Goal: Task Accomplishment & Management: Use online tool/utility

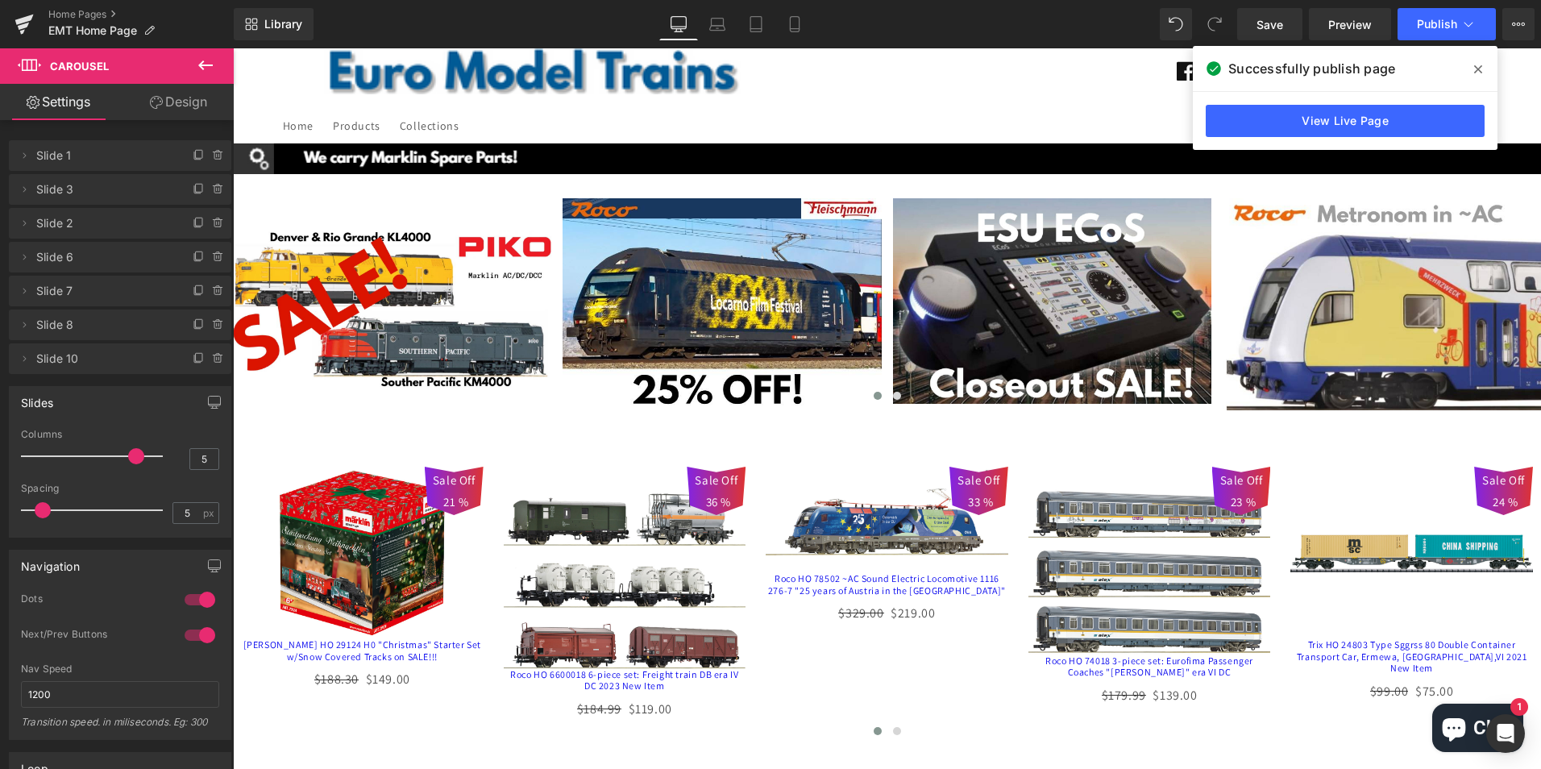
scroll to position [81, 0]
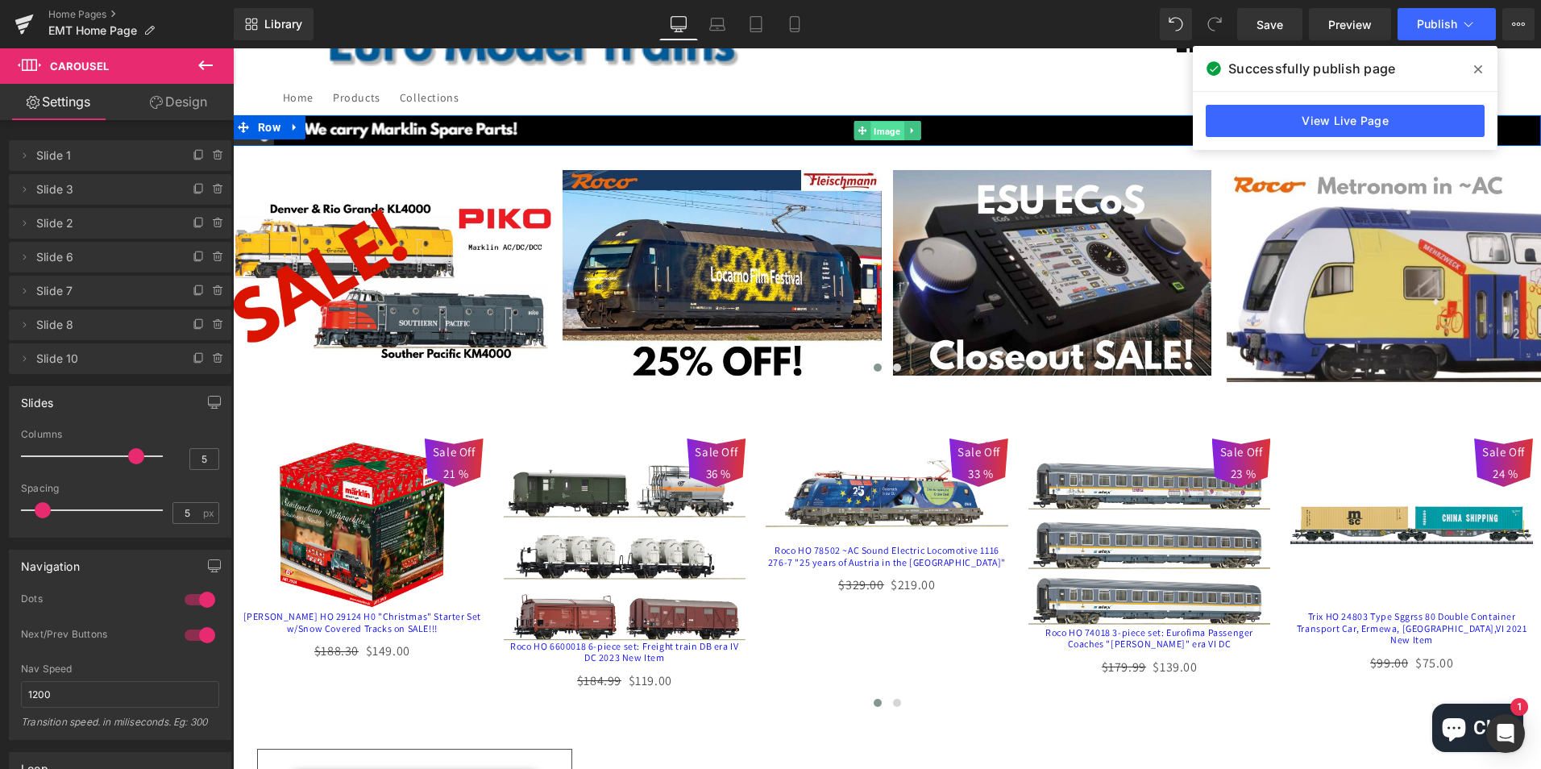
click at [879, 130] on span "Image" at bounding box center [887, 130] width 33 height 19
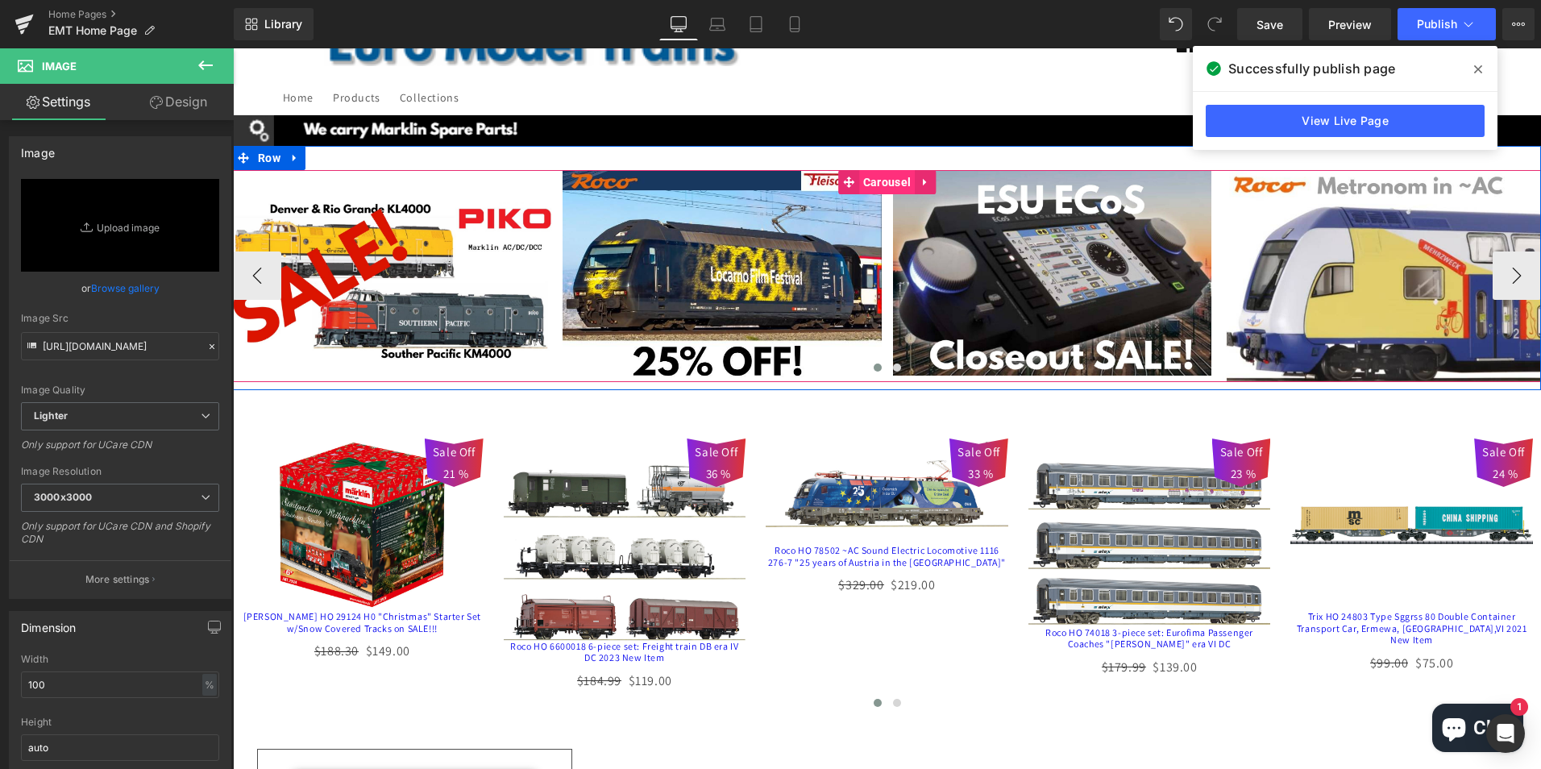
click at [872, 184] on span "Carousel" at bounding box center [887, 182] width 56 height 24
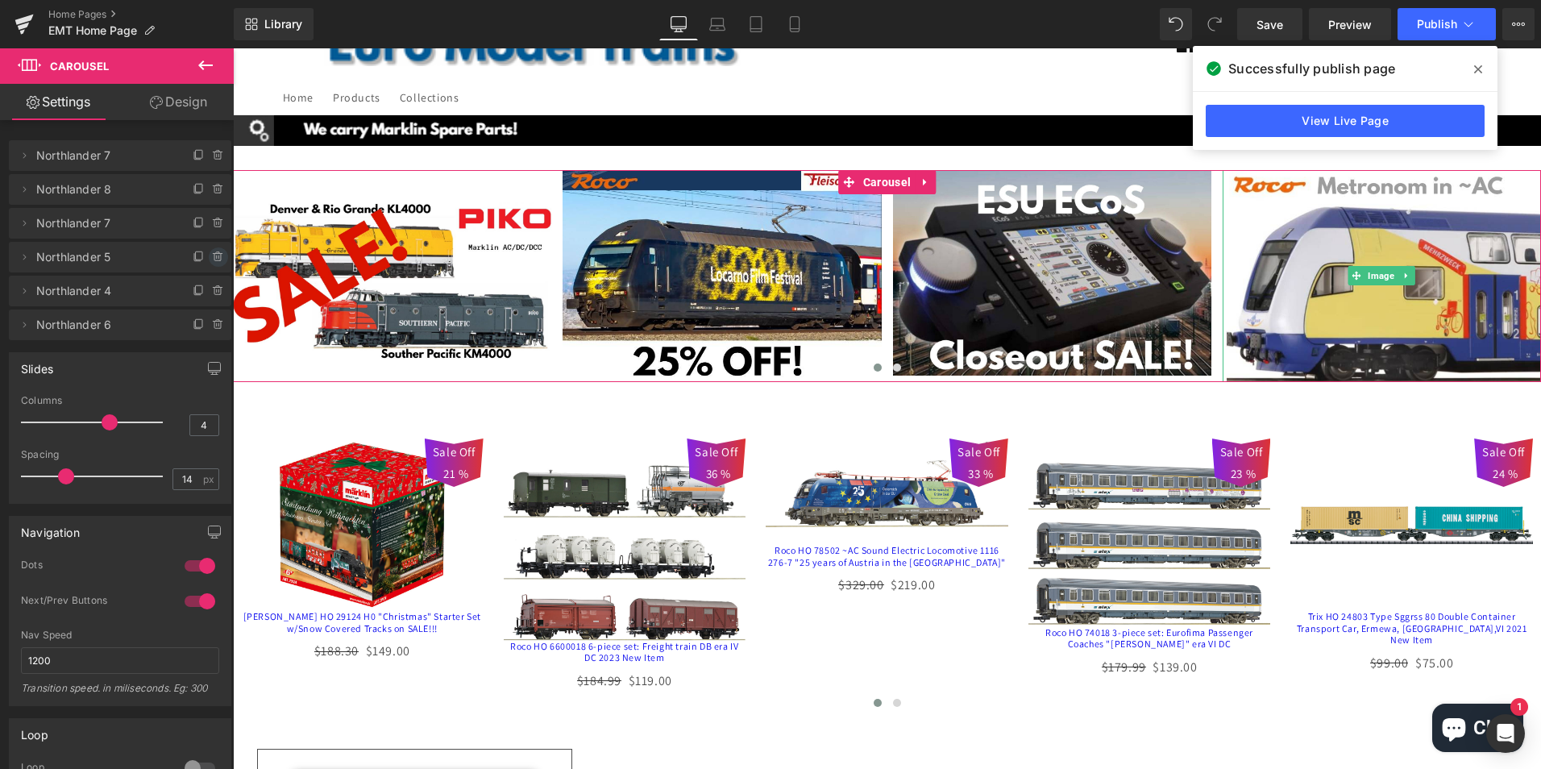
click at [213, 256] on icon at bounding box center [218, 257] width 13 height 13
click at [199, 257] on button "Delete" at bounding box center [201, 257] width 51 height 21
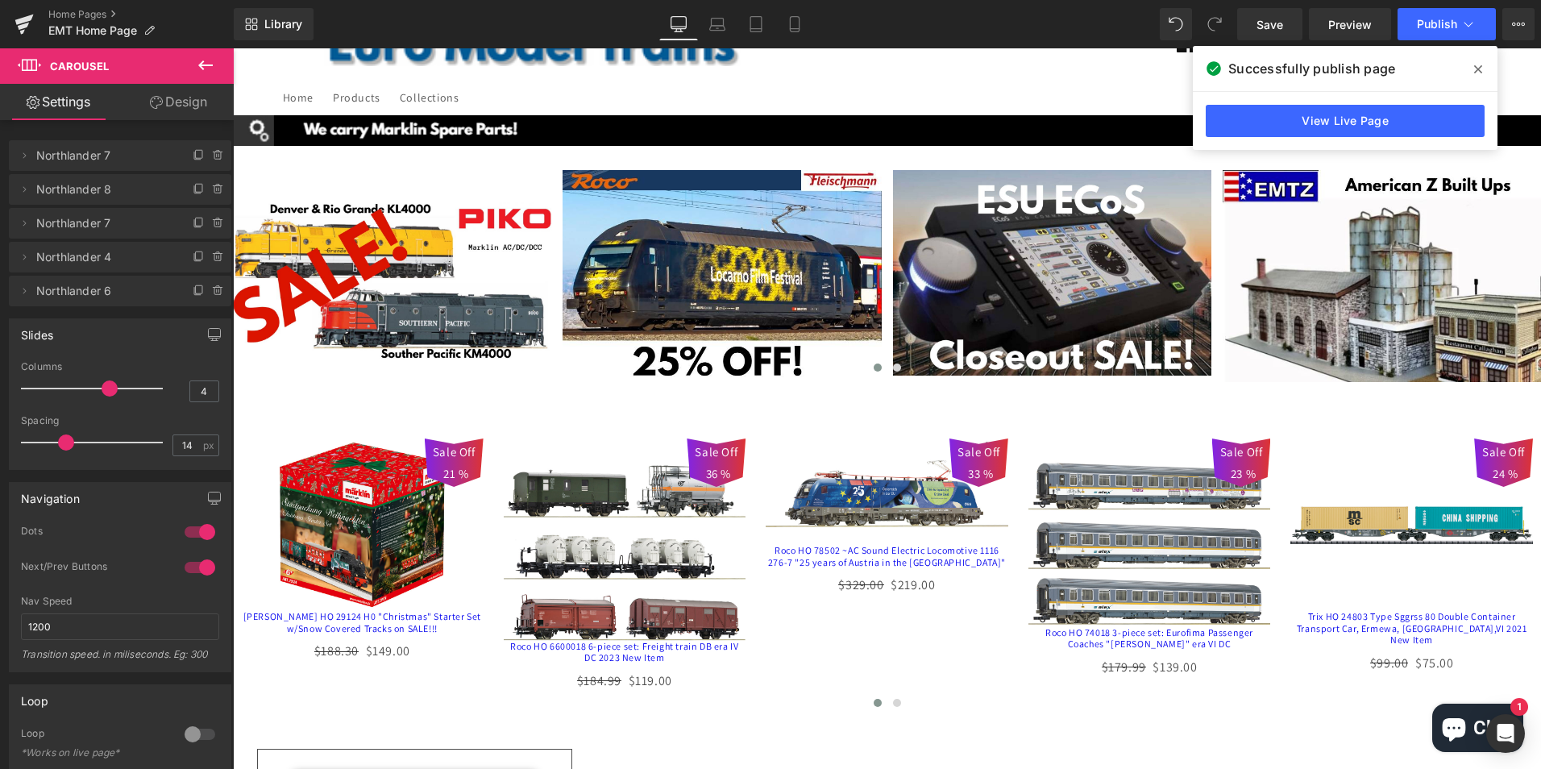
click at [201, 64] on icon at bounding box center [205, 65] width 15 height 10
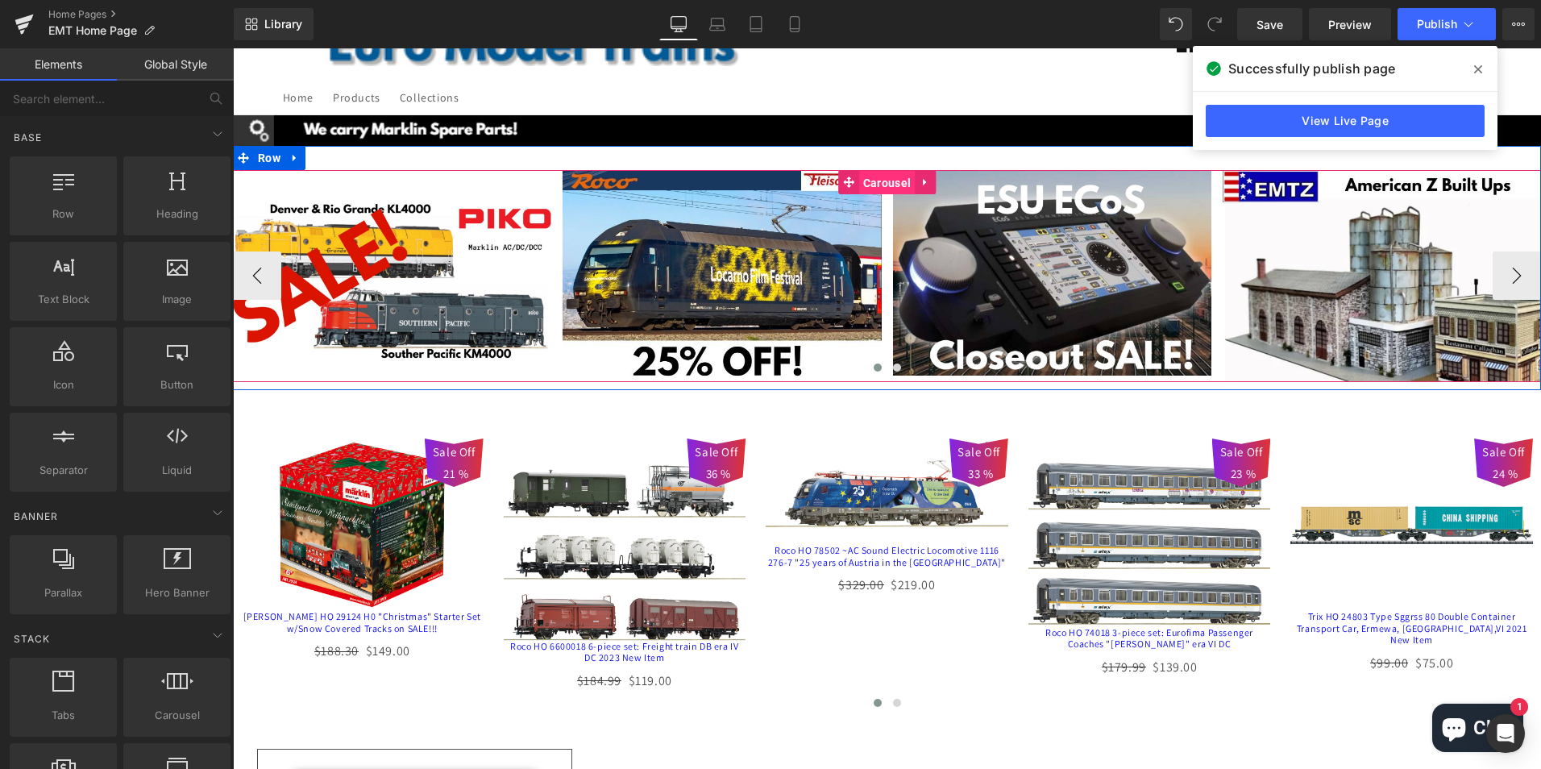
click at [876, 184] on span "Carousel" at bounding box center [887, 183] width 56 height 24
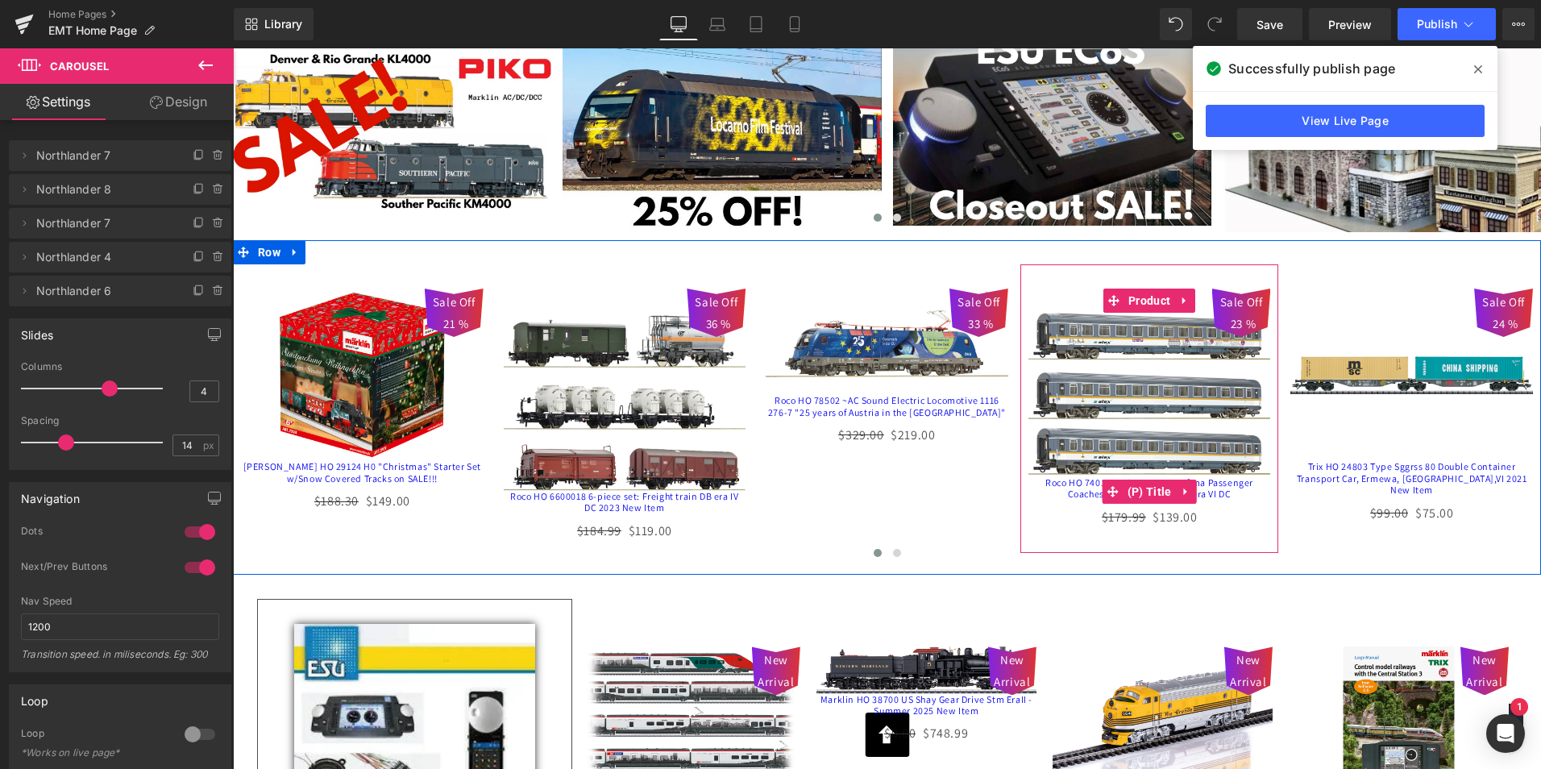
scroll to position [161, 0]
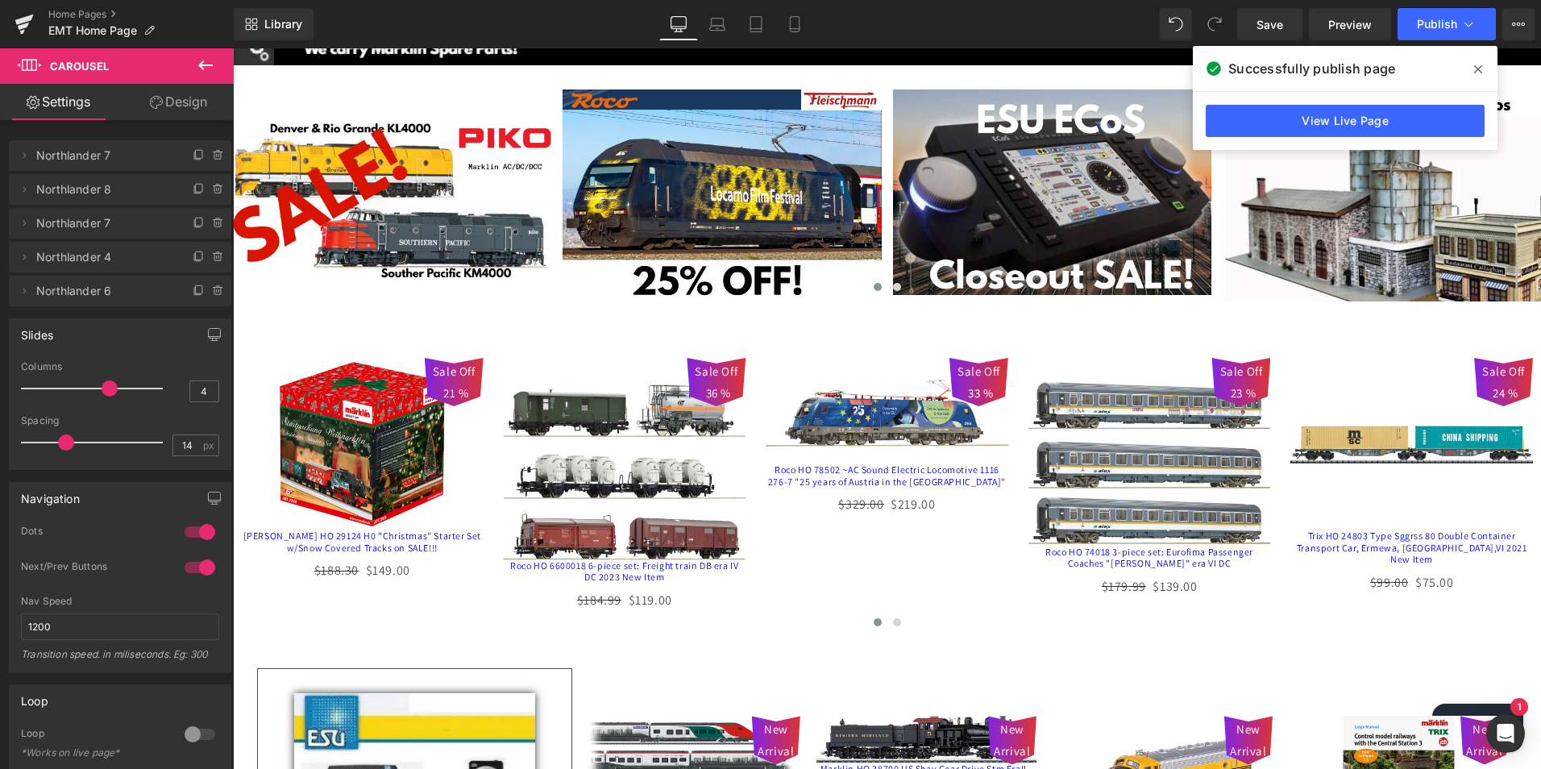
click at [194, 64] on button at bounding box center [205, 65] width 56 height 35
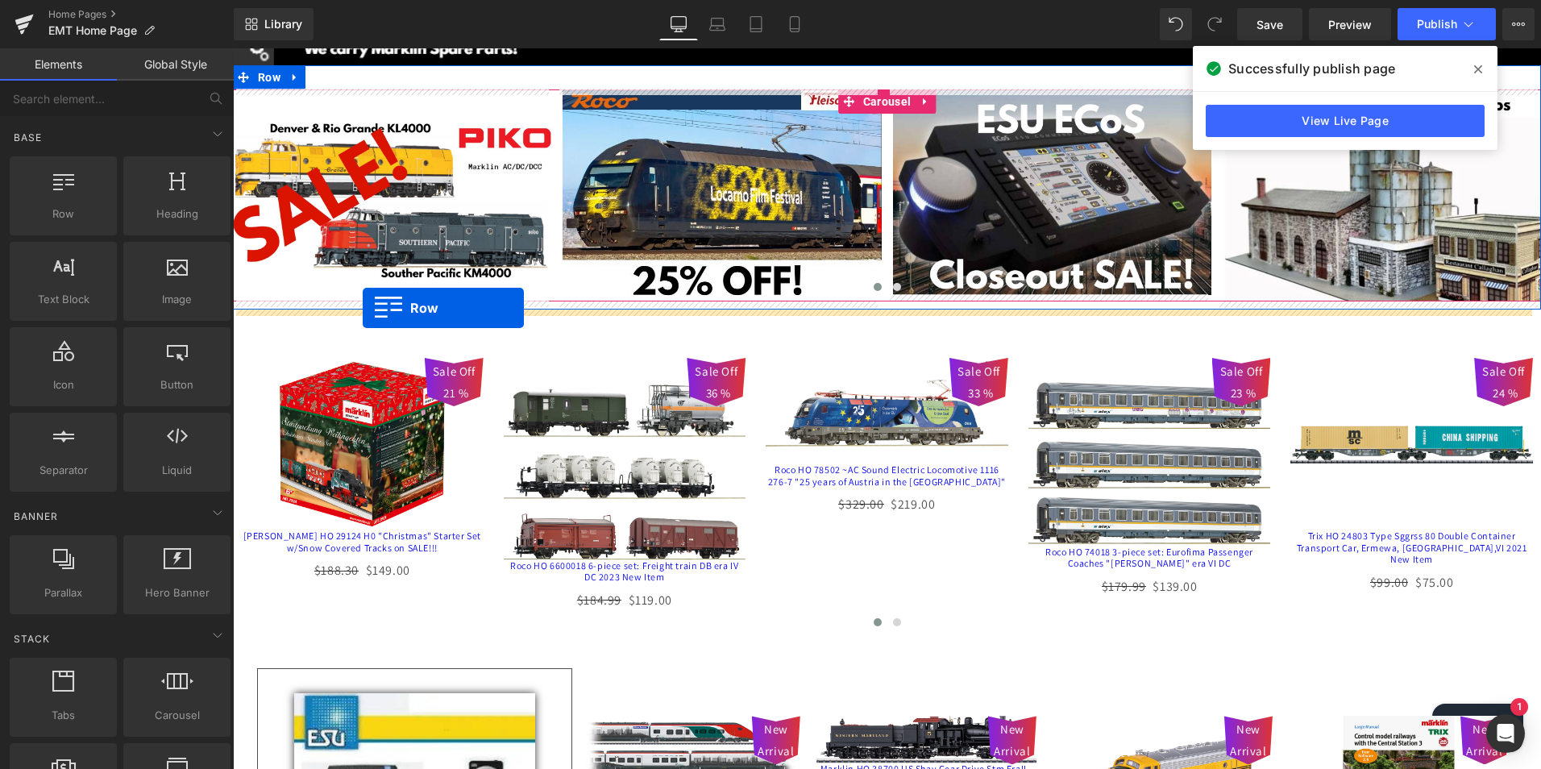
drag, startPoint x: 297, startPoint y: 252, endPoint x: 363, endPoint y: 308, distance: 86.9
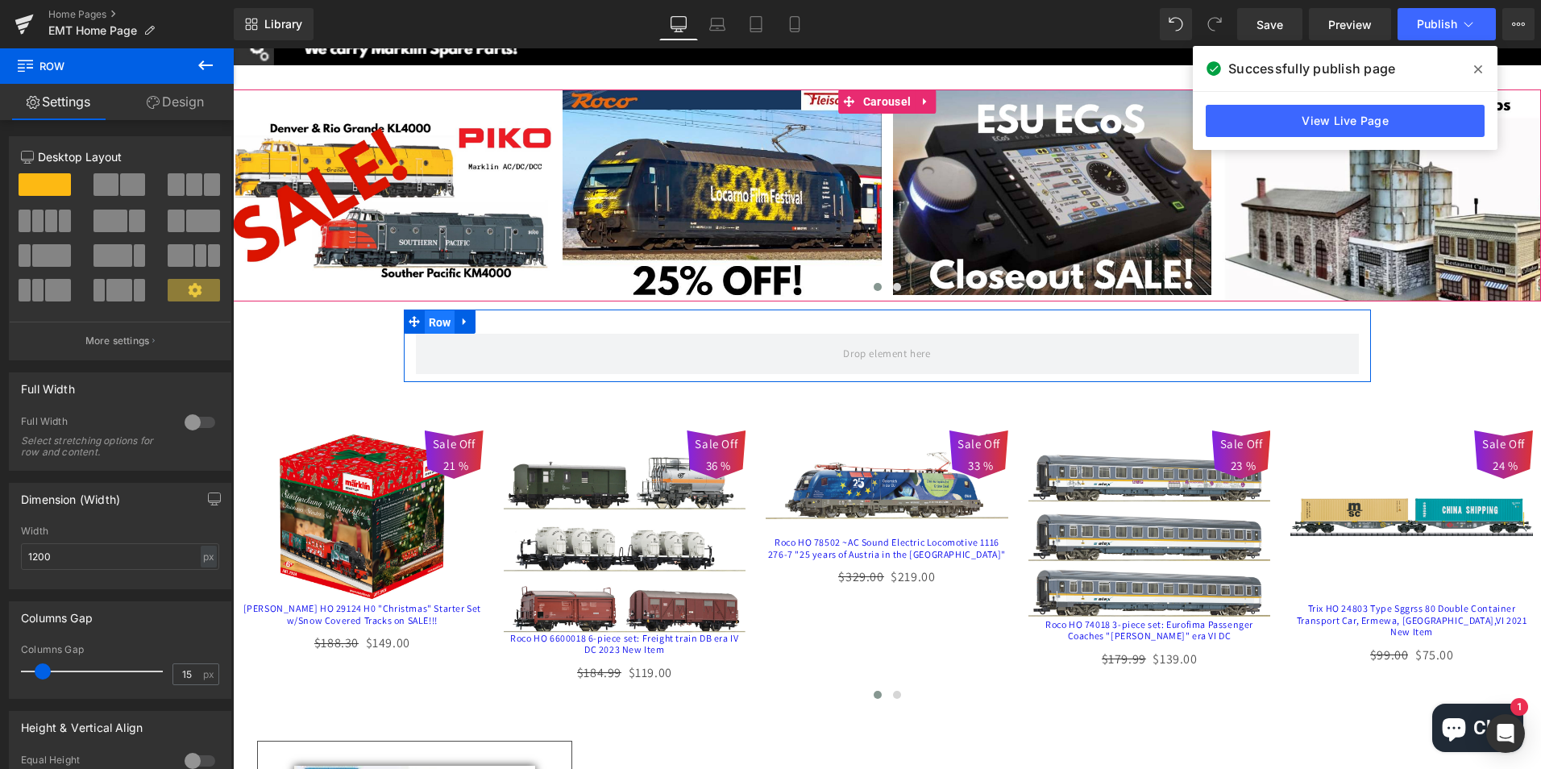
click at [430, 320] on span "Row" at bounding box center [440, 322] width 31 height 24
click at [190, 418] on div at bounding box center [200, 423] width 39 height 26
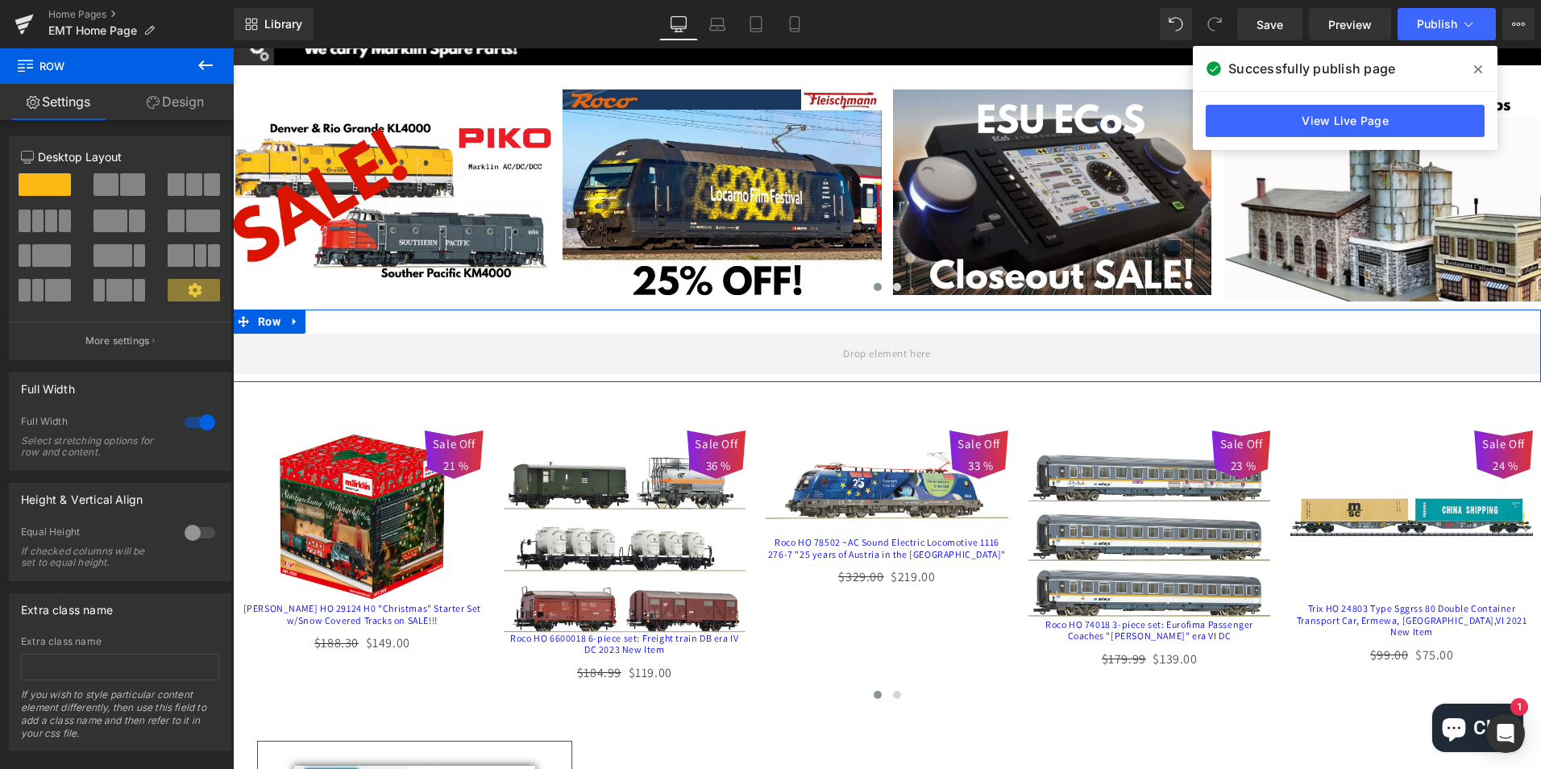
drag, startPoint x: 36, startPoint y: 253, endPoint x: 37, endPoint y: 220, distance: 33.1
click at [37, 220] on div at bounding box center [120, 243] width 198 height 140
click at [44, 254] on span at bounding box center [51, 255] width 39 height 23
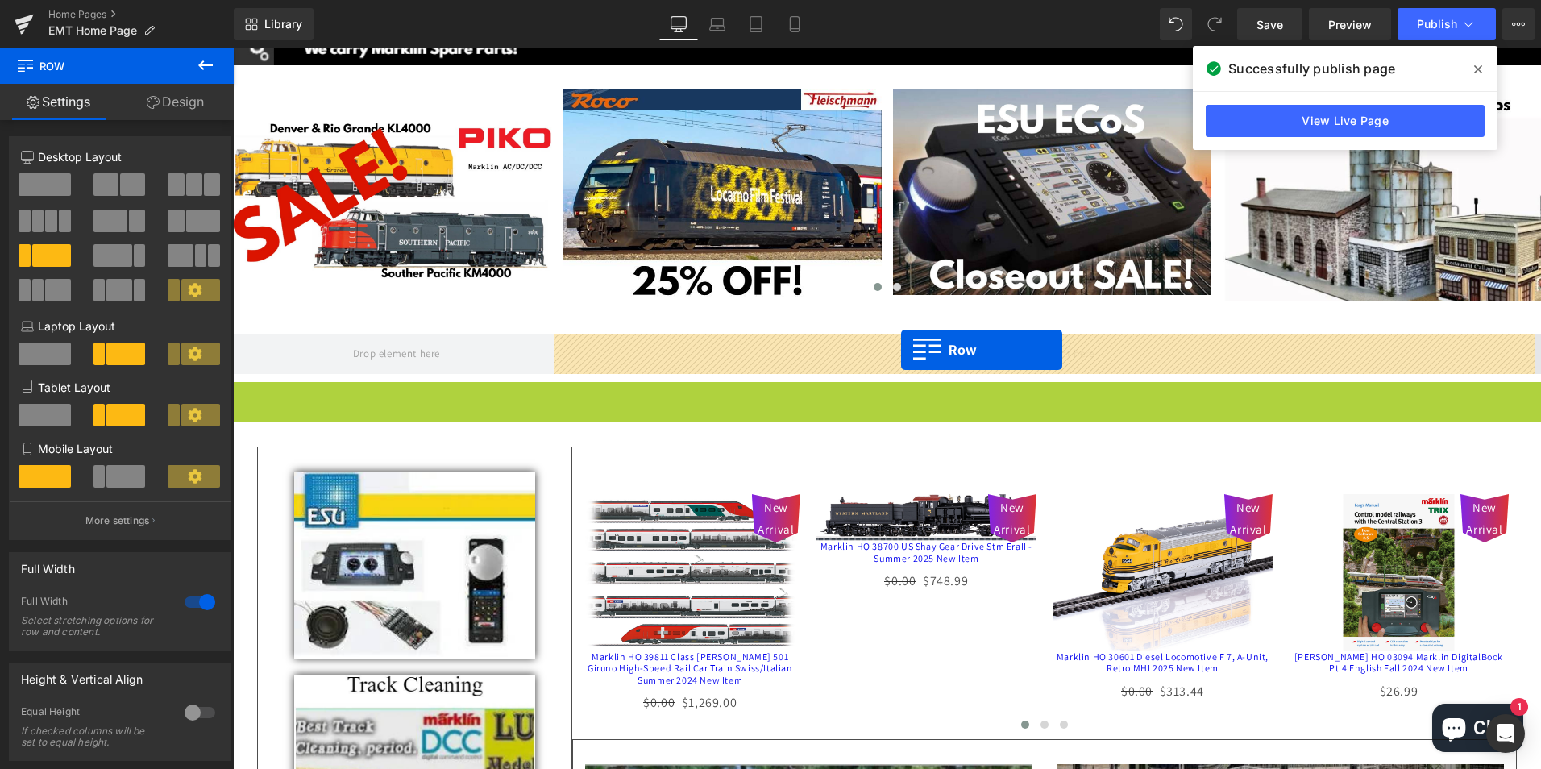
drag, startPoint x: 239, startPoint y: 396, endPoint x: 901, endPoint y: 350, distance: 664.3
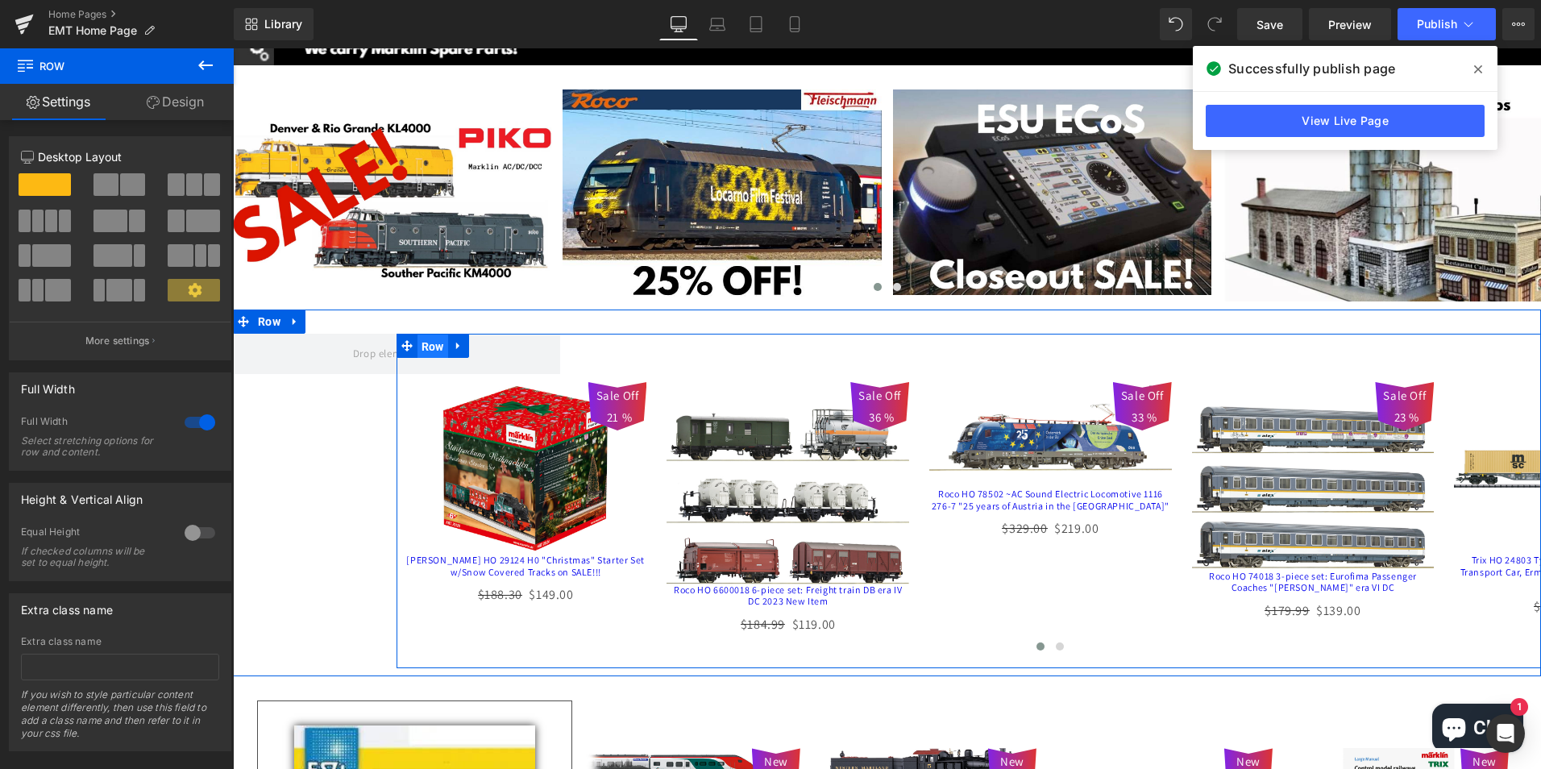
click at [422, 346] on span "Row" at bounding box center [433, 347] width 31 height 24
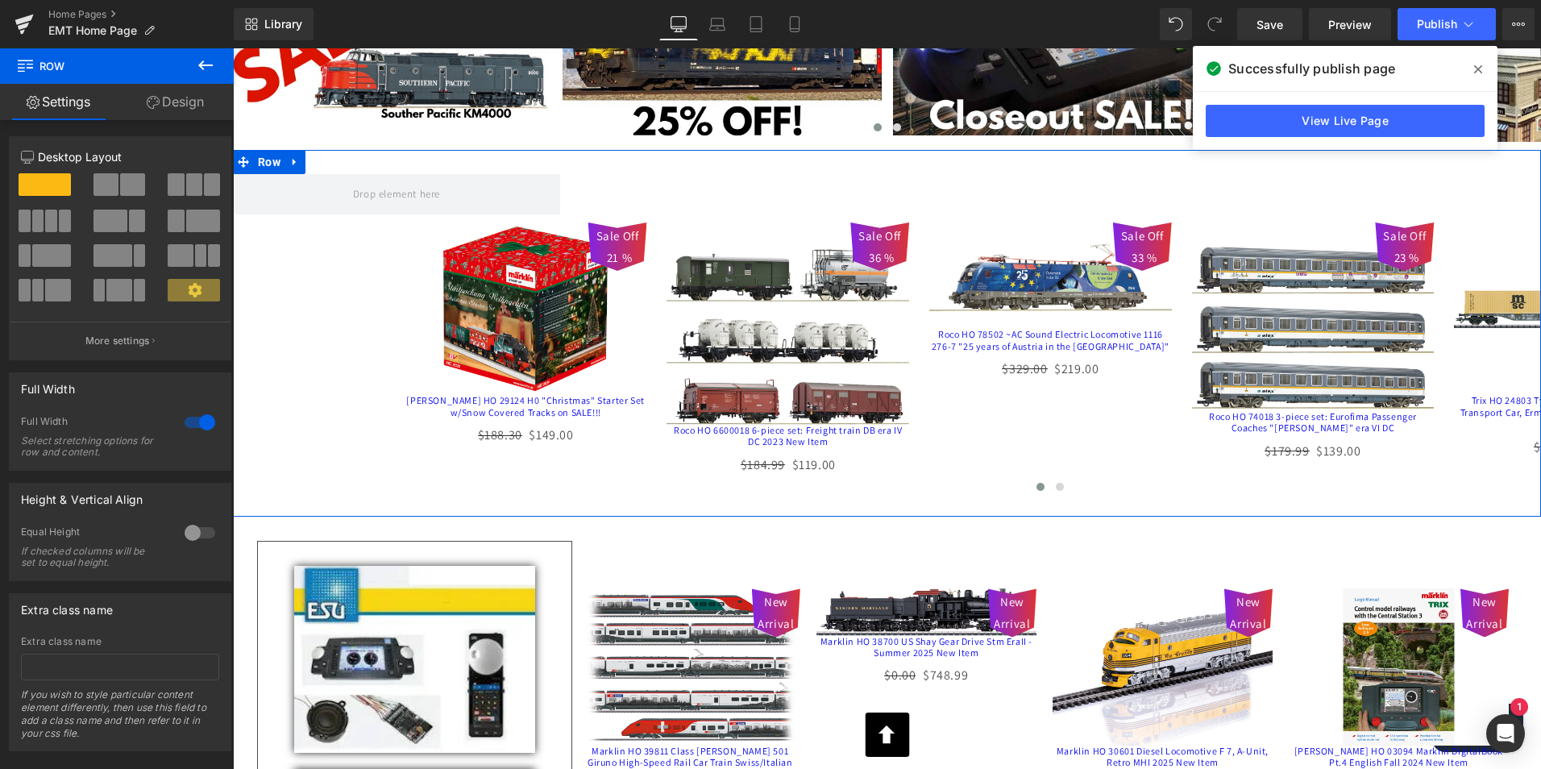
scroll to position [322, 0]
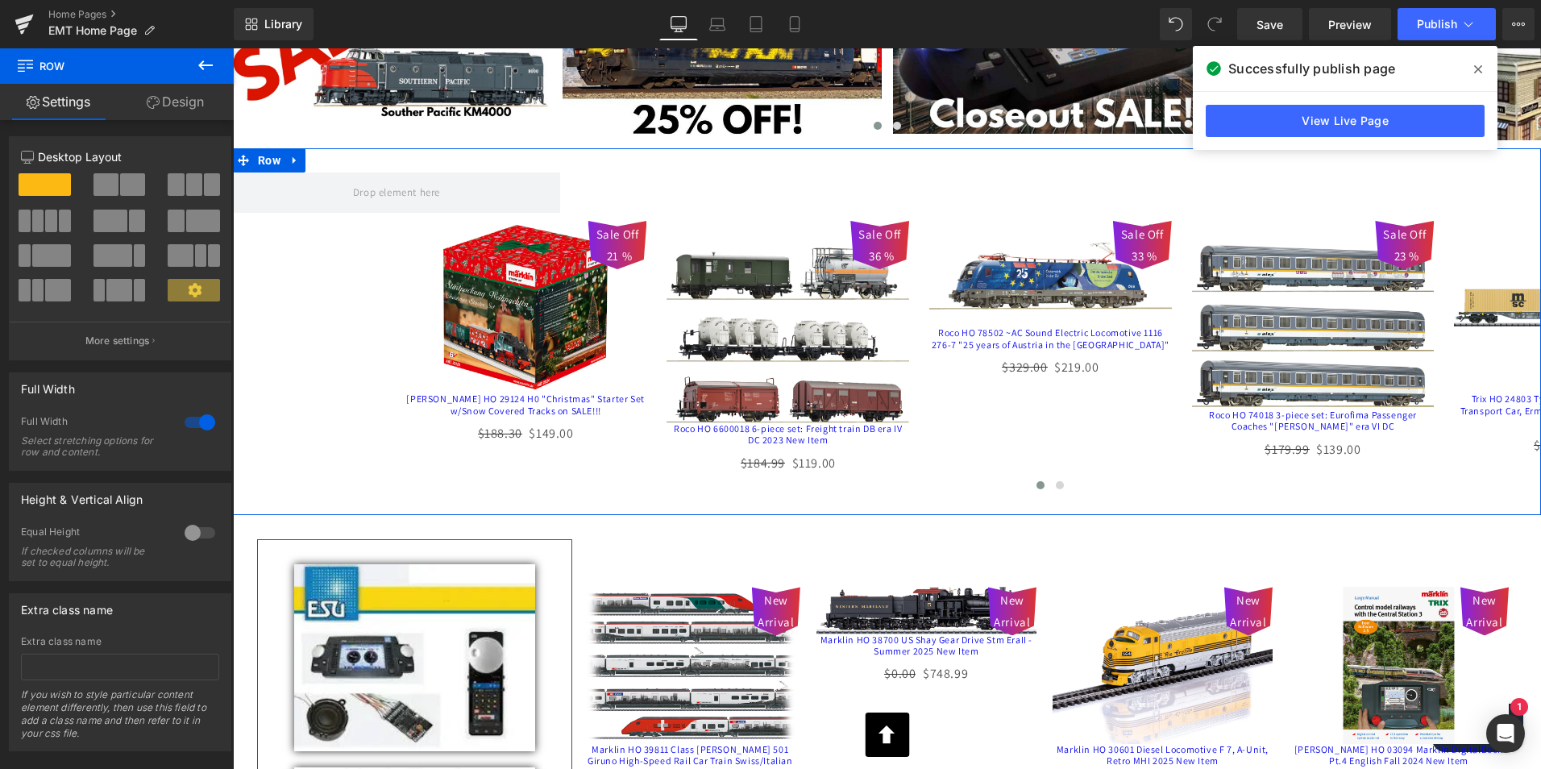
click at [312, 348] on div "Sale Off 21 %" at bounding box center [887, 331] width 1308 height 367
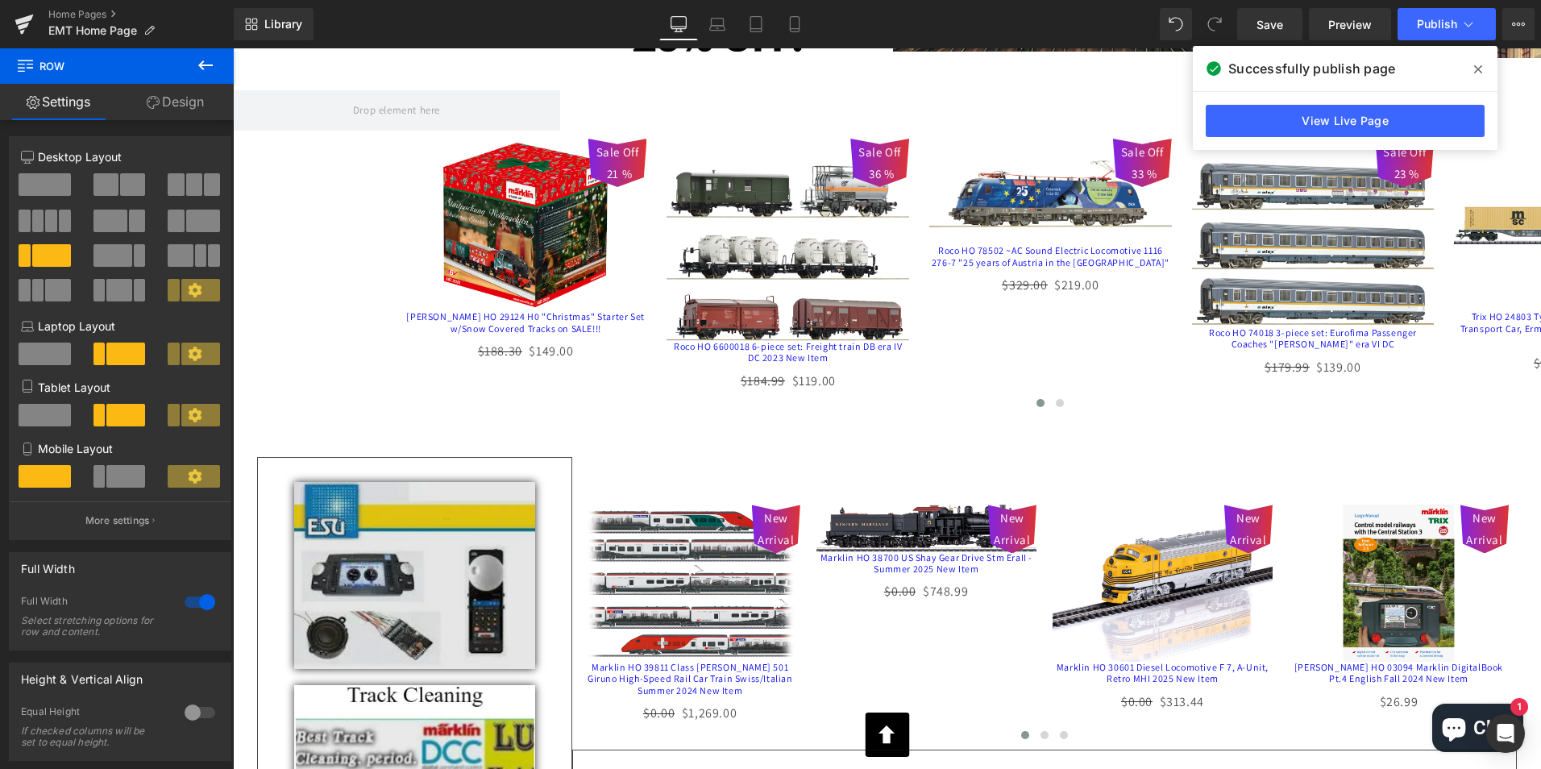
scroll to position [403, 0]
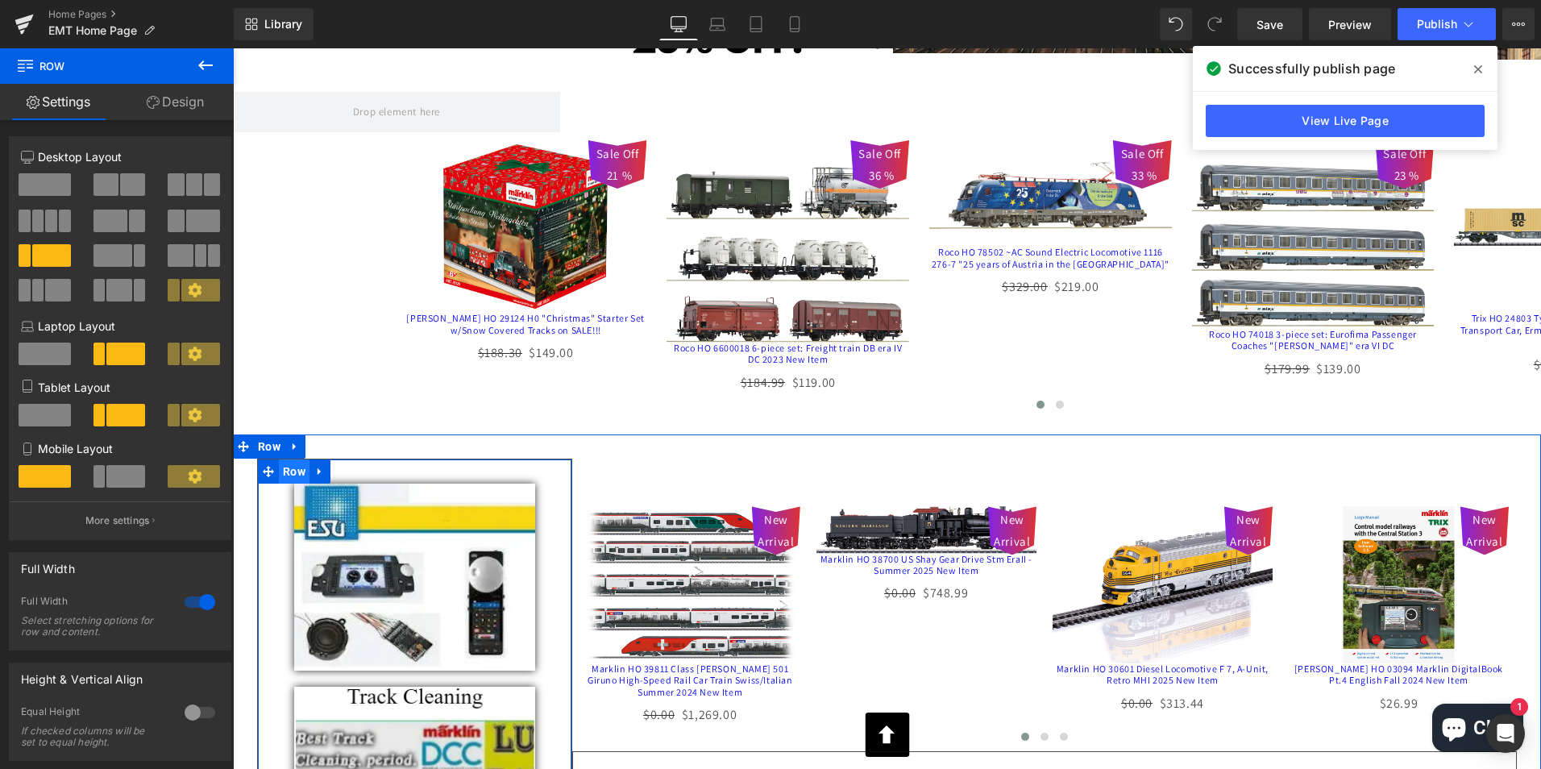
click at [286, 470] on span "Row" at bounding box center [294, 472] width 31 height 24
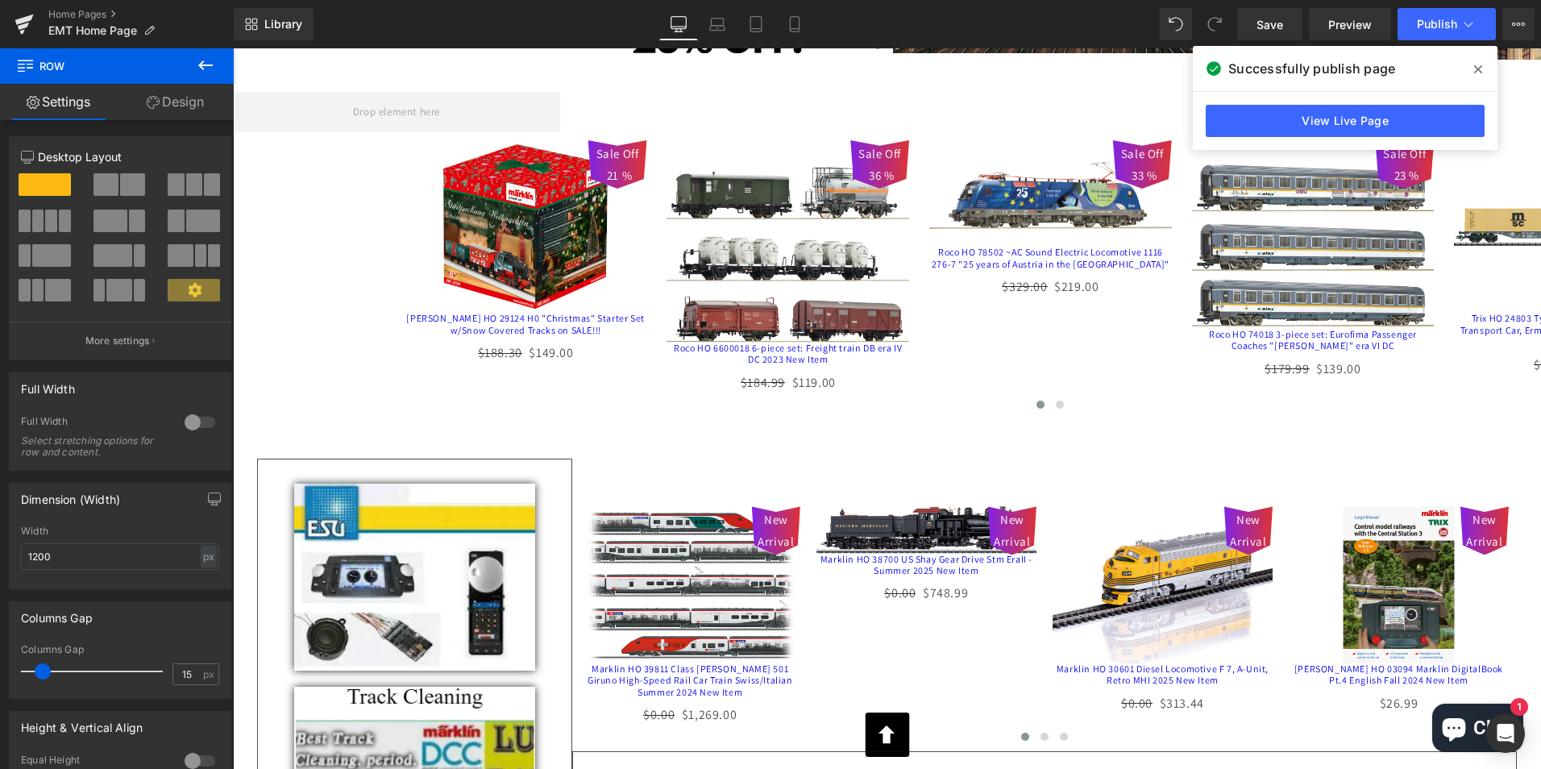
click at [202, 57] on icon at bounding box center [205, 65] width 19 height 19
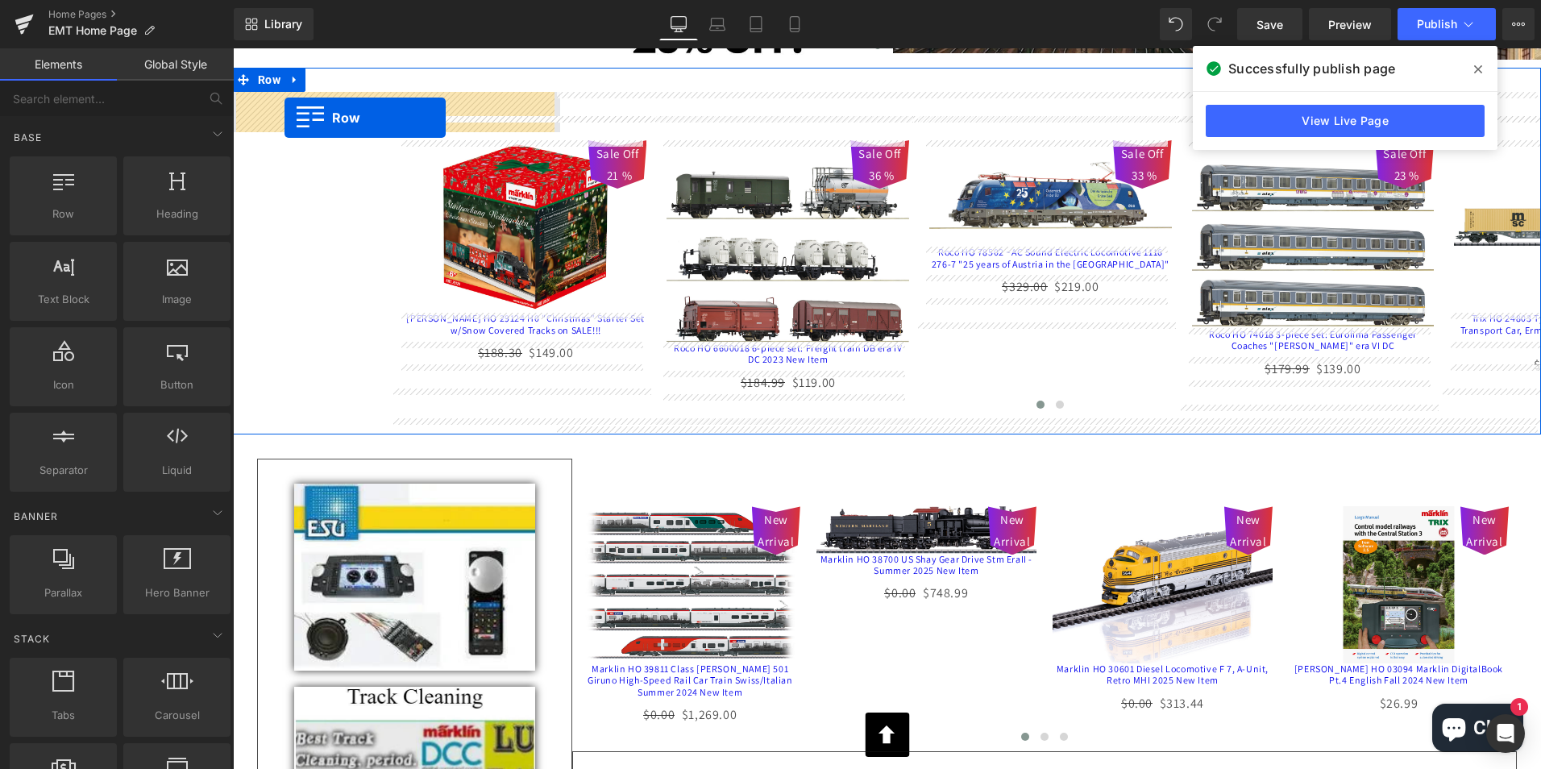
drag, startPoint x: 290, startPoint y: 244, endPoint x: 285, endPoint y: 118, distance: 126.7
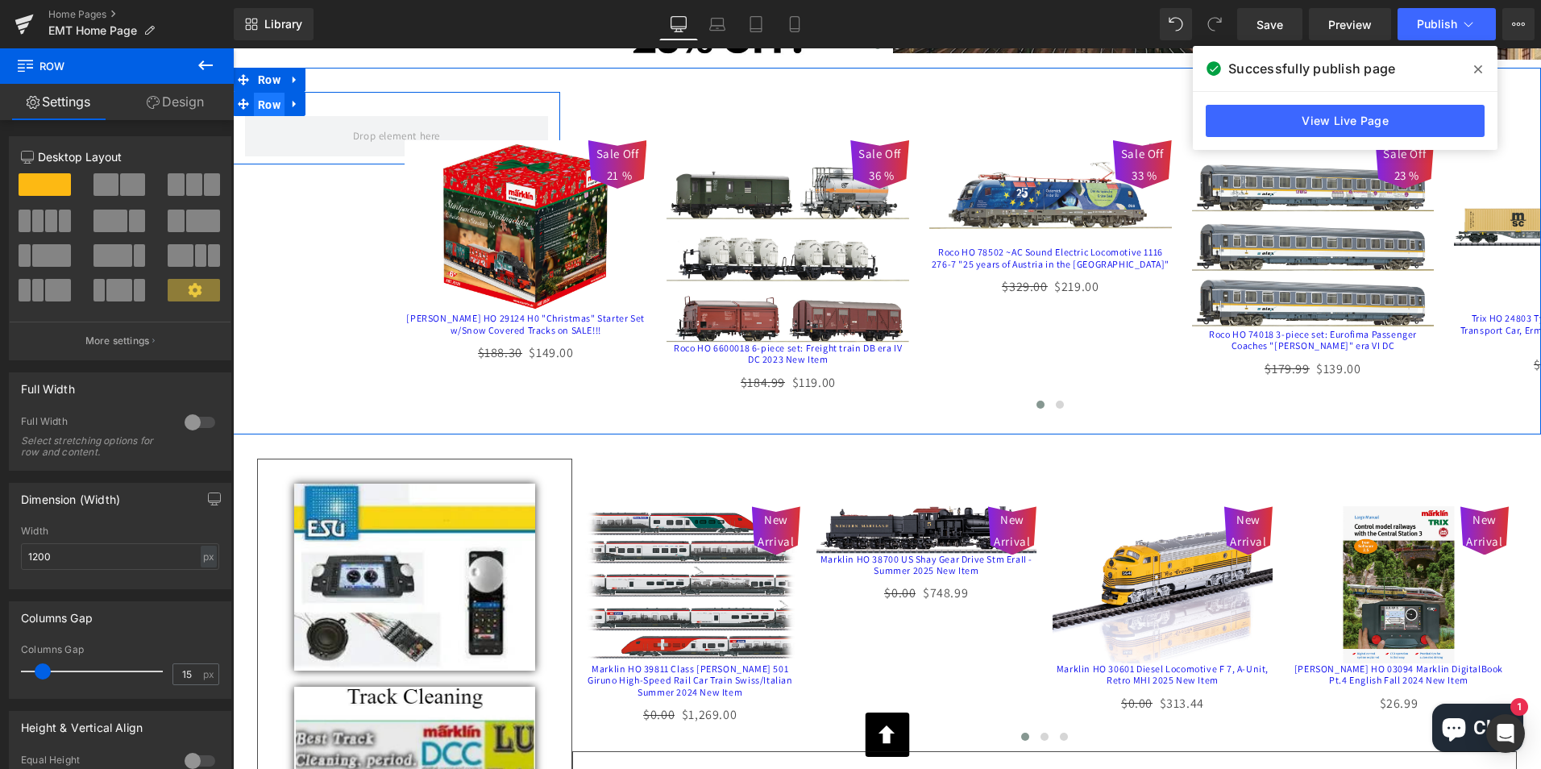
click at [255, 104] on span "Row" at bounding box center [269, 105] width 31 height 24
click at [260, 78] on span "Row" at bounding box center [269, 80] width 31 height 24
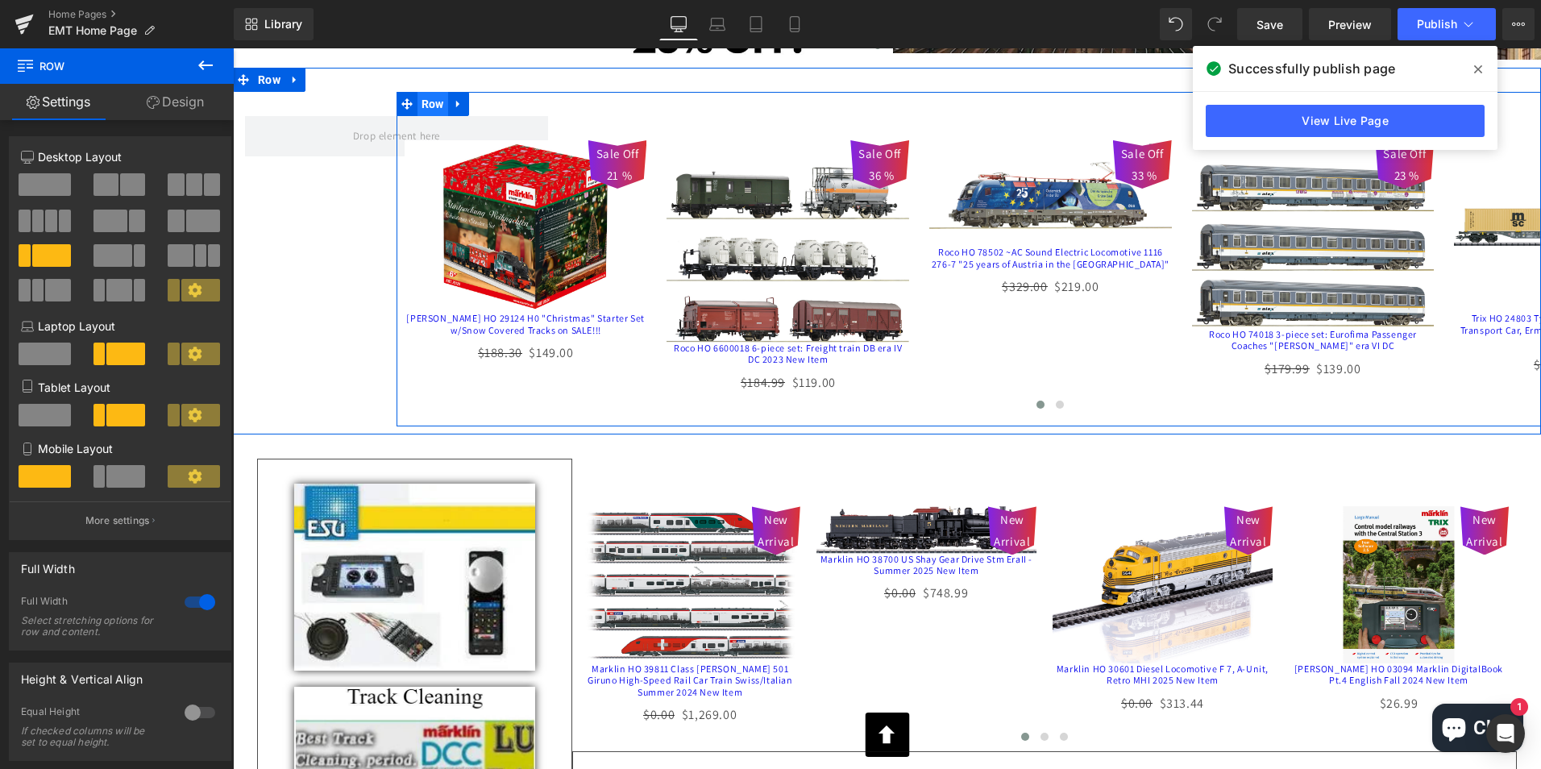
click at [430, 104] on span "Row" at bounding box center [433, 104] width 31 height 24
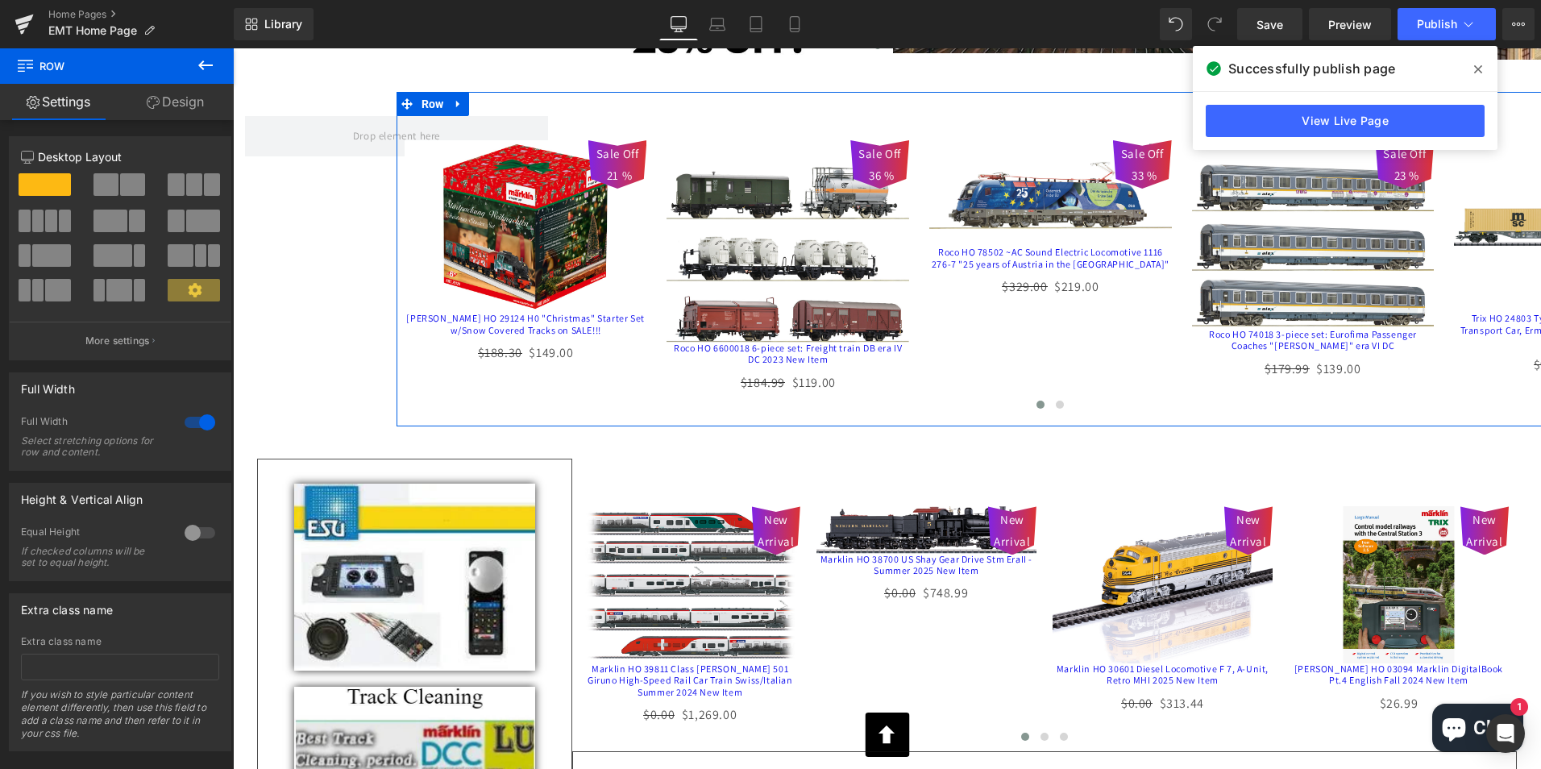
click at [202, 418] on div at bounding box center [200, 423] width 39 height 26
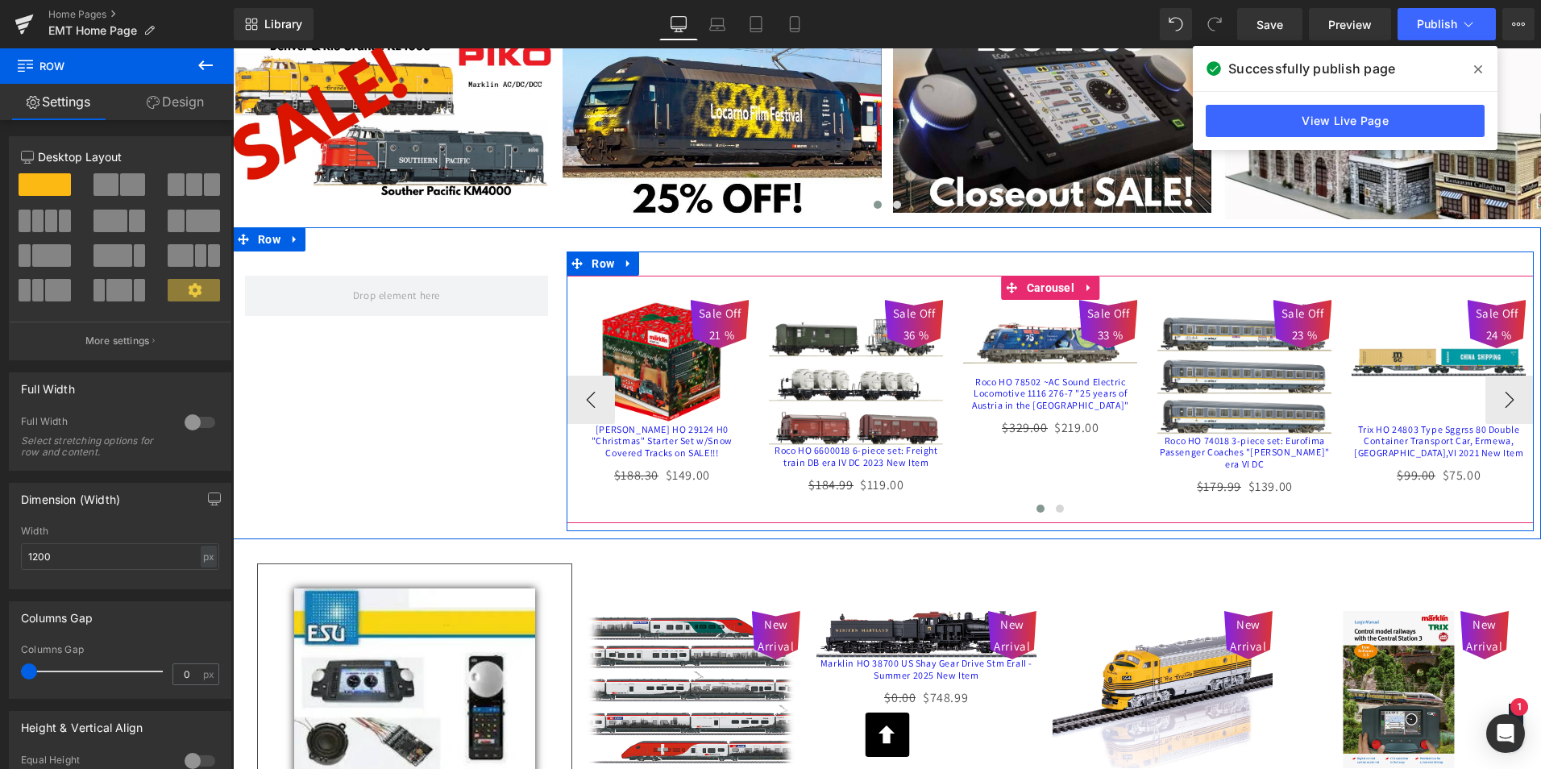
scroll to position [242, 0]
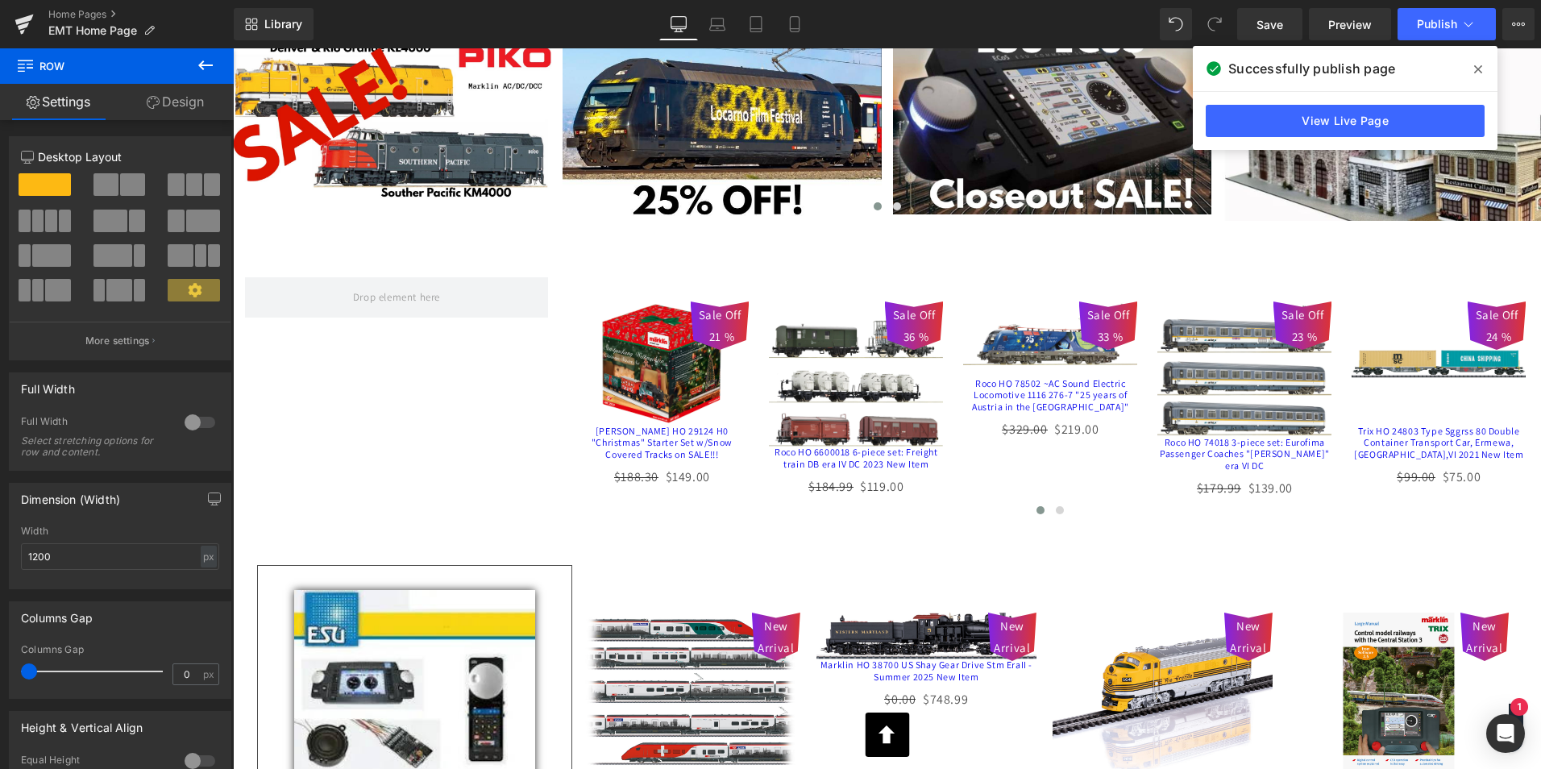
click at [203, 62] on icon at bounding box center [205, 65] width 15 height 10
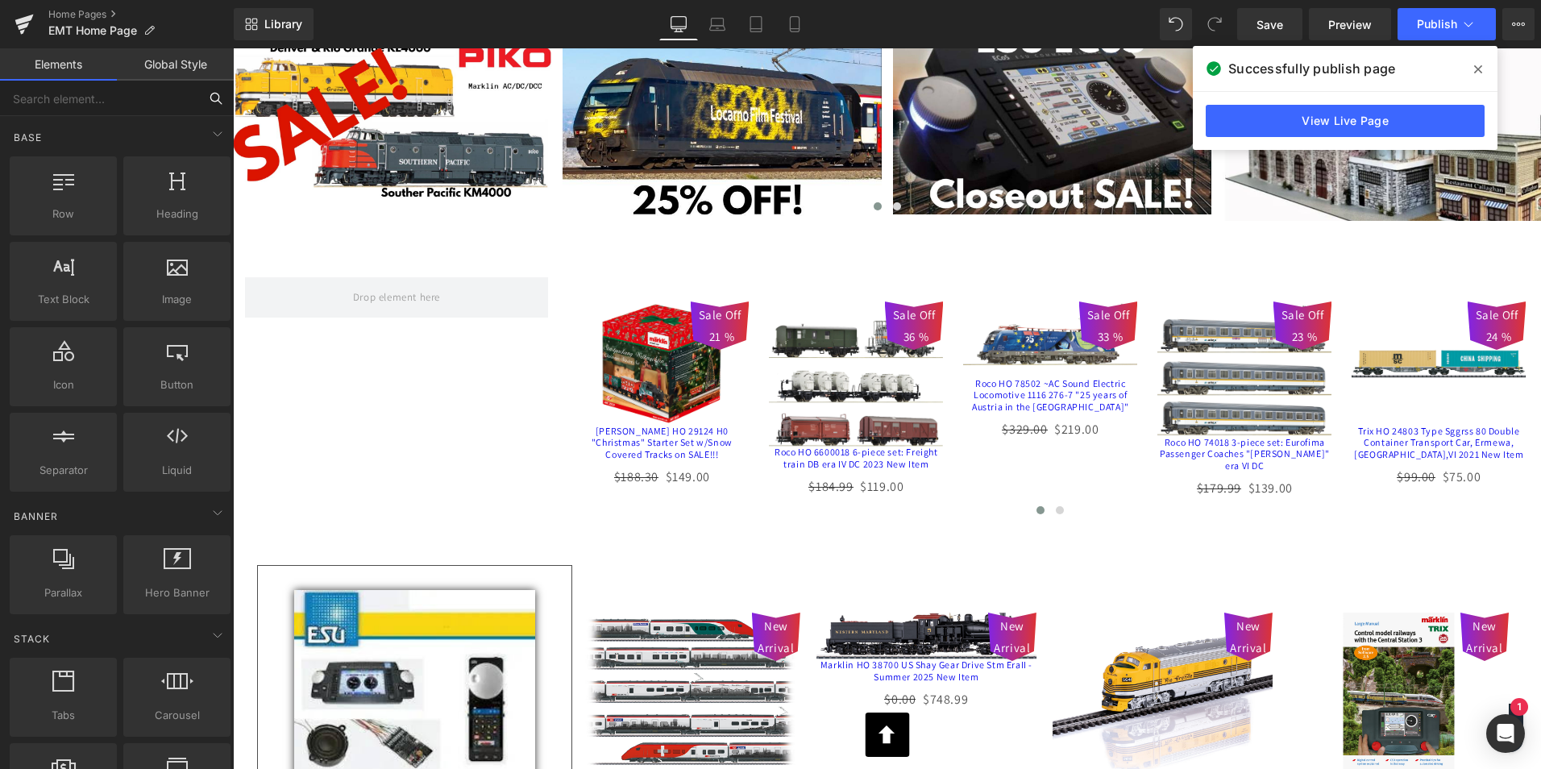
click at [130, 101] on input "text" at bounding box center [99, 98] width 198 height 35
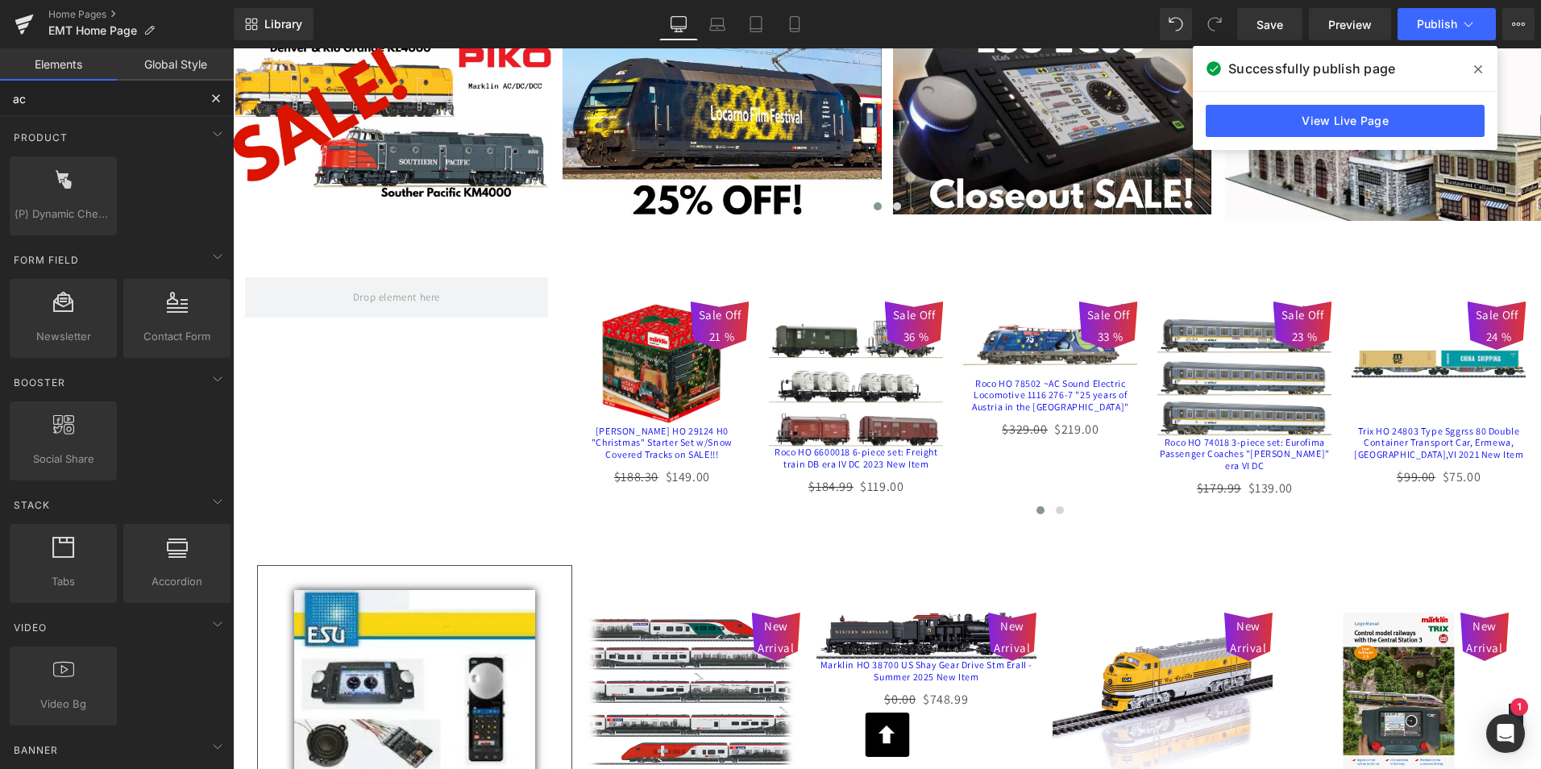
type input "acc"
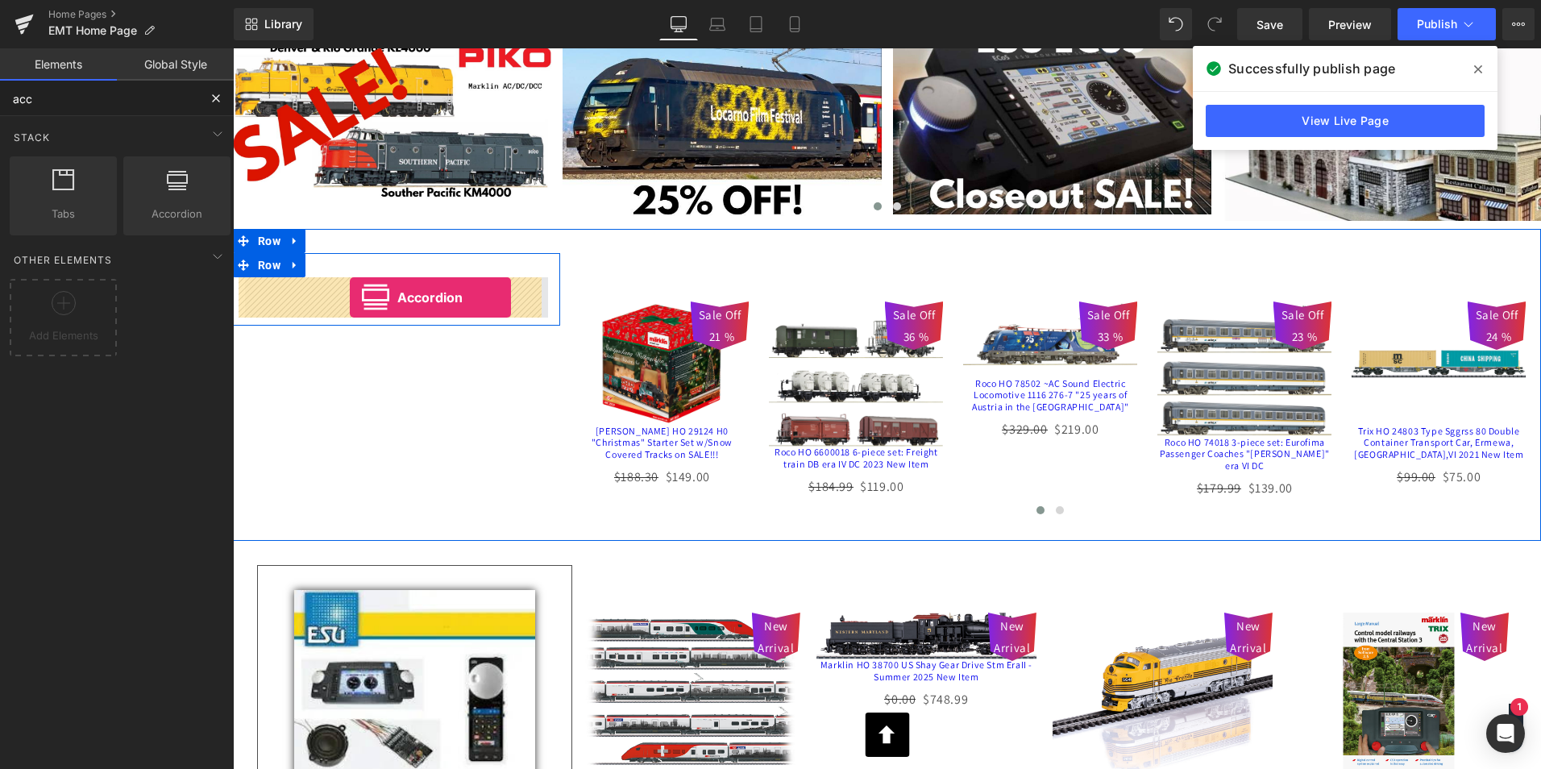
drag, startPoint x: 414, startPoint y: 237, endPoint x: 350, endPoint y: 297, distance: 87.8
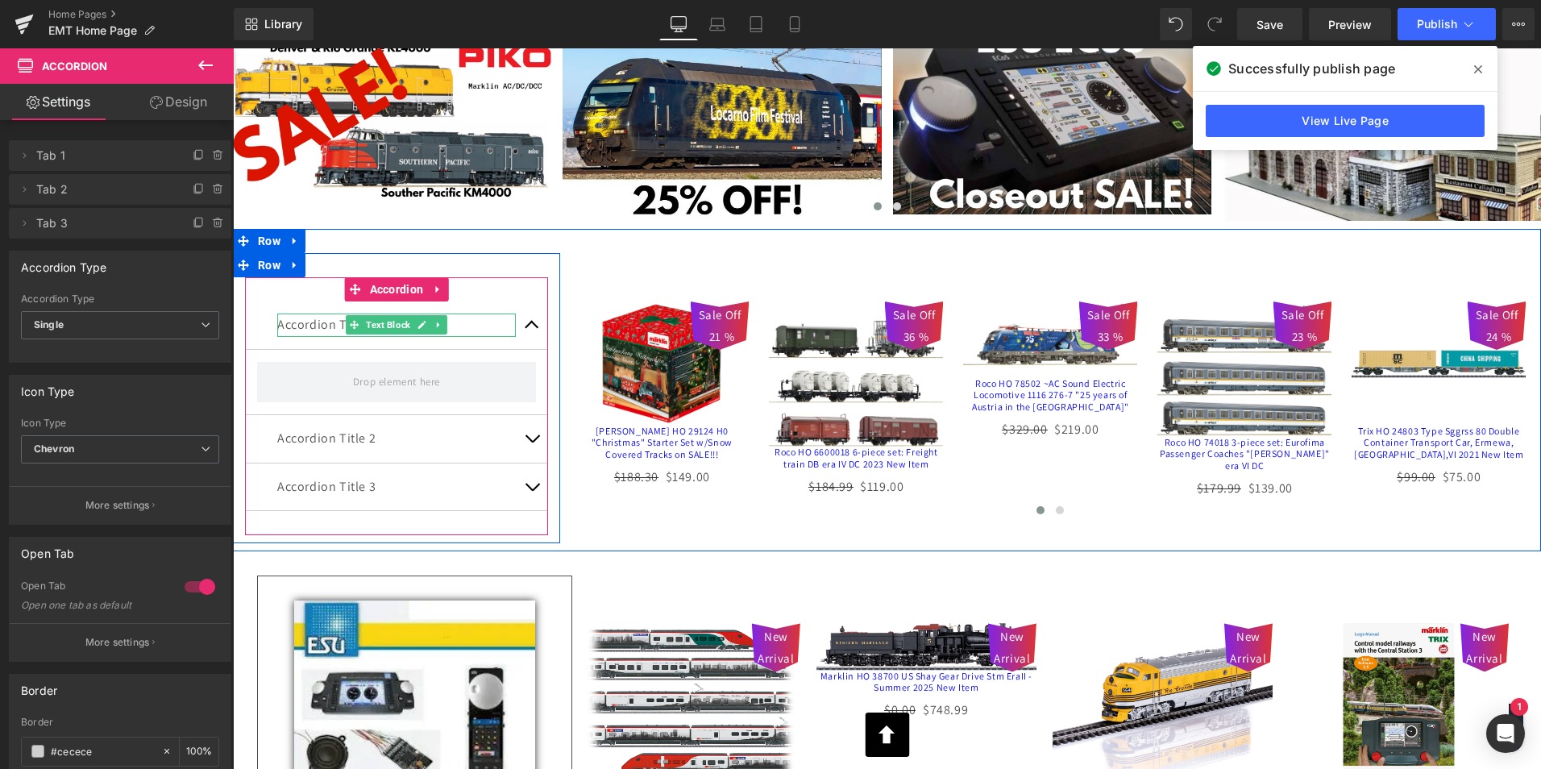
click at [335, 322] on p "Accordion Title 1" at bounding box center [396, 325] width 239 height 23
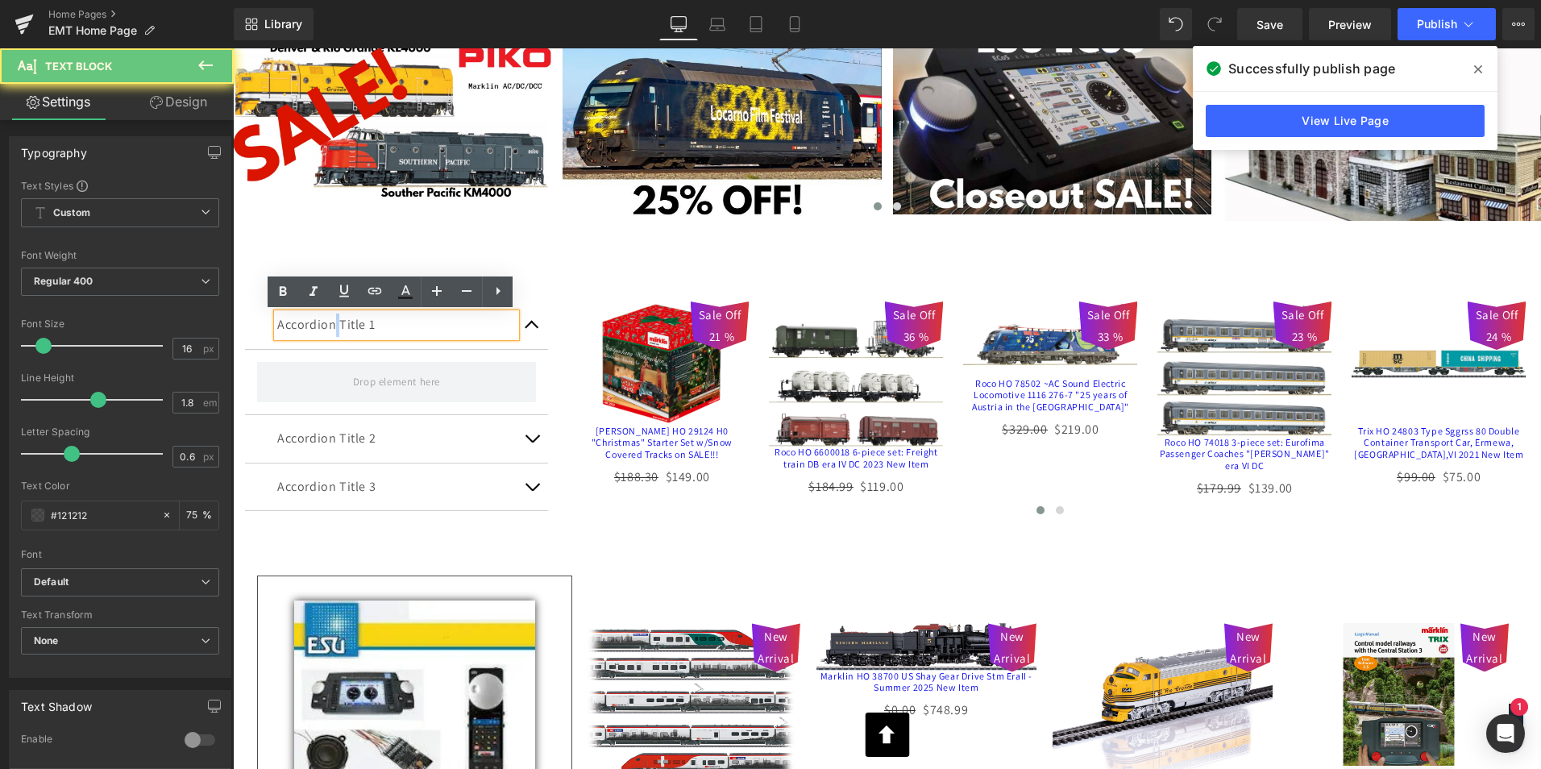
click at [335, 322] on p "Accordion Title 1" at bounding box center [396, 325] width 239 height 23
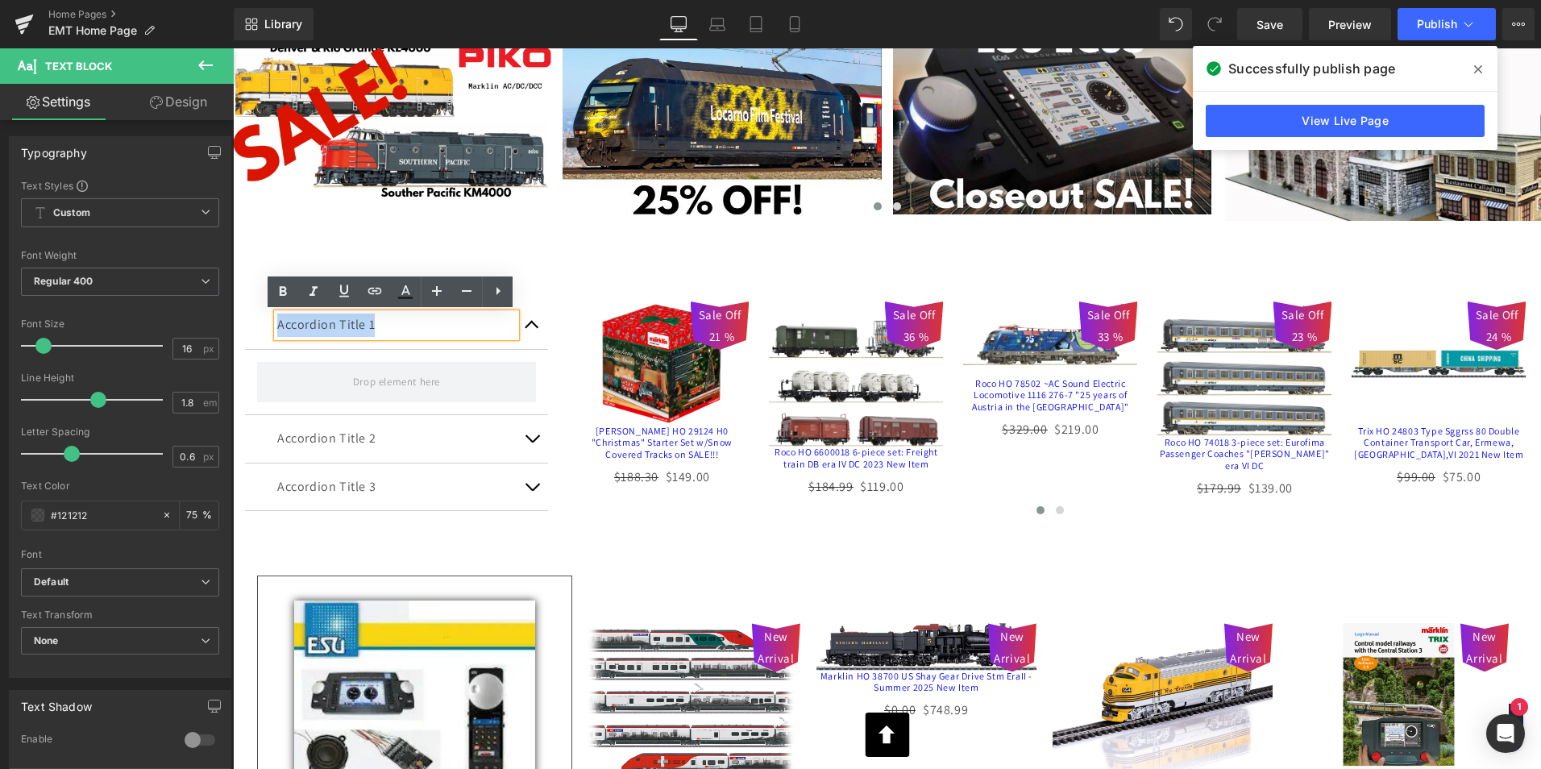
click at [335, 322] on p "Accordion Title 1" at bounding box center [396, 325] width 239 height 23
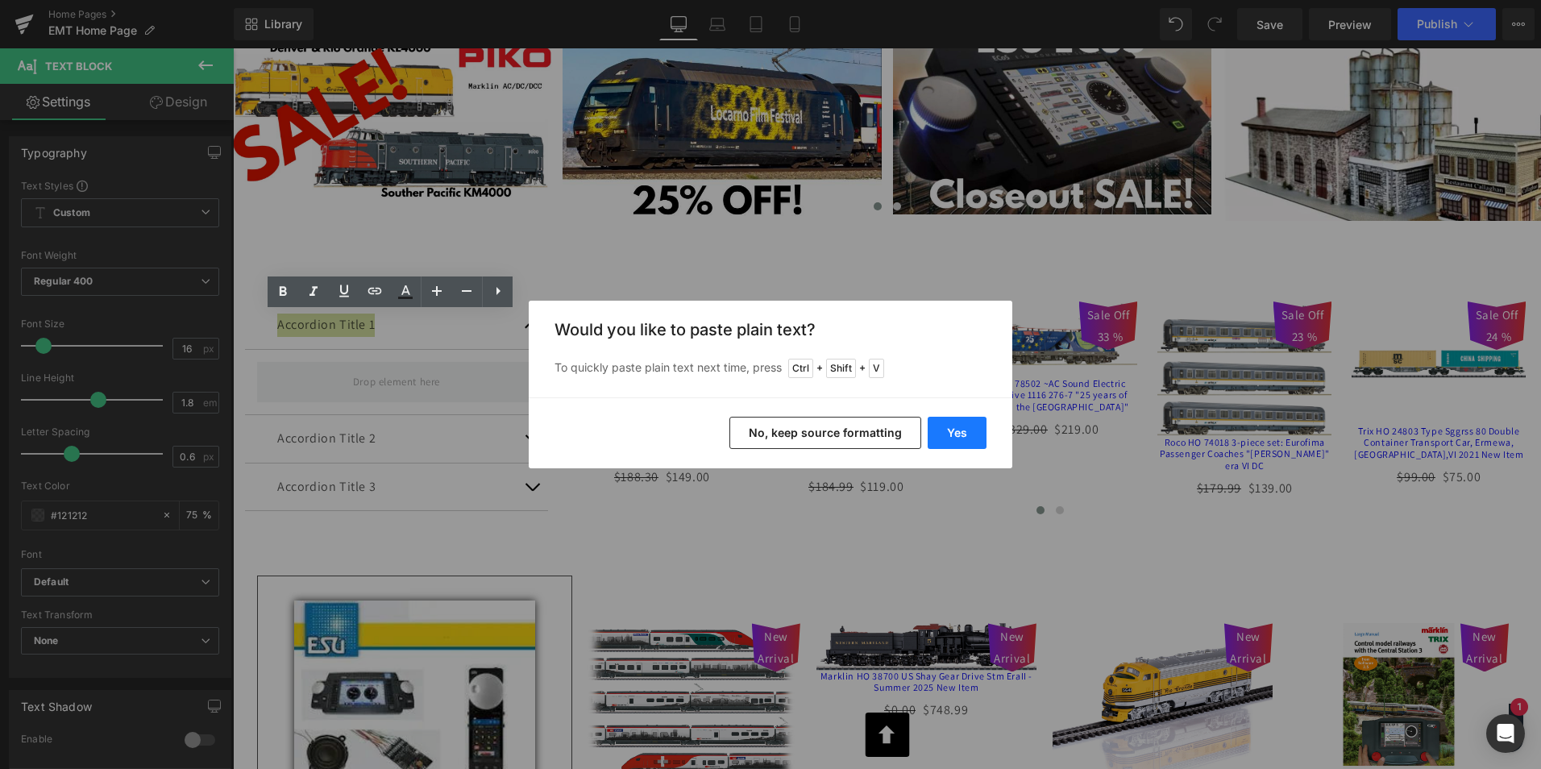
click at [942, 434] on button "Yes" at bounding box center [957, 433] width 59 height 32
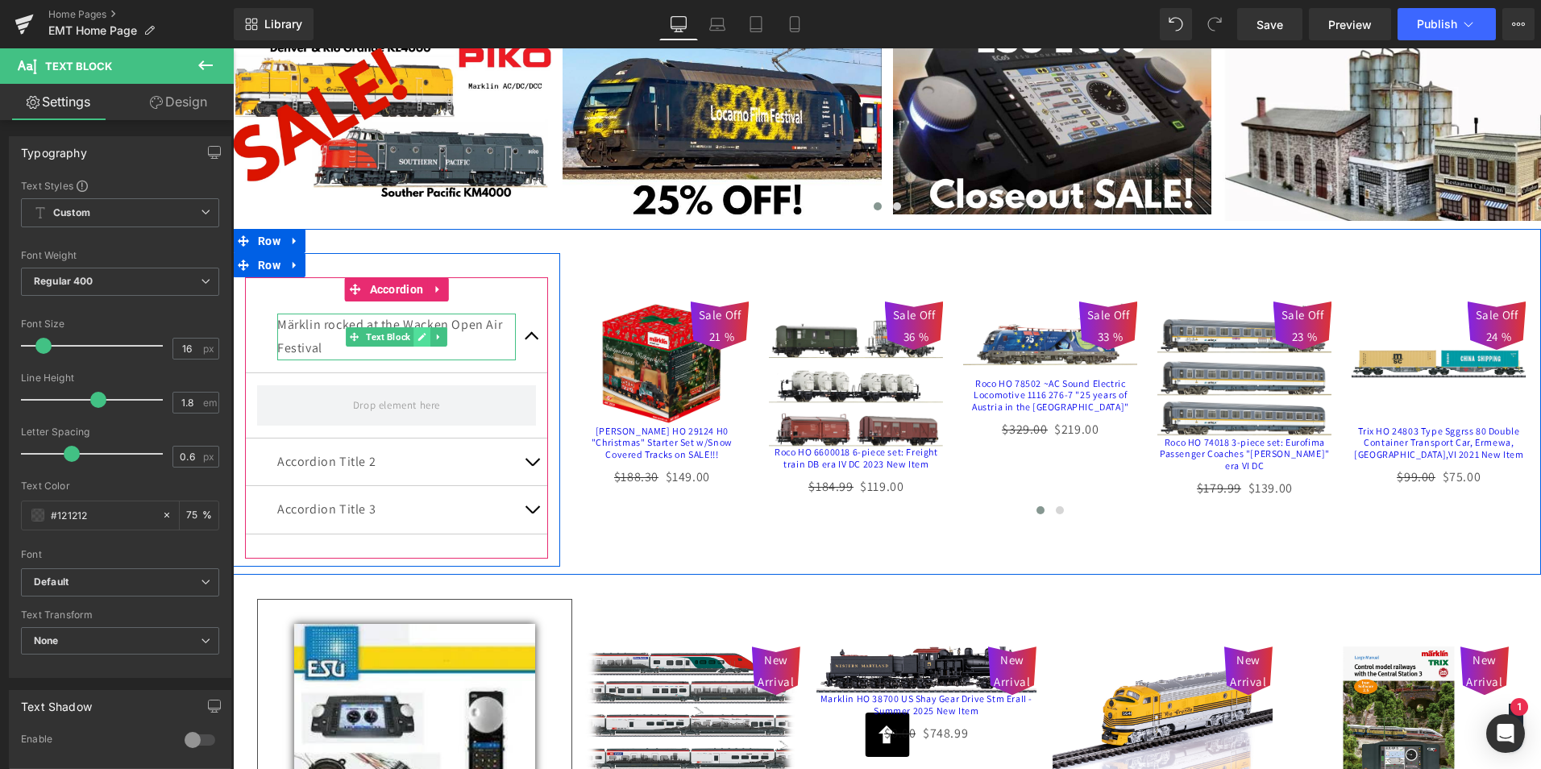
click at [418, 337] on icon at bounding box center [422, 337] width 8 height 8
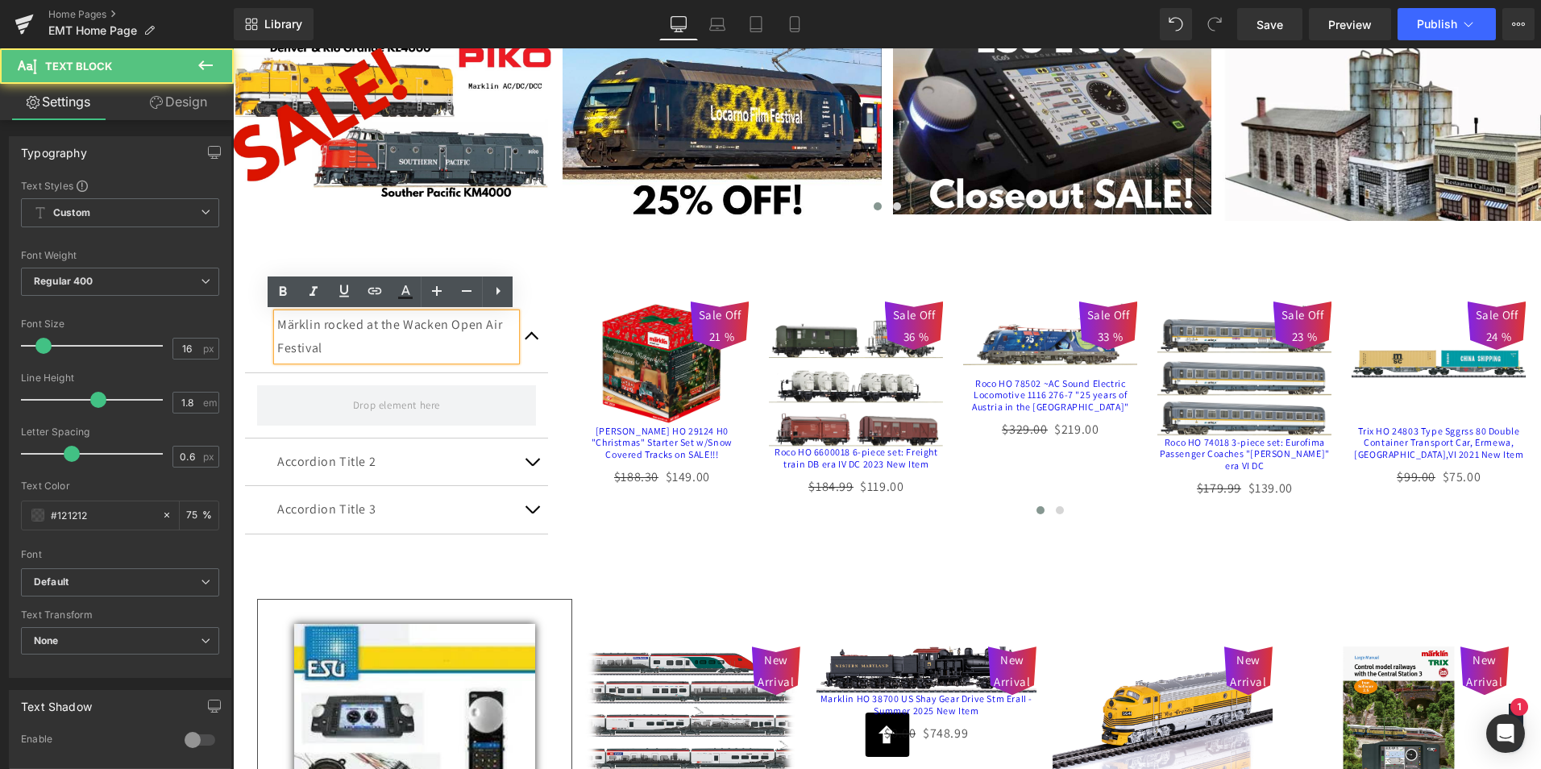
click at [361, 321] on p "Märklin rocked at the Wacken Open Air Festival" at bounding box center [396, 337] width 239 height 47
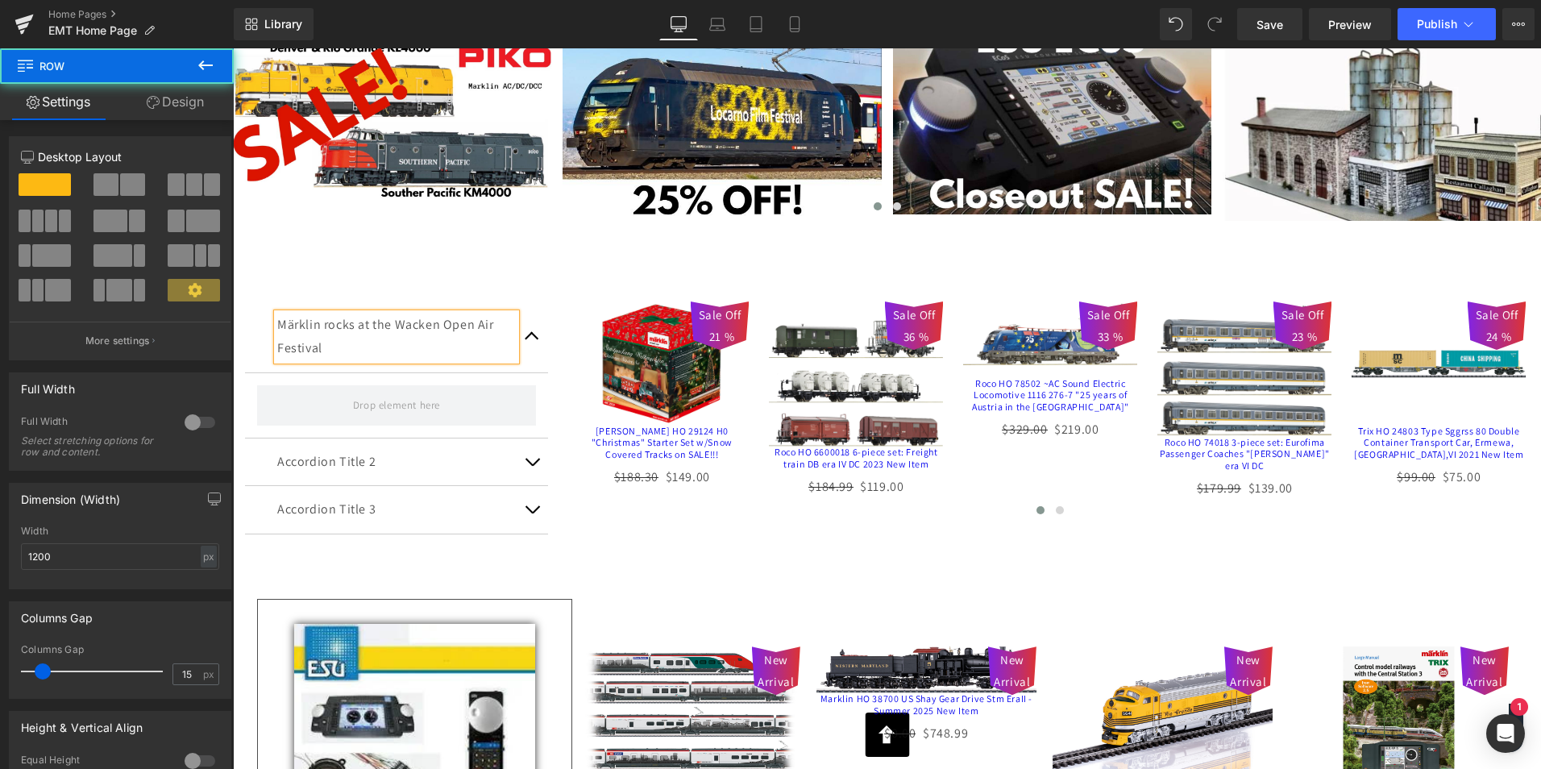
click at [452, 267] on div "Märklin rocks at the Wacken Open Air Festival Text Block Accordion Title 2 Text…" at bounding box center [396, 410] width 327 height 314
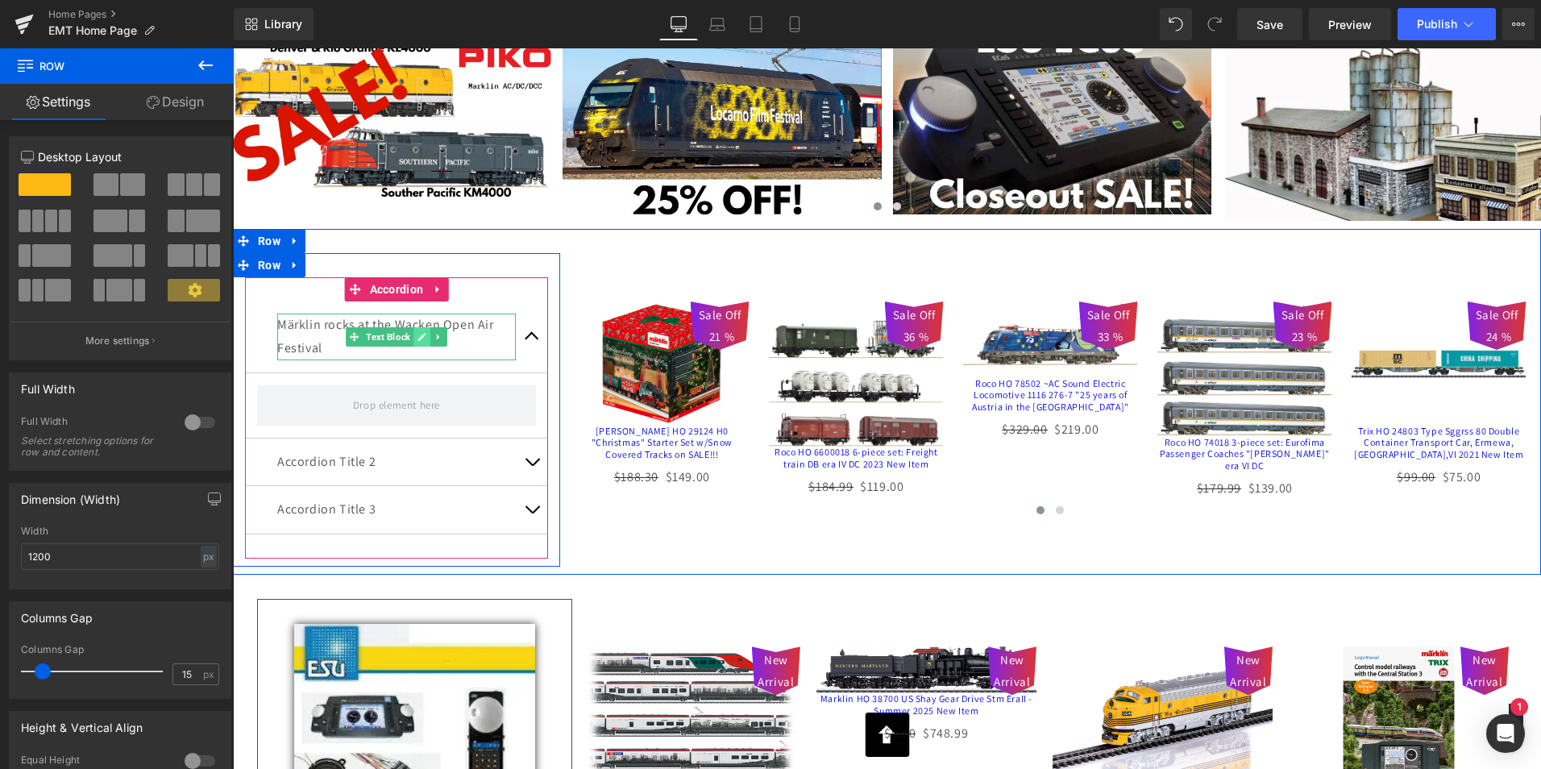
click at [418, 336] on icon at bounding box center [422, 337] width 8 height 8
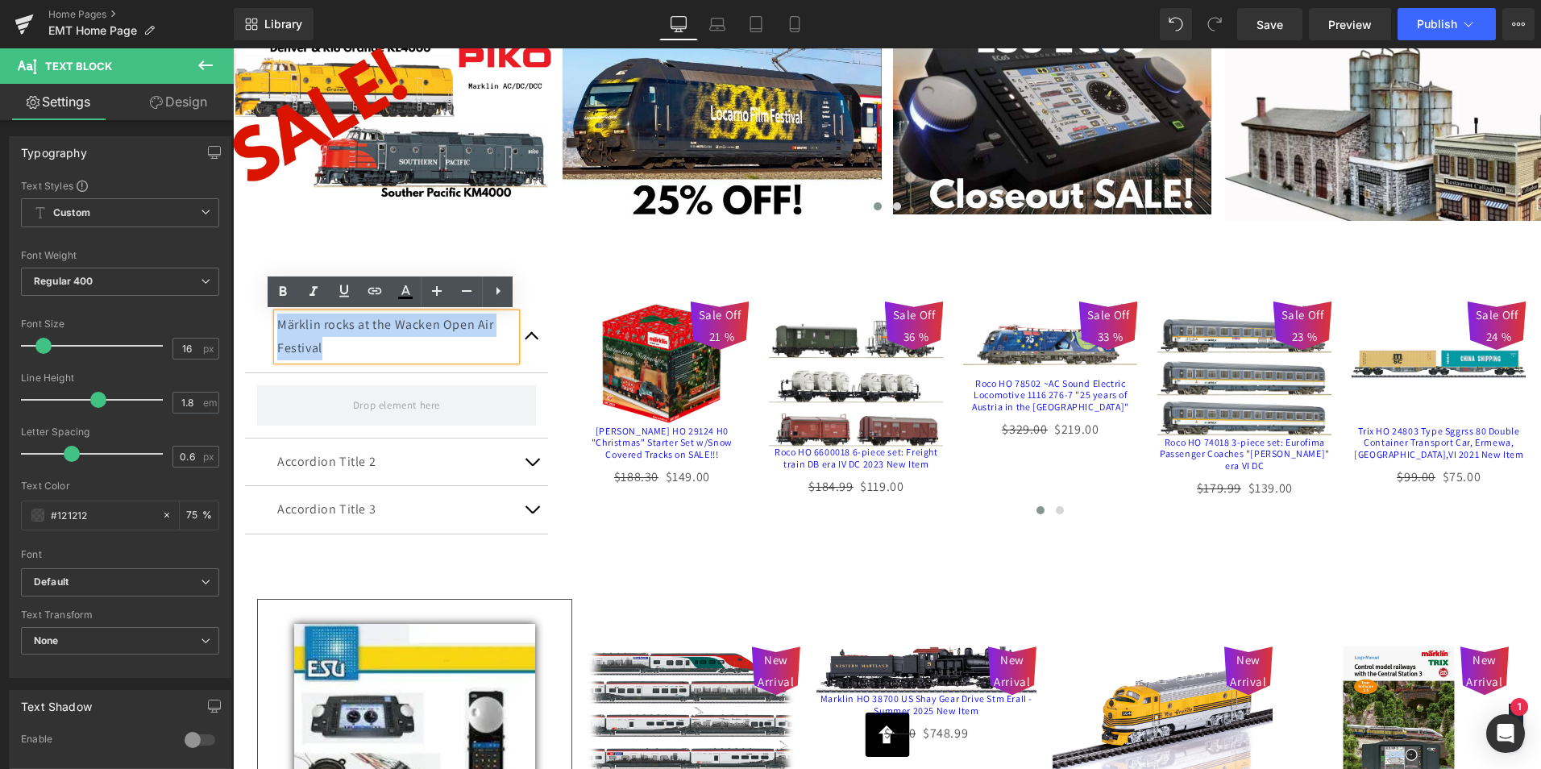
drag, startPoint x: 343, startPoint y: 347, endPoint x: 274, endPoint y: 322, distance: 72.7
click at [277, 322] on p "Märklin rocks at the Wacken Open Air Festival" at bounding box center [396, 337] width 239 height 47
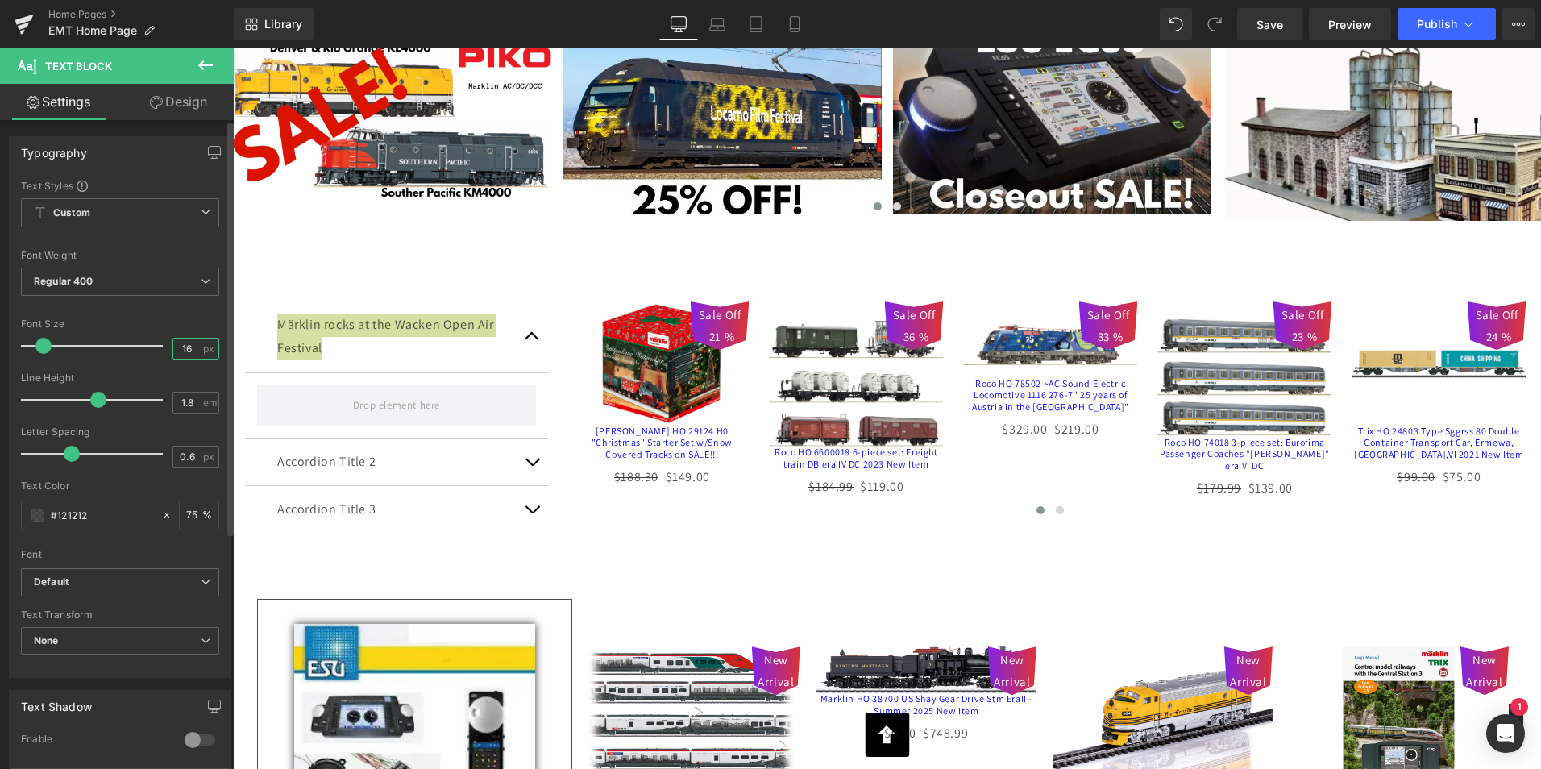
click at [189, 345] on input "16" at bounding box center [187, 349] width 28 height 20
click at [185, 345] on input "16" at bounding box center [187, 349] width 28 height 20
type input "14"
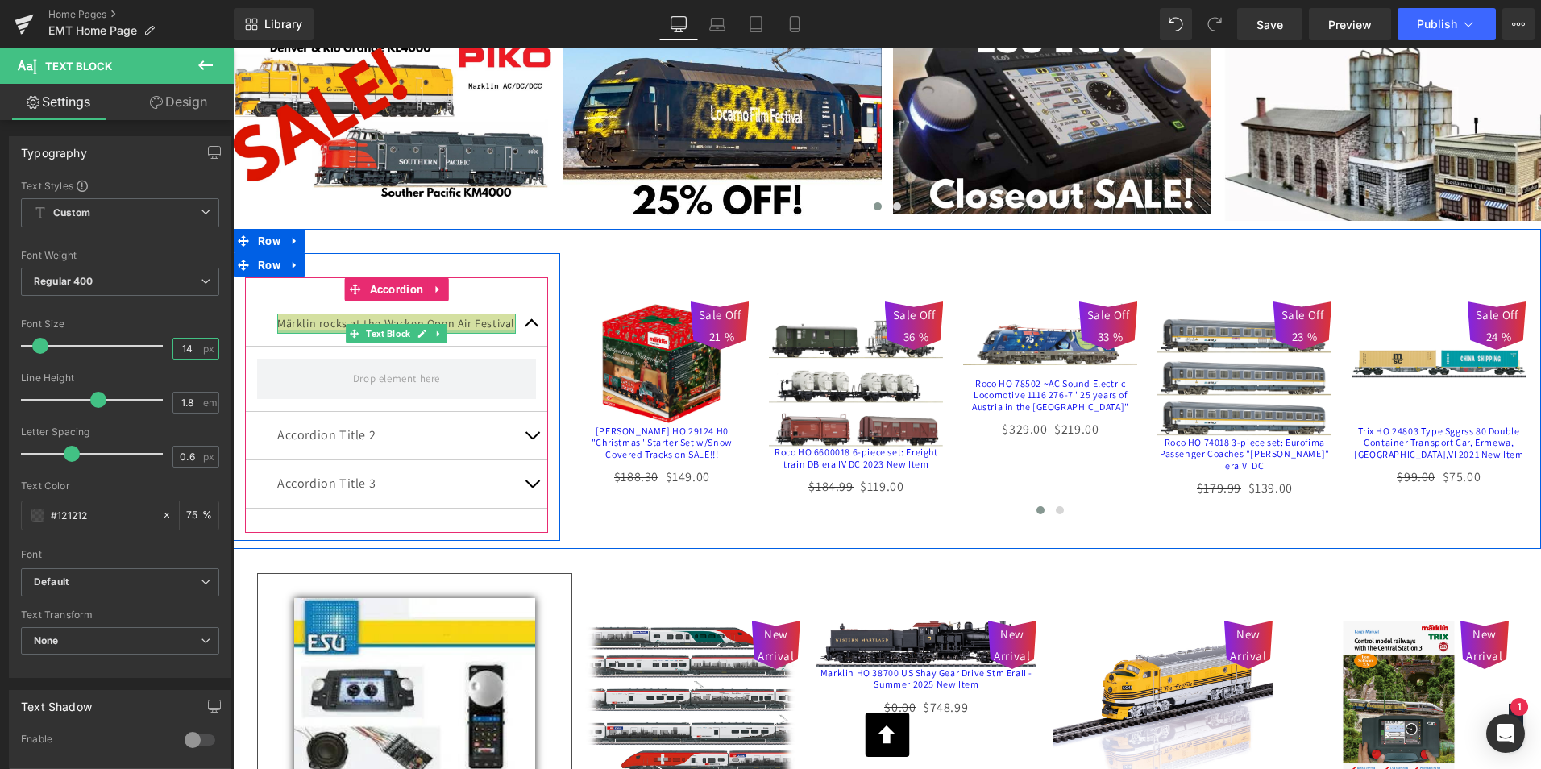
click at [349, 334] on div at bounding box center [396, 332] width 239 height 4
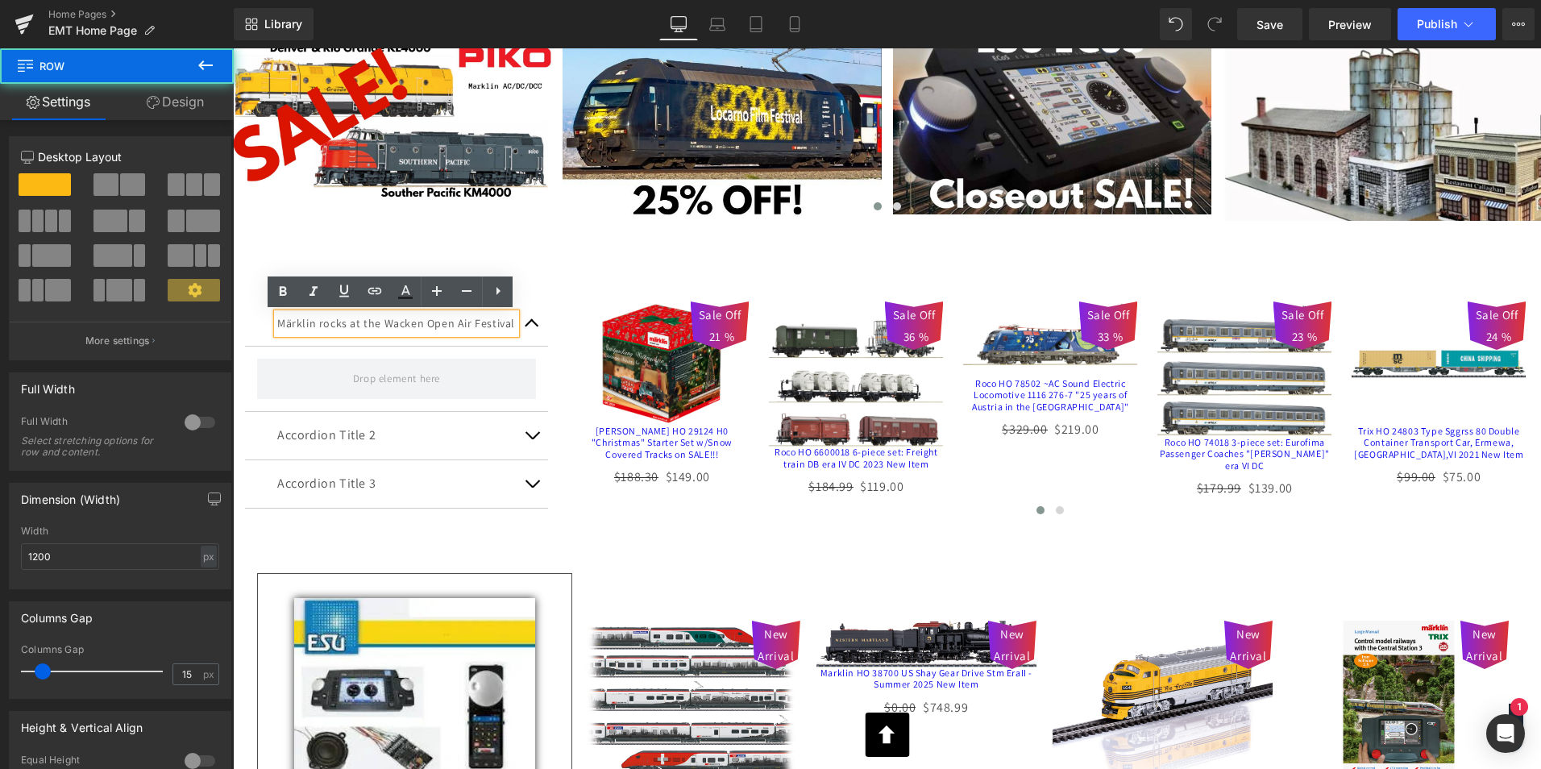
click at [547, 274] on div "Märklin rocks at the Wacken Open Air Festival Text Block Accordion Title 2 Text…" at bounding box center [396, 397] width 327 height 288
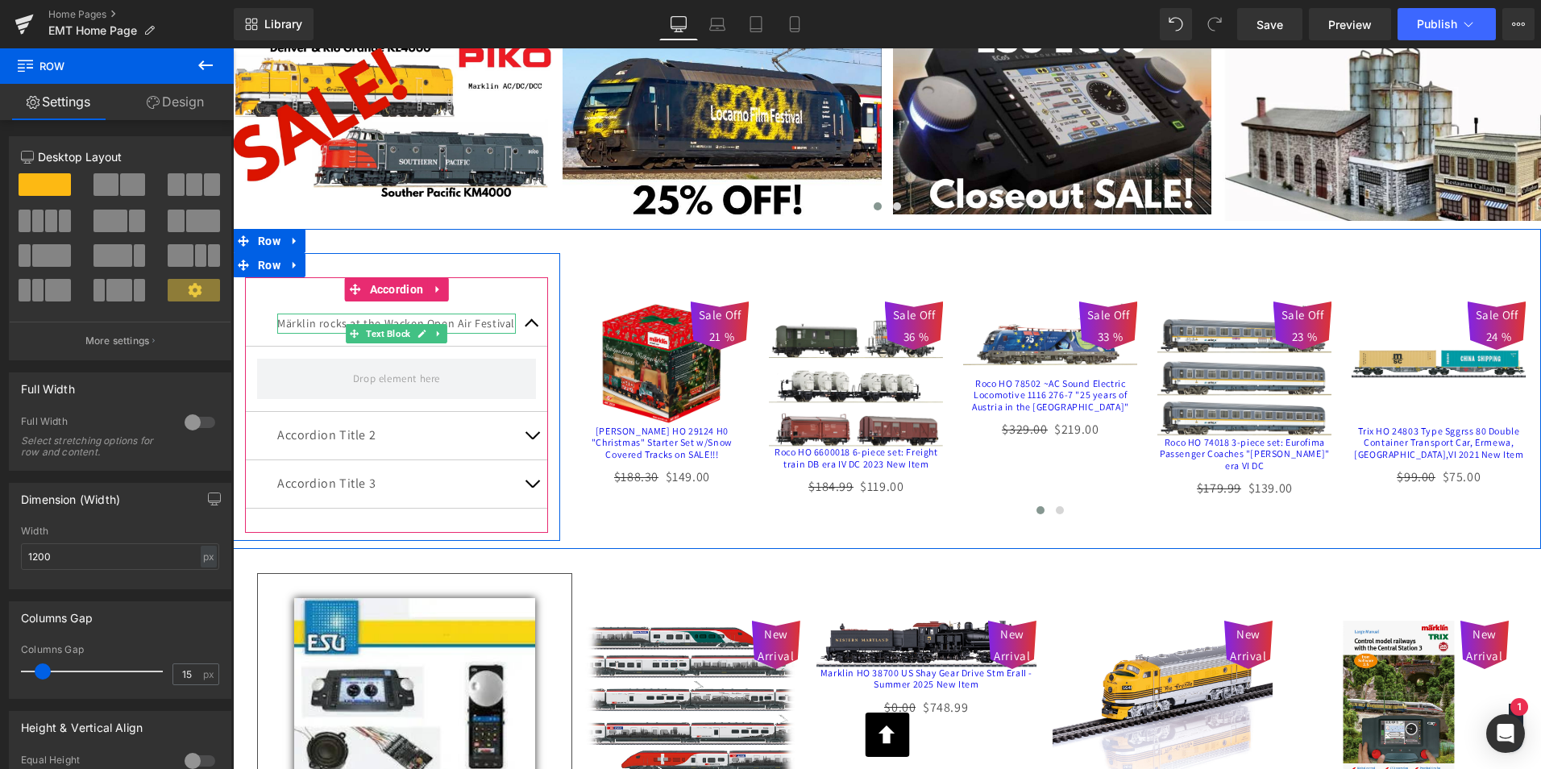
click at [316, 334] on p "Märklin rocks at the Wacken Open Air Festival" at bounding box center [396, 324] width 239 height 20
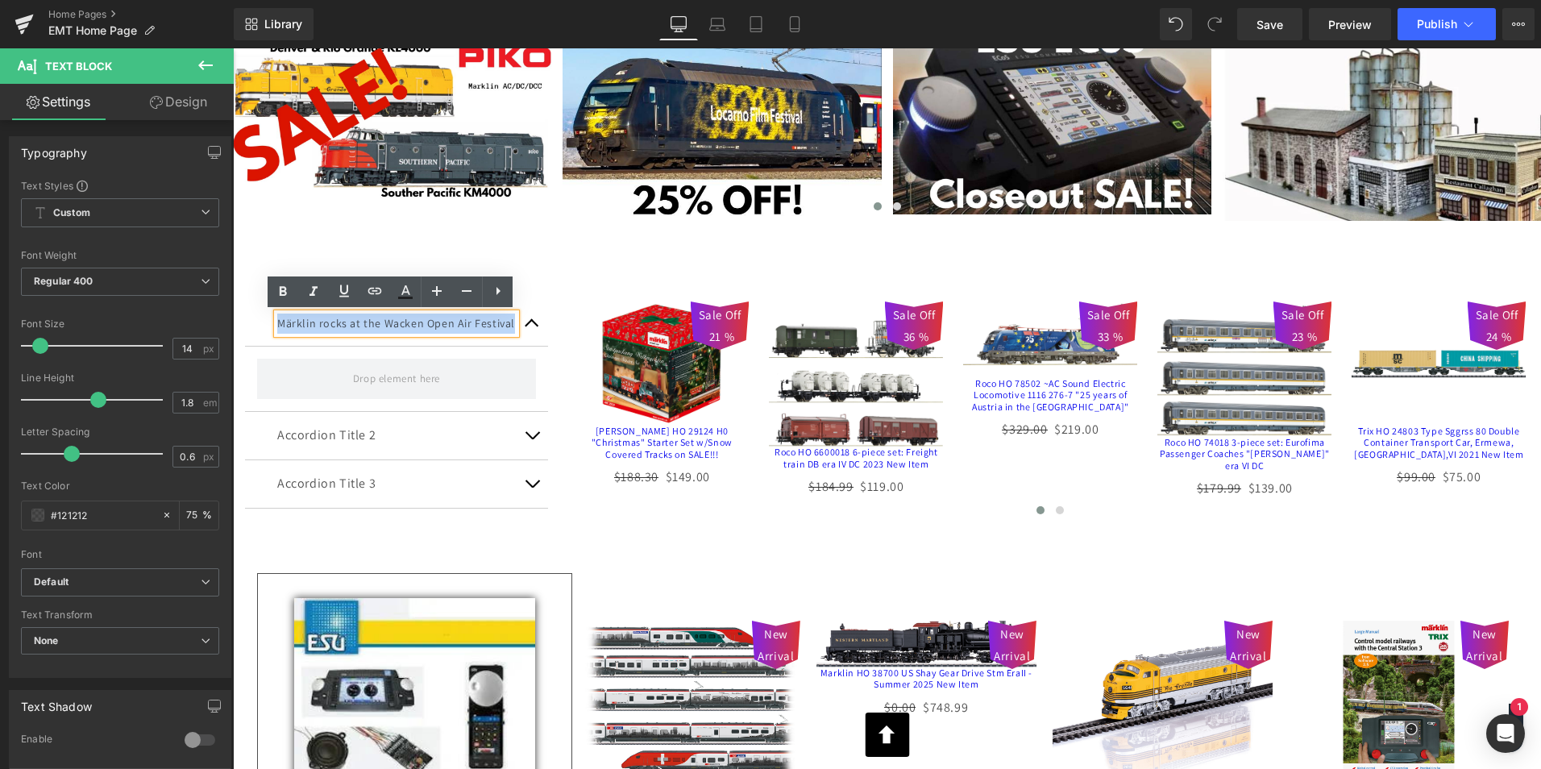
drag, startPoint x: 317, startPoint y: 343, endPoint x: 272, endPoint y: 322, distance: 49.8
click at [277, 322] on p "Märklin rocks at the Wacken Open Air Festival" at bounding box center [396, 324] width 239 height 20
click at [283, 285] on icon at bounding box center [282, 291] width 19 height 19
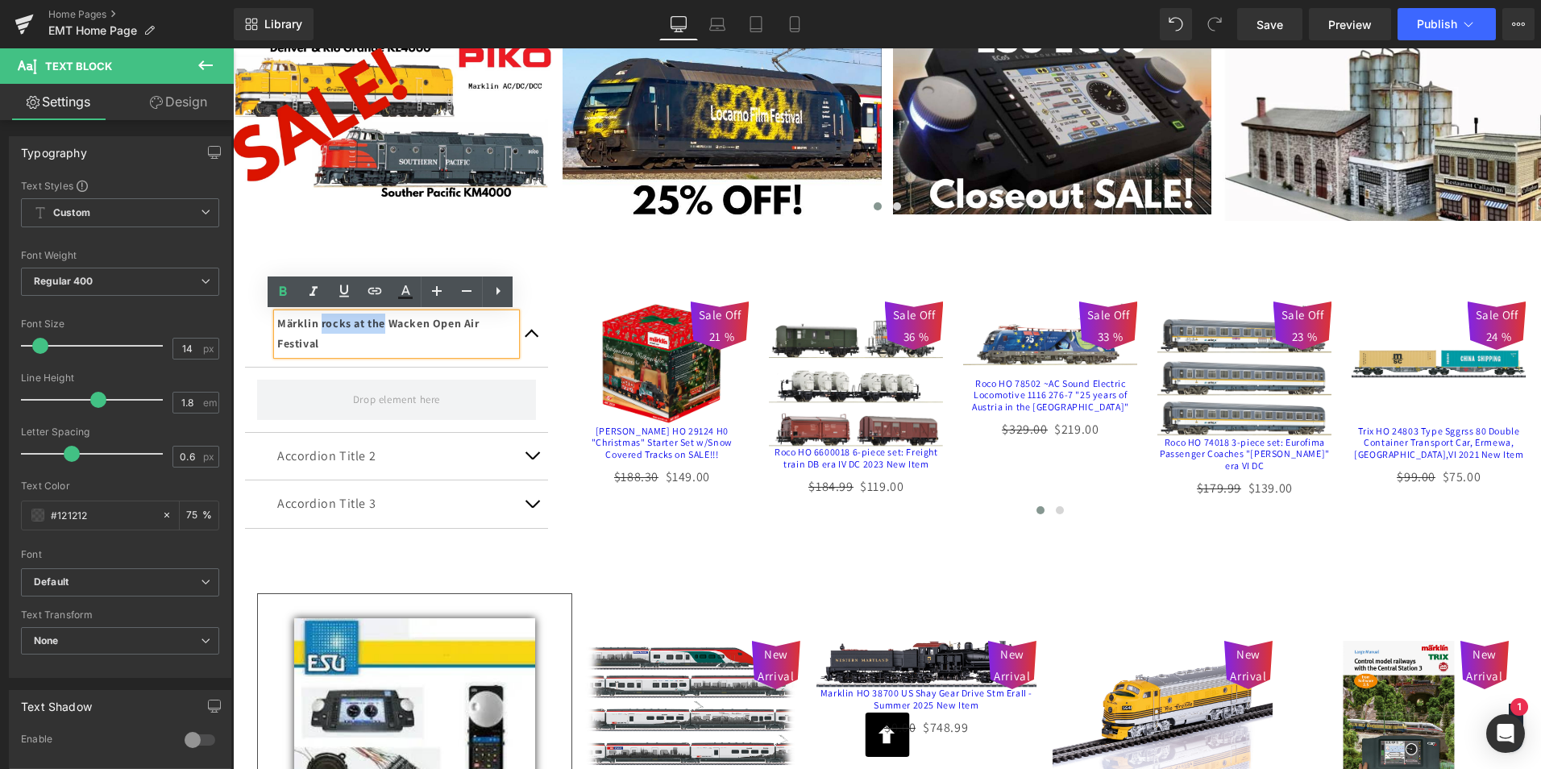
drag, startPoint x: 317, startPoint y: 322, endPoint x: 385, endPoint y: 320, distance: 67.7
click at [385, 320] on strong "Märklin rocks at the Wacken Open Air Festival" at bounding box center [378, 333] width 202 height 35
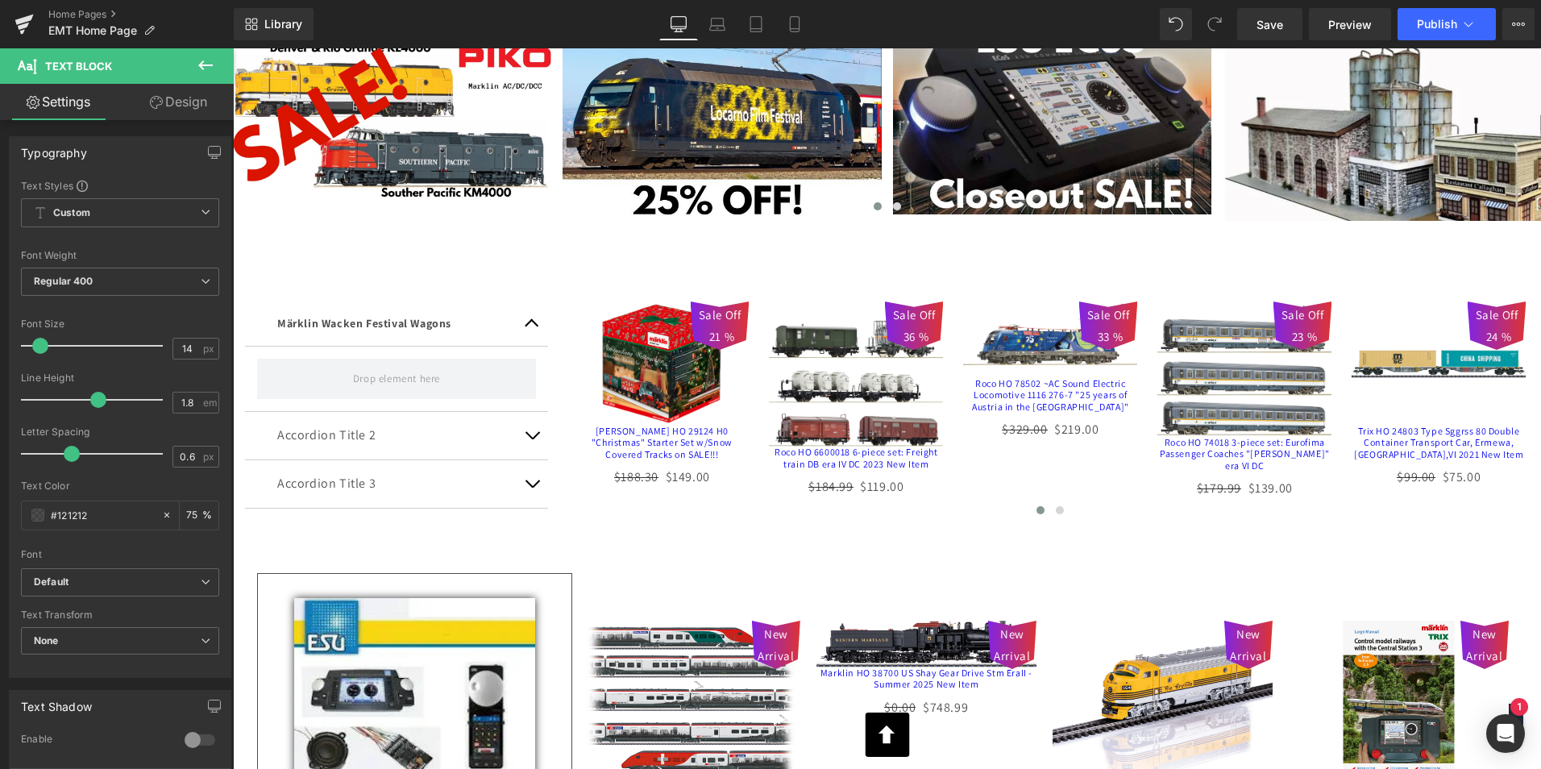
click at [366, 12] on div "Library Desktop Desktop Laptop Tablet Mobile Save Preview Publish Scheduled Vie…" at bounding box center [888, 24] width 1308 height 32
click at [205, 59] on icon at bounding box center [205, 65] width 19 height 19
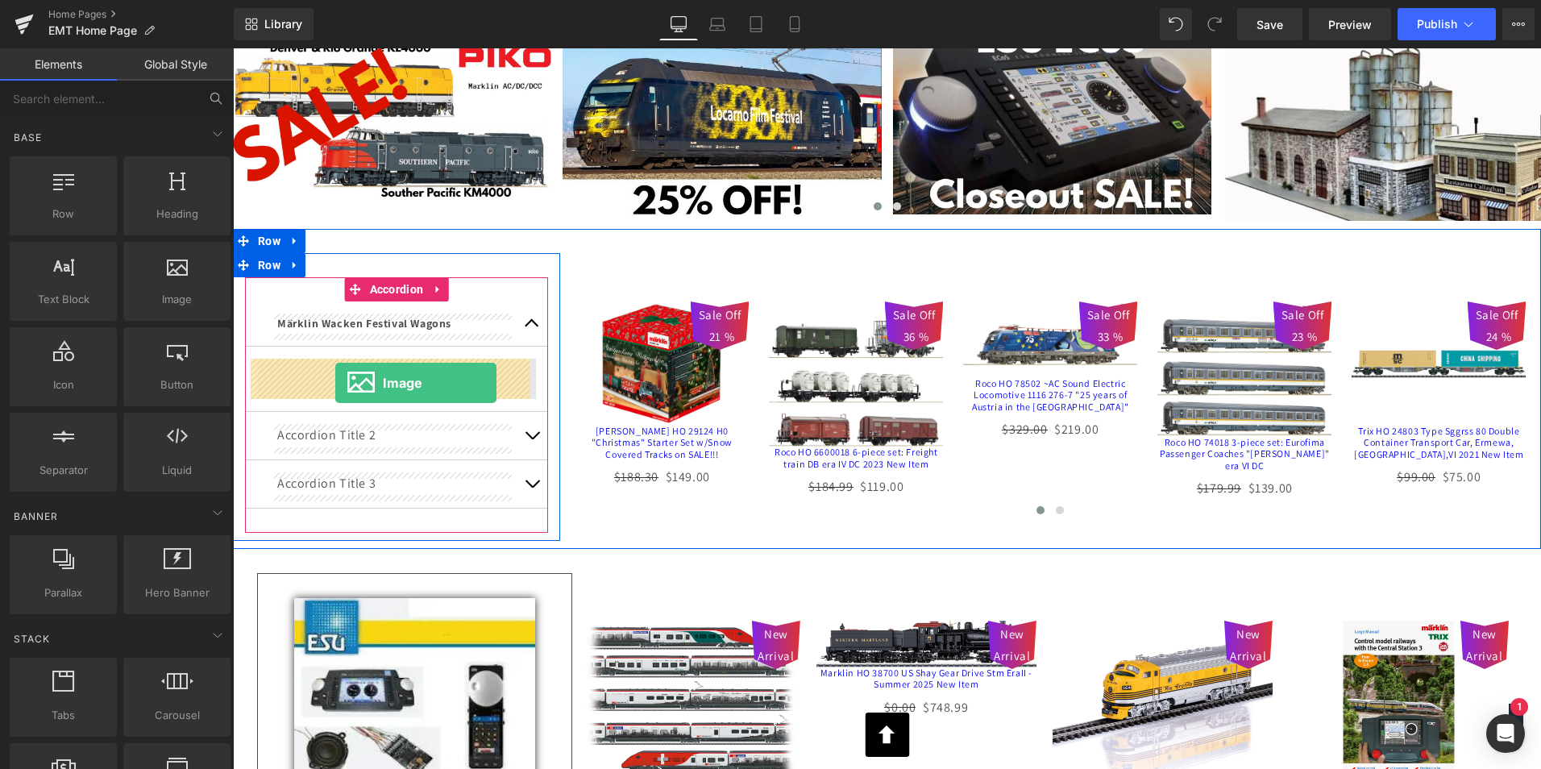
drag, startPoint x: 404, startPoint y: 339, endPoint x: 335, endPoint y: 383, distance: 81.6
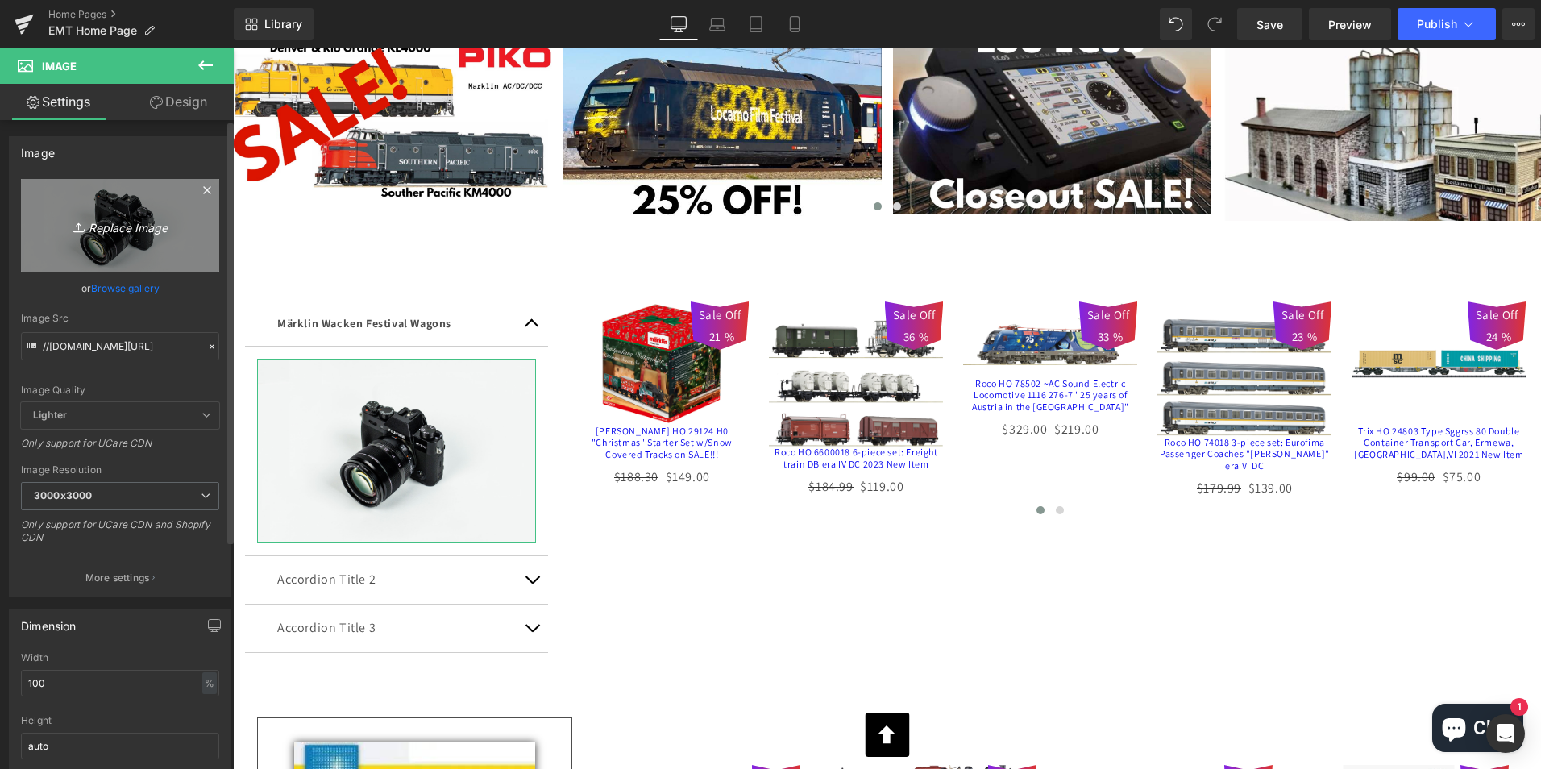
click at [130, 226] on icon "Replace Image" at bounding box center [120, 225] width 129 height 20
type input "C:\fakepath\wacken.png"
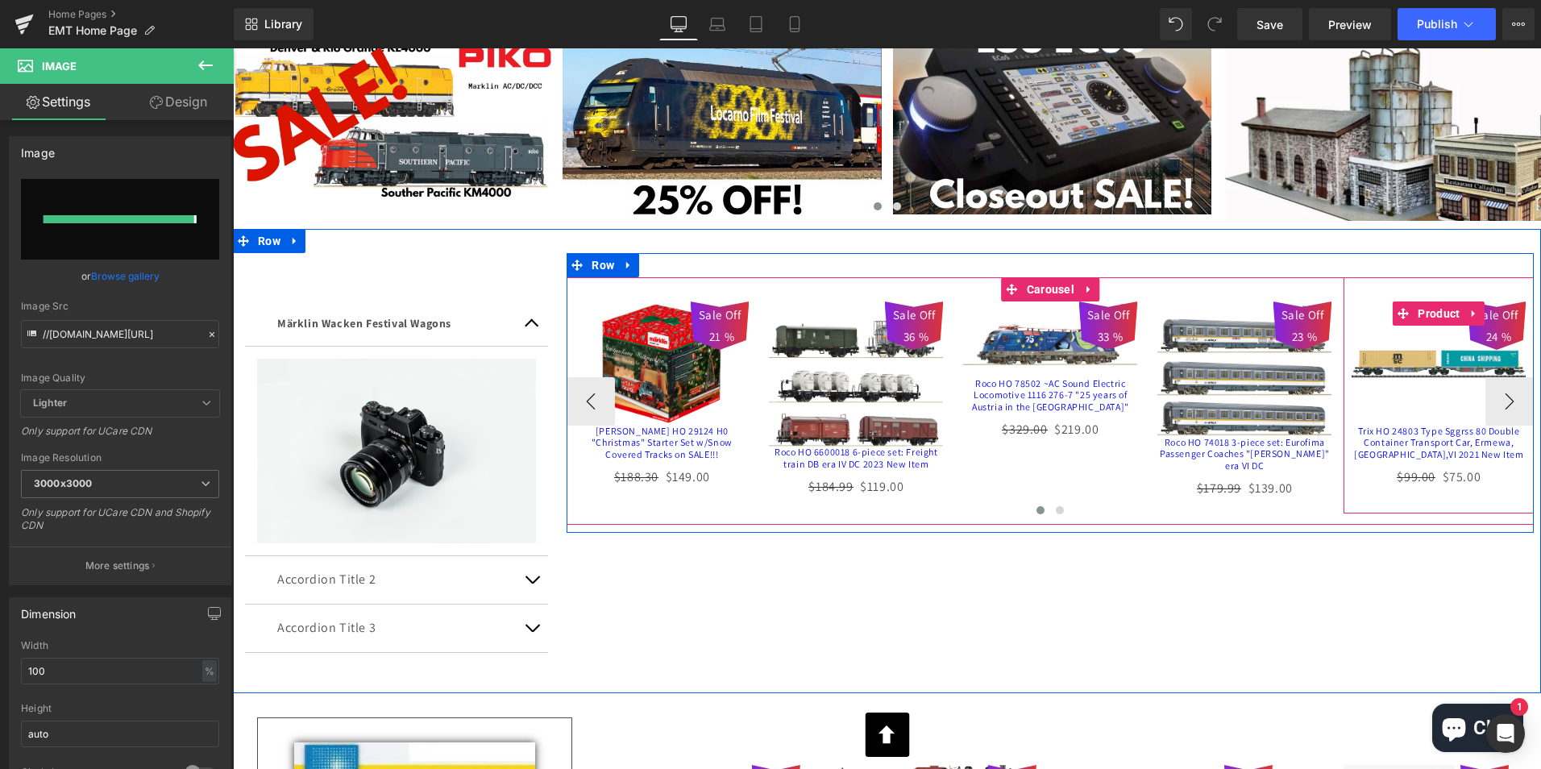
type input "[URL][DOMAIN_NAME]"
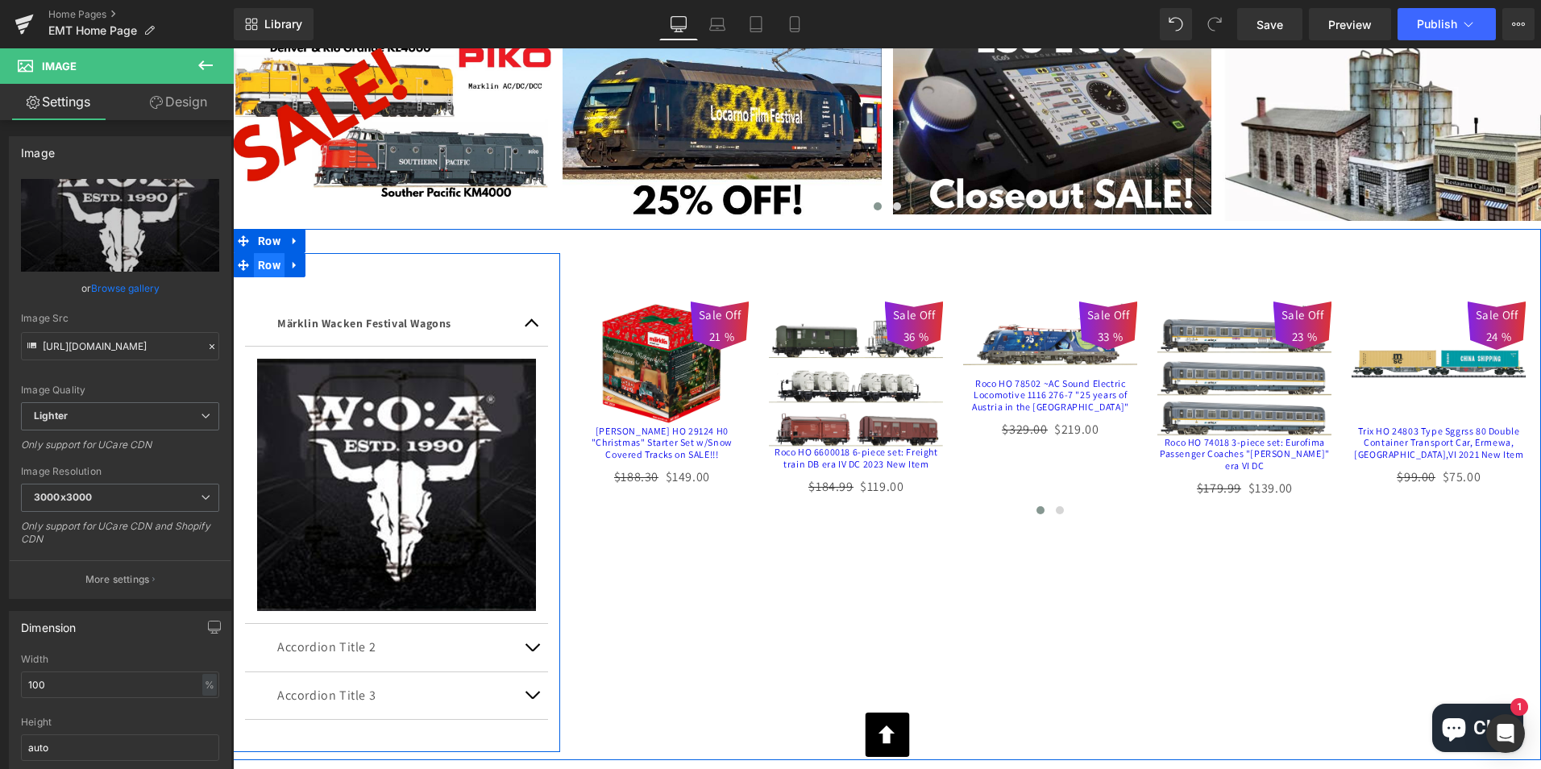
click at [261, 263] on span "Row" at bounding box center [269, 265] width 31 height 24
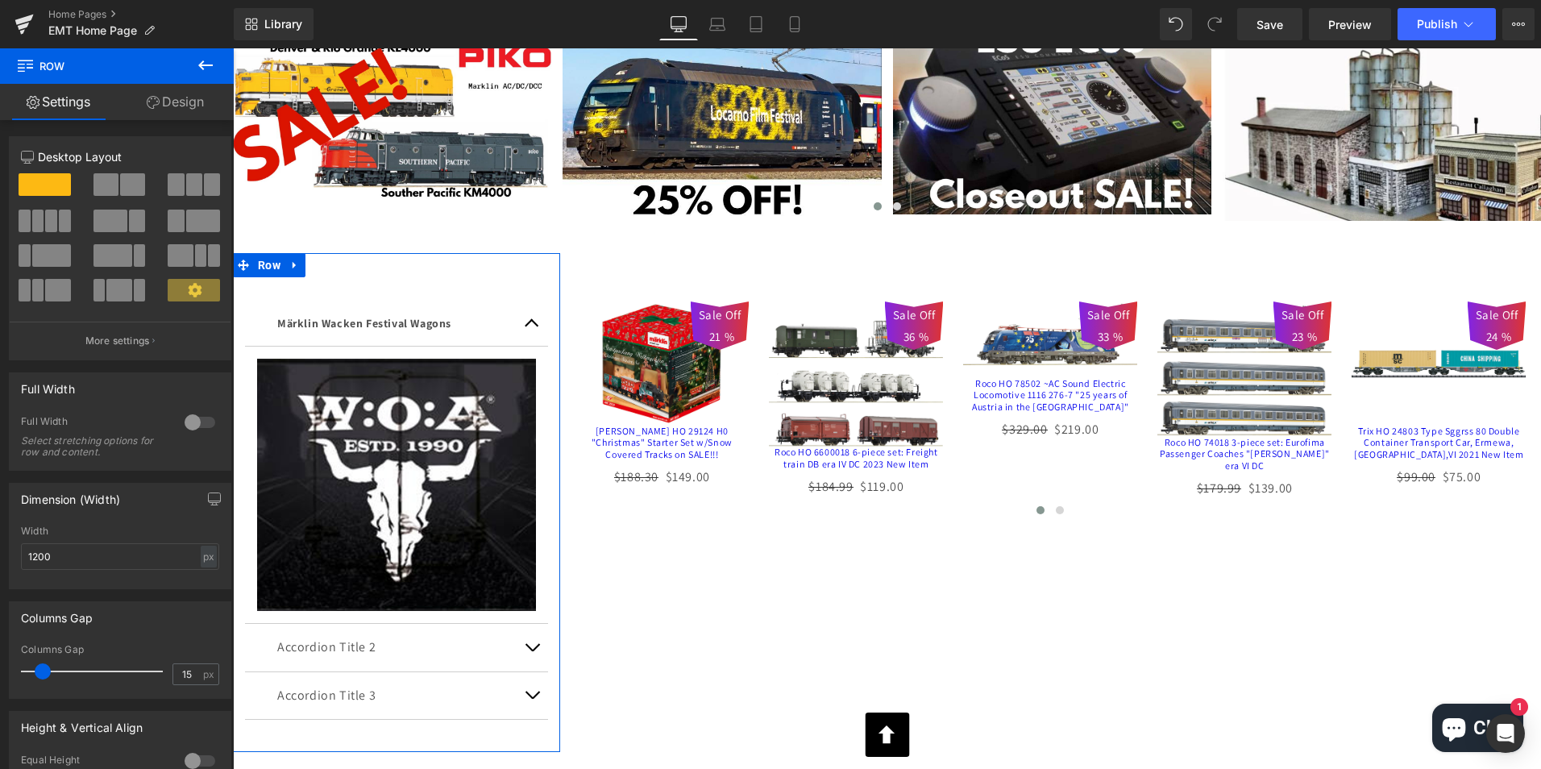
click at [174, 94] on link "Design" at bounding box center [175, 102] width 117 height 36
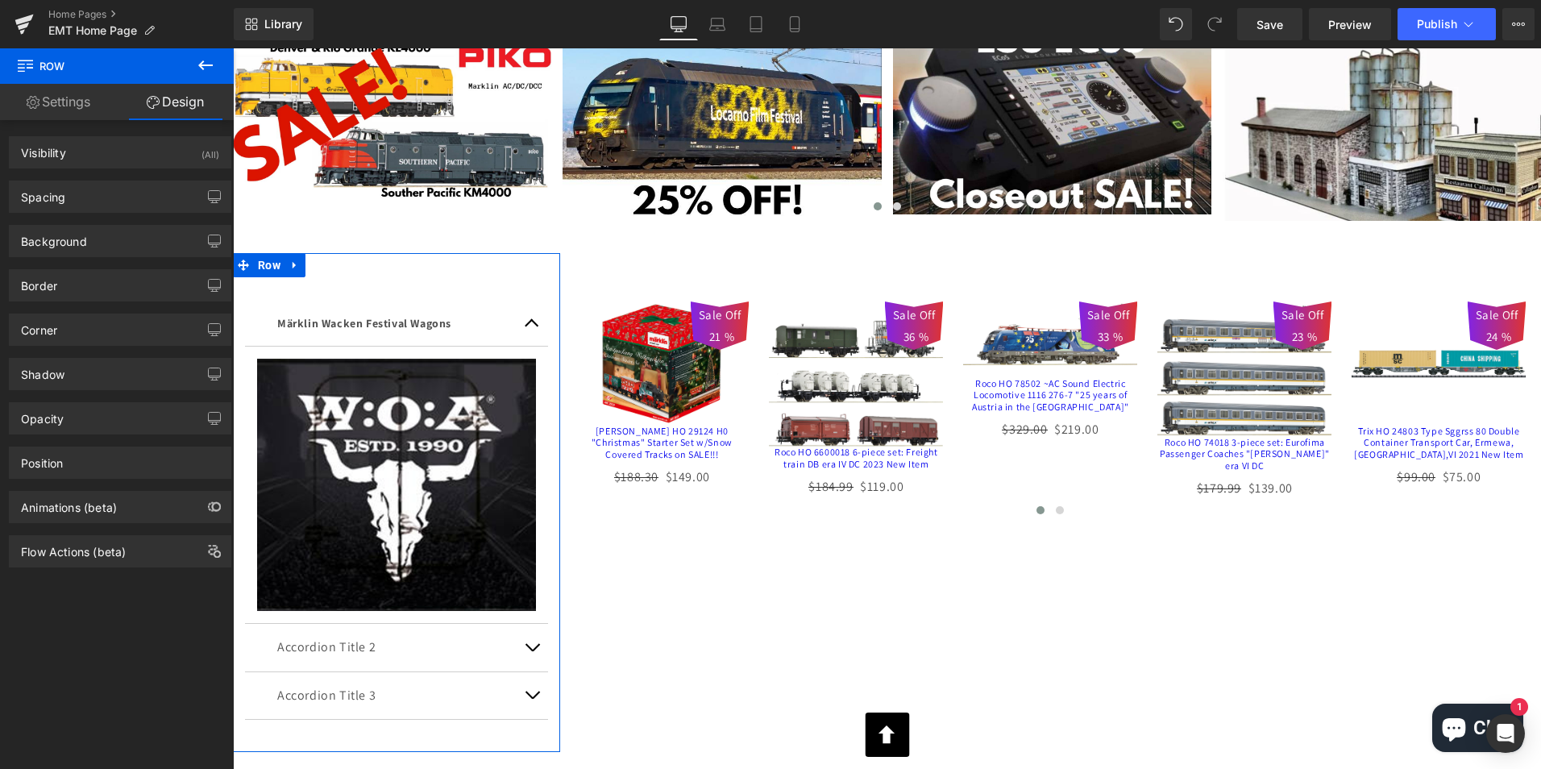
type input "0"
type input "30"
type input "0"
type input "10"
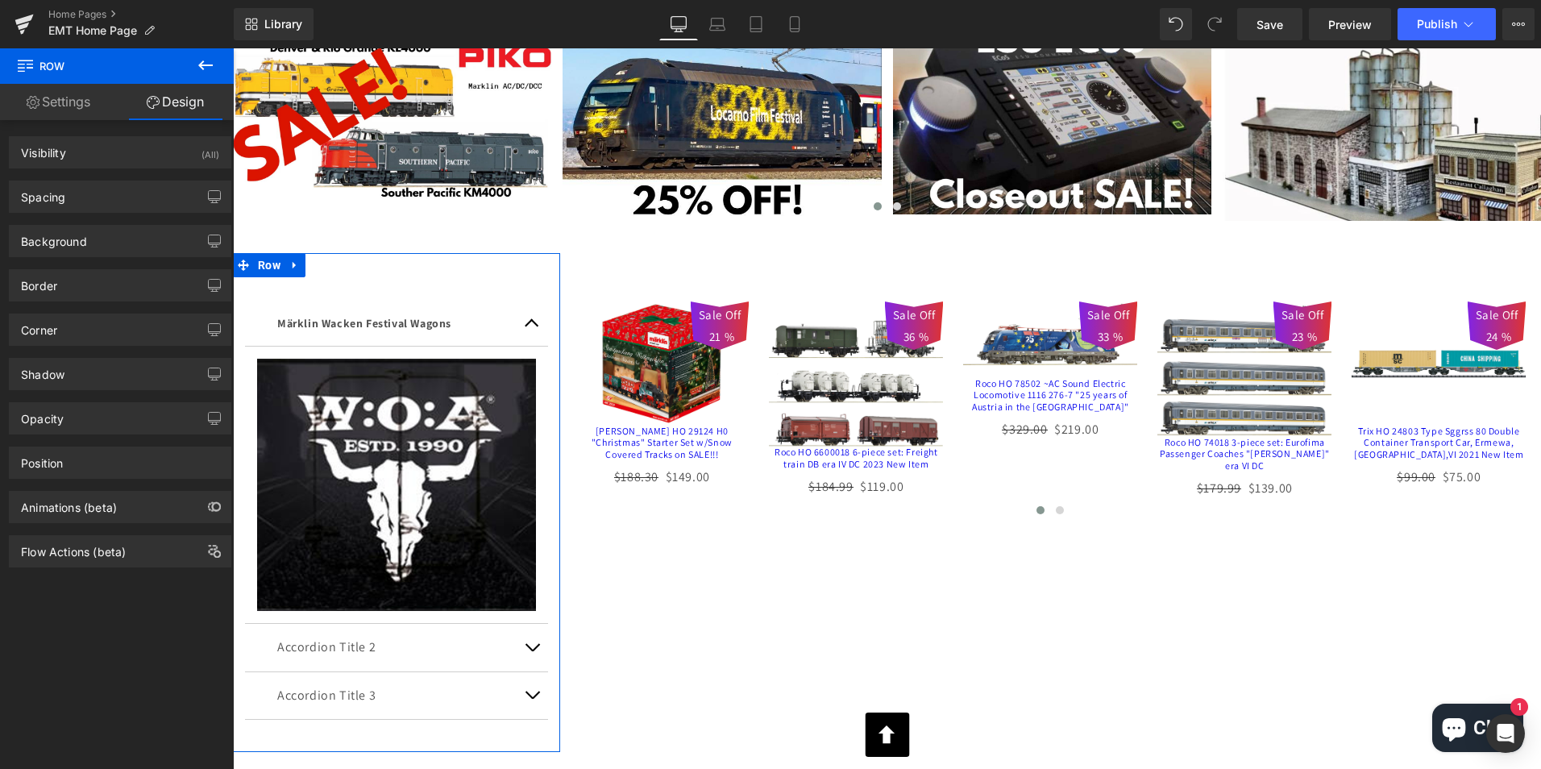
type input "0"
click at [48, 198] on div "Spacing" at bounding box center [43, 192] width 44 height 23
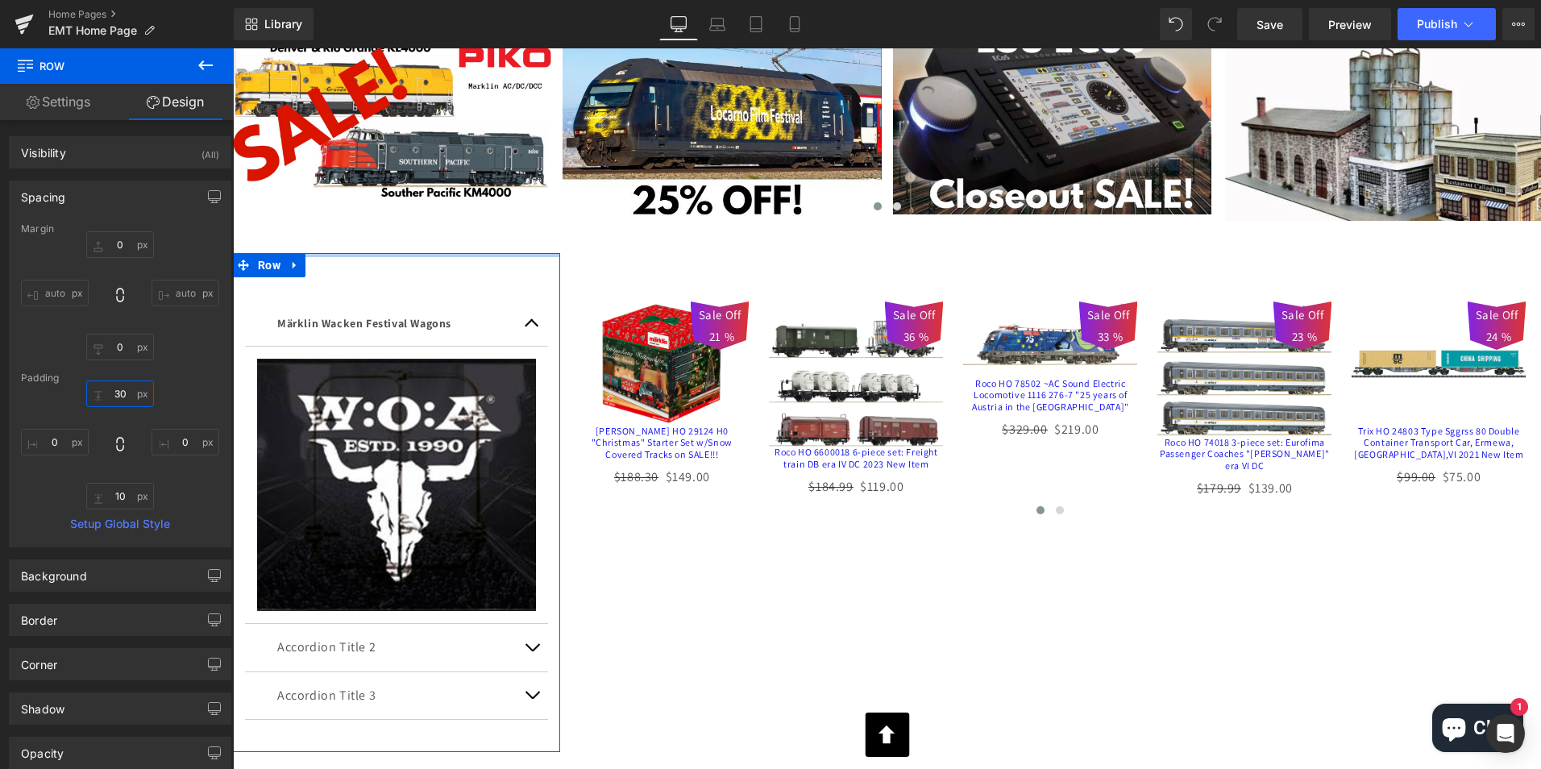
click at [125, 389] on input "30" at bounding box center [120, 394] width 68 height 27
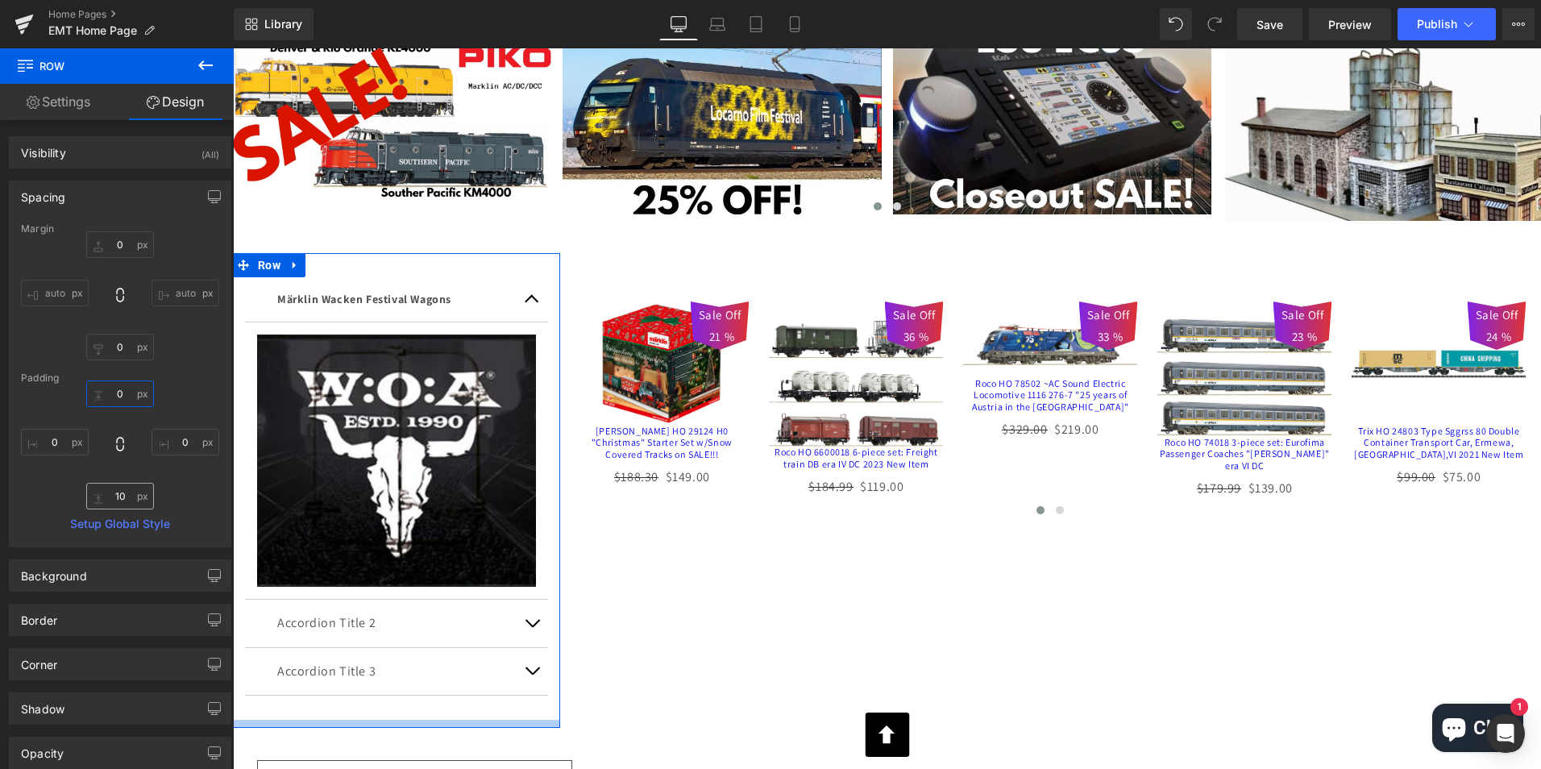
type input "0"
click at [126, 497] on input "10" at bounding box center [120, 496] width 68 height 27
type input "0"
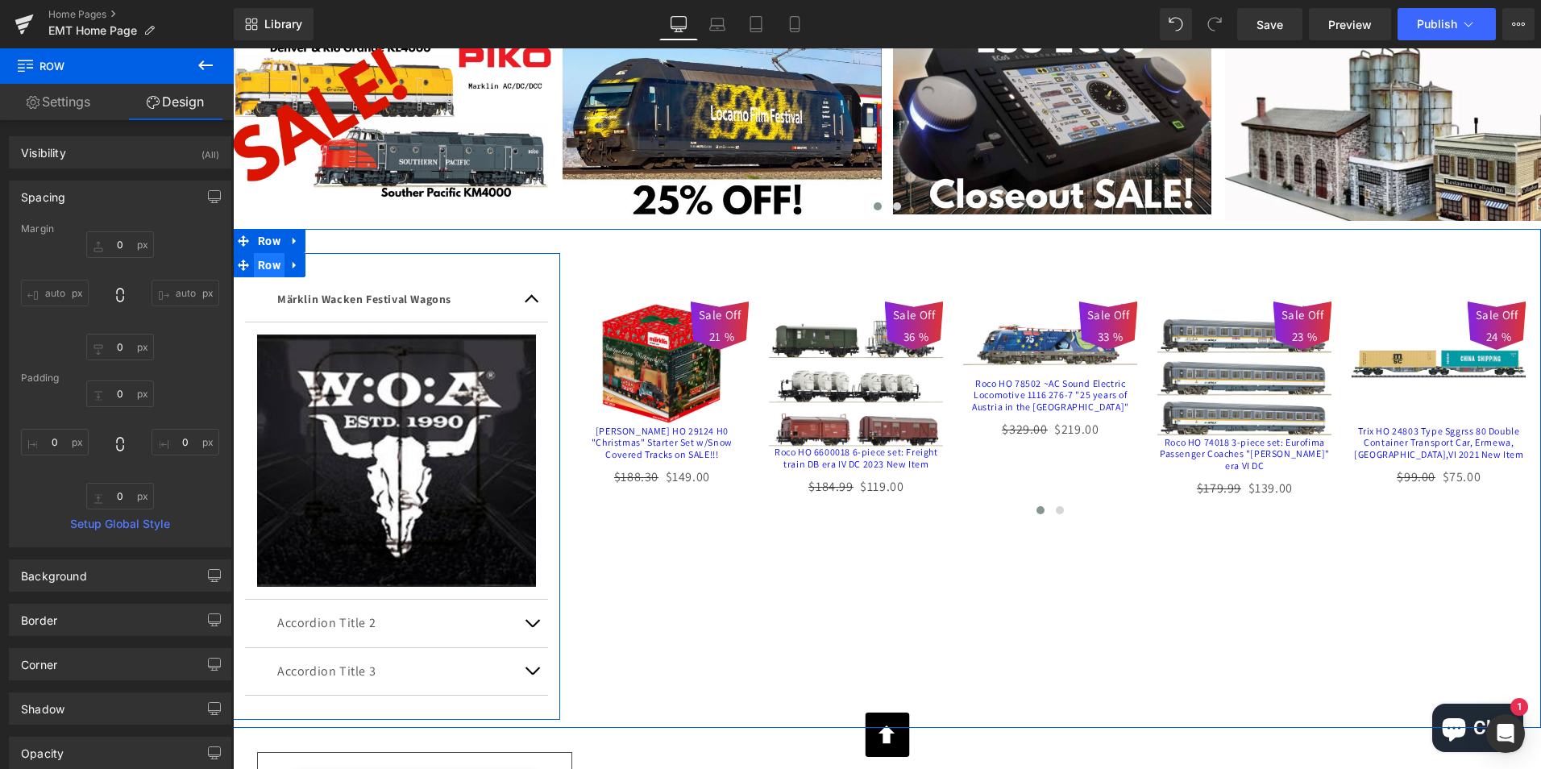
click at [259, 268] on span "Row" at bounding box center [269, 265] width 31 height 24
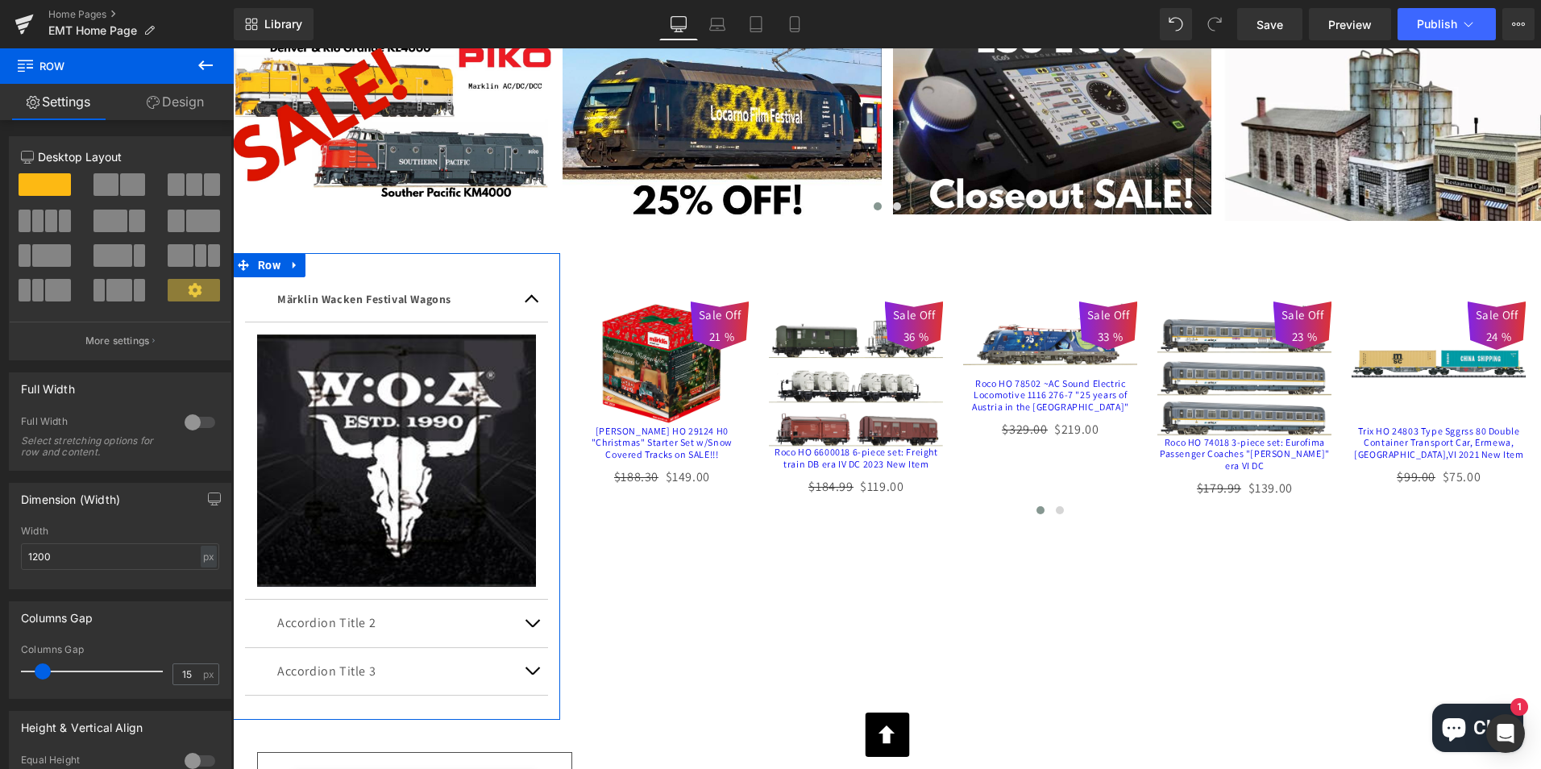
click at [177, 103] on link "Design" at bounding box center [175, 102] width 117 height 36
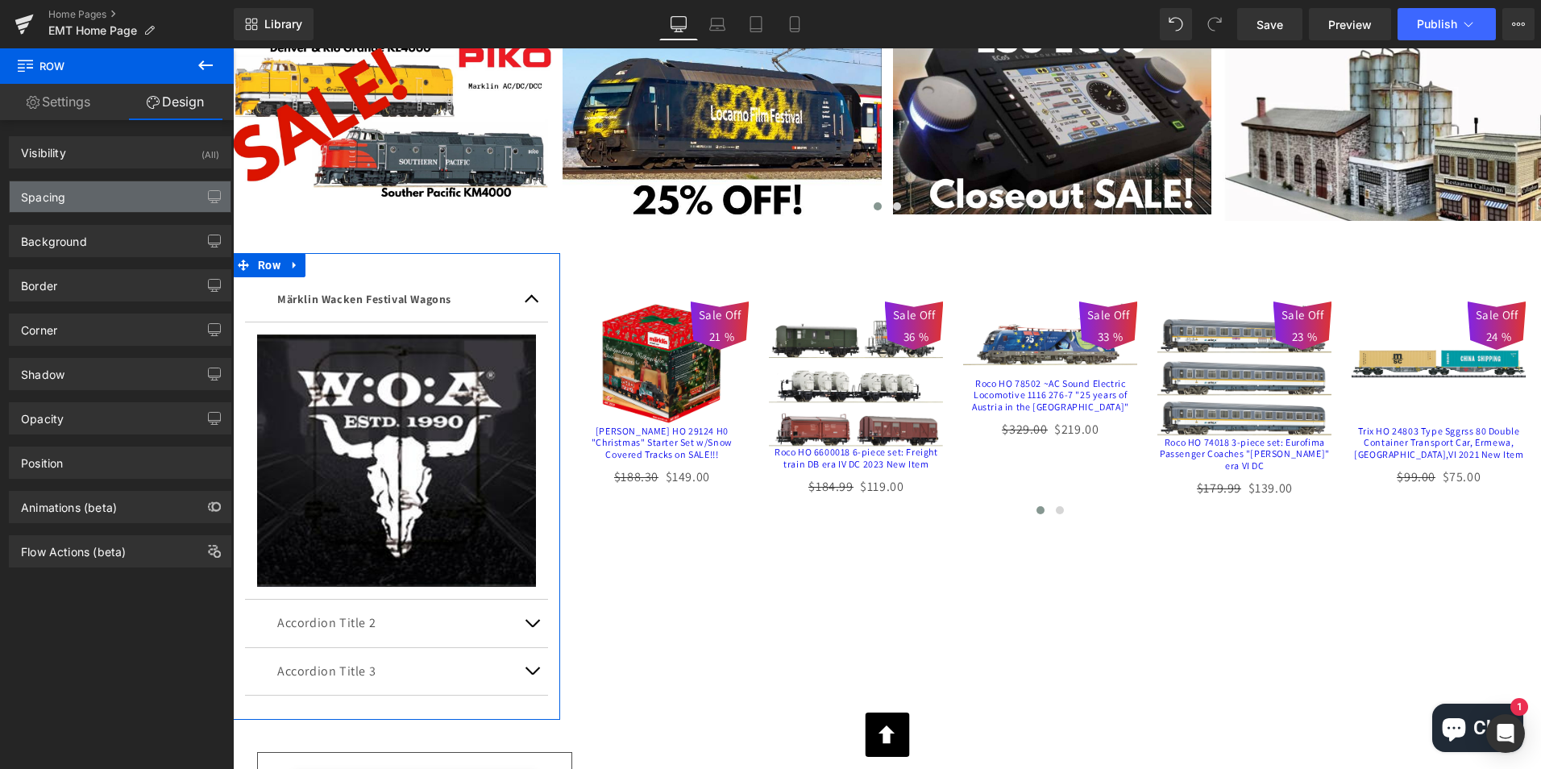
click at [59, 195] on div "Spacing" at bounding box center [43, 192] width 44 height 23
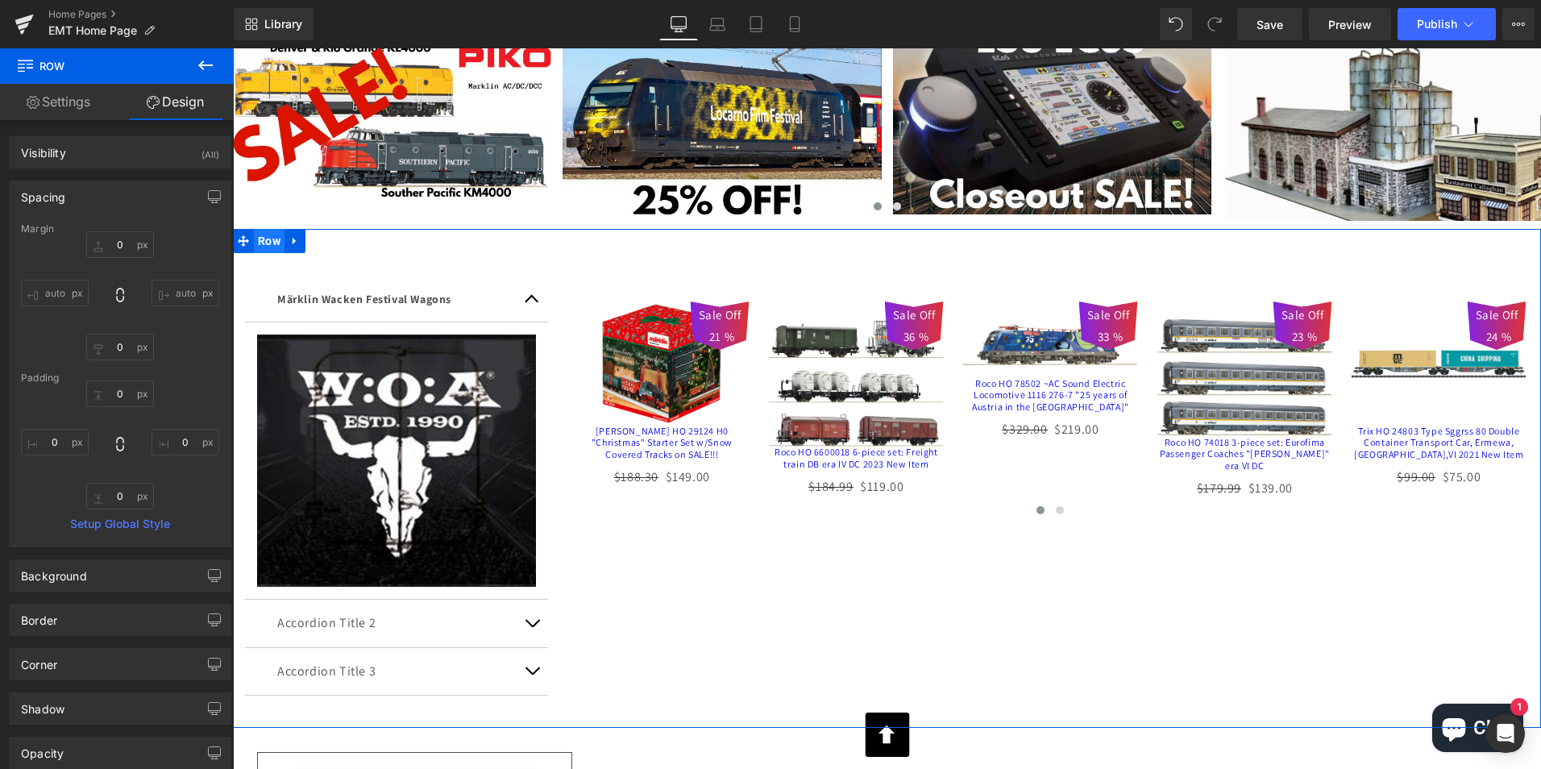
click at [254, 236] on span "Row" at bounding box center [269, 241] width 31 height 24
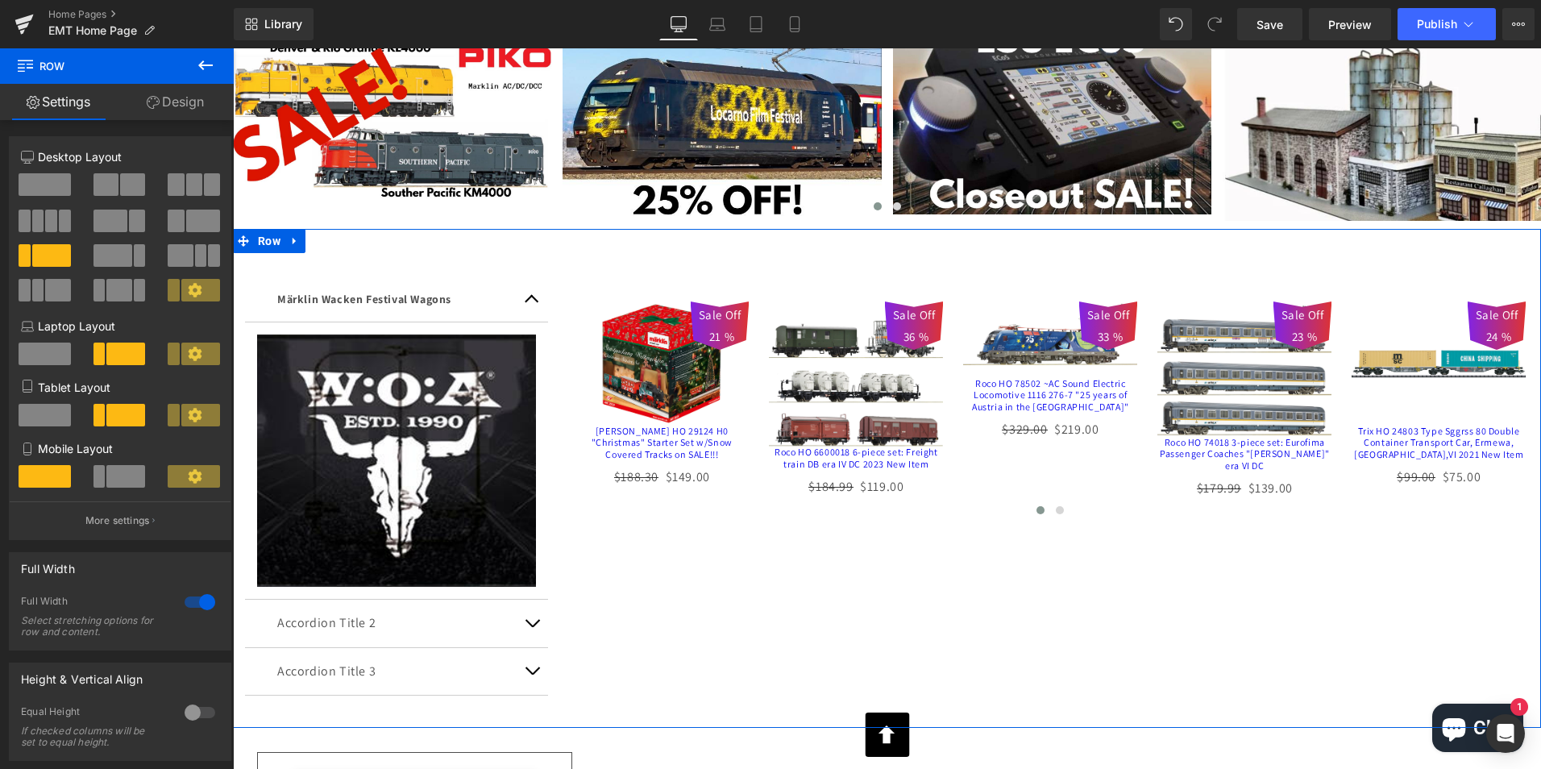
click at [184, 98] on link "Design" at bounding box center [175, 102] width 117 height 36
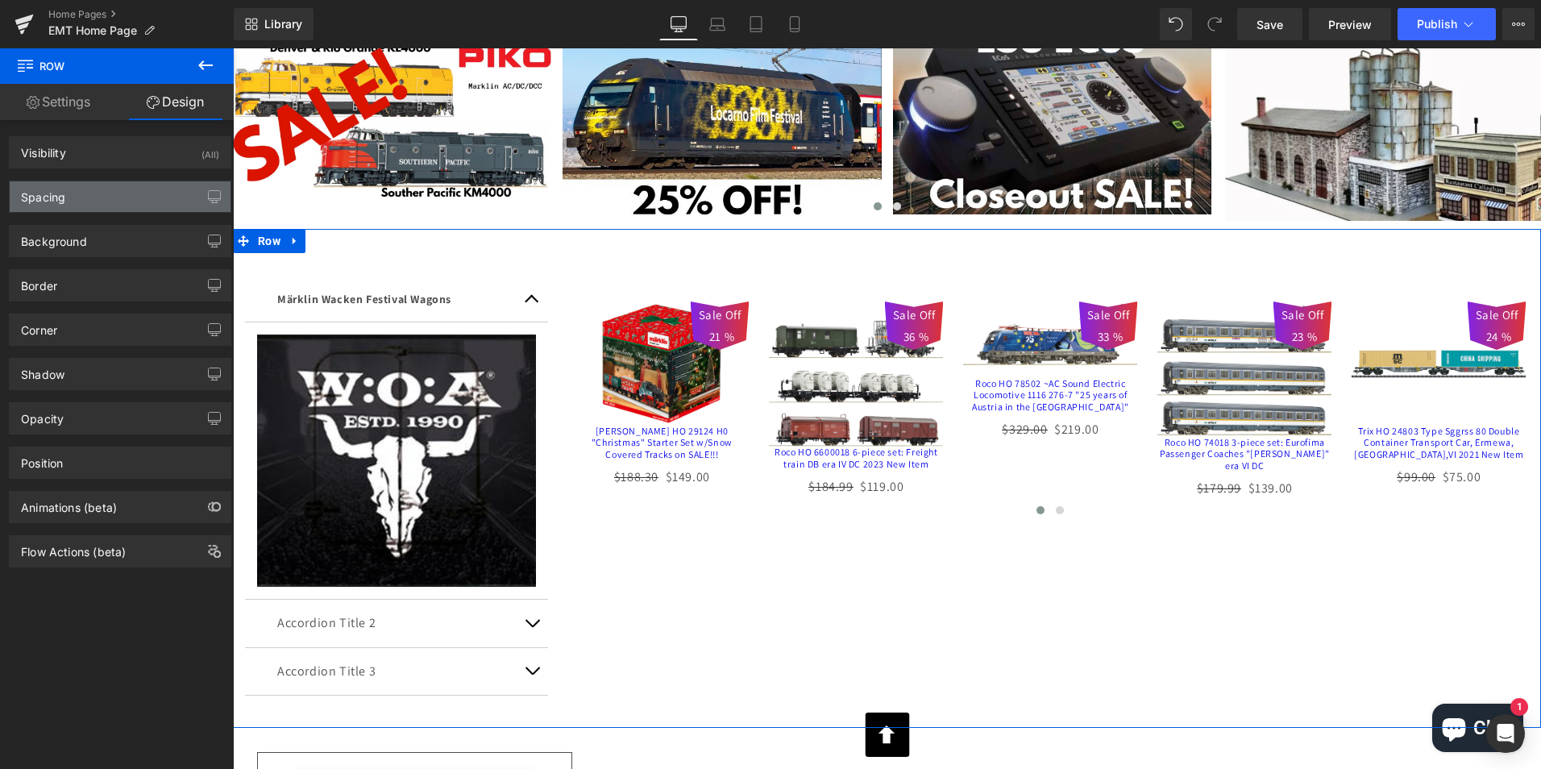
click at [44, 197] on div "Spacing" at bounding box center [43, 192] width 44 height 23
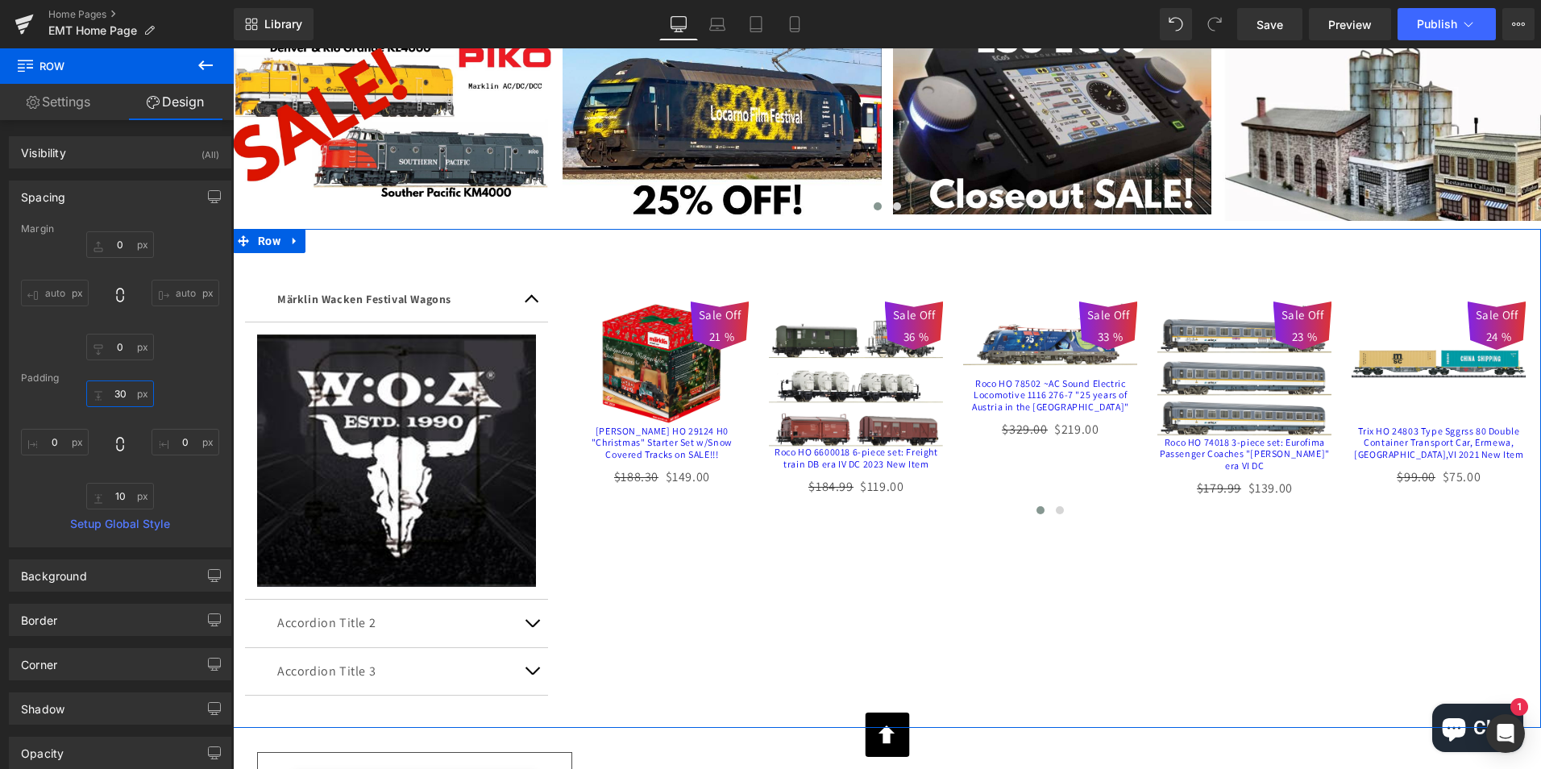
click at [121, 390] on input "30" at bounding box center [120, 394] width 68 height 27
click at [121, 391] on input "30" at bounding box center [120, 394] width 68 height 27
type input "0"
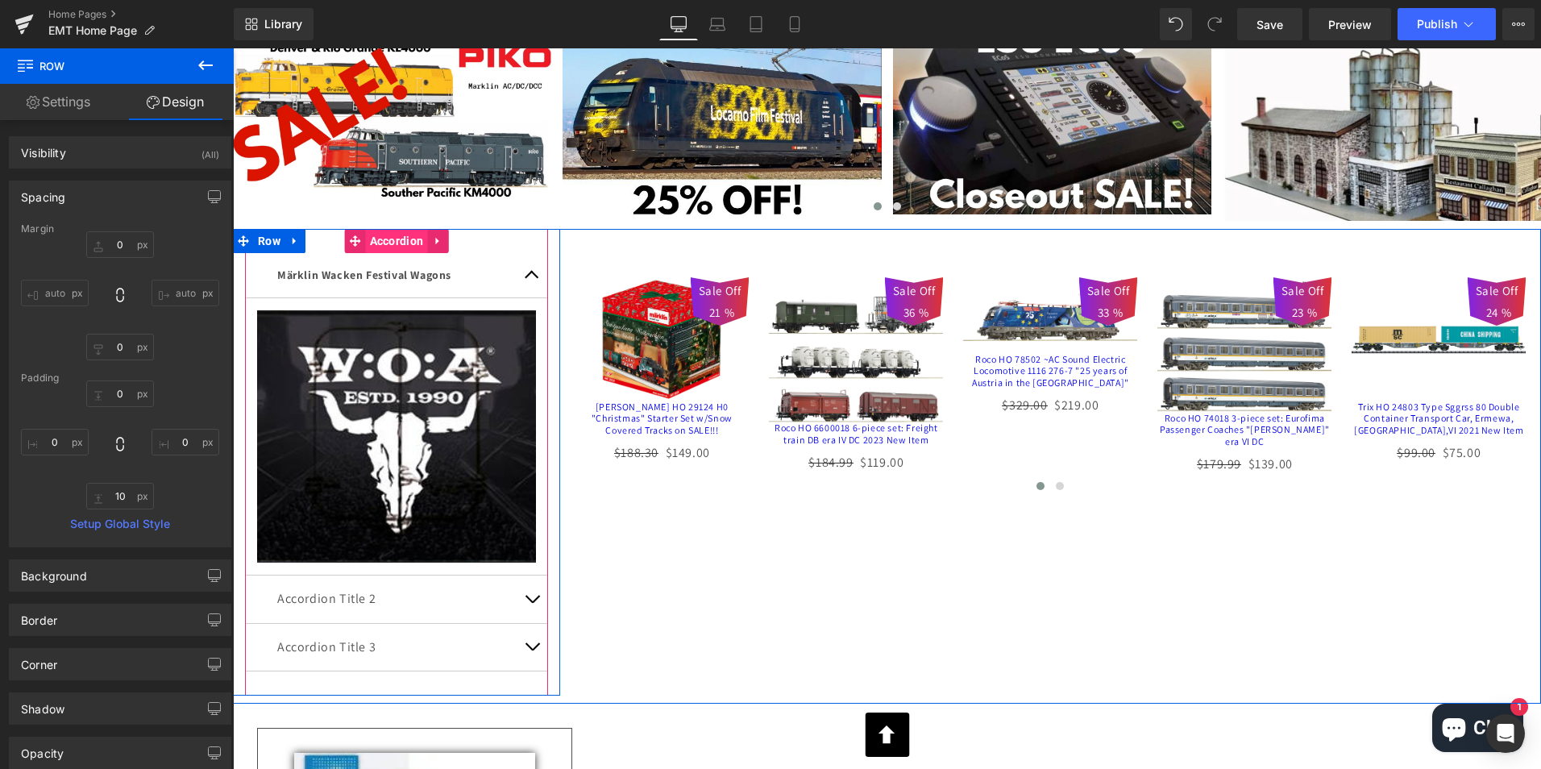
click at [383, 238] on span "Accordion" at bounding box center [397, 241] width 62 height 24
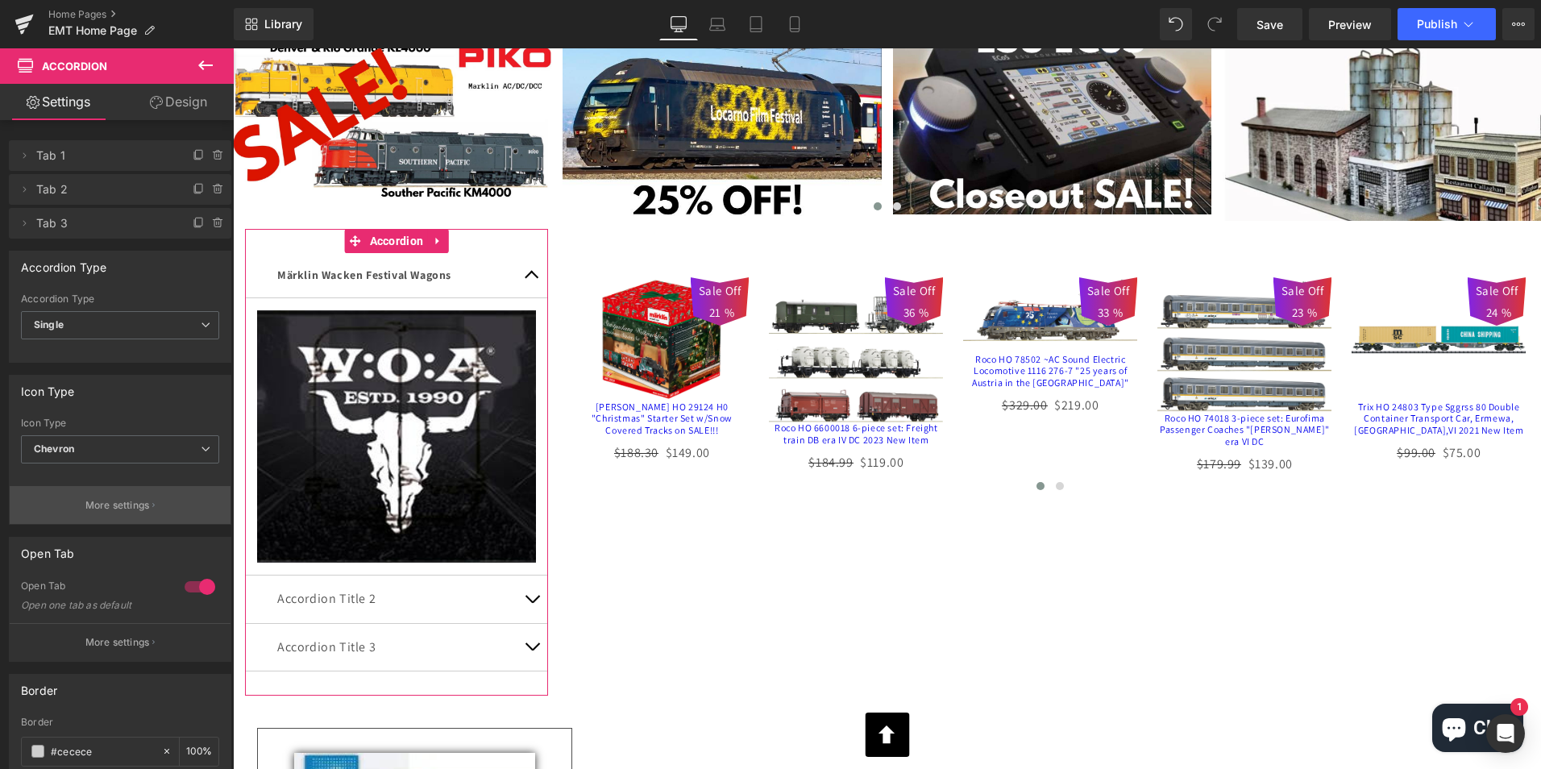
click at [121, 502] on p "More settings" at bounding box center [117, 505] width 64 height 15
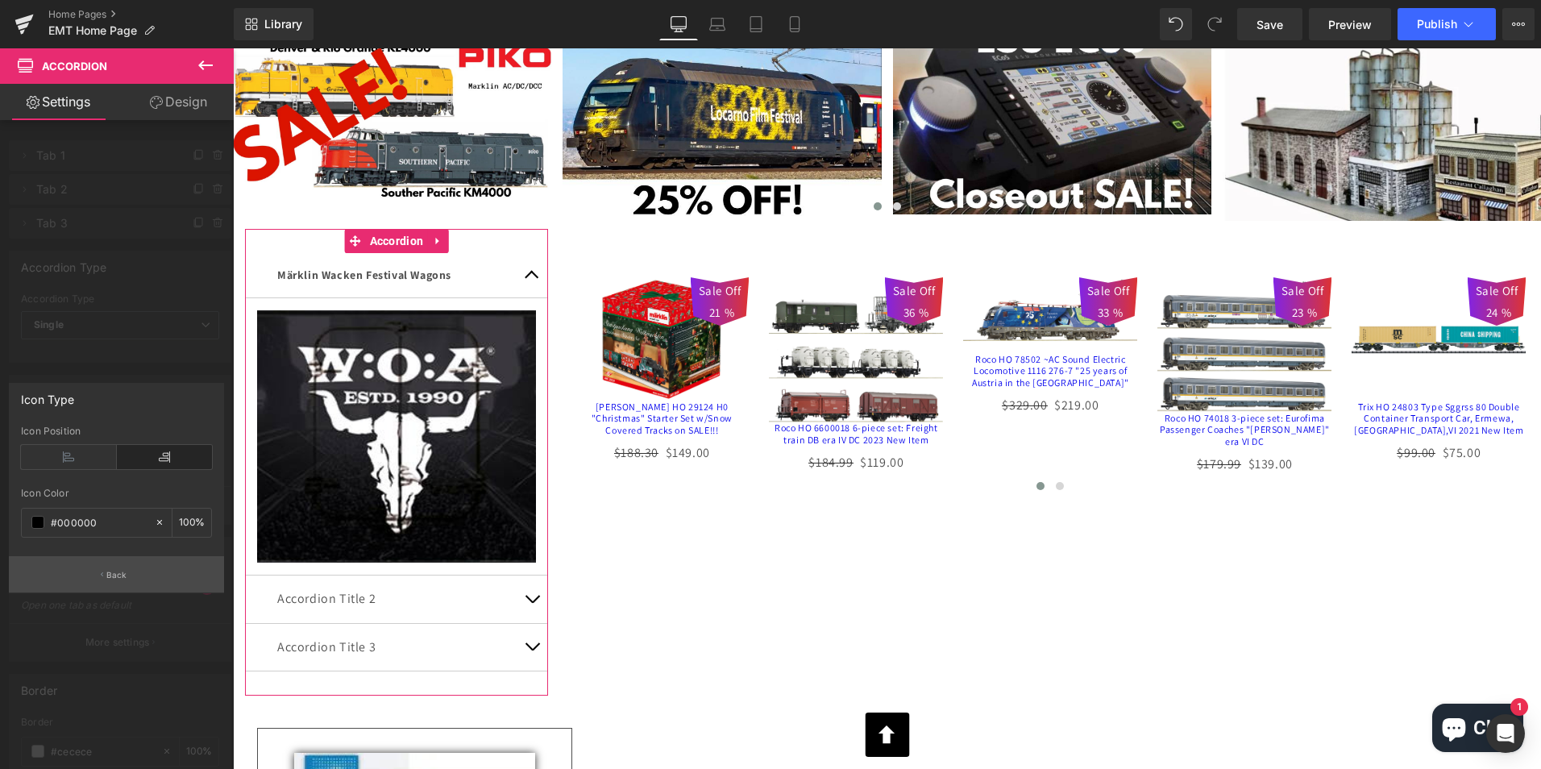
click at [121, 572] on p "Back" at bounding box center [116, 575] width 21 height 12
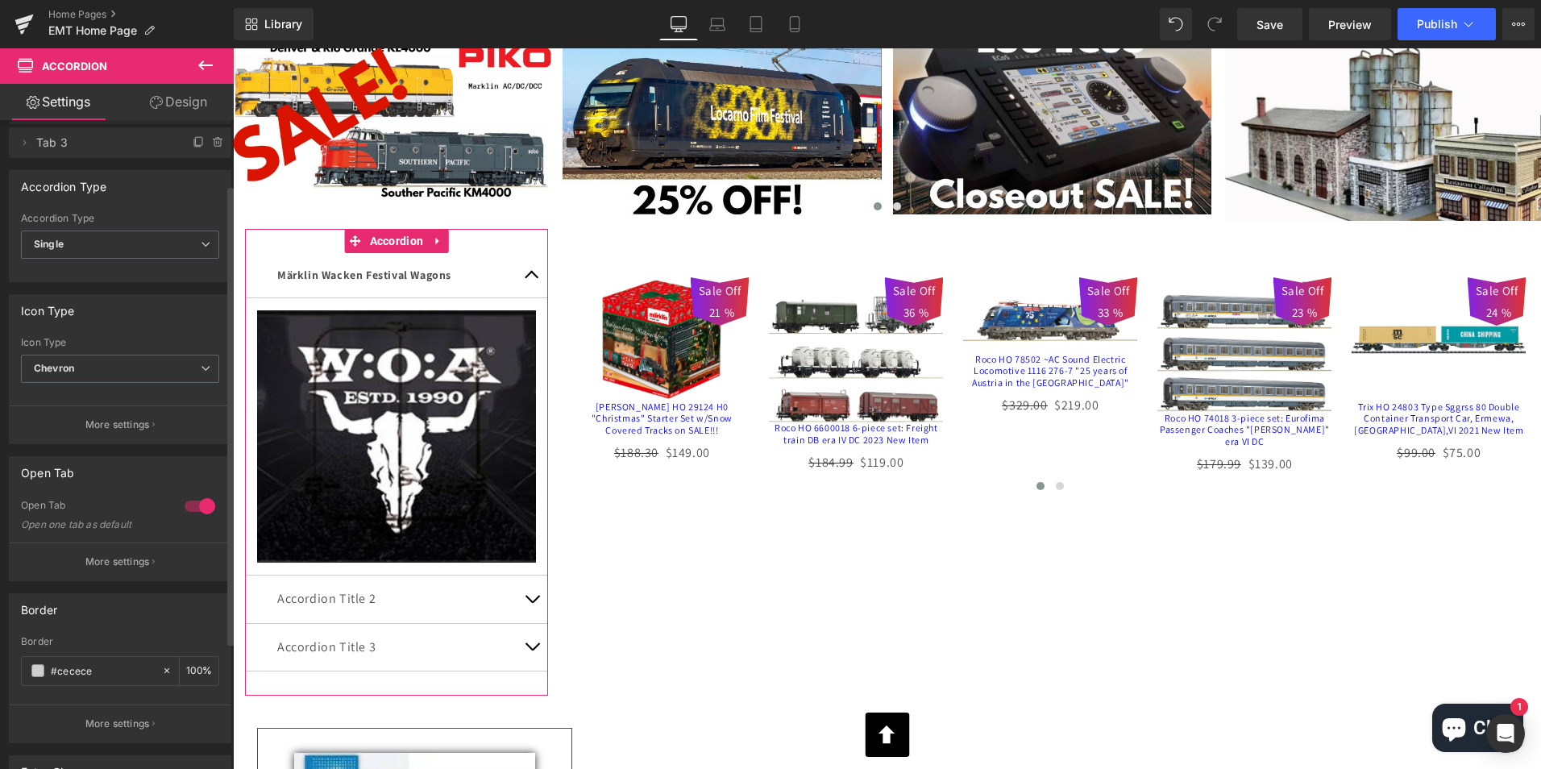
scroll to position [161, 0]
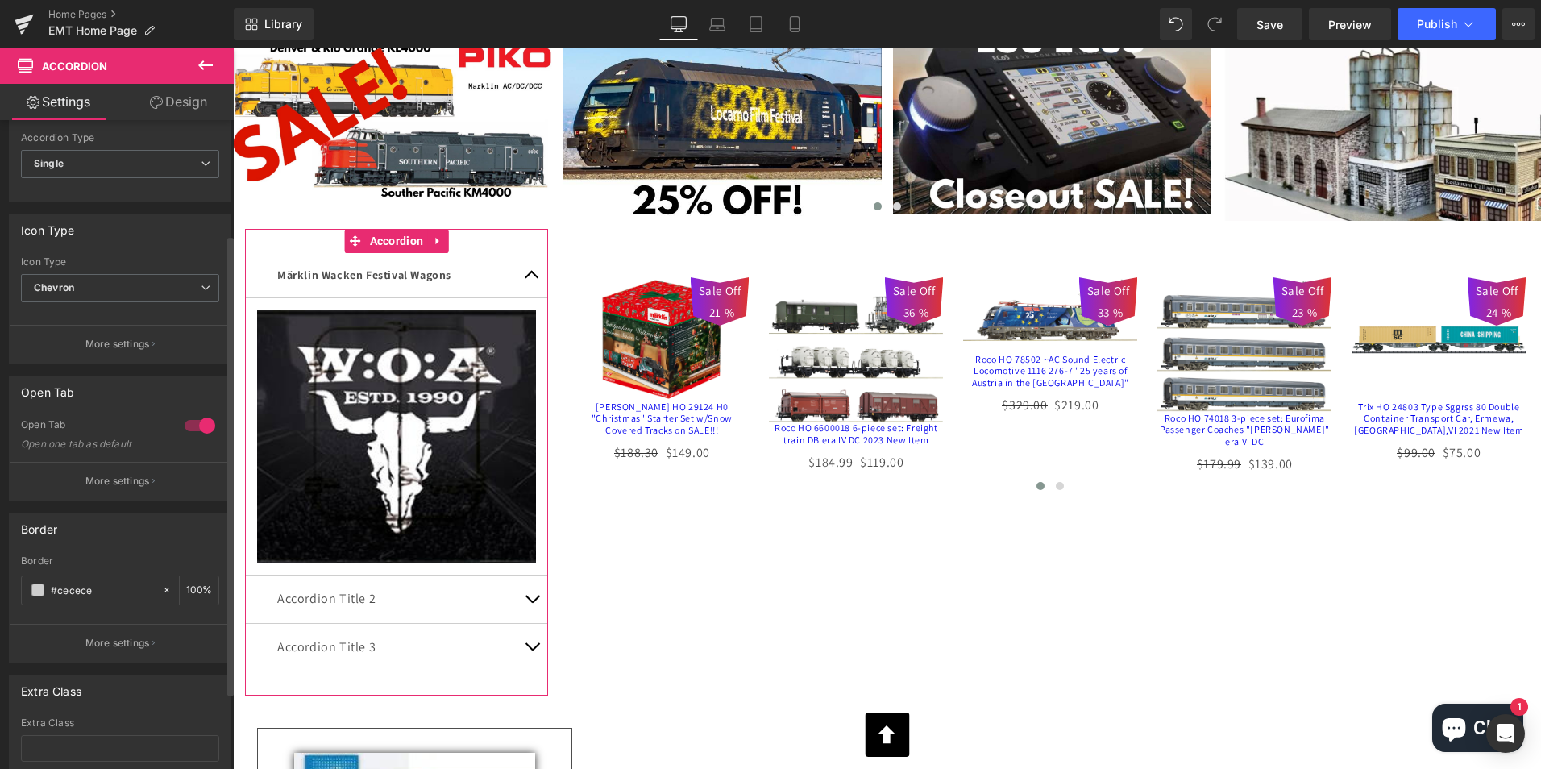
click at [199, 427] on div at bounding box center [200, 426] width 39 height 26
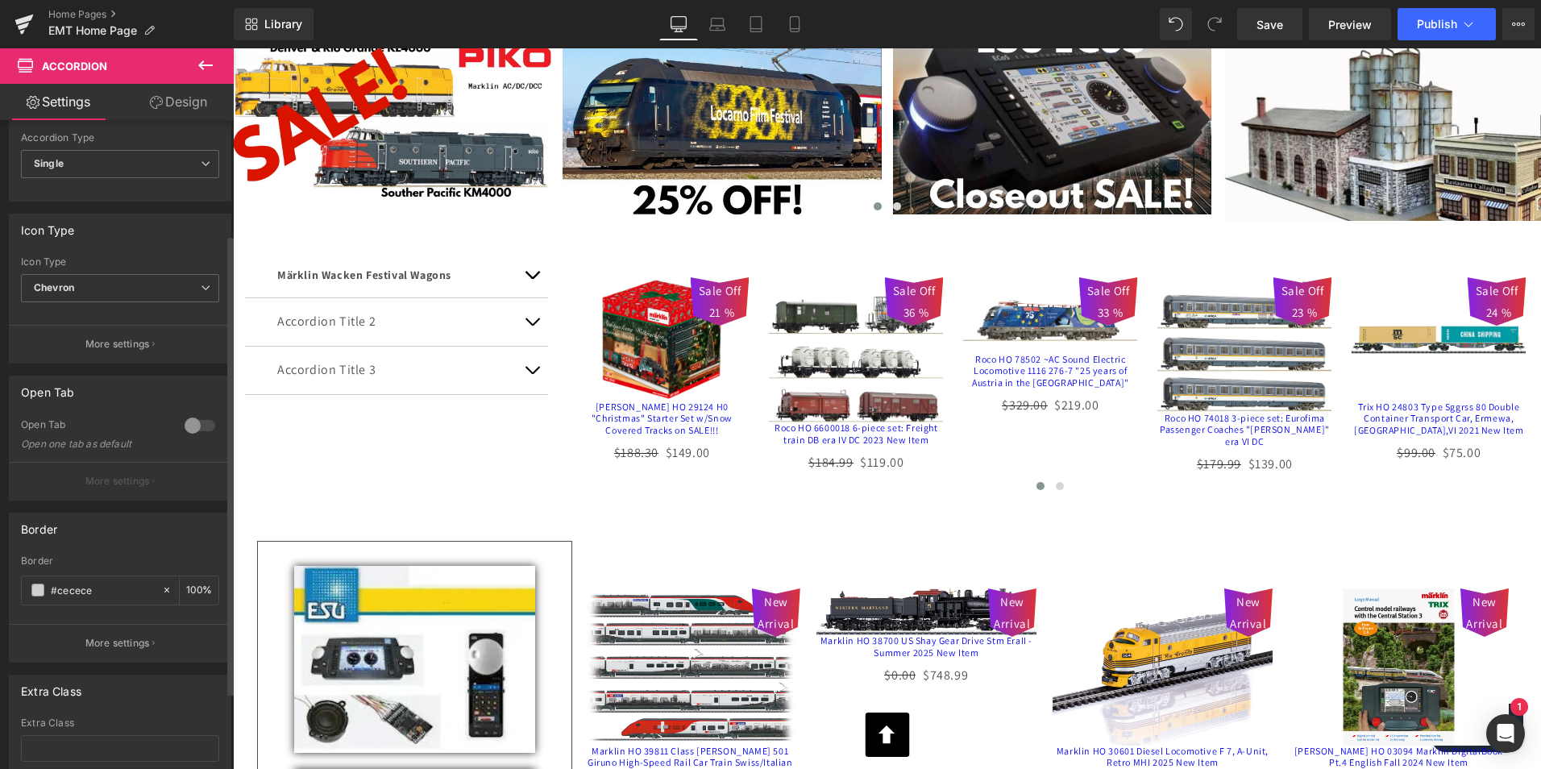
click at [184, 427] on div at bounding box center [200, 426] width 39 height 26
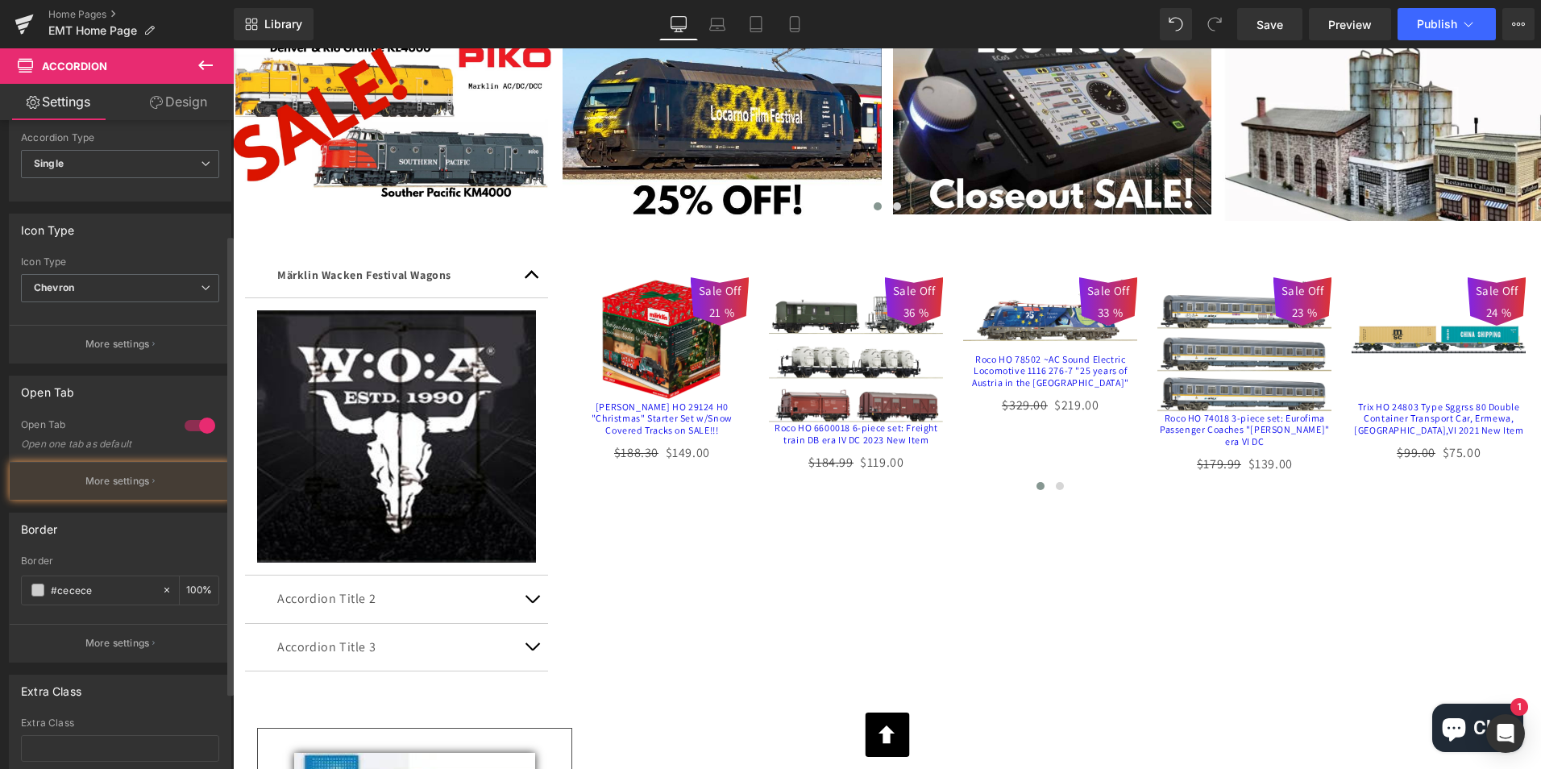
click at [184, 427] on div at bounding box center [200, 426] width 39 height 26
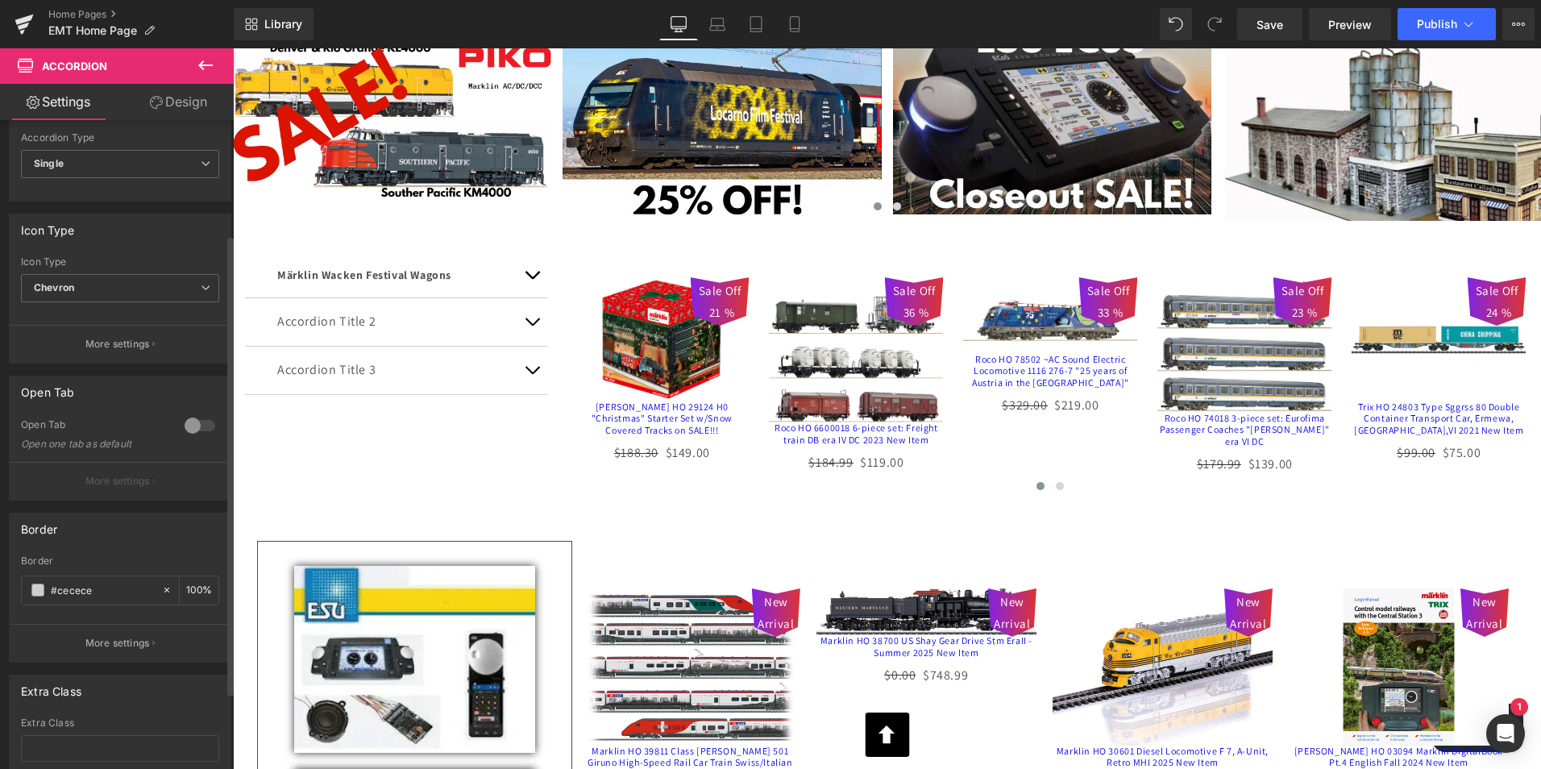
click at [184, 427] on div at bounding box center [200, 426] width 39 height 26
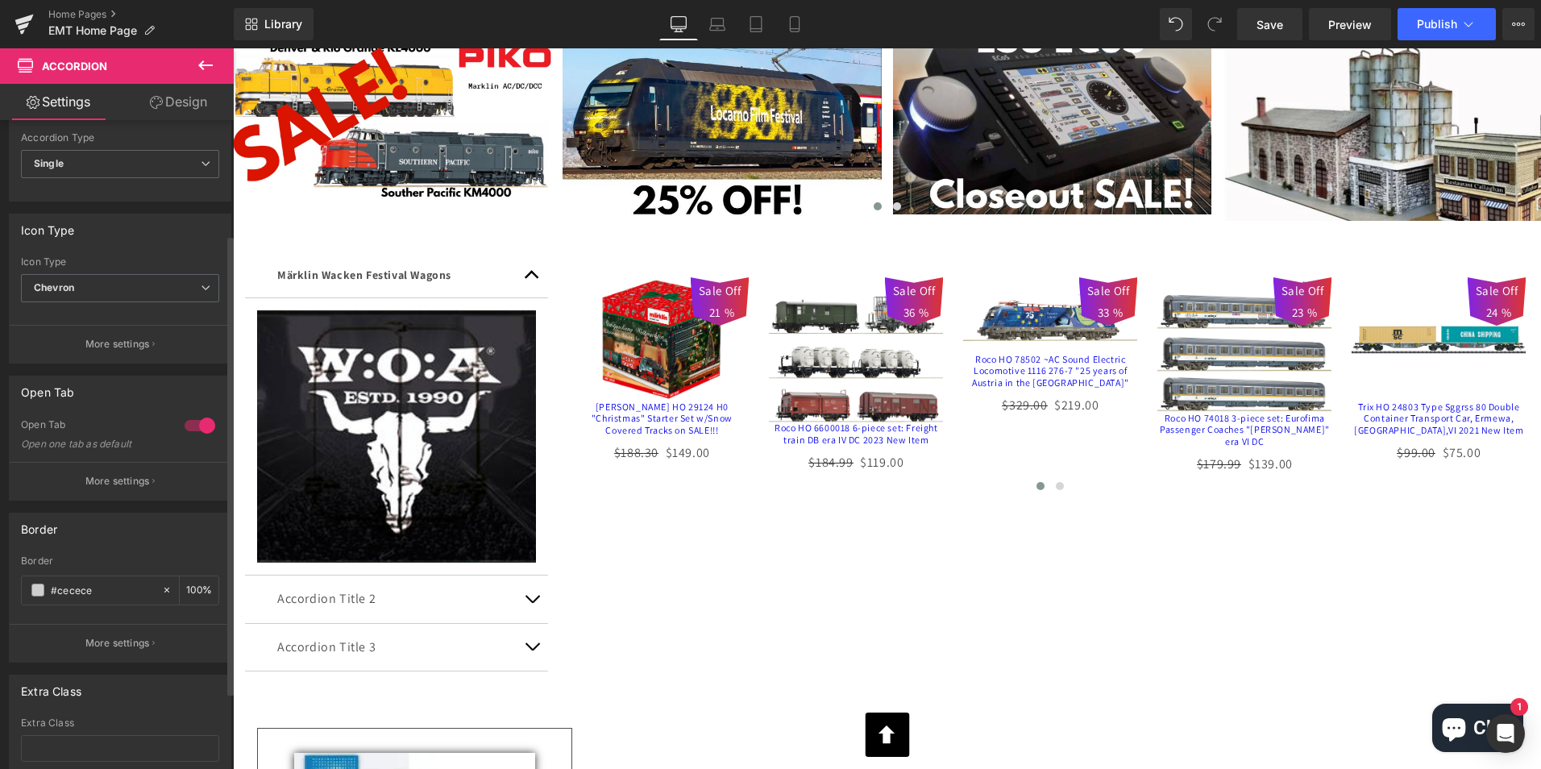
click at [184, 427] on div at bounding box center [200, 426] width 39 height 26
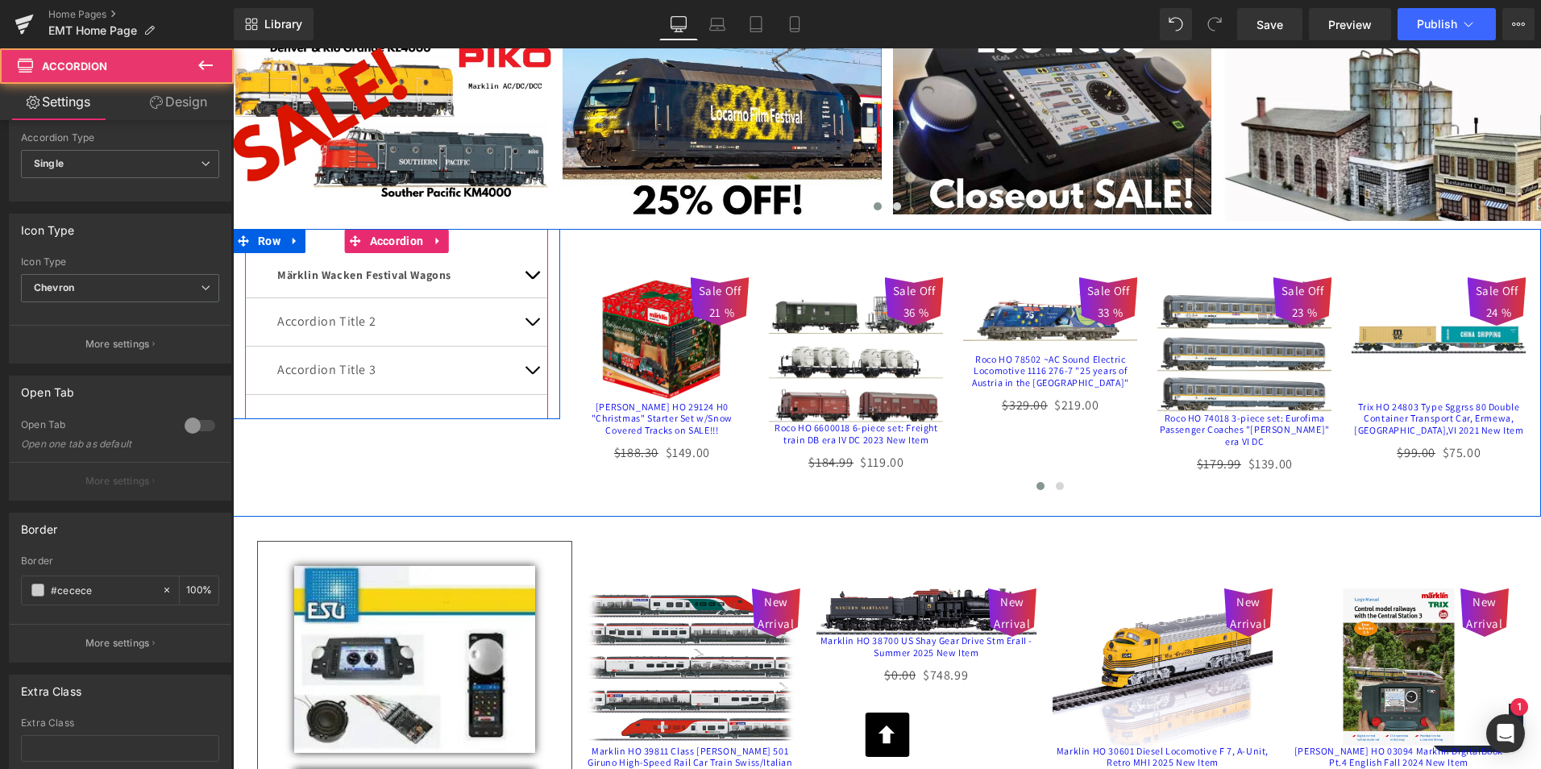
click at [526, 273] on button "button" at bounding box center [532, 275] width 32 height 44
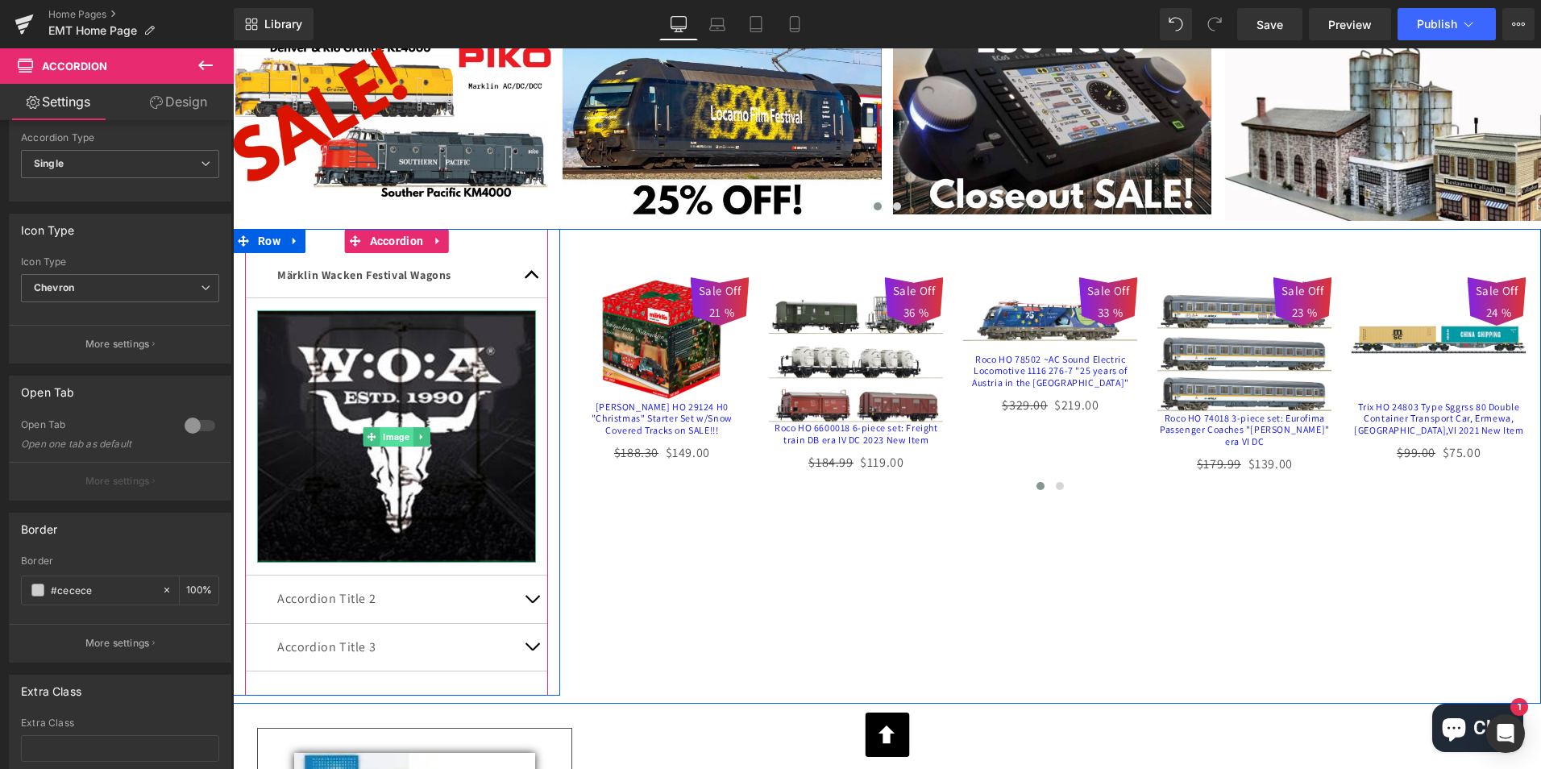
click at [397, 436] on span "Image" at bounding box center [396, 436] width 33 height 19
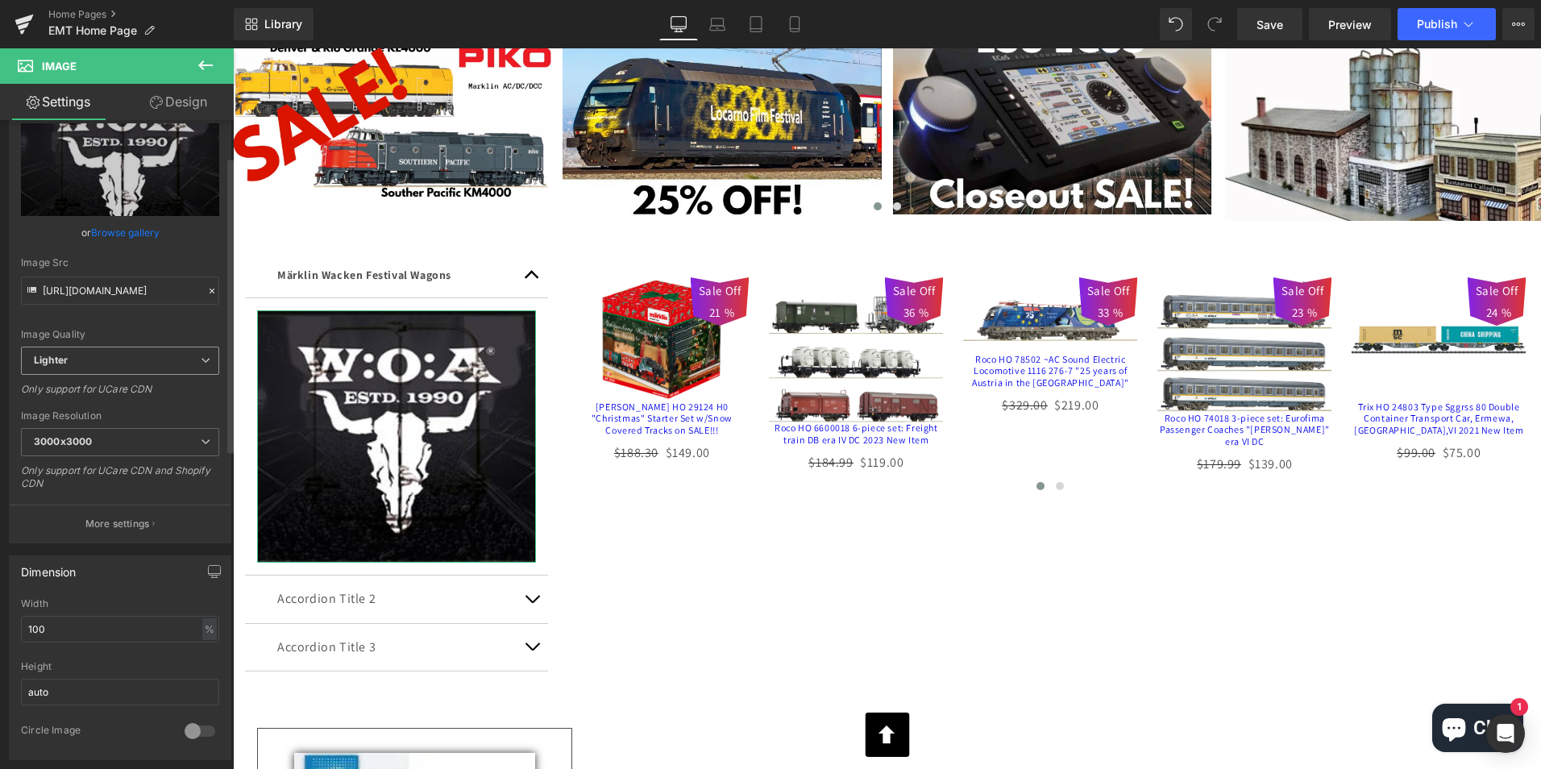
scroll to position [81, 0]
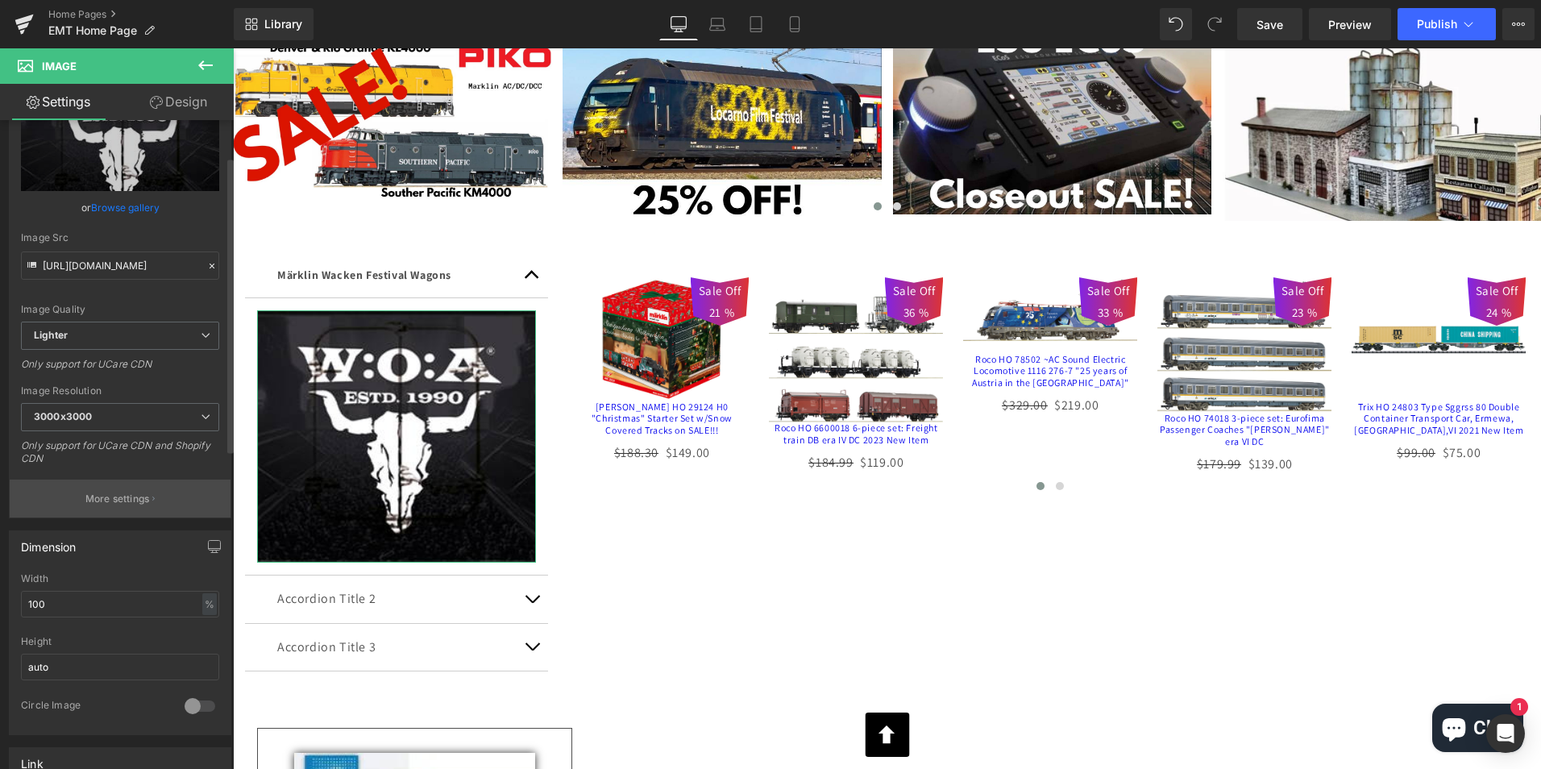
click at [132, 499] on p "More settings" at bounding box center [117, 499] width 64 height 15
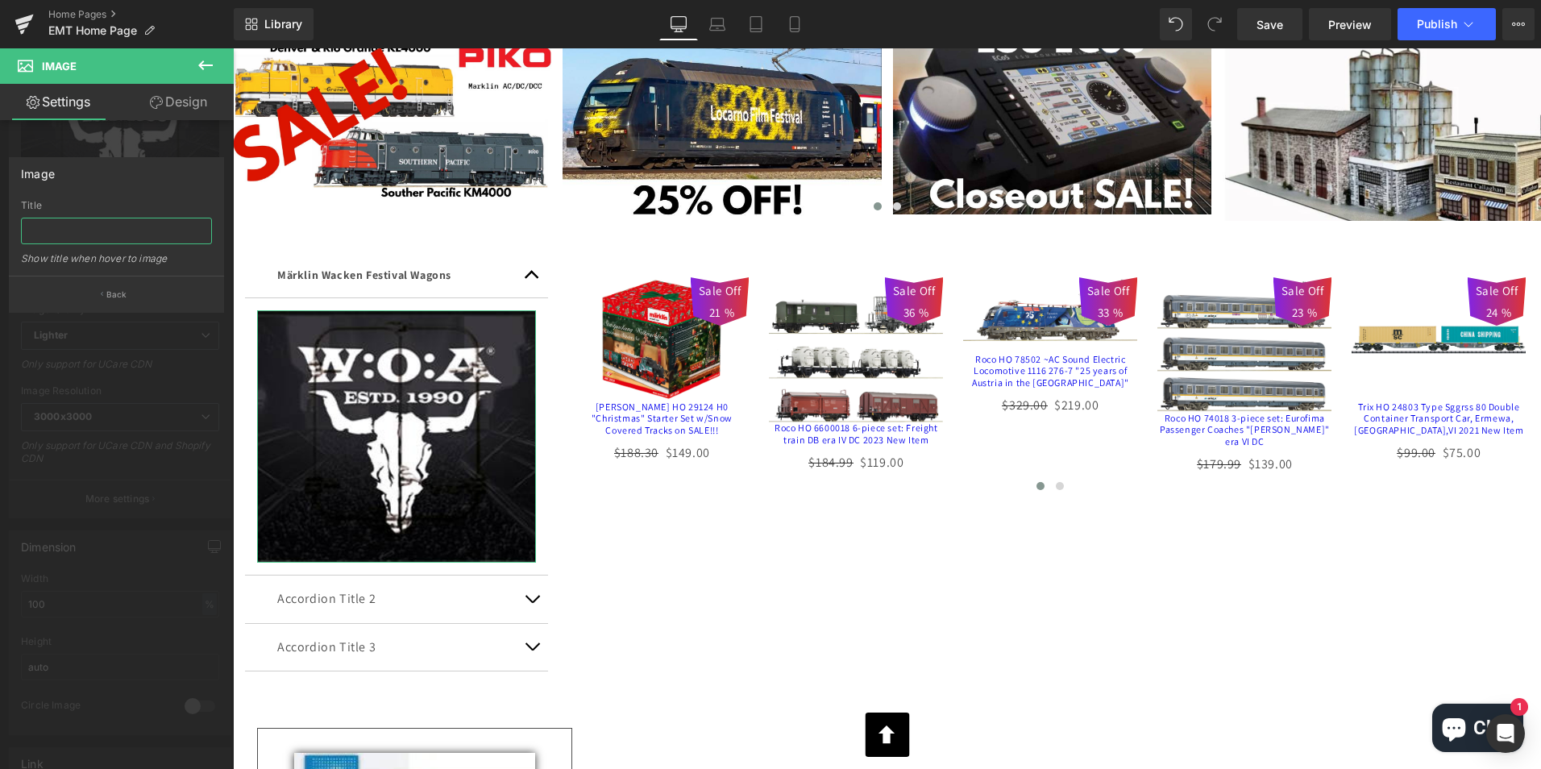
click at [148, 230] on input "text" at bounding box center [116, 231] width 191 height 27
drag, startPoint x: 154, startPoint y: 234, endPoint x: 10, endPoint y: 231, distance: 143.5
click at [10, 231] on div "[PERSON_NAME] Wagons Title [PERSON_NAME] Wagons Show title when hover to image" at bounding box center [117, 238] width 214 height 76
type input "[PERSON_NAME] Wagons"
click at [100, 293] on button "Back" at bounding box center [116, 294] width 215 height 36
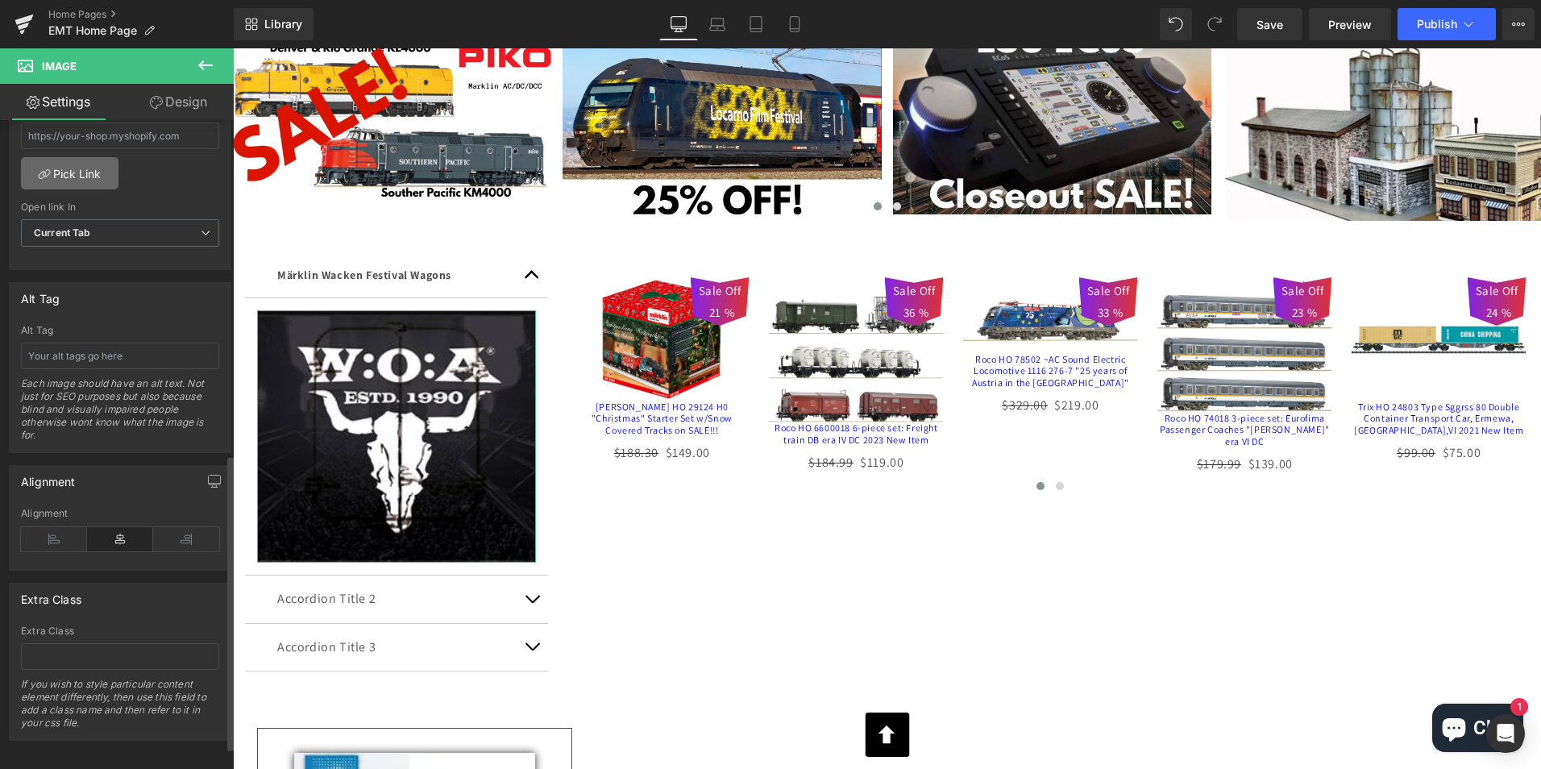
scroll to position [783, 0]
click at [155, 339] on input "text" at bounding box center [120, 351] width 198 height 27
paste input "[PERSON_NAME] Wagons"
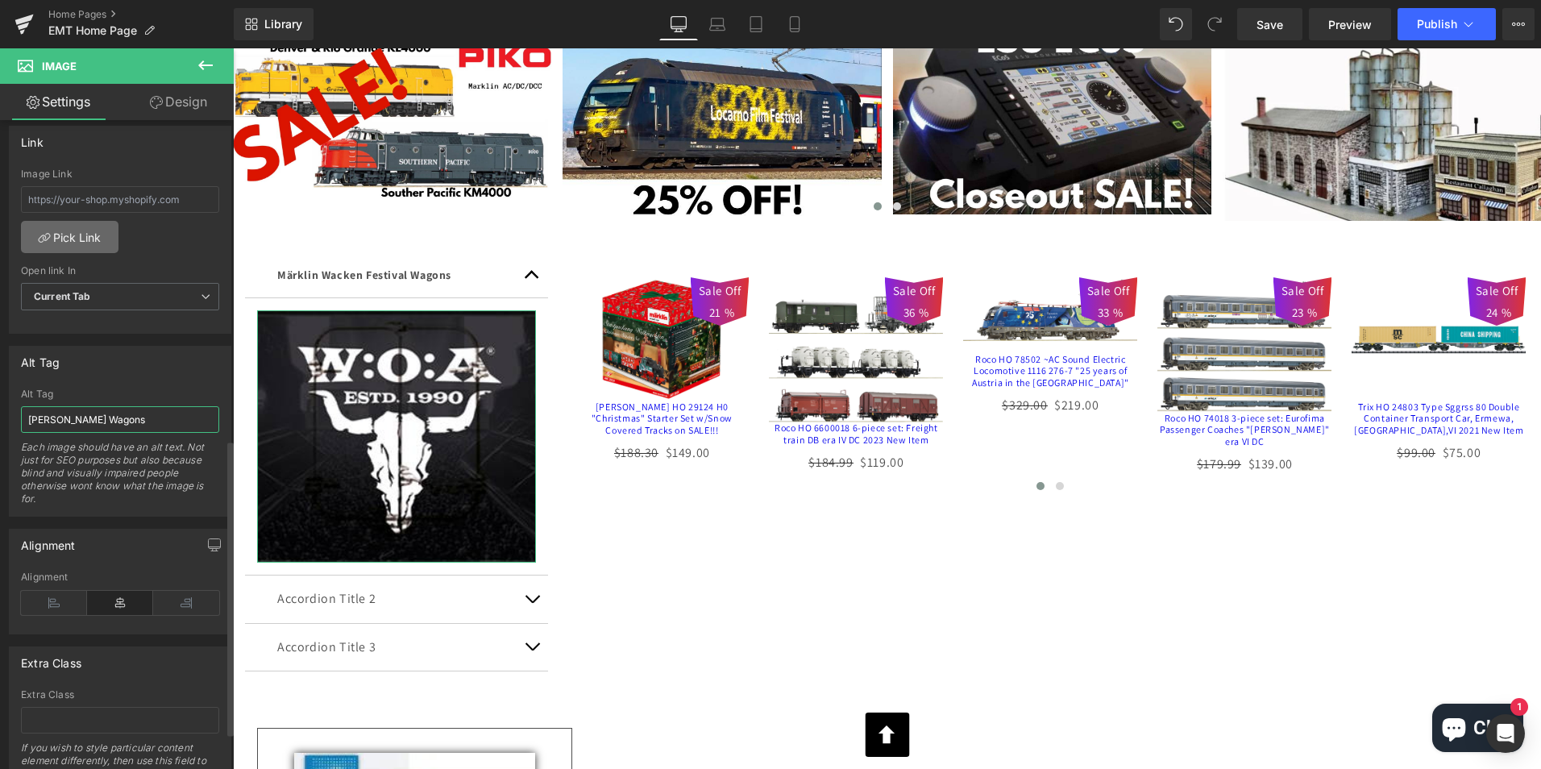
type input "[PERSON_NAME] Wagons"
click at [72, 236] on link "Pick Link" at bounding box center [70, 237] width 98 height 32
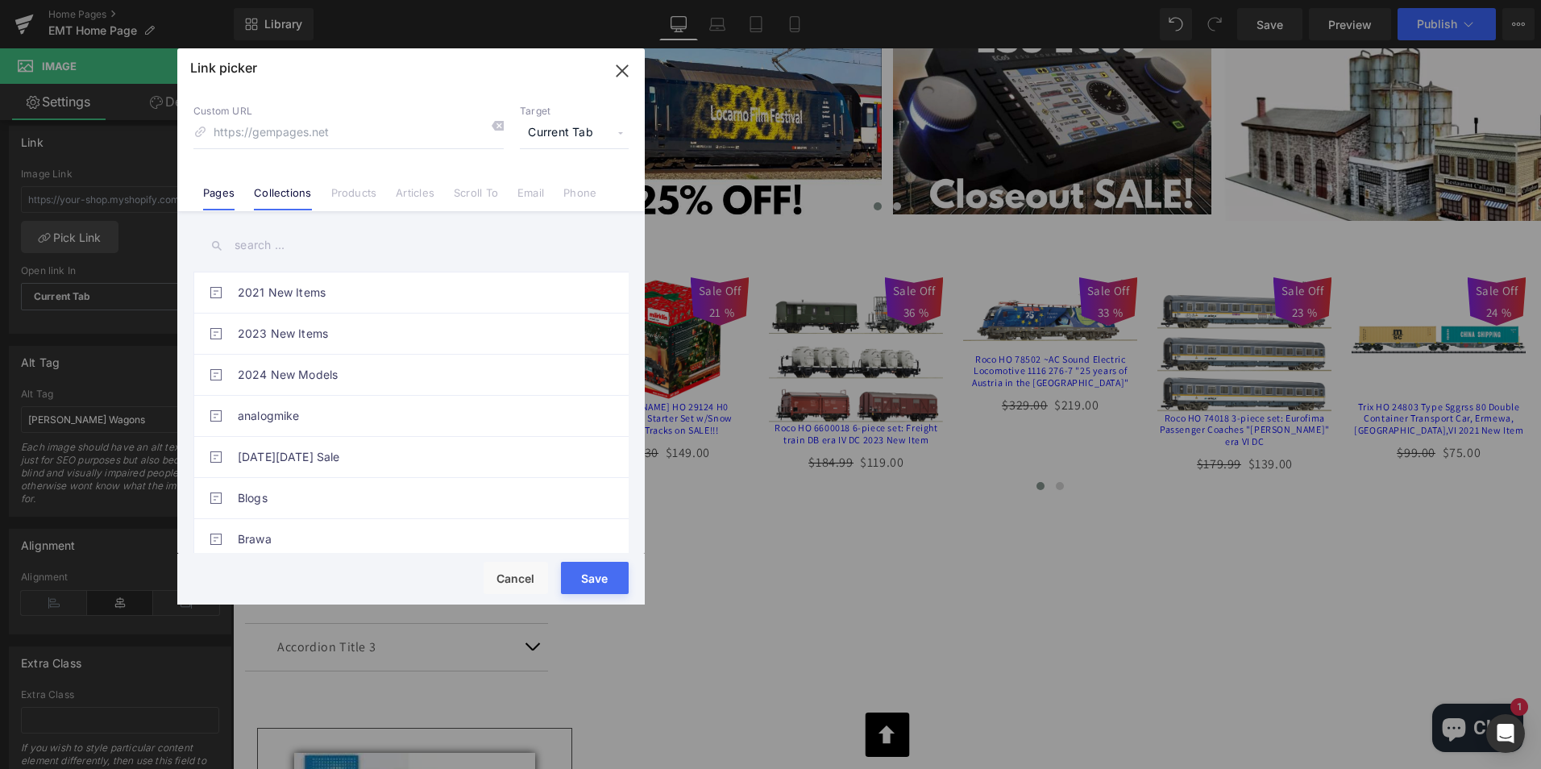
click at [285, 193] on link "Collections" at bounding box center [282, 198] width 57 height 24
click at [381, 249] on input "text" at bounding box center [410, 245] width 435 height 36
type input "marklin wa"
click at [349, 291] on link "[PERSON_NAME] Wagons" at bounding box center [415, 292] width 355 height 40
type input "/collections/marklin-wacken-wagons"
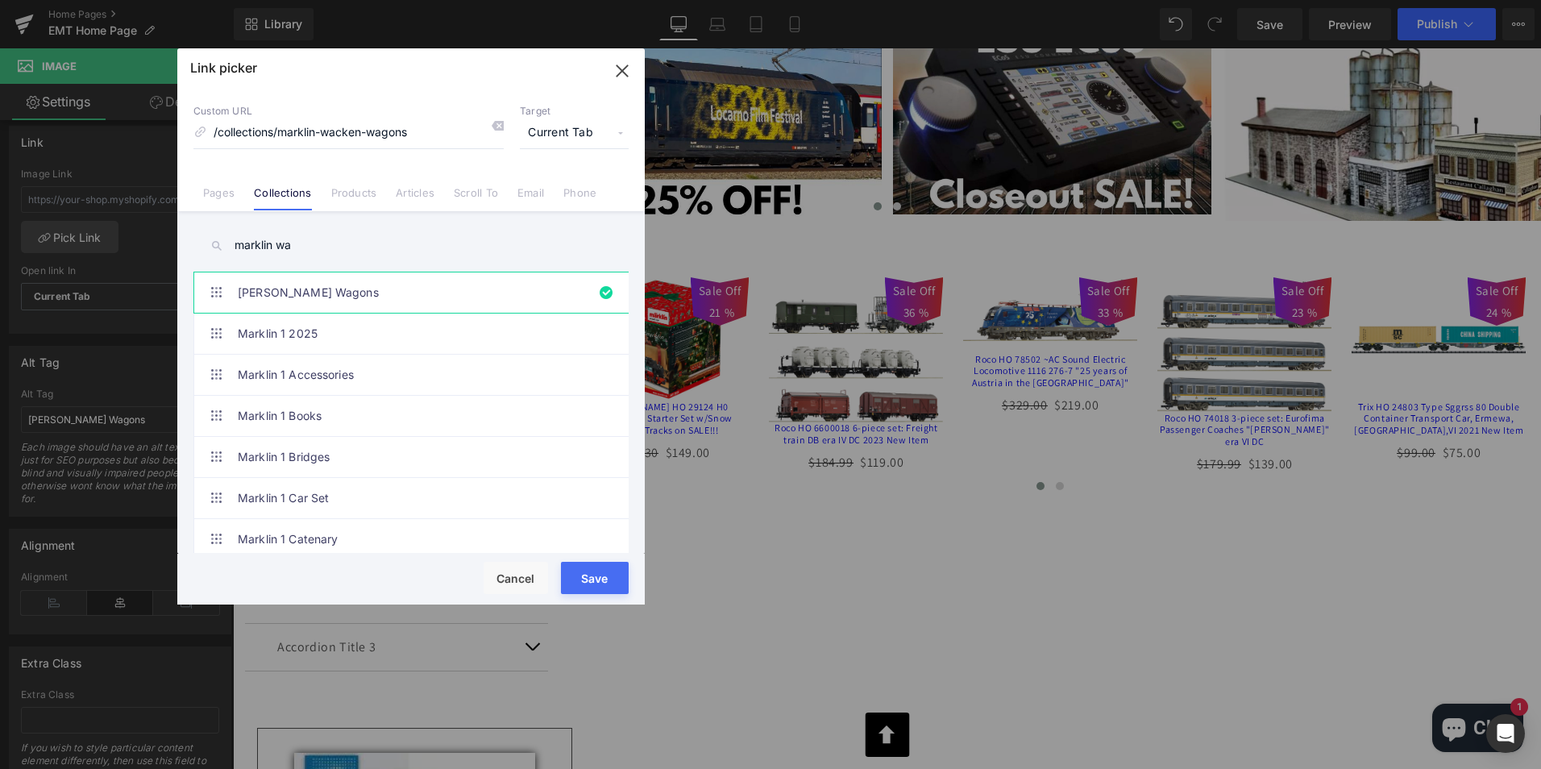
click at [598, 574] on button "Save" at bounding box center [595, 578] width 68 height 32
type input "/collections/marklin-wacken-wagons"
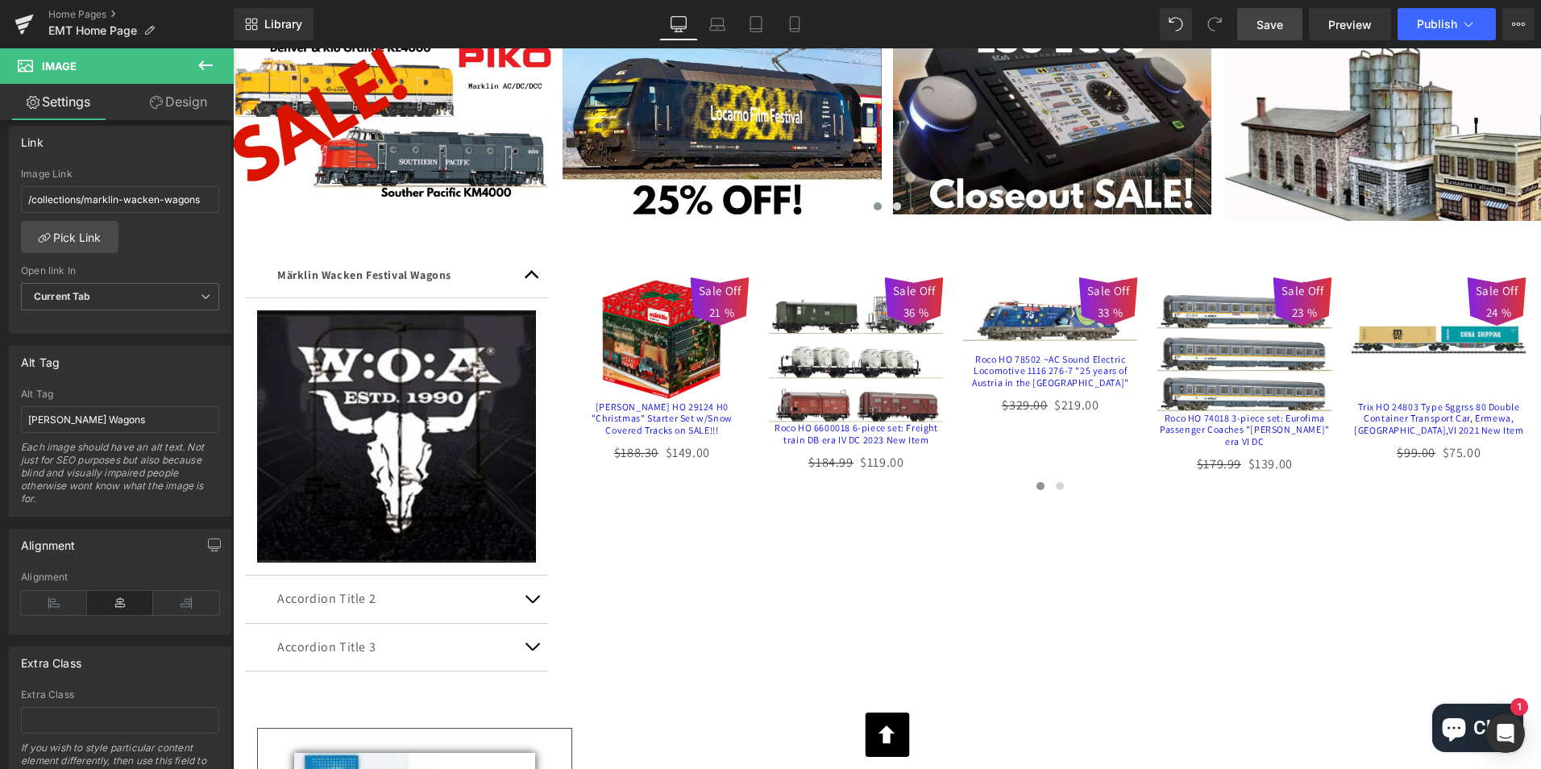
click at [1264, 20] on span "Save" at bounding box center [1270, 24] width 27 height 17
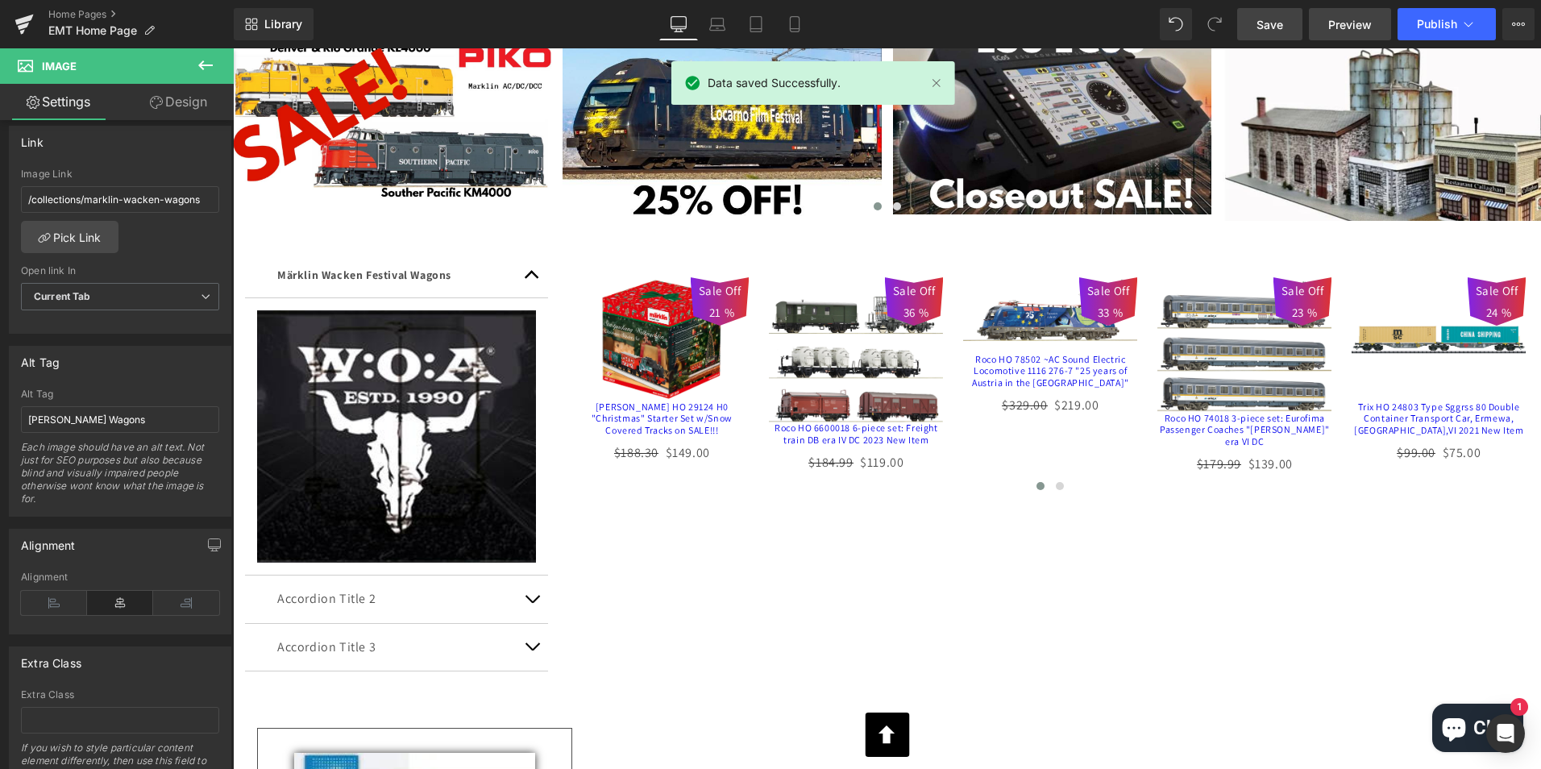
click at [1353, 14] on link "Preview" at bounding box center [1350, 24] width 82 height 32
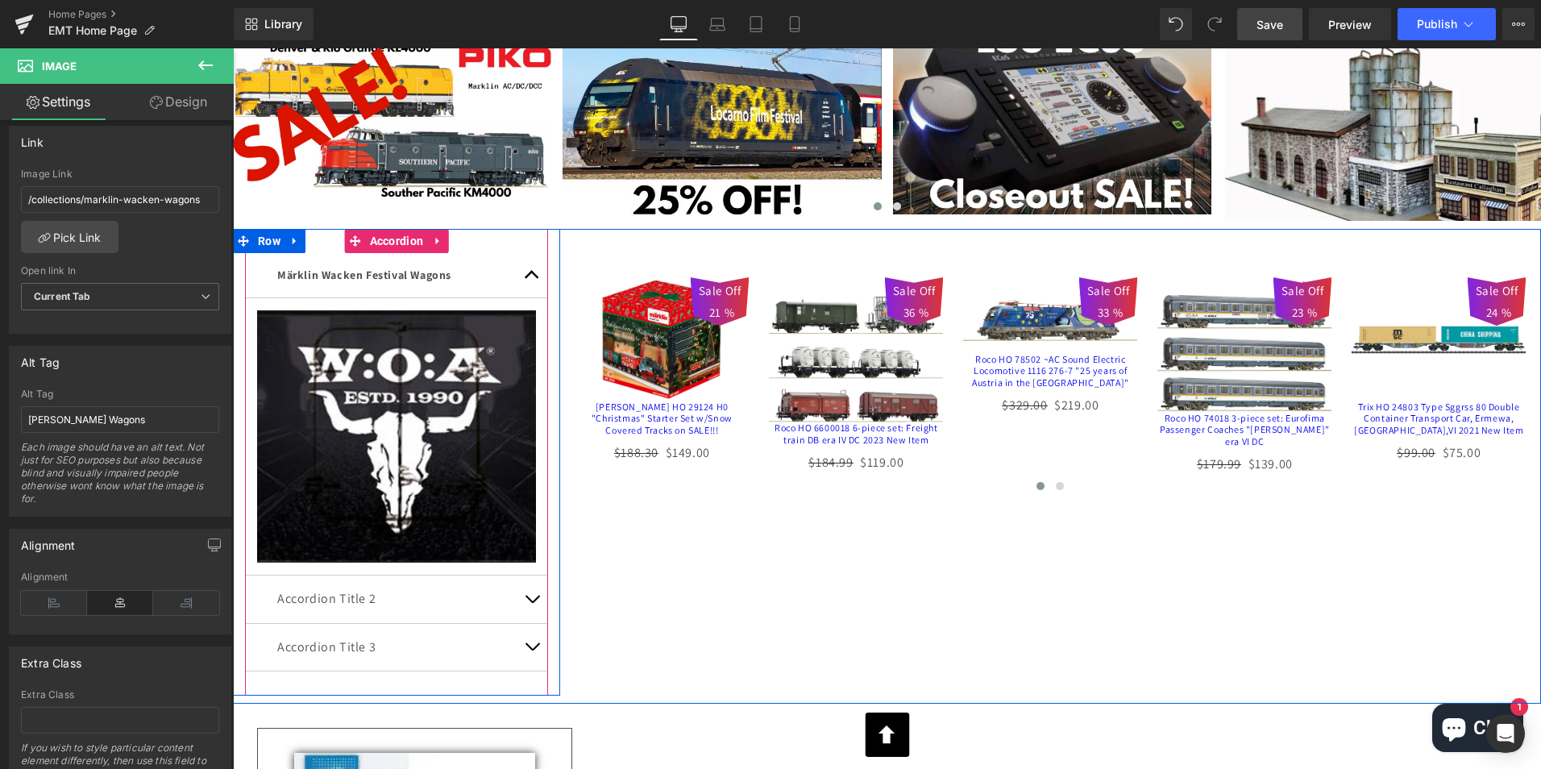
click at [532, 279] on span "button" at bounding box center [532, 279] width 0 height 0
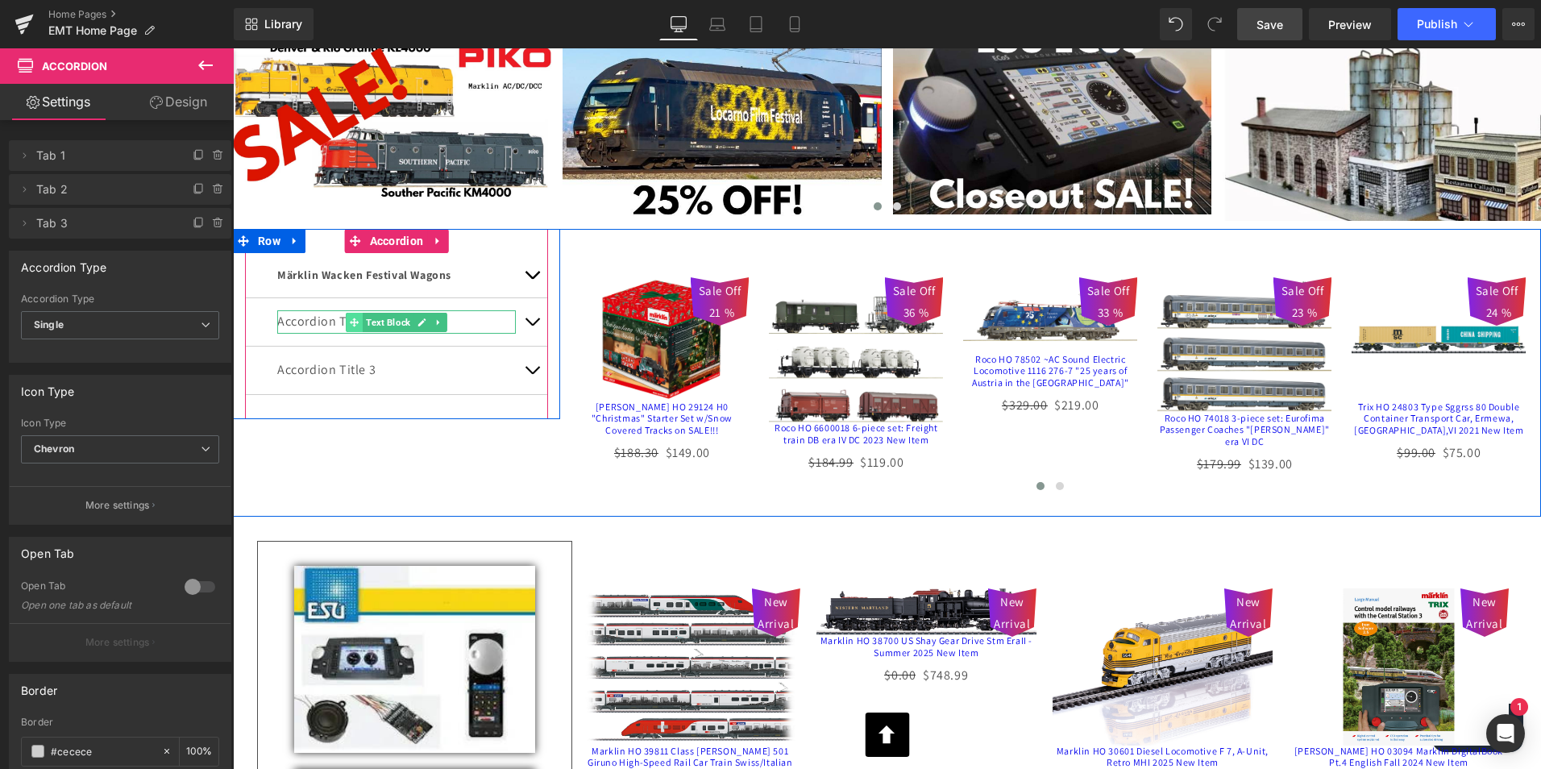
click at [350, 318] on icon at bounding box center [354, 323] width 9 height 10
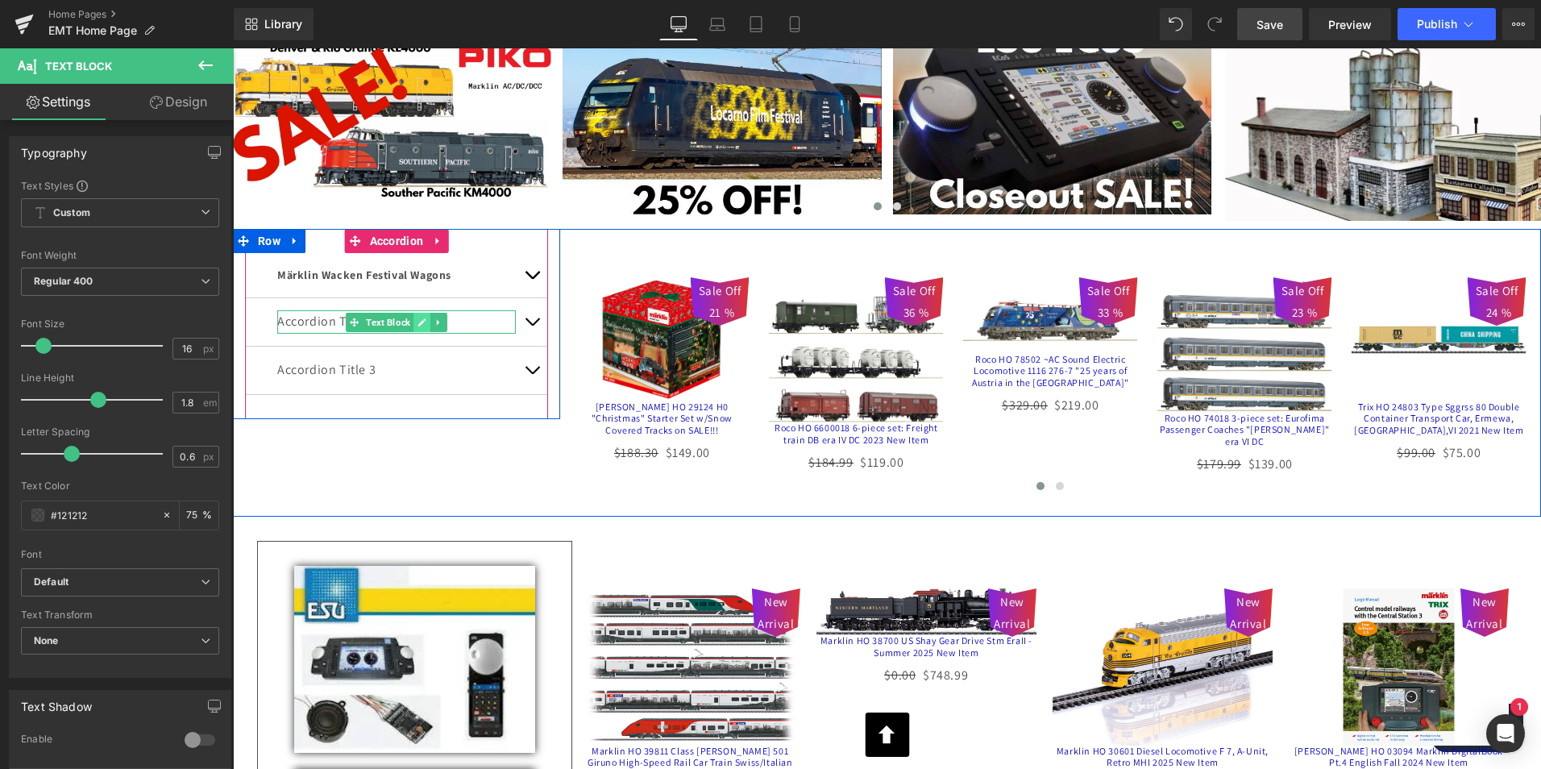
click at [418, 322] on icon at bounding box center [422, 323] width 9 height 10
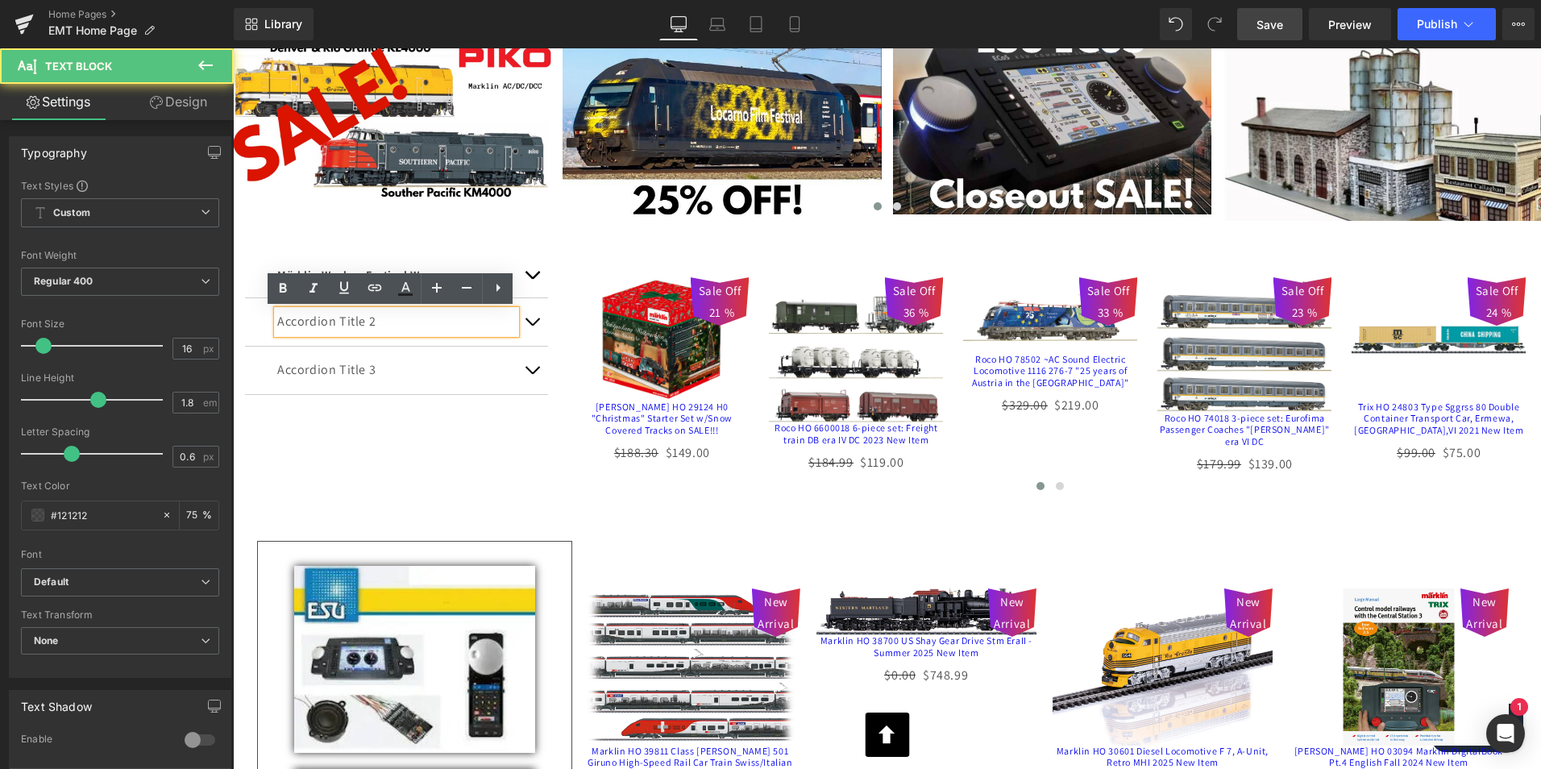
drag, startPoint x: 388, startPoint y: 319, endPoint x: 270, endPoint y: 320, distance: 117.7
click at [277, 320] on div "Accordion Title 2" at bounding box center [396, 321] width 239 height 23
drag, startPoint x: 275, startPoint y: 320, endPoint x: 381, endPoint y: 320, distance: 106.4
click at [381, 320] on p "Accordion Title 2" at bounding box center [396, 321] width 239 height 23
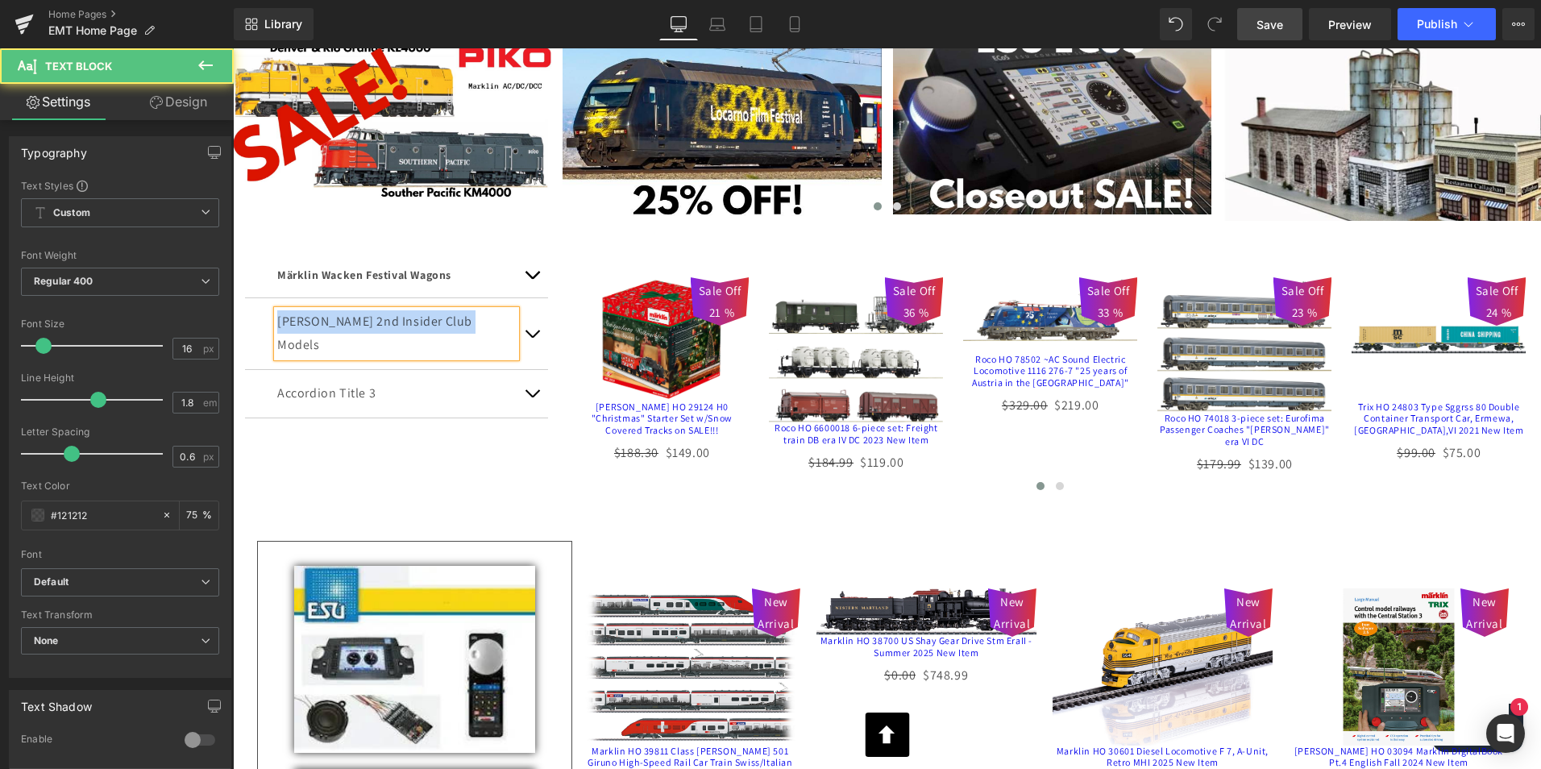
drag, startPoint x: 470, startPoint y: 318, endPoint x: 273, endPoint y: 318, distance: 196.7
click at [277, 318] on p "[PERSON_NAME] 2nd Insider Club Models" at bounding box center [396, 333] width 239 height 47
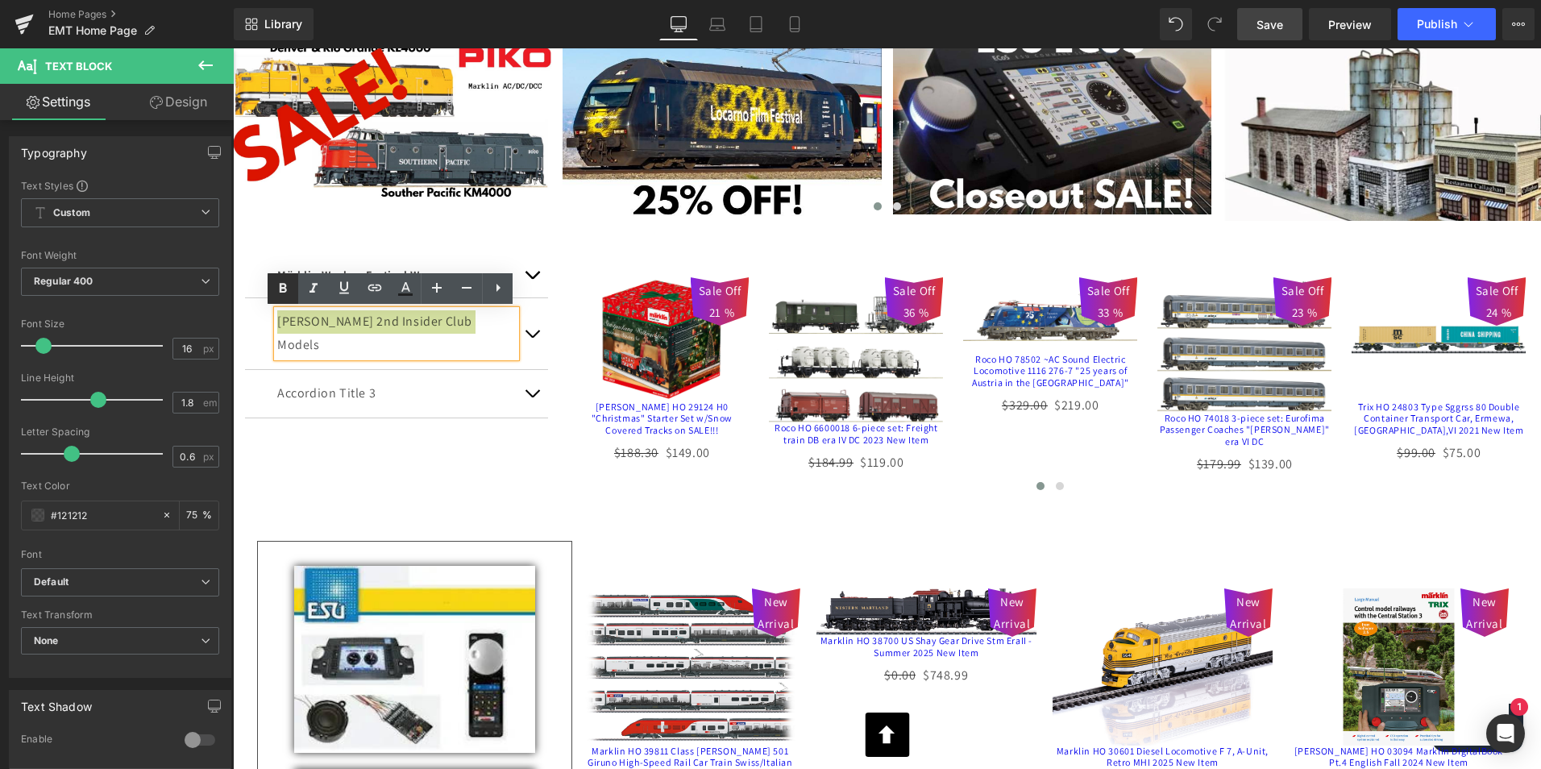
click at [281, 288] on icon at bounding box center [283, 289] width 7 height 10
click at [464, 288] on icon at bounding box center [467, 288] width 10 height 2
type input "14"
click at [449, 443] on div "Märklin Wacken Festival Wagons Text Block Image [PERSON_NAME] 2nd Insider Club …" at bounding box center [887, 373] width 1308 height 288
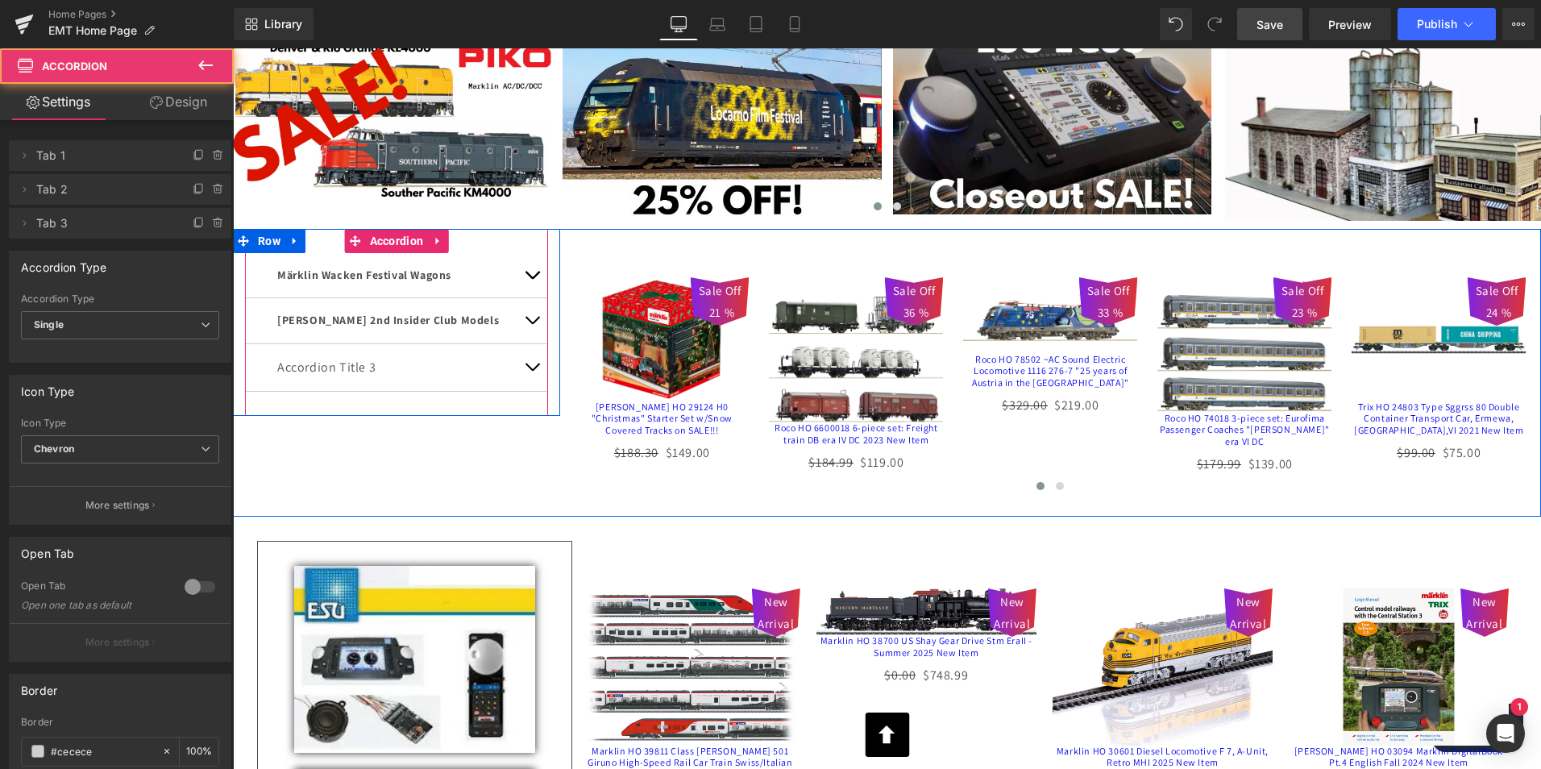
click at [526, 318] on button "button" at bounding box center [532, 320] width 32 height 44
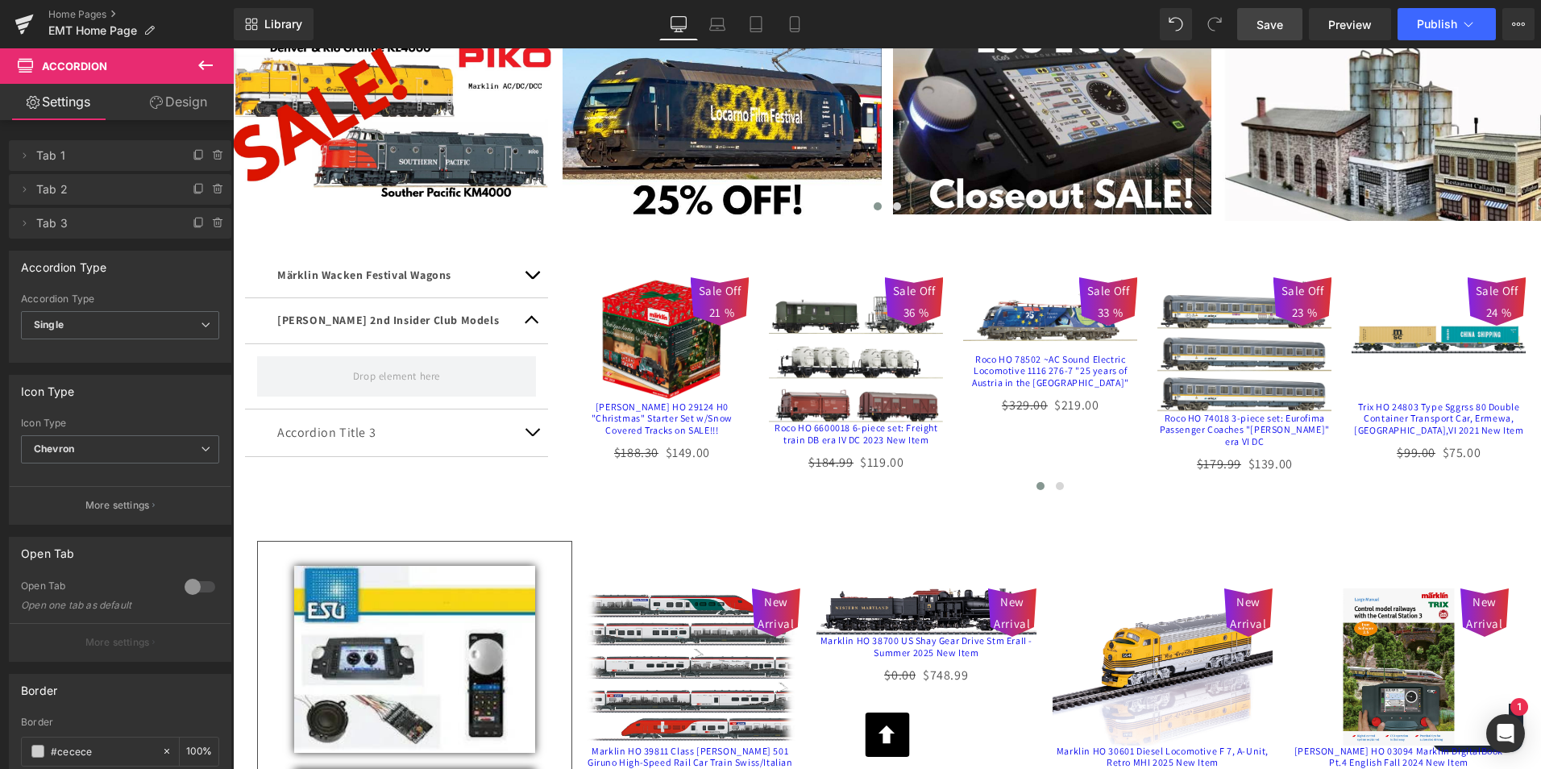
click at [209, 58] on icon at bounding box center [205, 65] width 19 height 19
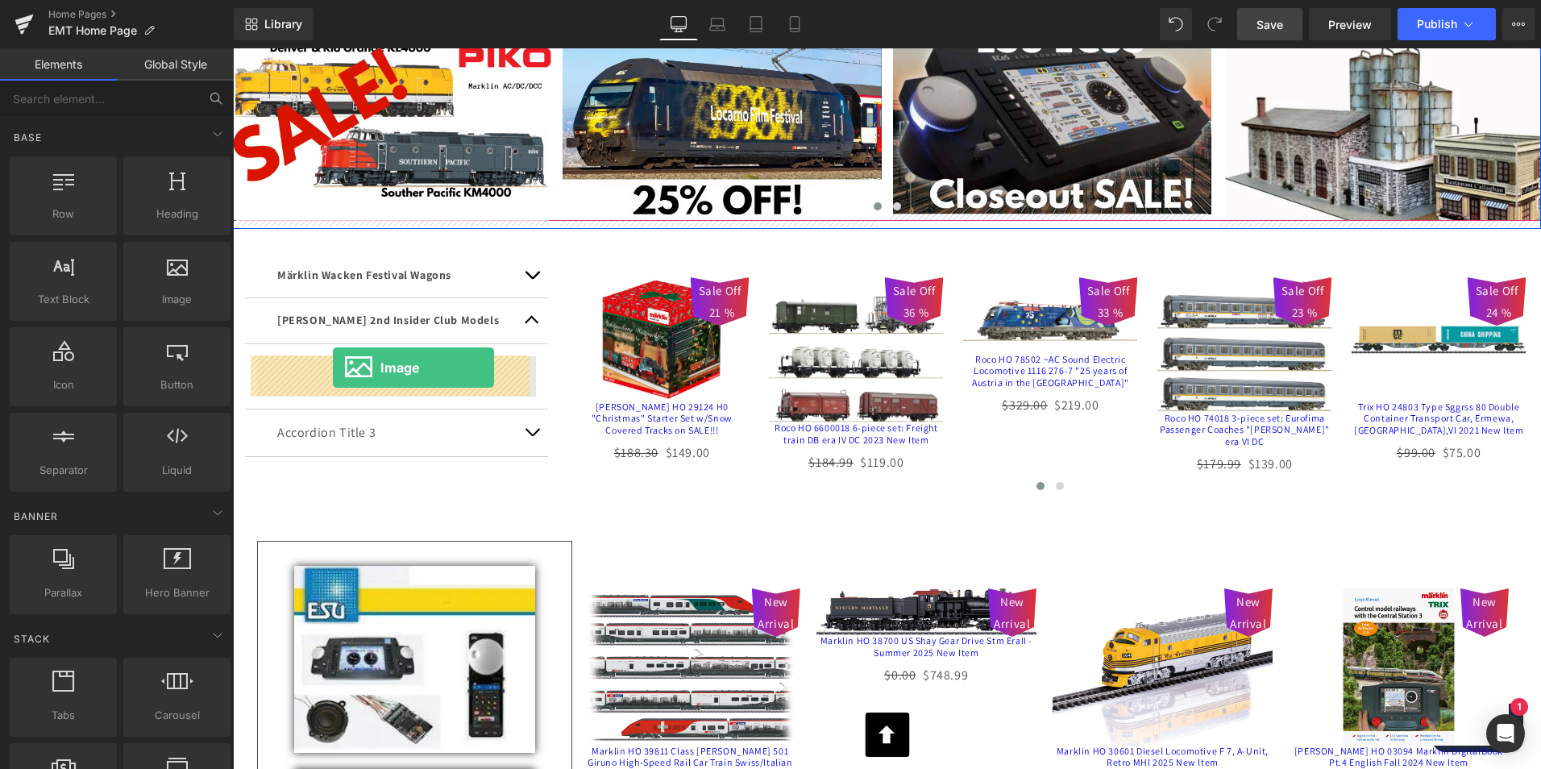
drag, startPoint x: 402, startPoint y: 333, endPoint x: 333, endPoint y: 368, distance: 77.5
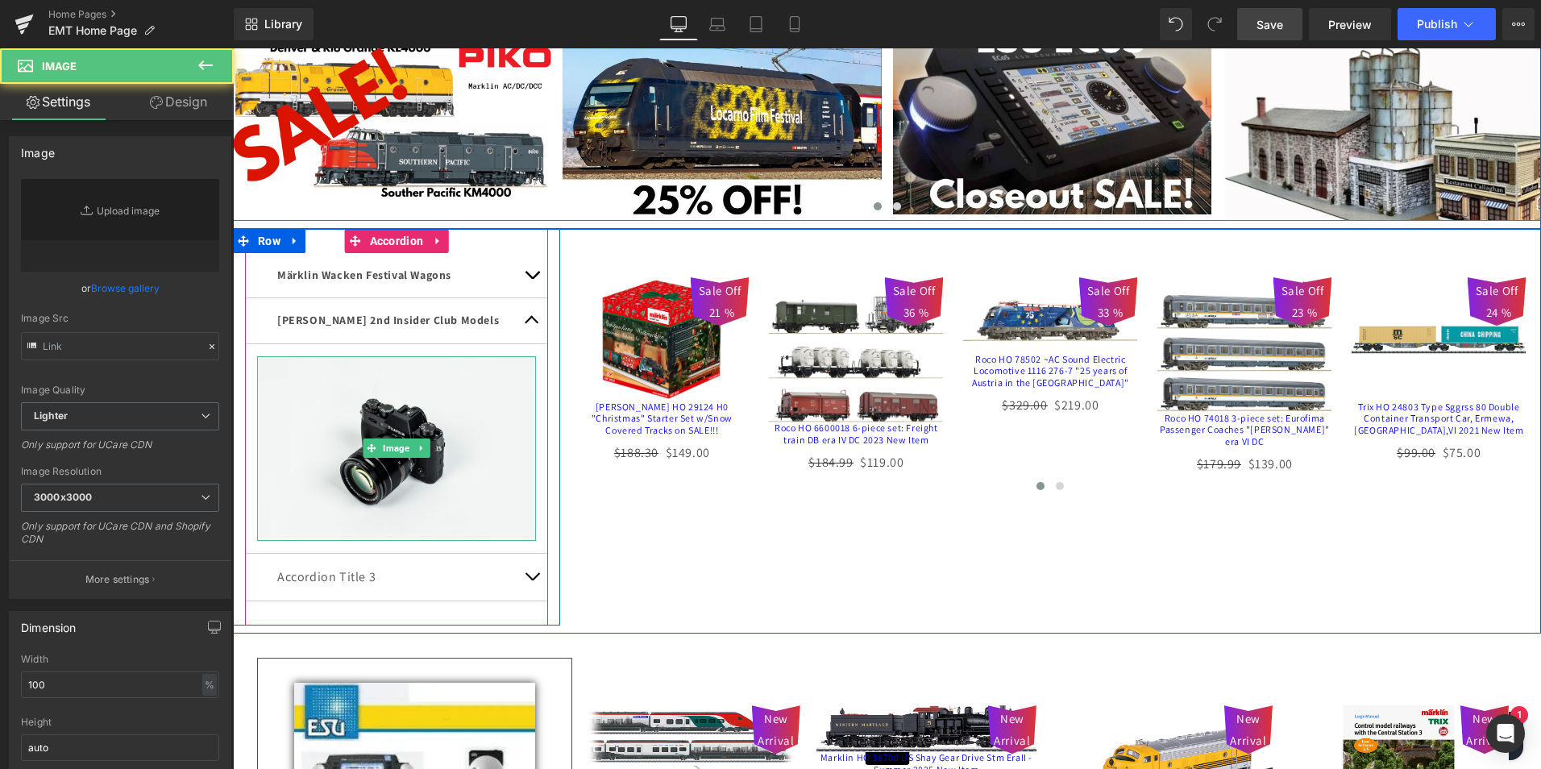
type input "//[DOMAIN_NAME][URL]"
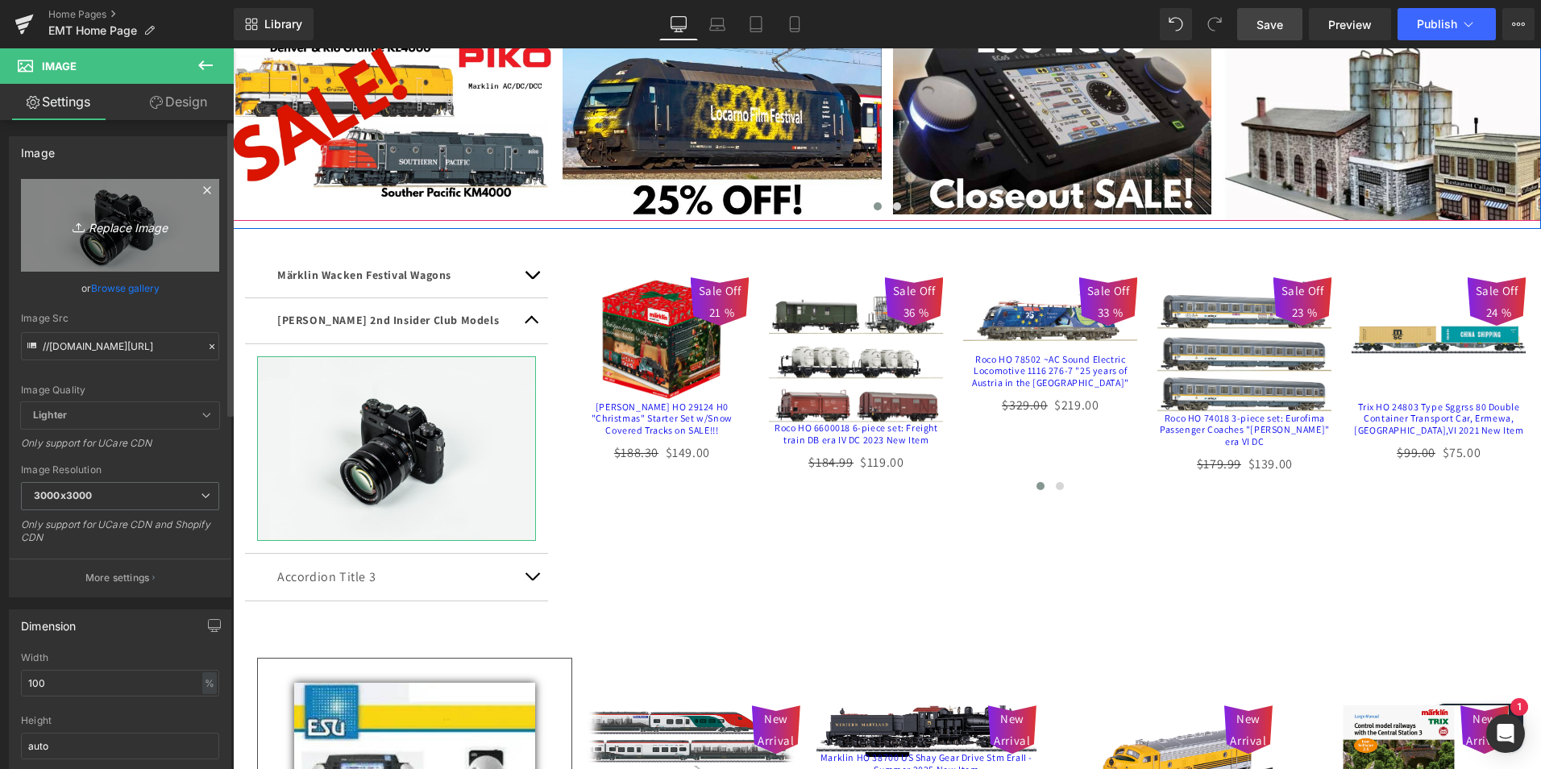
click at [113, 220] on icon "Replace Image" at bounding box center [120, 225] width 129 height 20
type input "C:\fakepath\2ndclub2025.png"
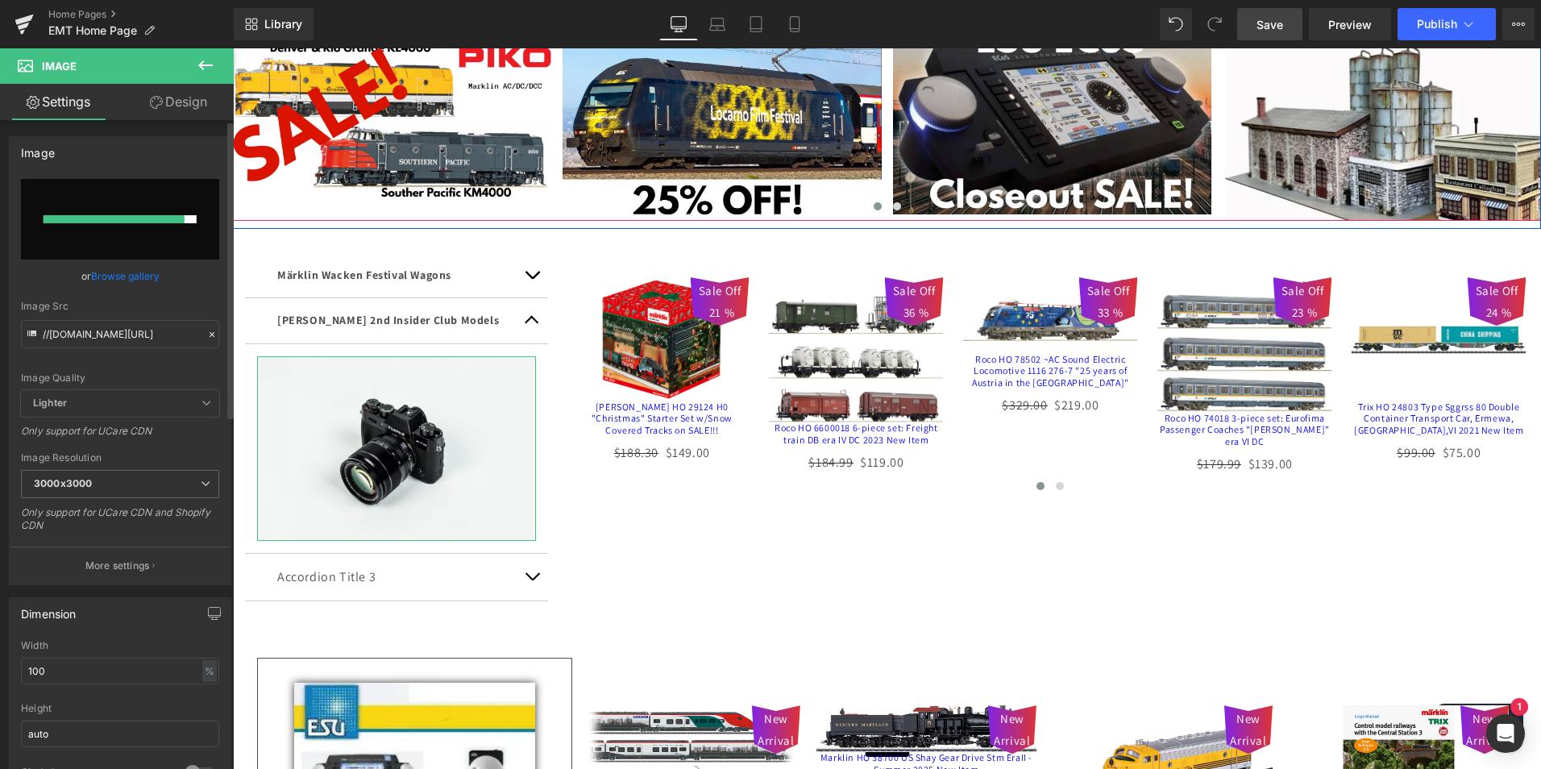
click at [125, 275] on link "Browse gallery" at bounding box center [125, 276] width 69 height 28
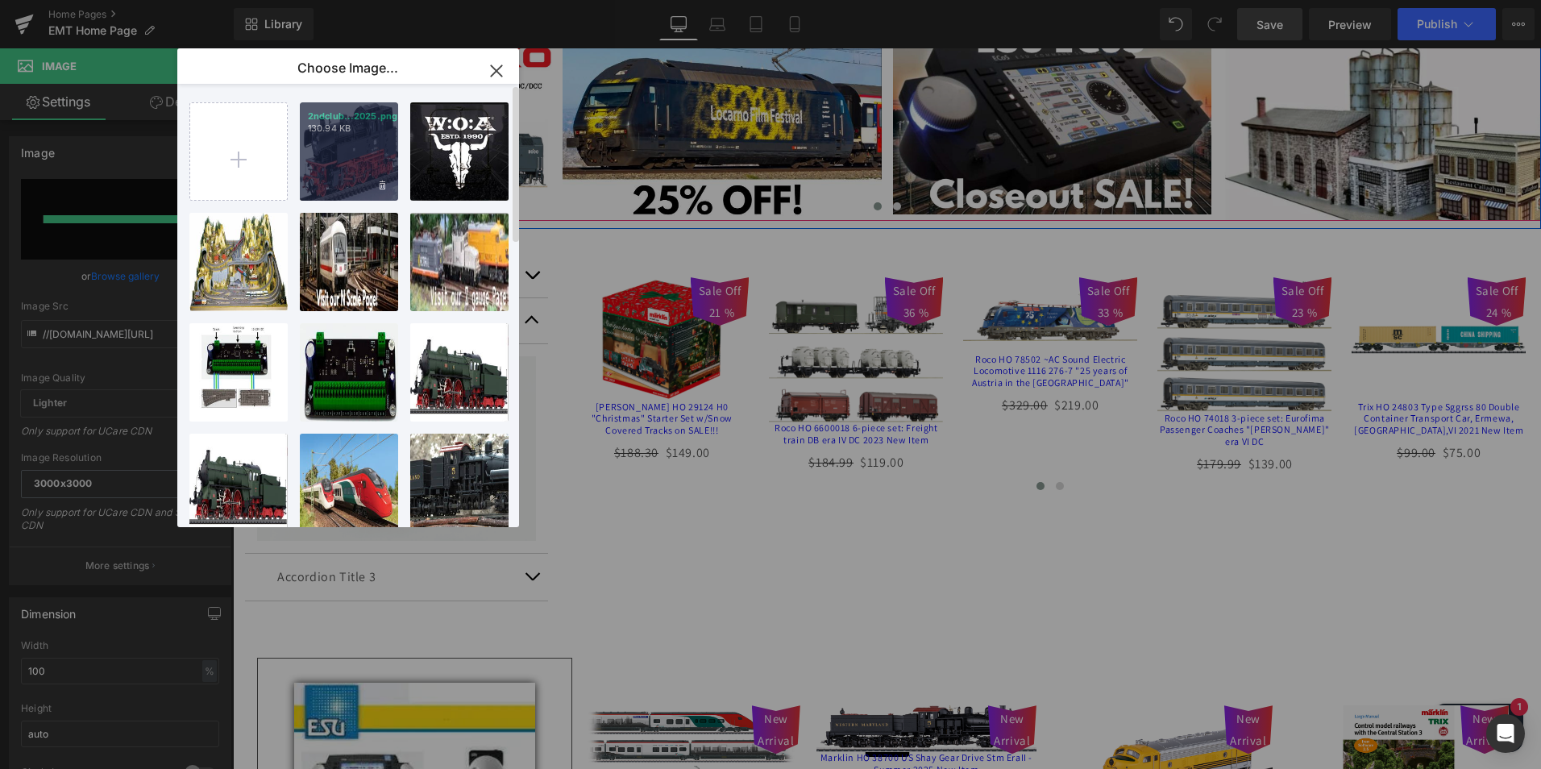
click at [354, 147] on div "2ndclub...2025.png 130.94 KB" at bounding box center [349, 151] width 98 height 98
type input "[URL][DOMAIN_NAME]"
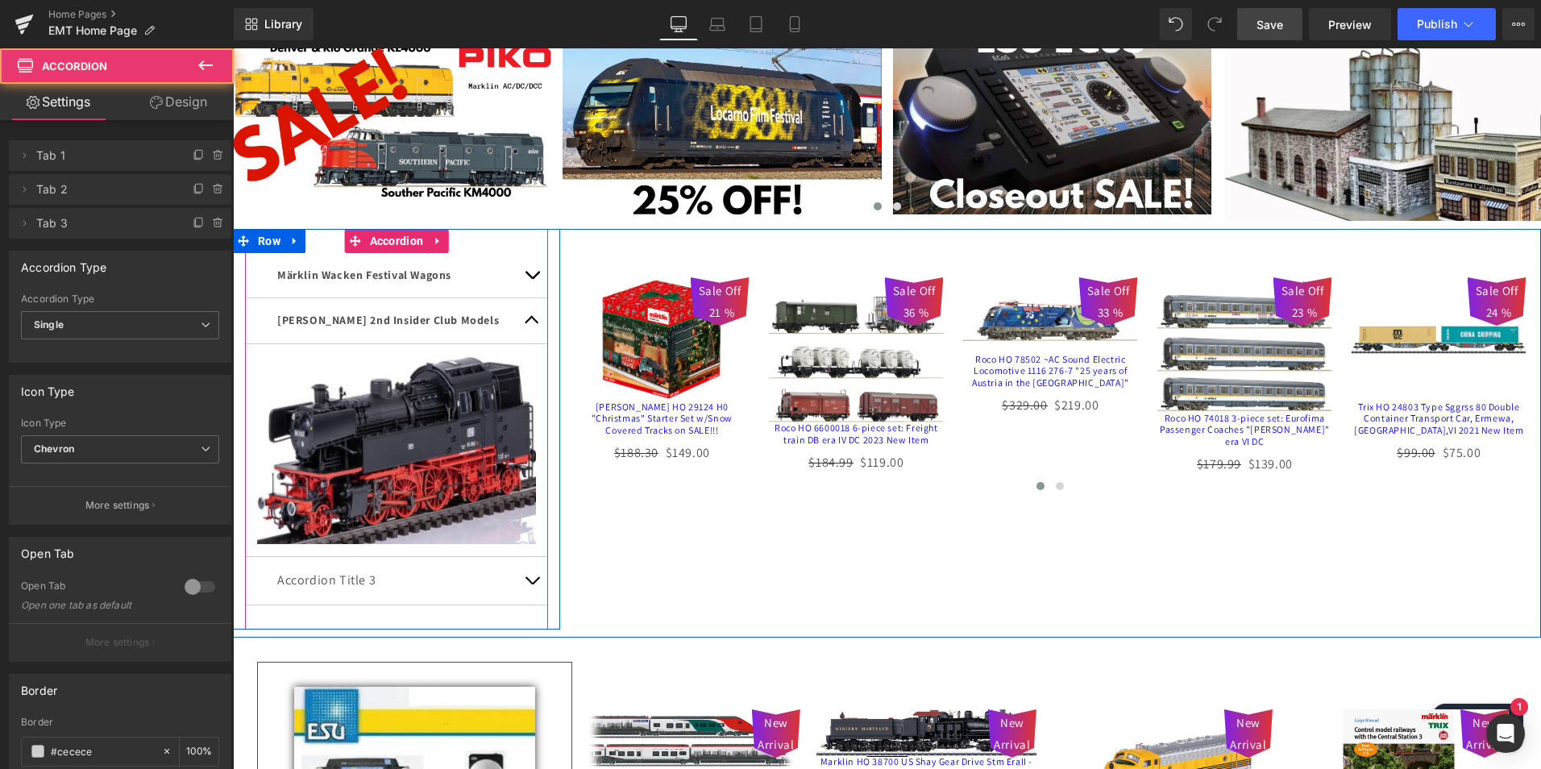
click at [526, 268] on button "button" at bounding box center [532, 275] width 32 height 44
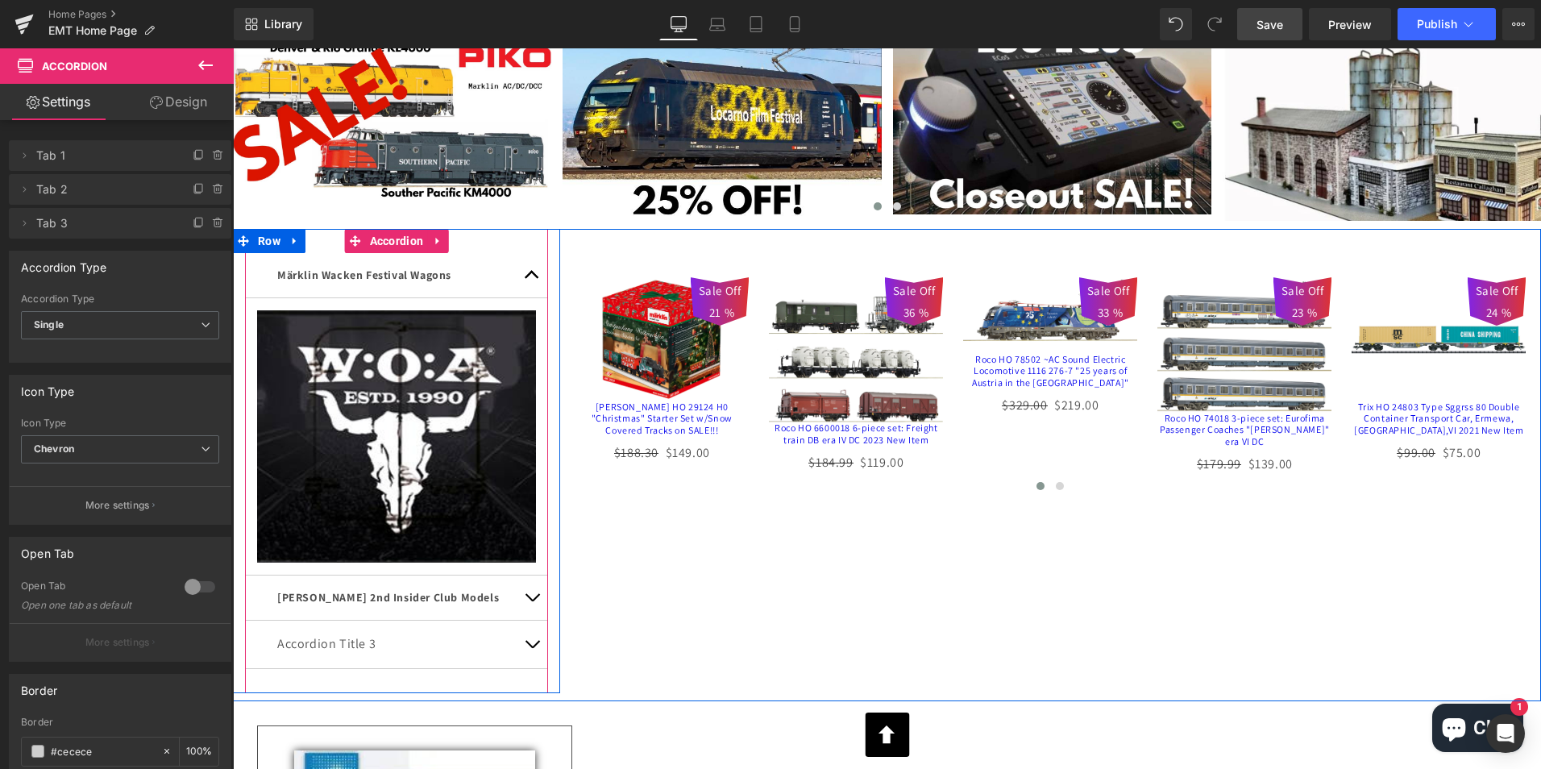
click at [532, 279] on span "button" at bounding box center [532, 279] width 0 height 0
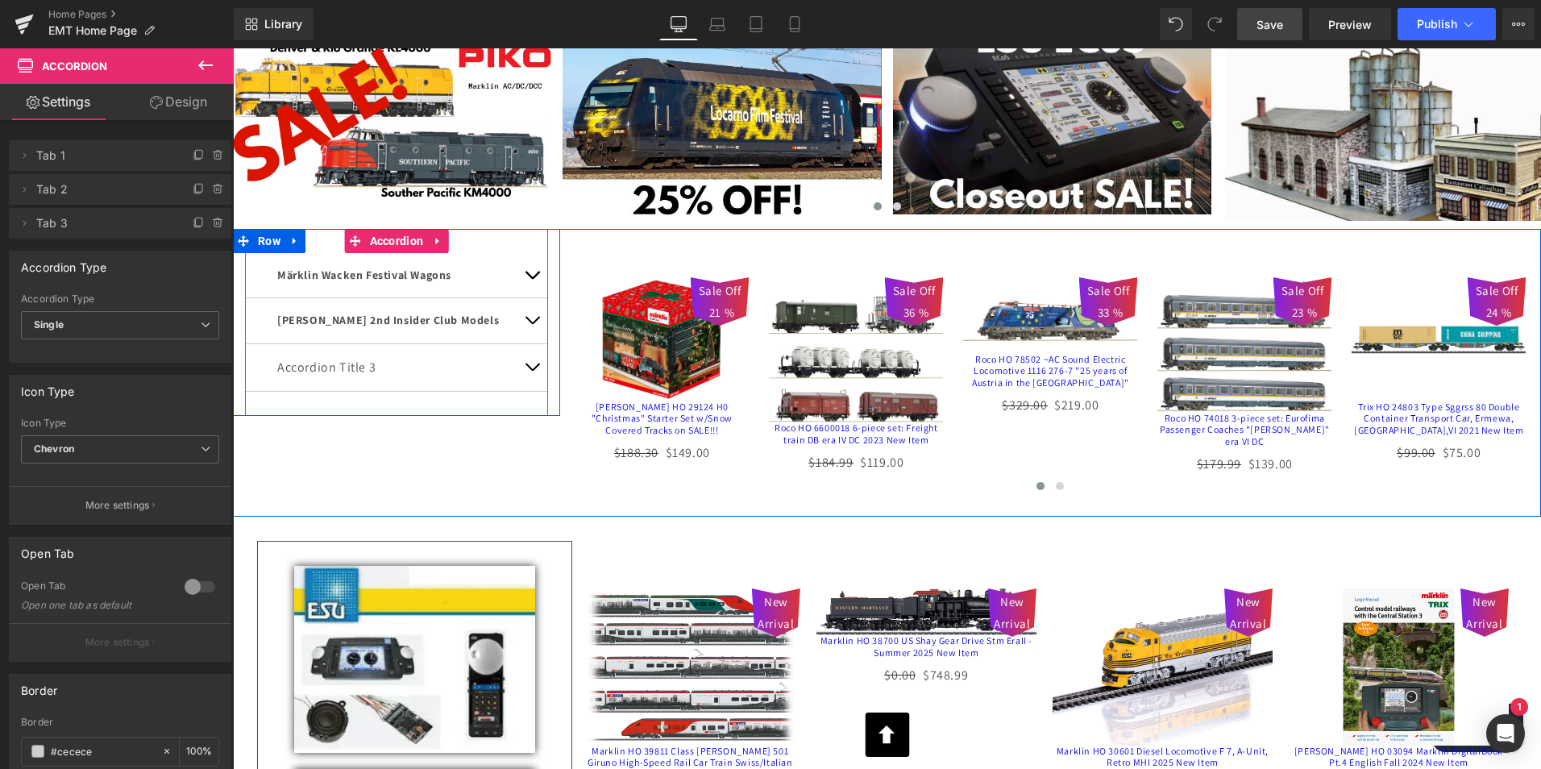
click at [532, 324] on span "button" at bounding box center [532, 324] width 0 height 0
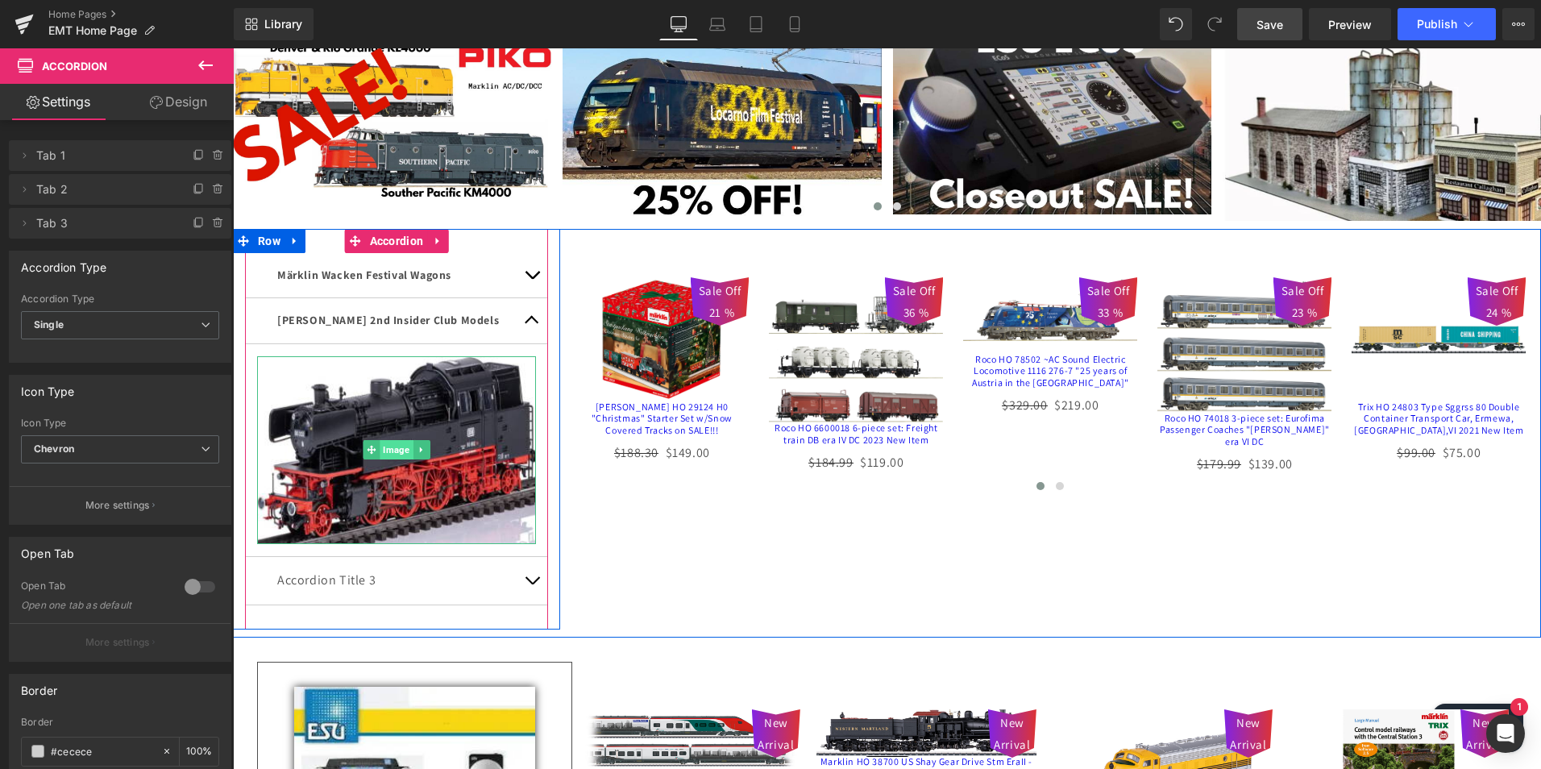
click at [392, 450] on span "Image" at bounding box center [396, 449] width 33 height 19
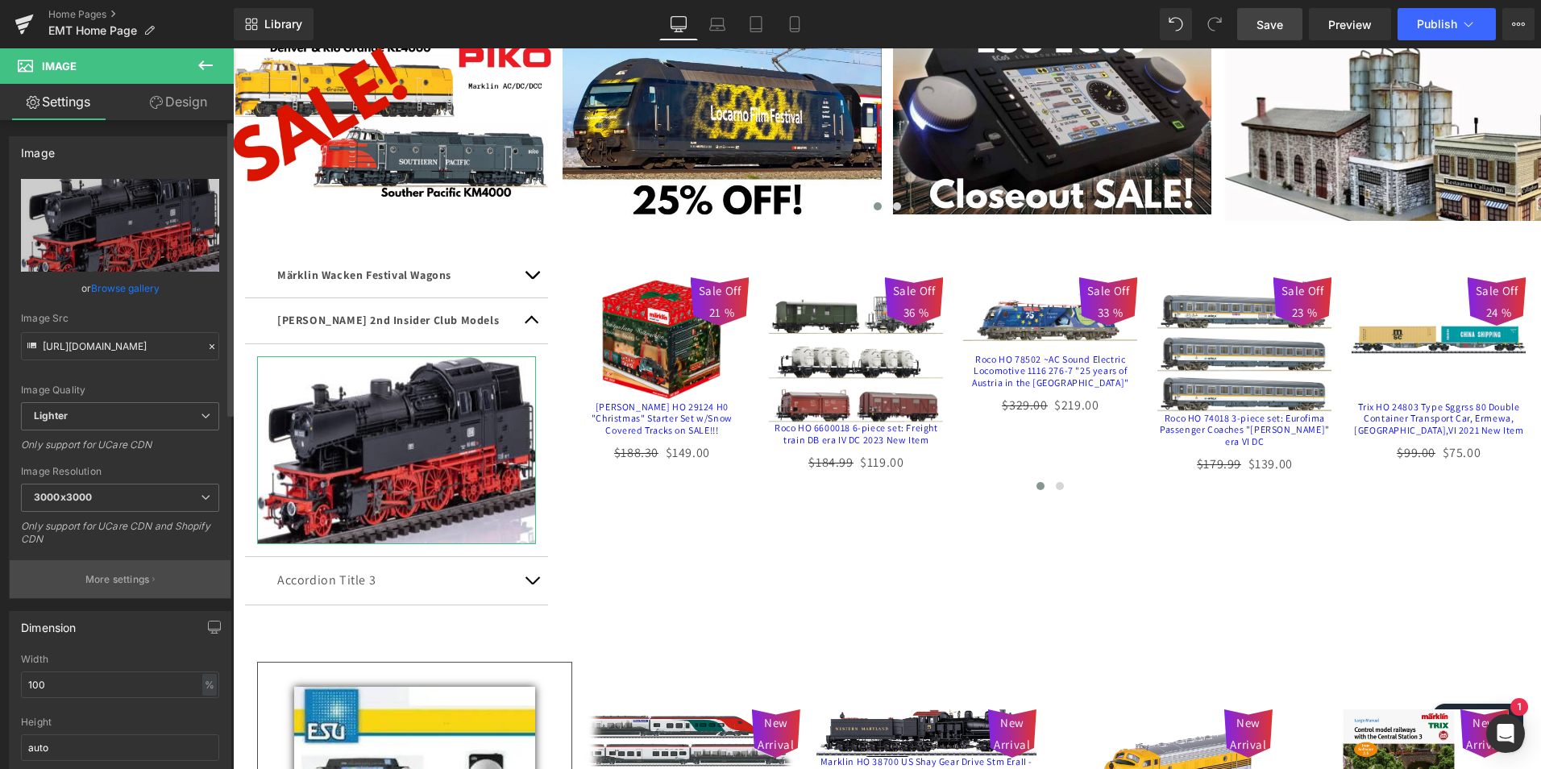
click at [110, 580] on p "More settings" at bounding box center [117, 579] width 64 height 15
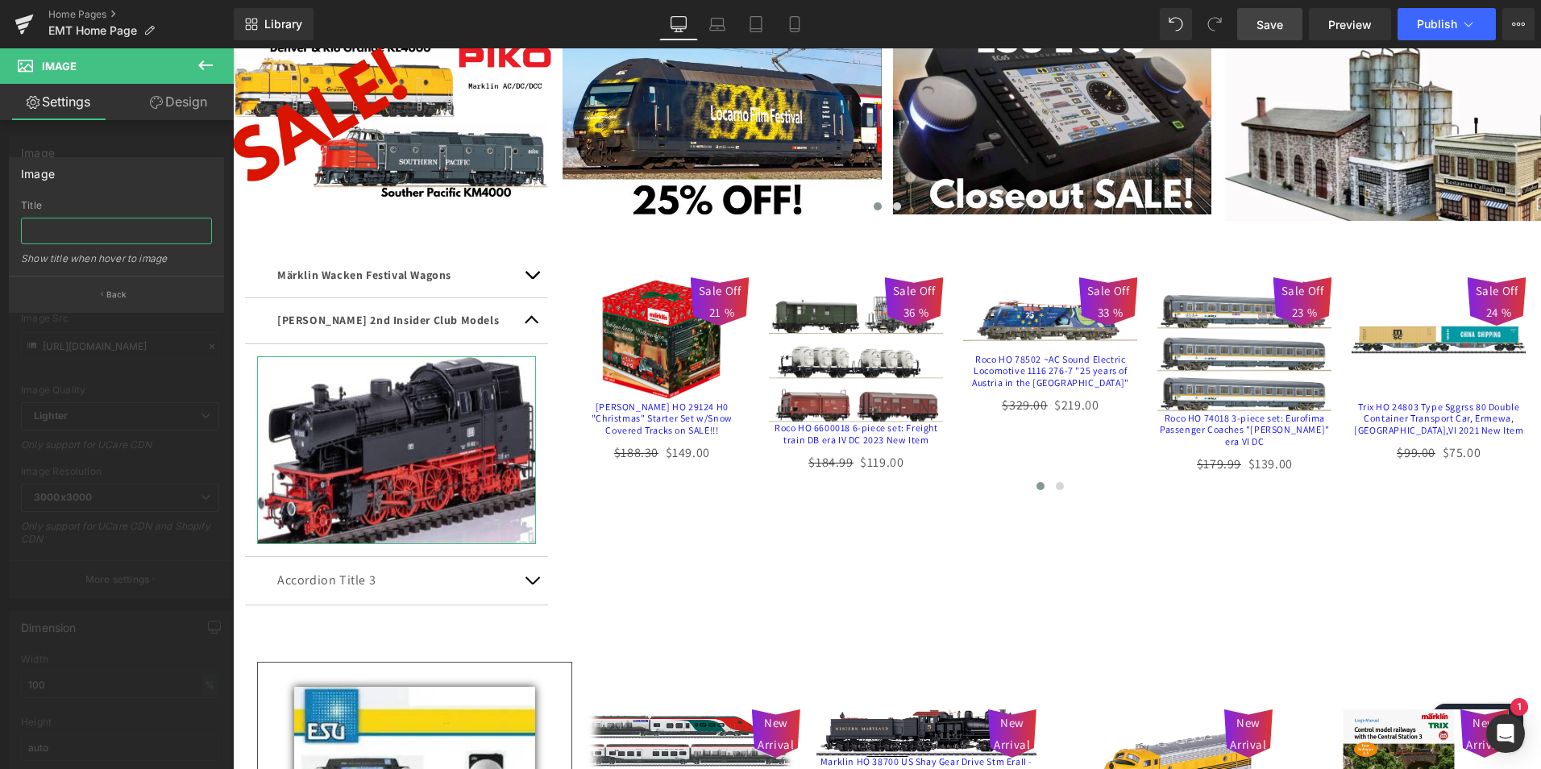
click at [64, 218] on input "text" at bounding box center [116, 231] width 191 height 27
click at [97, 227] on input "Marklin class 66 2nd Club Model 2025" at bounding box center [116, 231] width 191 height 27
click at [98, 227] on input "Marklin class 66 2nd Club Model 2025" at bounding box center [116, 231] width 191 height 27
type input "Marklin class 66 2nd Club Model 2025"
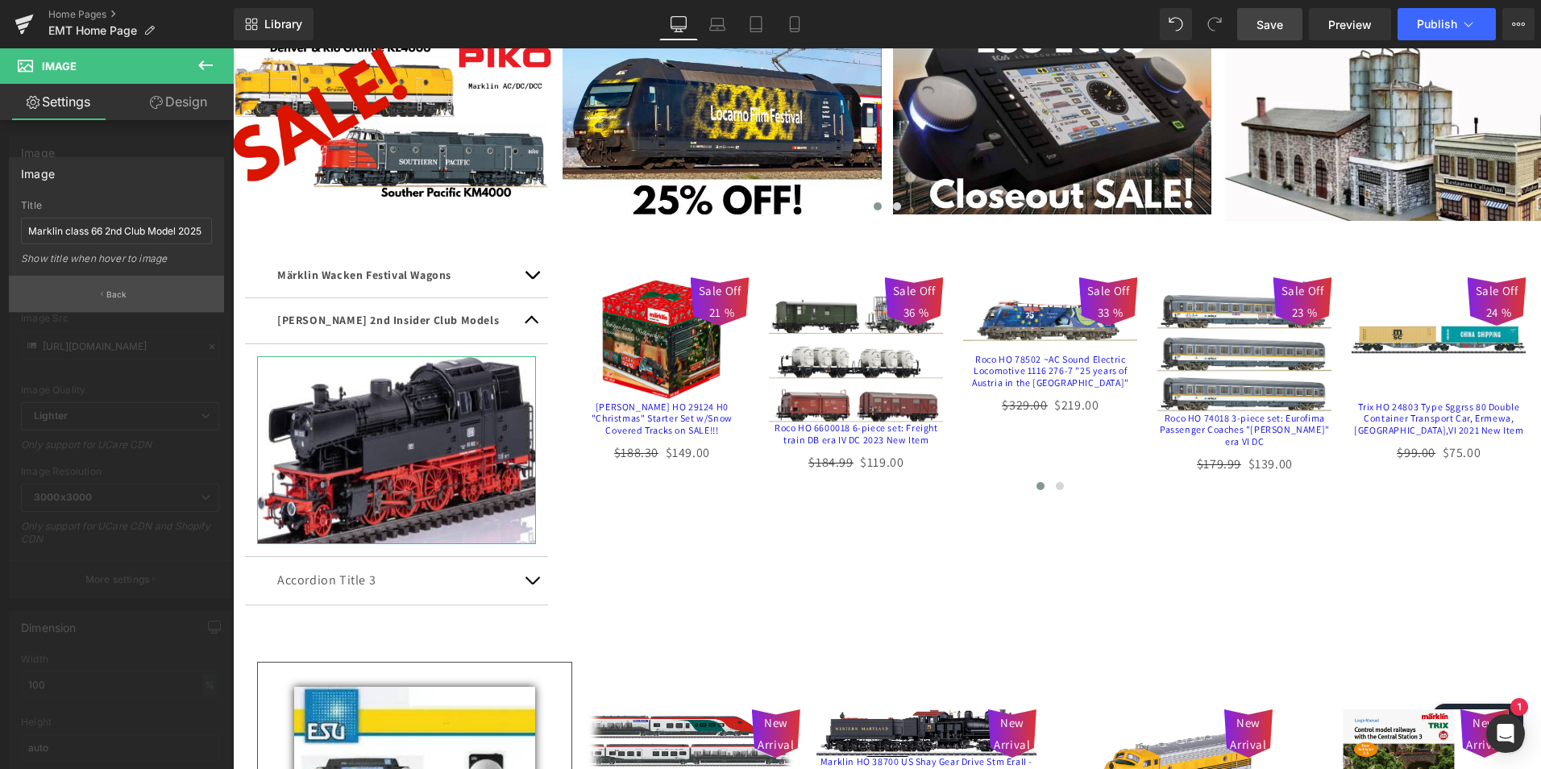
click at [97, 290] on button "Back" at bounding box center [116, 294] width 215 height 36
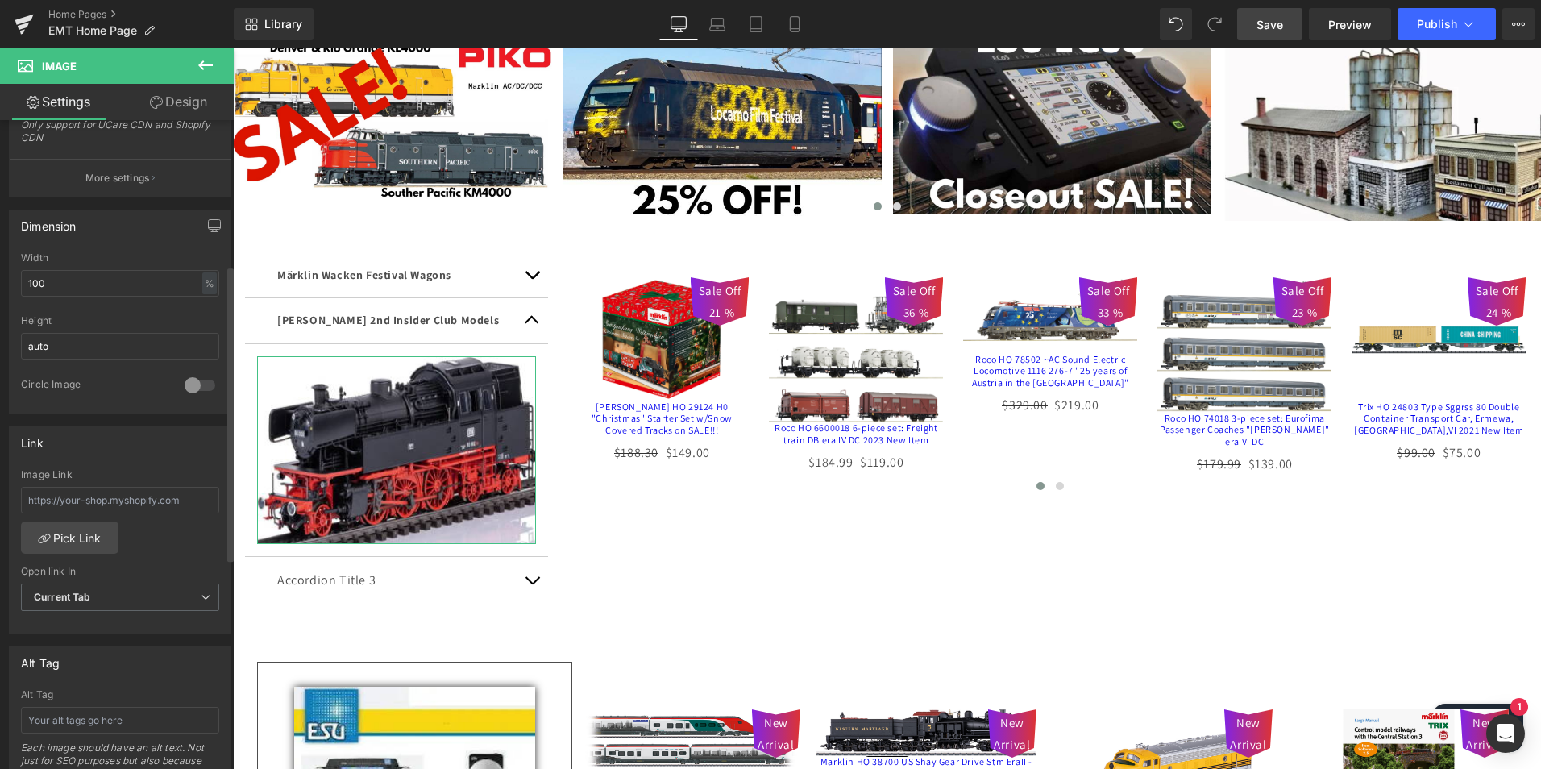
scroll to position [403, 0]
click at [114, 720] on input "text" at bounding box center [120, 718] width 198 height 27
paste input "Marklin class 66 2nd Club Model 2025"
type input "Marklin class 66 2nd Club Model 2025"
click at [70, 536] on link "Pick Link" at bounding box center [70, 536] width 98 height 32
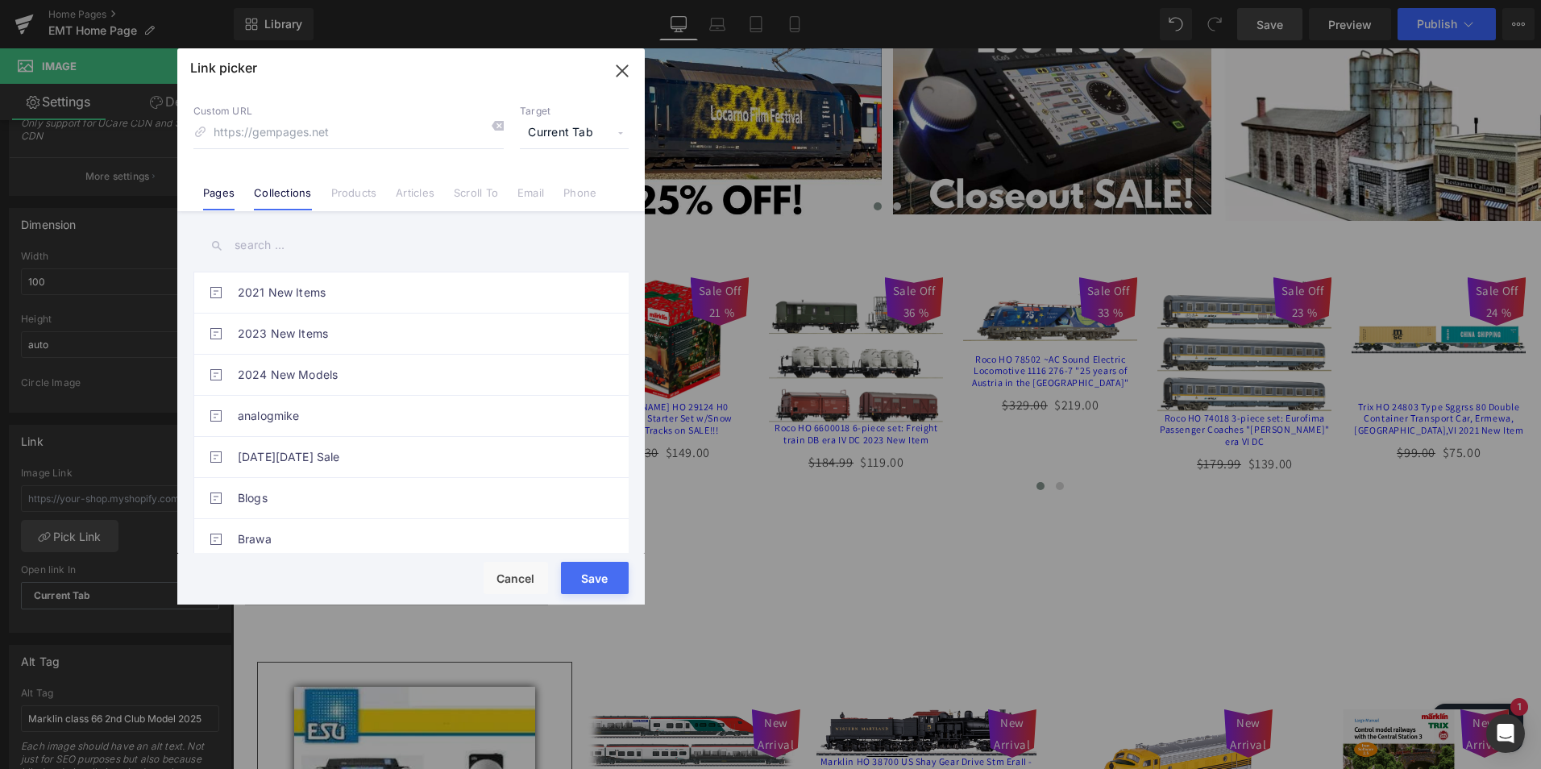
click at [291, 197] on link "Collections" at bounding box center [282, 198] width 57 height 24
click at [471, 249] on input "text" at bounding box center [410, 245] width 435 height 36
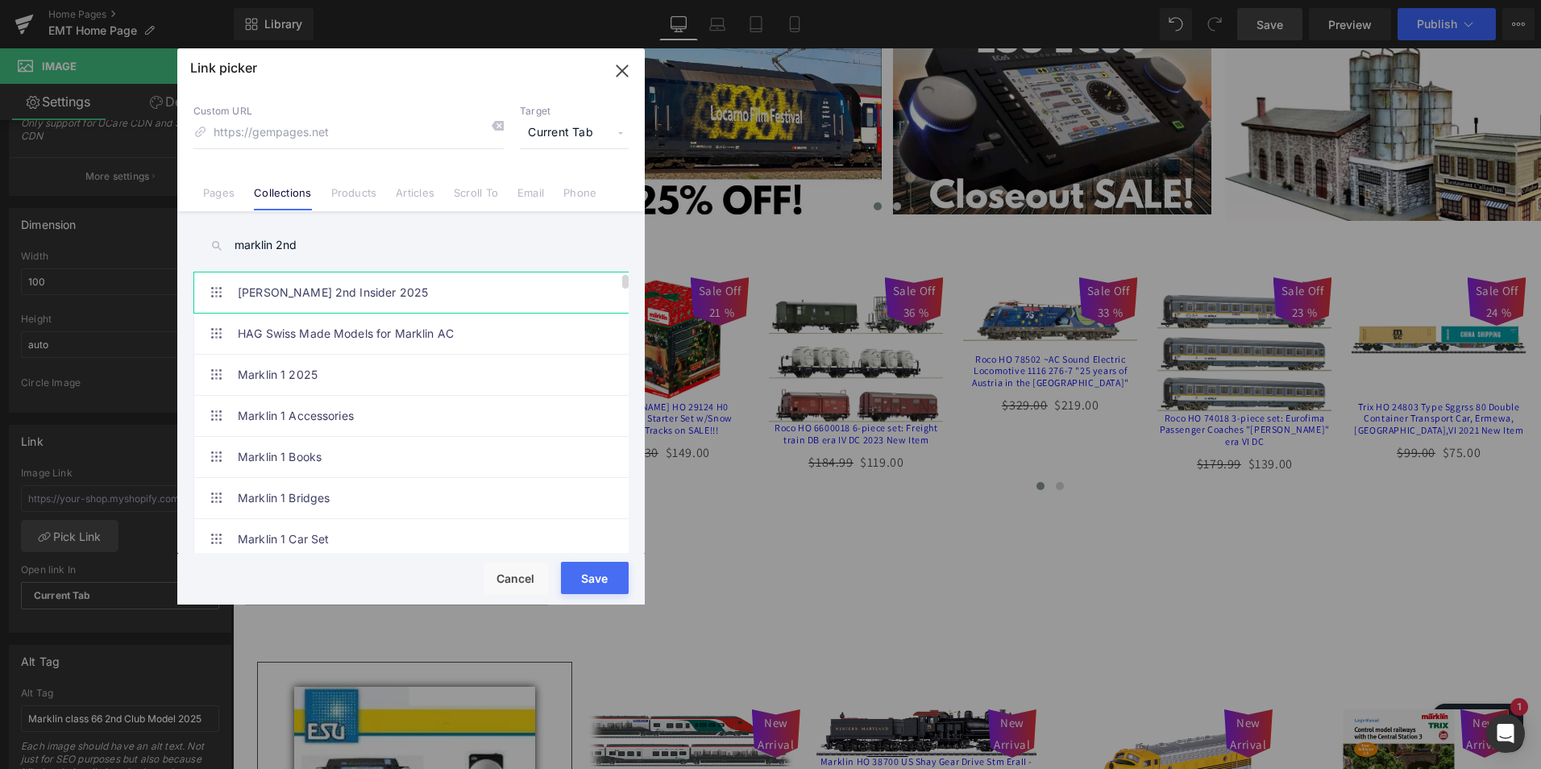
type input "marklin 2nd"
click at [360, 288] on link "[PERSON_NAME] 2nd Insider 2025" at bounding box center [415, 292] width 355 height 40
type input "/collections/marklin-2nd-insider-2025"
click at [593, 576] on button "Save" at bounding box center [595, 578] width 68 height 32
type input "/collections/marklin-2nd-insider-2025"
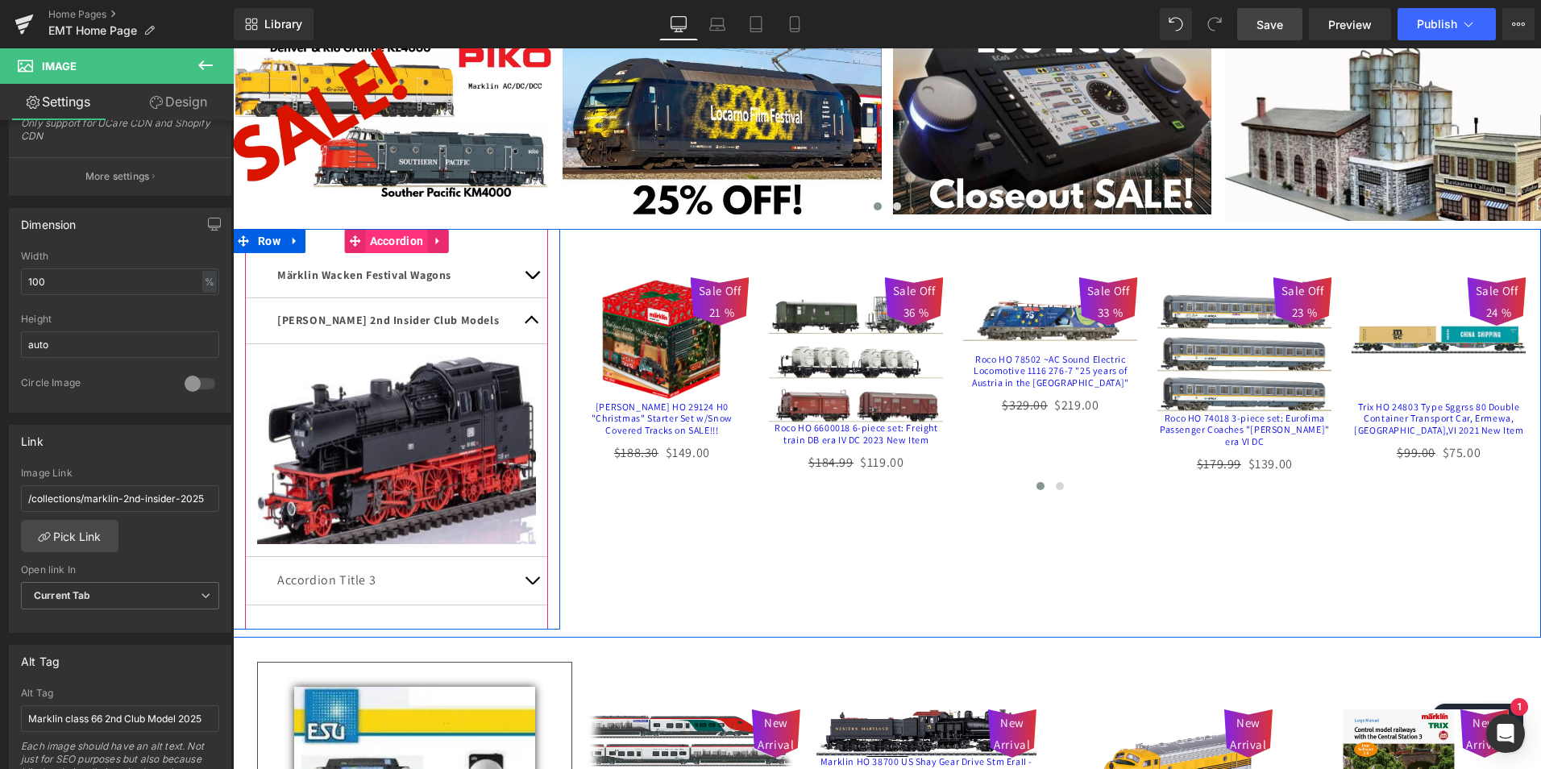
click at [392, 235] on span "Accordion" at bounding box center [397, 241] width 62 height 24
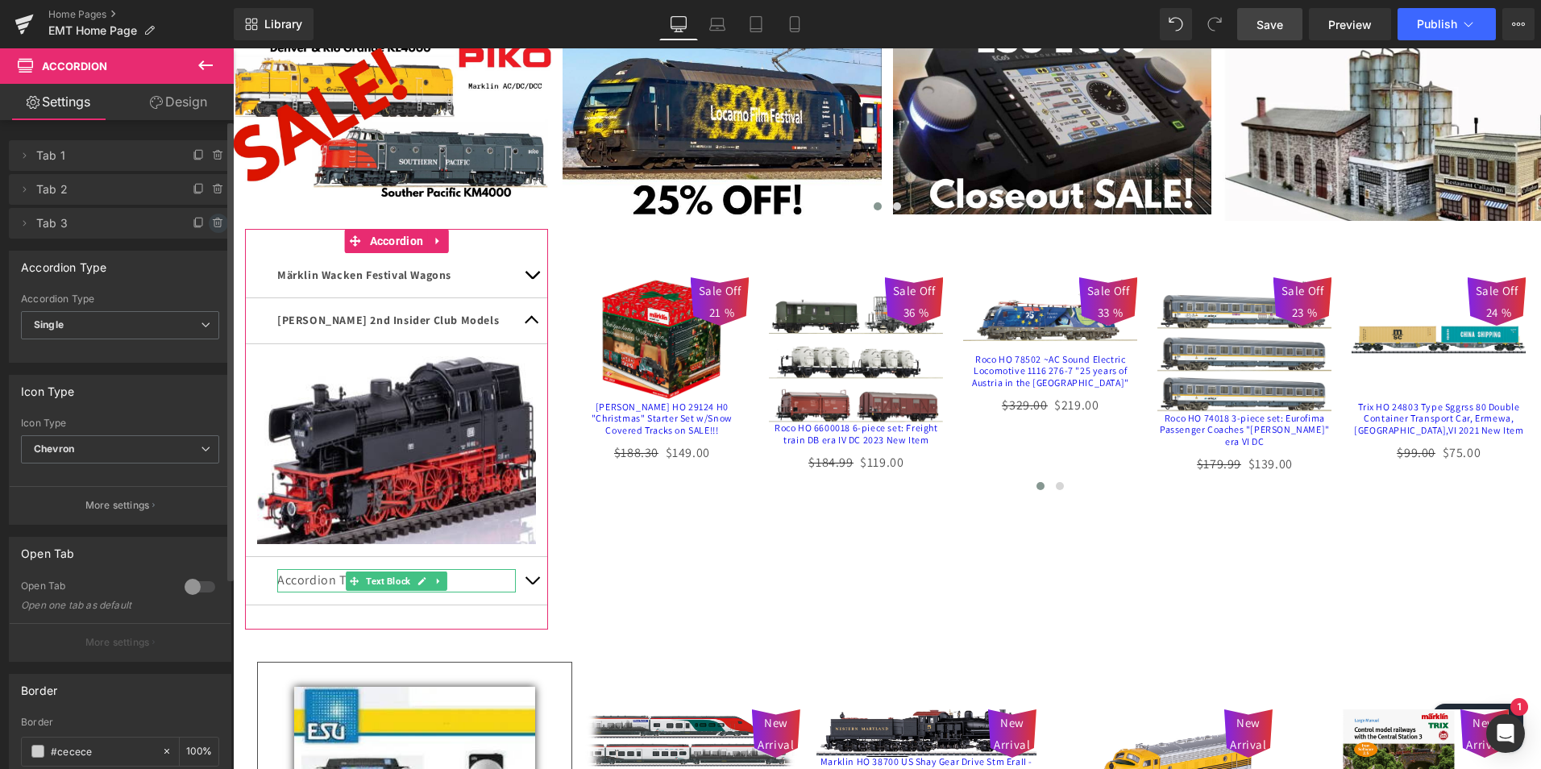
click at [214, 222] on icon at bounding box center [217, 223] width 6 height 7
click at [198, 221] on button "Delete" at bounding box center [201, 224] width 51 height 21
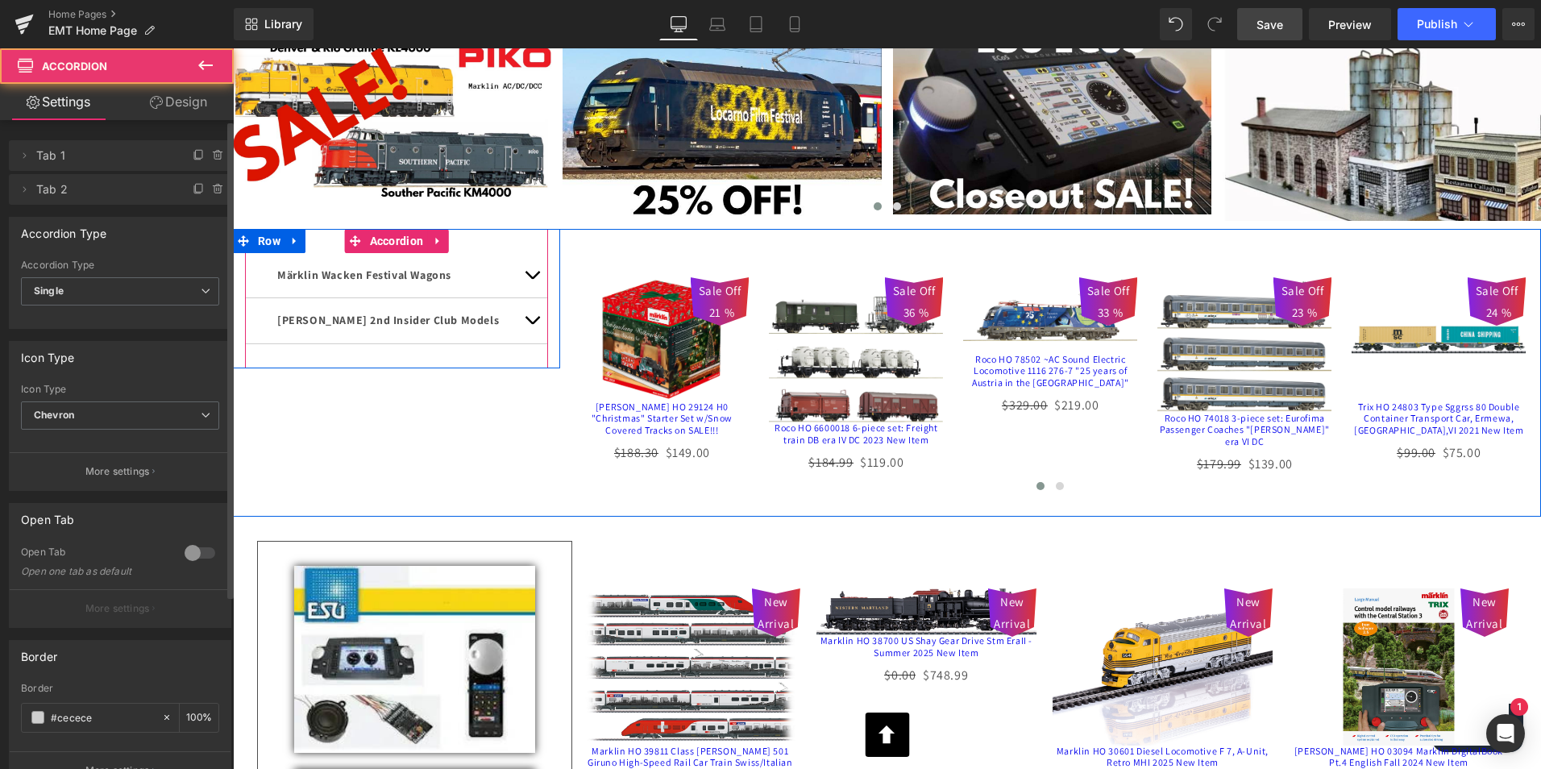
click at [523, 272] on button "button" at bounding box center [532, 275] width 32 height 44
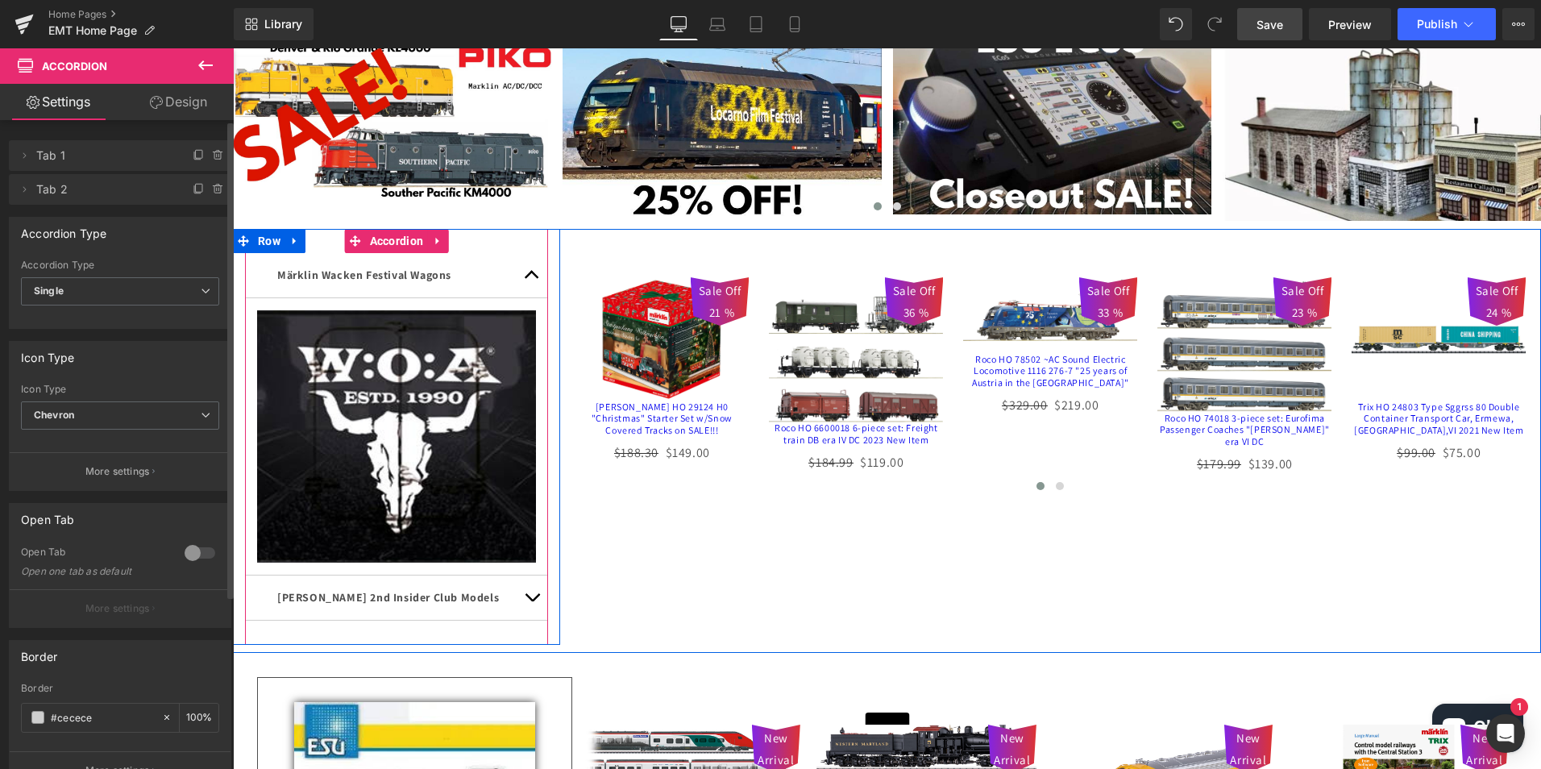
click at [522, 272] on button "button" at bounding box center [532, 275] width 32 height 44
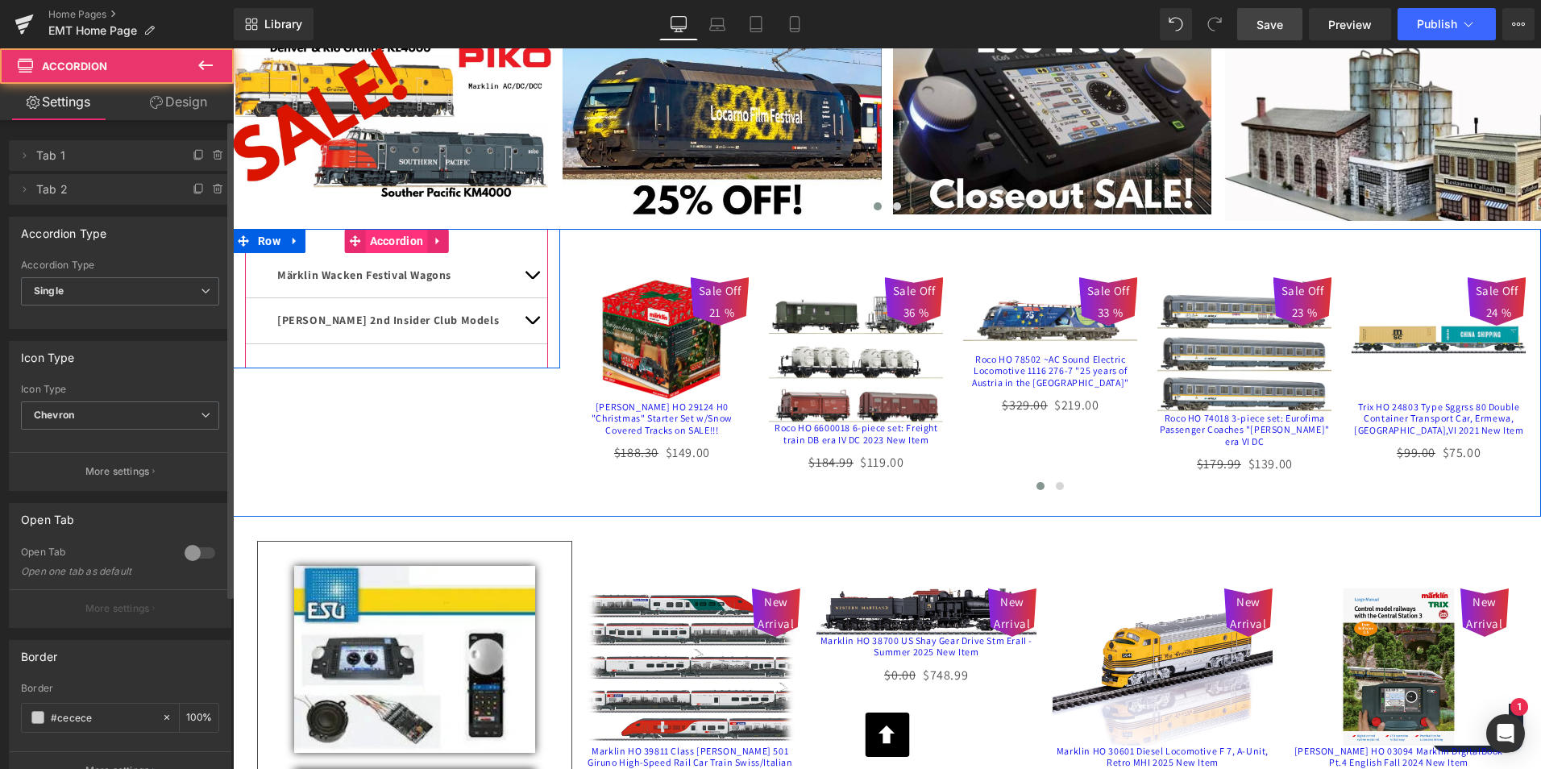
click at [381, 240] on span "Accordion" at bounding box center [397, 241] width 62 height 24
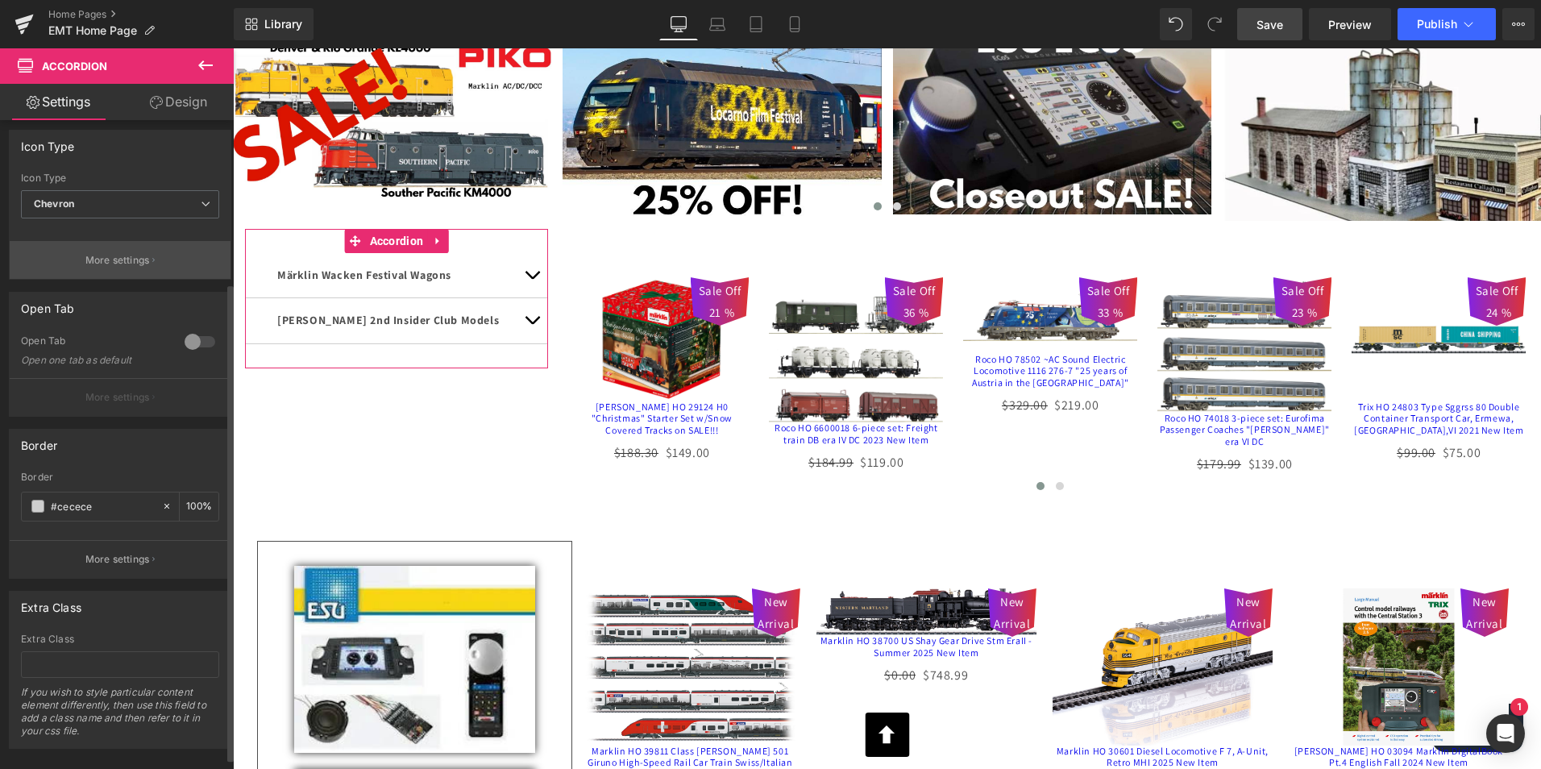
scroll to position [236, 0]
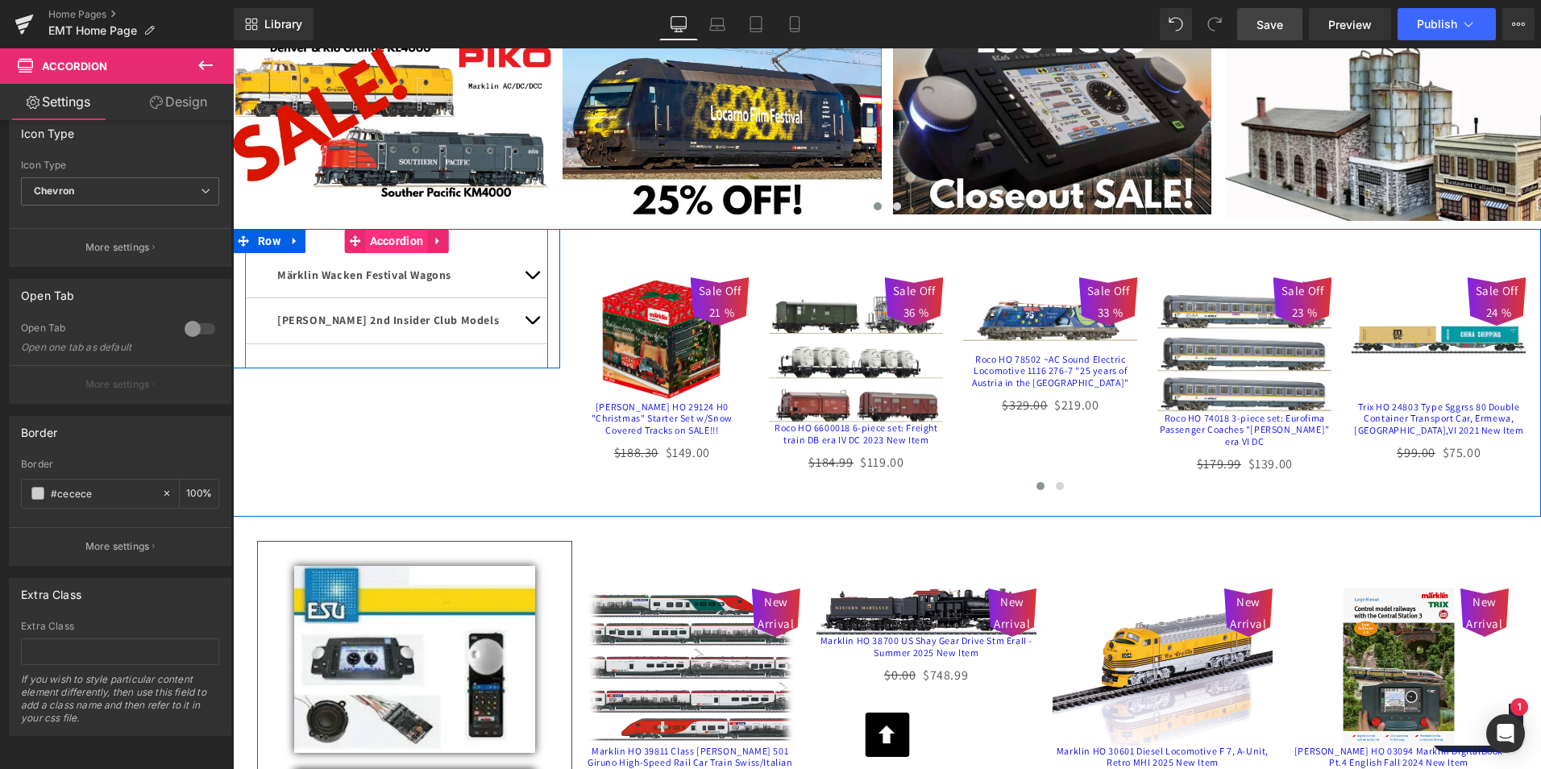
click at [389, 238] on span "Accordion" at bounding box center [397, 241] width 62 height 24
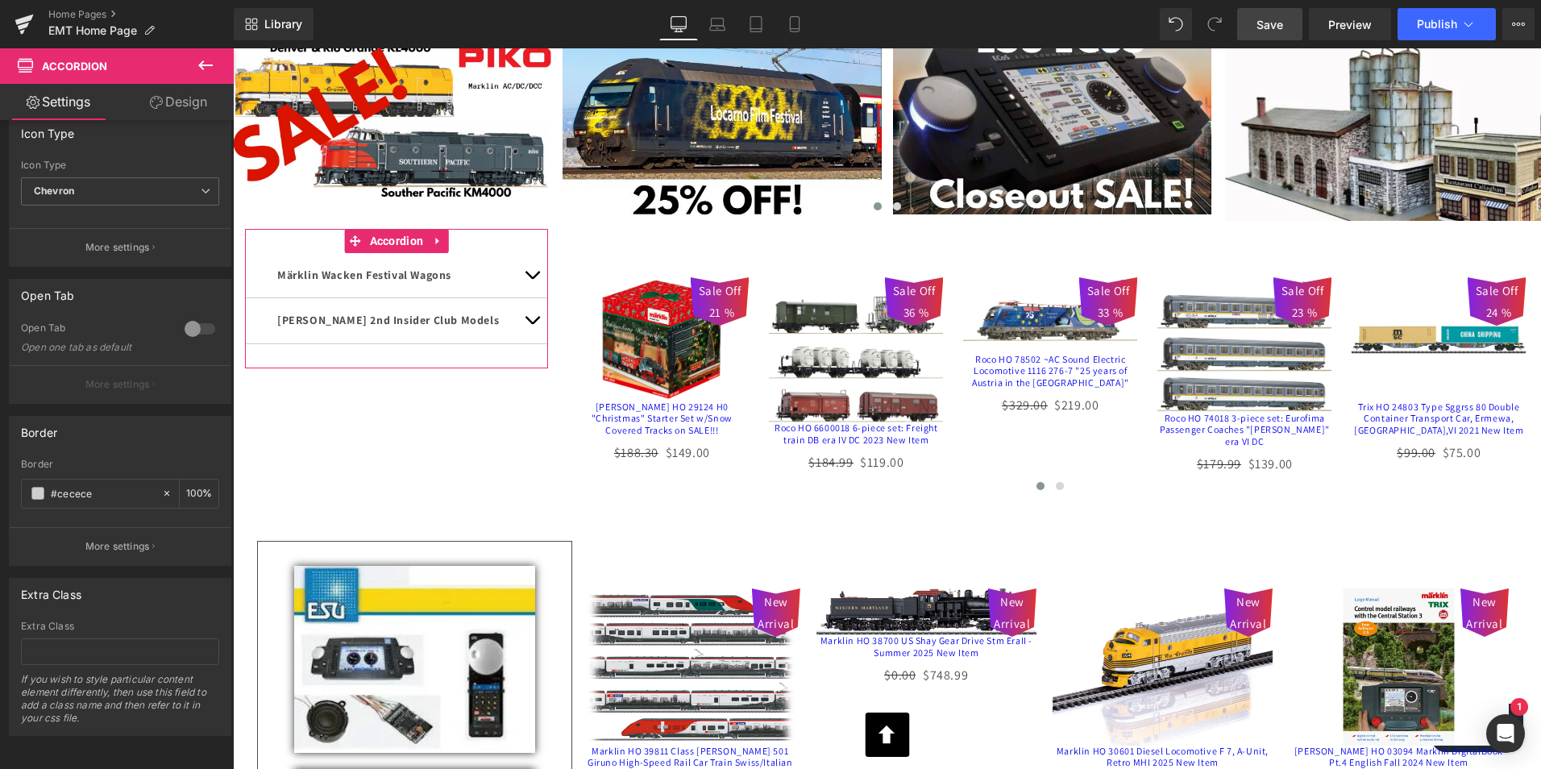
click at [193, 94] on link "Design" at bounding box center [178, 102] width 117 height 36
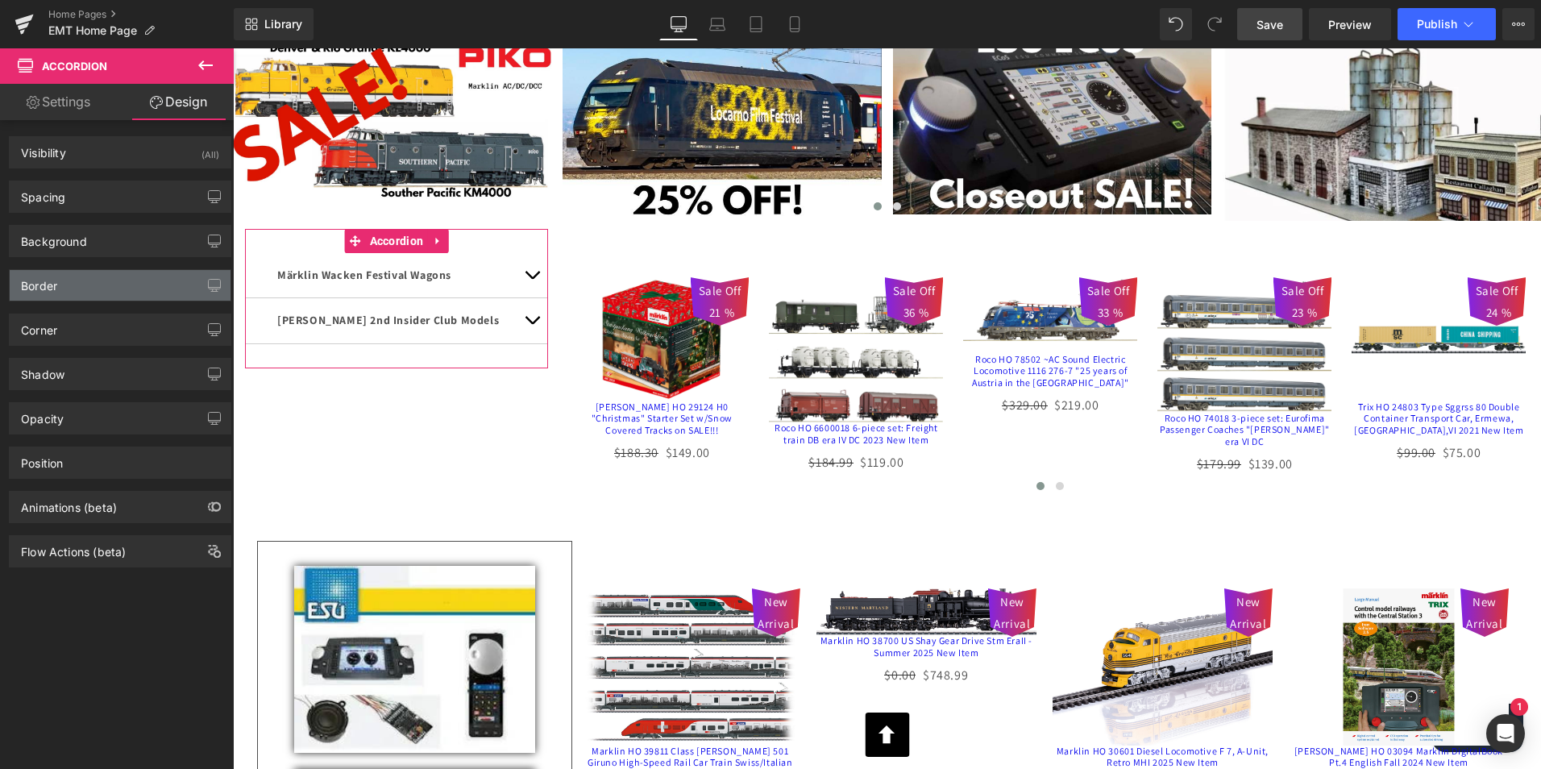
click at [85, 286] on div "Border" at bounding box center [120, 285] width 221 height 31
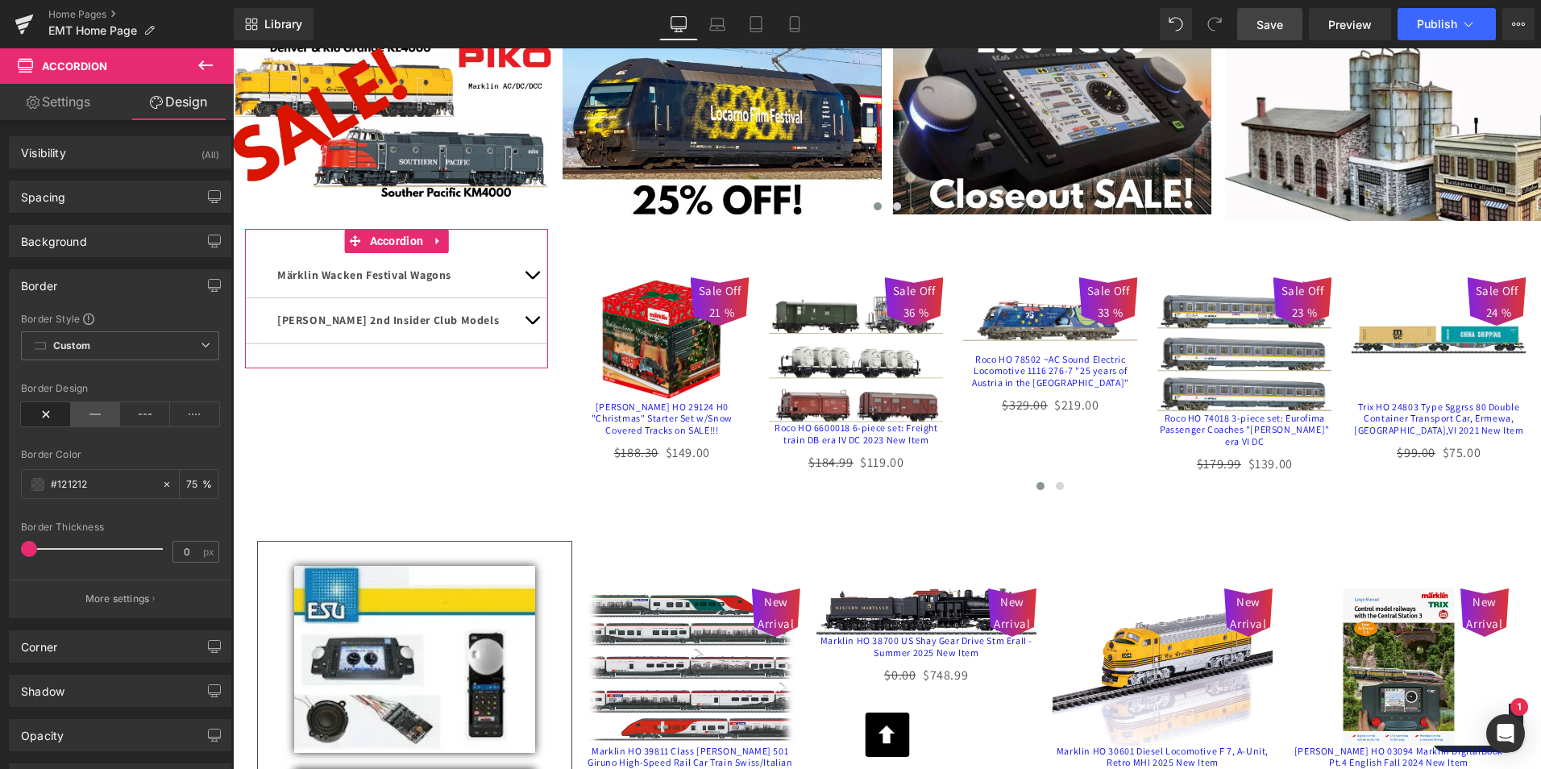
click at [95, 410] on icon at bounding box center [96, 414] width 50 height 24
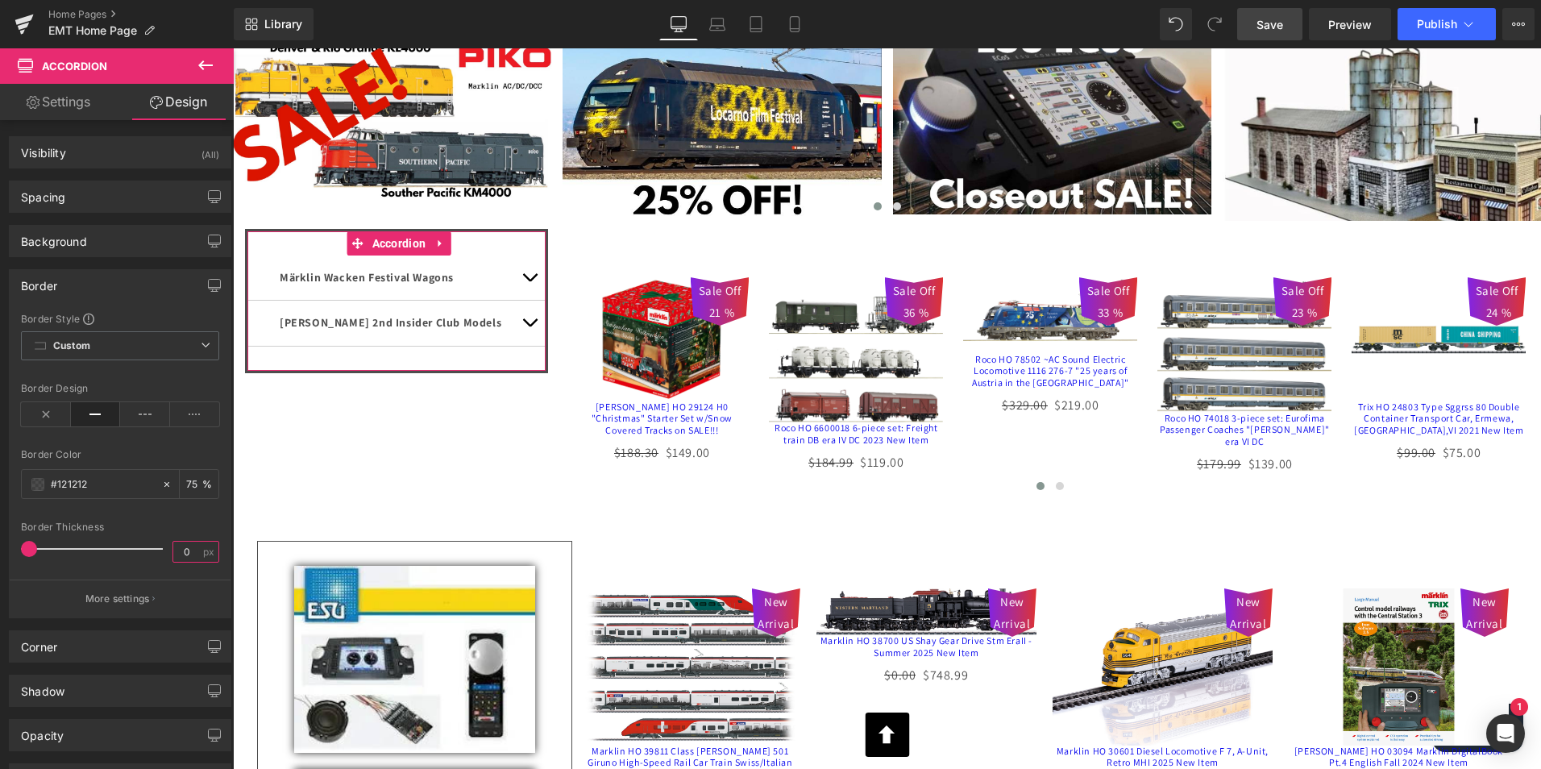
click at [189, 547] on input "0" at bounding box center [187, 552] width 28 height 20
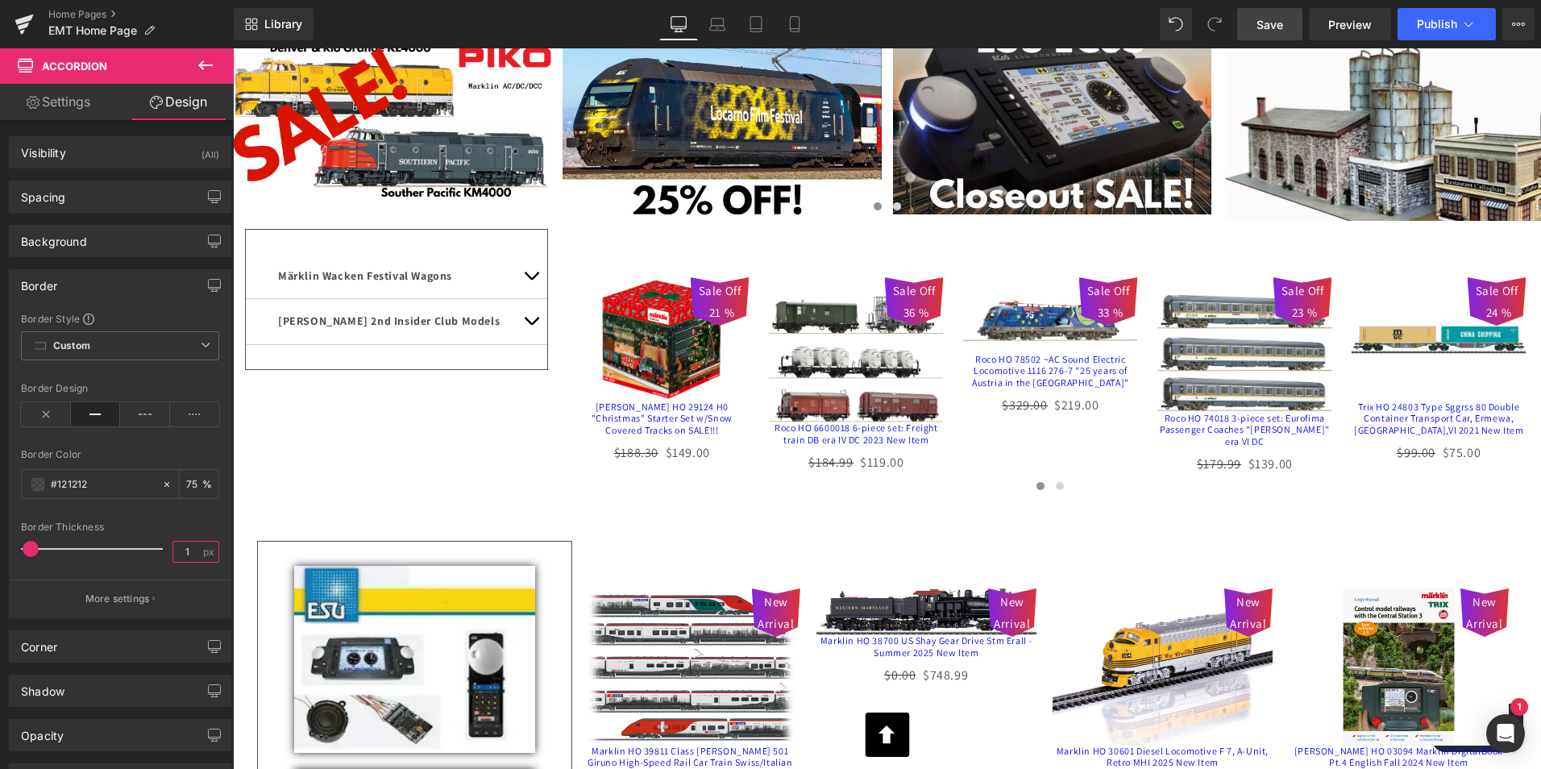
type input "1"
click at [1262, 24] on span "Save" at bounding box center [1270, 24] width 27 height 17
click at [1443, 22] on span "Publish" at bounding box center [1437, 24] width 40 height 13
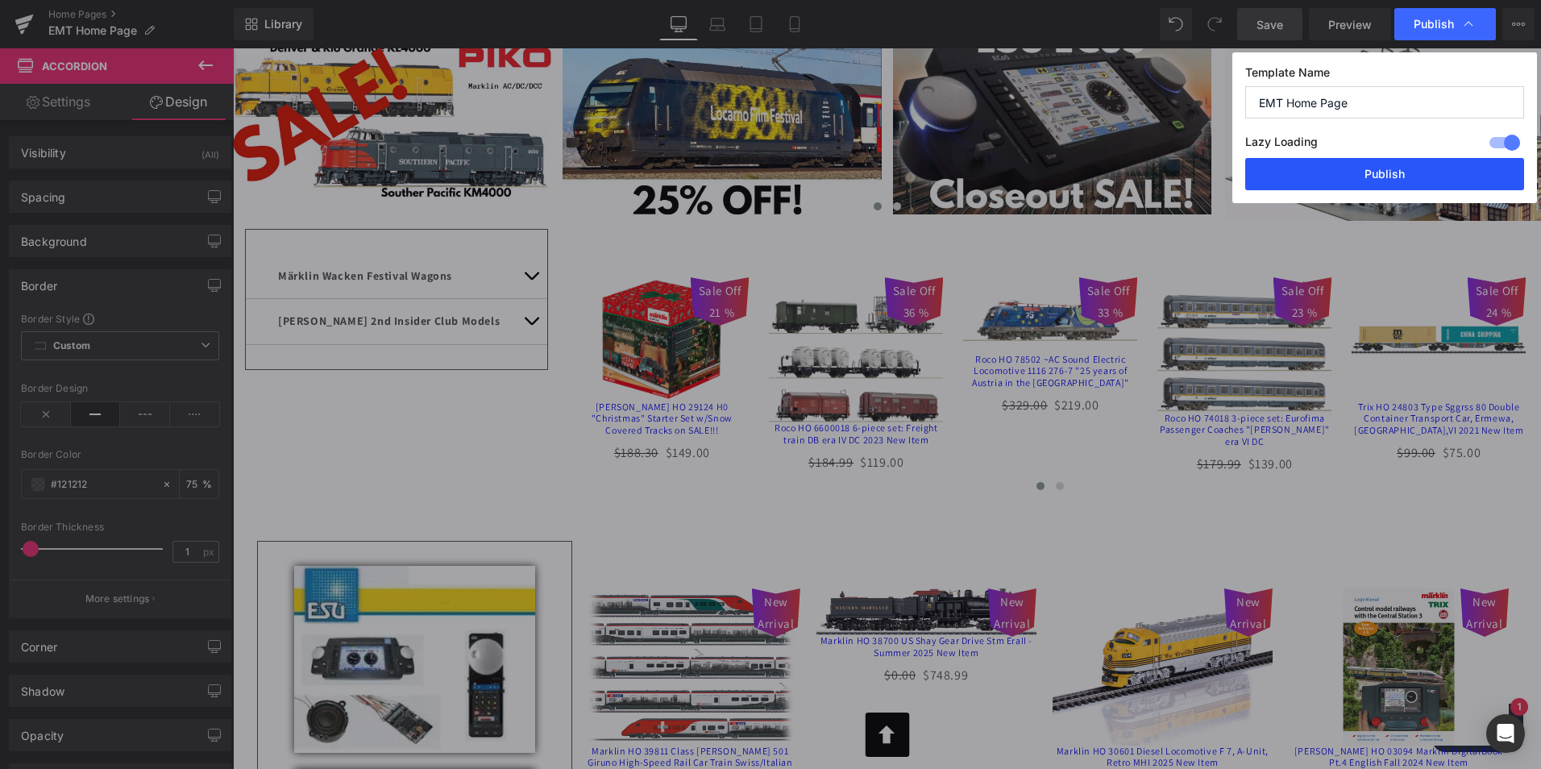
click at [1375, 172] on button "Publish" at bounding box center [1385, 174] width 279 height 32
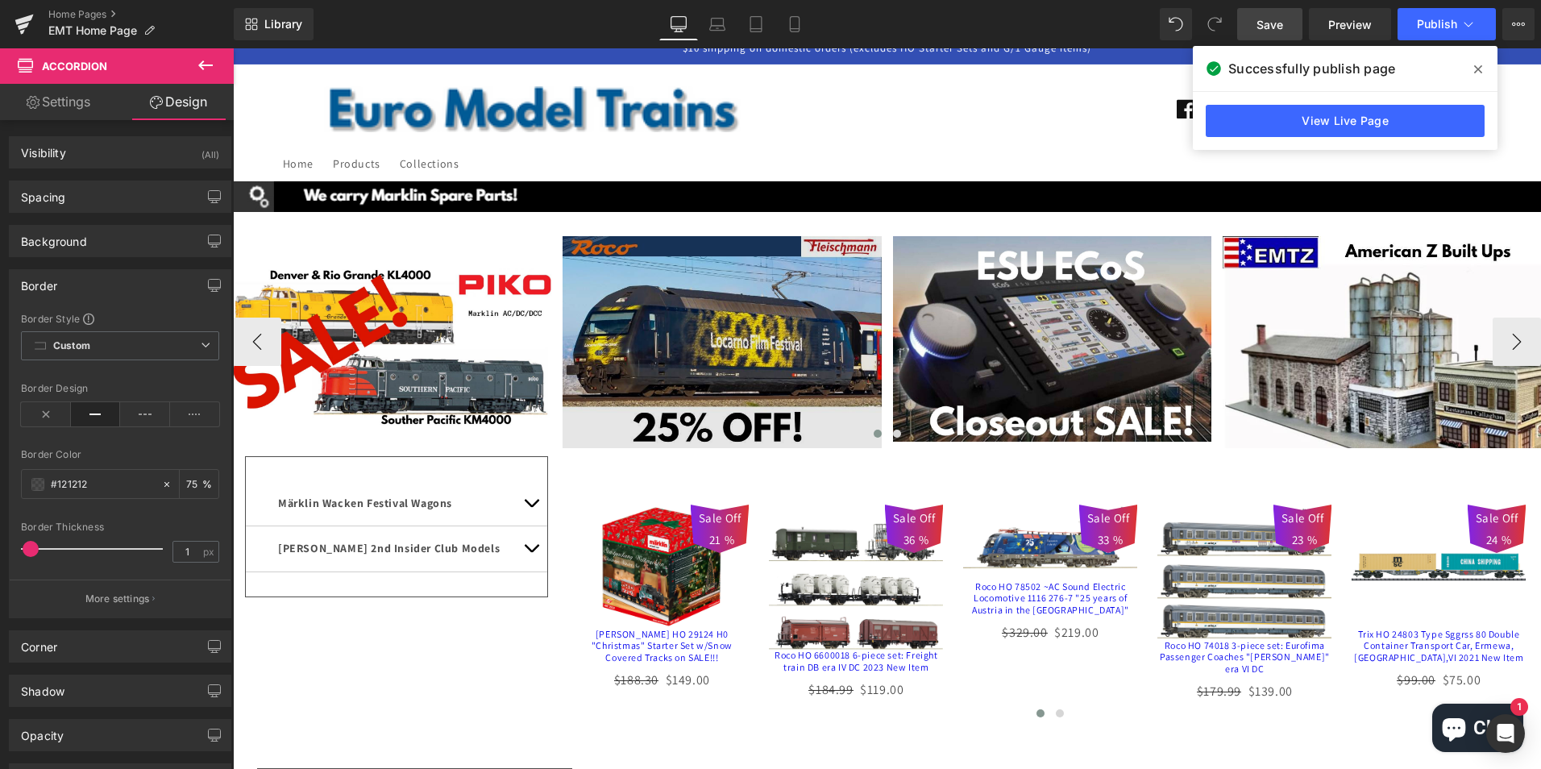
scroll to position [0, 0]
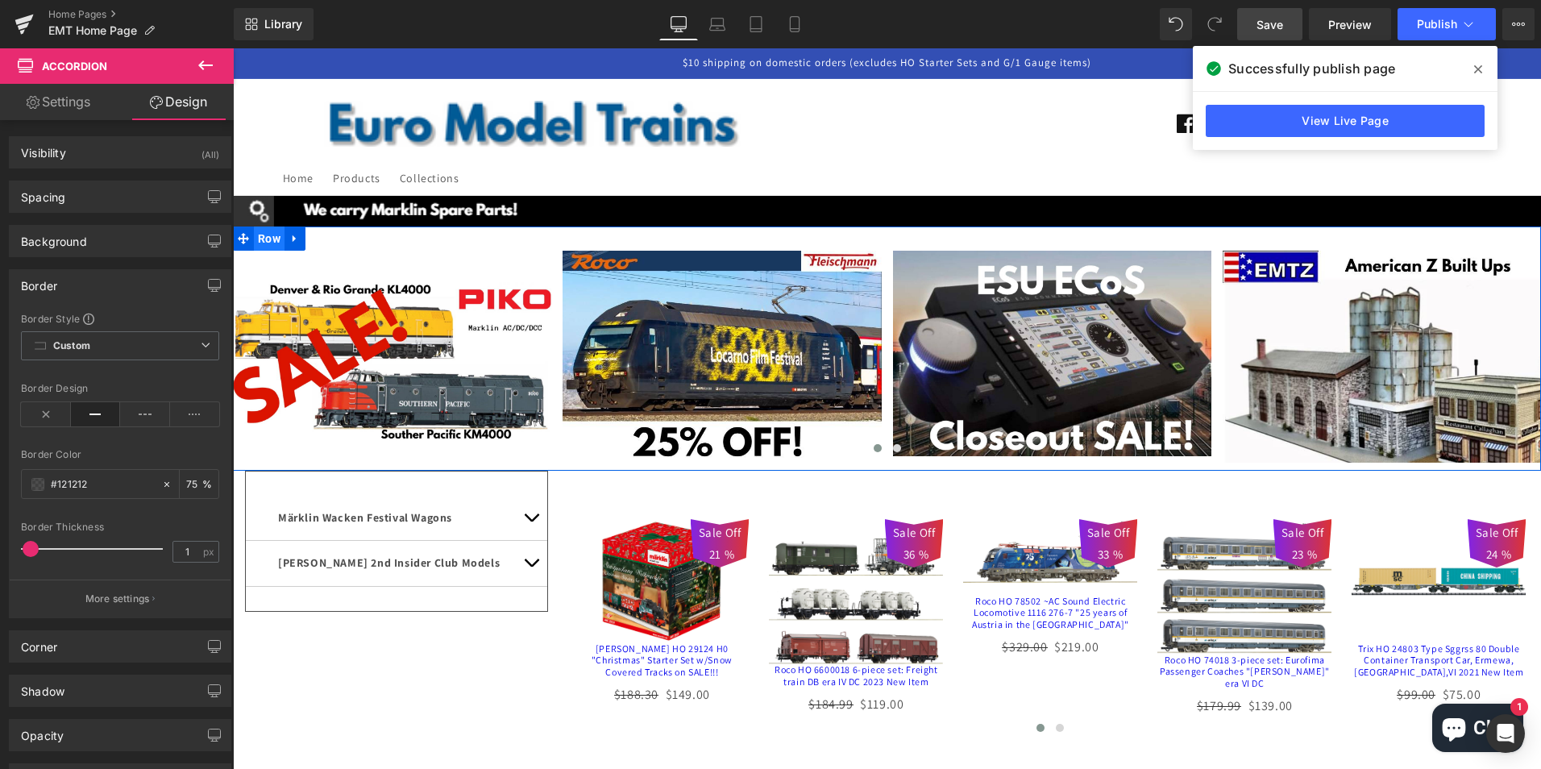
click at [268, 238] on span "Row" at bounding box center [269, 239] width 31 height 24
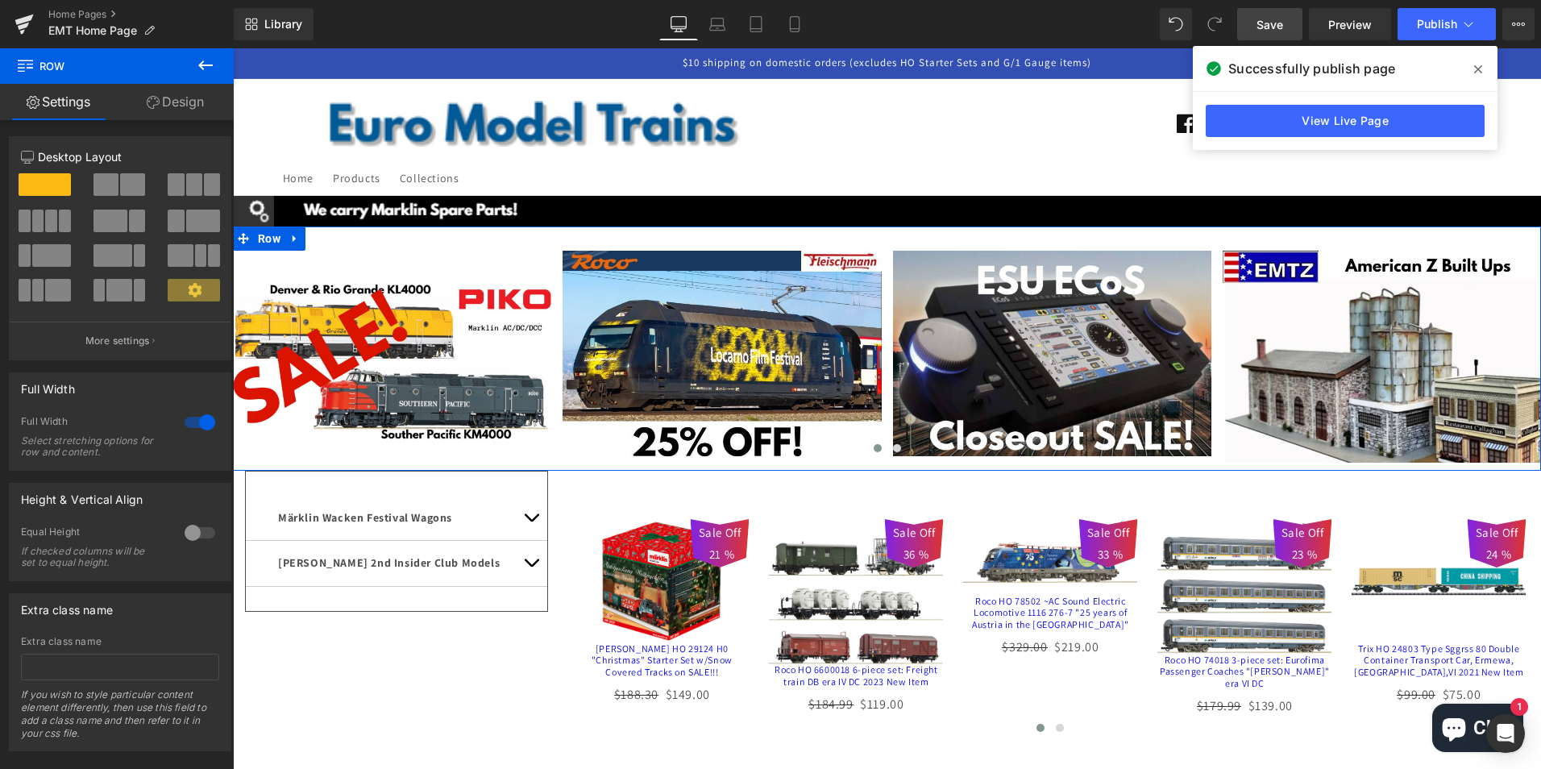
click at [171, 96] on link "Design" at bounding box center [175, 102] width 117 height 36
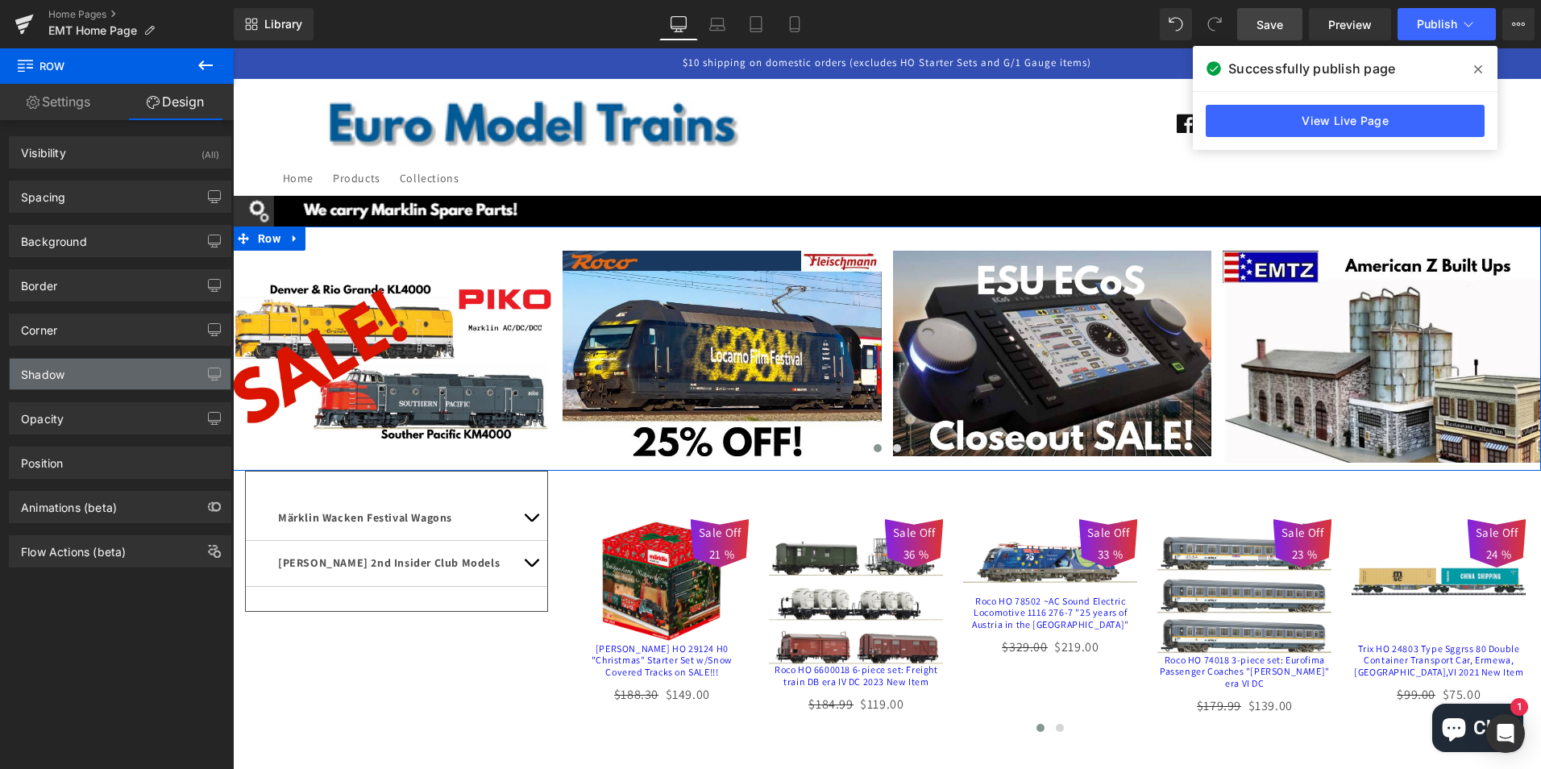
click at [64, 376] on div "Shadow" at bounding box center [43, 370] width 44 height 23
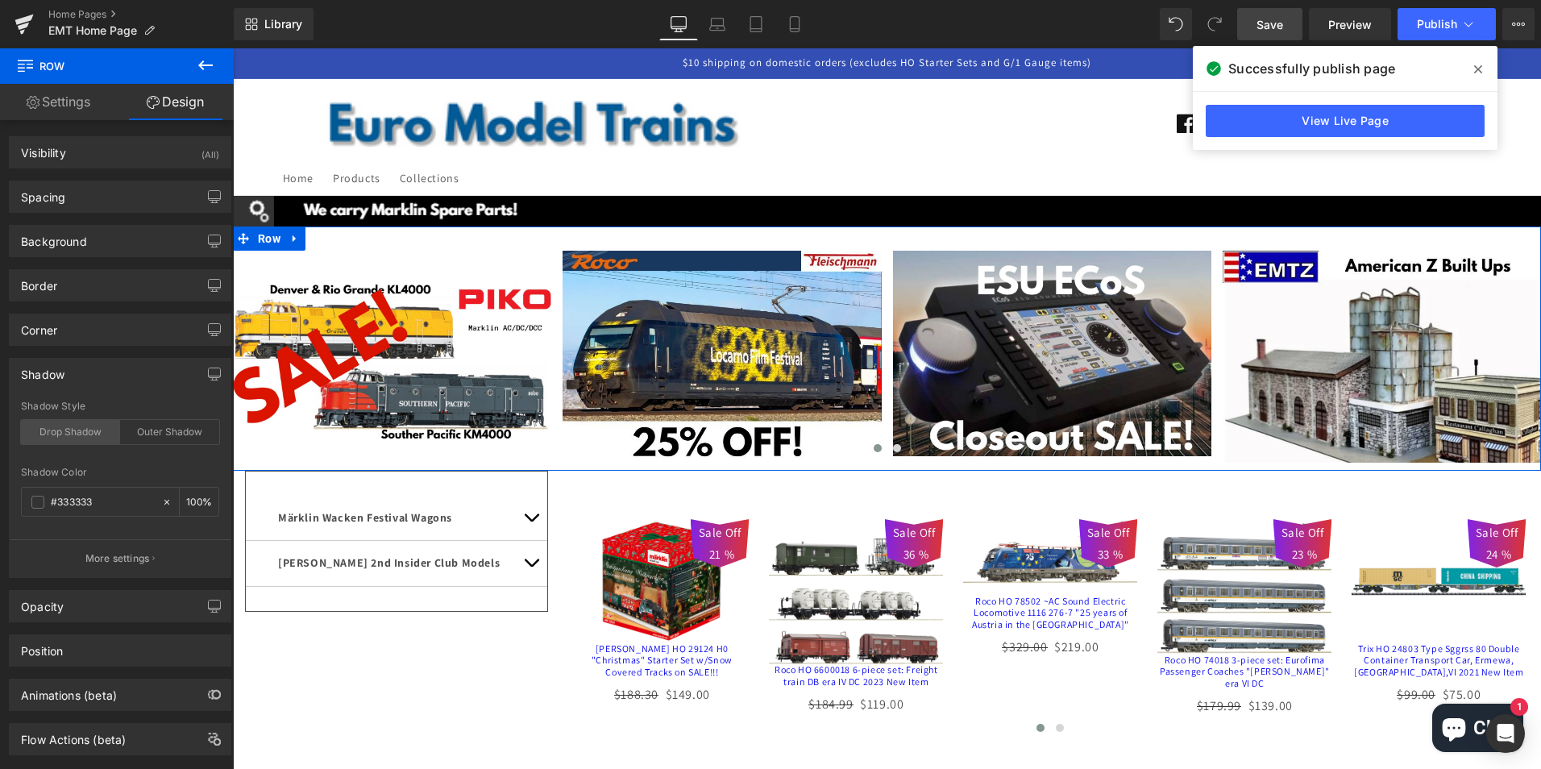
click at [52, 432] on div "Drop Shadow" at bounding box center [70, 432] width 99 height 24
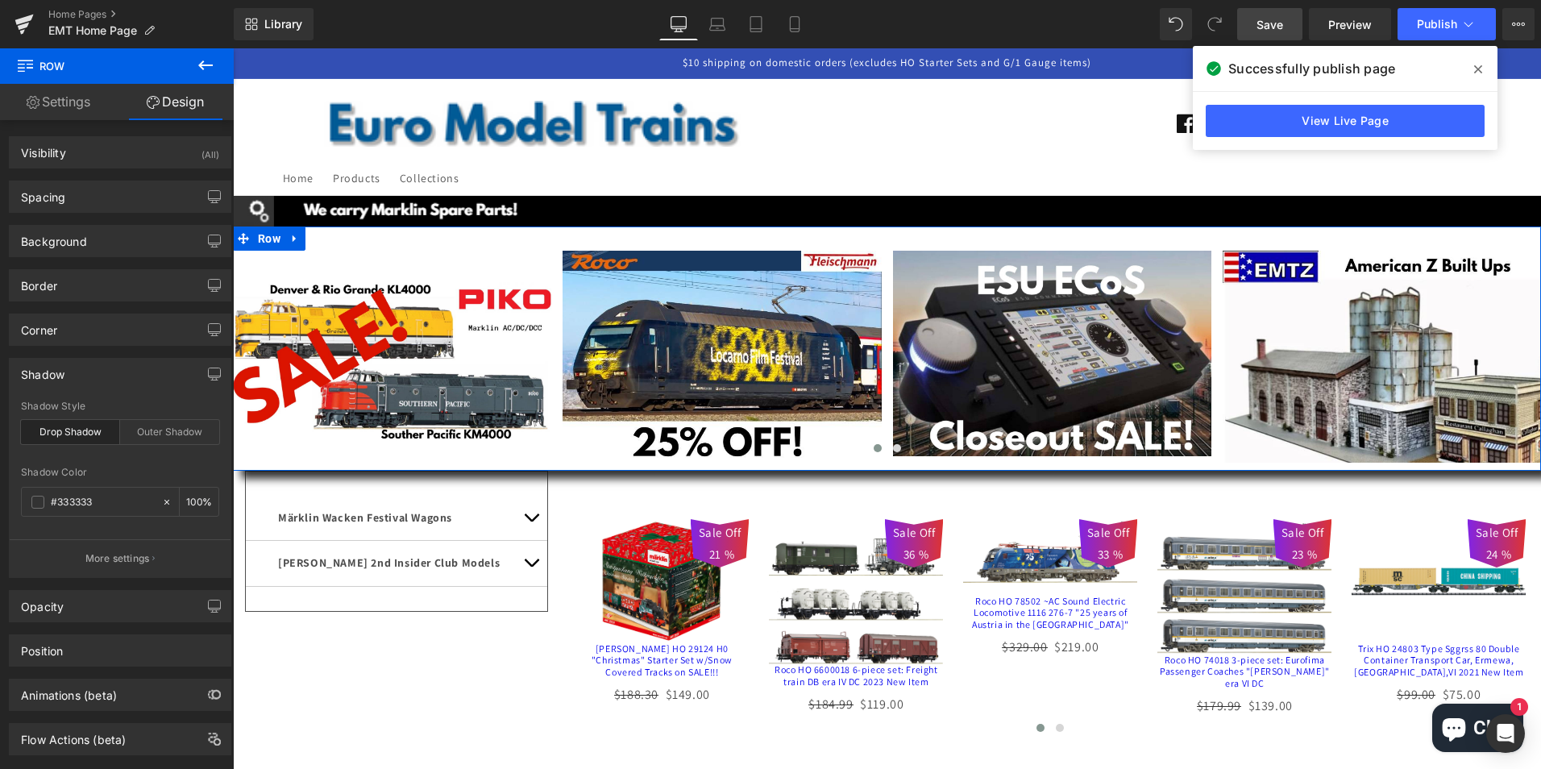
click at [185, 100] on link "Design" at bounding box center [175, 102] width 117 height 36
click at [56, 203] on div "Spacing" at bounding box center [43, 192] width 44 height 23
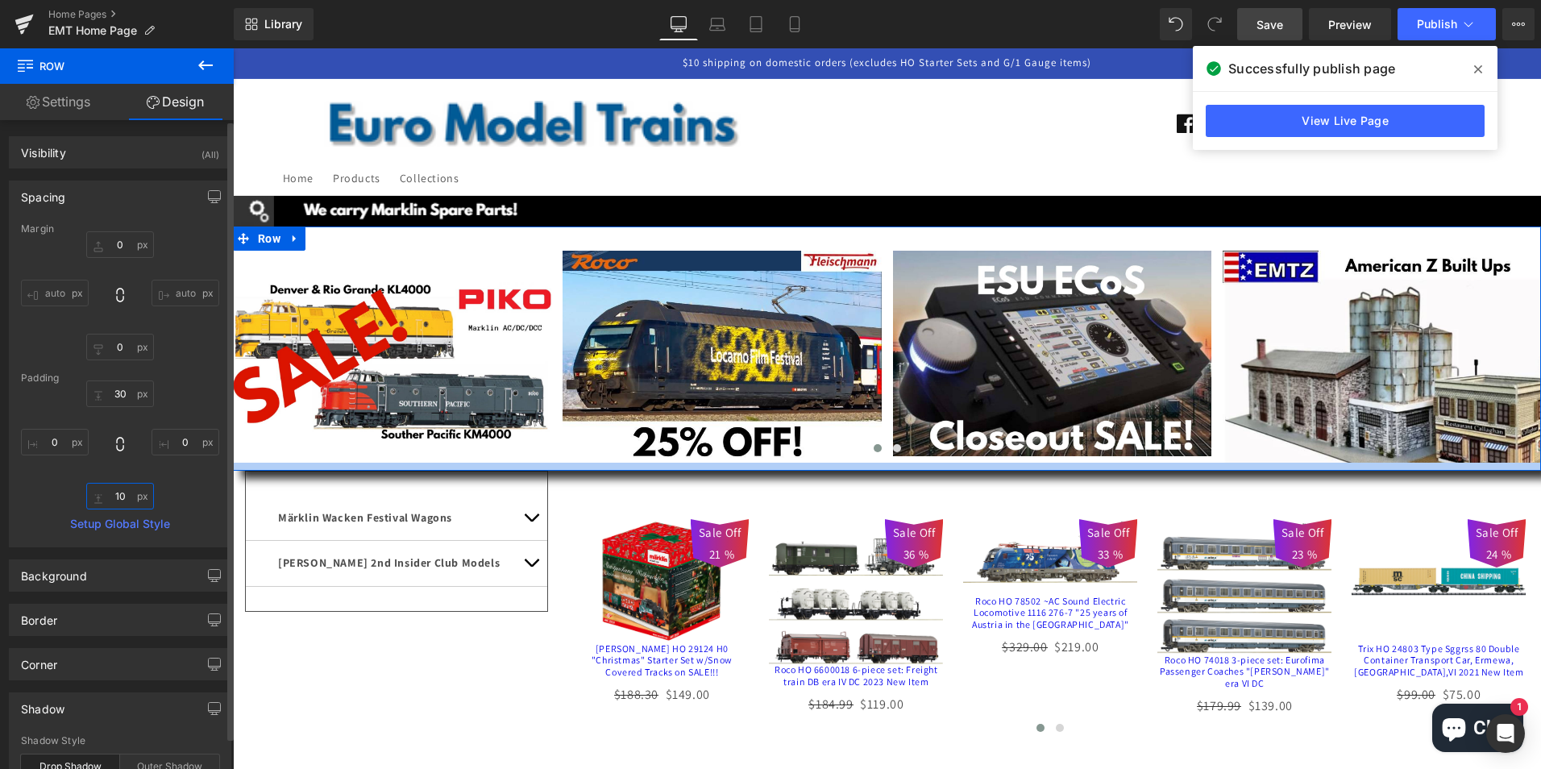
click at [113, 494] on input "10" at bounding box center [120, 496] width 68 height 27
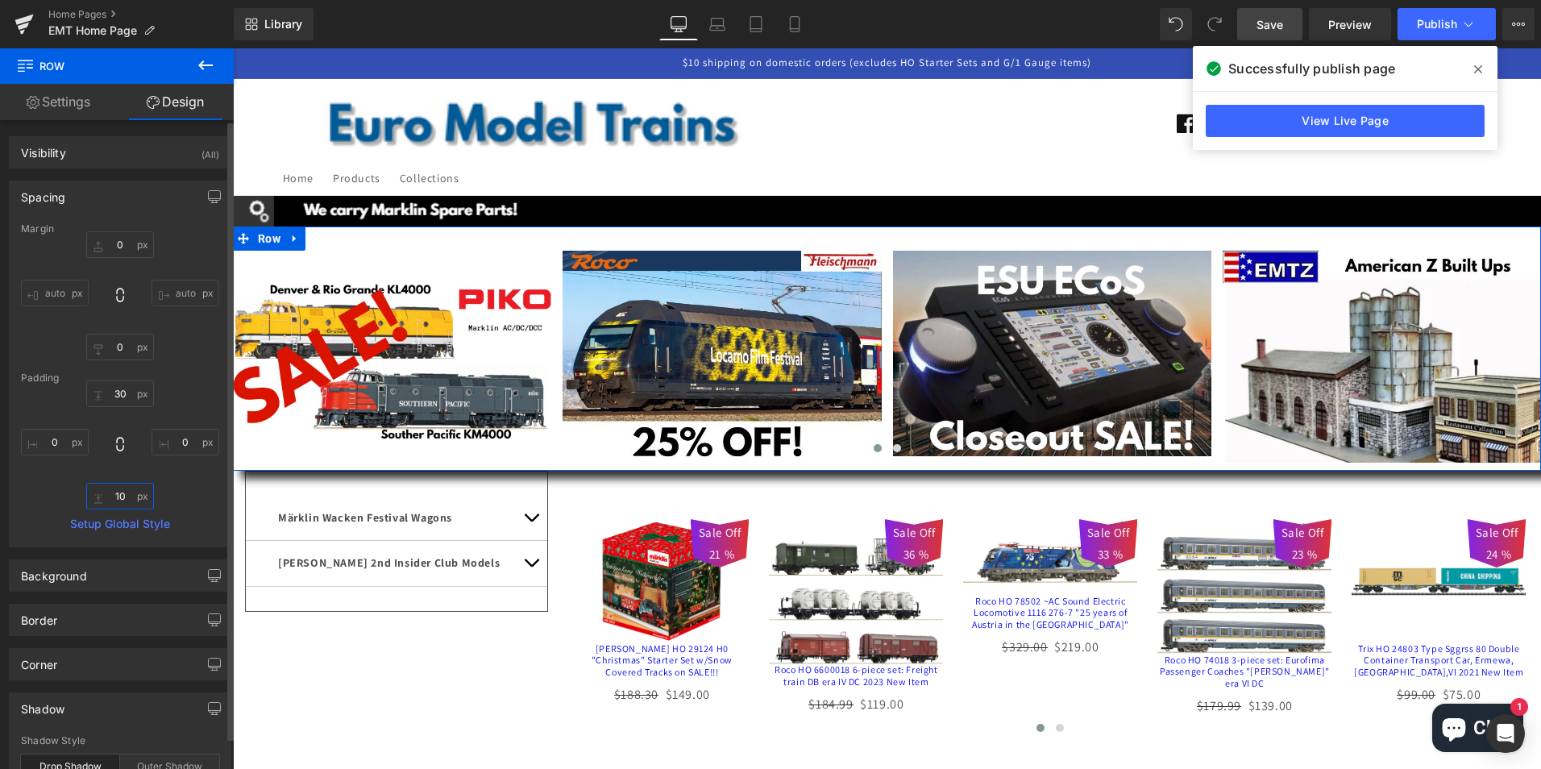
click at [113, 494] on input "10" at bounding box center [120, 496] width 68 height 27
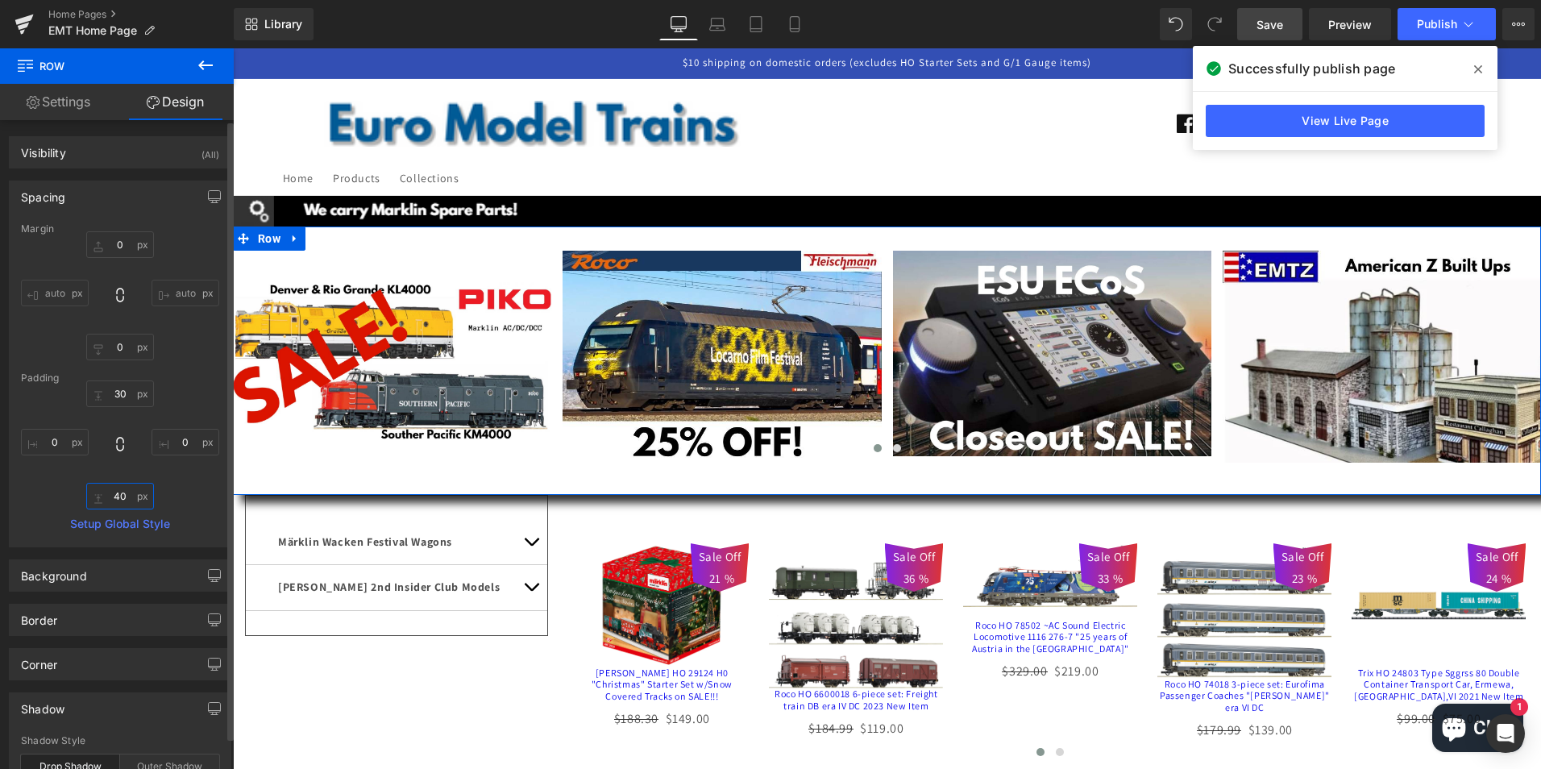
type input "0"
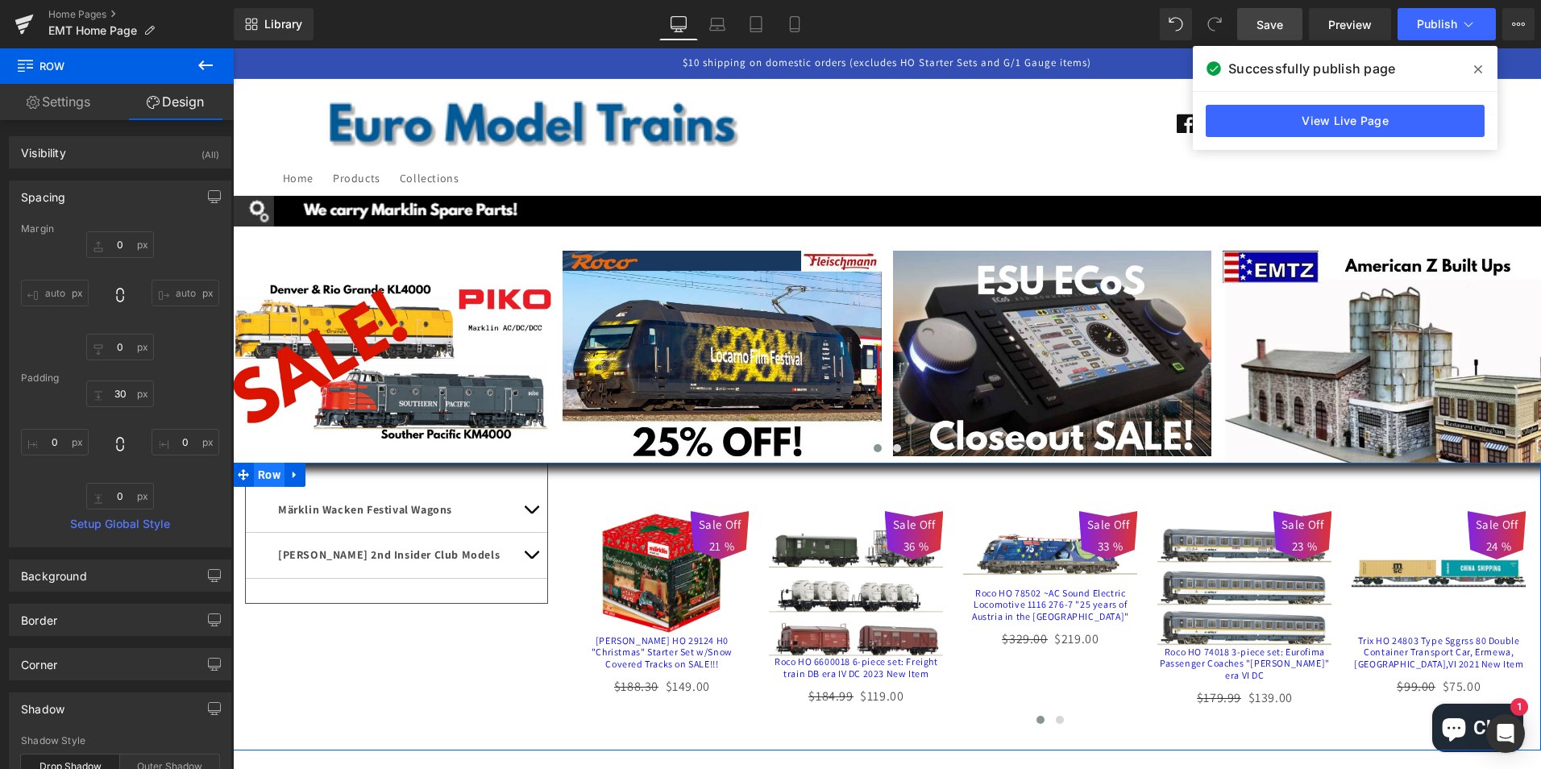
click at [265, 475] on span "Row" at bounding box center [269, 475] width 31 height 24
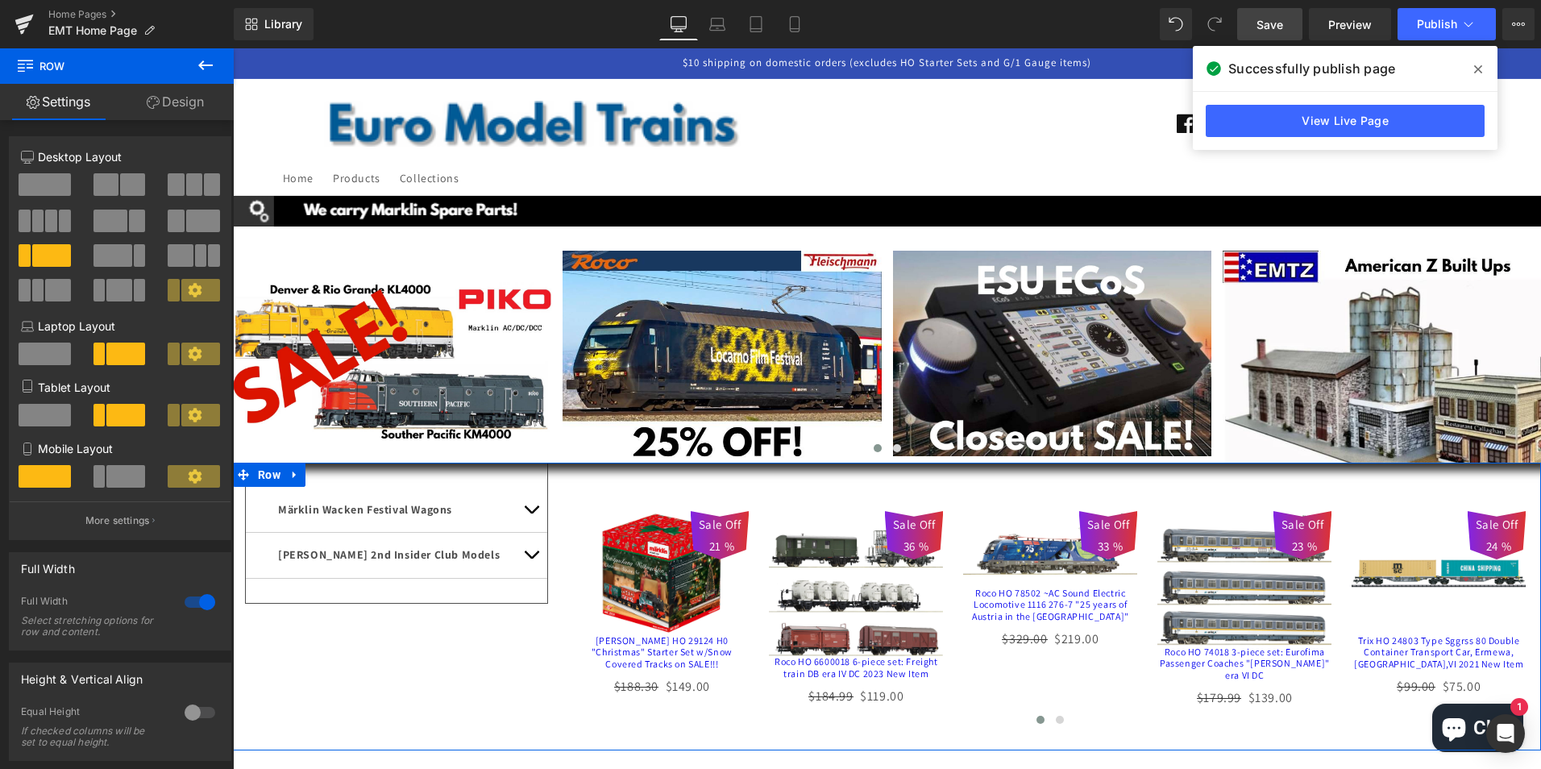
click at [178, 97] on link "Design" at bounding box center [175, 102] width 117 height 36
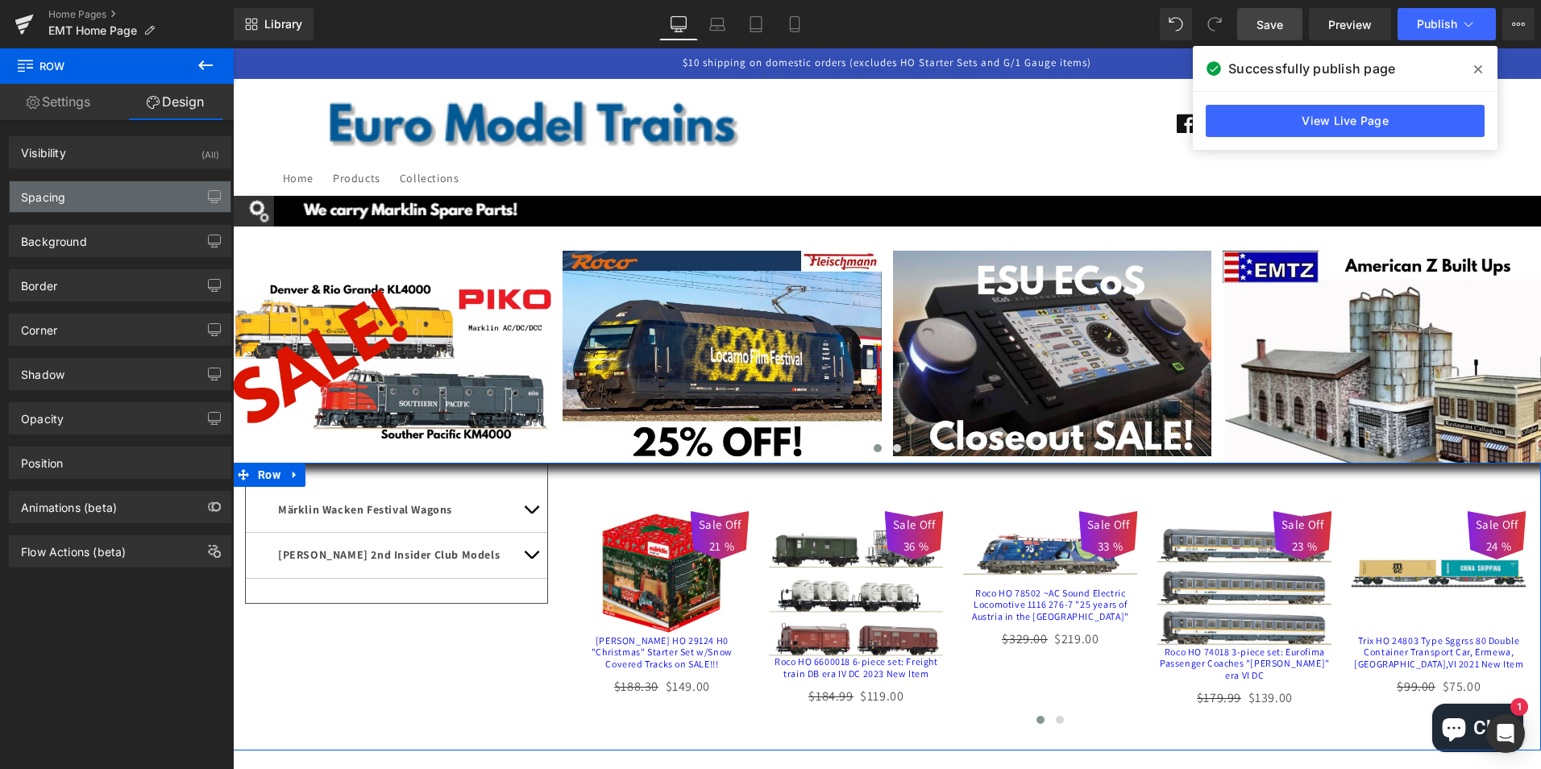
click at [63, 198] on div "Spacing" at bounding box center [43, 192] width 44 height 23
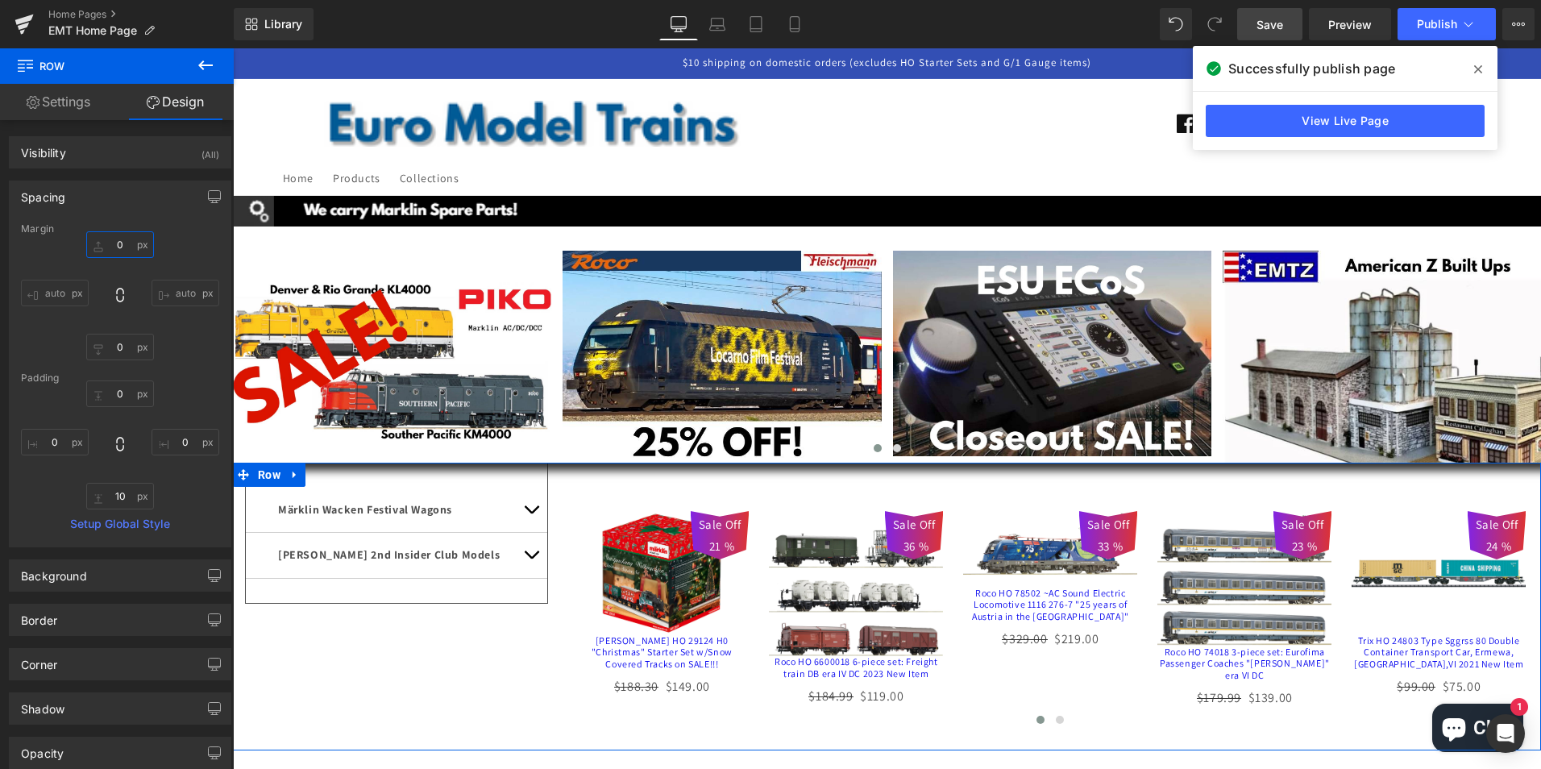
click at [105, 245] on input "0" at bounding box center [120, 244] width 68 height 27
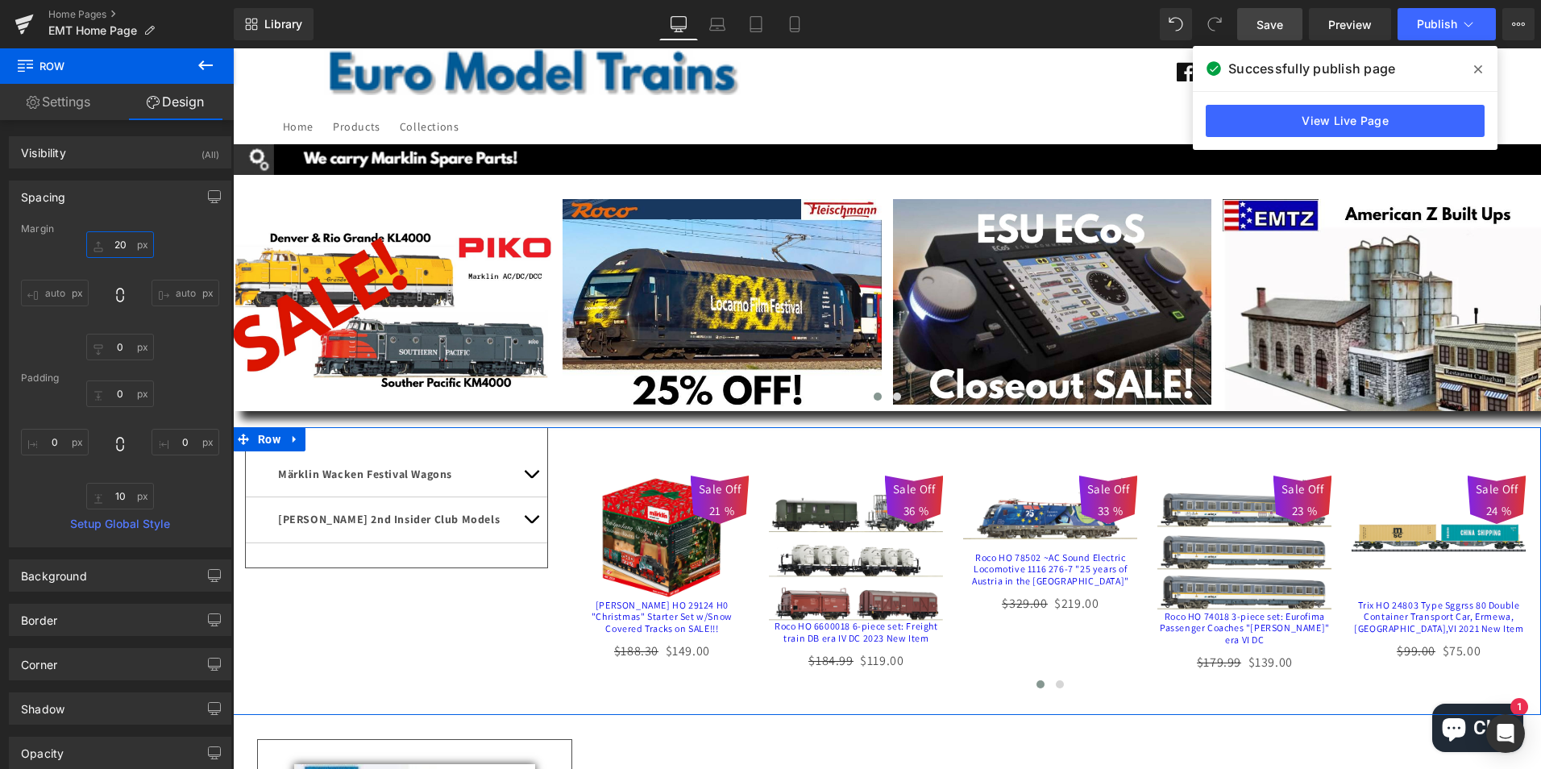
scroll to position [81, 0]
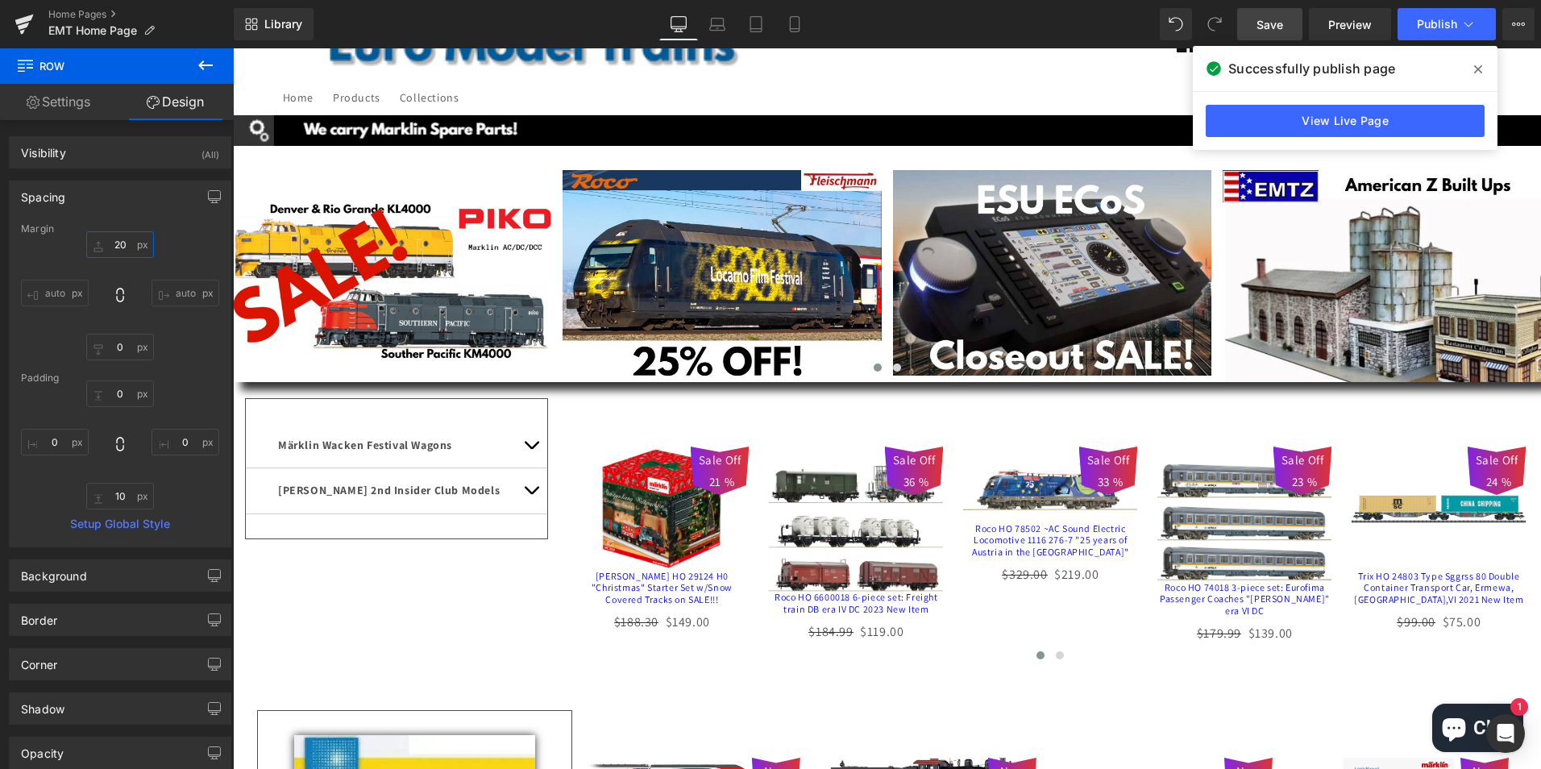
type input "20"
click at [1273, 21] on span "Save" at bounding box center [1270, 24] width 27 height 17
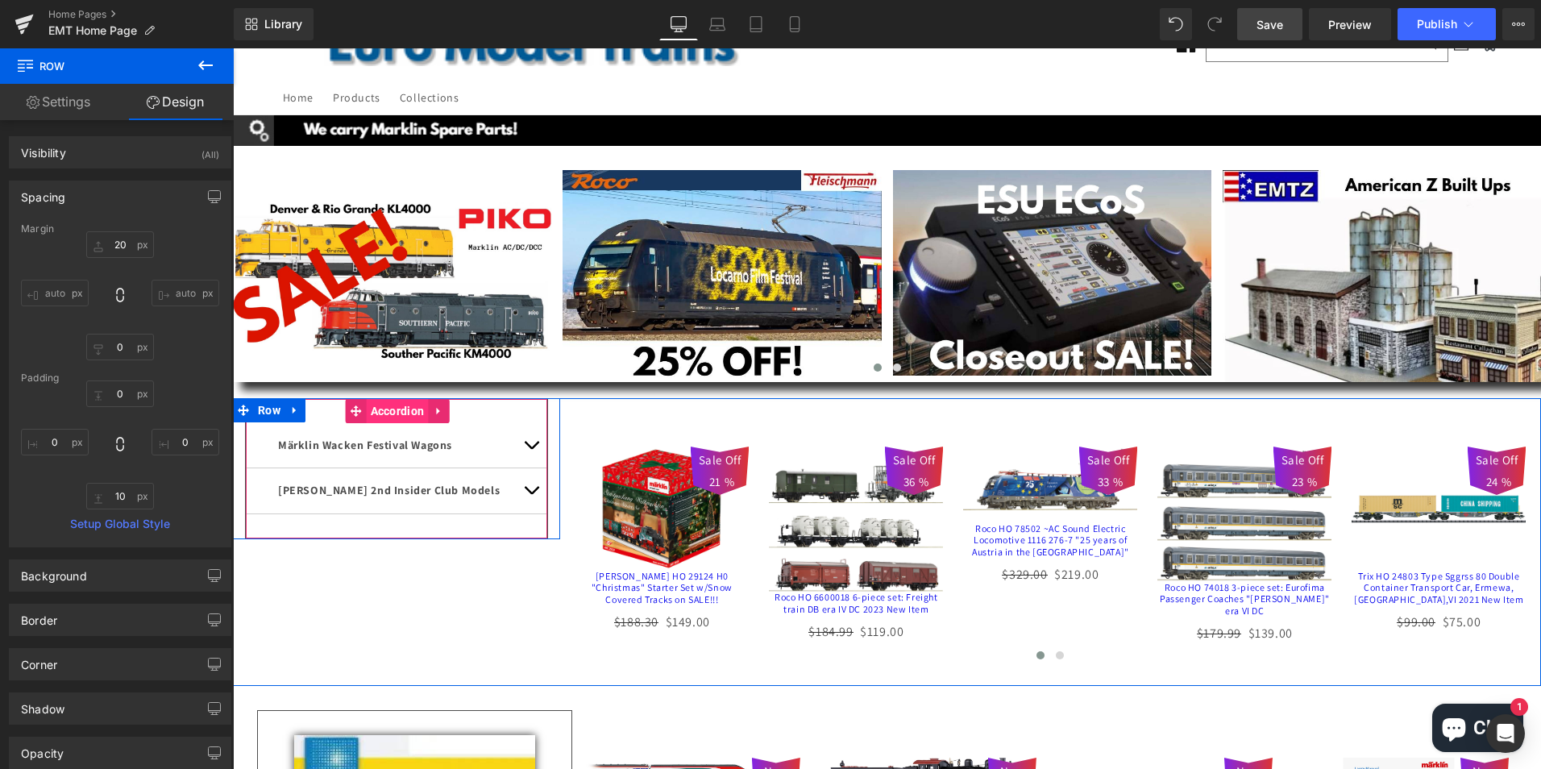
click at [391, 406] on span "Accordion" at bounding box center [398, 411] width 62 height 24
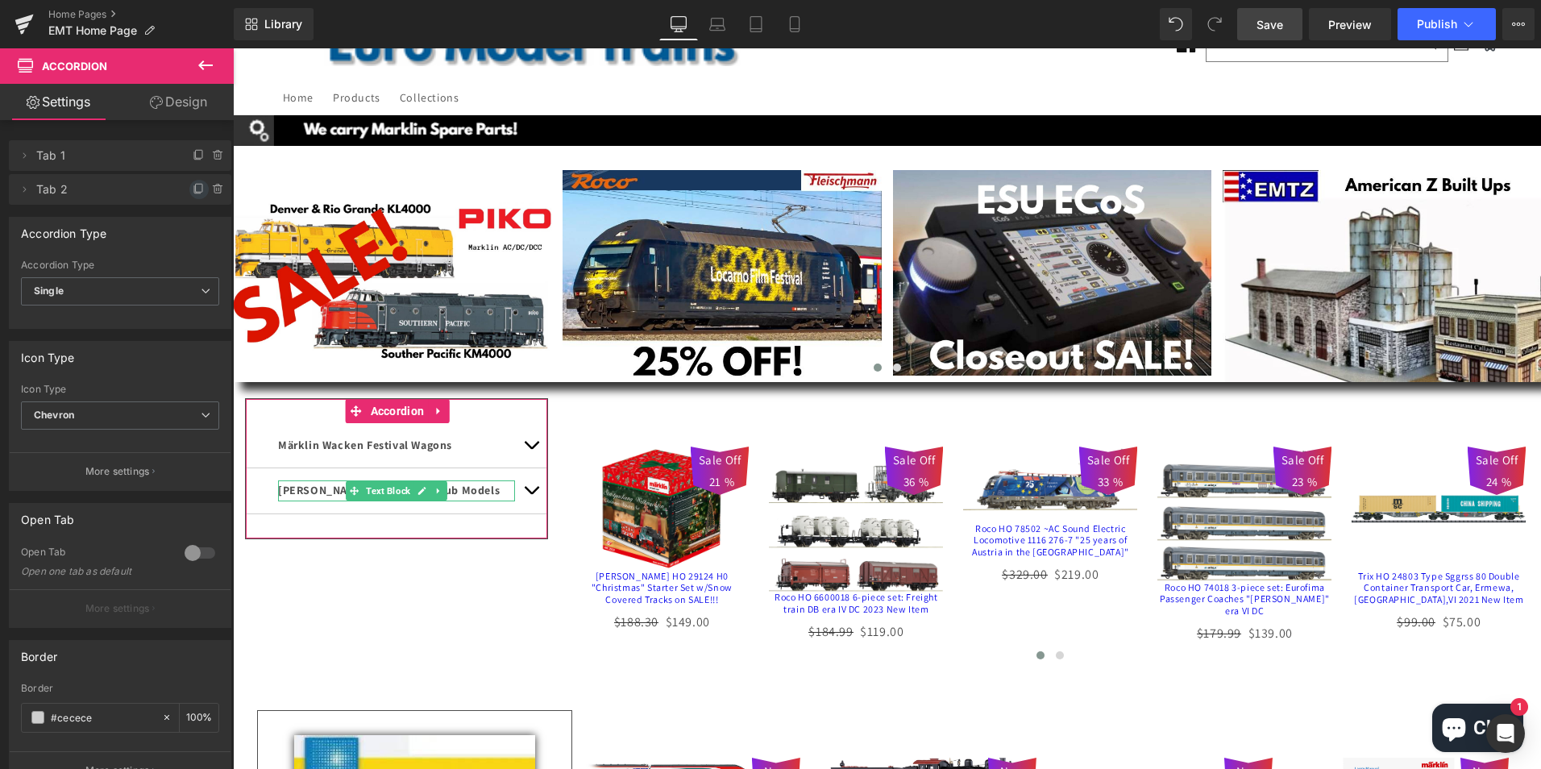
click at [193, 188] on icon at bounding box center [199, 189] width 13 height 13
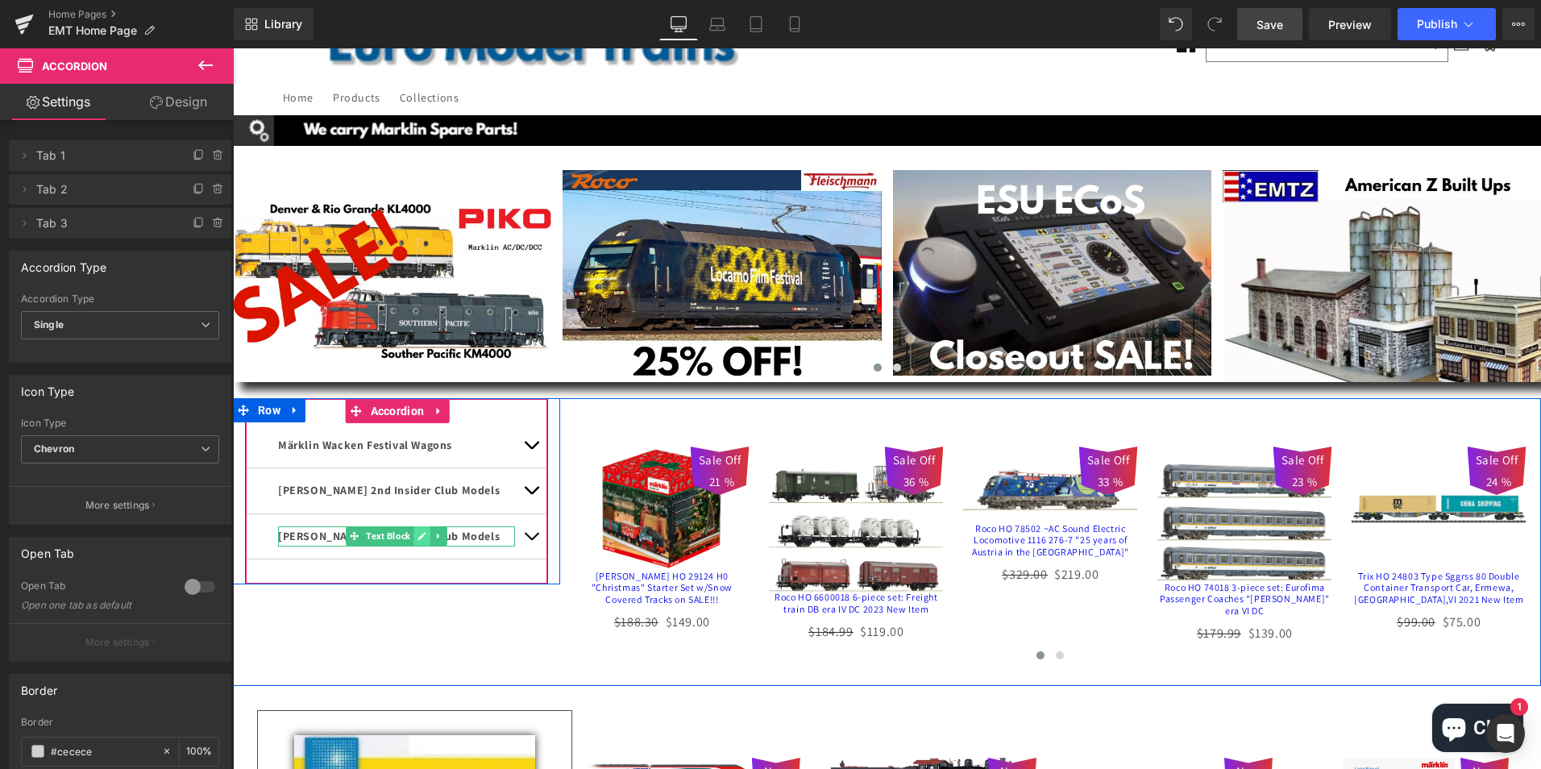
click at [418, 536] on icon at bounding box center [422, 536] width 8 height 8
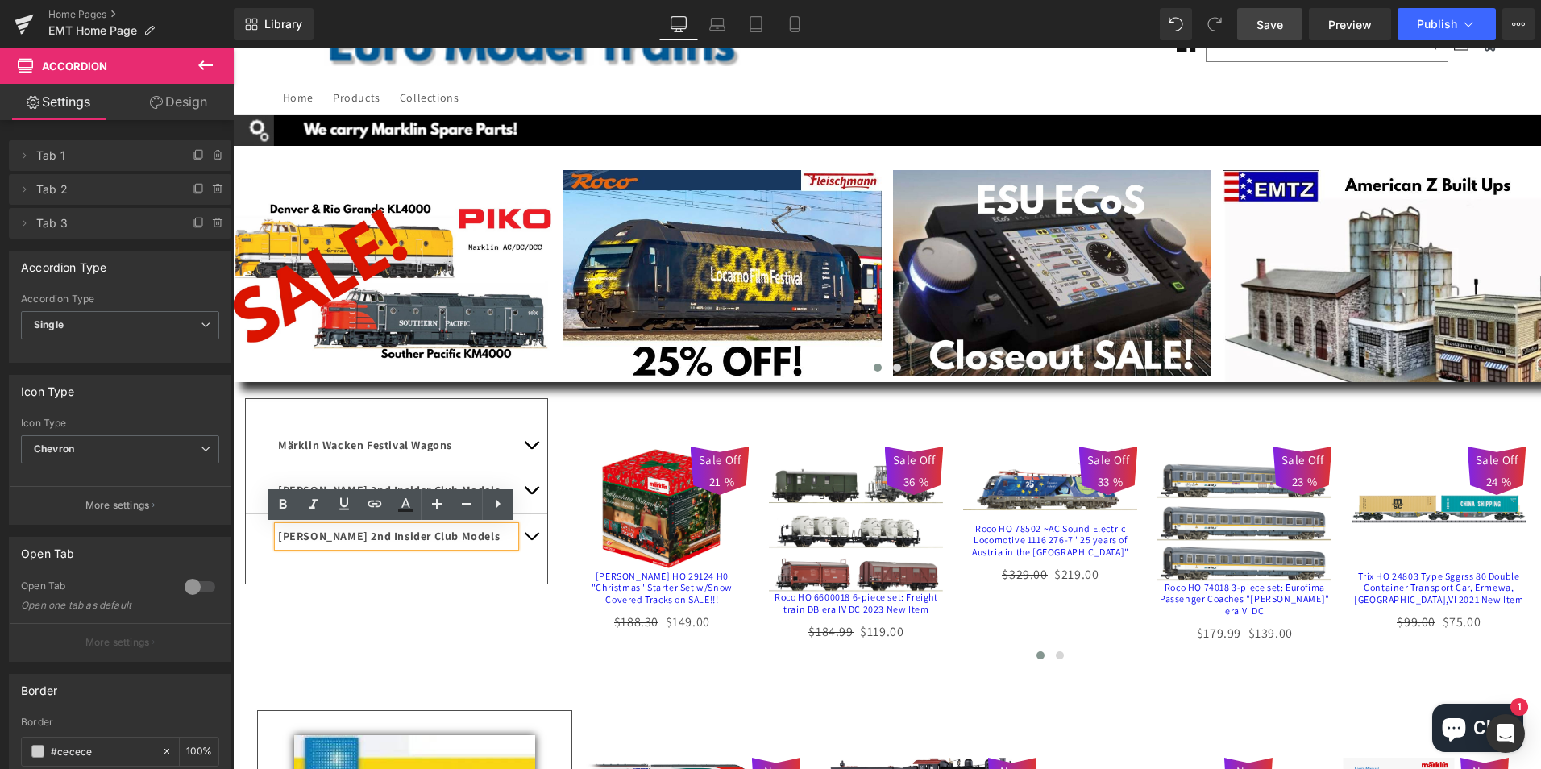
click at [462, 534] on p "[PERSON_NAME] 2nd Insider Club Models" at bounding box center [396, 536] width 237 height 20
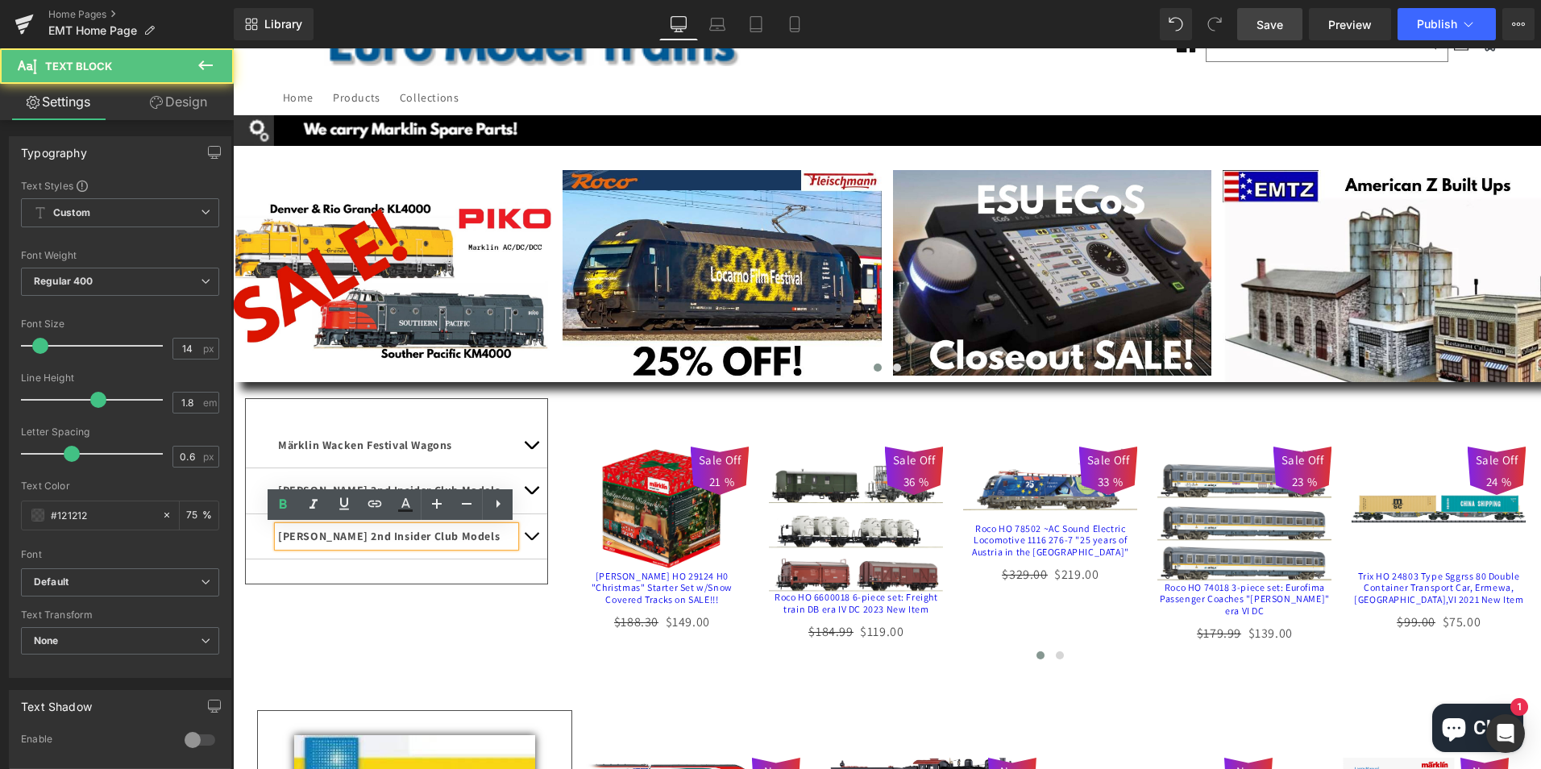
click at [462, 534] on p "[PERSON_NAME] 2nd Insider Club Models" at bounding box center [396, 536] width 237 height 20
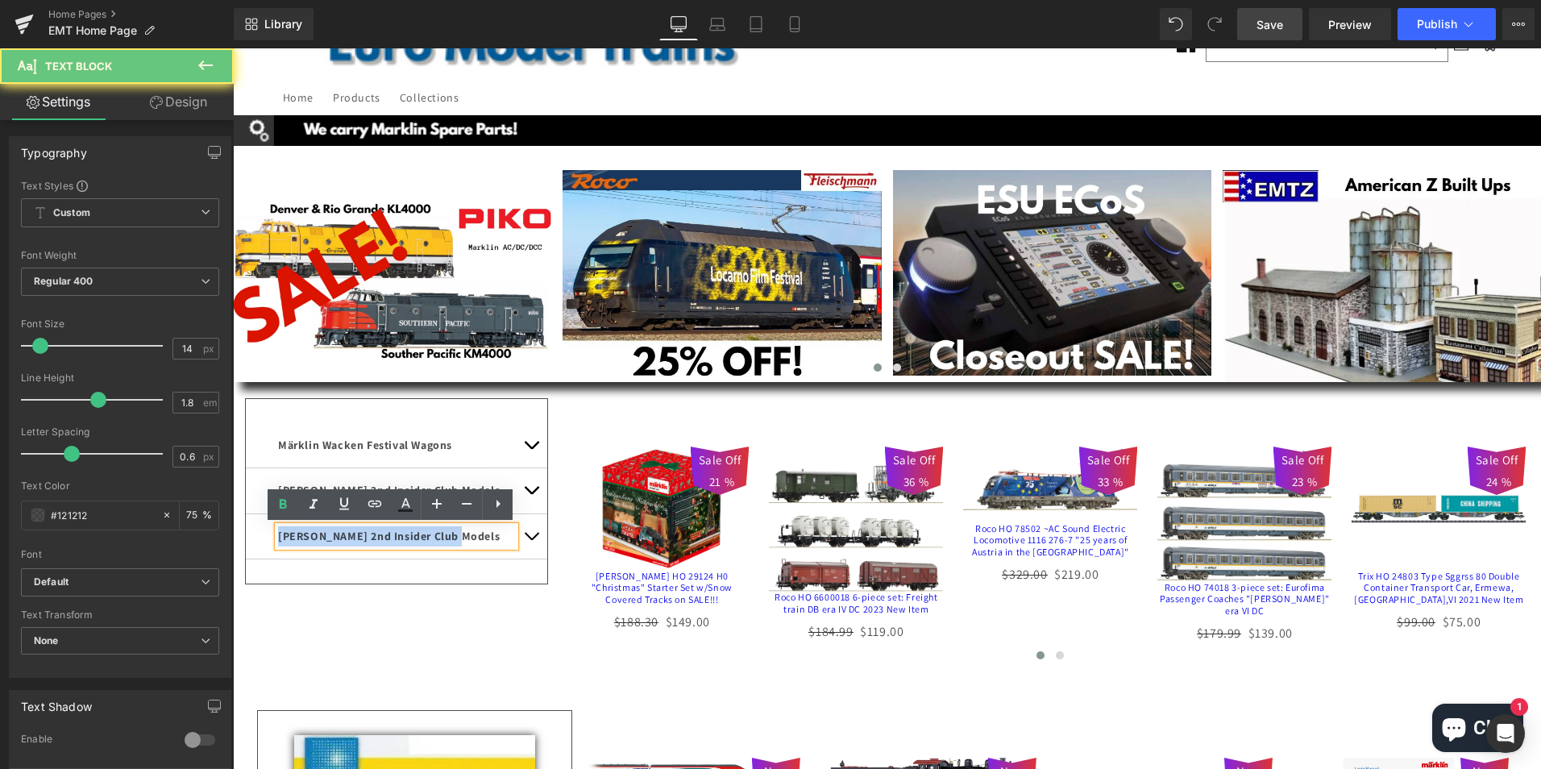
click at [462, 534] on p "[PERSON_NAME] 2nd Insider Club Models" at bounding box center [396, 536] width 237 height 20
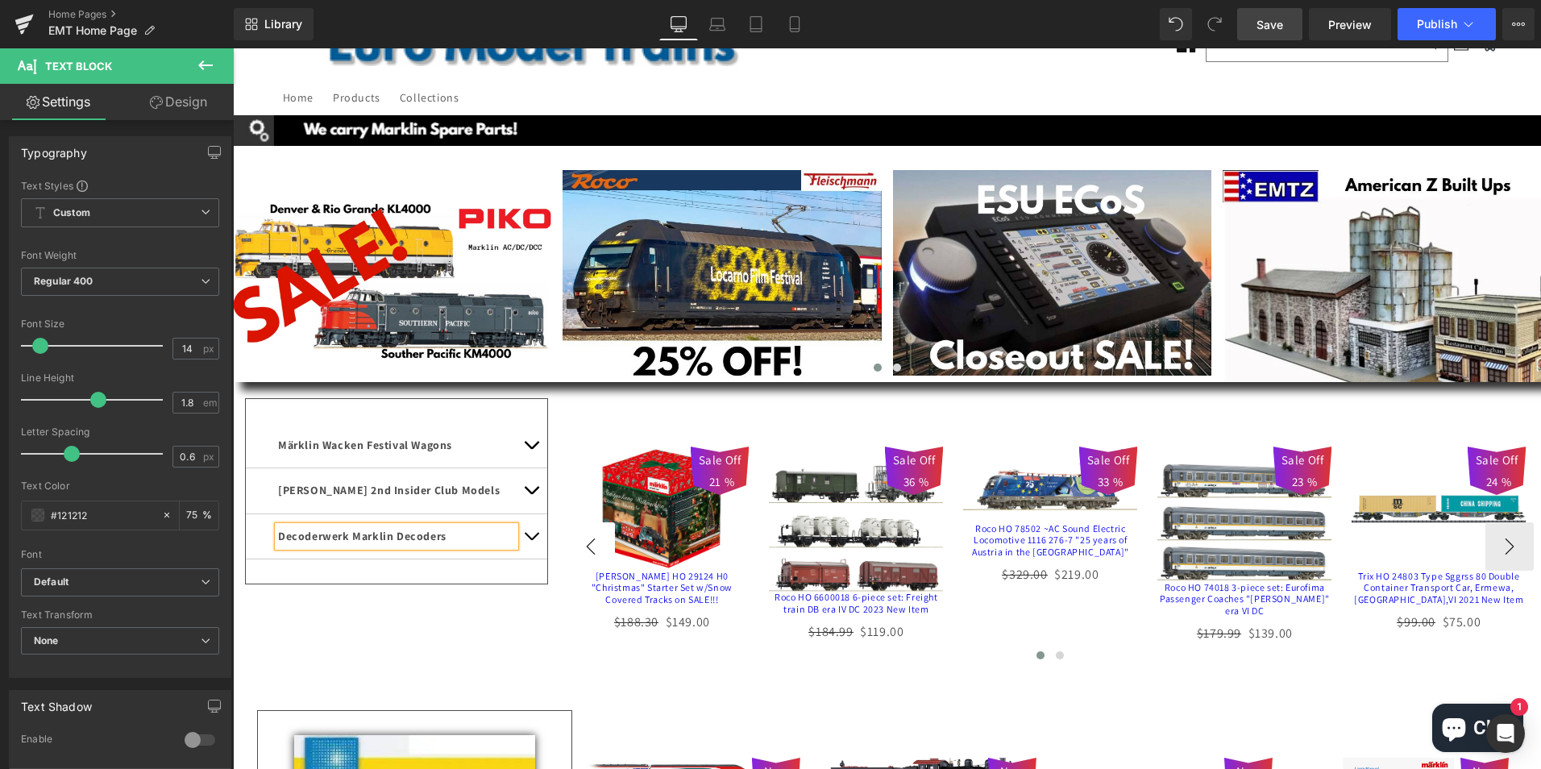
click at [526, 538] on div "Märklin Wacken Festival Wagons Text Block Image [PERSON_NAME] 2nd Insider Club …" at bounding box center [887, 542] width 1308 height 288
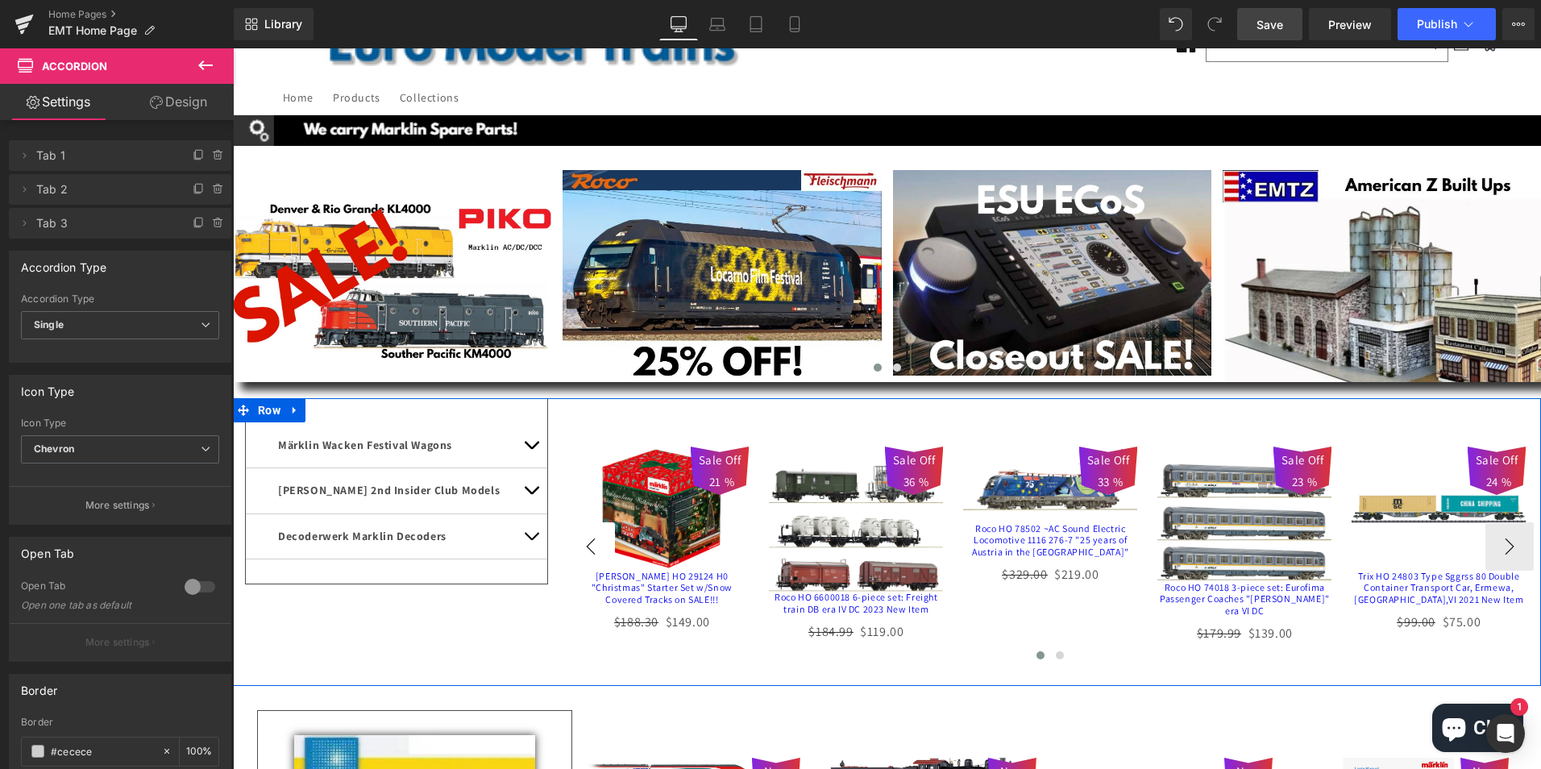
click at [526, 536] on button "button" at bounding box center [531, 536] width 32 height 44
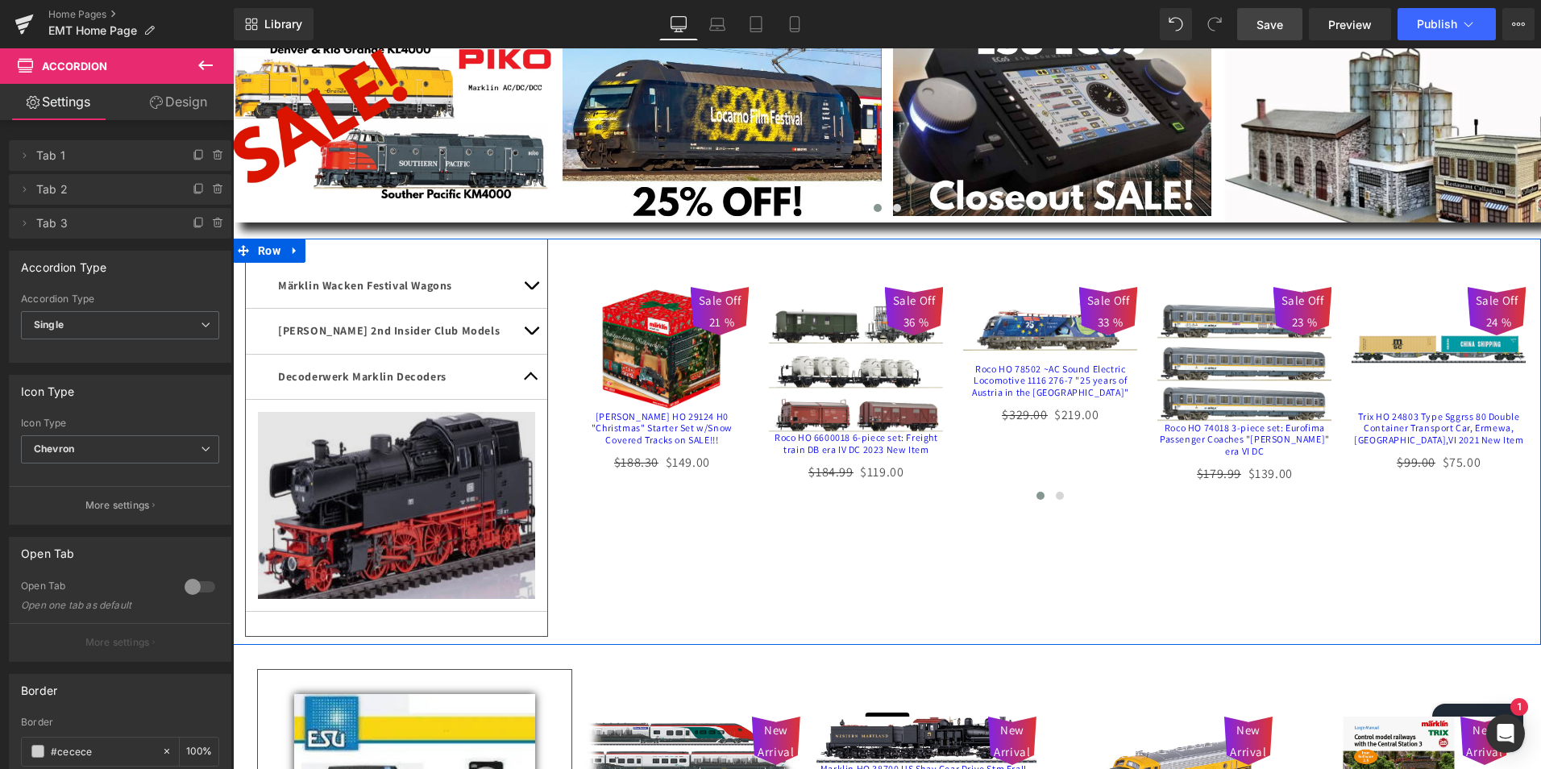
scroll to position [242, 0]
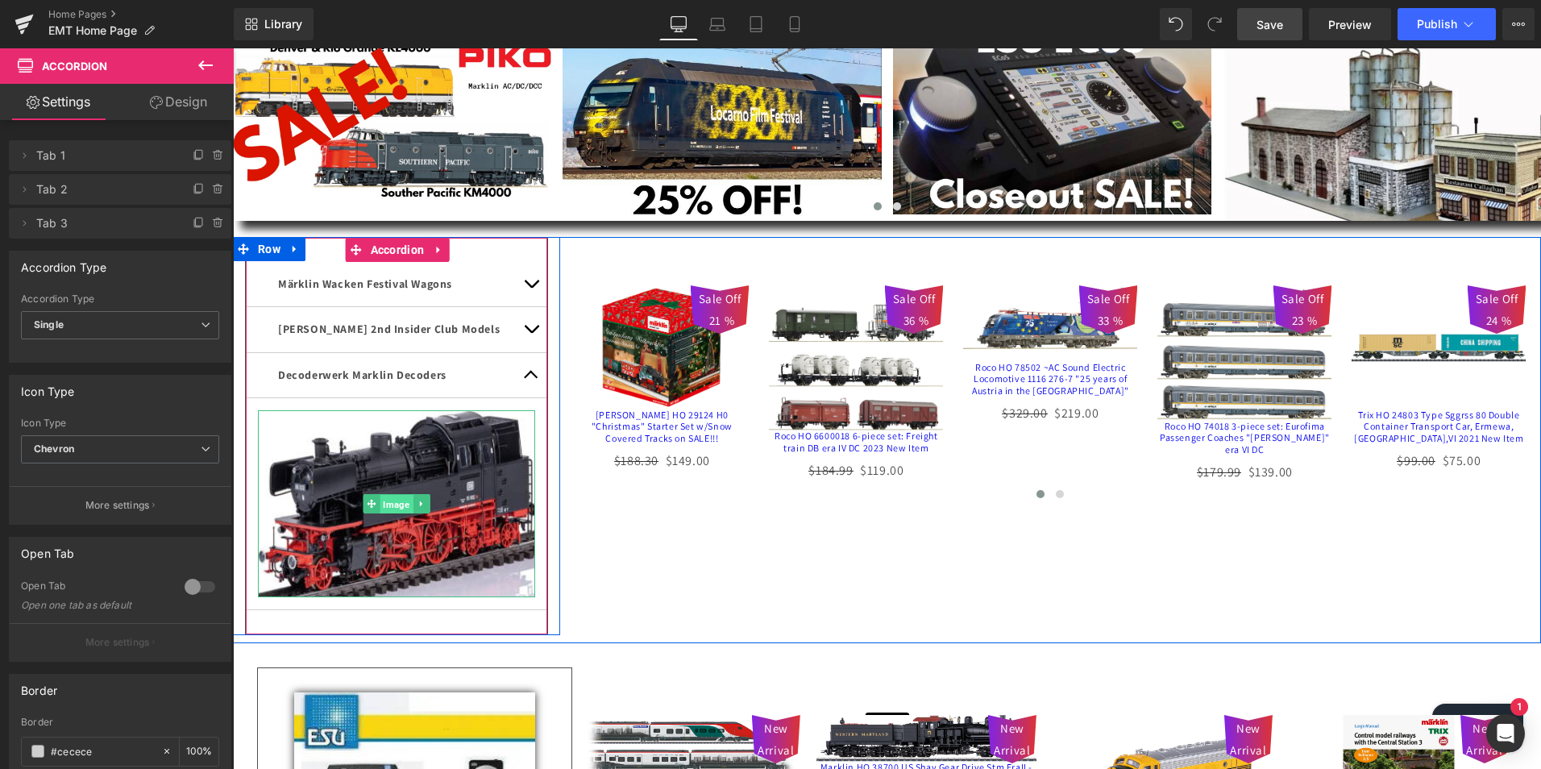
click at [390, 501] on span "Image" at bounding box center [396, 504] width 33 height 19
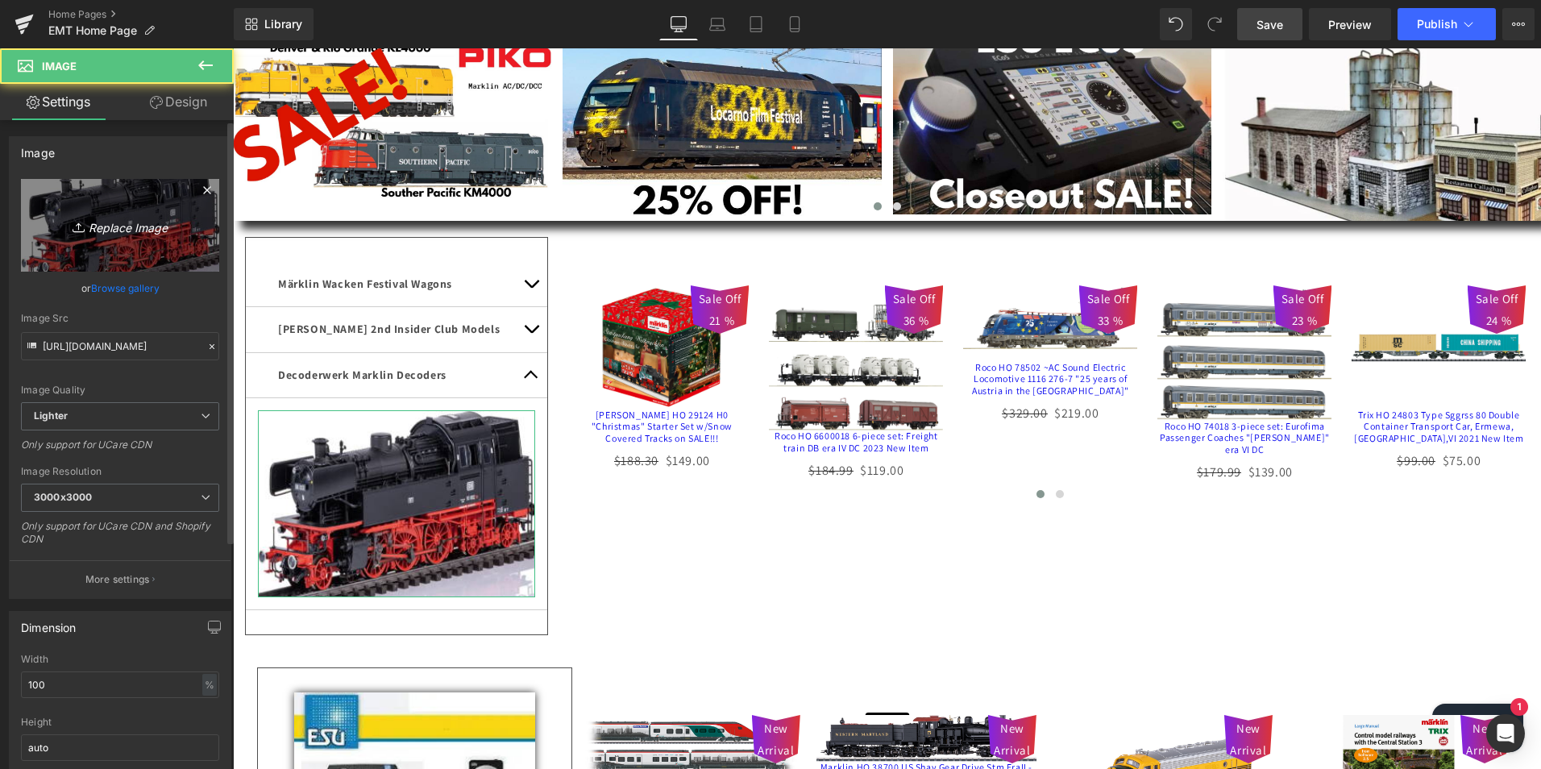
click at [116, 220] on icon "Replace Image" at bounding box center [120, 225] width 129 height 20
type input "C:\fakepath\decoderwerk.png"
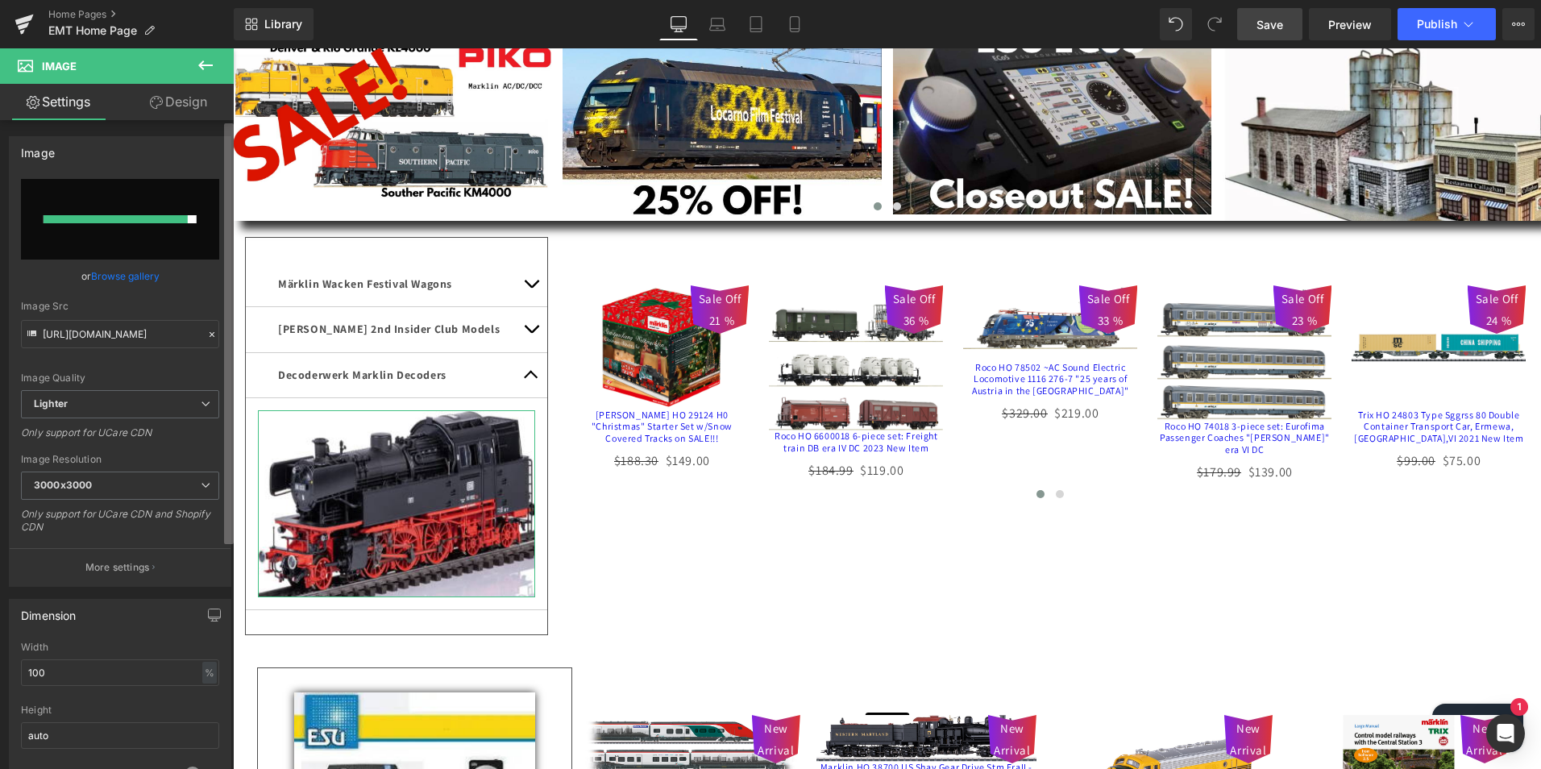
type input "[URL][DOMAIN_NAME]"
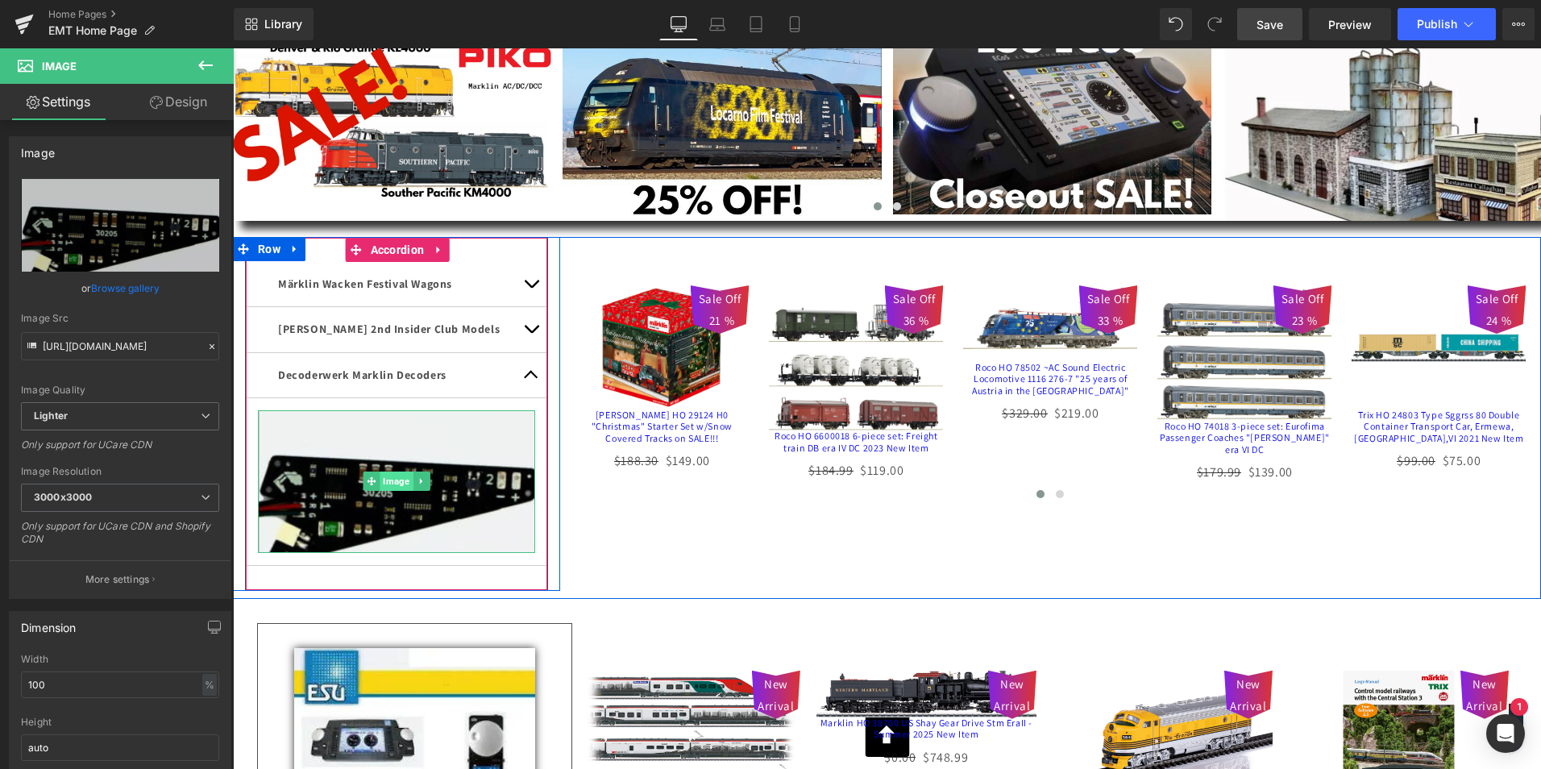
click at [389, 480] on span "Image" at bounding box center [396, 481] width 33 height 19
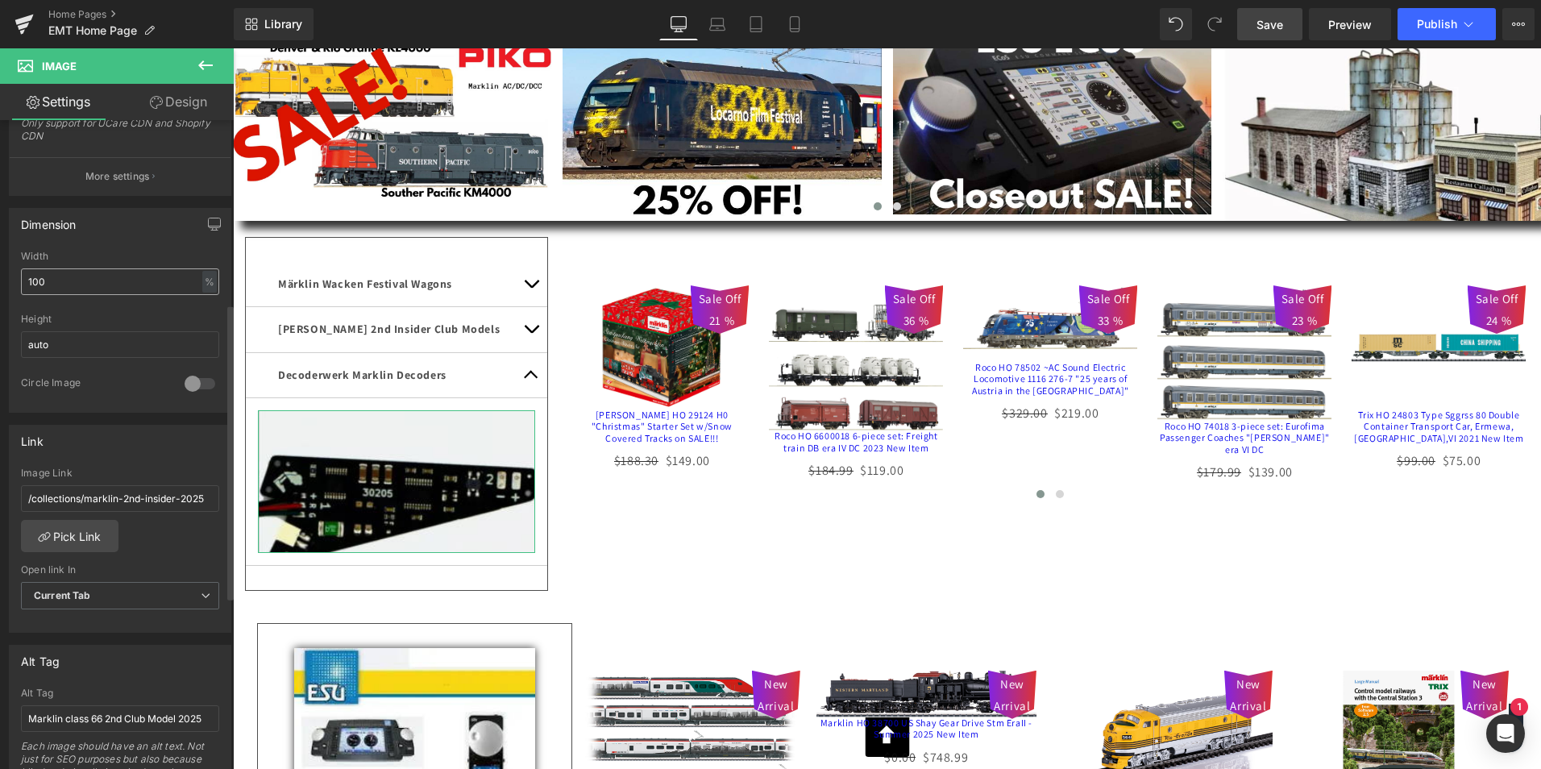
scroll to position [484, 0]
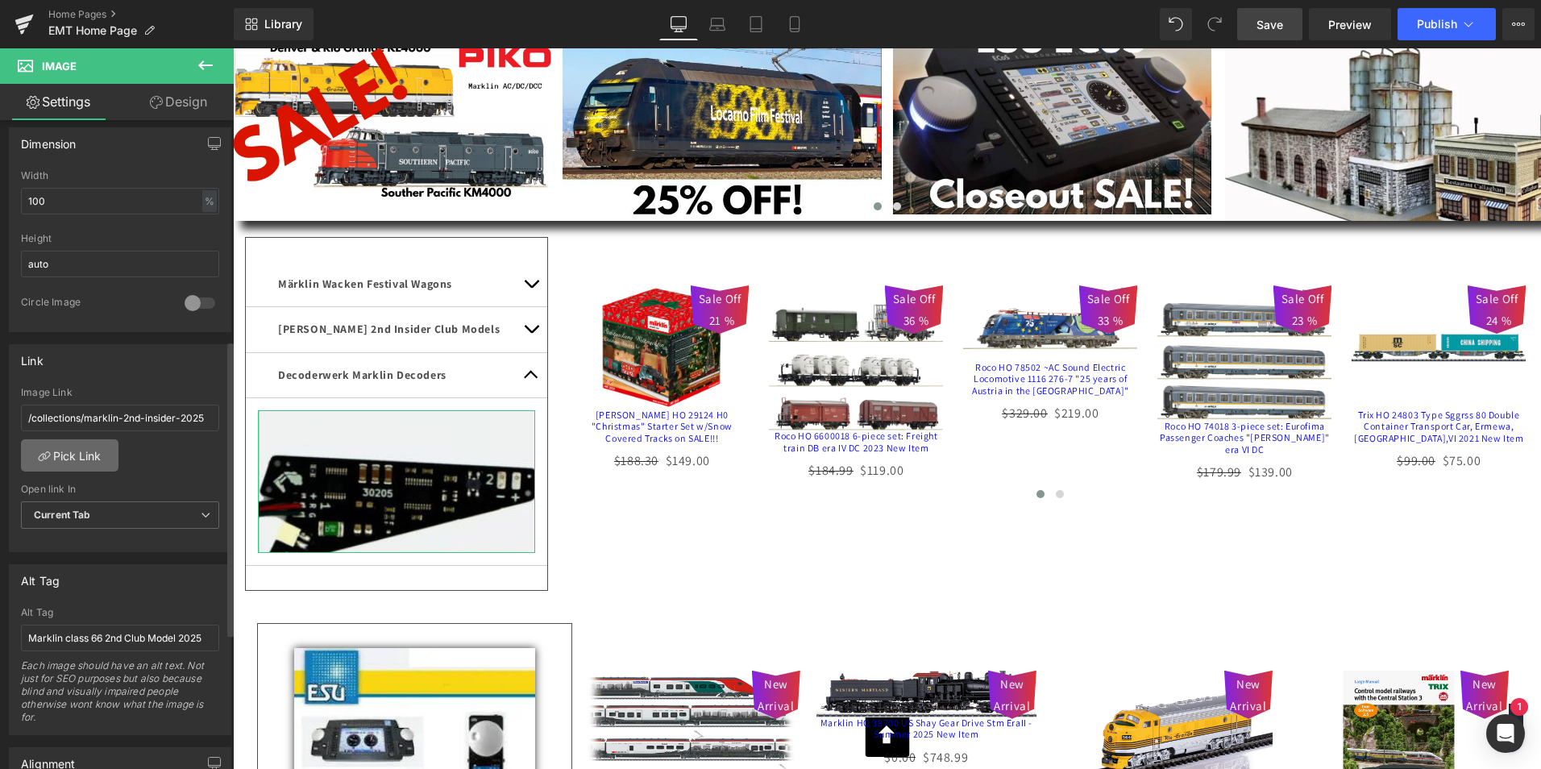
click at [78, 453] on link "Pick Link" at bounding box center [70, 455] width 98 height 32
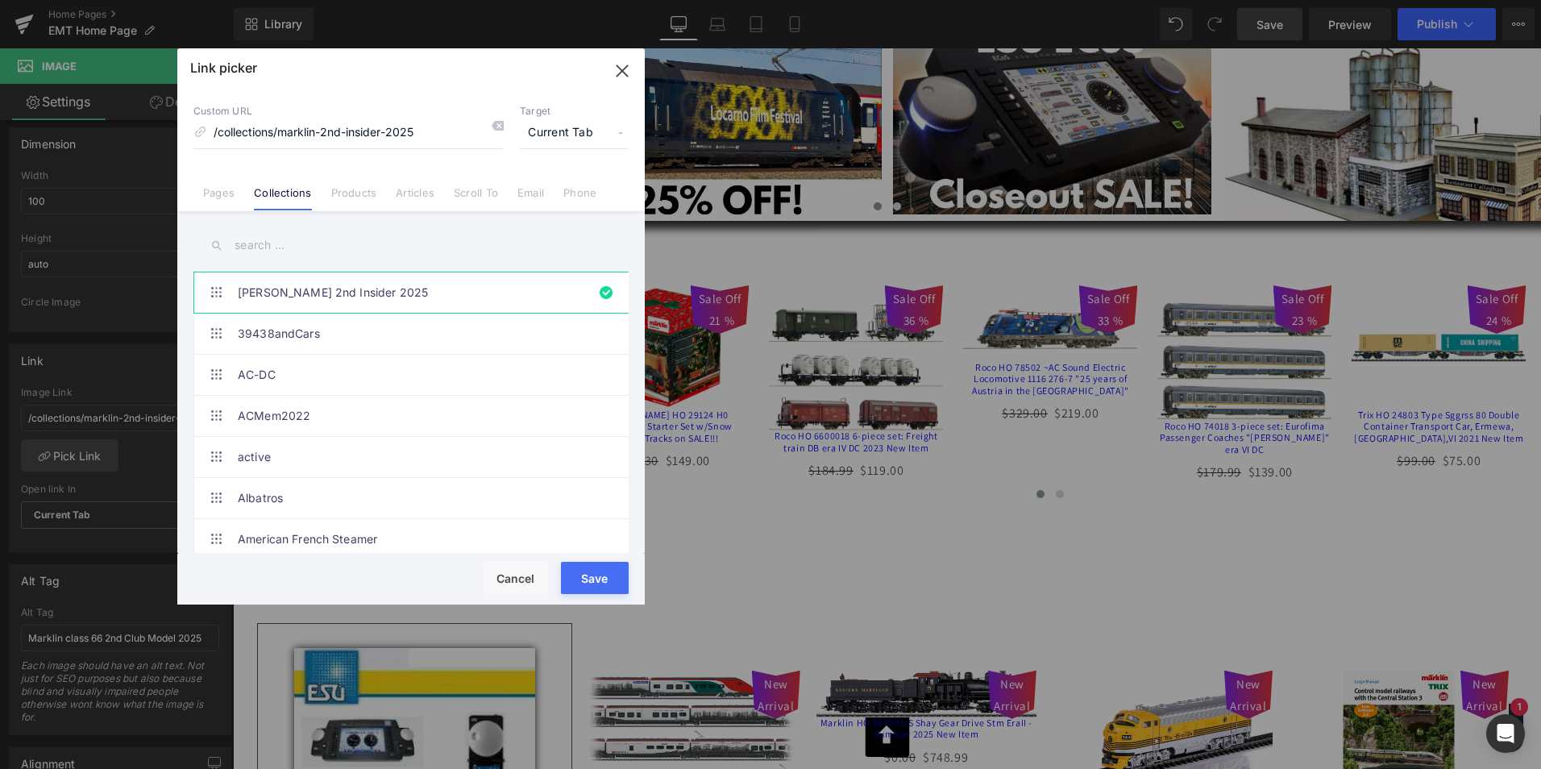
click at [315, 250] on input "text" at bounding box center [410, 245] width 435 height 36
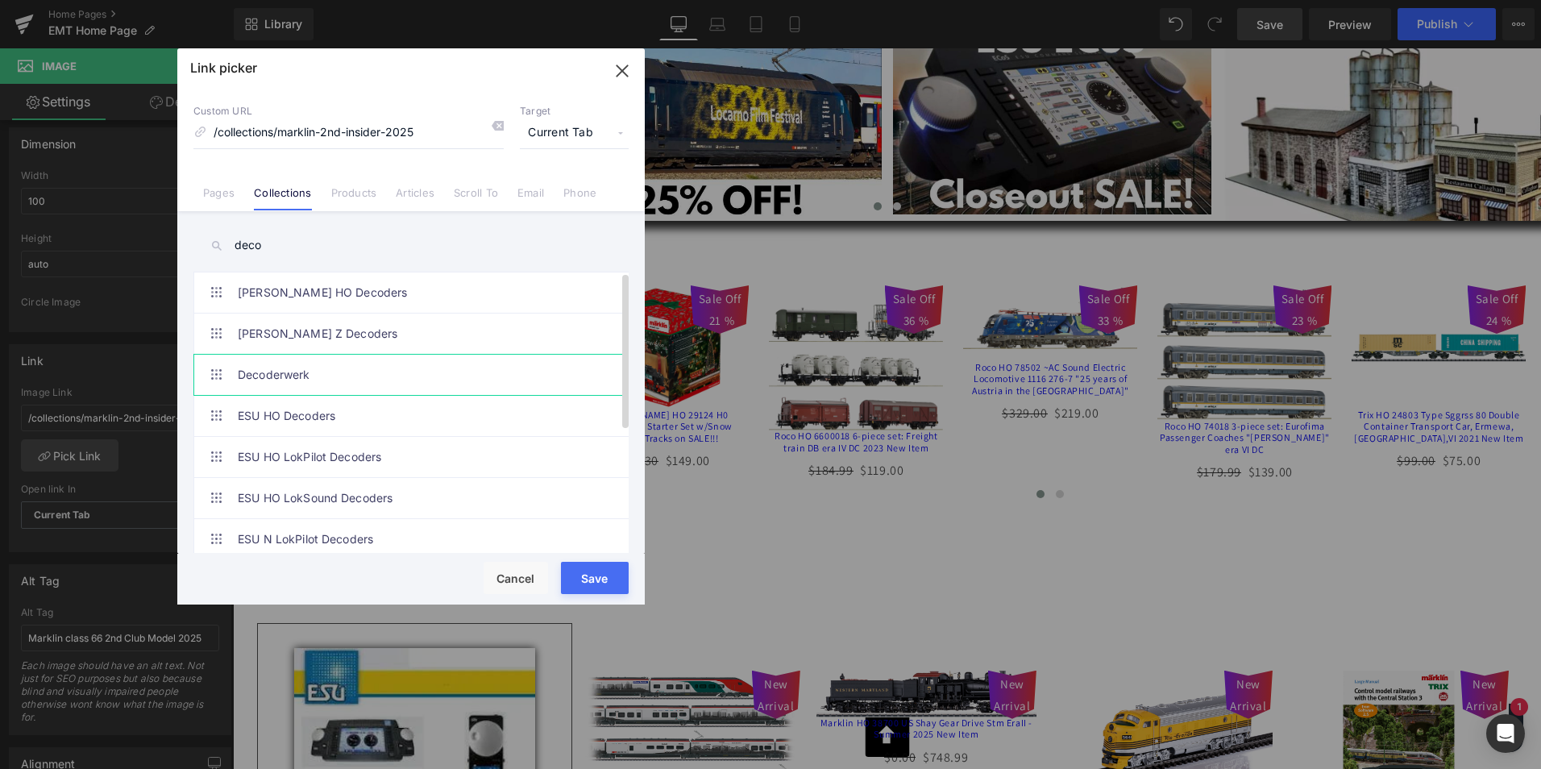
type input "deco"
click at [290, 374] on link "Decoderwerk" at bounding box center [415, 375] width 355 height 40
type input "/collections/decoderwerk"
click at [601, 574] on button "Save" at bounding box center [595, 578] width 68 height 32
type input "/collections/decoderwerk"
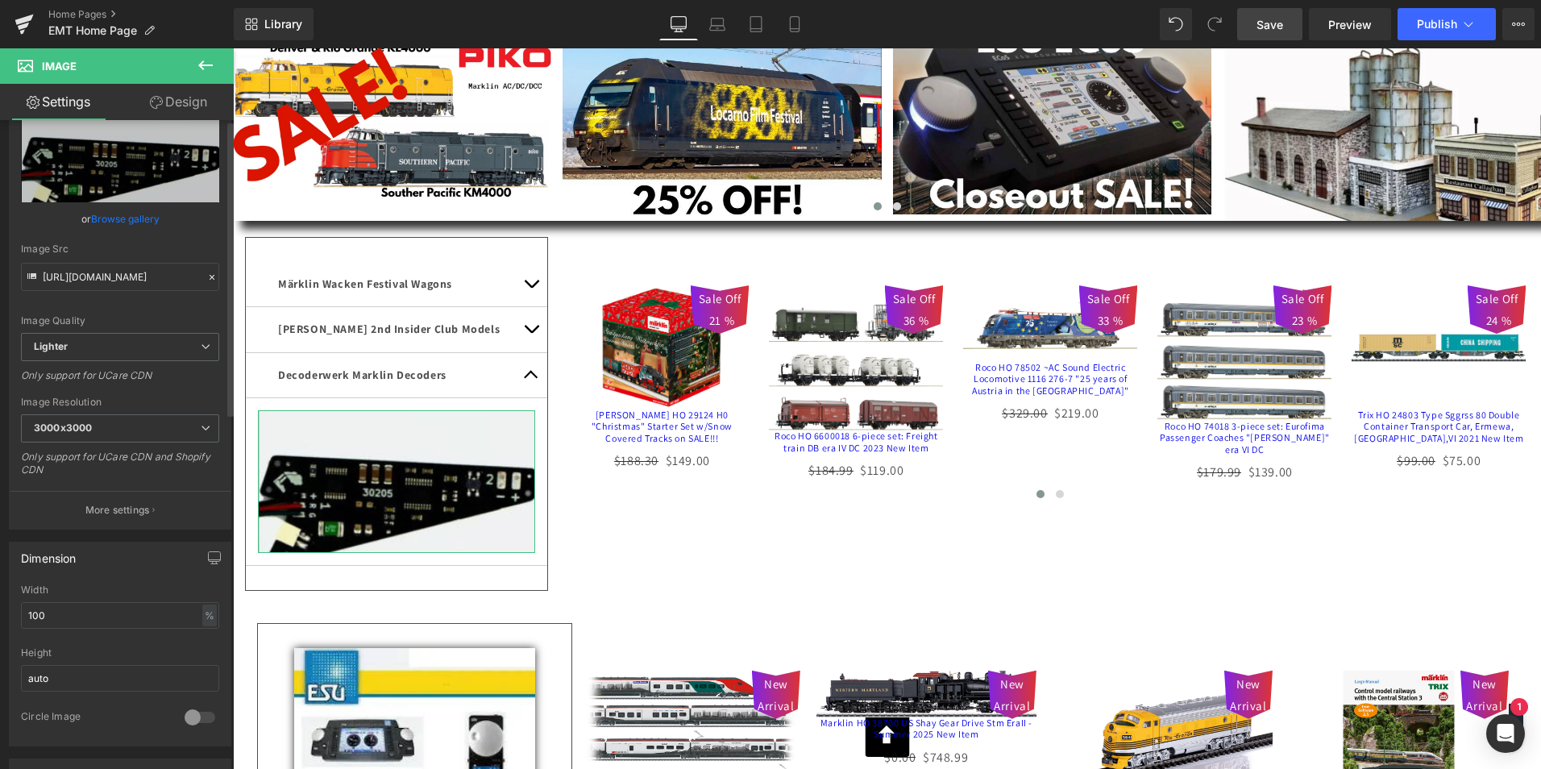
scroll to position [0, 0]
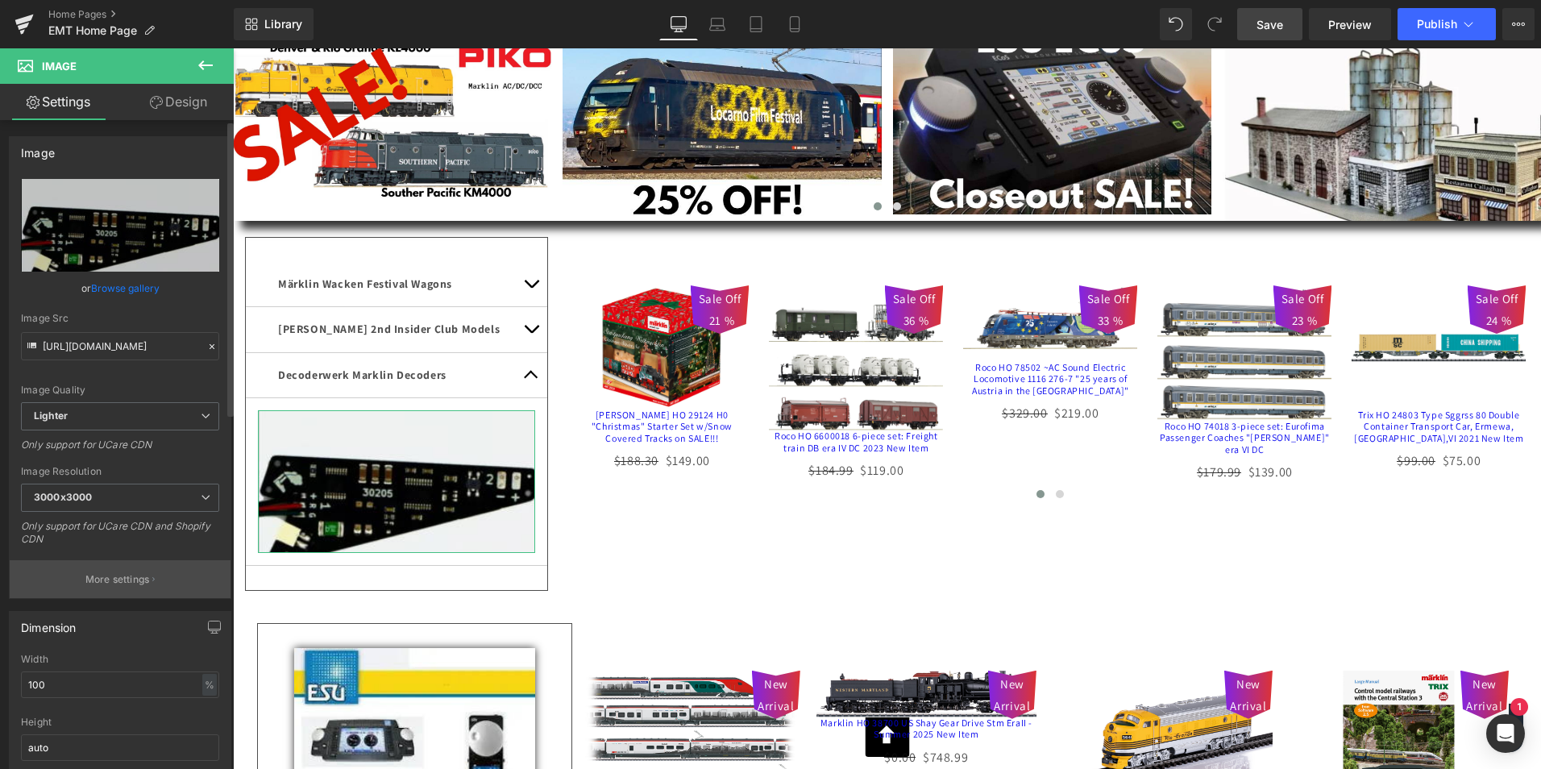
click at [128, 577] on p "More settings" at bounding box center [117, 579] width 64 height 15
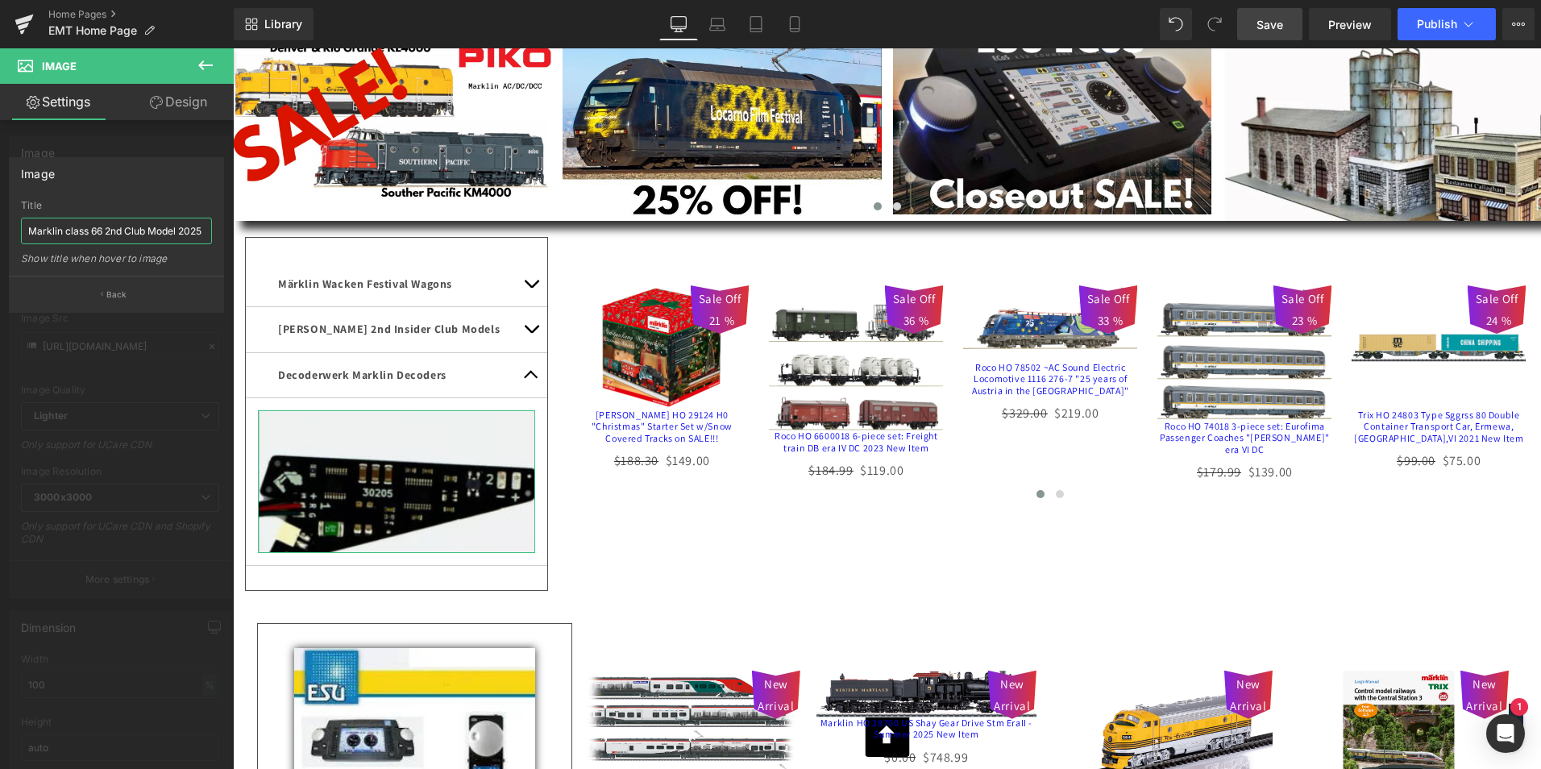
click at [166, 227] on input "Marklin class 66 2nd Club Model 2025" at bounding box center [116, 231] width 191 height 27
click at [106, 228] on input "Decoderwerk German Made Alternative to Marklin Switch Decoders" at bounding box center [116, 231] width 191 height 27
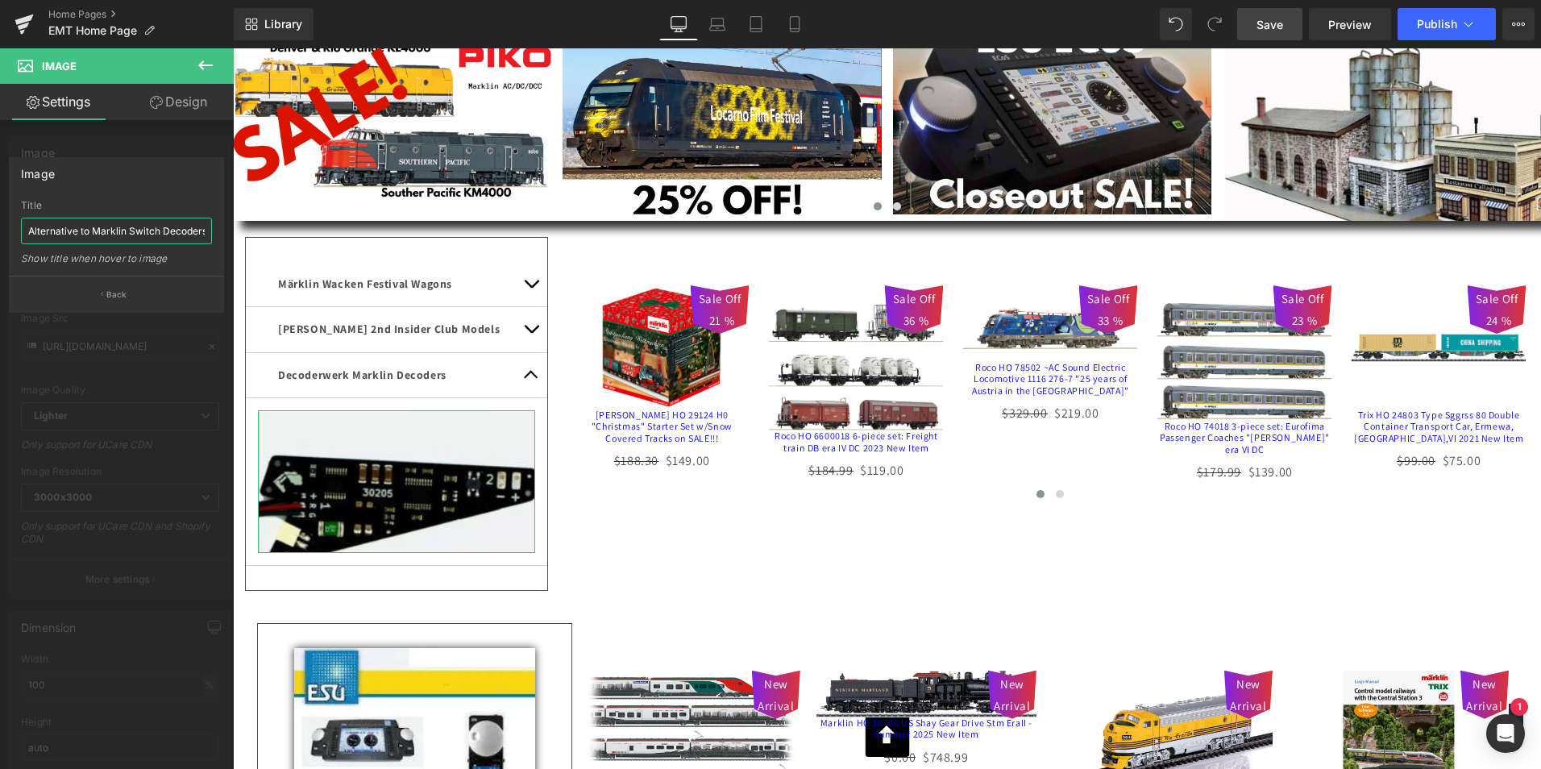
click at [106, 228] on input "Decoderwerk German Made Alternative to Marklin Switch Decoders" at bounding box center [116, 231] width 191 height 27
type input "Decoderwerk German Made Alternative to Marklin Switch Decoders"
click at [122, 294] on p "Back" at bounding box center [116, 295] width 21 height 12
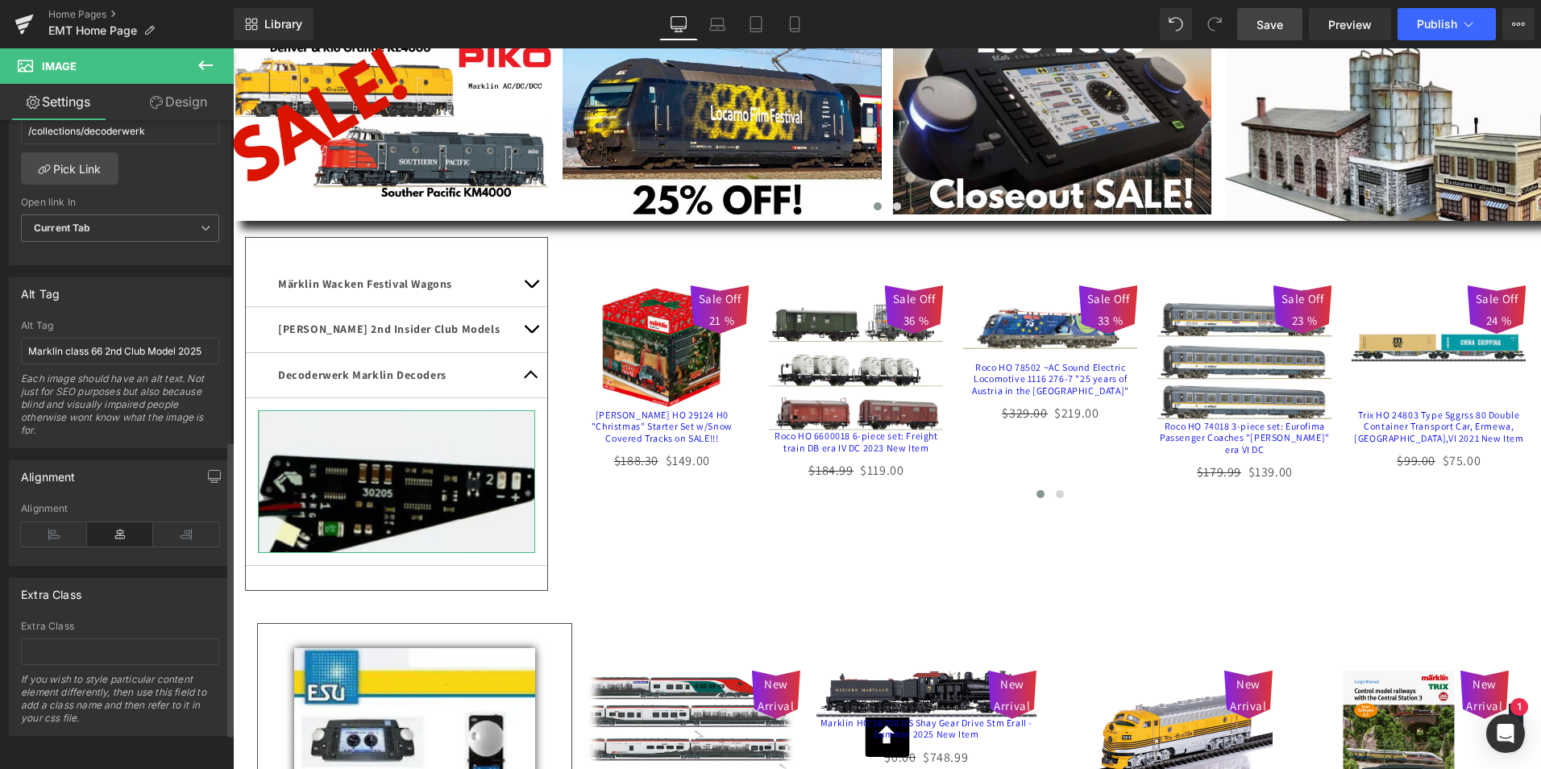
scroll to position [783, 0]
click at [106, 338] on input "Marklin class 66 2nd Club Model 2025" at bounding box center [120, 351] width 198 height 27
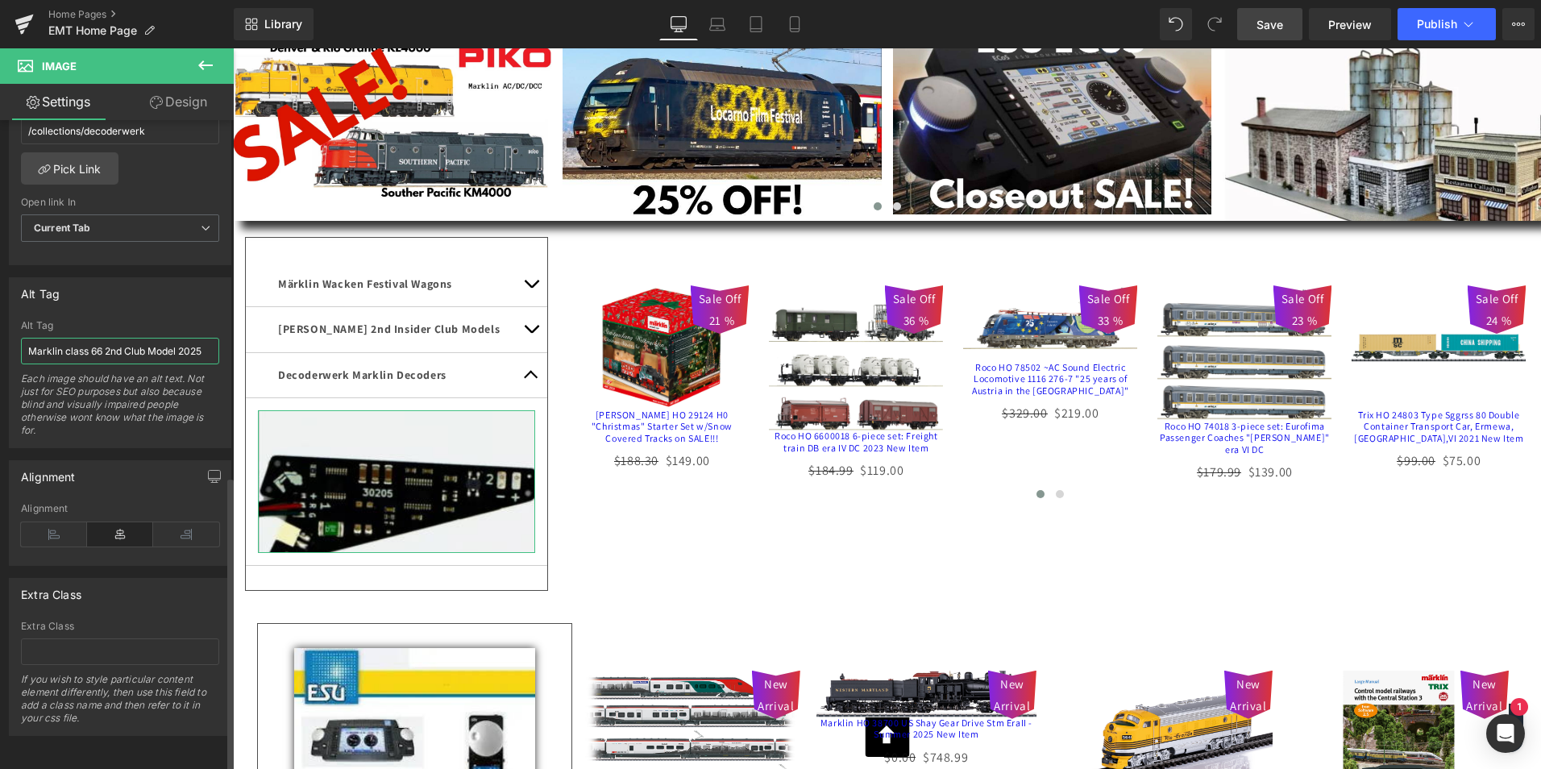
paste input "Decoderwerk German Made Alternative to Marklin Switch Decoders"
type input "Decoderwerk German Made Alternative to Marklin Switch Decoders"
click at [1264, 21] on span "Save" at bounding box center [1270, 24] width 27 height 17
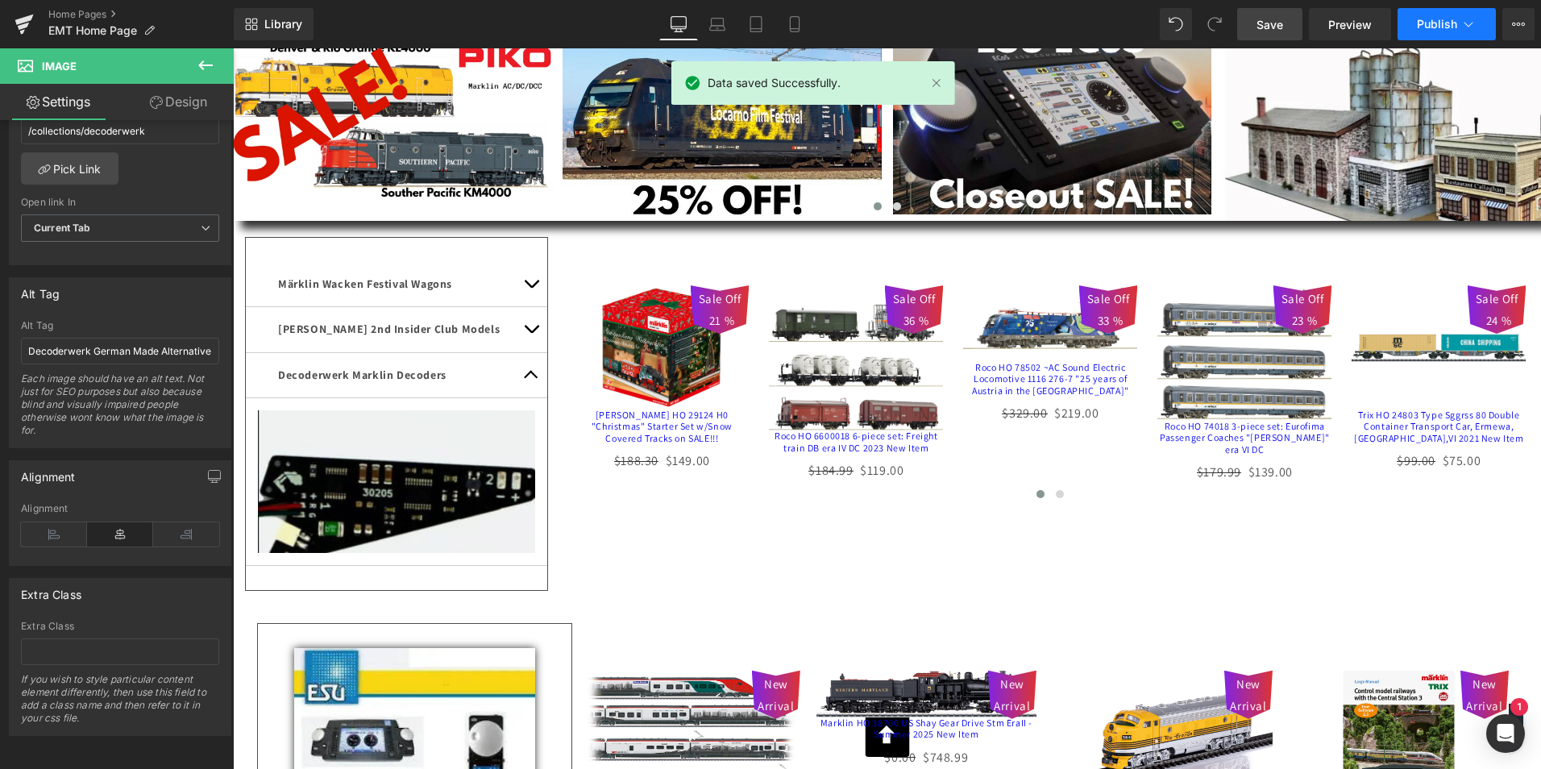
click at [1441, 22] on span "Publish" at bounding box center [1437, 24] width 40 height 13
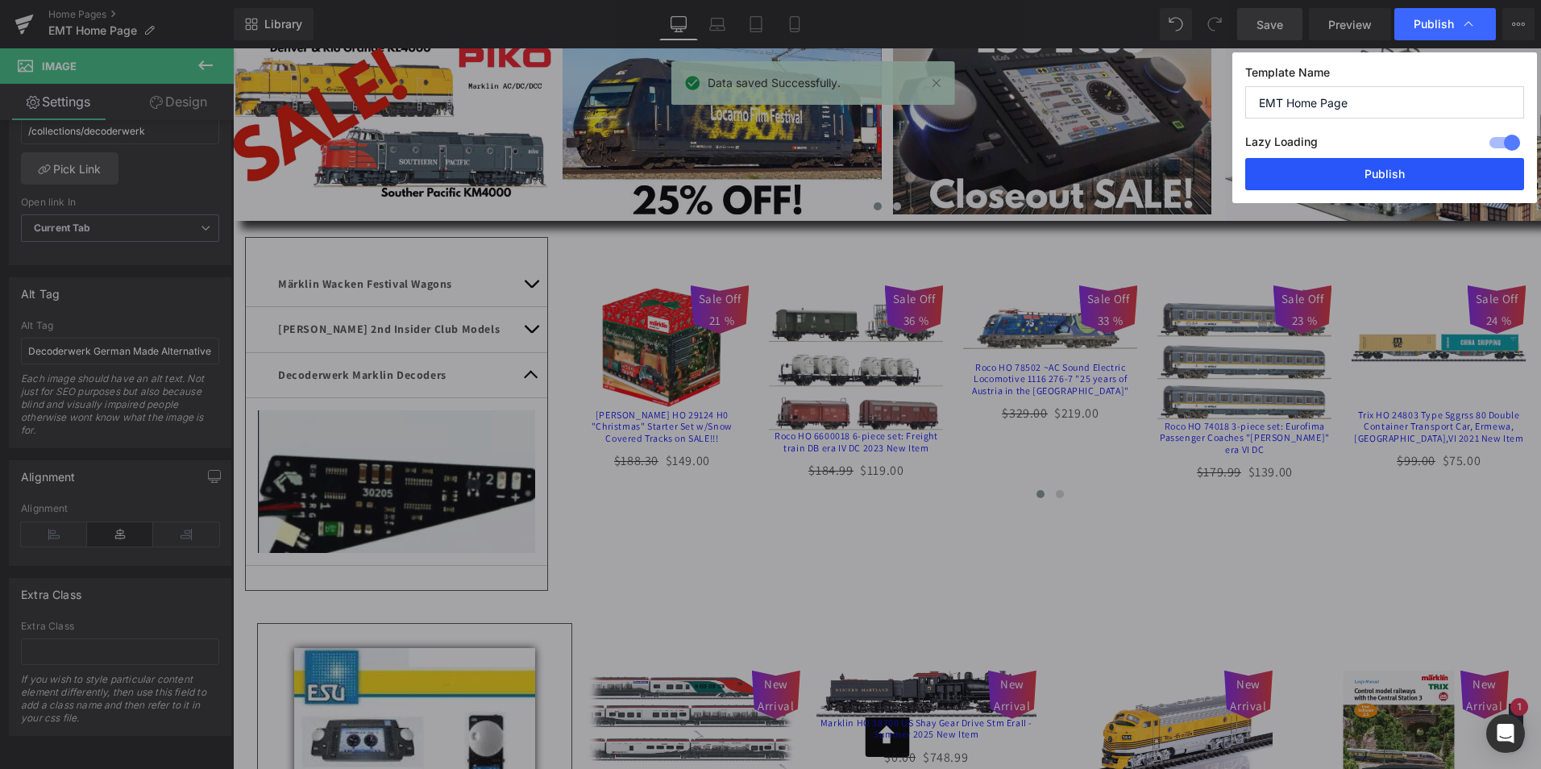
click at [1370, 177] on button "Publish" at bounding box center [1385, 174] width 279 height 32
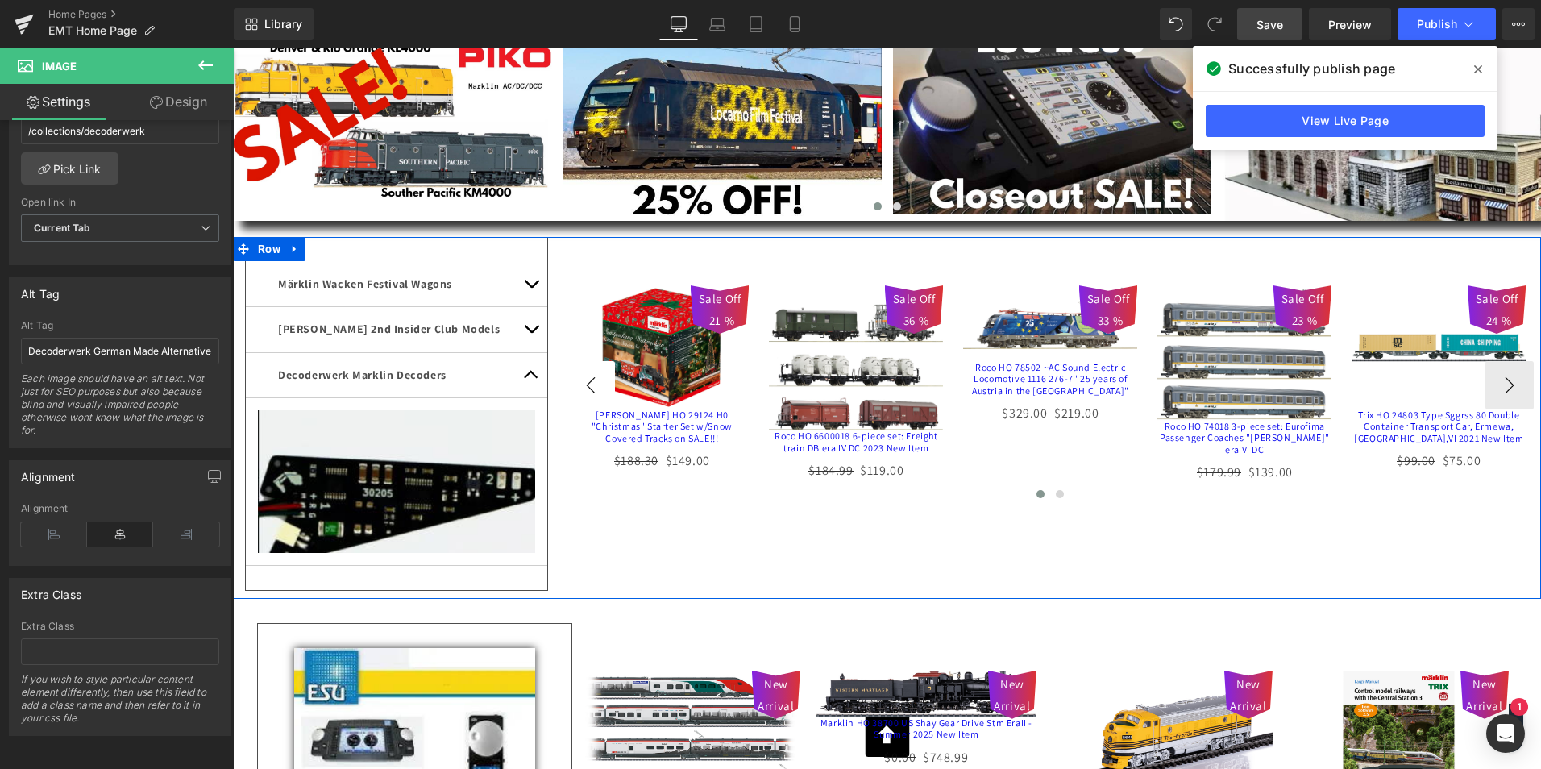
click at [523, 374] on div "Märklin Wacken Festival Wagons Text Block Image [PERSON_NAME] 2nd Insider Club …" at bounding box center [887, 418] width 1308 height 362
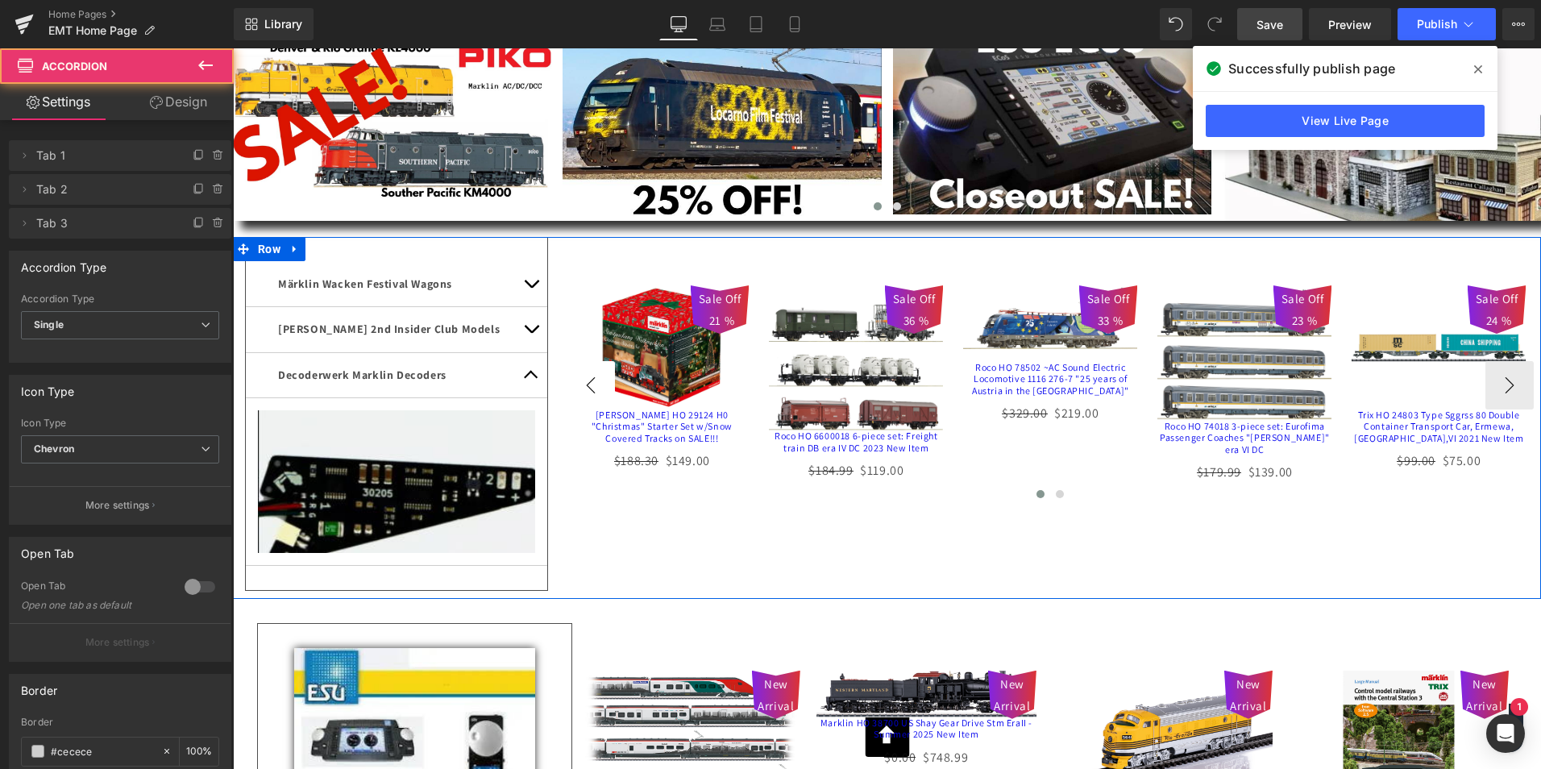
click at [567, 373] on button "‹" at bounding box center [591, 385] width 48 height 48
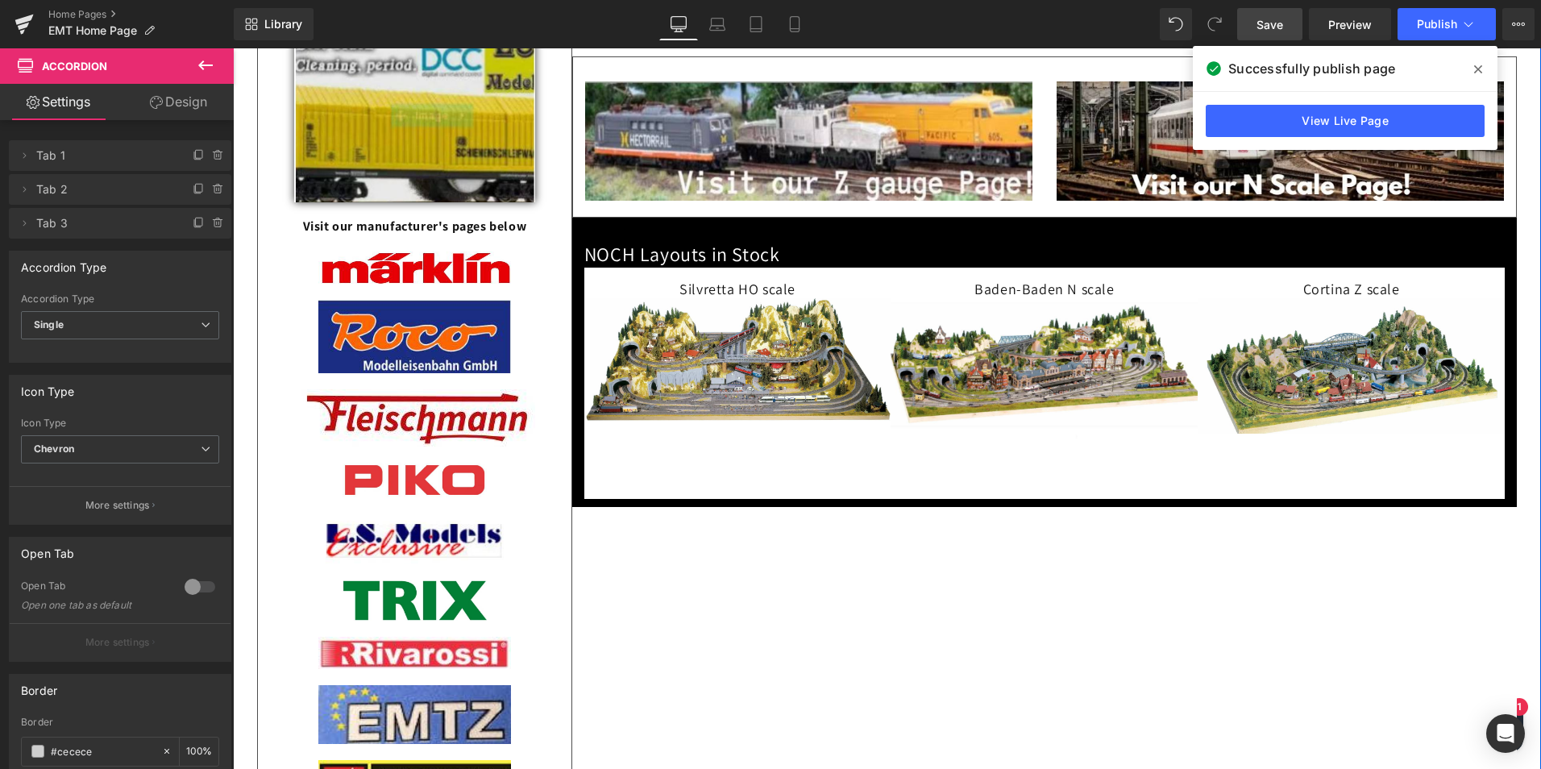
scroll to position [1129, 0]
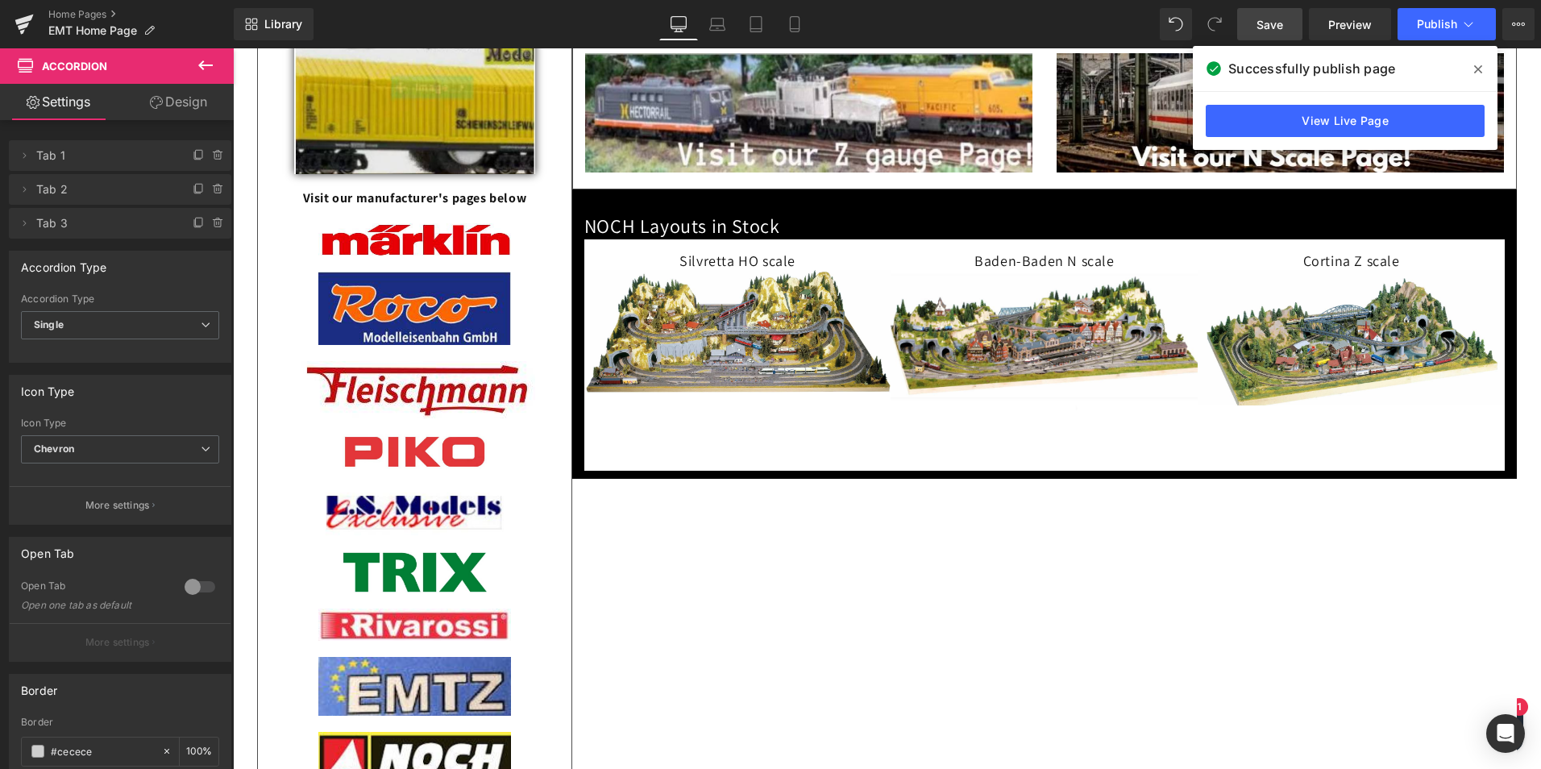
click at [200, 59] on icon at bounding box center [205, 65] width 19 height 19
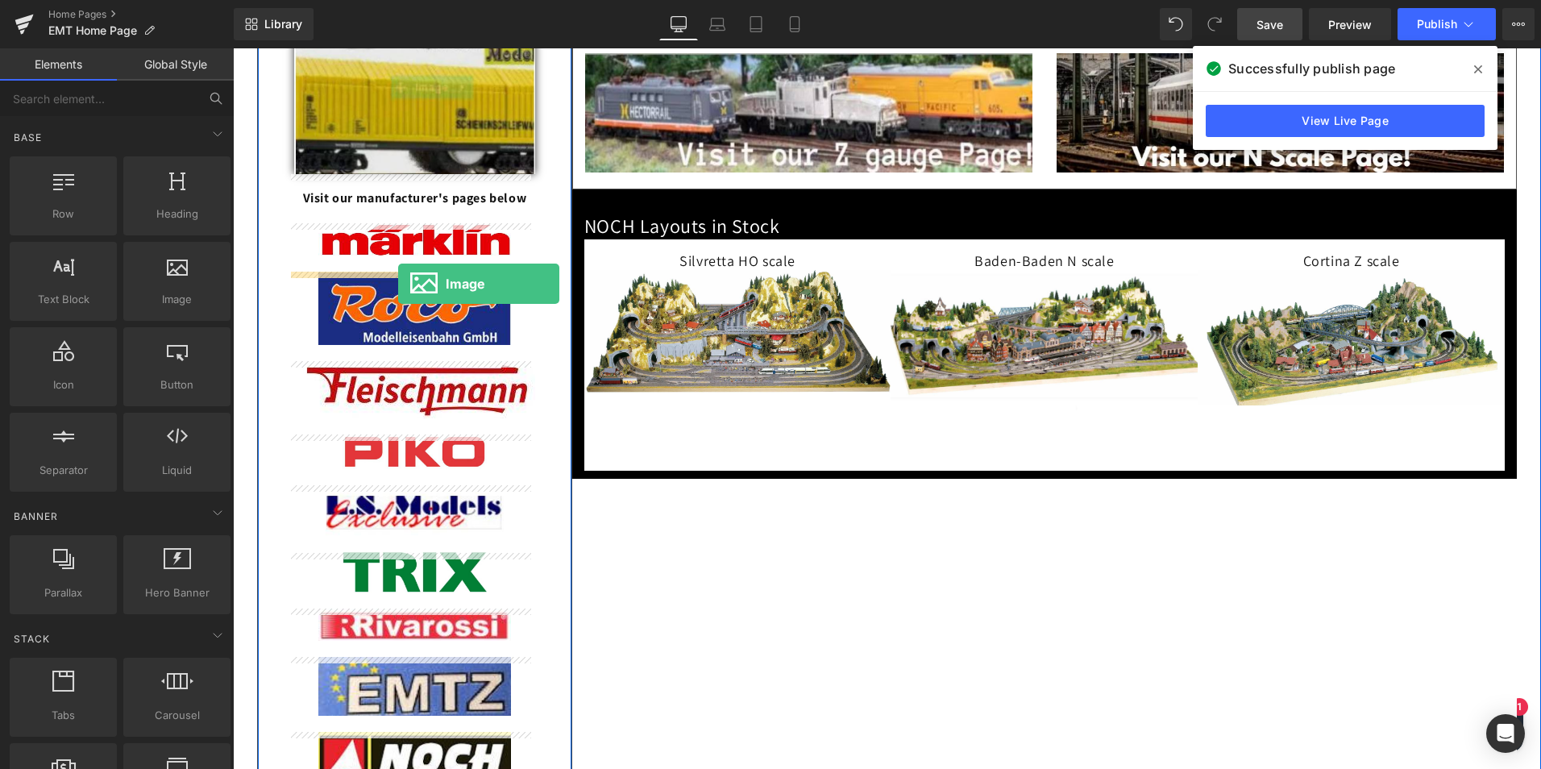
drag, startPoint x: 399, startPoint y: 331, endPoint x: 398, endPoint y: 284, distance: 46.8
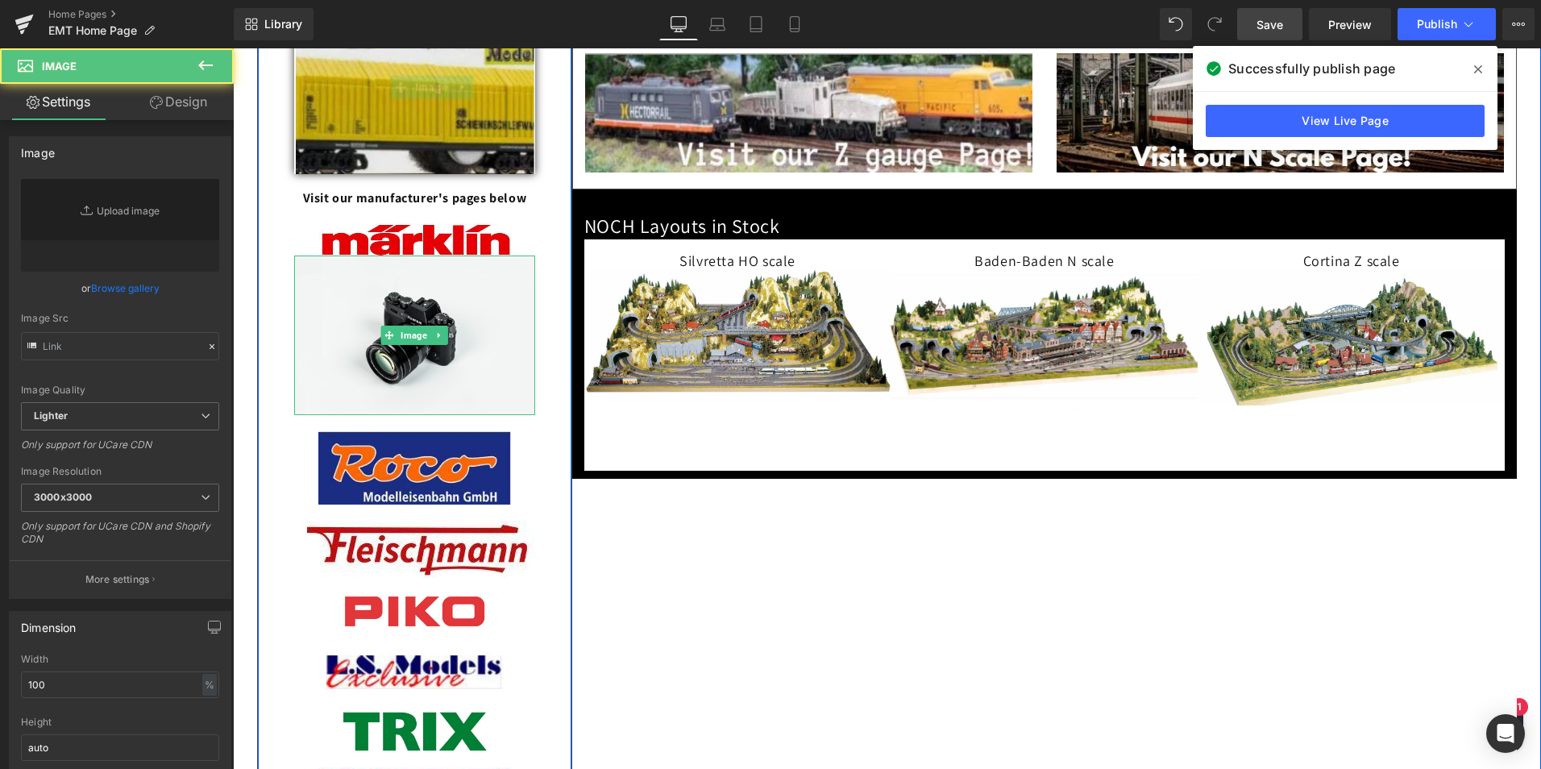
type input "//[DOMAIN_NAME][URL]"
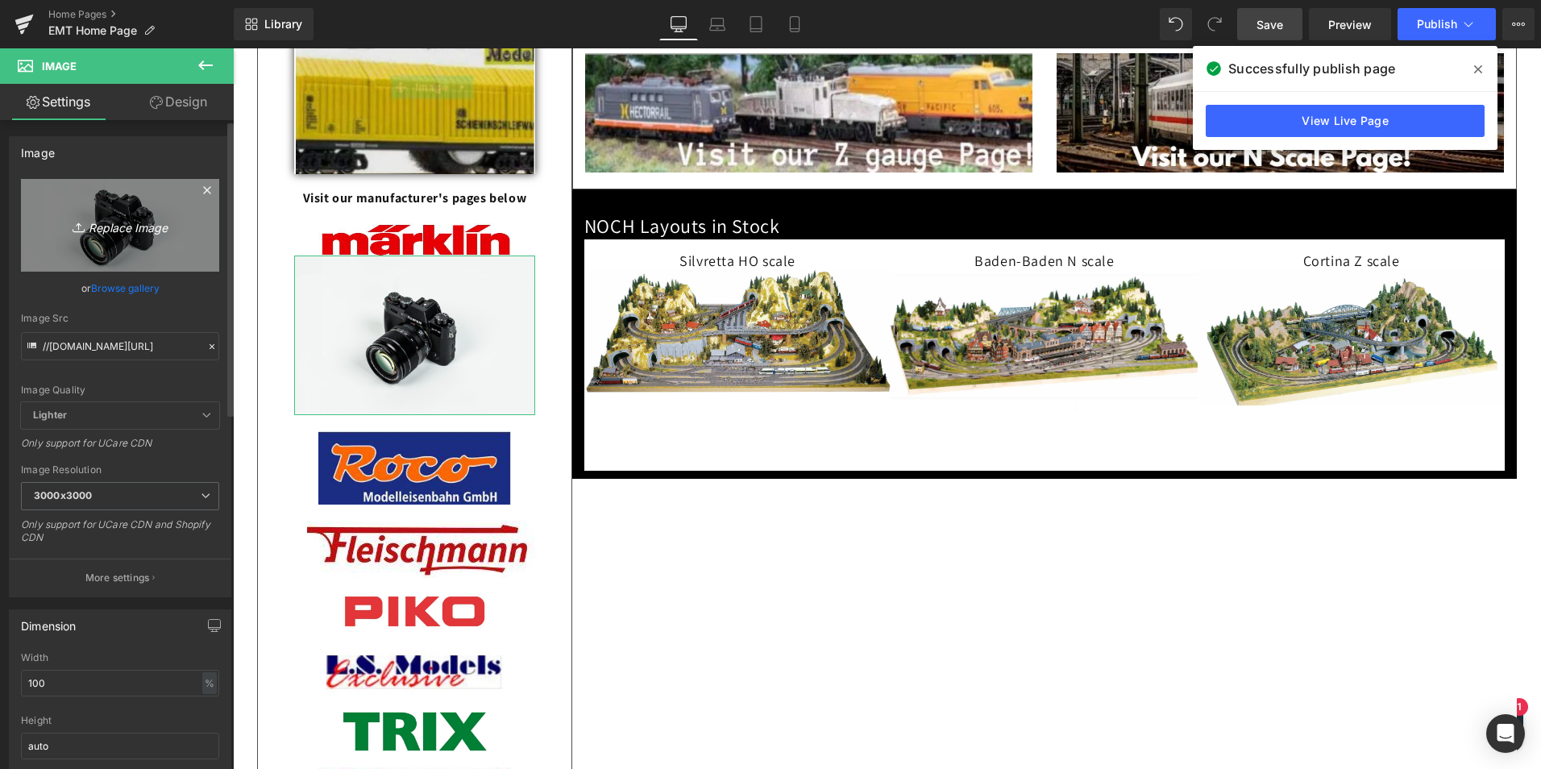
click at [117, 224] on icon "Replace Image" at bounding box center [120, 225] width 129 height 20
type input "C:\fakepath\decoderwerk-logo.png"
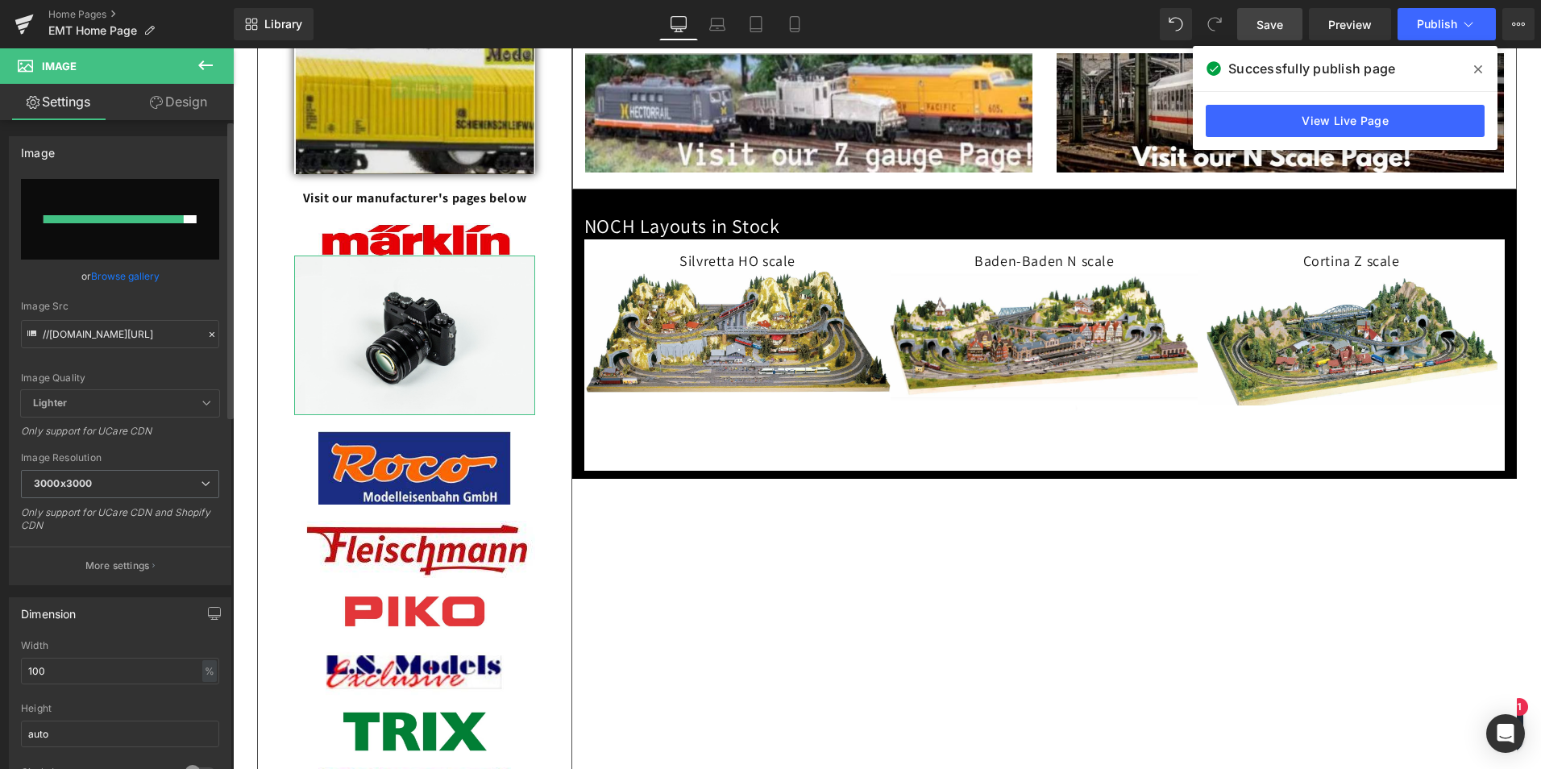
click at [121, 279] on link "Browse gallery" at bounding box center [125, 276] width 69 height 28
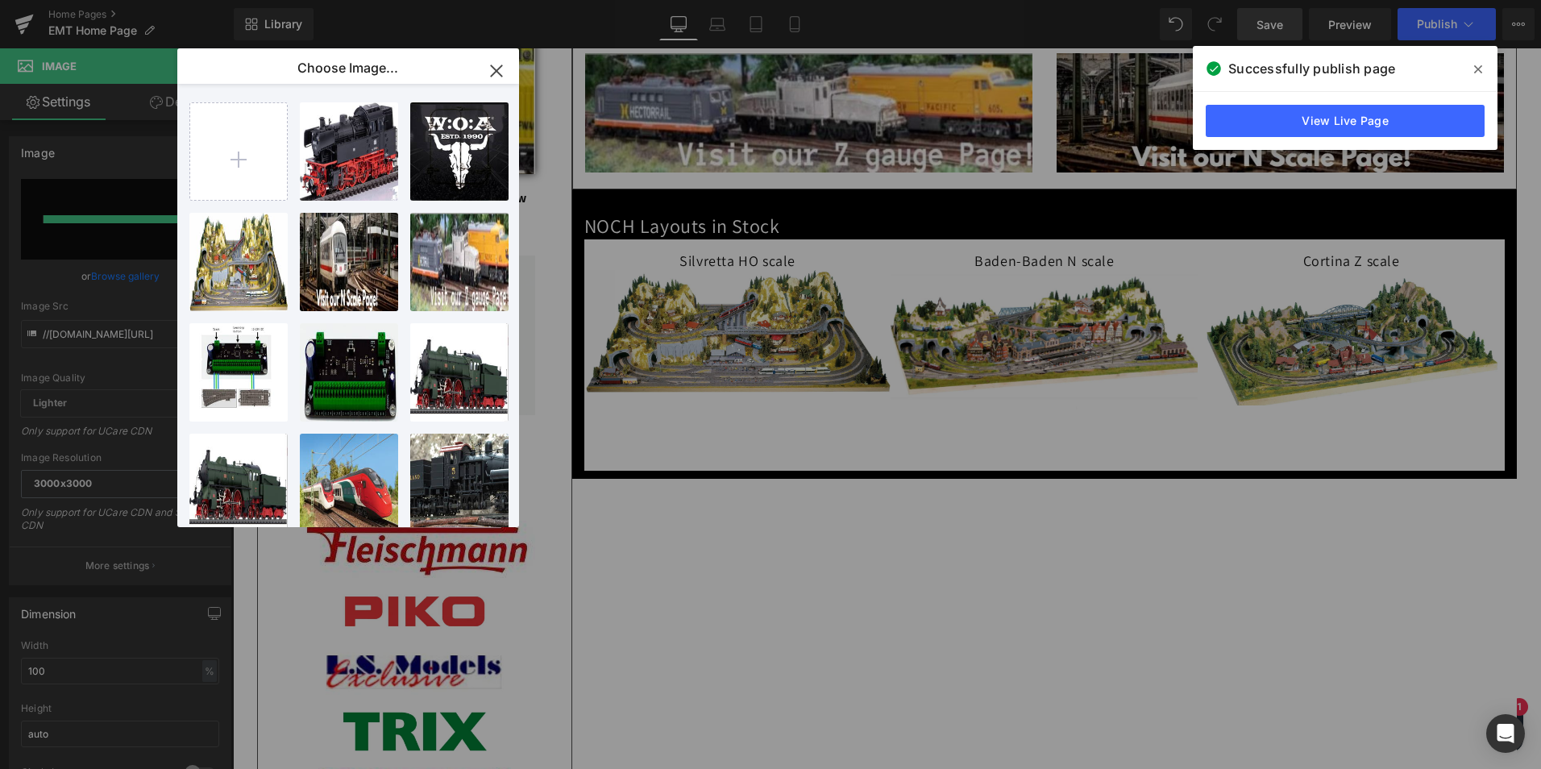
click at [497, 69] on icon "button" at bounding box center [497, 71] width 26 height 26
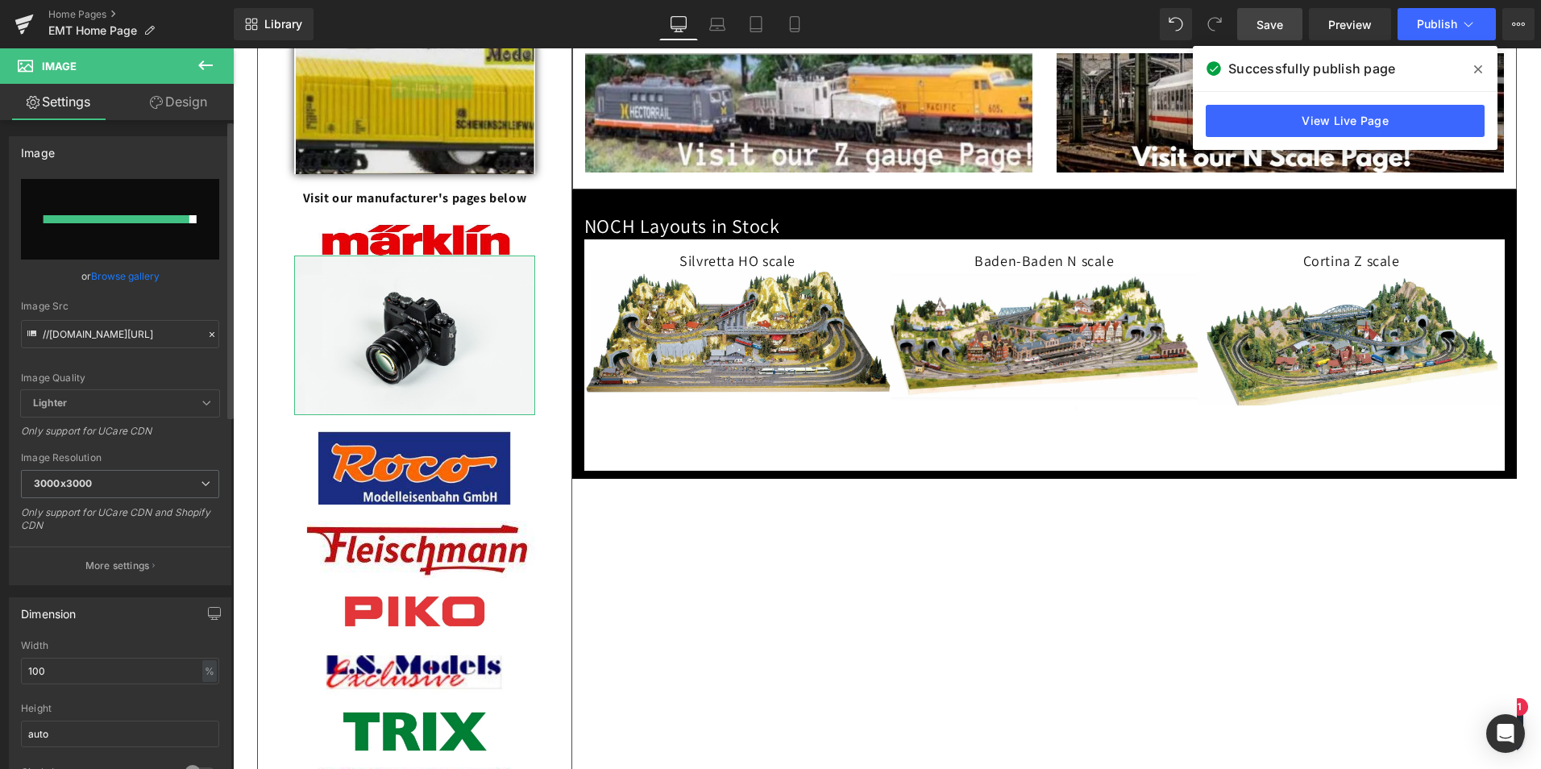
click at [124, 277] on link "Browse gallery" at bounding box center [125, 276] width 69 height 28
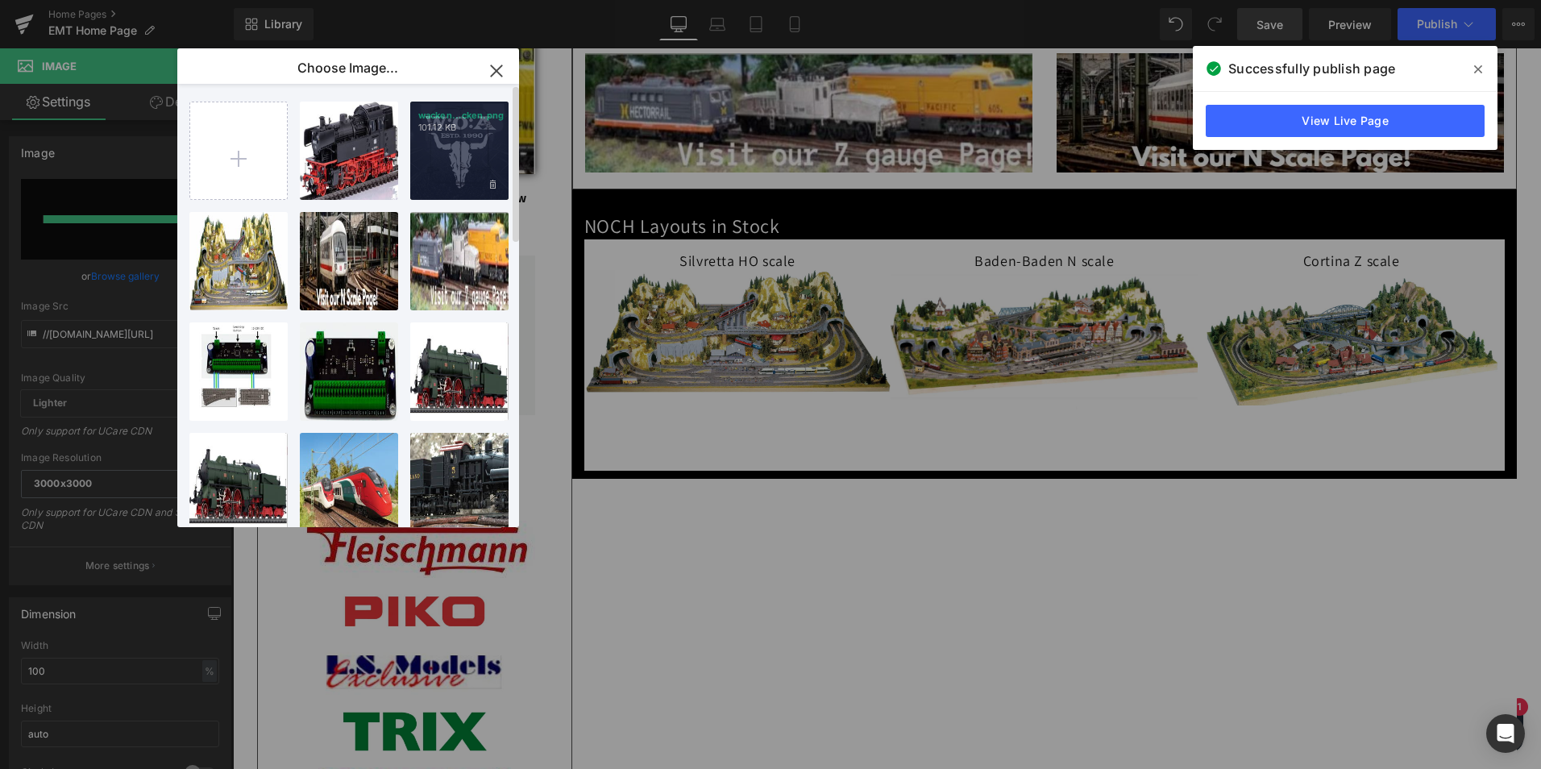
scroll to position [0, 0]
click at [497, 69] on icon "button" at bounding box center [497, 71] width 26 height 26
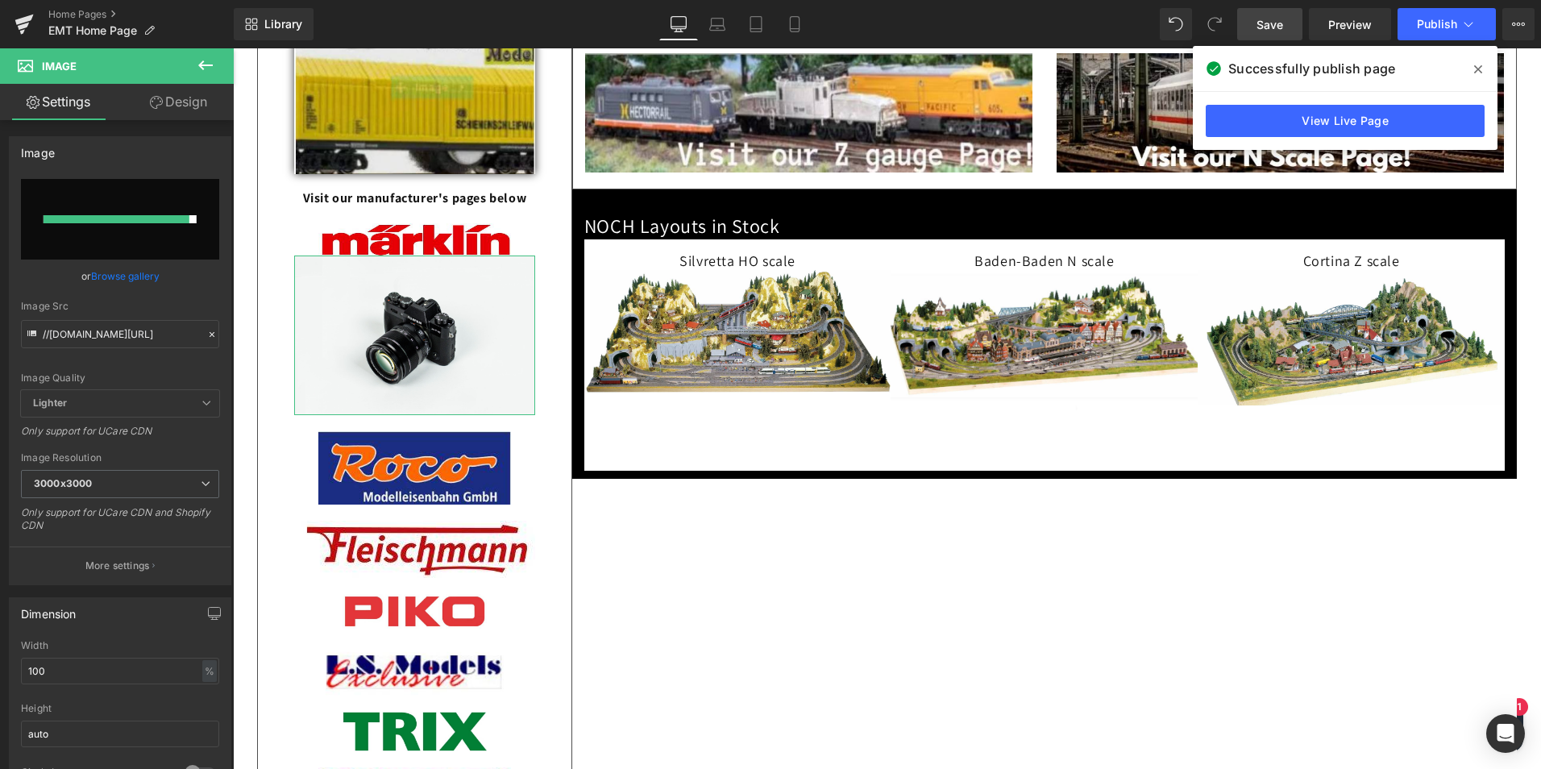
click at [128, 278] on link "Browse gallery" at bounding box center [125, 276] width 69 height 28
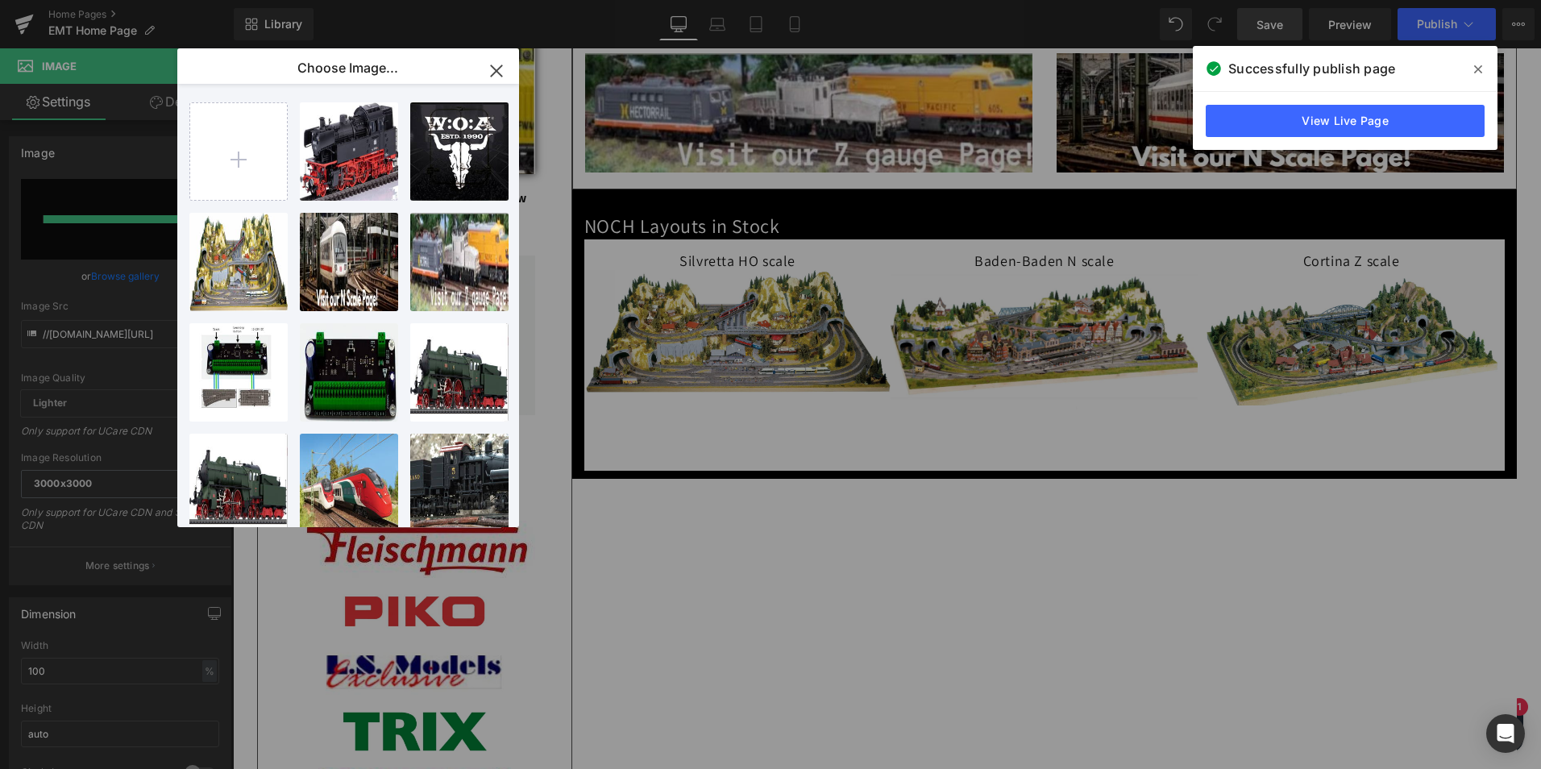
click at [497, 62] on icon "button" at bounding box center [497, 71] width 26 height 26
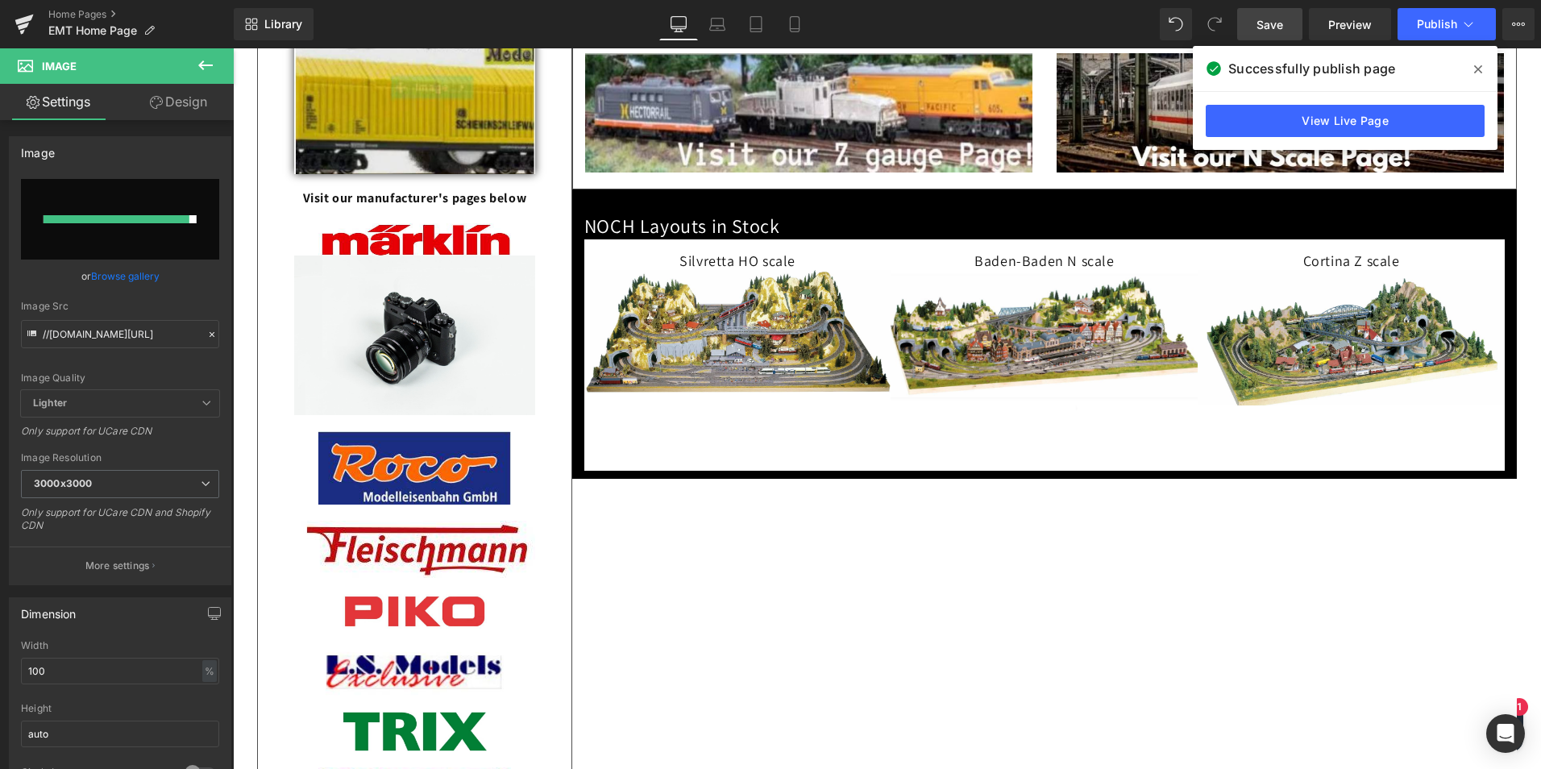
click at [1268, 20] on span "Save" at bounding box center [1270, 24] width 27 height 17
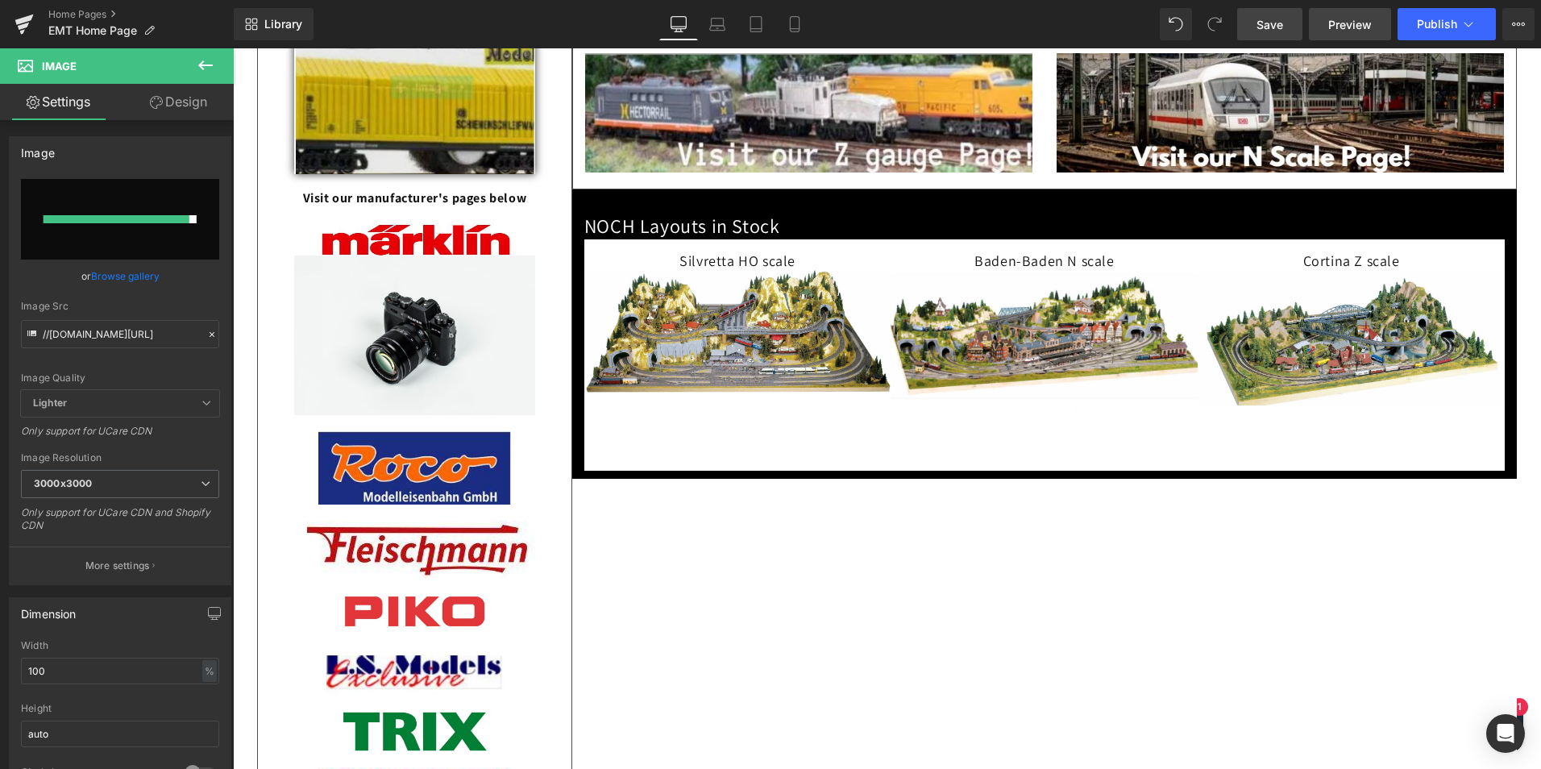
click at [1341, 26] on span "Preview" at bounding box center [1351, 24] width 44 height 17
click at [121, 276] on link "Browse gallery" at bounding box center [125, 276] width 69 height 28
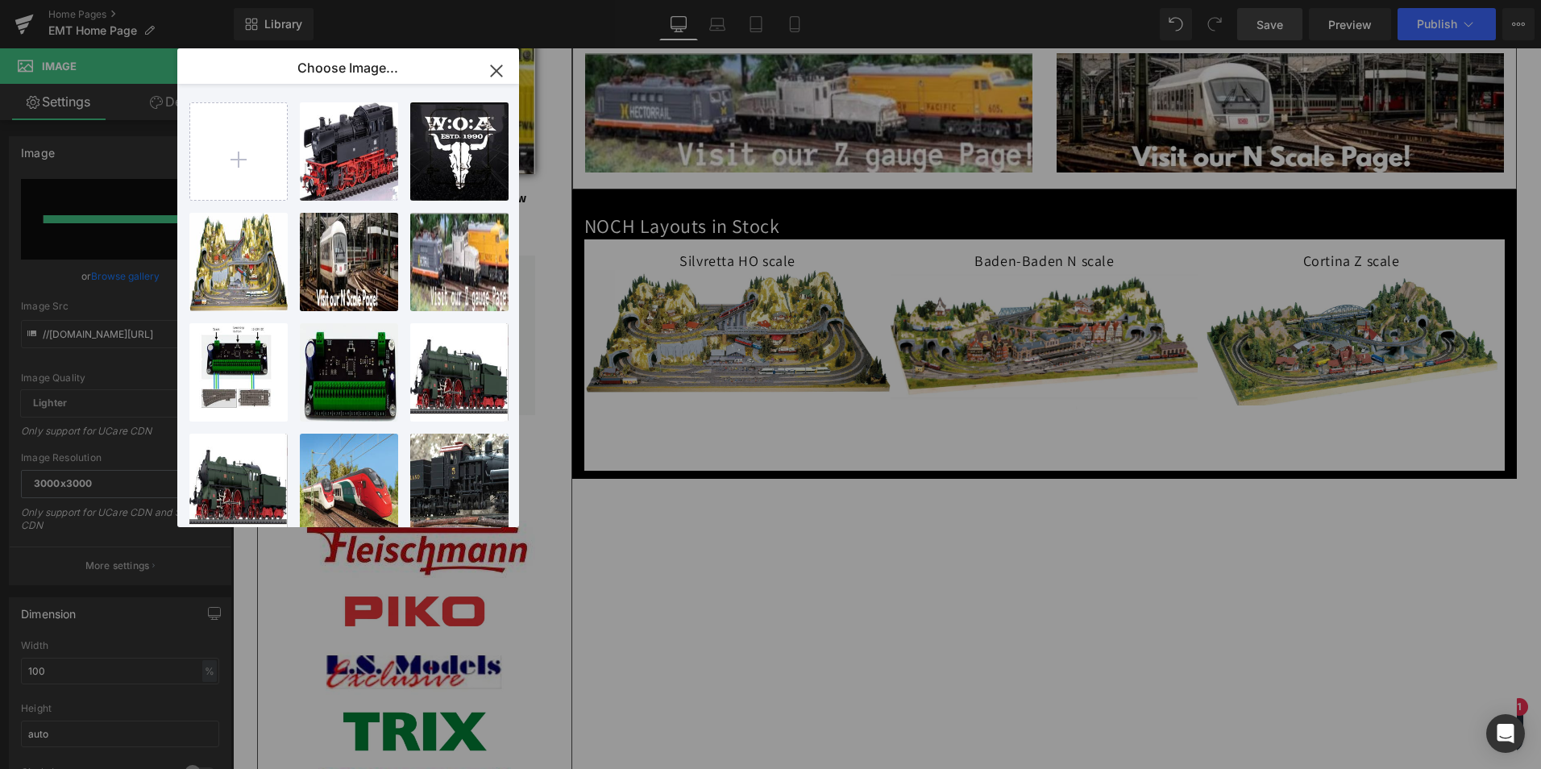
click at [491, 68] on icon "button" at bounding box center [497, 71] width 26 height 26
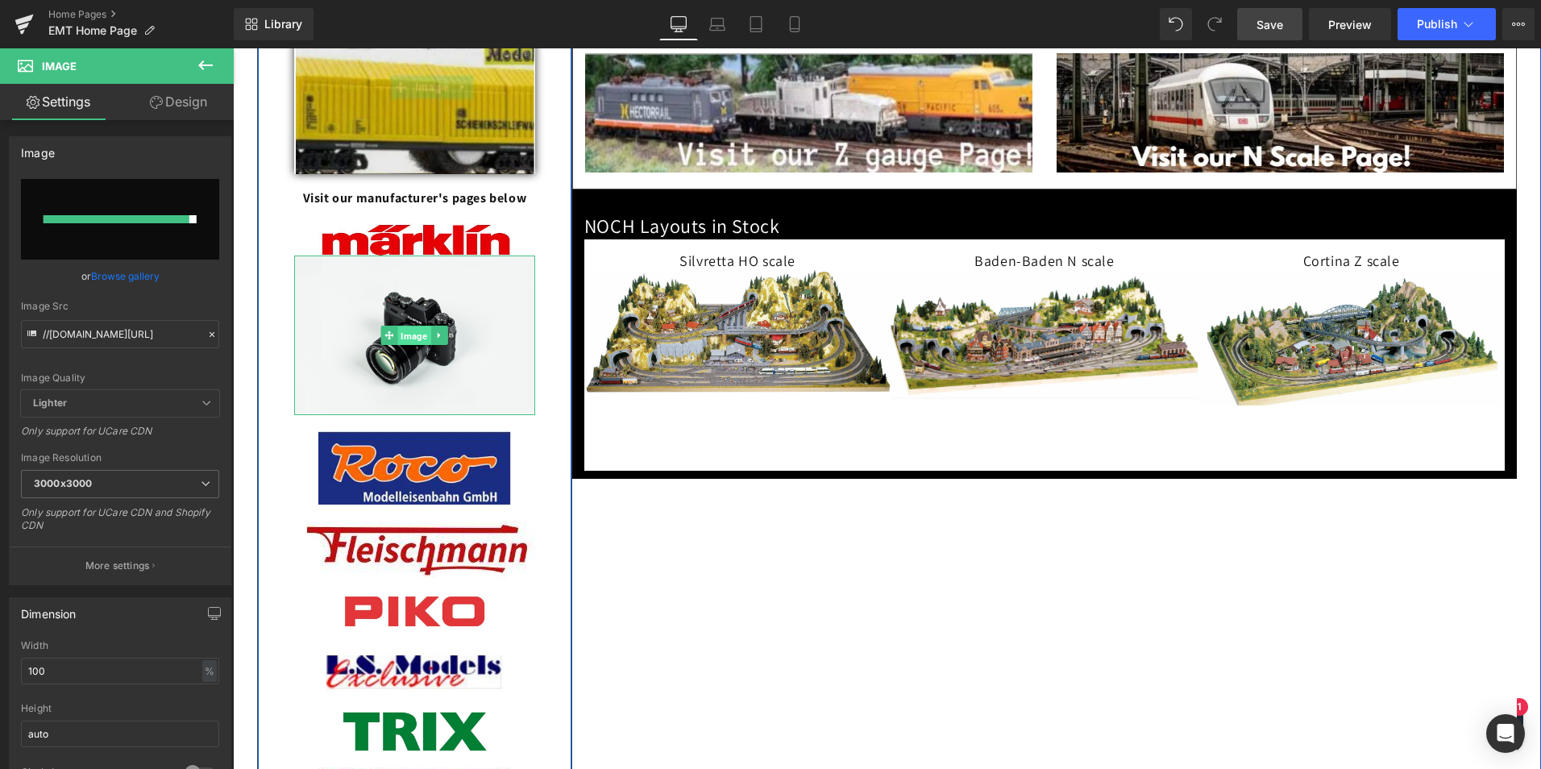
click at [406, 346] on span "Image" at bounding box center [414, 335] width 33 height 19
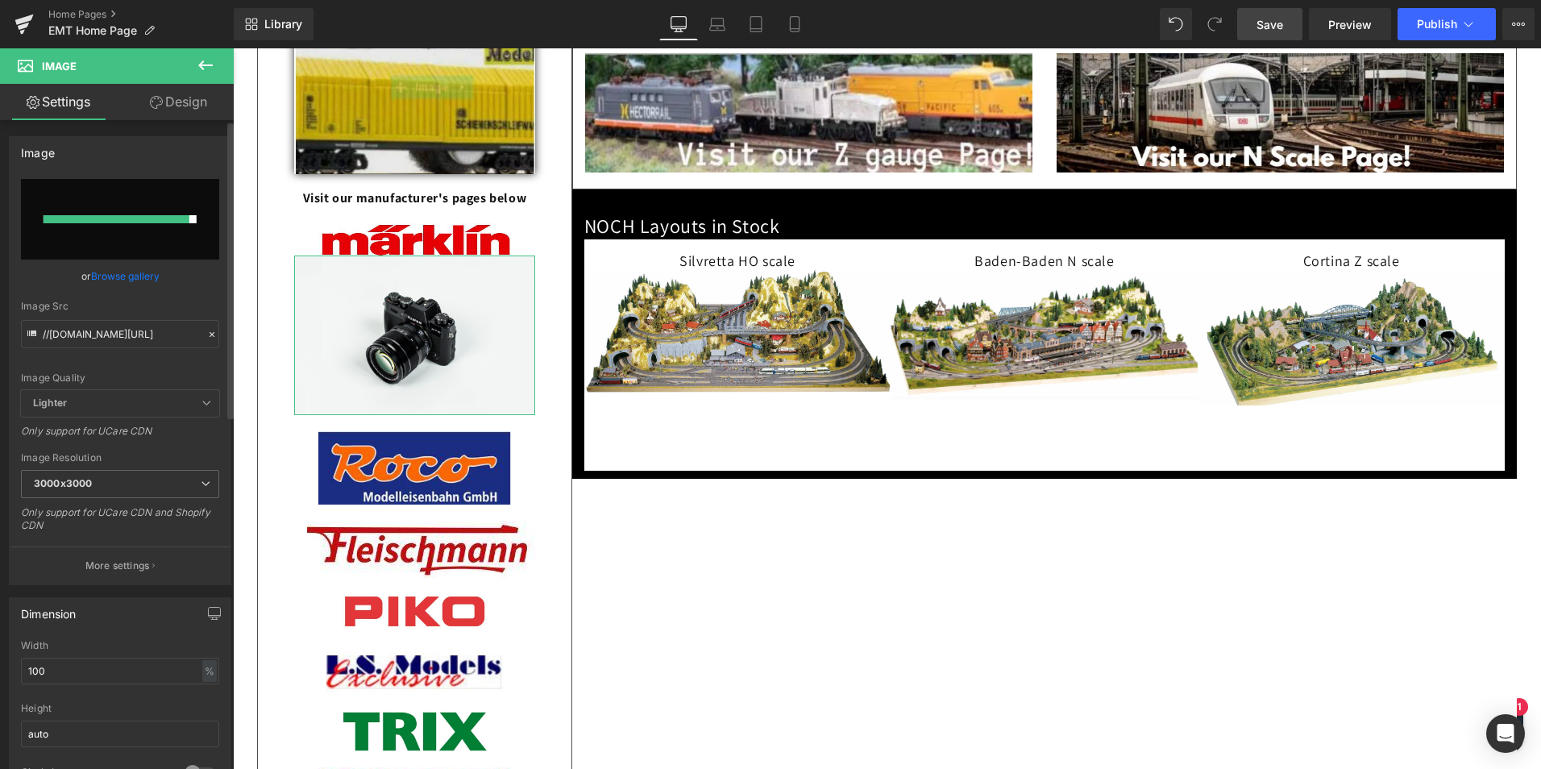
click at [106, 211] on input "file" at bounding box center [120, 219] width 198 height 81
type input "C:\fakepath\decoderwerk-logo.png"
click at [121, 276] on link "Browse gallery" at bounding box center [125, 276] width 69 height 28
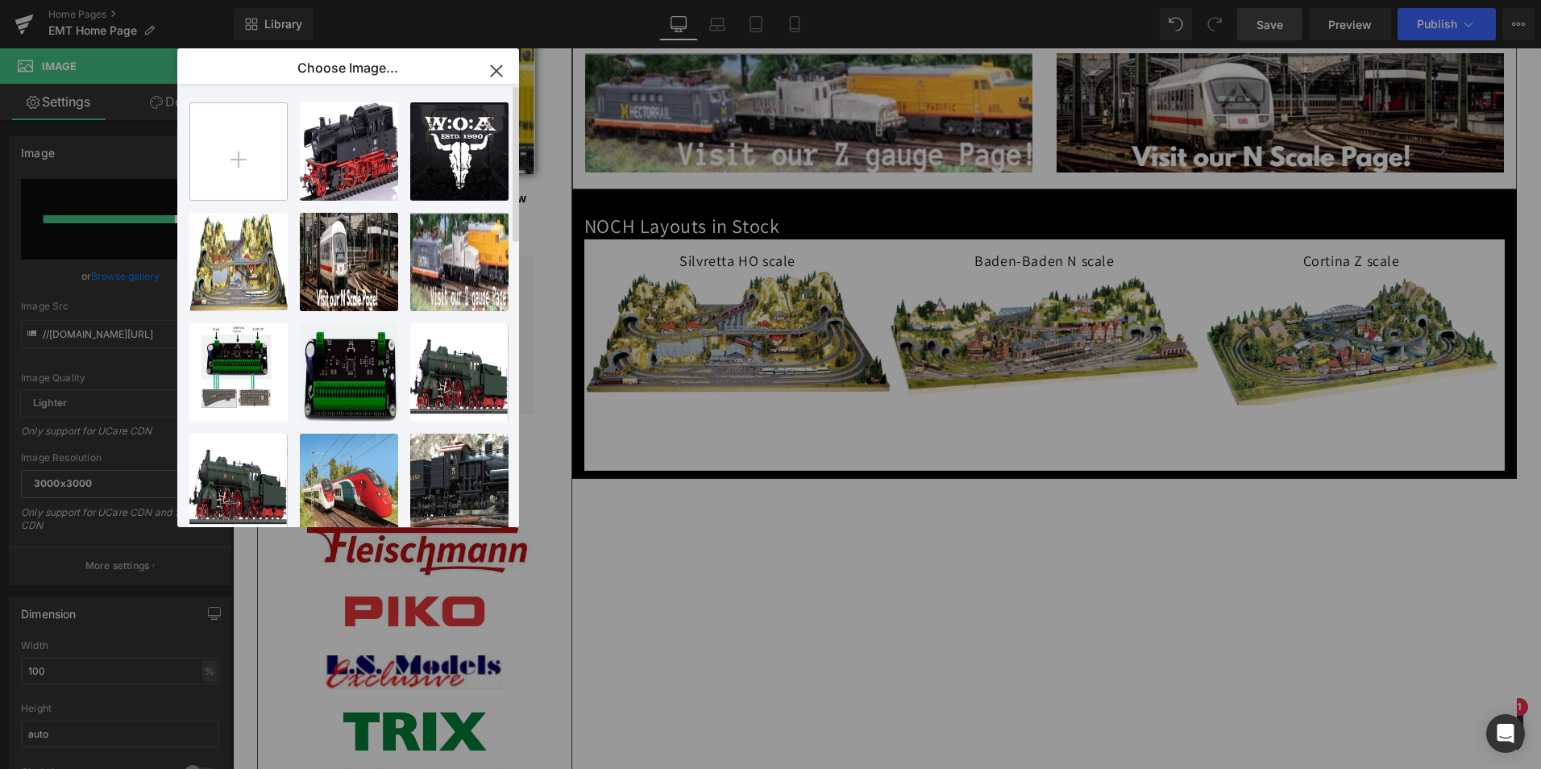
click at [236, 156] on input "file" at bounding box center [238, 151] width 97 height 97
type input "C:\fakepath\decoderwerk-logo.png"
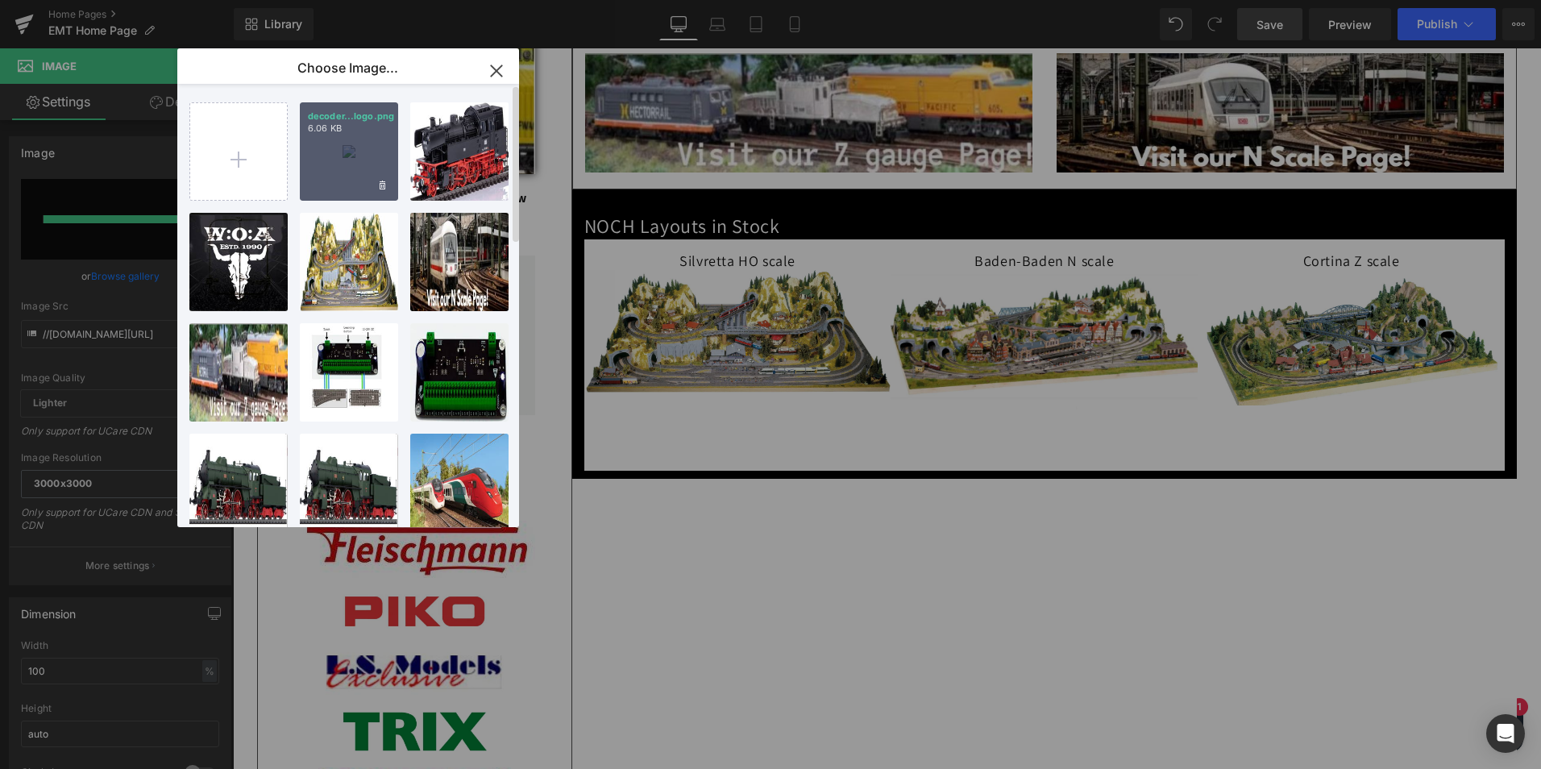
click at [353, 156] on div "decoder...logo.png 6.06 KB" at bounding box center [349, 151] width 98 height 98
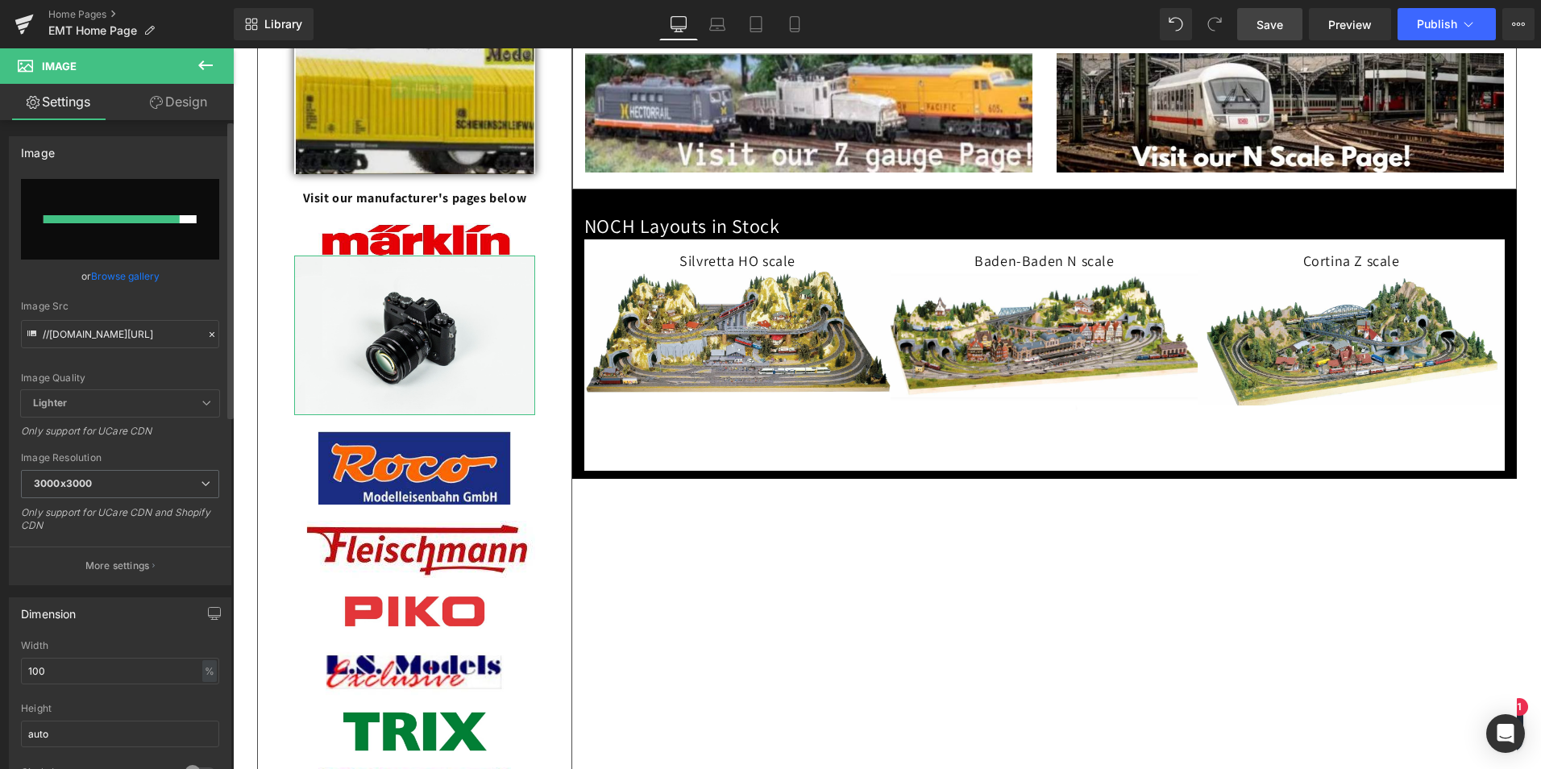
click at [120, 272] on link "Browse gallery" at bounding box center [125, 276] width 69 height 28
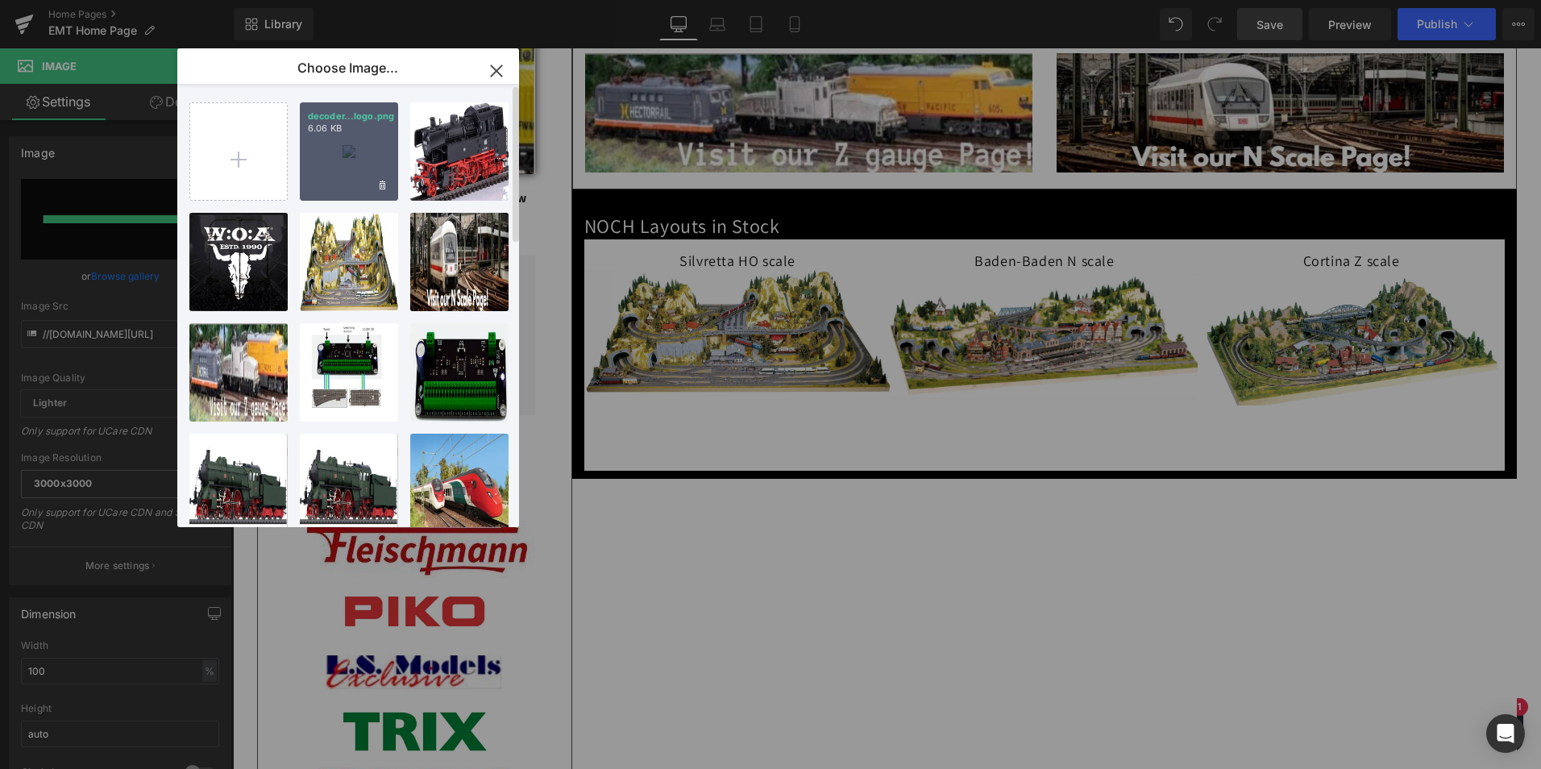
click at [343, 143] on div "decoder...logo.png 6.06 KB" at bounding box center [349, 151] width 98 height 98
type input "[URL][DOMAIN_NAME]"
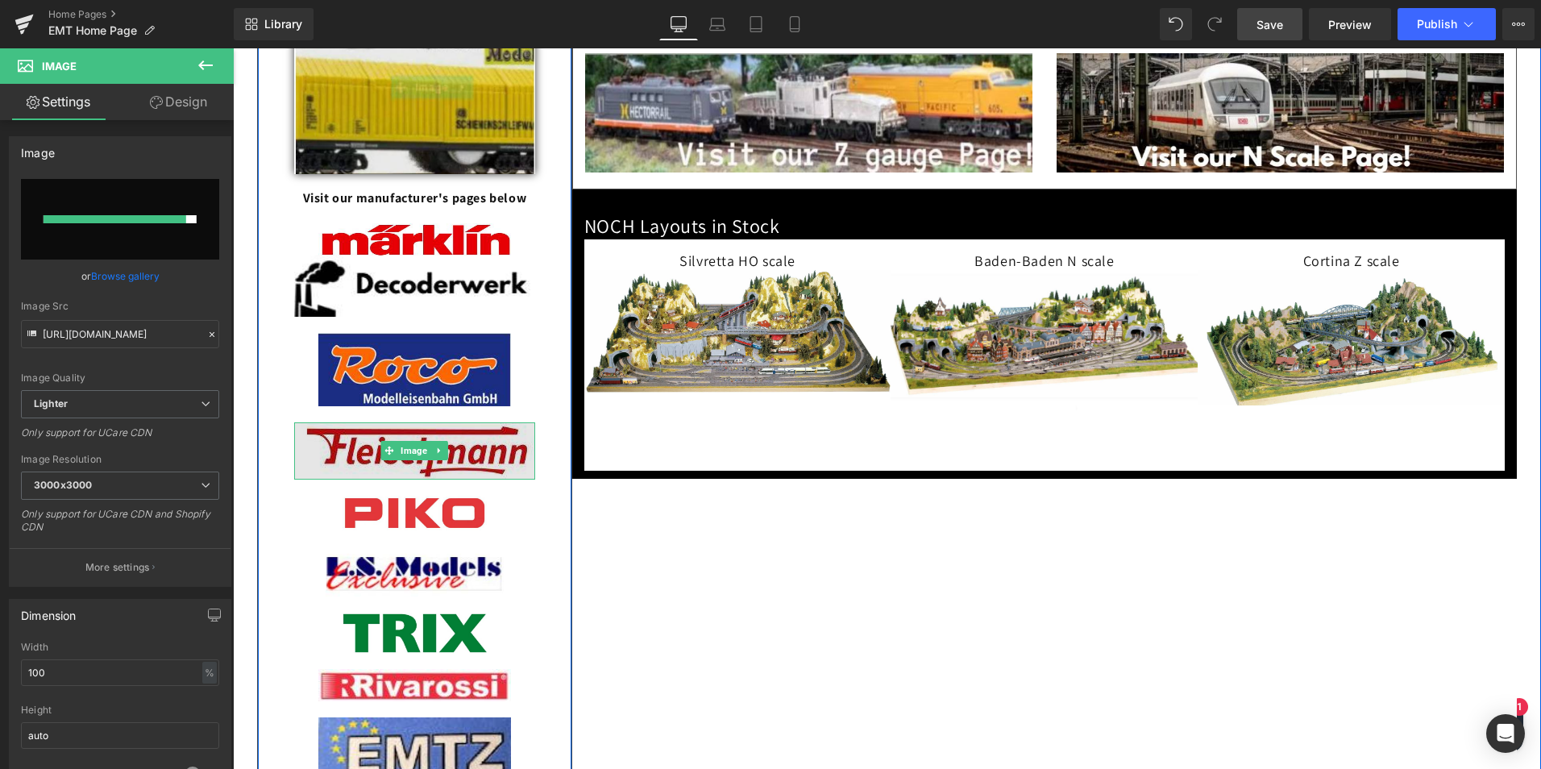
scroll to position [1209, 0]
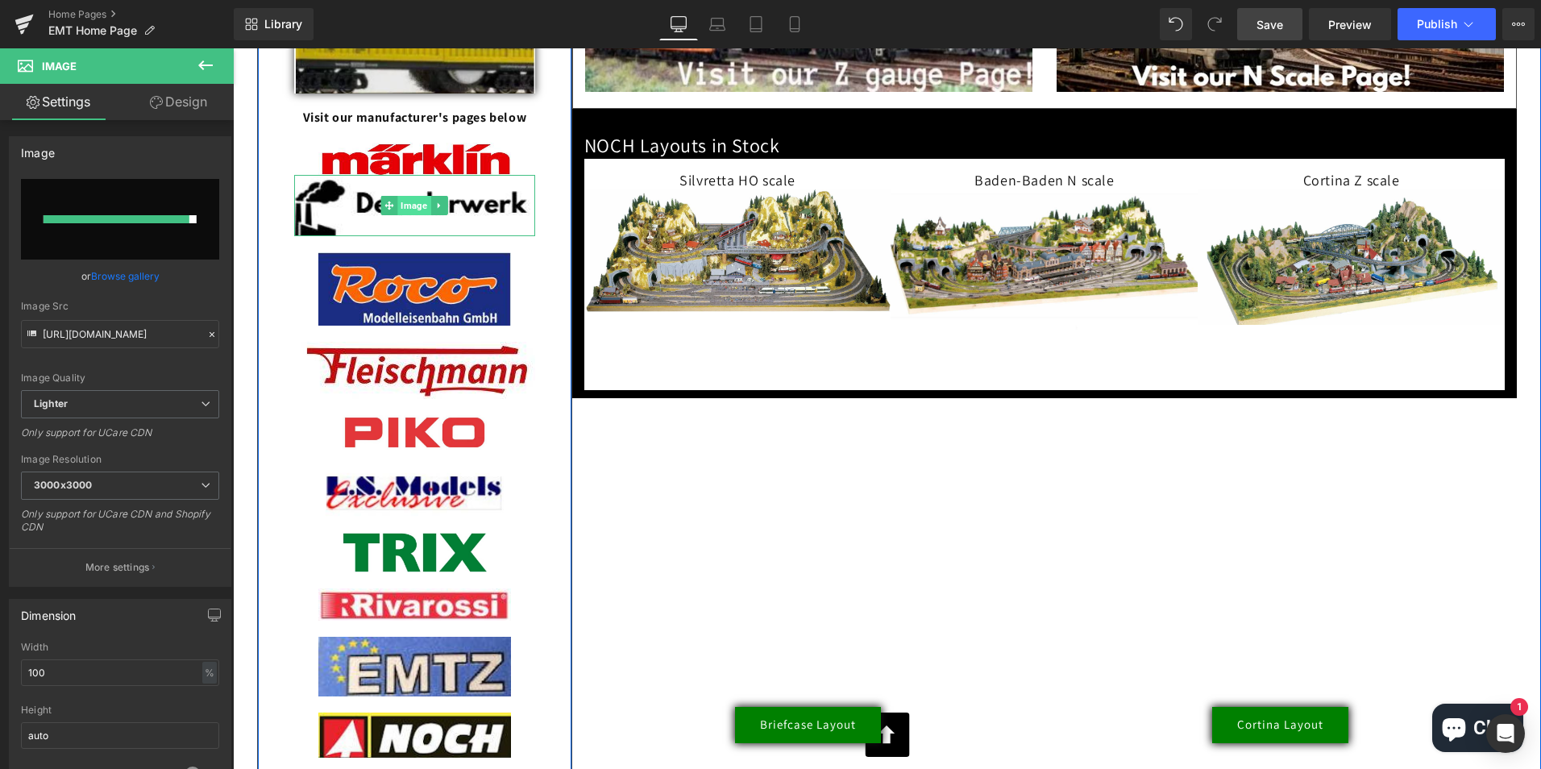
click at [417, 215] on span "Image" at bounding box center [414, 205] width 33 height 19
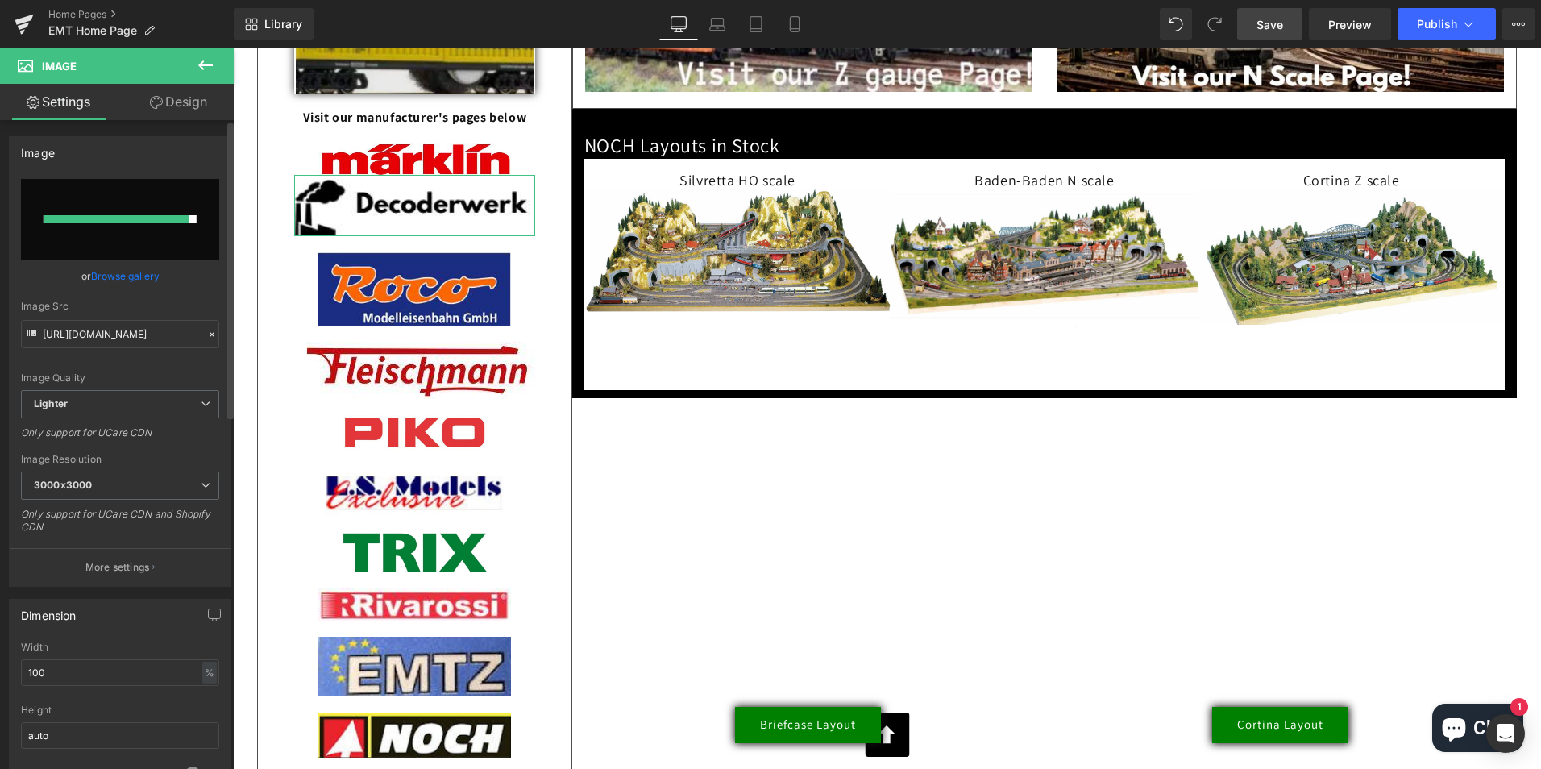
click at [134, 276] on link "Browse gallery" at bounding box center [125, 276] width 69 height 28
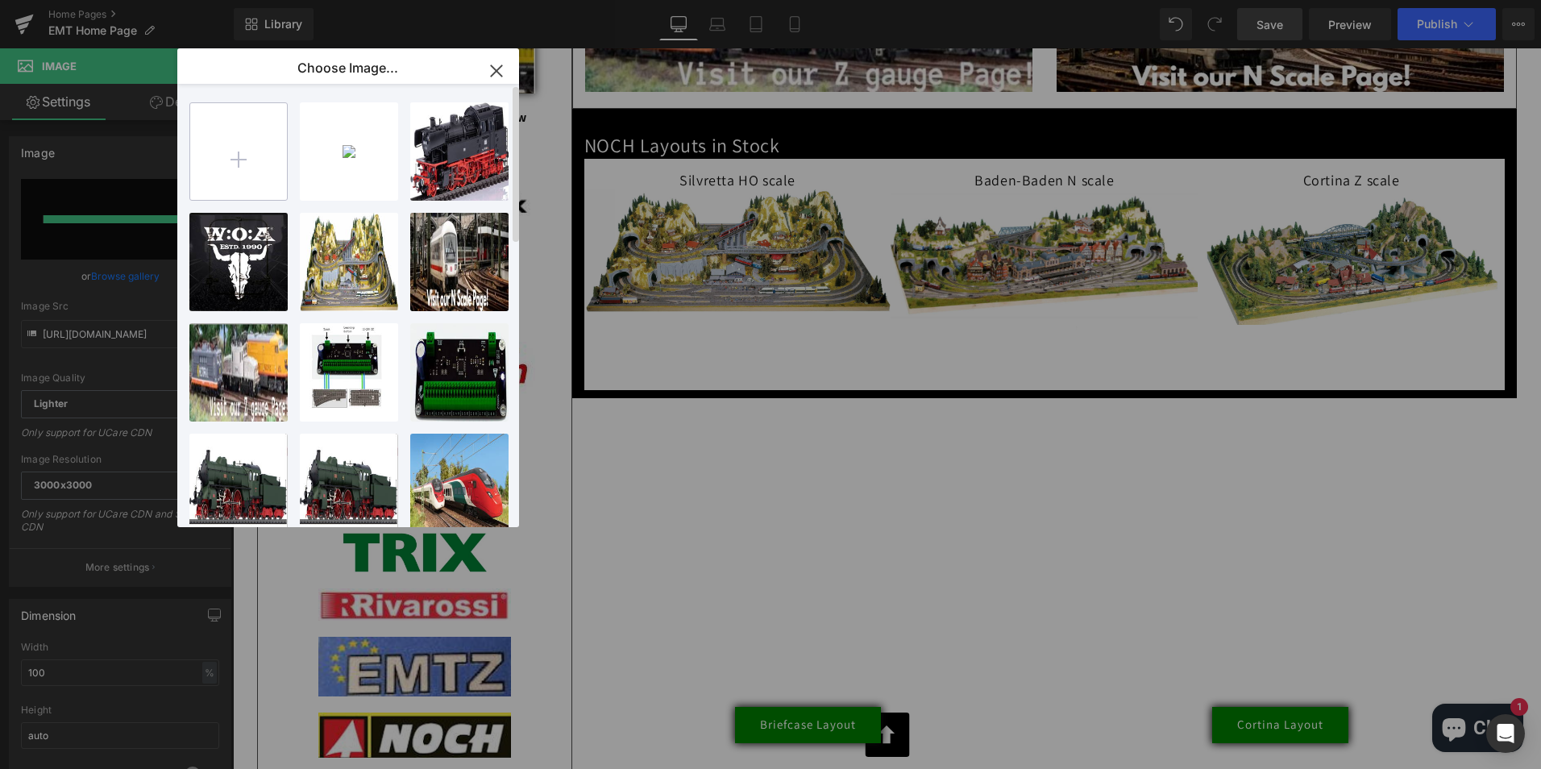
click at [239, 139] on input "file" at bounding box center [238, 151] width 97 height 97
type input "C:\fakepath\decoderwerk-logo1.png"
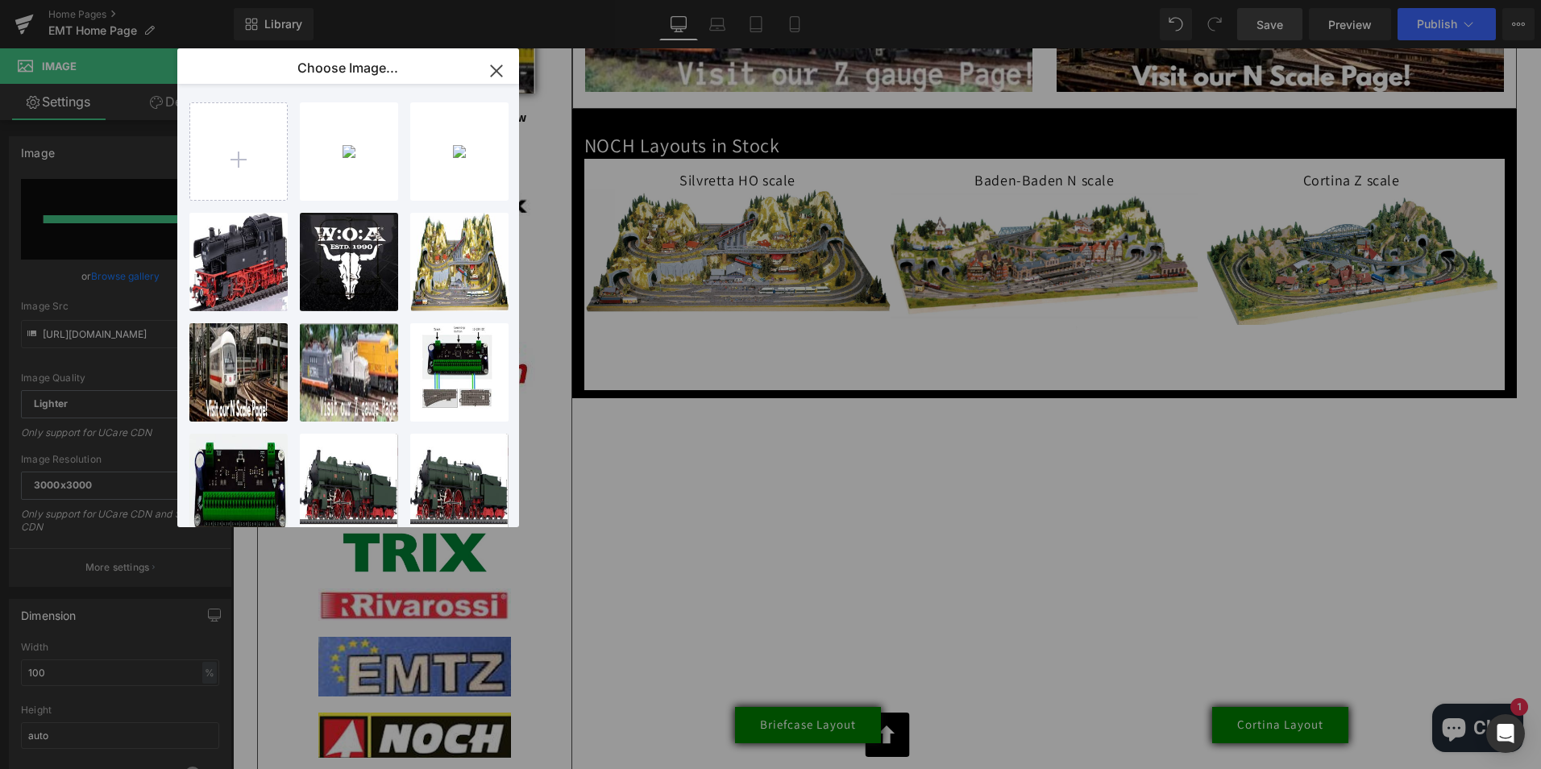
click at [502, 69] on icon "button" at bounding box center [497, 71] width 26 height 26
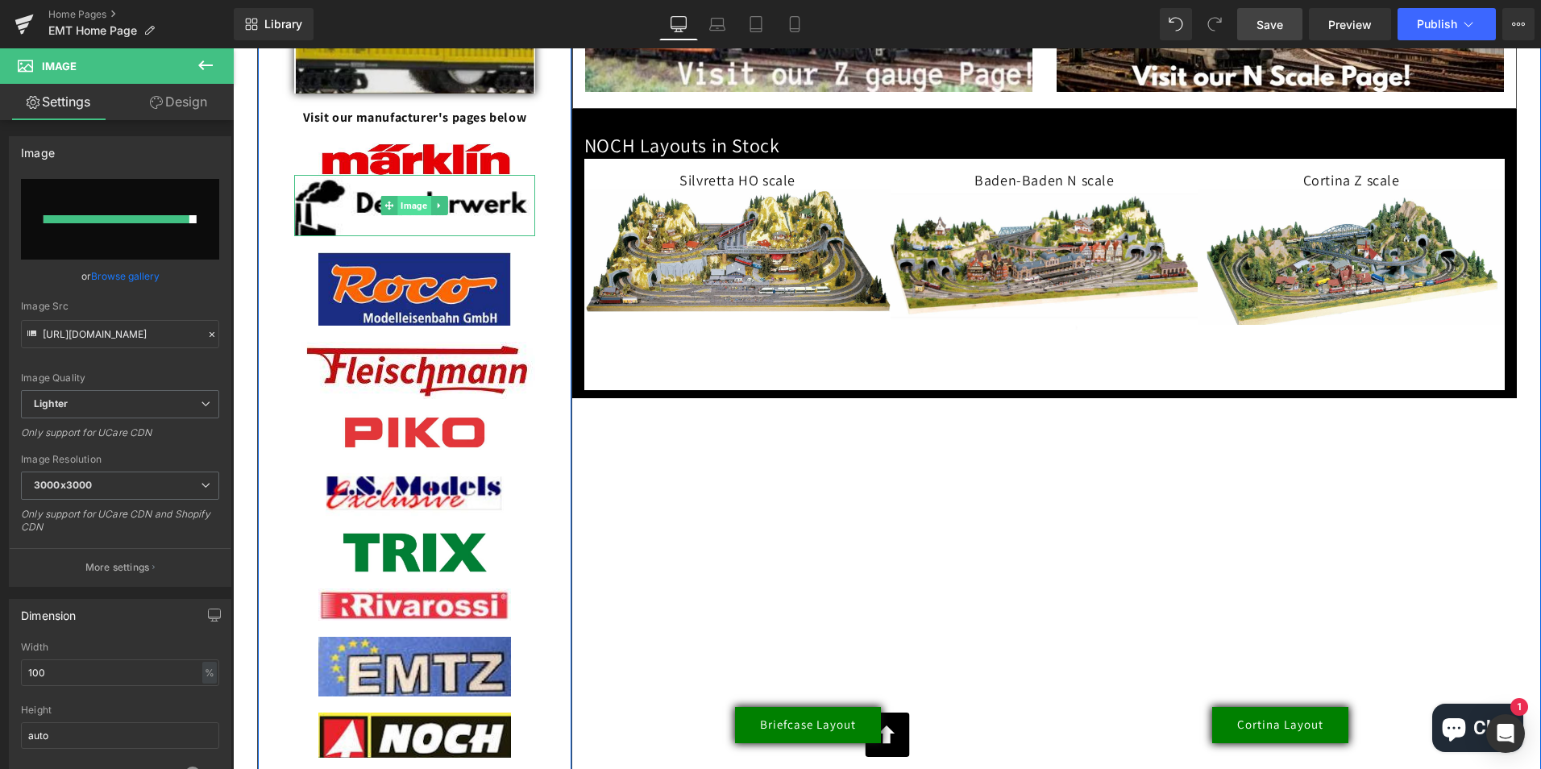
click at [415, 215] on span "Image" at bounding box center [414, 205] width 33 height 19
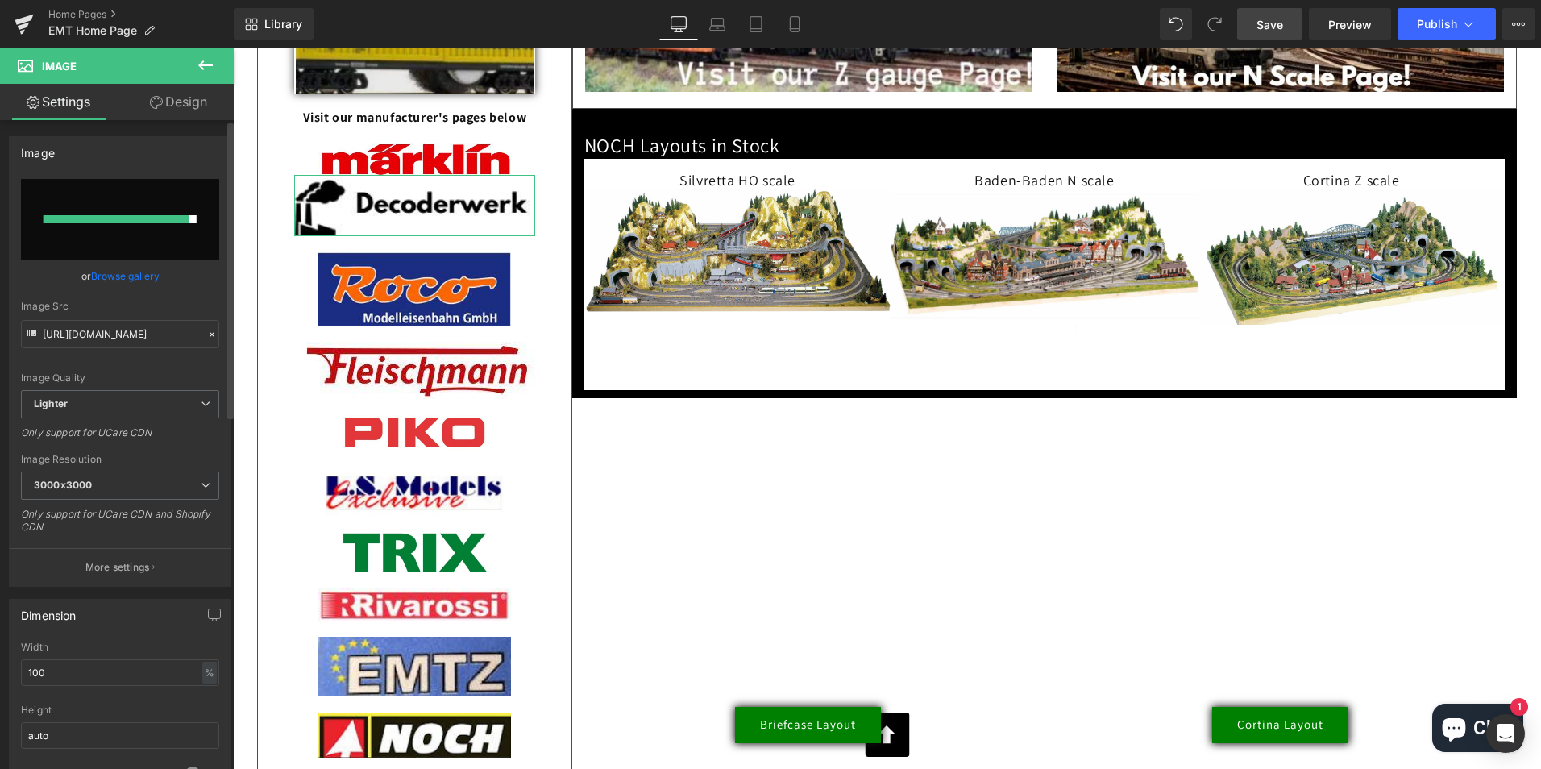
click at [114, 281] on link "Browse gallery" at bounding box center [125, 276] width 69 height 28
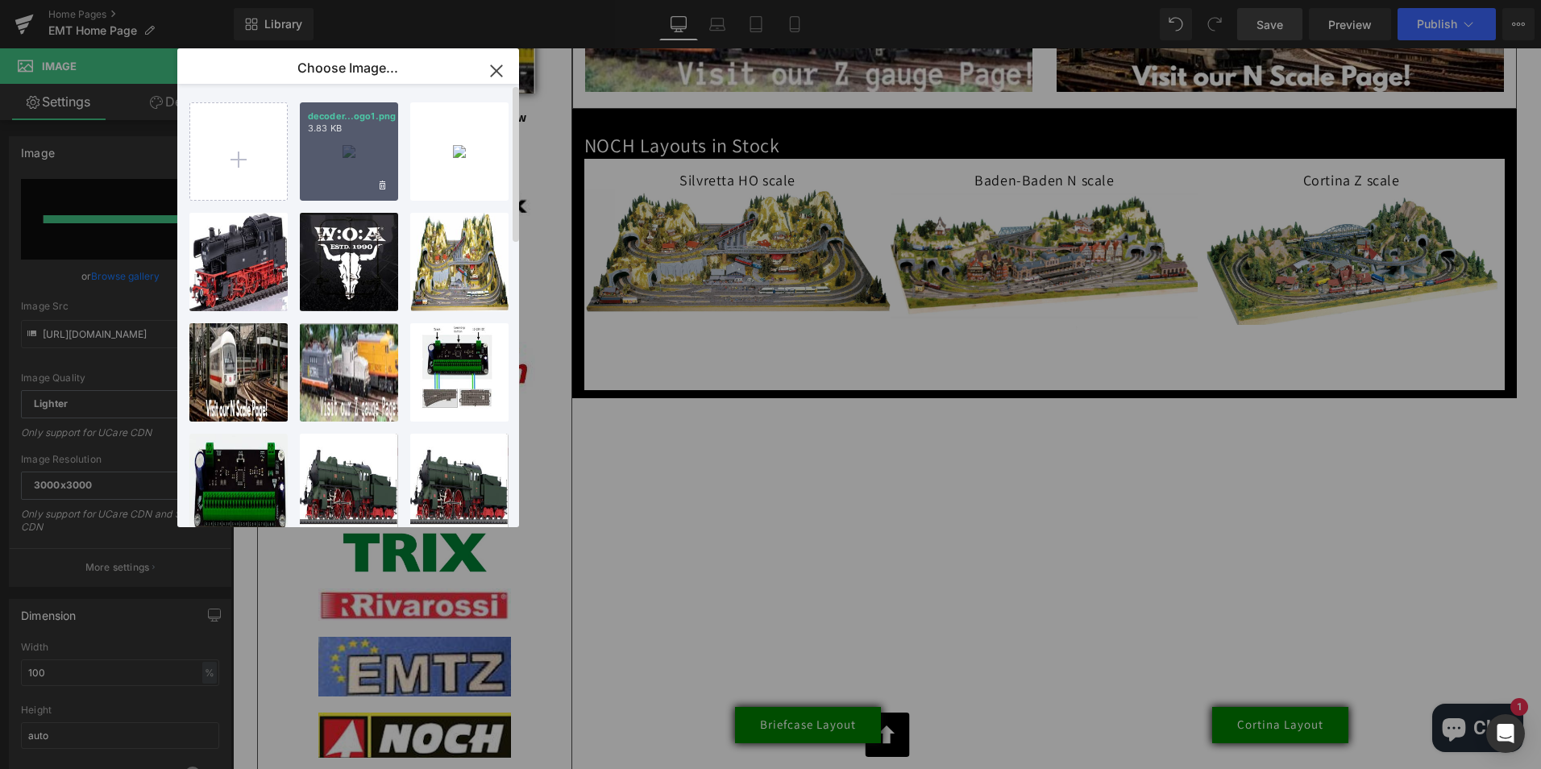
click at [347, 150] on div "decoder...ogo1.png 3.83 KB" at bounding box center [349, 151] width 98 height 98
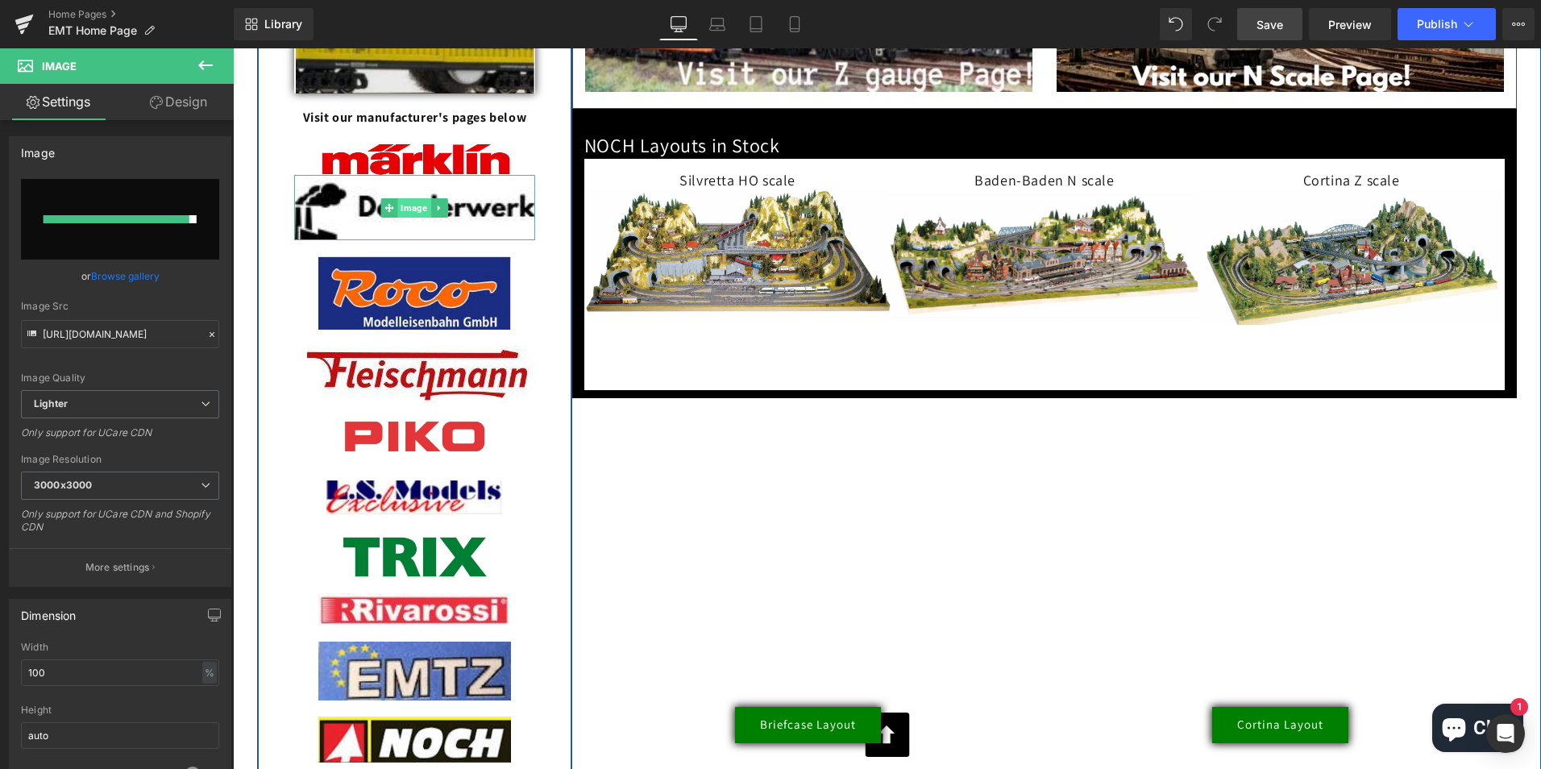
click at [410, 218] on span "Image" at bounding box center [414, 207] width 33 height 19
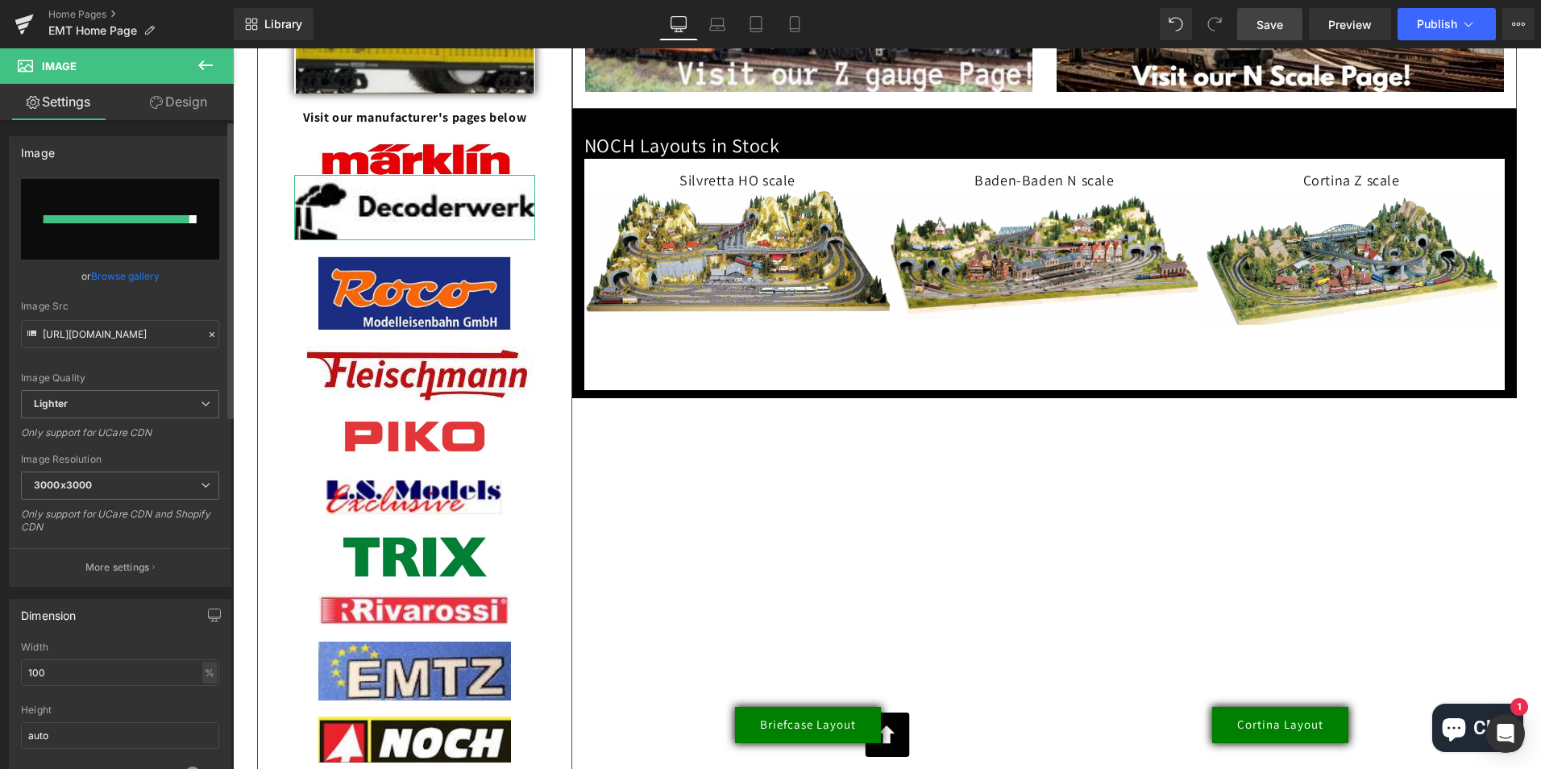
click at [119, 277] on link "Browse gallery" at bounding box center [125, 276] width 69 height 28
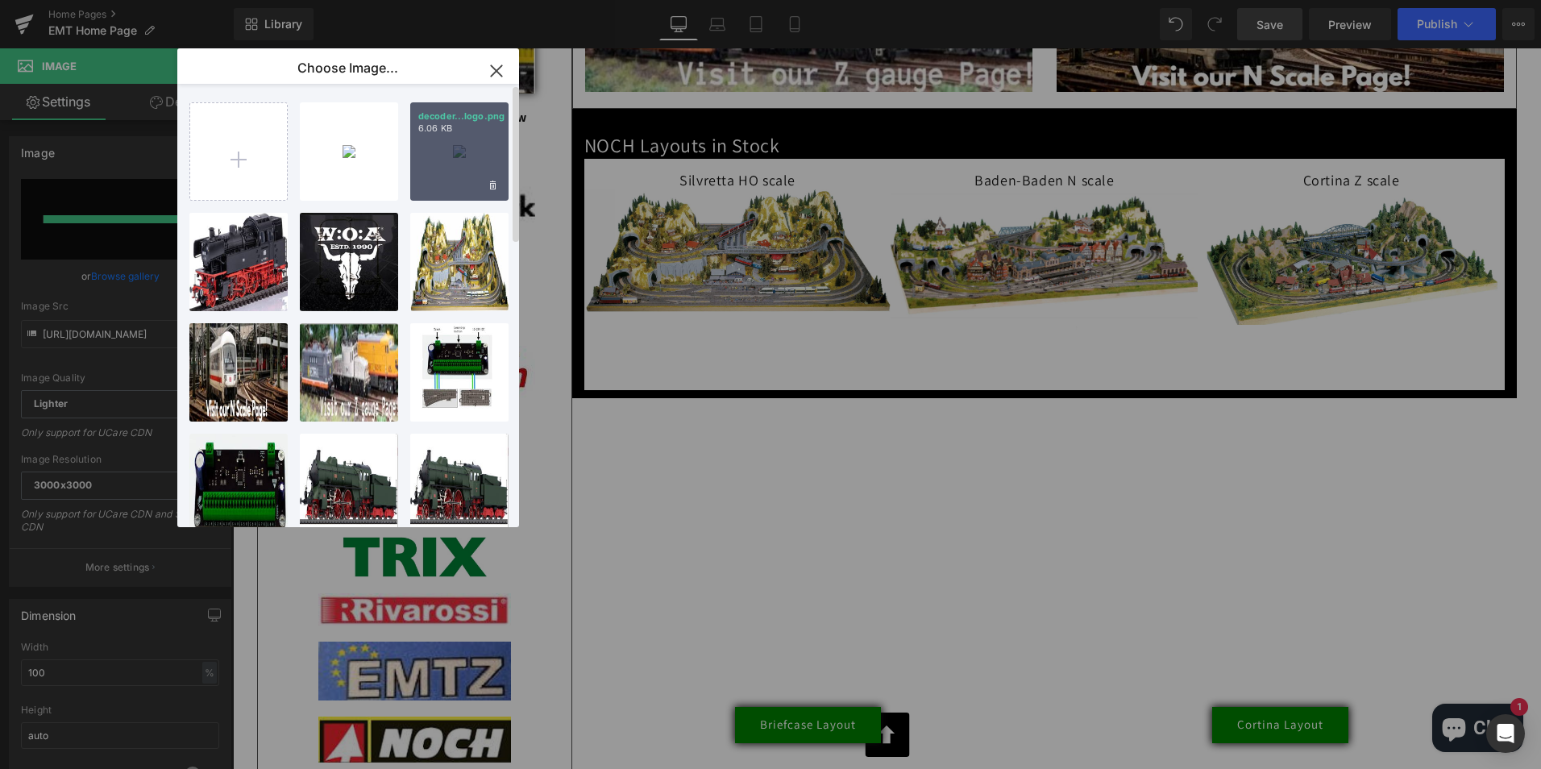
click at [456, 152] on div "decoder...logo.png 6.06 KB" at bounding box center [459, 151] width 98 height 98
type input "[URL][DOMAIN_NAME]"
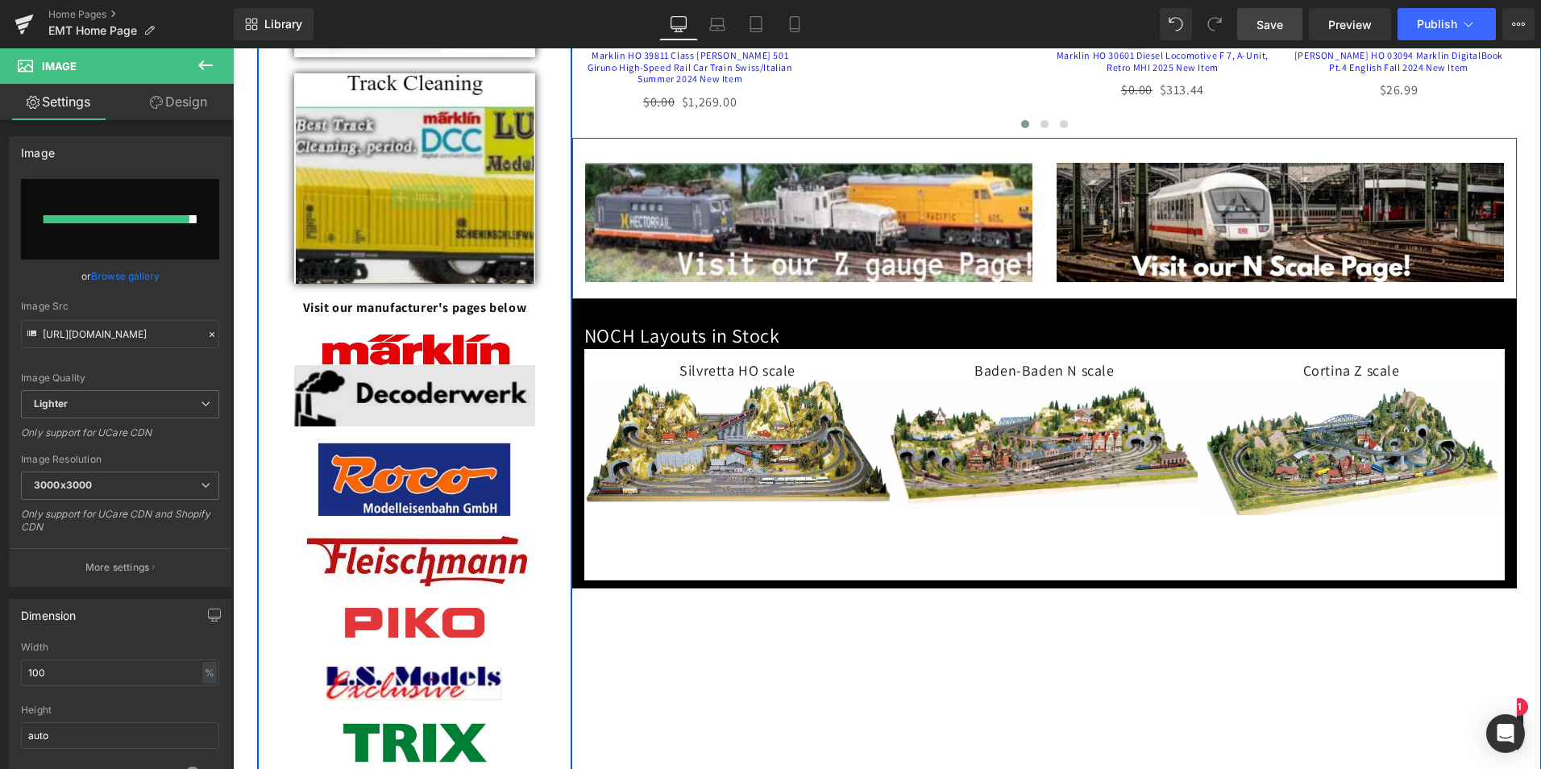
scroll to position [1048, 0]
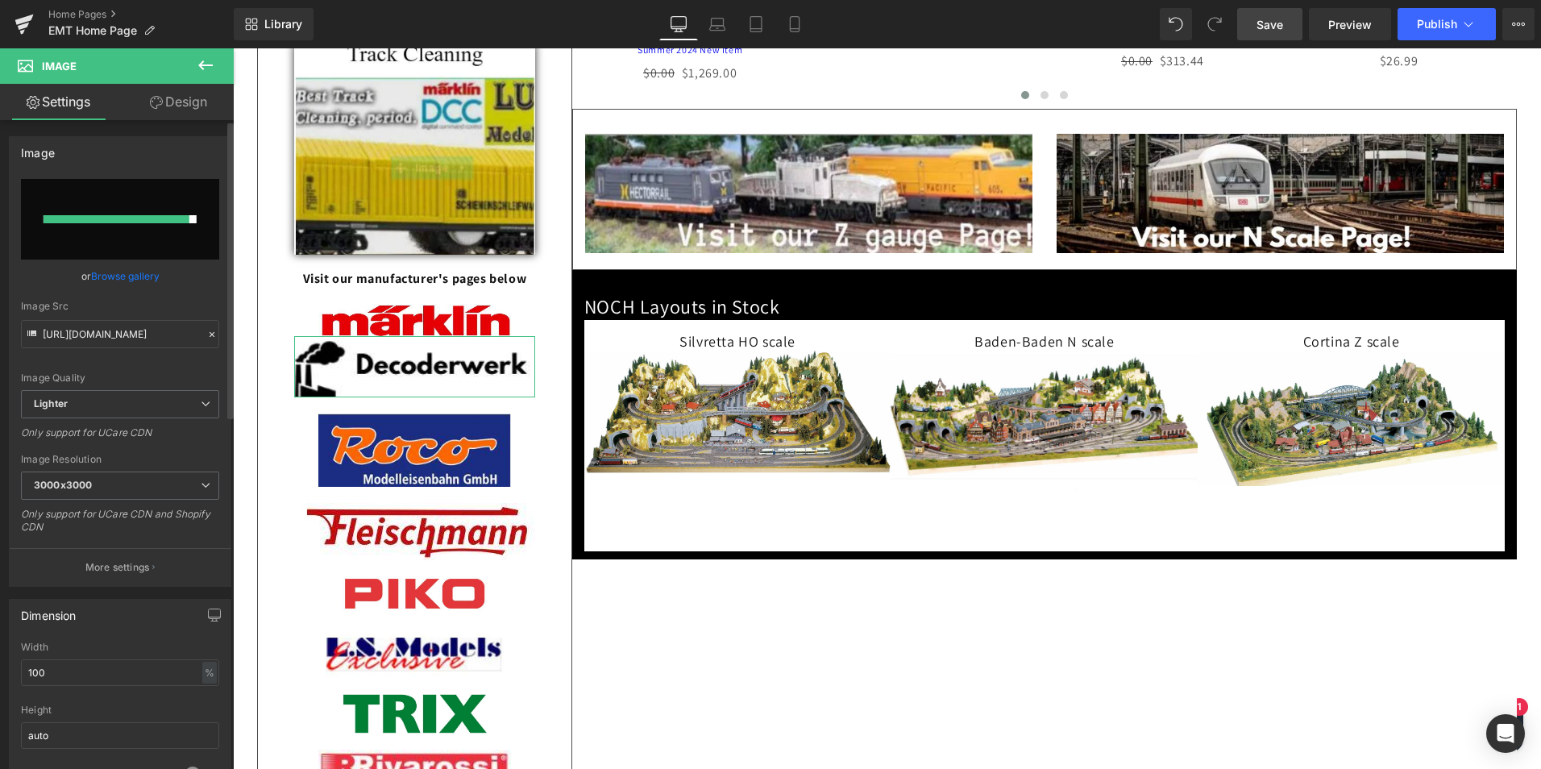
click at [132, 272] on link "Browse gallery" at bounding box center [125, 276] width 69 height 28
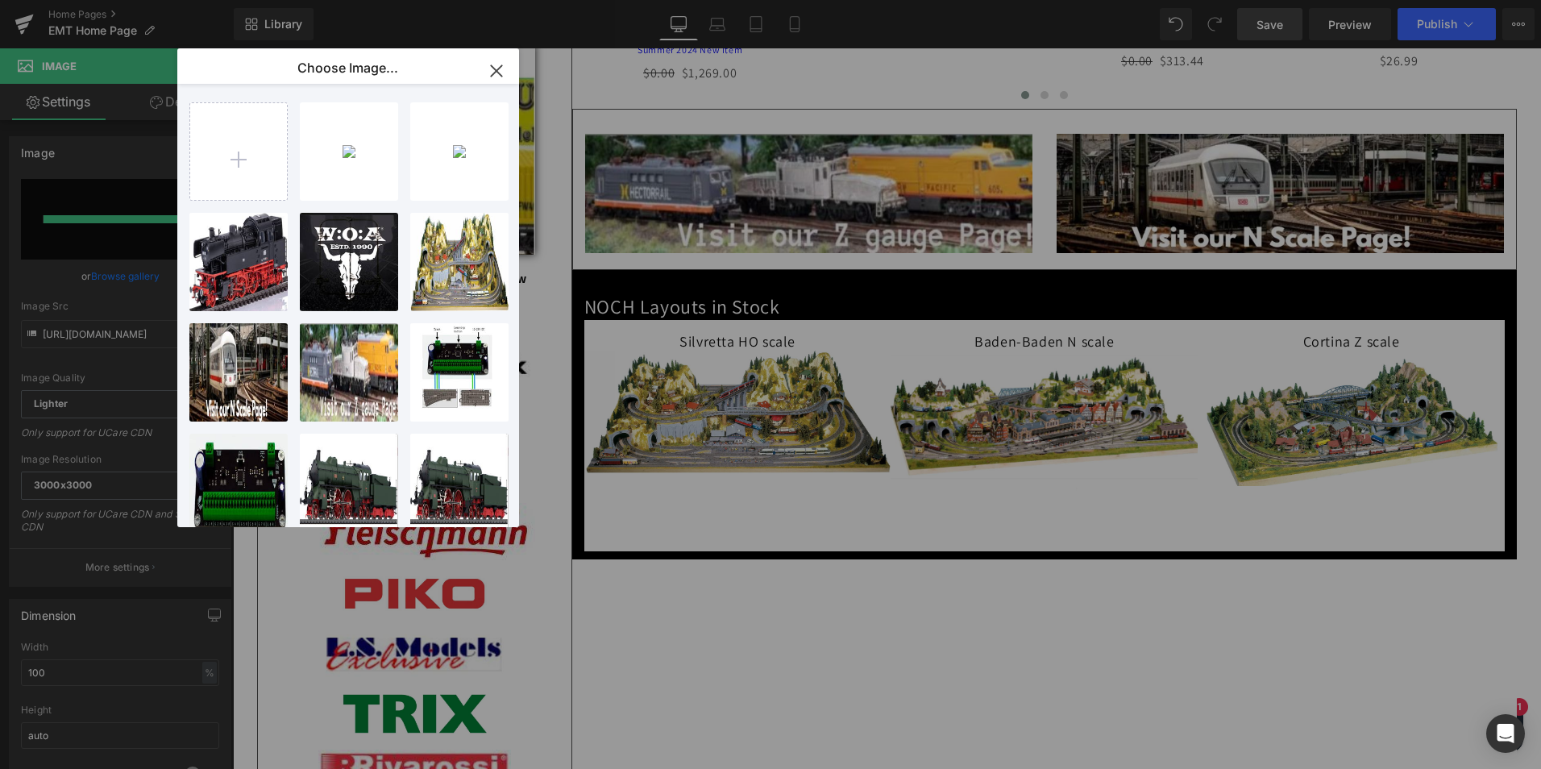
click at [493, 69] on icon "button" at bounding box center [497, 71] width 26 height 26
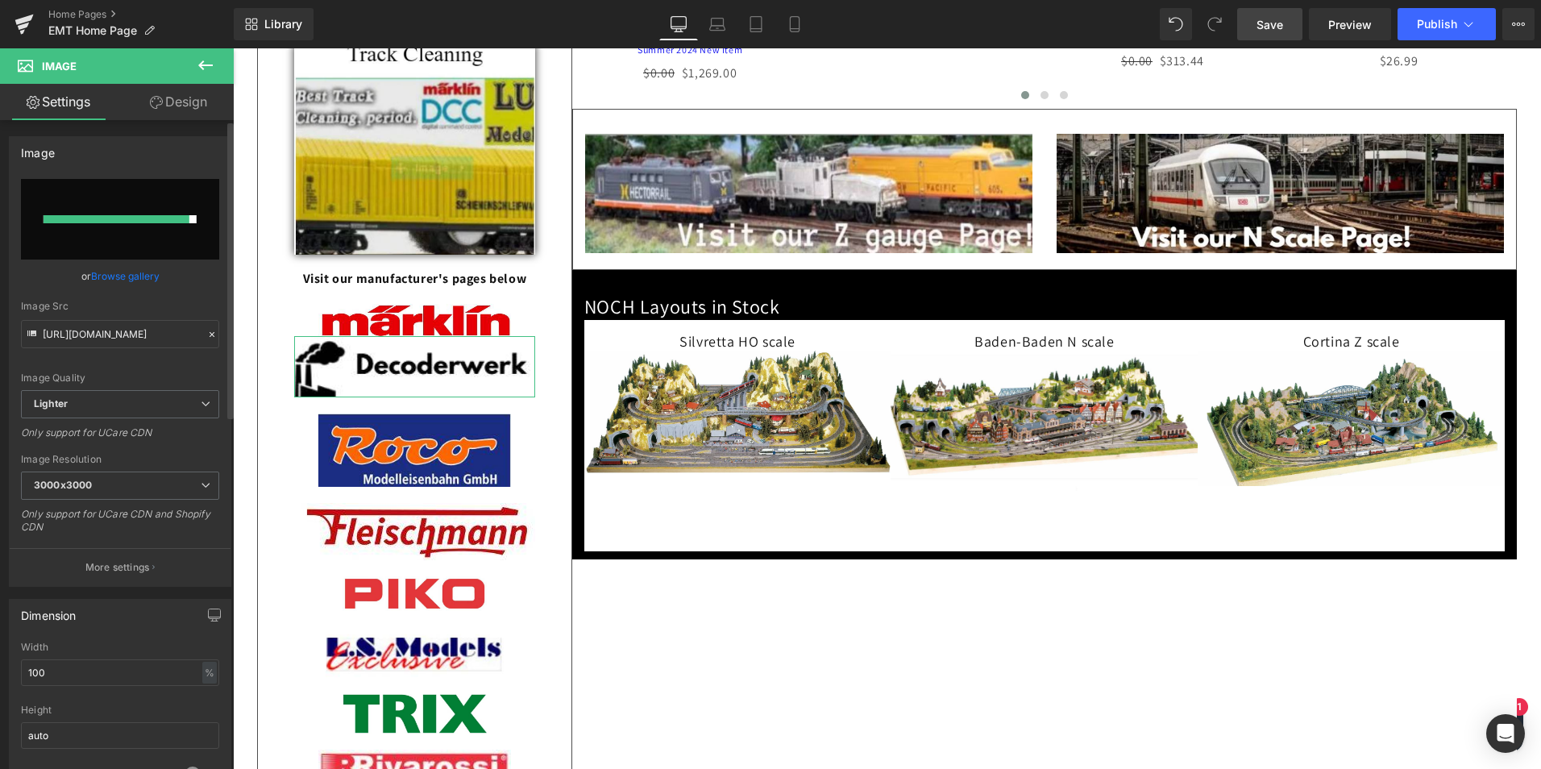
click at [121, 277] on link "Browse gallery" at bounding box center [125, 276] width 69 height 28
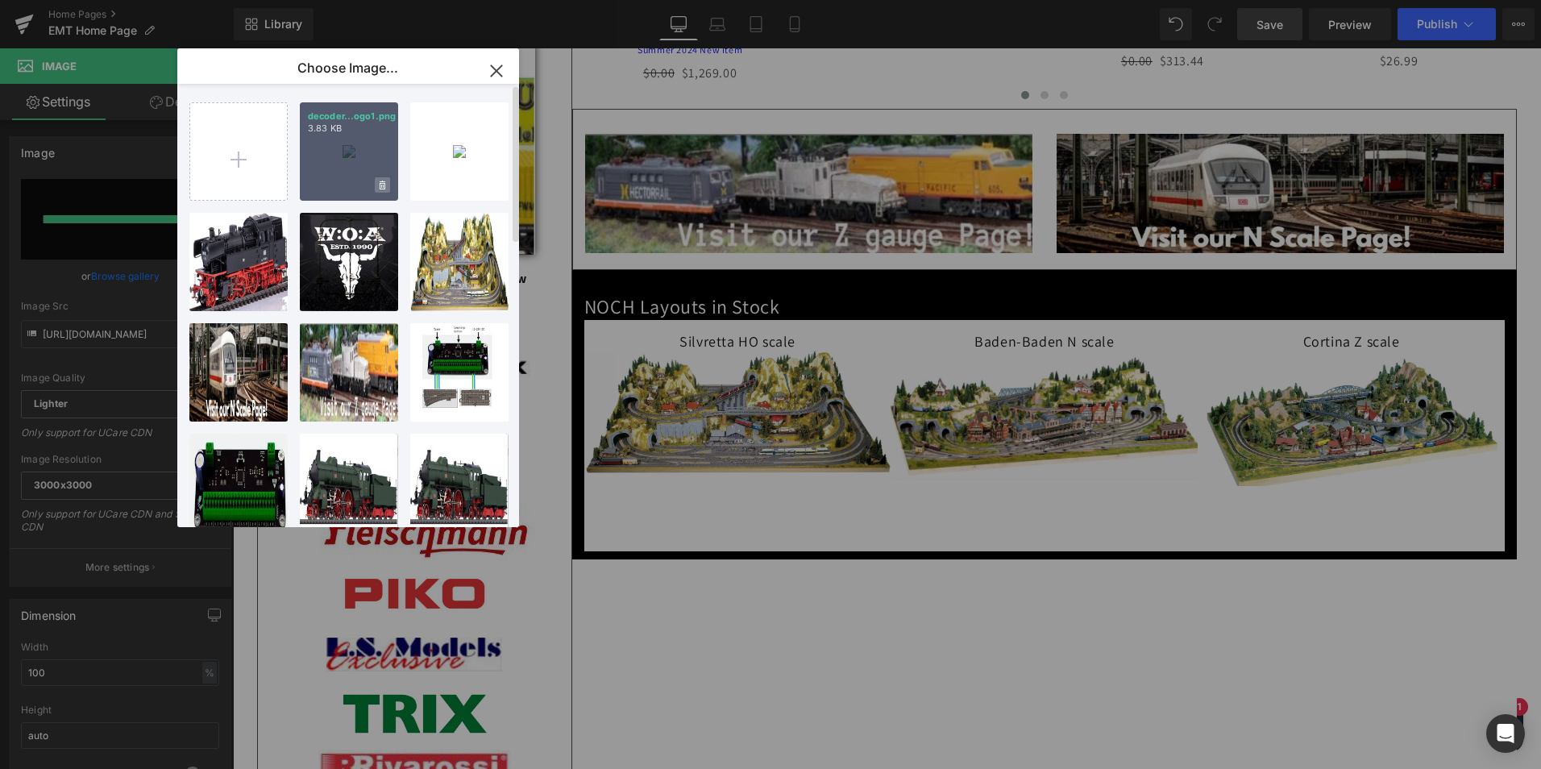
click at [381, 185] on icon at bounding box center [383, 185] width 6 height 9
click at [329, 185] on span "Yes" at bounding box center [328, 185] width 40 height 17
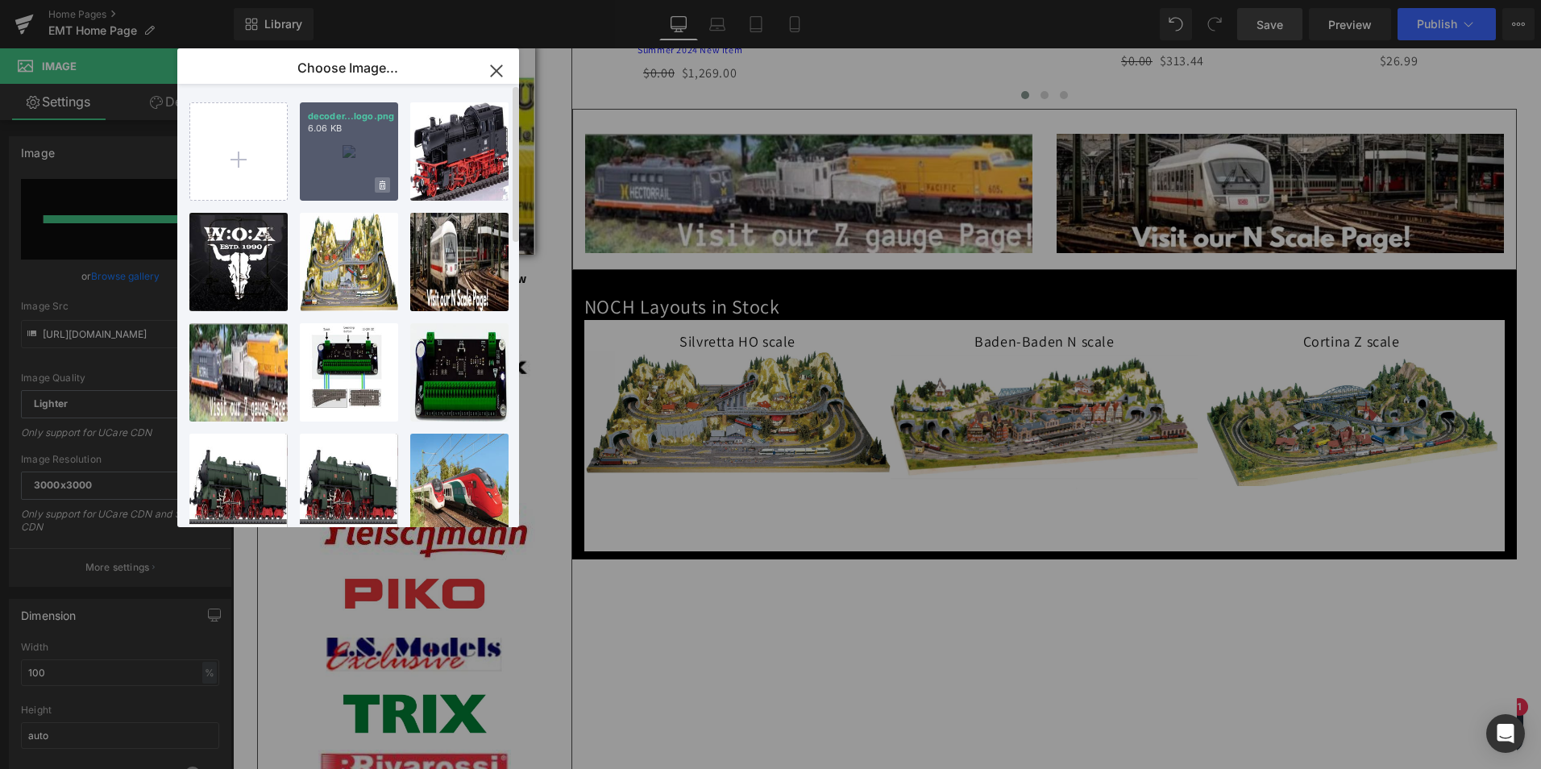
click at [381, 184] on icon at bounding box center [383, 185] width 6 height 9
click at [319, 185] on span "Yes" at bounding box center [328, 185] width 40 height 17
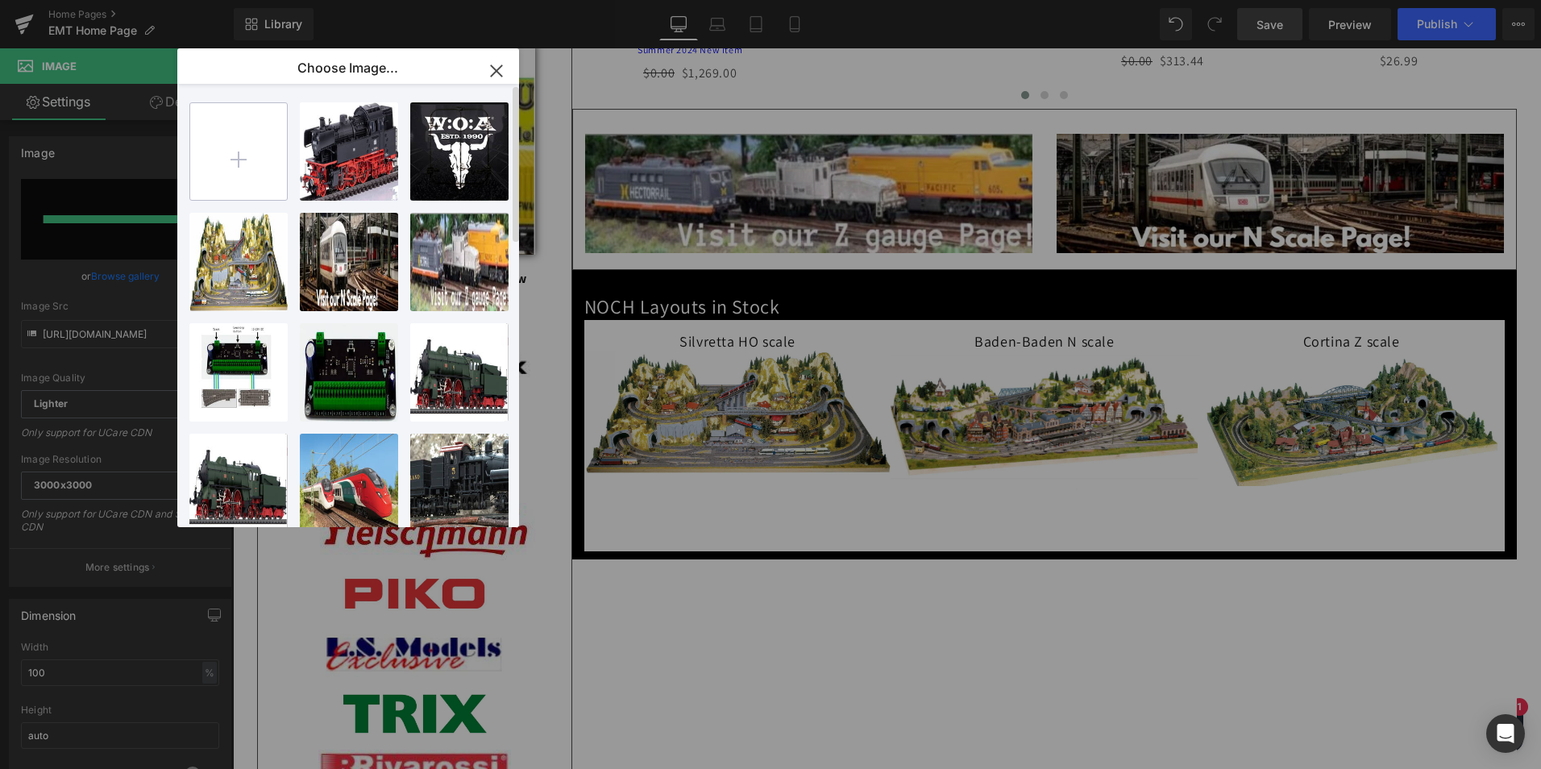
click at [239, 152] on input "file" at bounding box center [238, 151] width 97 height 97
type input "C:\fakepath\decoderwerk-logo1.png"
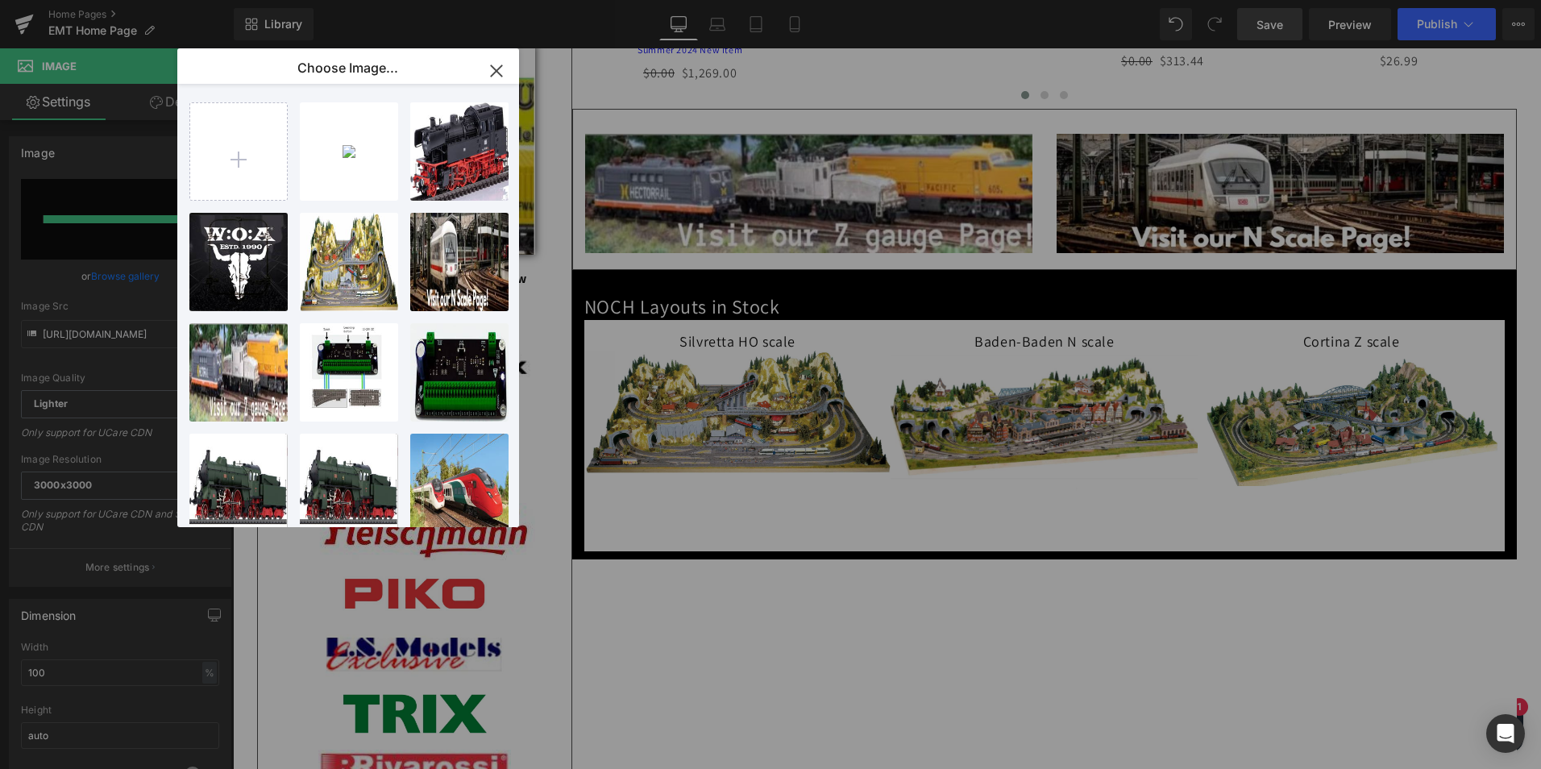
click at [493, 68] on icon "button" at bounding box center [496, 70] width 10 height 10
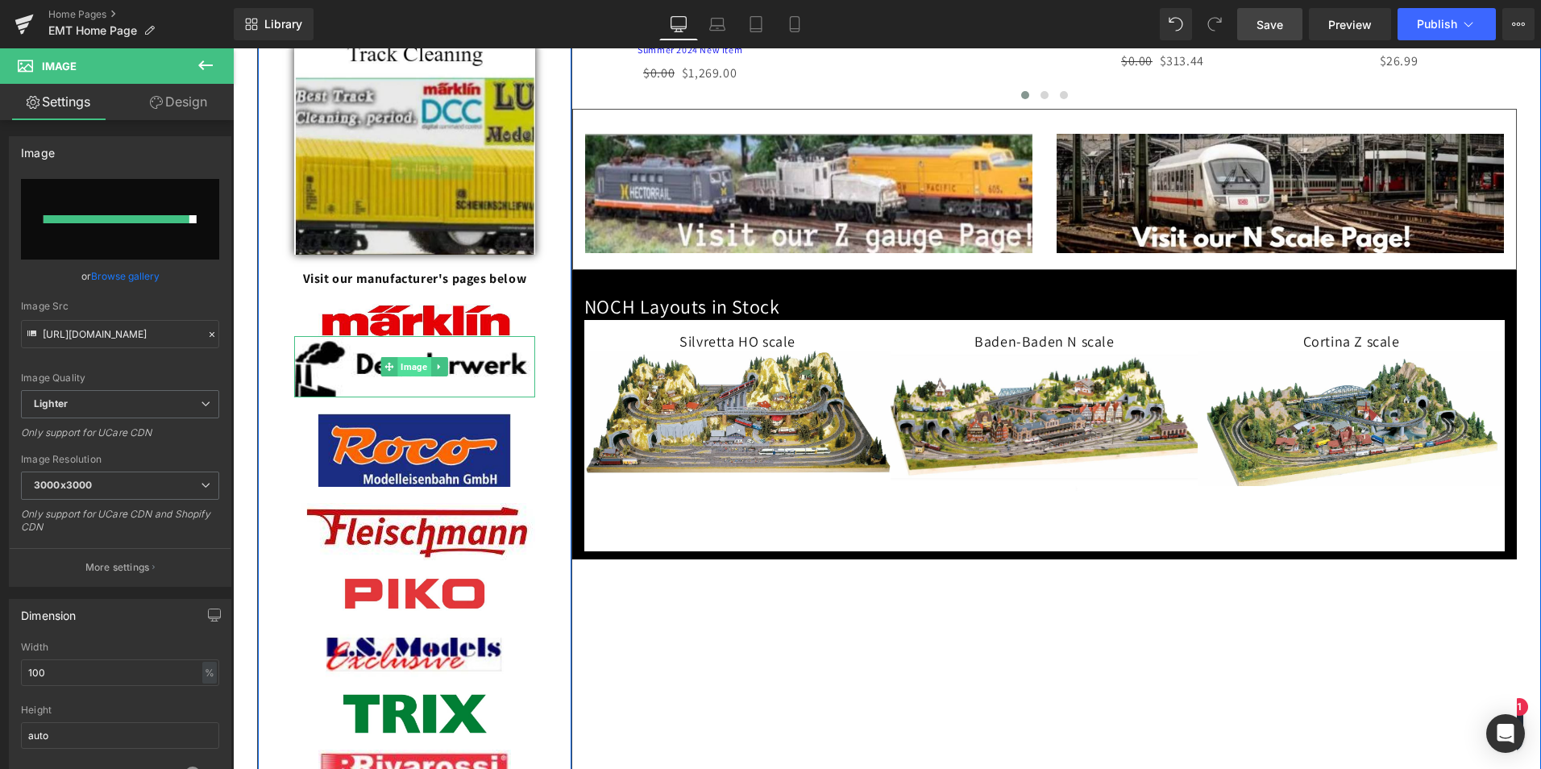
click at [410, 376] on span "Image" at bounding box center [414, 366] width 33 height 19
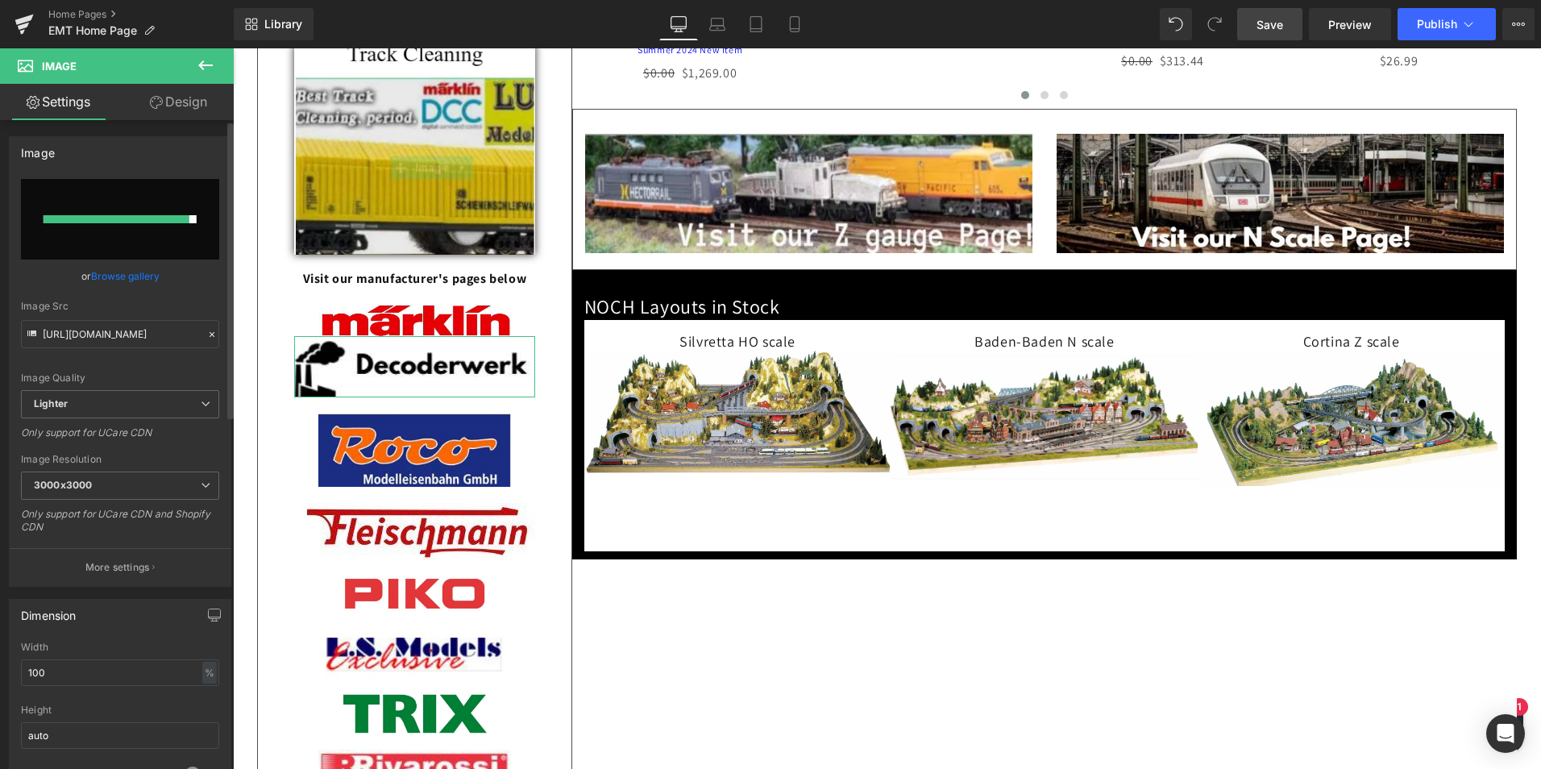
click at [112, 216] on div at bounding box center [117, 219] width 146 height 8
click at [112, 277] on link "Browse gallery" at bounding box center [125, 276] width 69 height 28
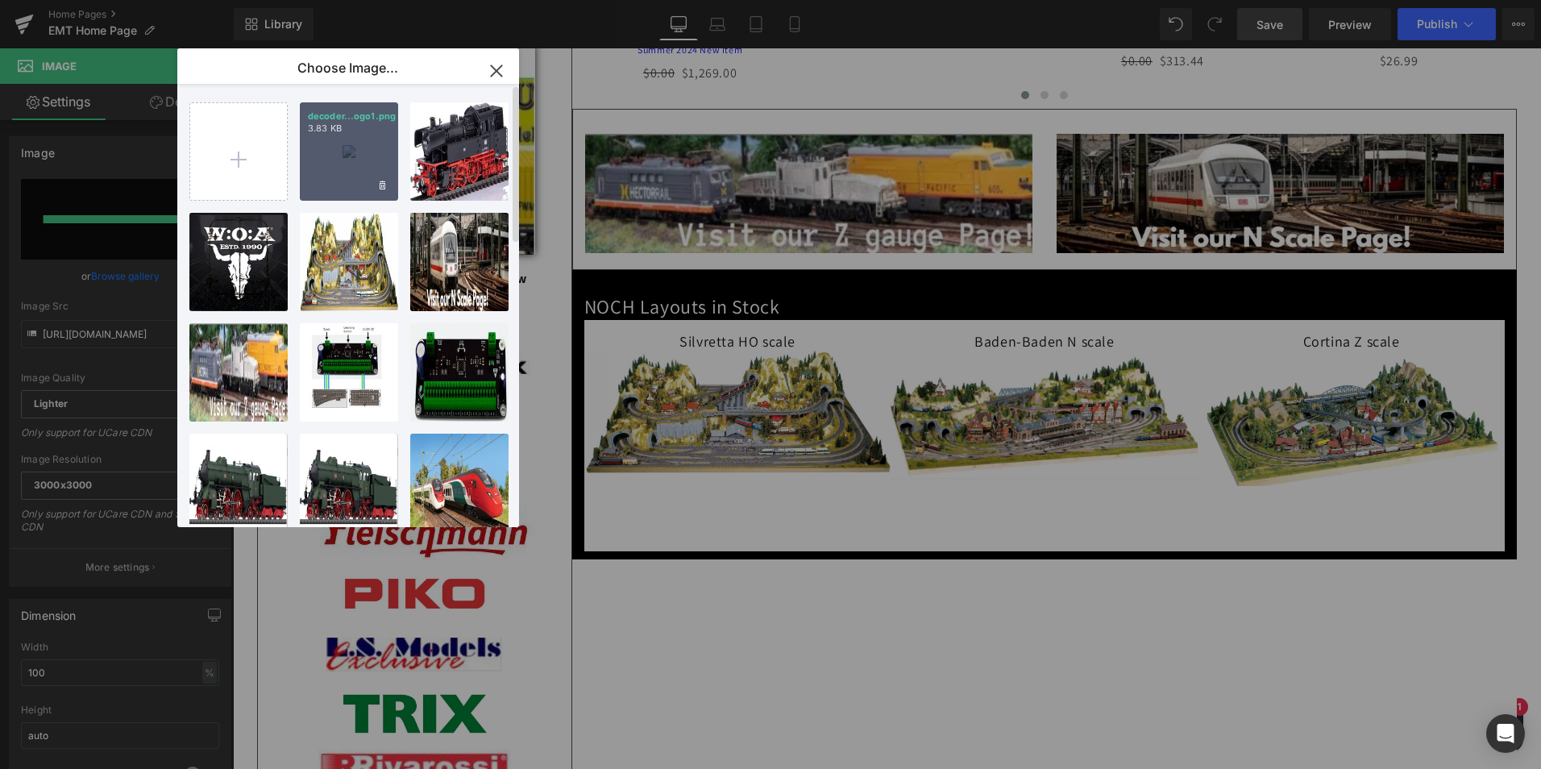
click at [362, 150] on div "decoder...ogo1.png 3.83 KB" at bounding box center [349, 151] width 98 height 98
type input "[URL][DOMAIN_NAME]"
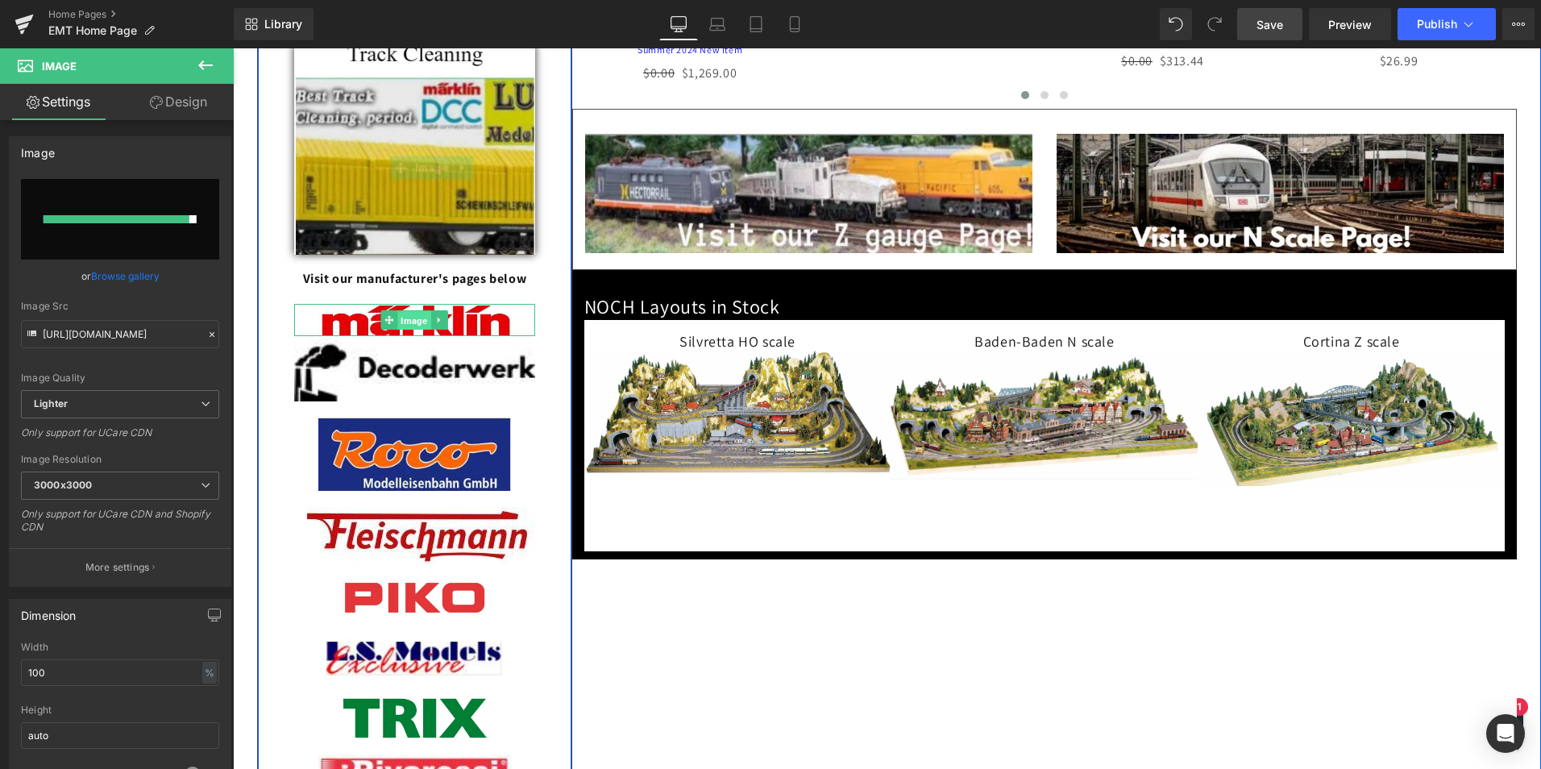
click at [410, 331] on span "Image" at bounding box center [414, 320] width 33 height 19
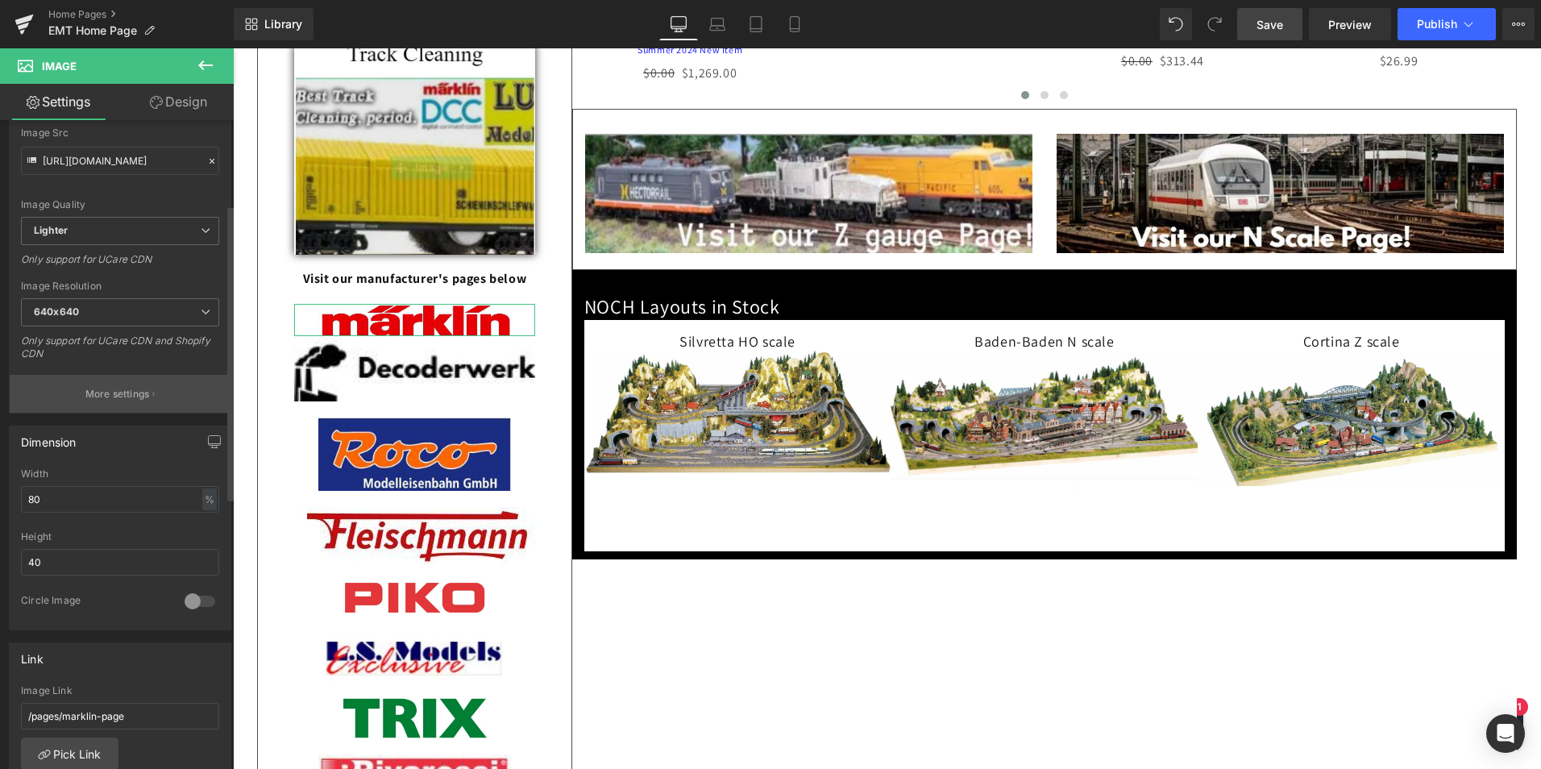
scroll to position [242, 0]
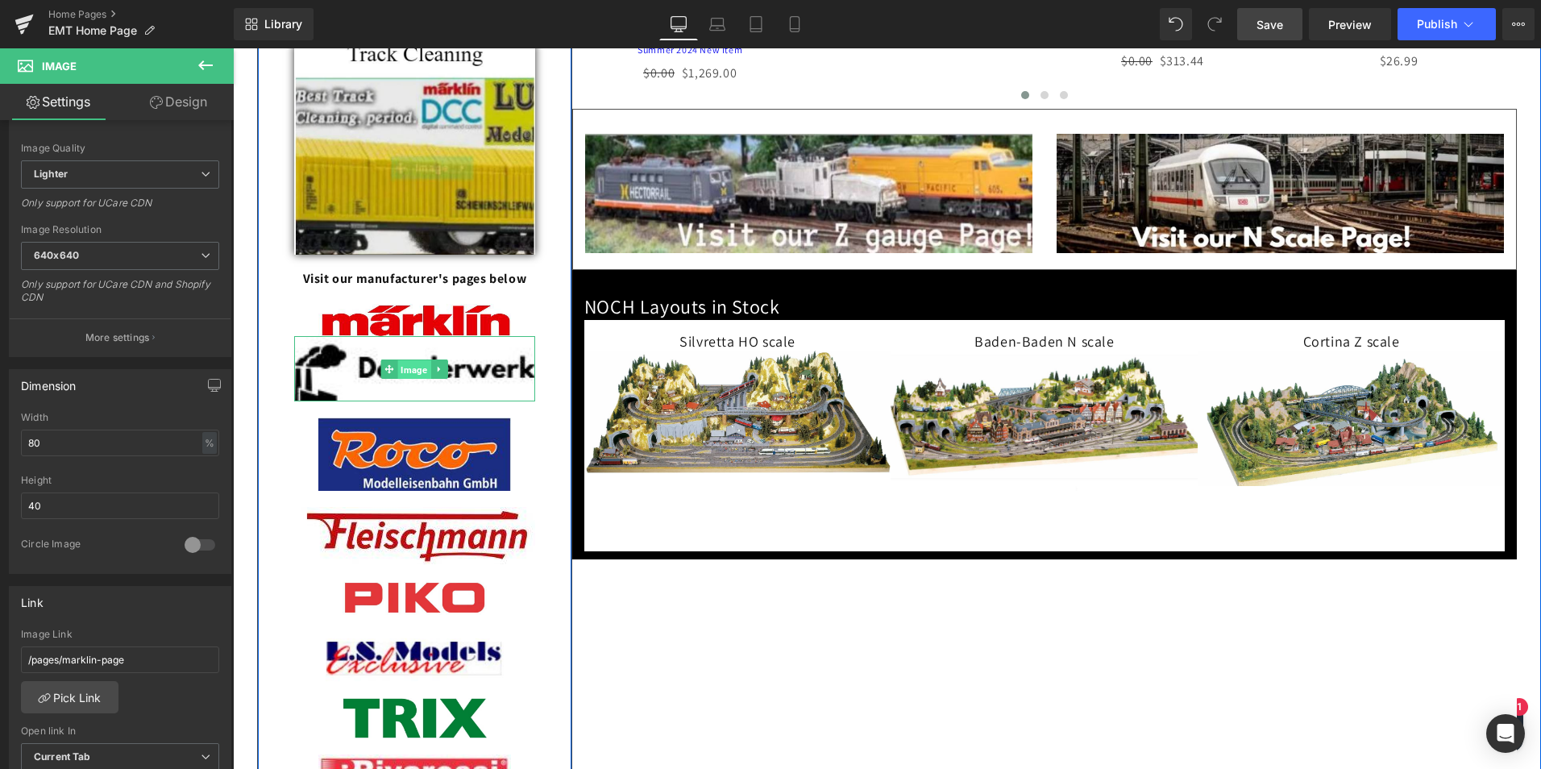
click at [405, 379] on span "Image" at bounding box center [414, 369] width 33 height 19
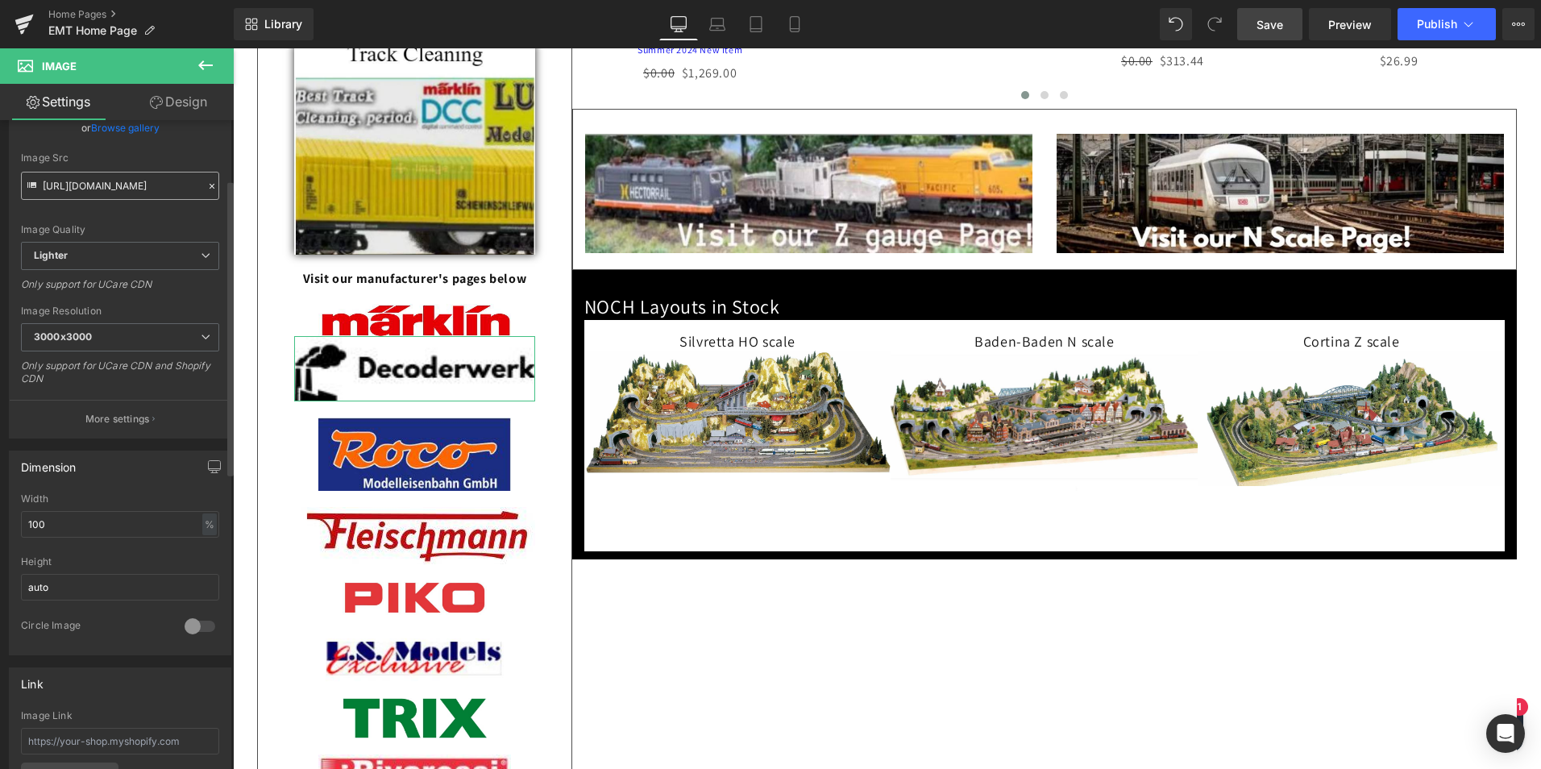
scroll to position [161, 0]
click at [201, 335] on icon at bounding box center [206, 336] width 10 height 10
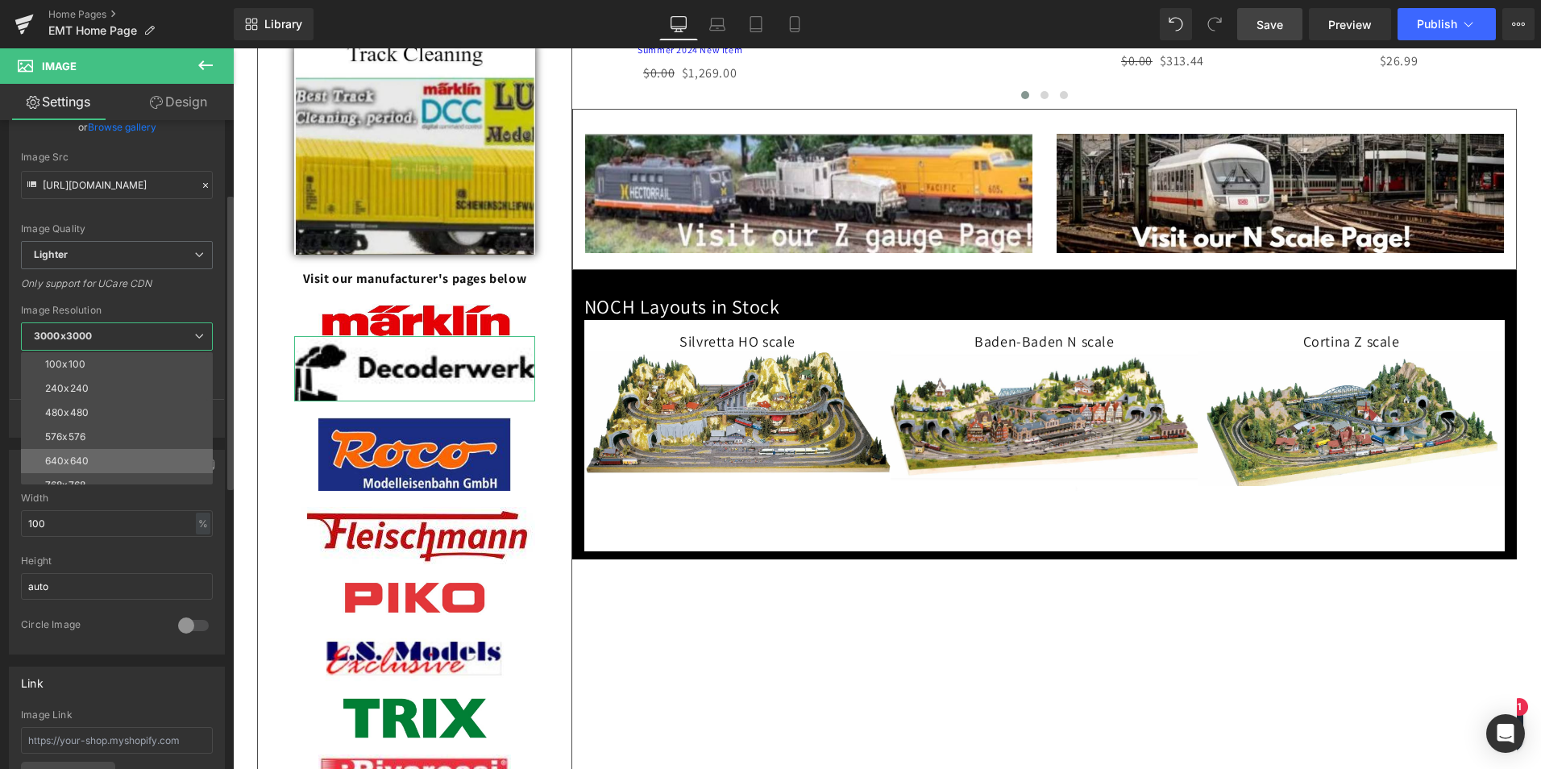
click at [82, 456] on div "640x640" at bounding box center [67, 460] width 44 height 11
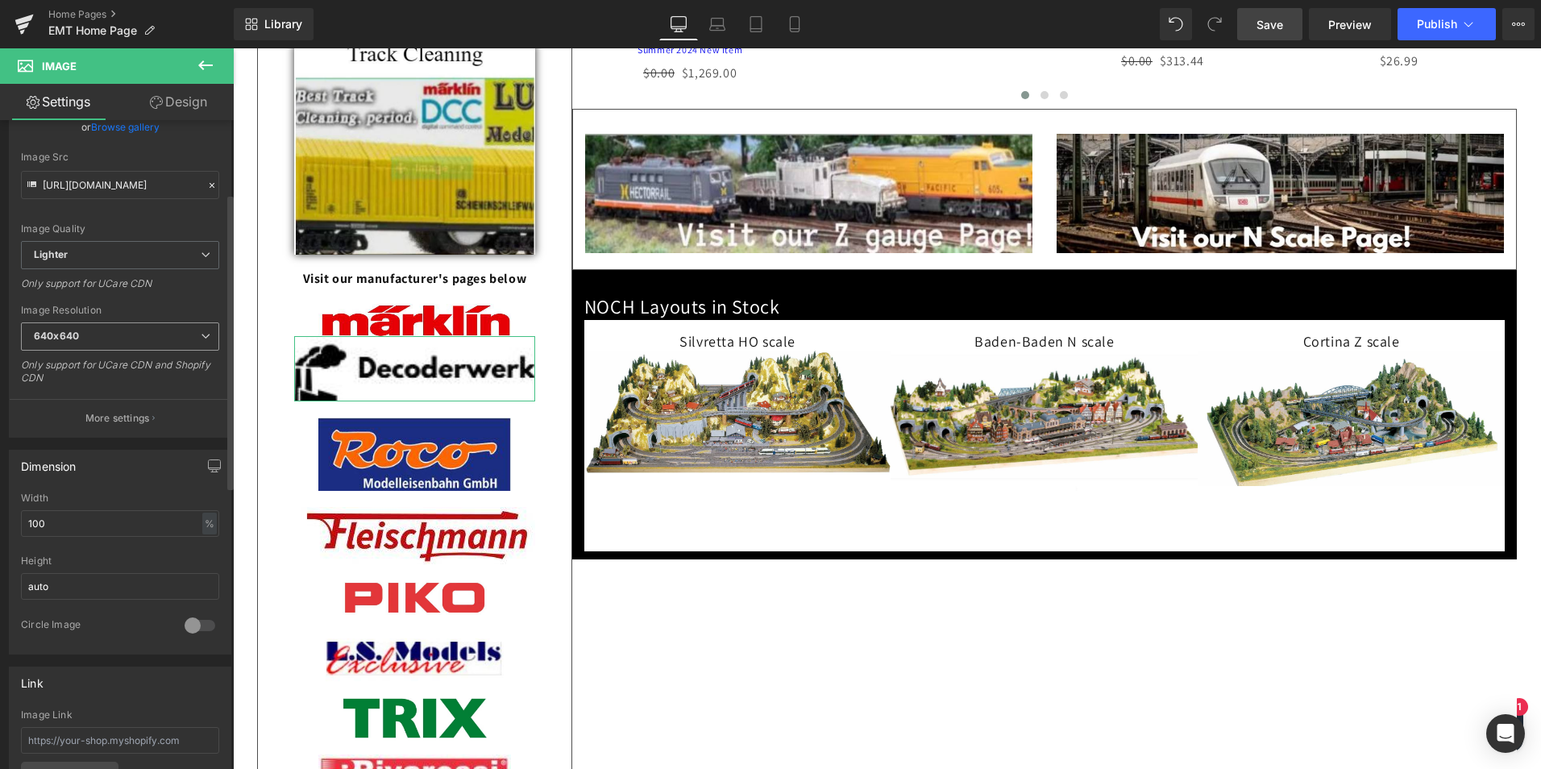
type input "[URL][DOMAIN_NAME]"
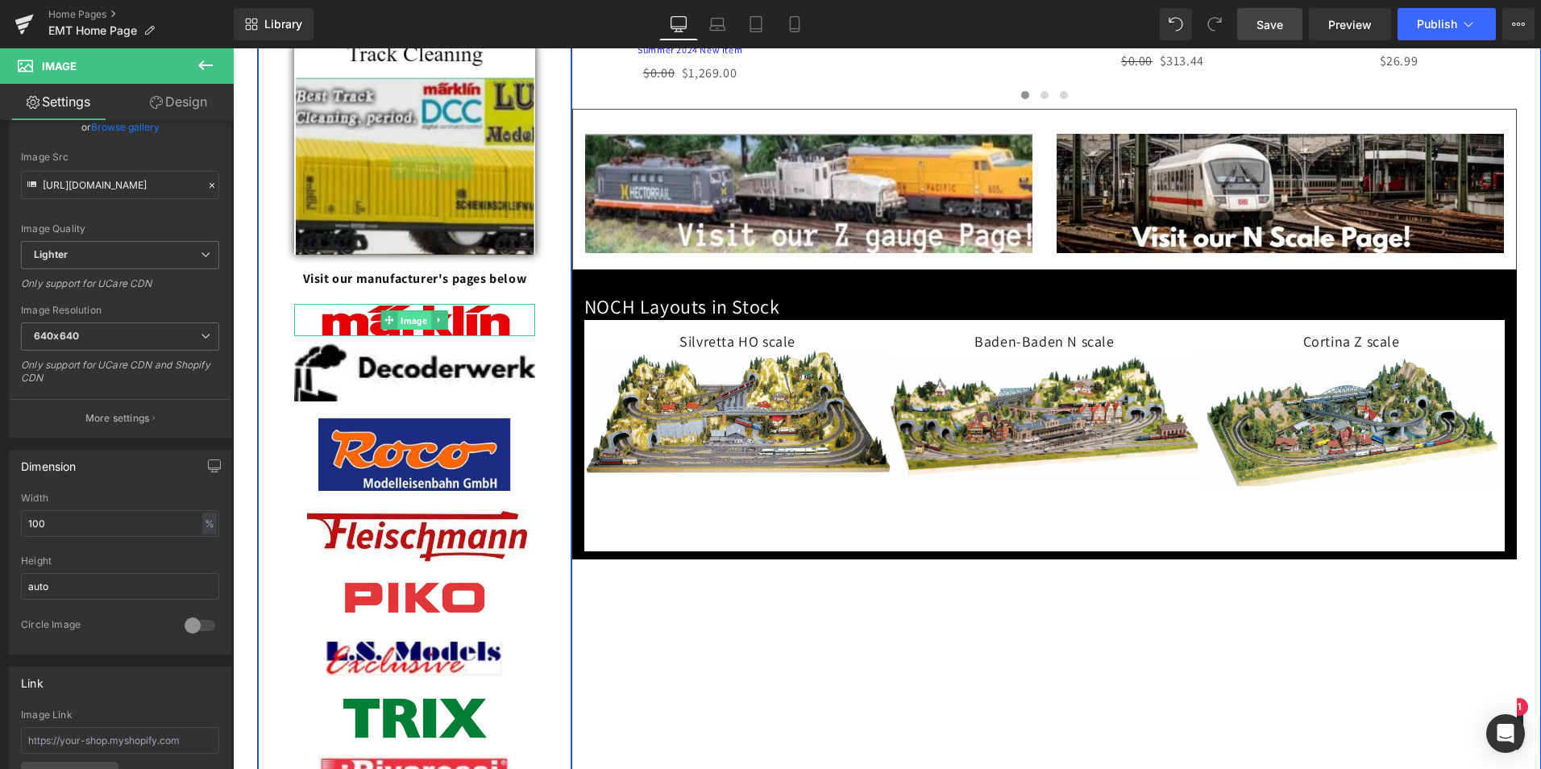
click at [411, 331] on span "Image" at bounding box center [414, 320] width 33 height 19
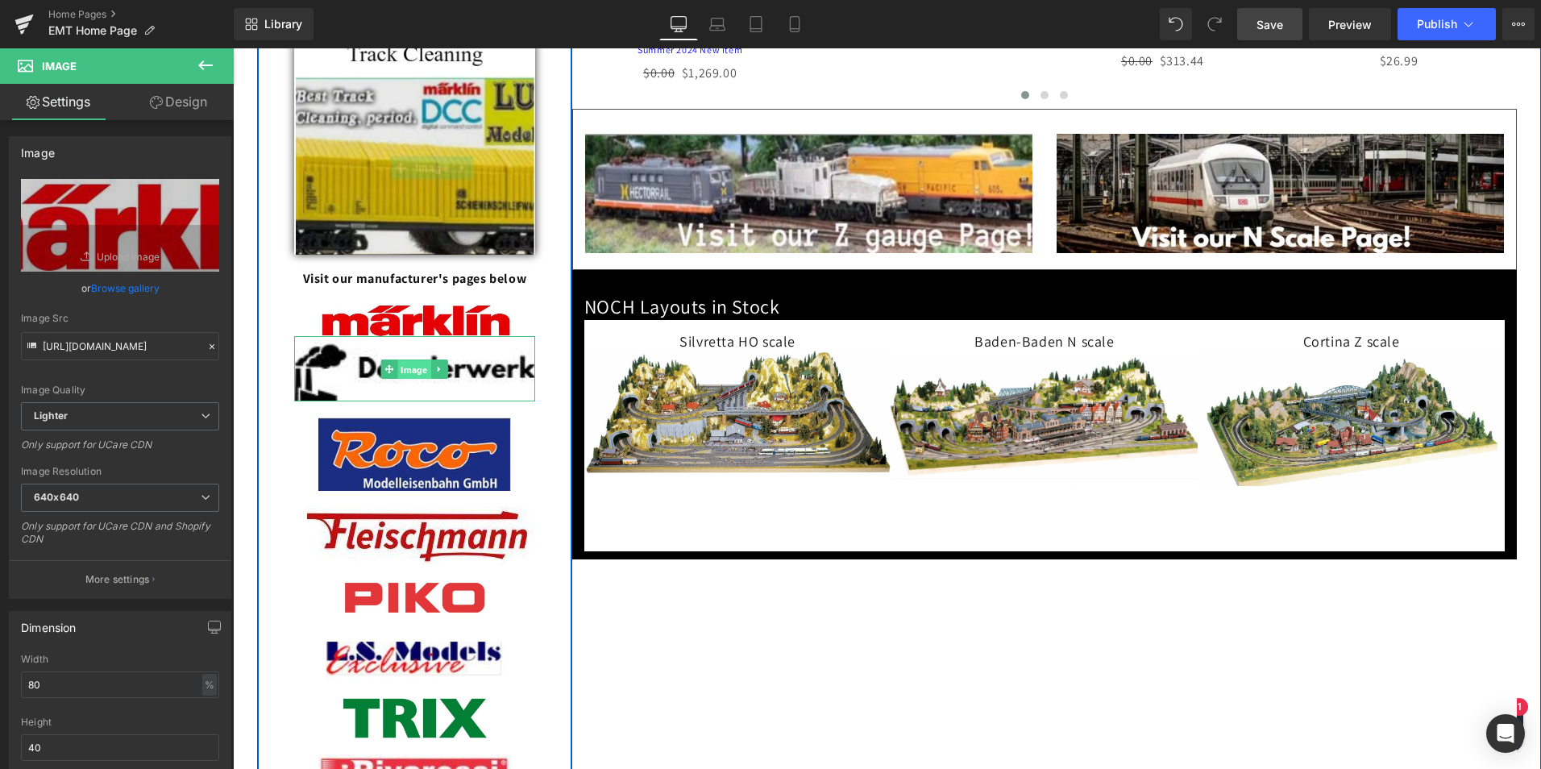
click at [407, 379] on span "Image" at bounding box center [414, 369] width 33 height 19
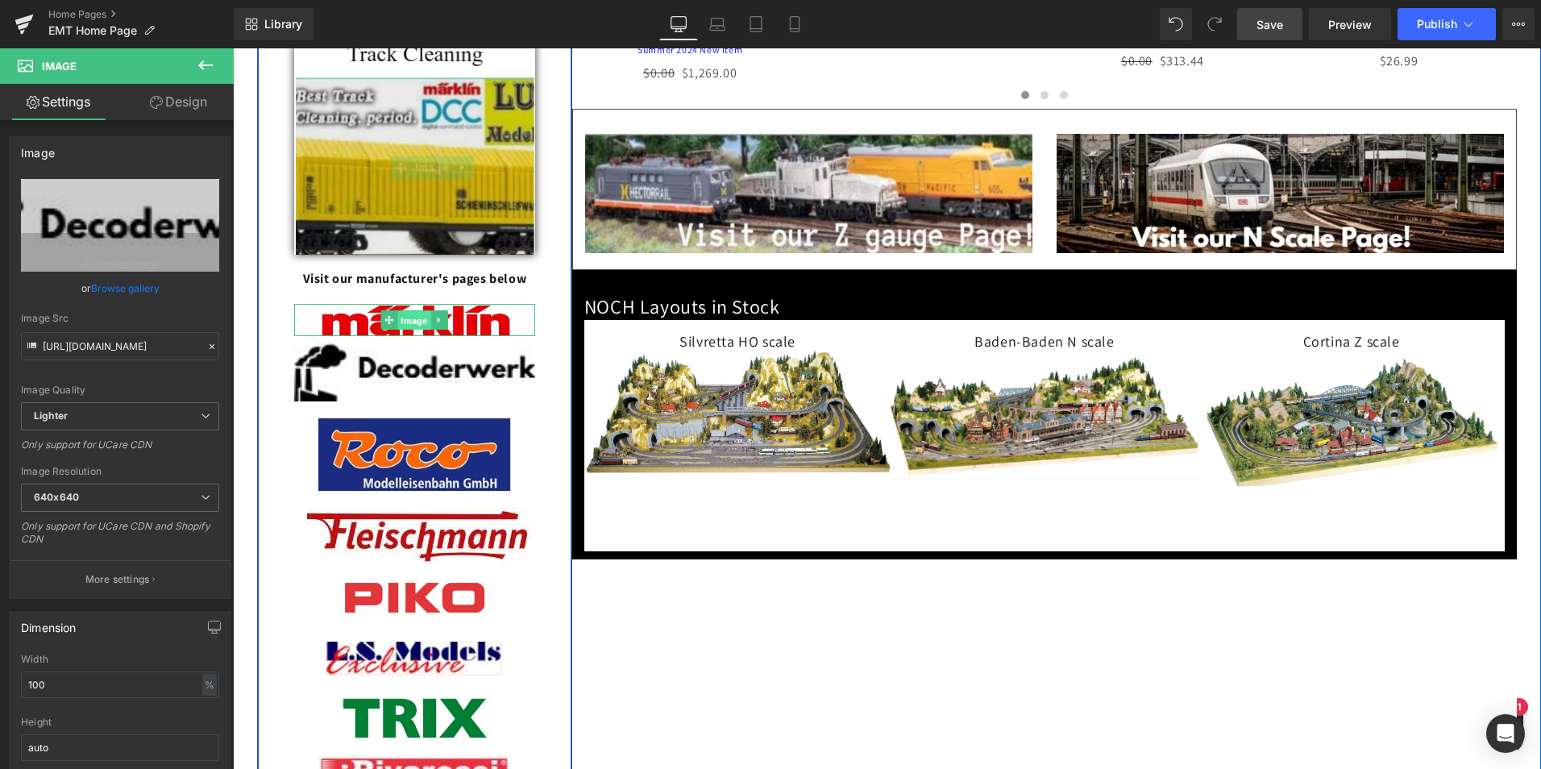
click at [408, 331] on span "Image" at bounding box center [414, 320] width 33 height 19
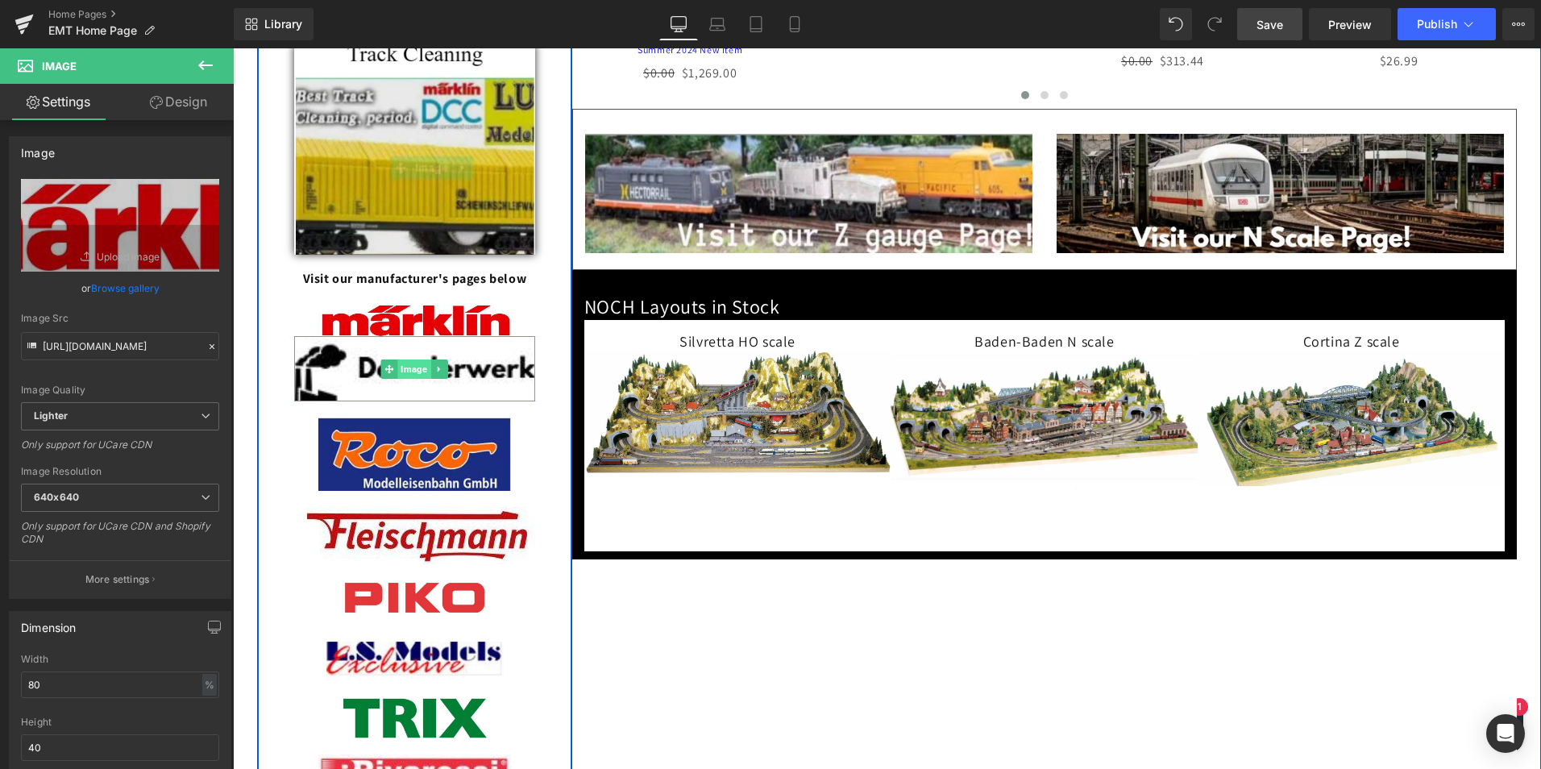
click at [410, 379] on span "Image" at bounding box center [414, 369] width 33 height 19
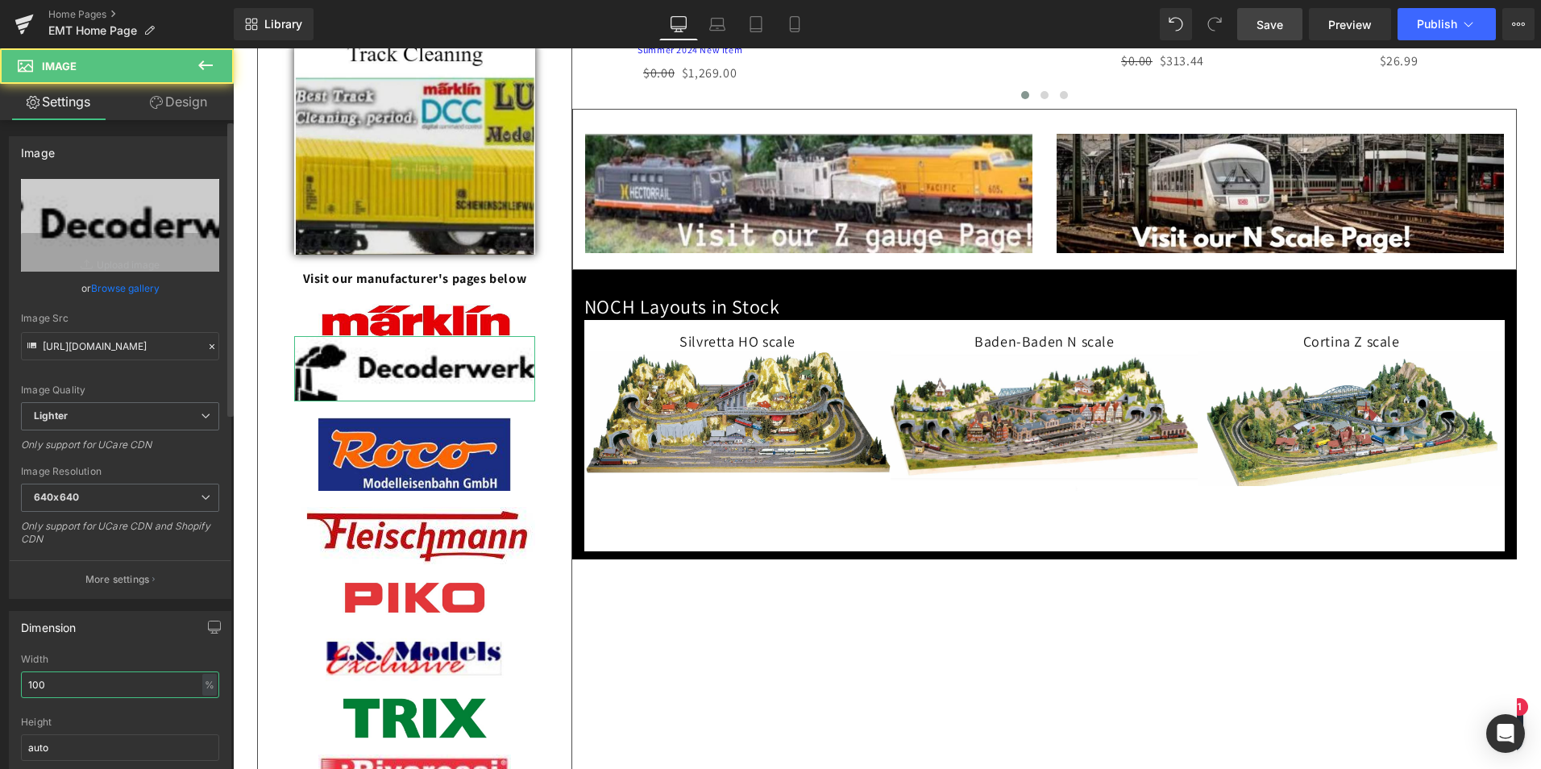
click at [74, 688] on input "100" at bounding box center [120, 685] width 198 height 27
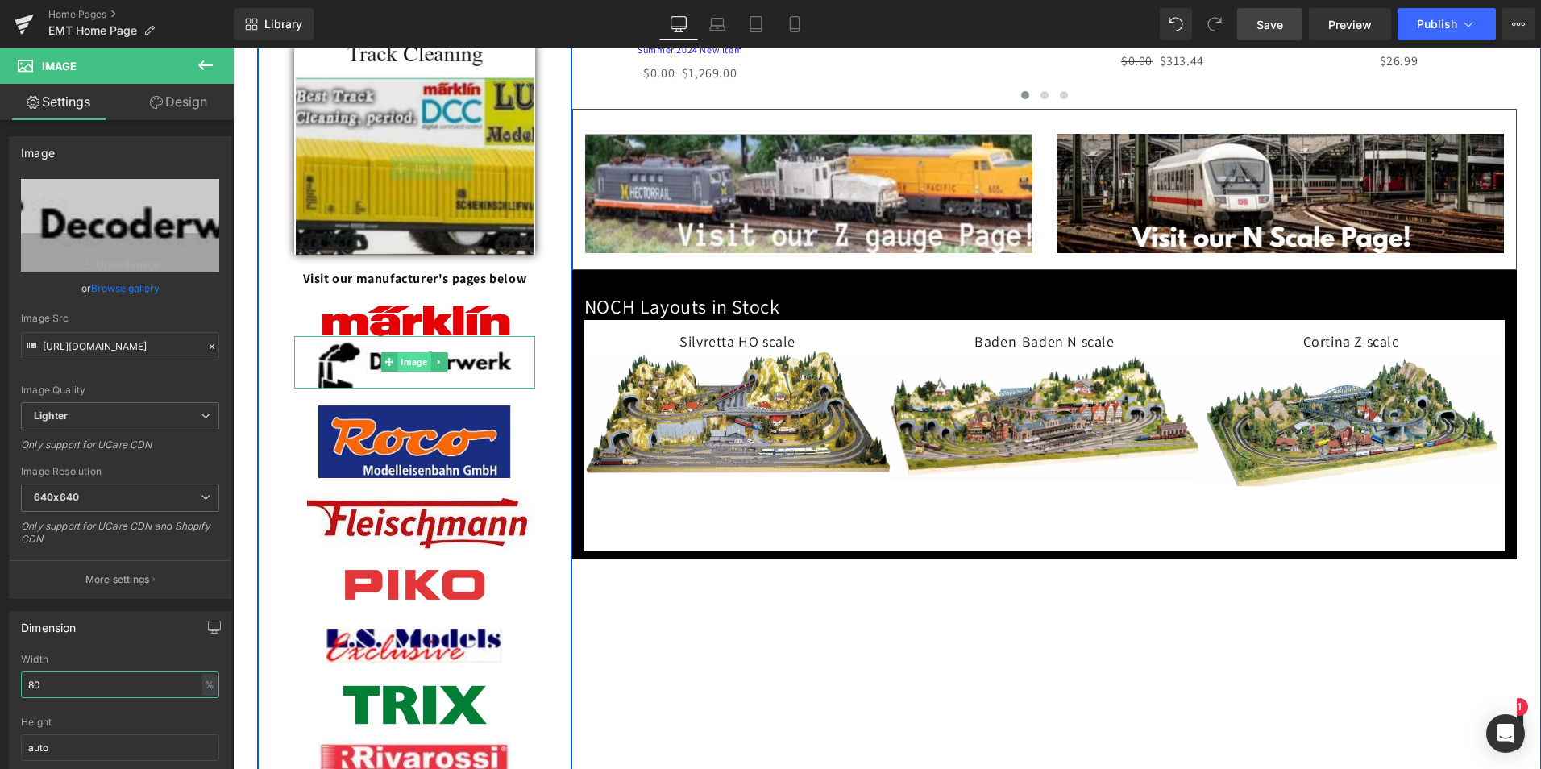
click at [408, 372] on span "Image" at bounding box center [414, 361] width 33 height 19
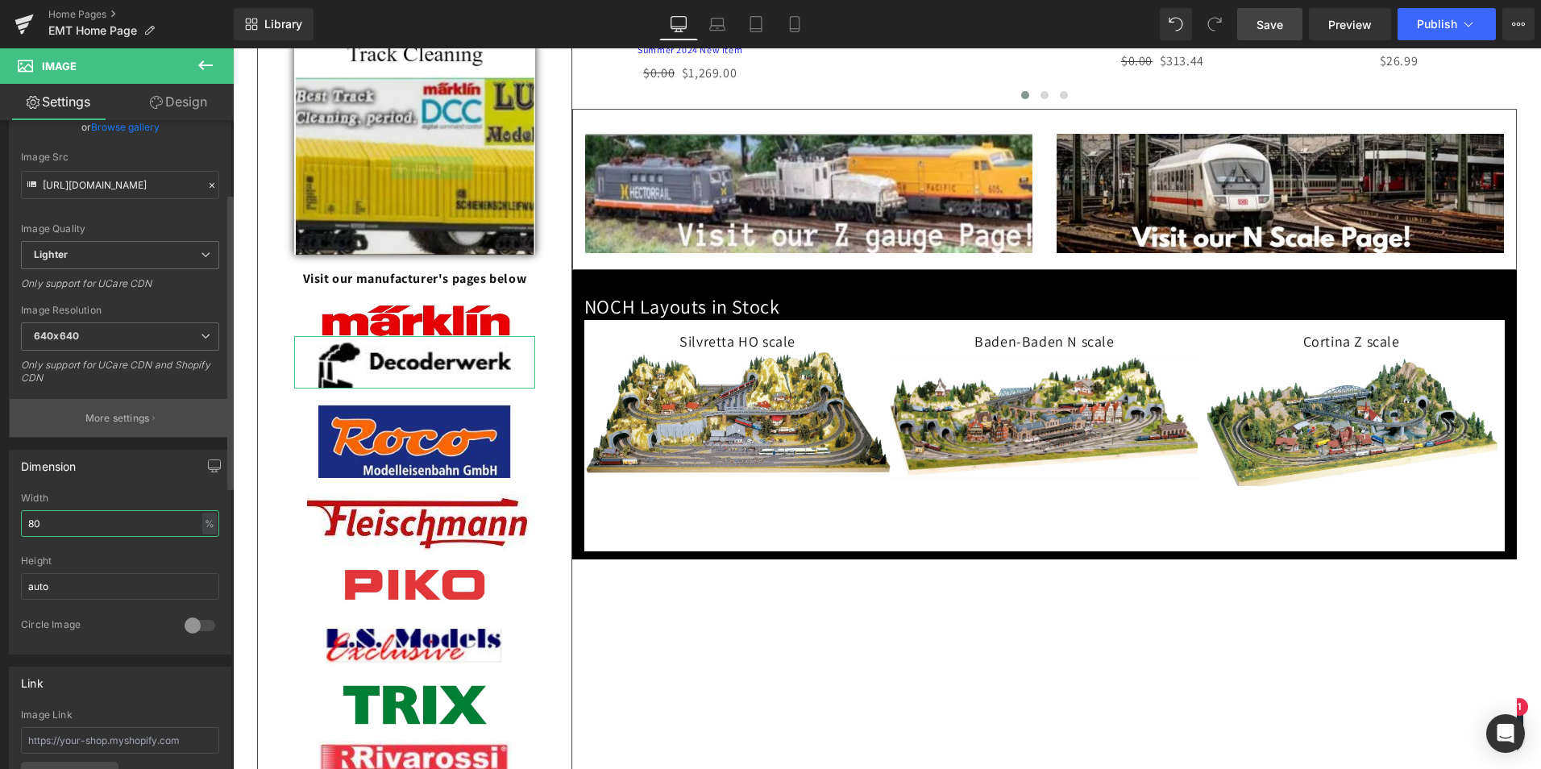
type input "80"
click at [118, 418] on p "More settings" at bounding box center [117, 418] width 64 height 15
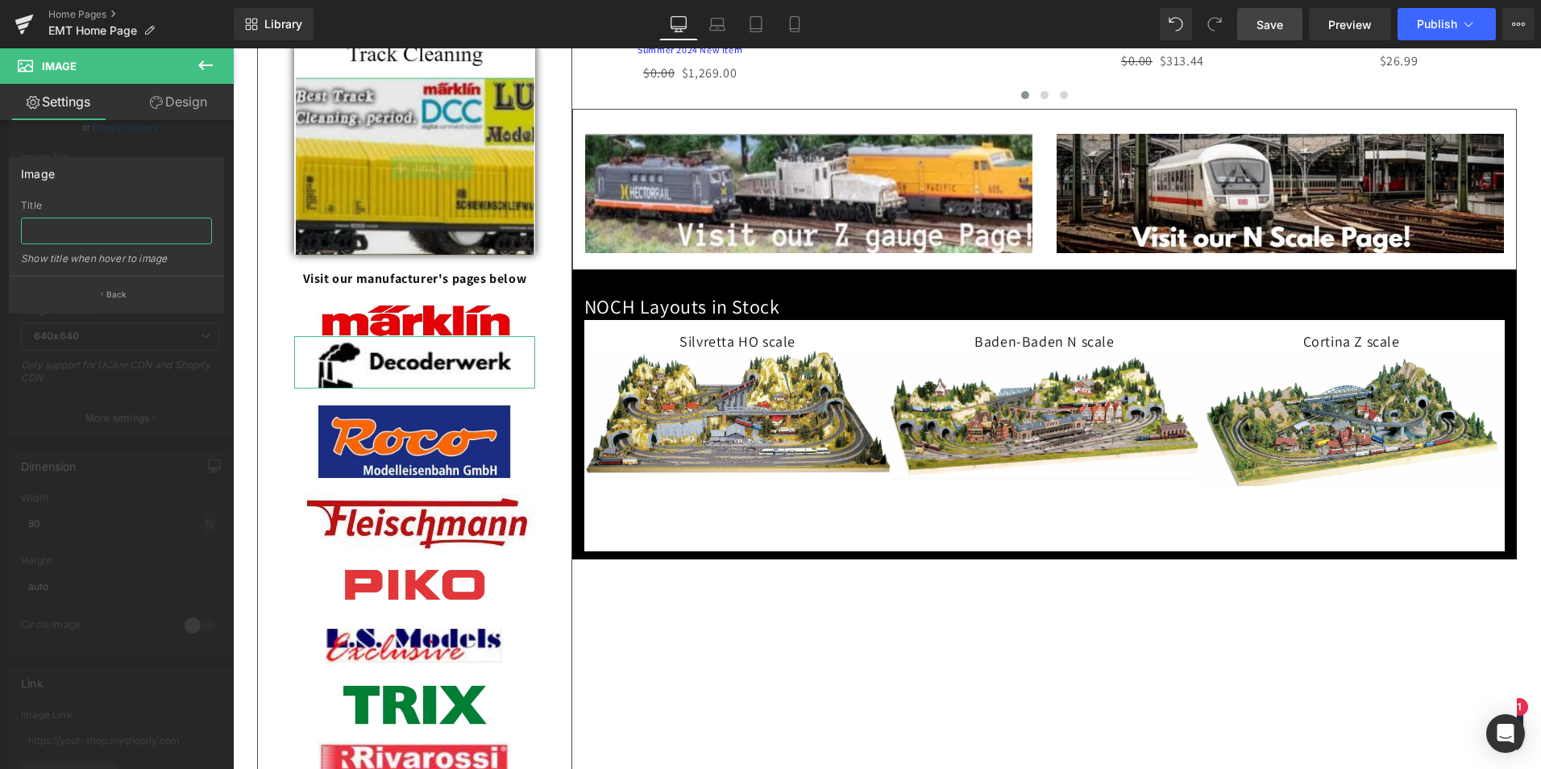
click at [69, 219] on input "text" at bounding box center [116, 231] width 191 height 27
type input "Decoderwerk German Made Alternative to Marklin Switch Decoders"
type input "/collections/decoderwerk"
type input "Decoderwerk German Made Alternative to Marklin Switch Decoders"
click at [107, 227] on input "Decoderwerk German Made Alternative to Marklin Switch Decoders" at bounding box center [116, 231] width 191 height 27
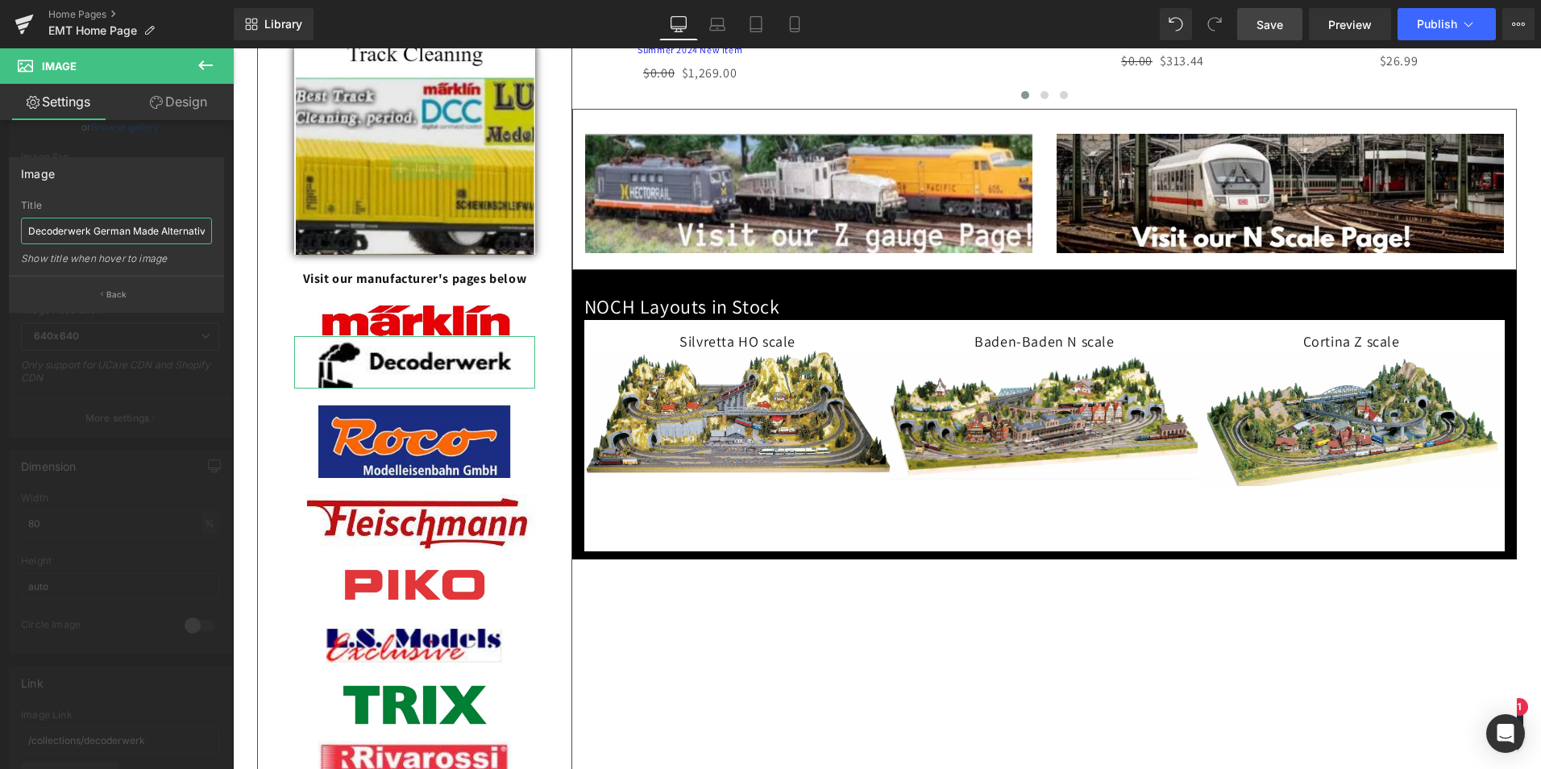
click at [107, 227] on input "Decoderwerk German Made Alternative to Marklin Switch Decoders" at bounding box center [116, 231] width 191 height 27
click at [132, 299] on button "Back" at bounding box center [116, 294] width 215 height 36
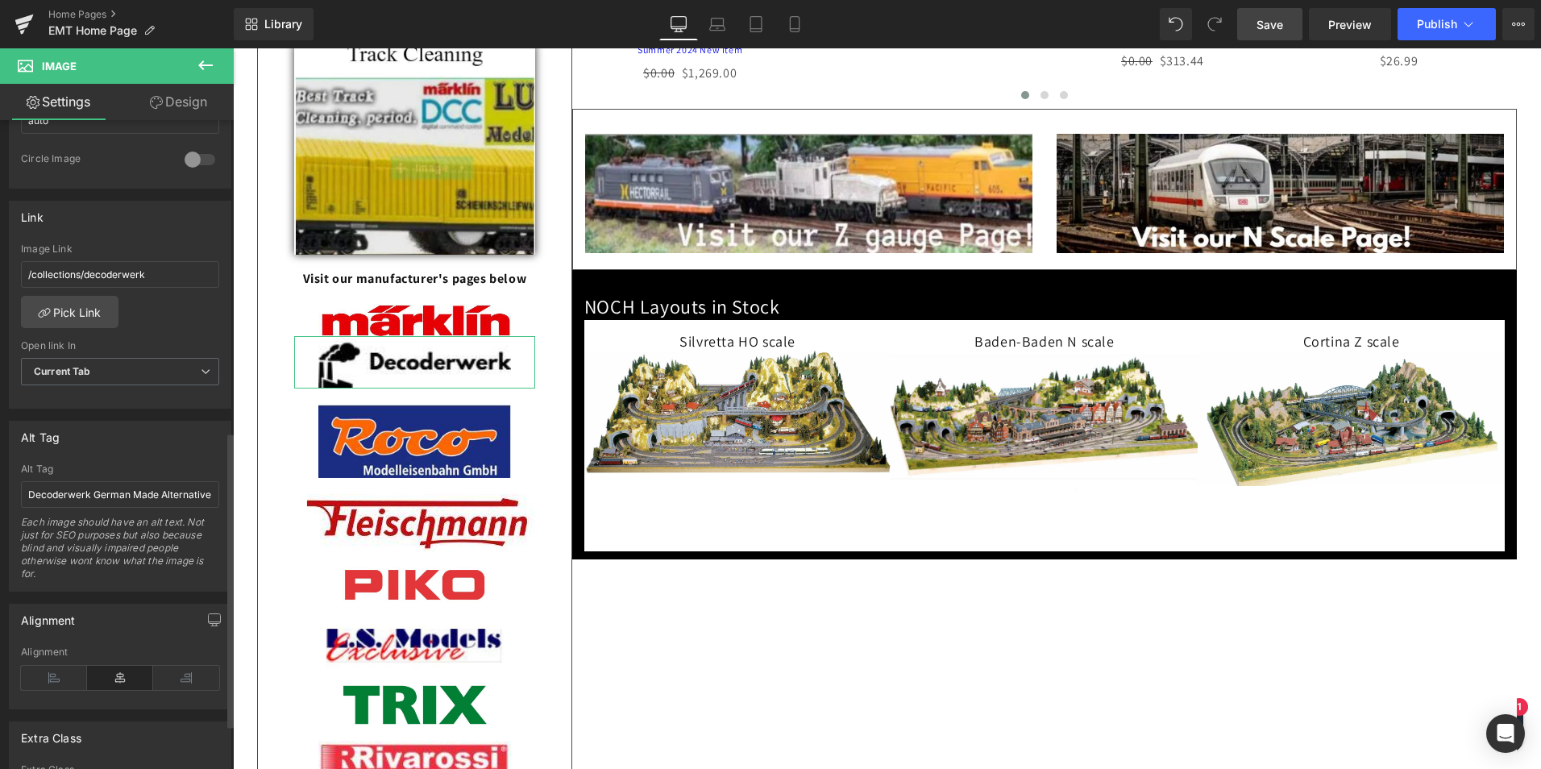
scroll to position [622, 0]
click at [143, 314] on div "/collections/decoderwerk Image Link /collections/decoderwerk Pick Link Current …" at bounding box center [120, 331] width 221 height 165
click at [1275, 23] on span "Save" at bounding box center [1270, 24] width 27 height 17
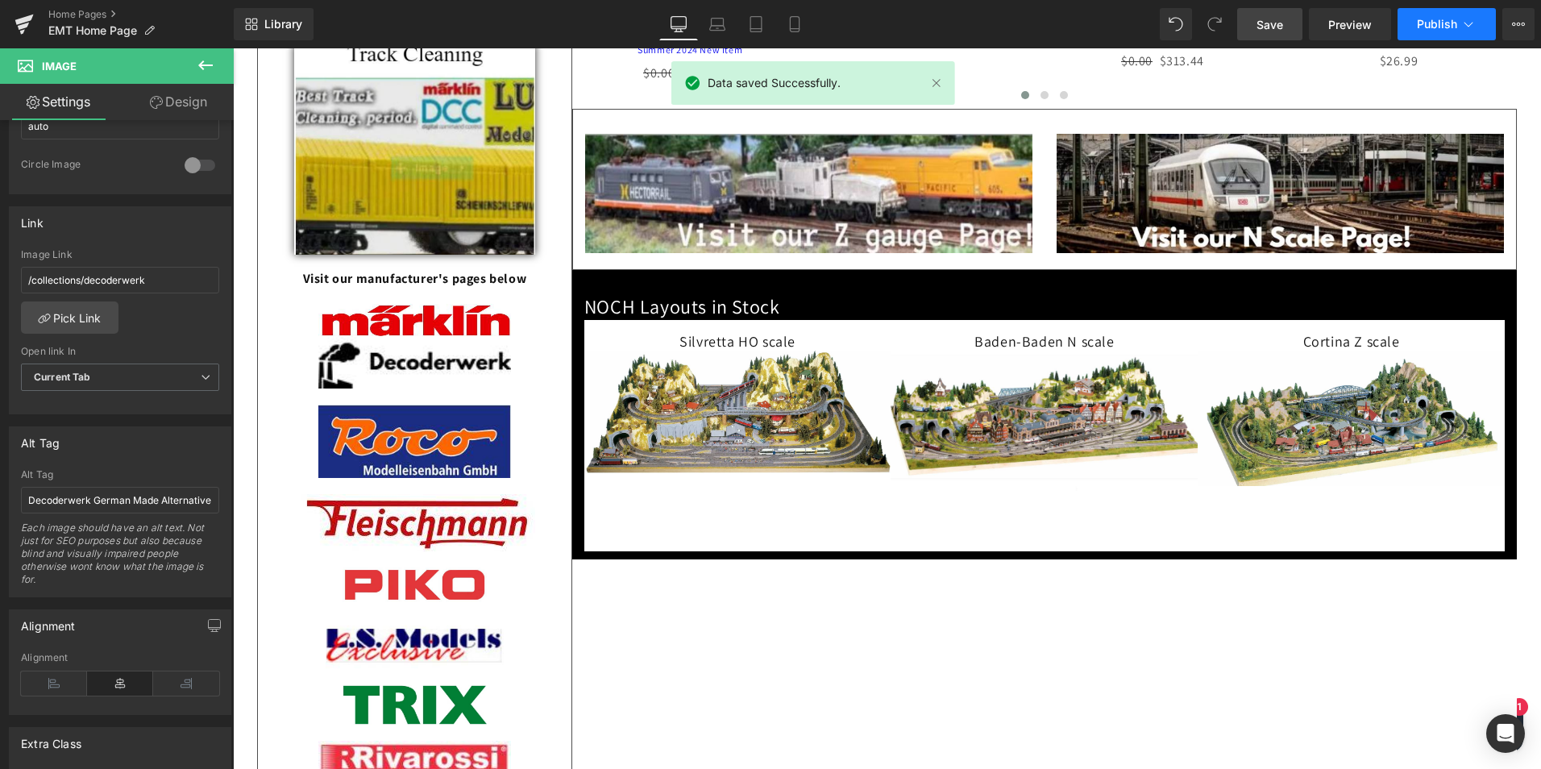
click at [1433, 18] on span "Publish" at bounding box center [1437, 24] width 40 height 13
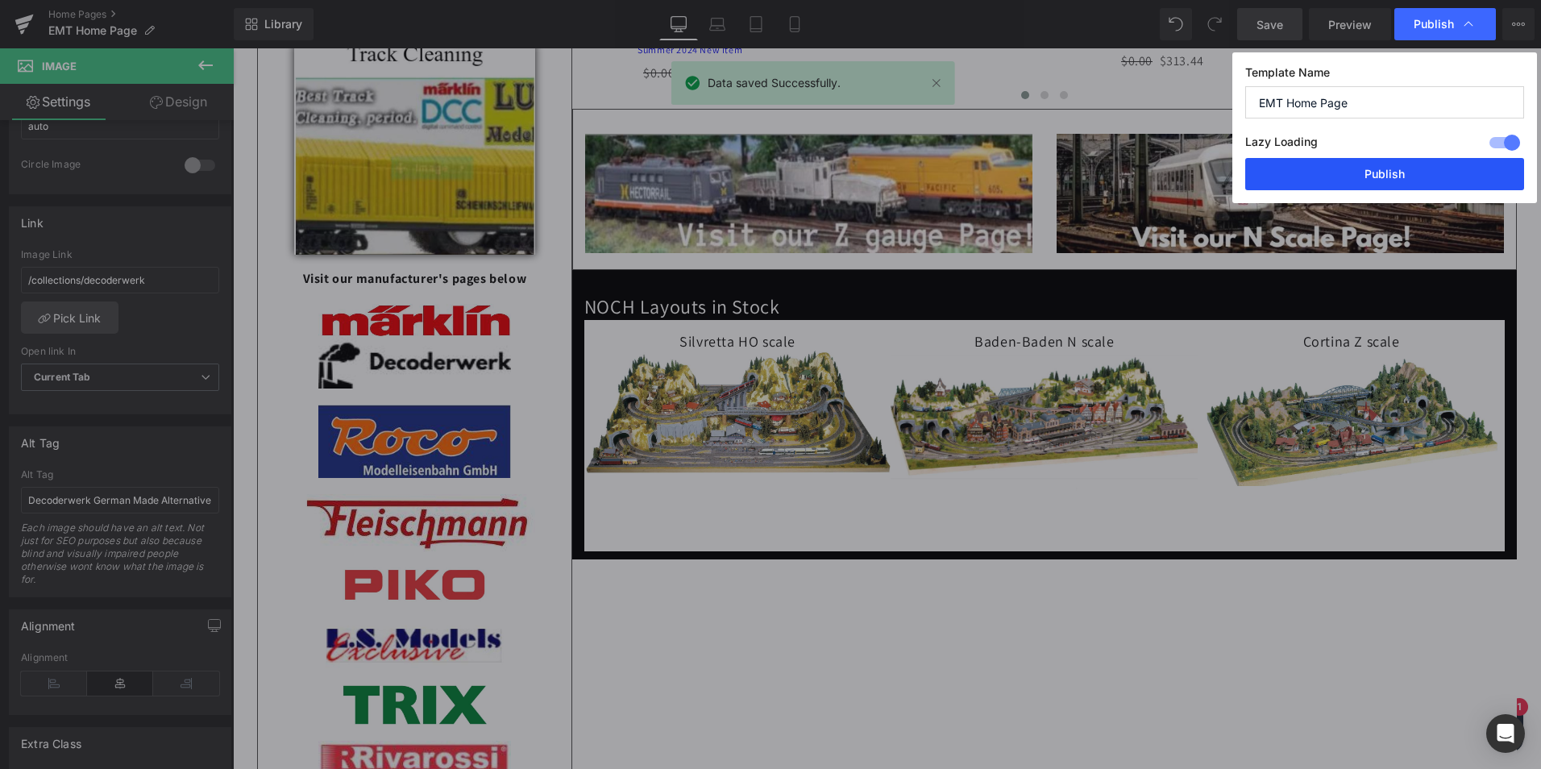
click at [1377, 172] on button "Publish" at bounding box center [1385, 174] width 279 height 32
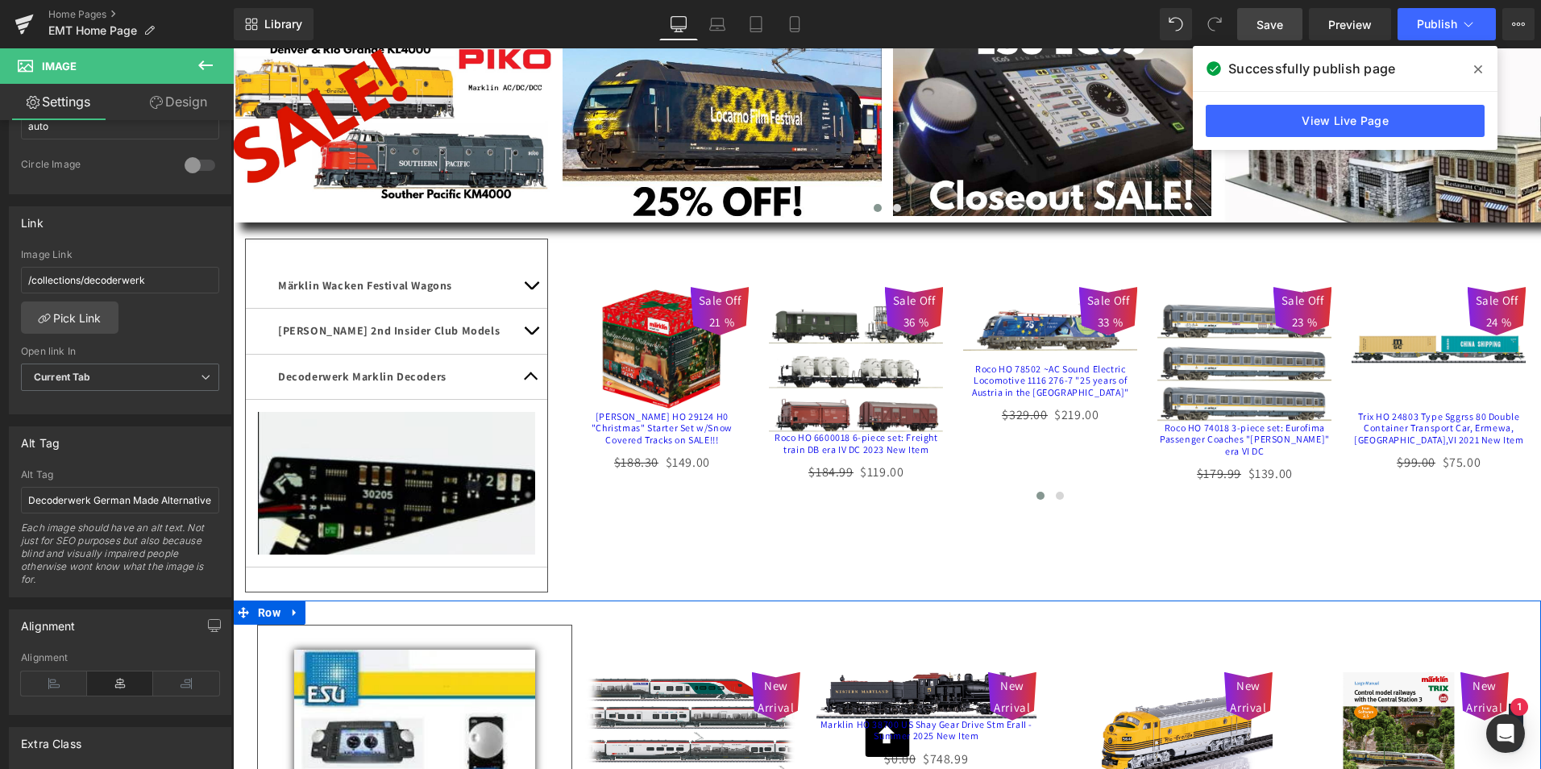
scroll to position [0, 0]
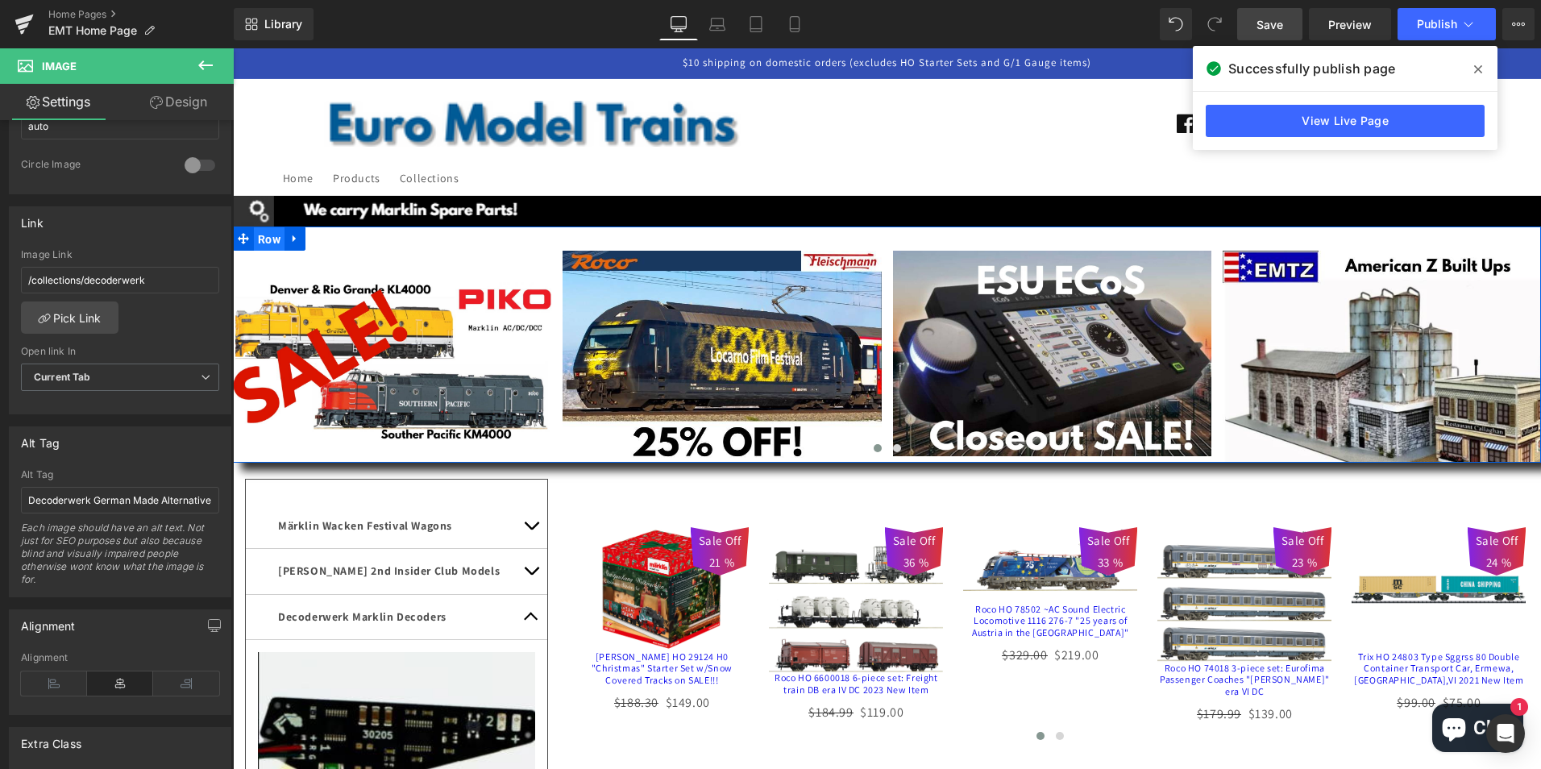
click at [255, 241] on span "Row" at bounding box center [269, 239] width 31 height 24
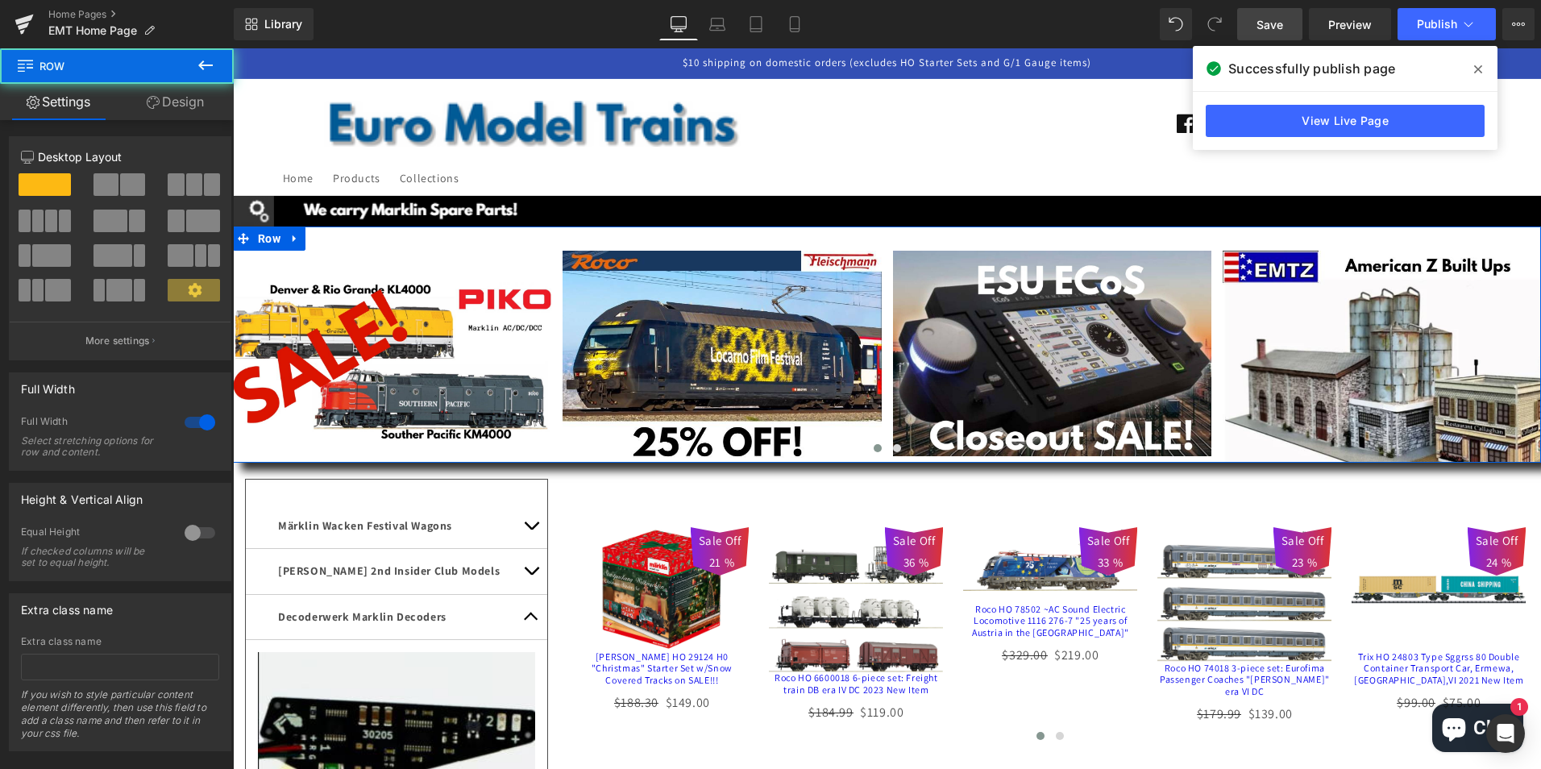
click at [187, 100] on link "Design" at bounding box center [175, 102] width 117 height 36
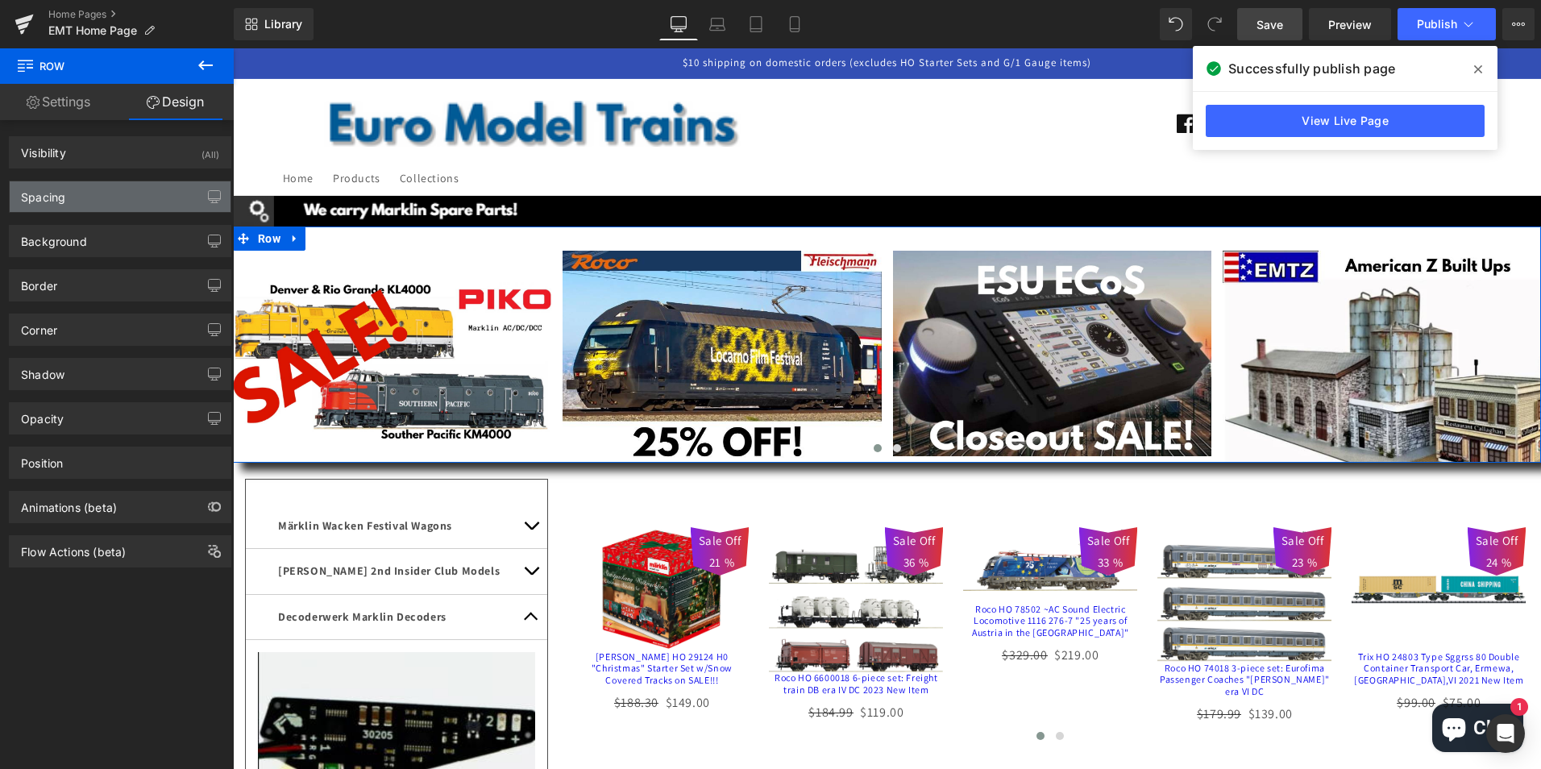
click at [47, 197] on div "Spacing" at bounding box center [43, 192] width 44 height 23
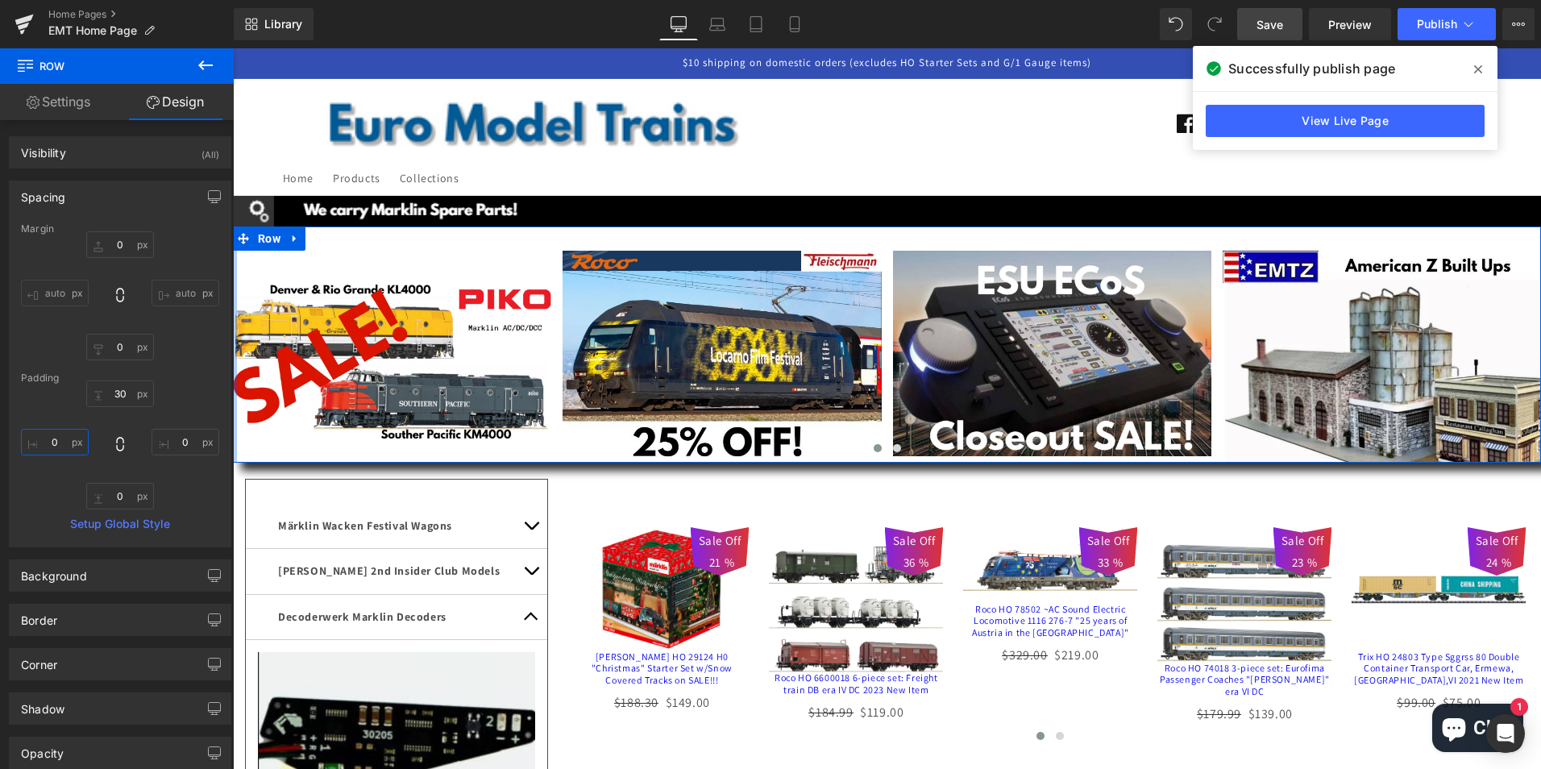
click at [61, 439] on input "0" at bounding box center [55, 442] width 68 height 27
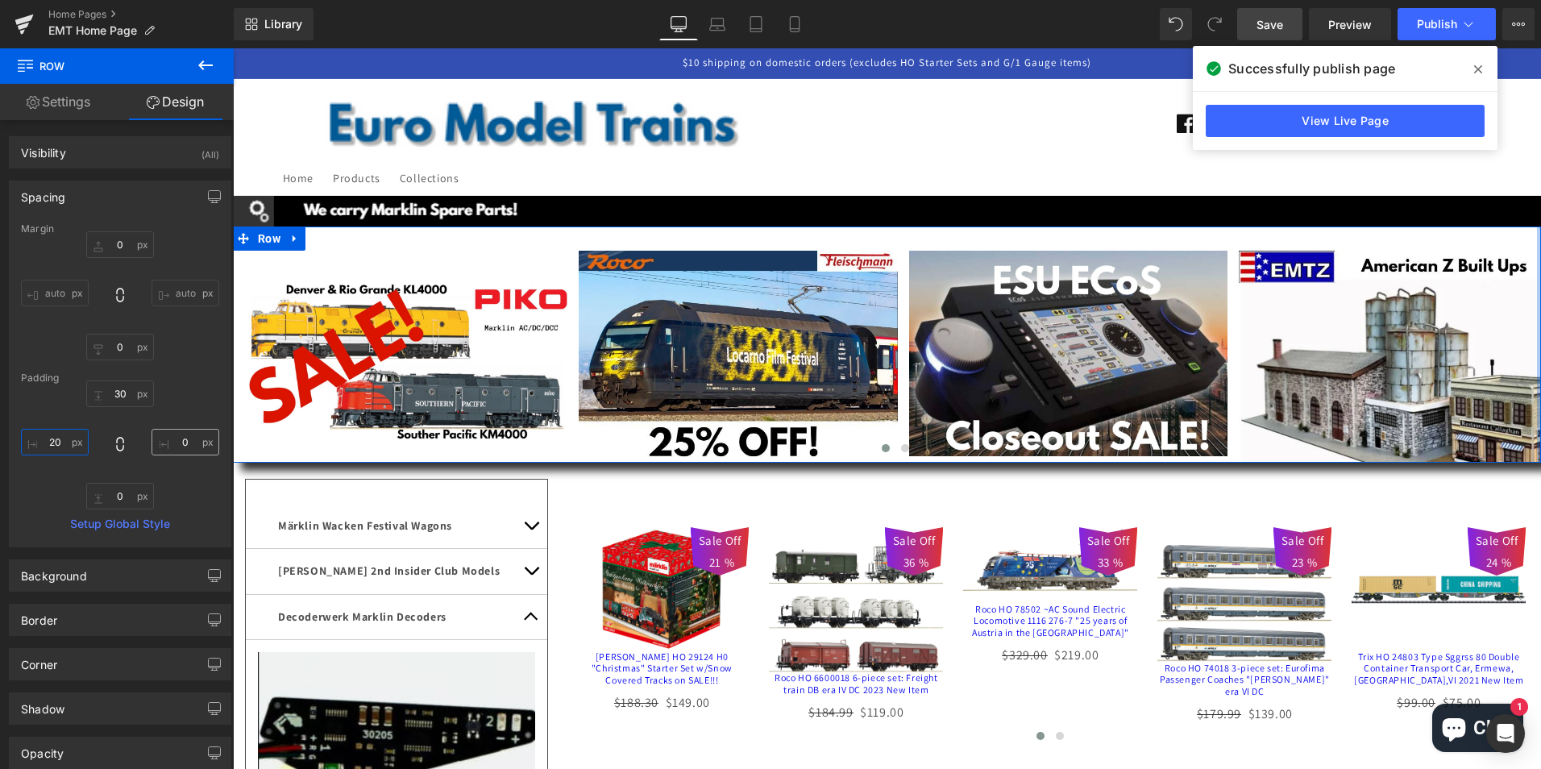
type input "20"
click at [170, 443] on input "0" at bounding box center [186, 442] width 68 height 27
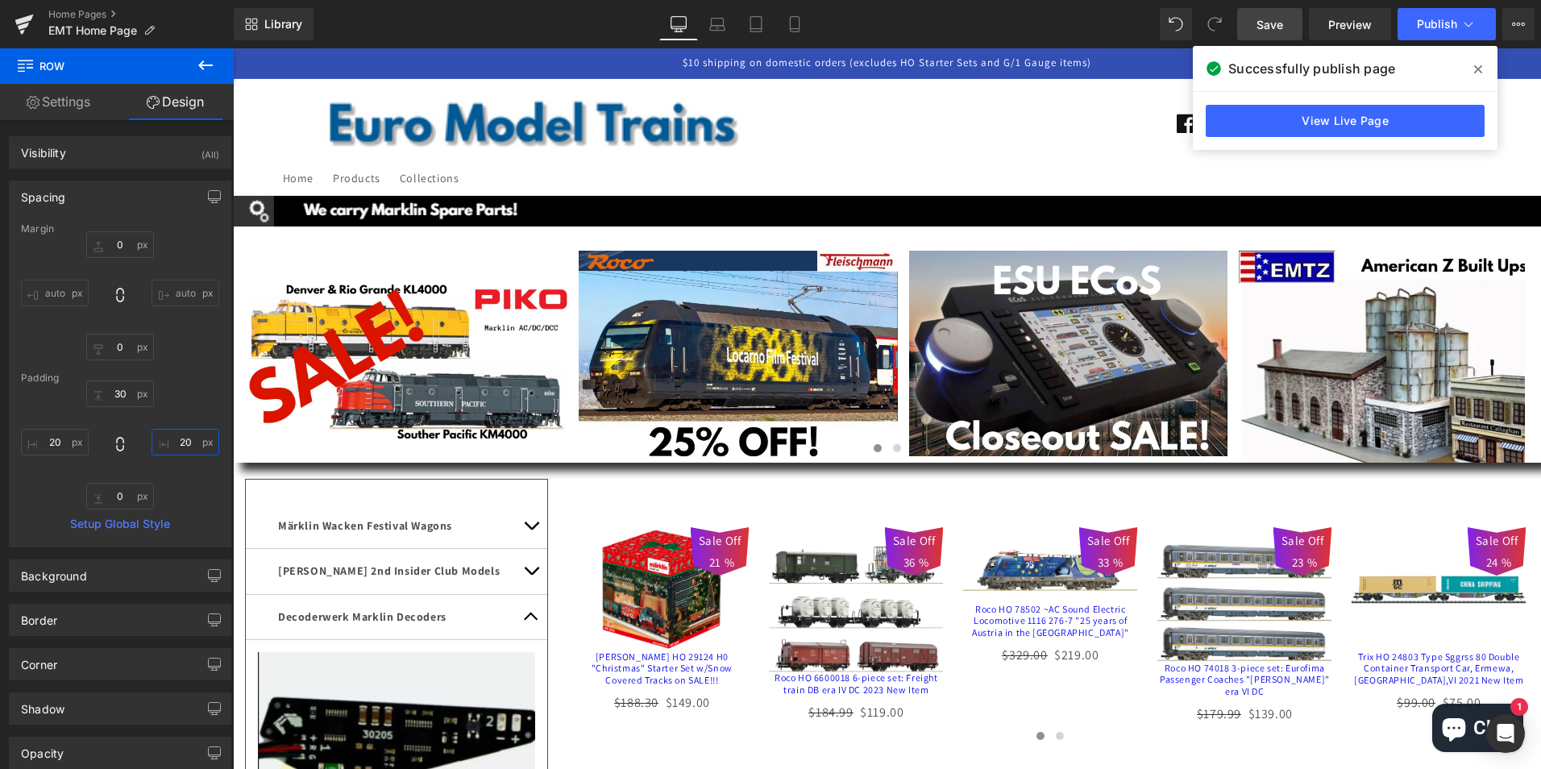
type input "20"
click at [1275, 21] on span "Save" at bounding box center [1270, 24] width 27 height 17
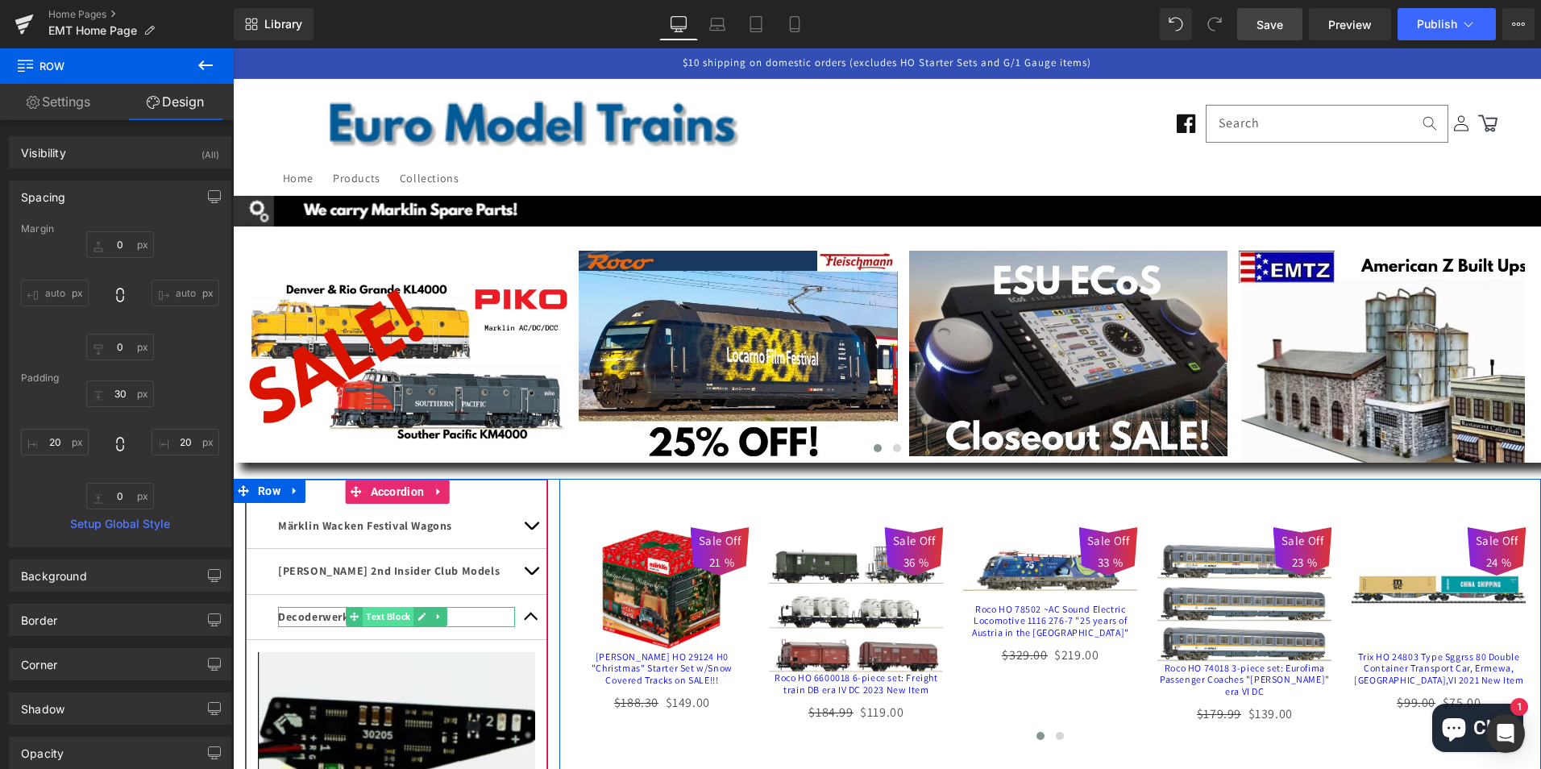
click at [393, 615] on span "Text Block" at bounding box center [388, 616] width 51 height 19
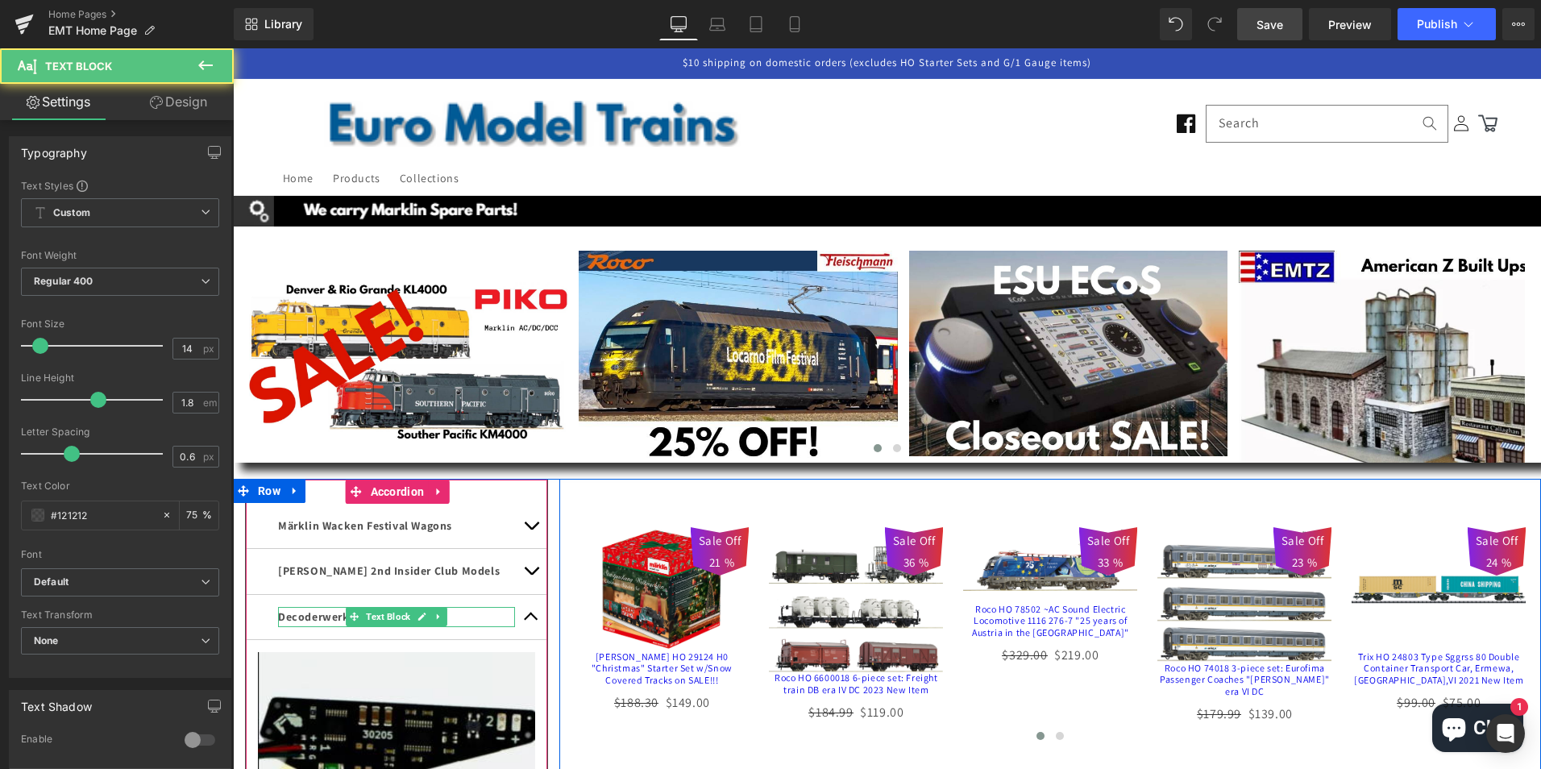
click at [468, 614] on p "Decoderwerk Marklin Decoders" at bounding box center [396, 617] width 237 height 20
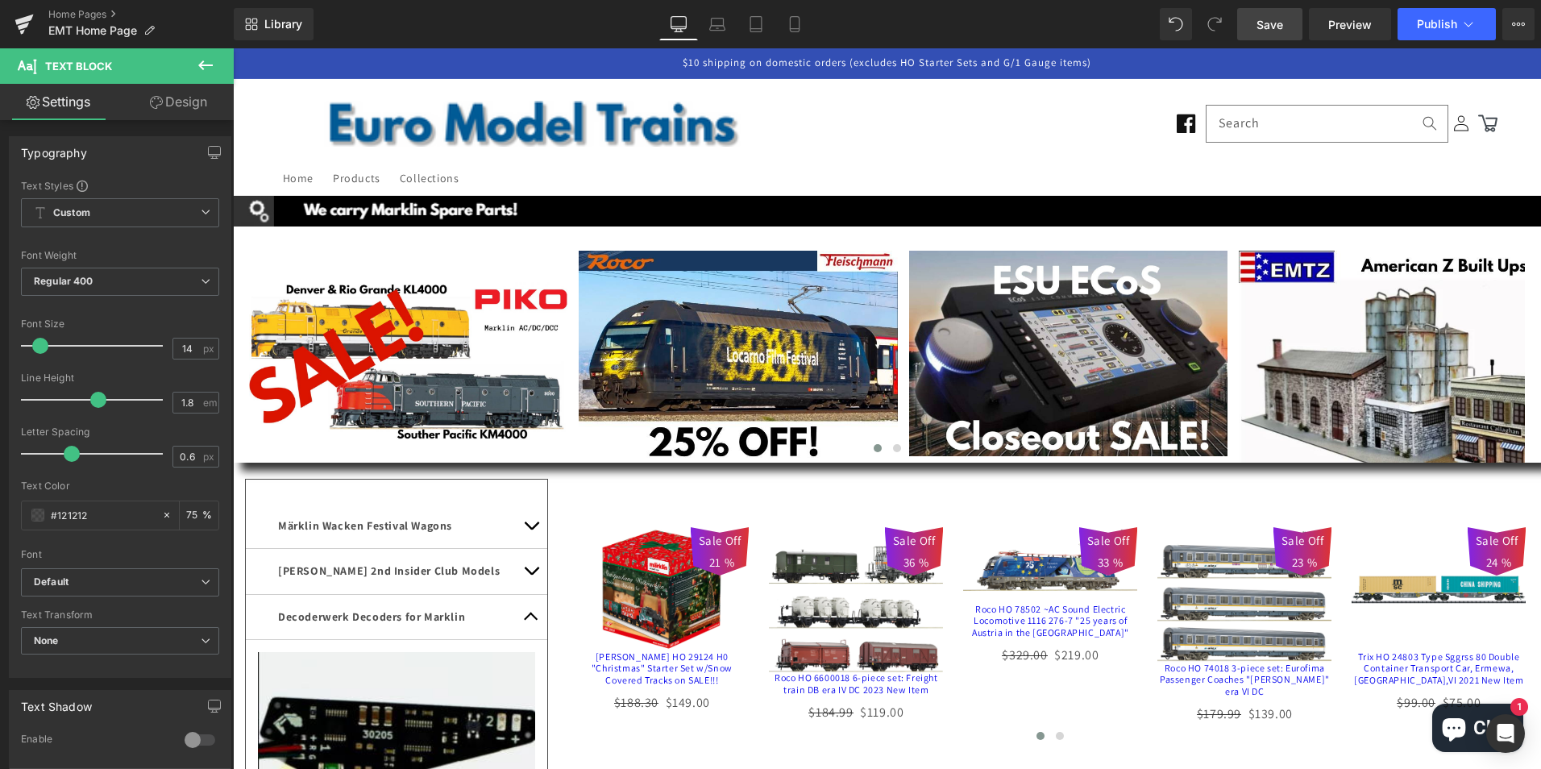
click at [1272, 19] on span "Save" at bounding box center [1270, 24] width 27 height 17
click at [1439, 22] on span "Publish" at bounding box center [1437, 24] width 40 height 13
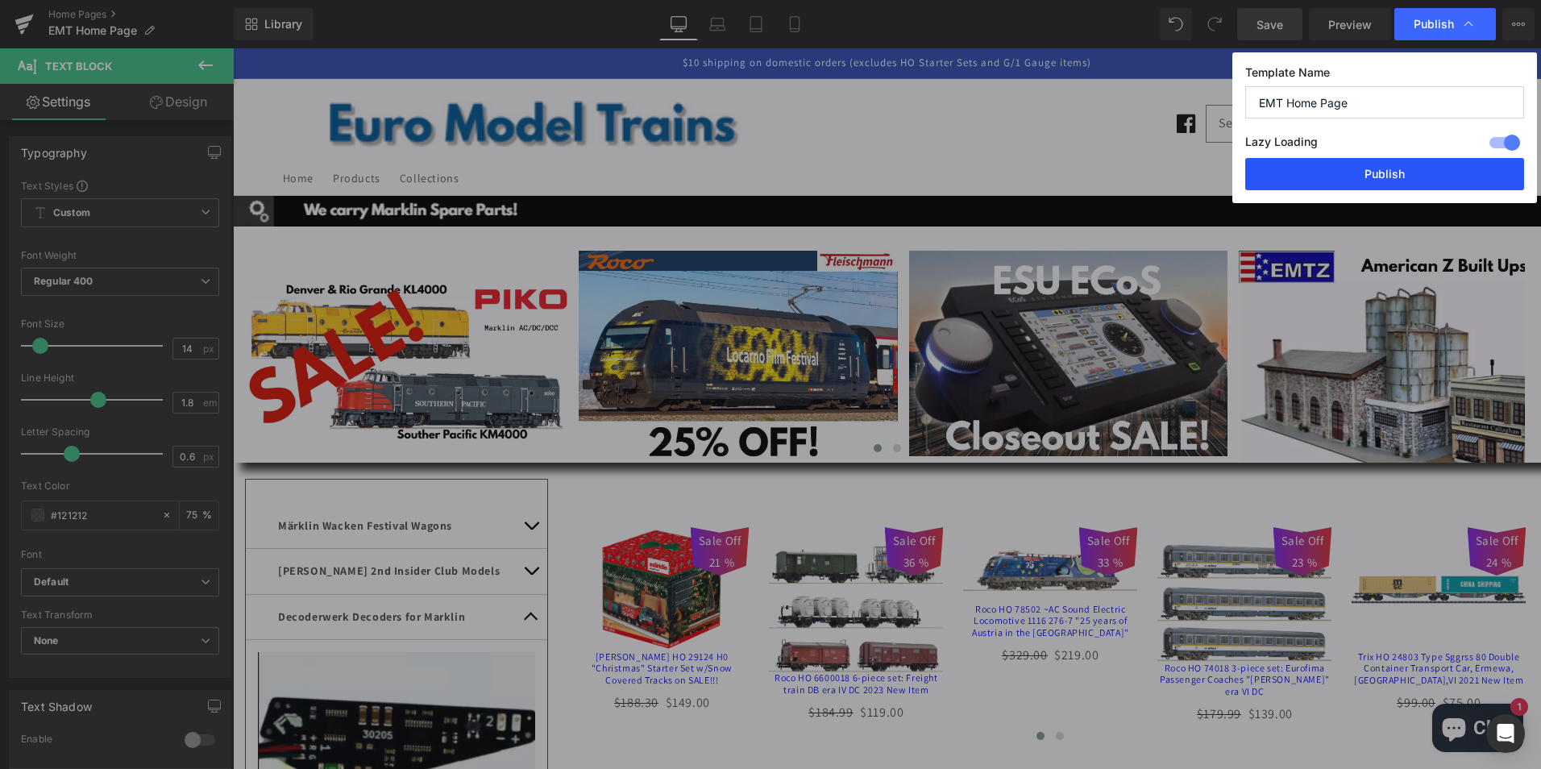
click at [1360, 173] on button "Publish" at bounding box center [1385, 174] width 279 height 32
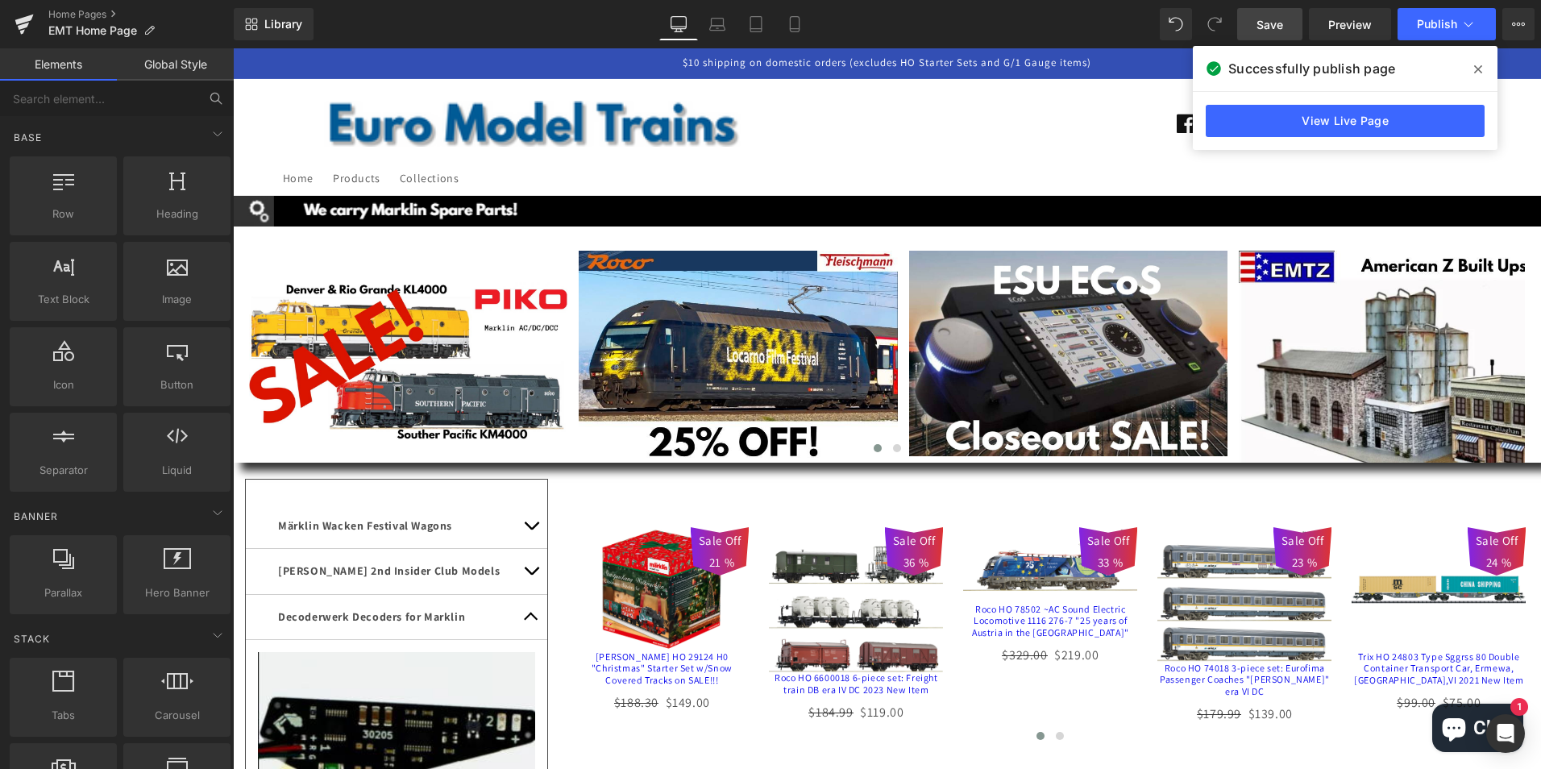
click at [998, 143] on header "Home Products Collections Log in Facebook Home Products Collections Search" at bounding box center [888, 137] width 1290 height 116
click at [87, 10] on link "Home Pages" at bounding box center [140, 14] width 185 height 13
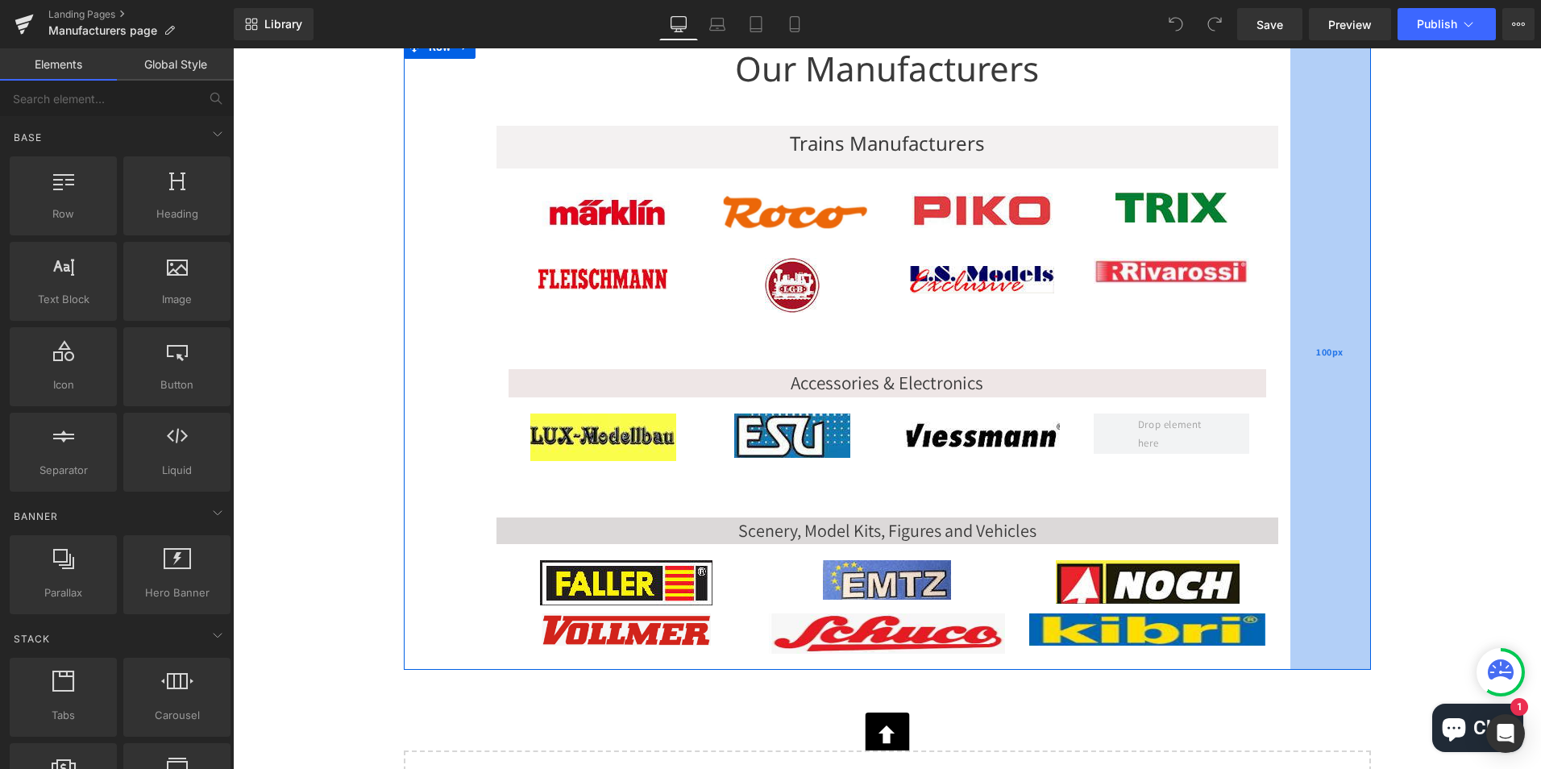
scroll to position [242, 0]
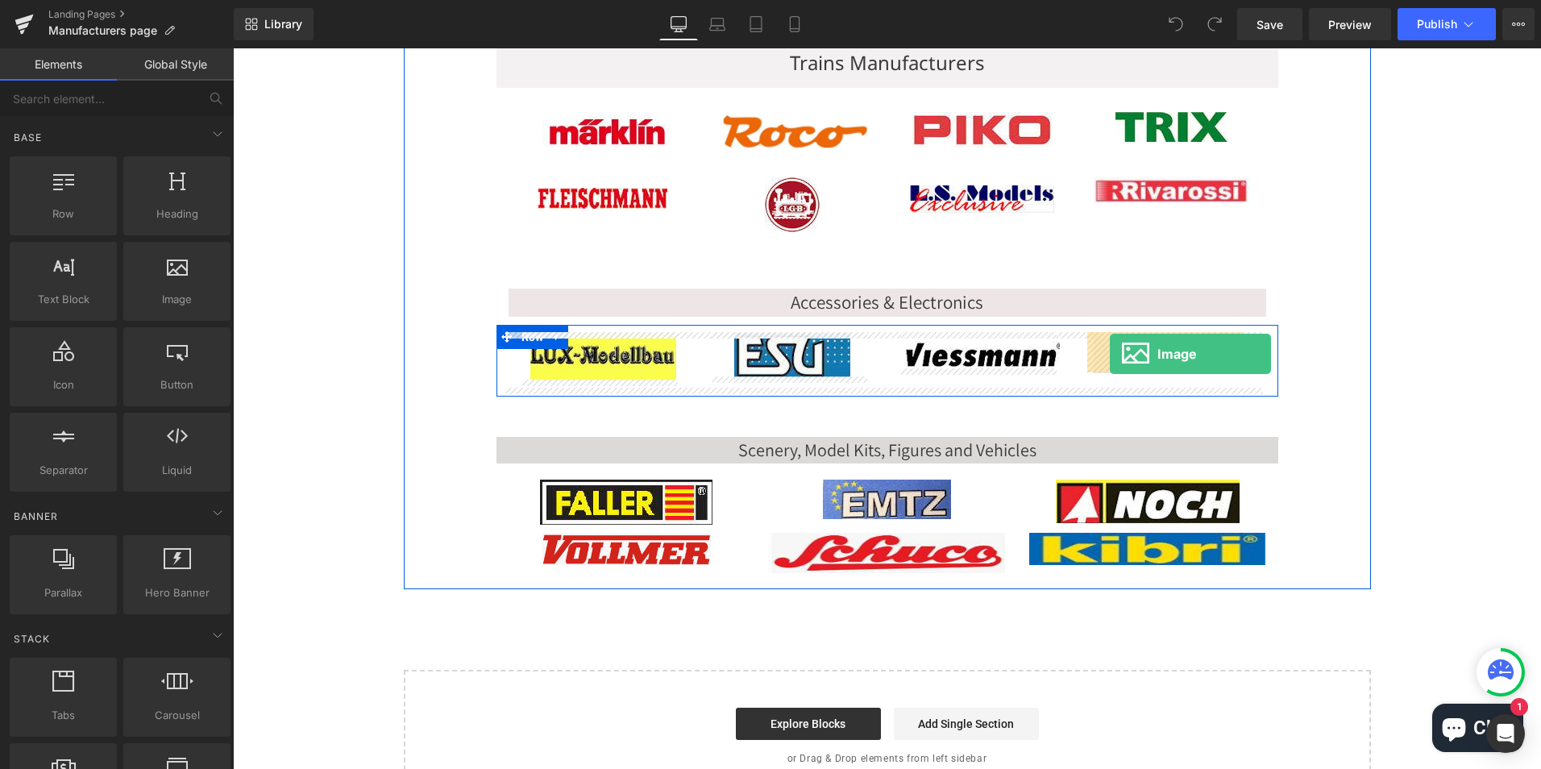
drag, startPoint x: 408, startPoint y: 328, endPoint x: 1110, endPoint y: 354, distance: 702.6
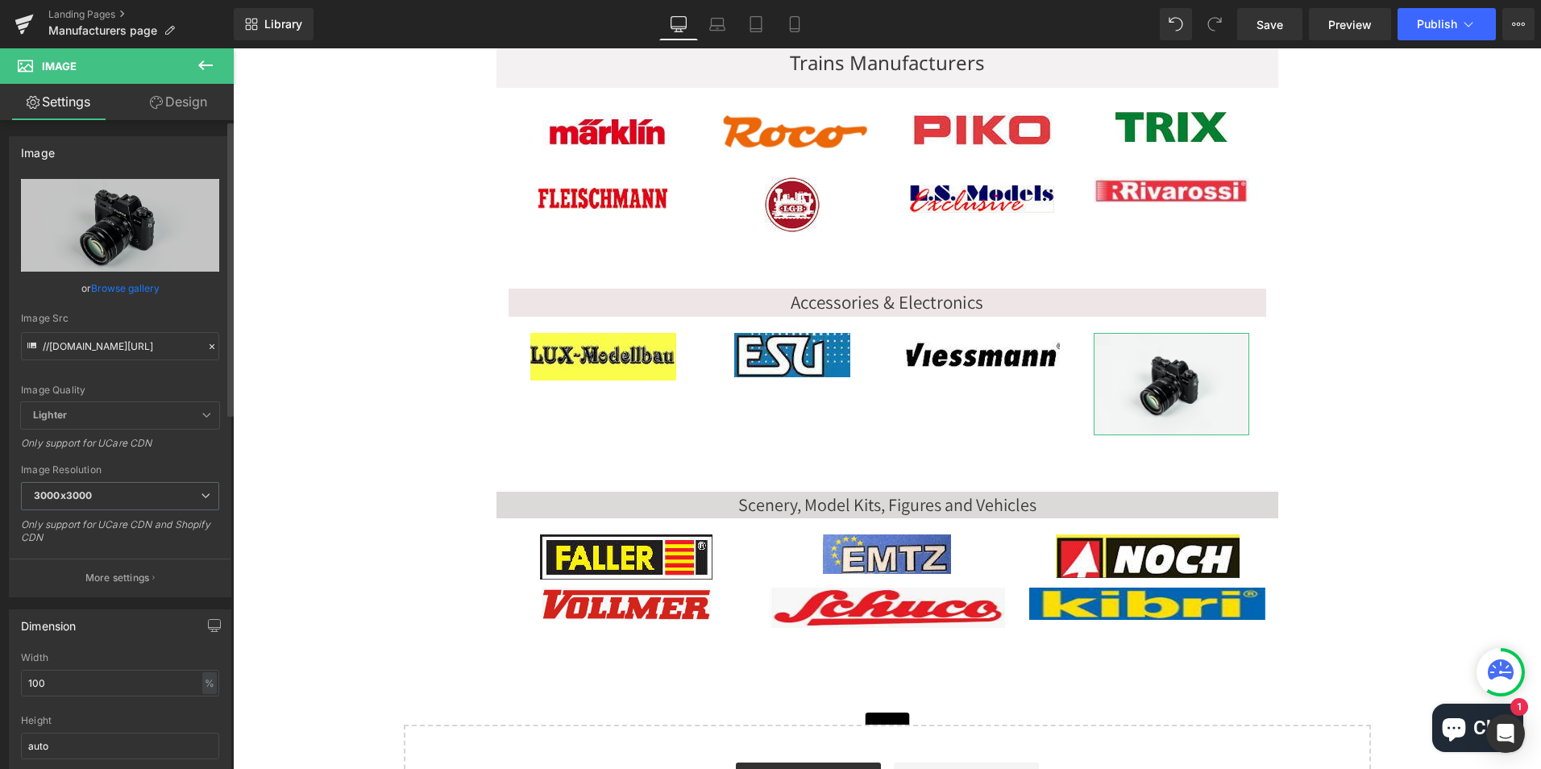
click at [121, 287] on link "Browse gallery" at bounding box center [125, 288] width 69 height 28
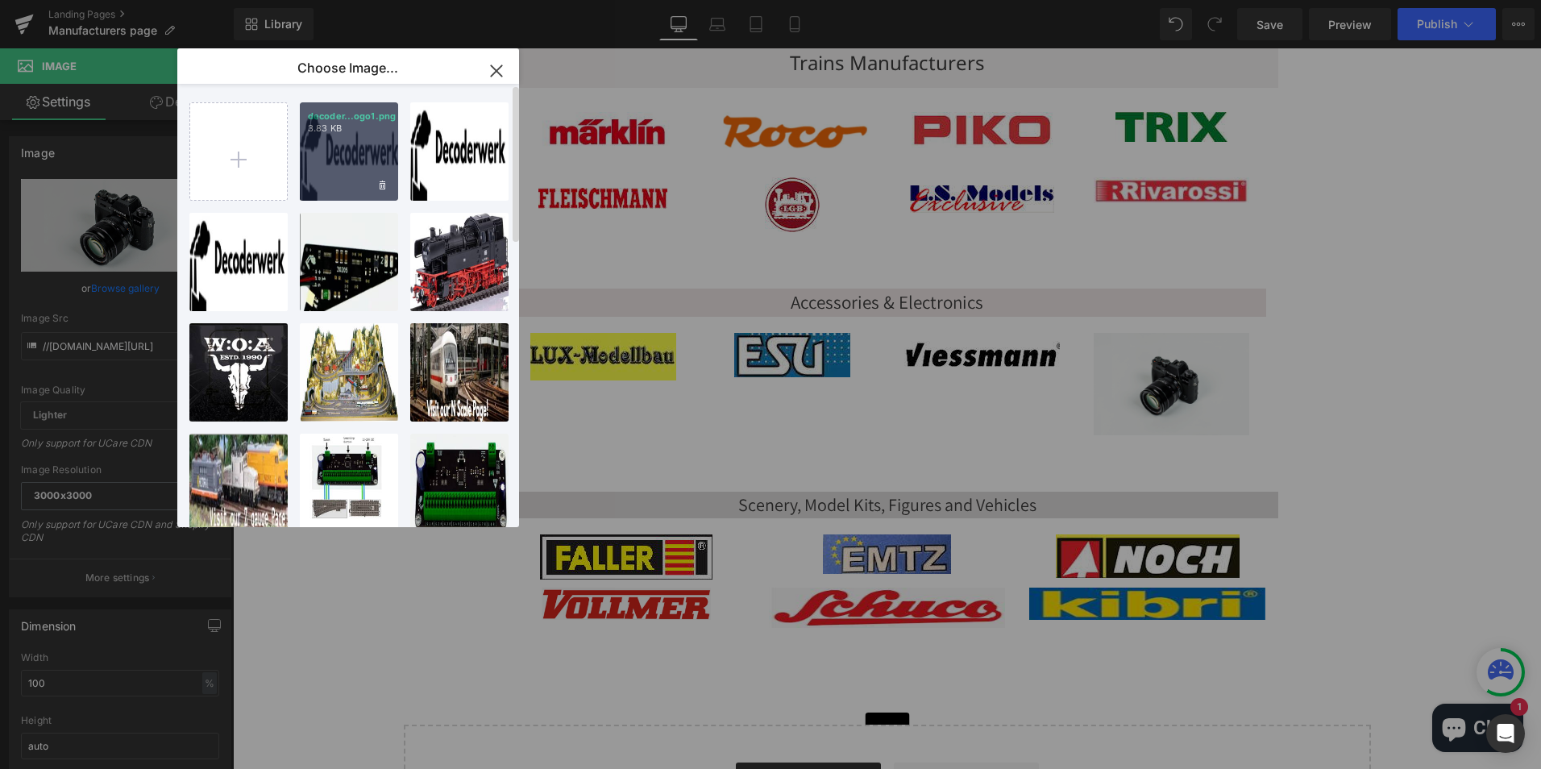
click at [346, 147] on div "decoder...ogo1.png 3.83 KB" at bounding box center [349, 151] width 98 height 98
type input "[URL][DOMAIN_NAME]"
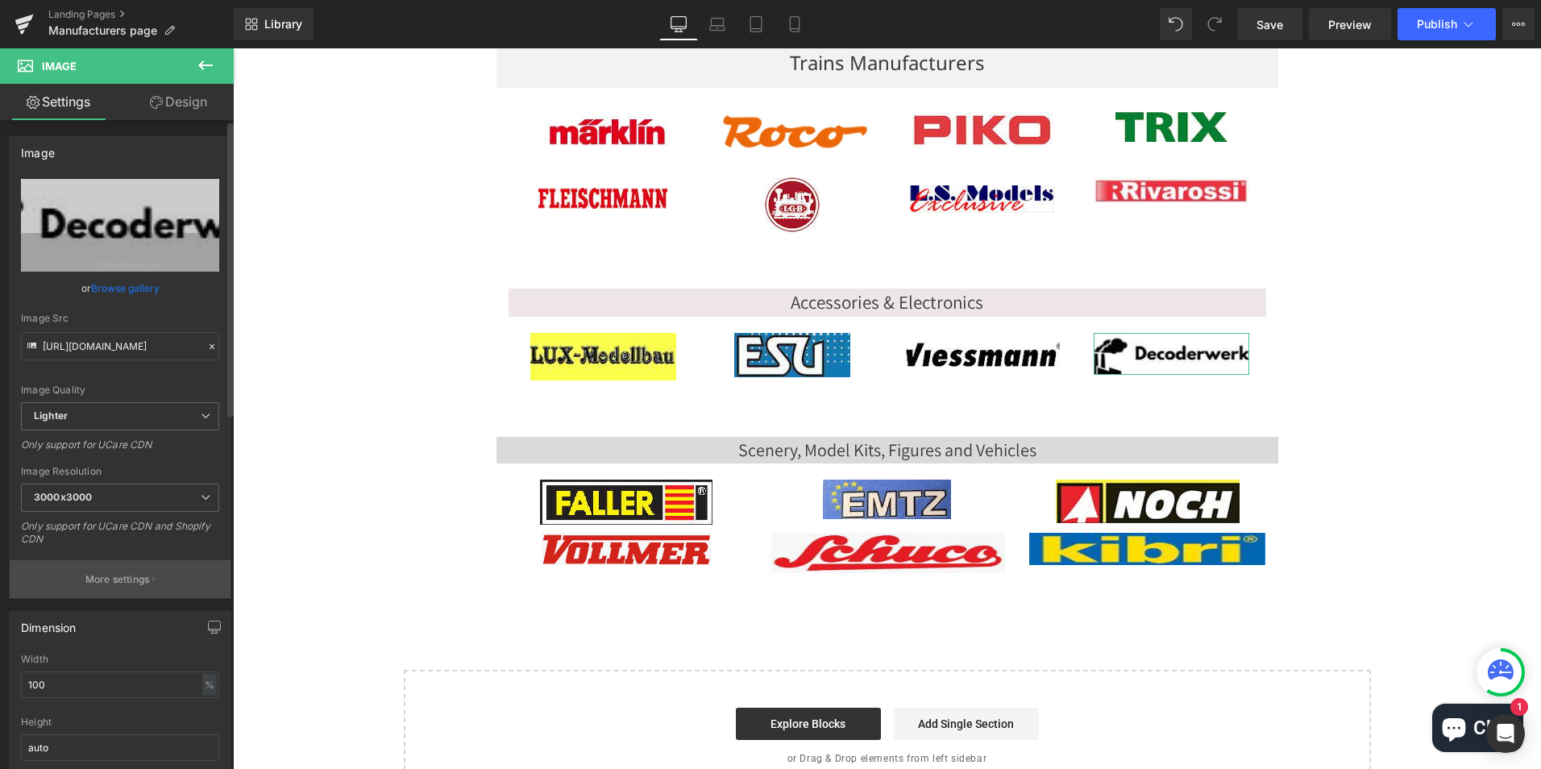
click at [129, 580] on p "More settings" at bounding box center [117, 579] width 64 height 15
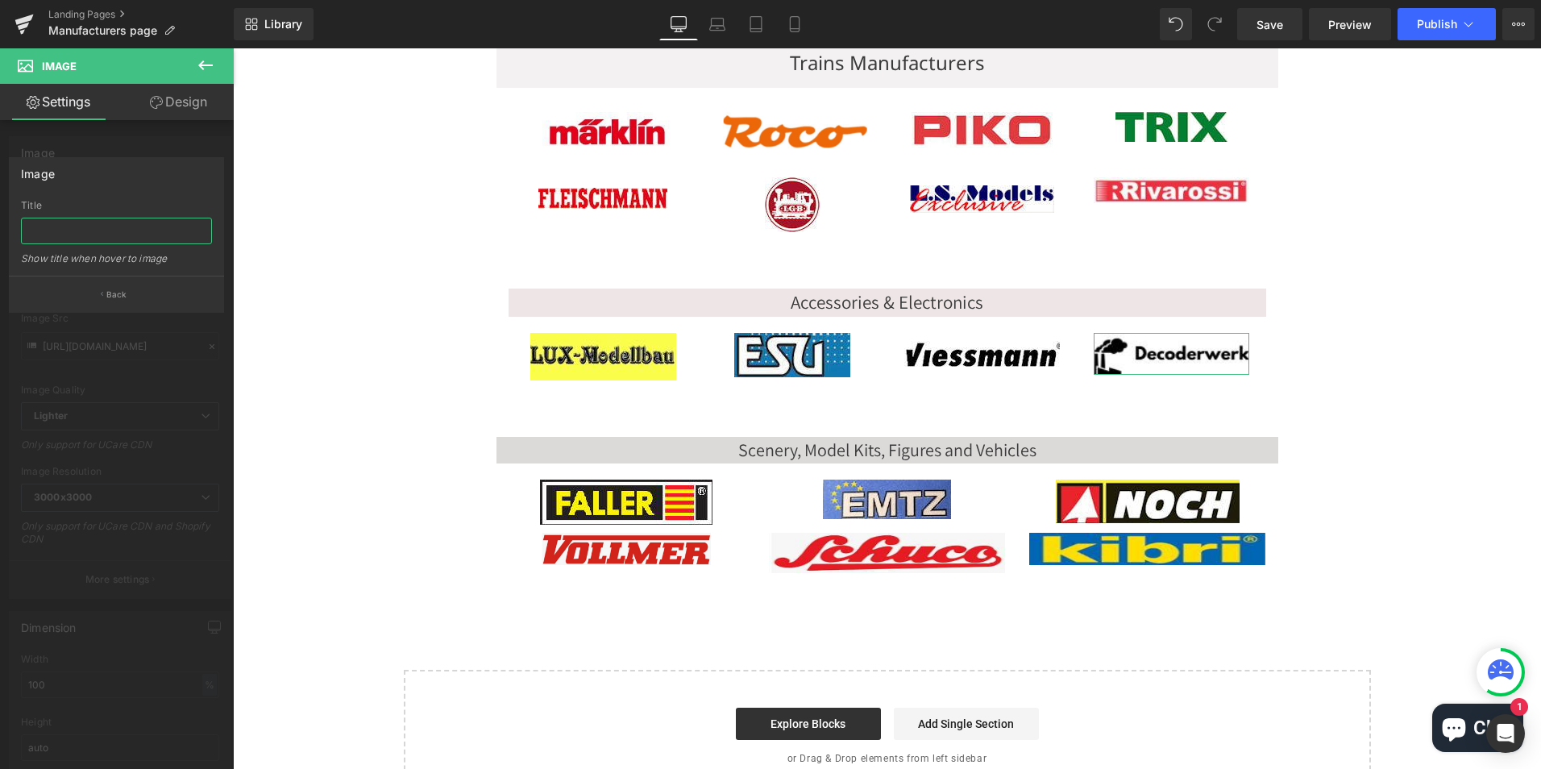
click at [98, 226] on input "text" at bounding box center [116, 231] width 191 height 27
type input "Decoderwerk German Made Alternative to Marklin Switch Decoders"
type input "/collections/decoderwerk"
type input "Decoderwerk German Made Alternative to Marklin Switch Decoders"
click at [80, 223] on input "Decoderwerk German Made Alternative to Marklin Switch Decoders" at bounding box center [116, 231] width 191 height 27
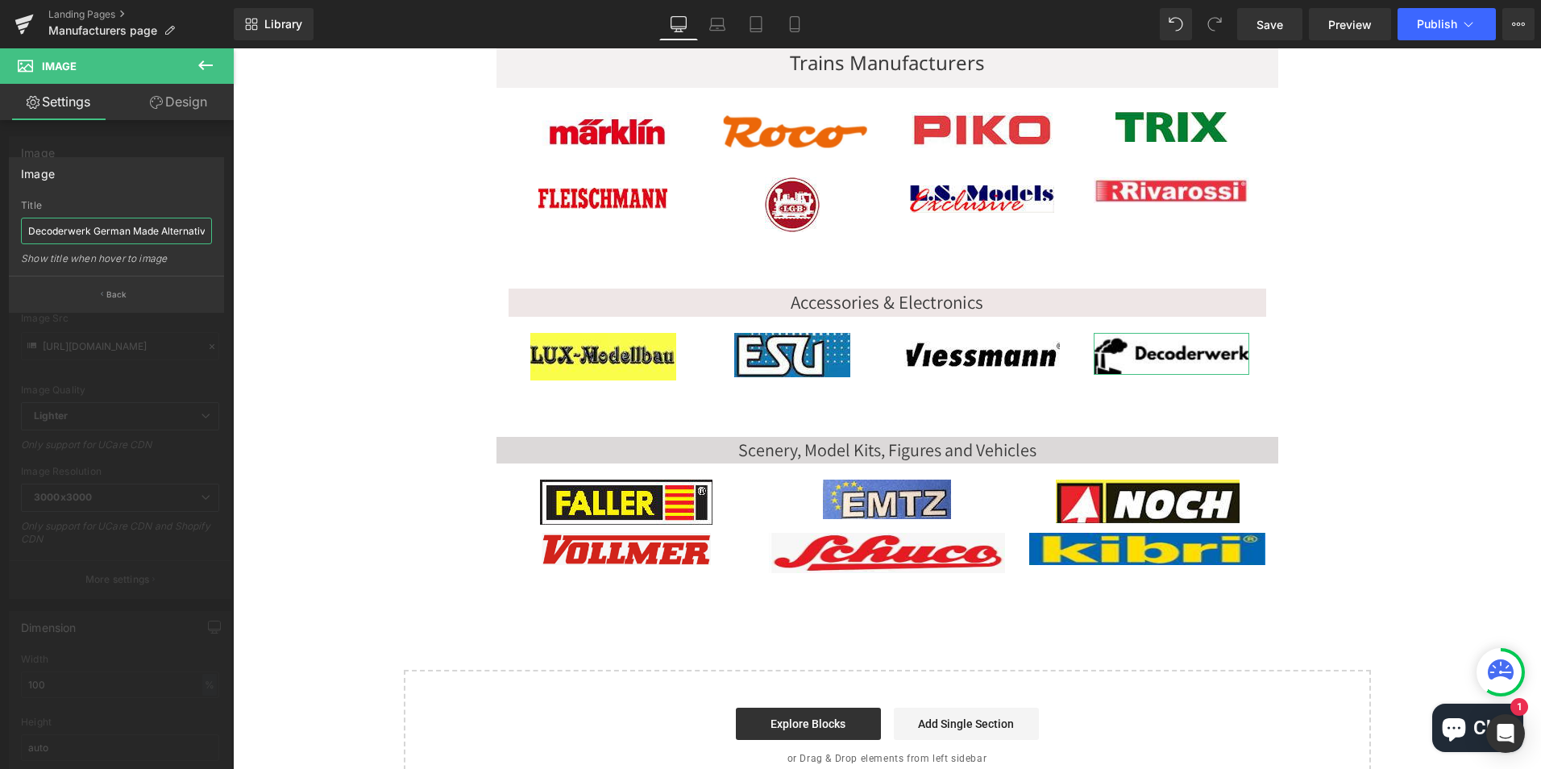
click at [80, 223] on input "Decoderwerk German Made Alternative to Marklin Switch Decoders" at bounding box center [116, 231] width 191 height 27
click at [13, 327] on div at bounding box center [117, 412] width 234 height 729
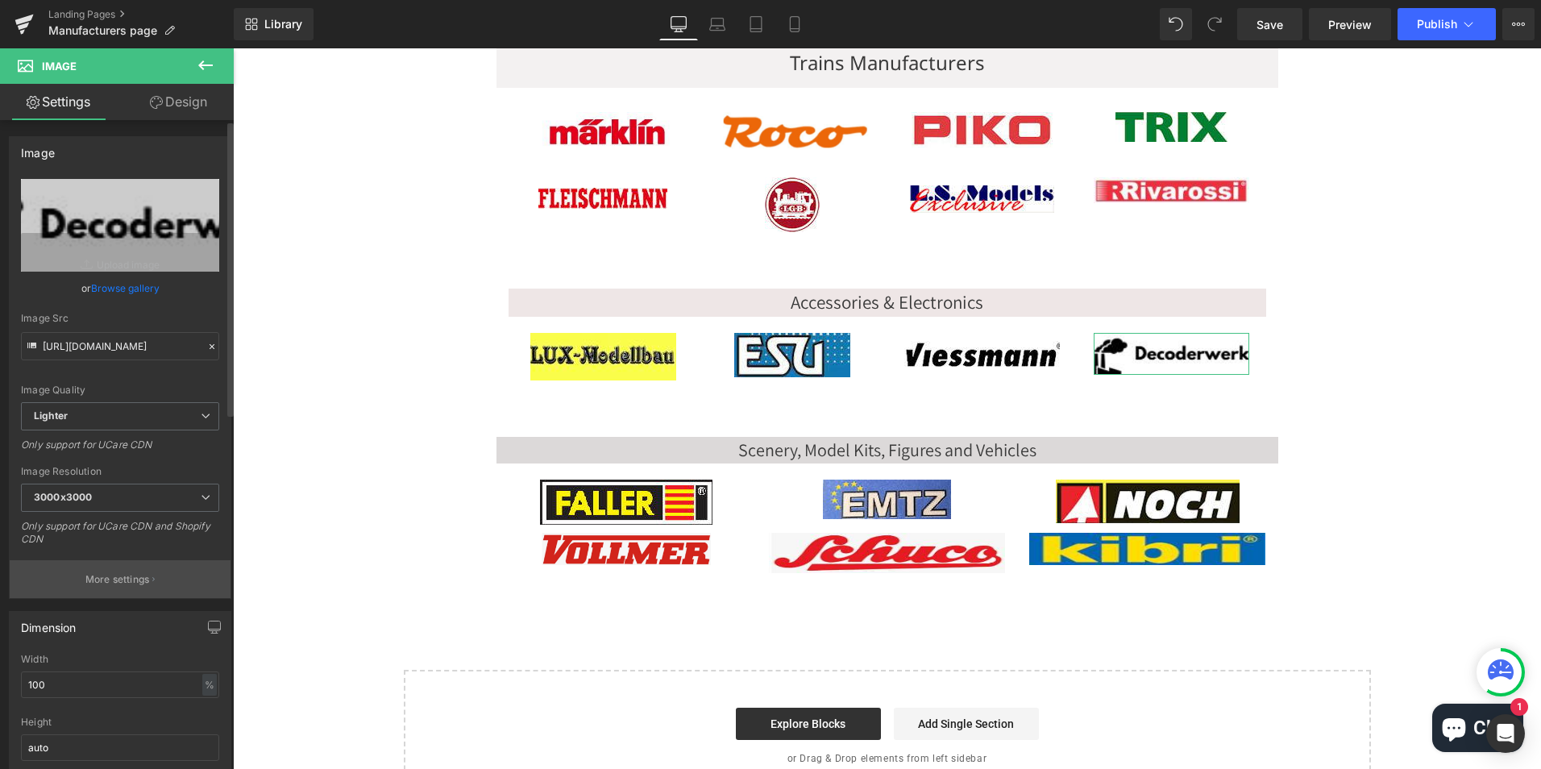
click at [110, 575] on p "More settings" at bounding box center [117, 579] width 64 height 15
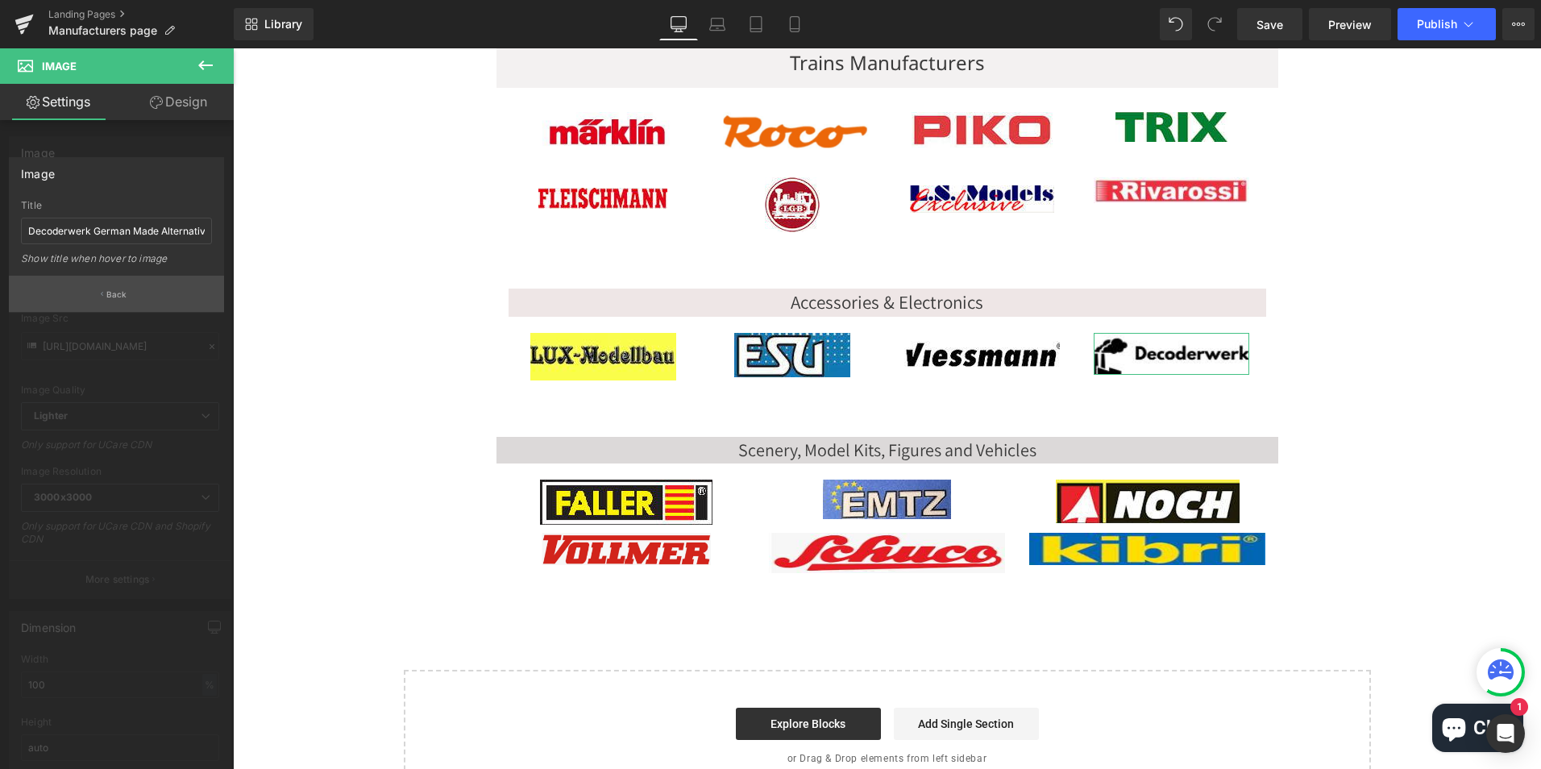
click at [109, 293] on p "Back" at bounding box center [116, 295] width 21 height 12
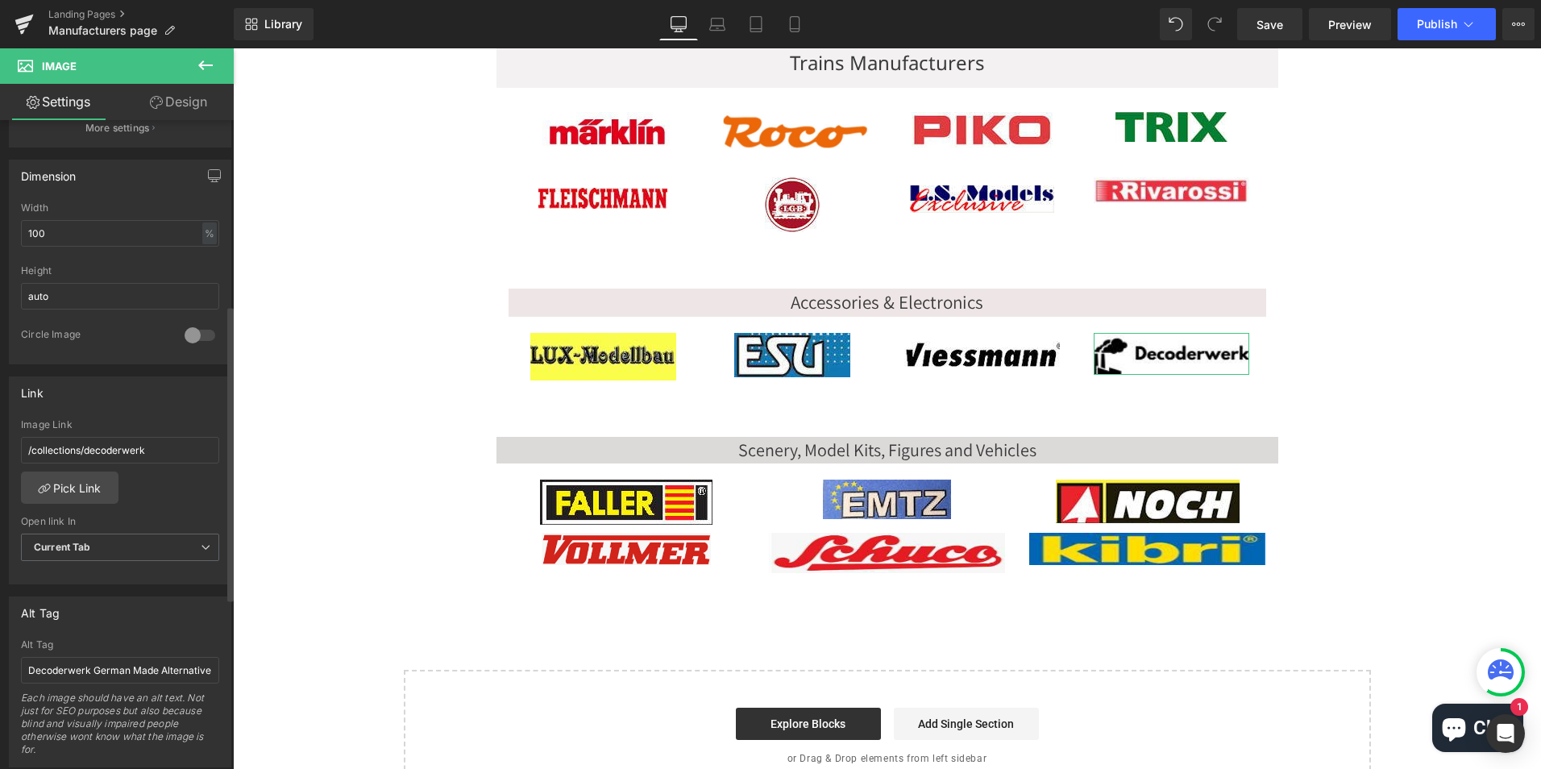
scroll to position [484, 0]
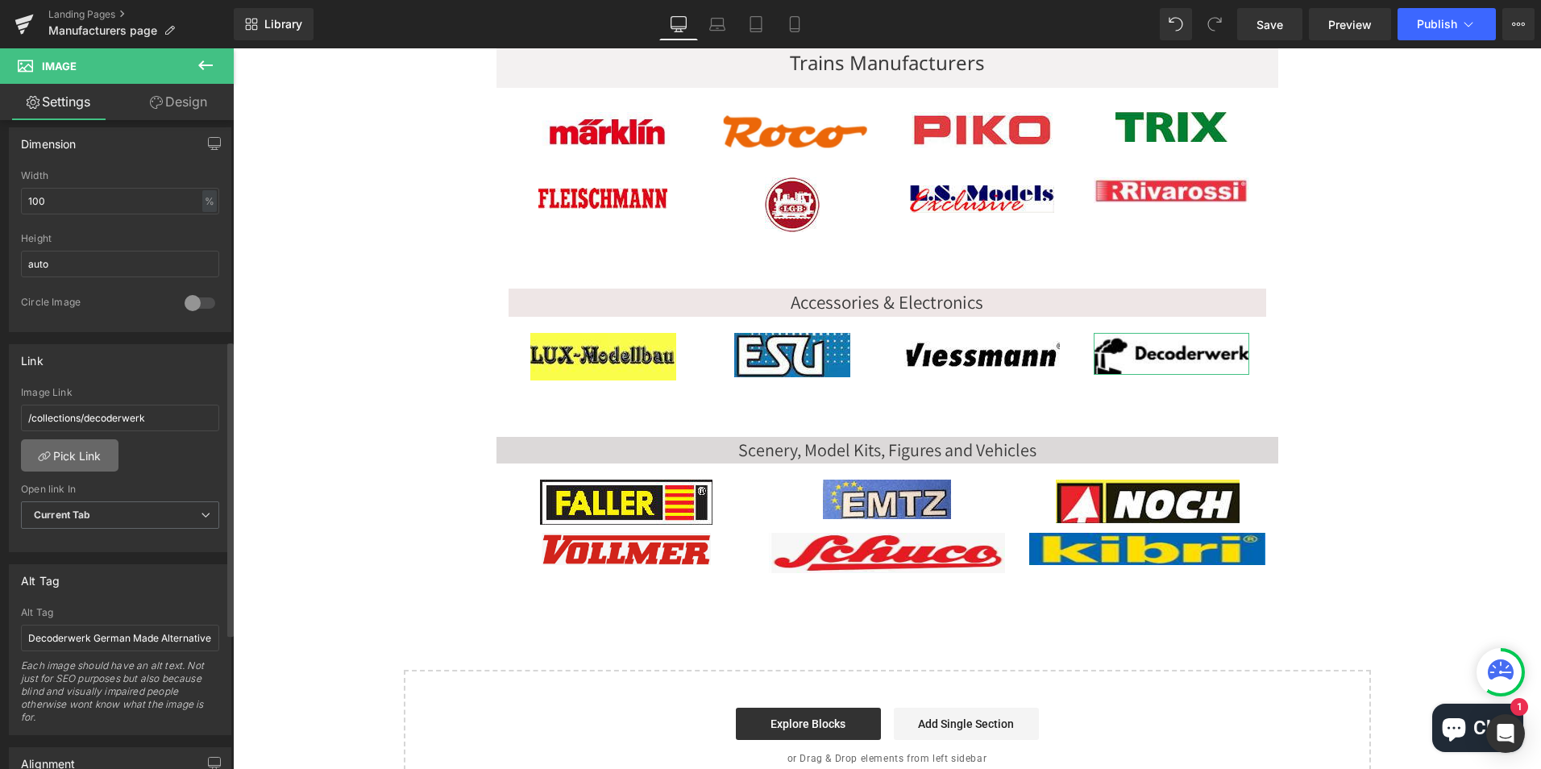
click at [83, 448] on link "Pick Link" at bounding box center [70, 455] width 98 height 32
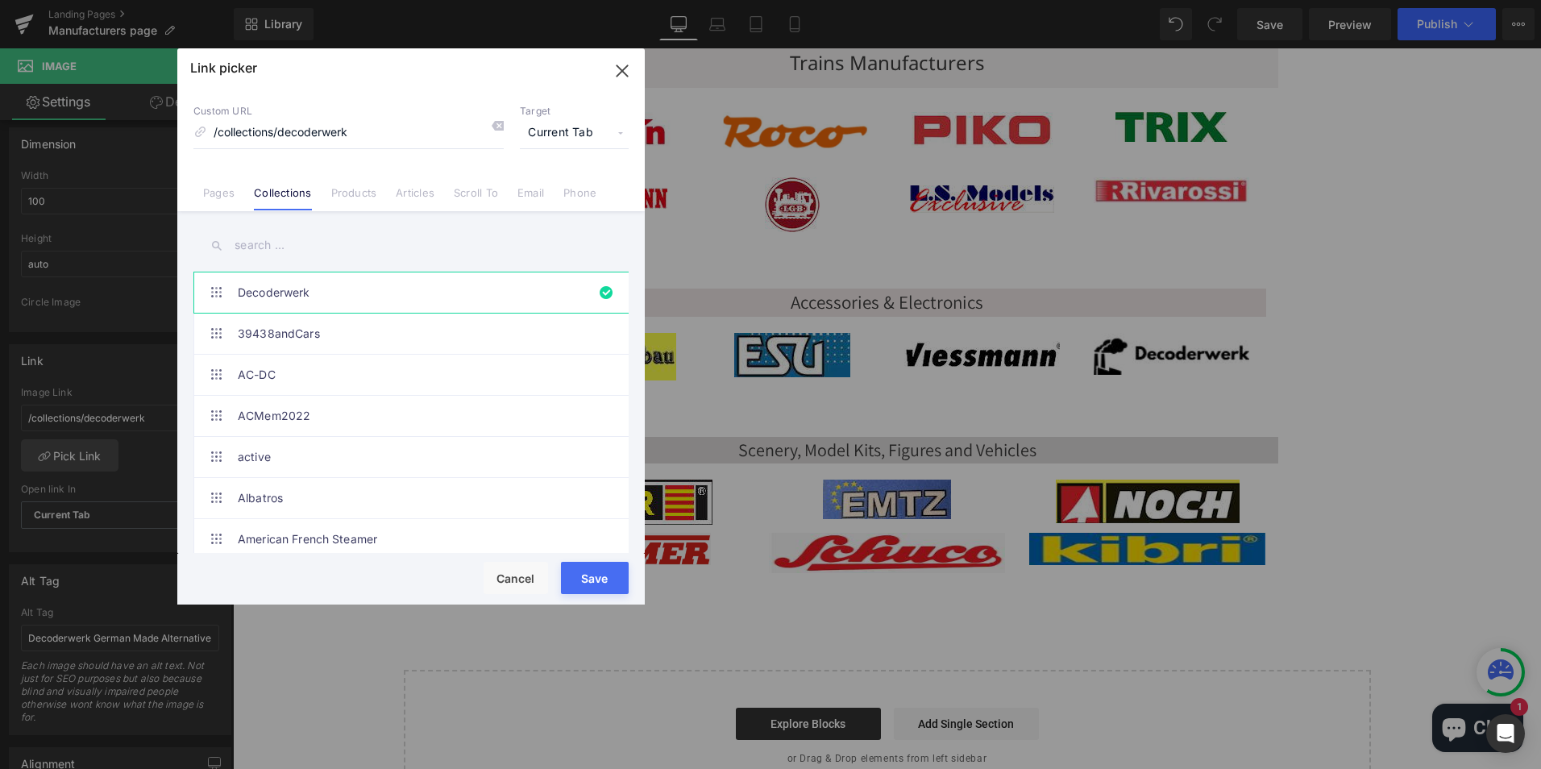
click at [594, 579] on button "Save" at bounding box center [595, 578] width 68 height 32
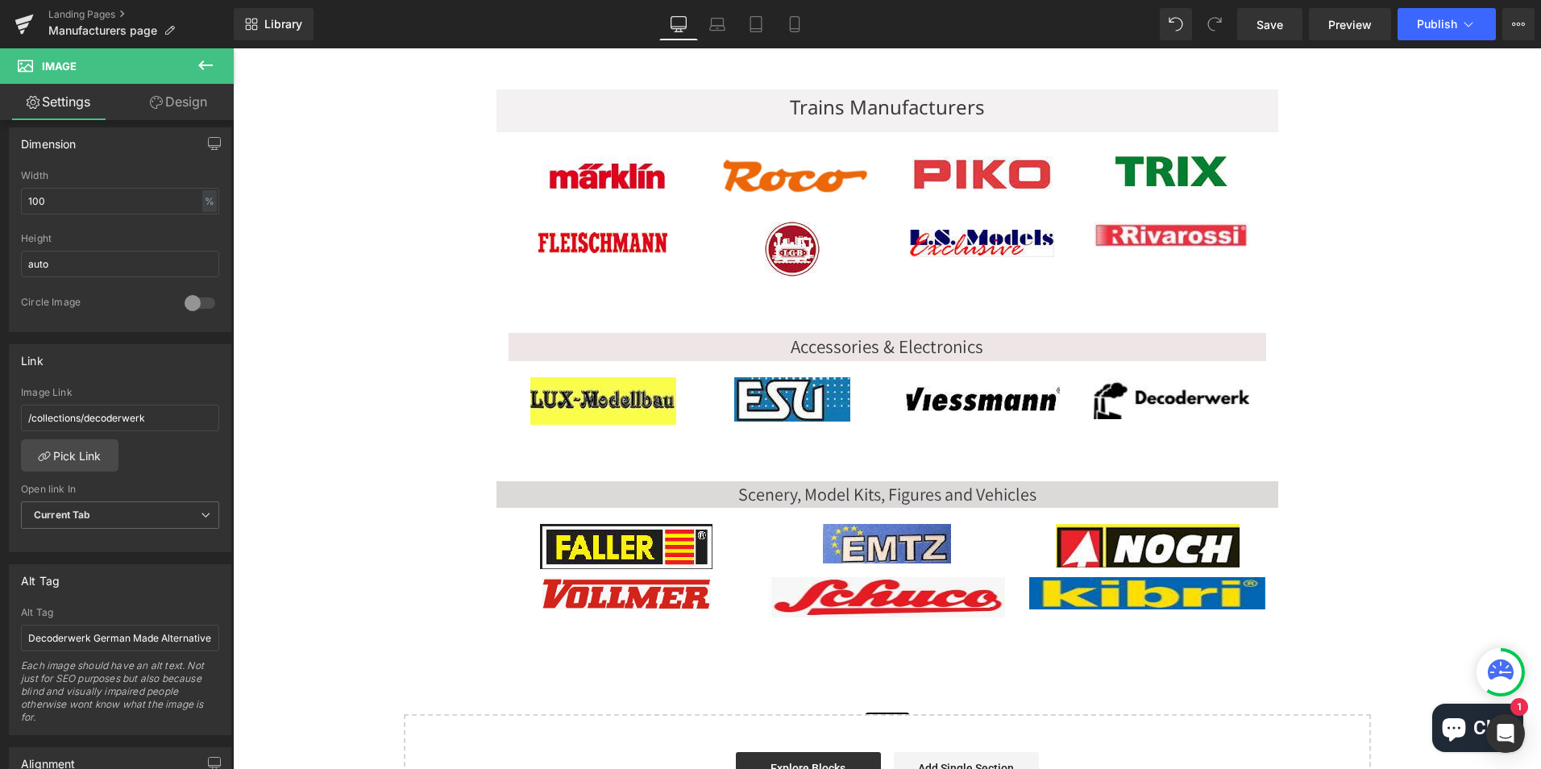
scroll to position [161, 0]
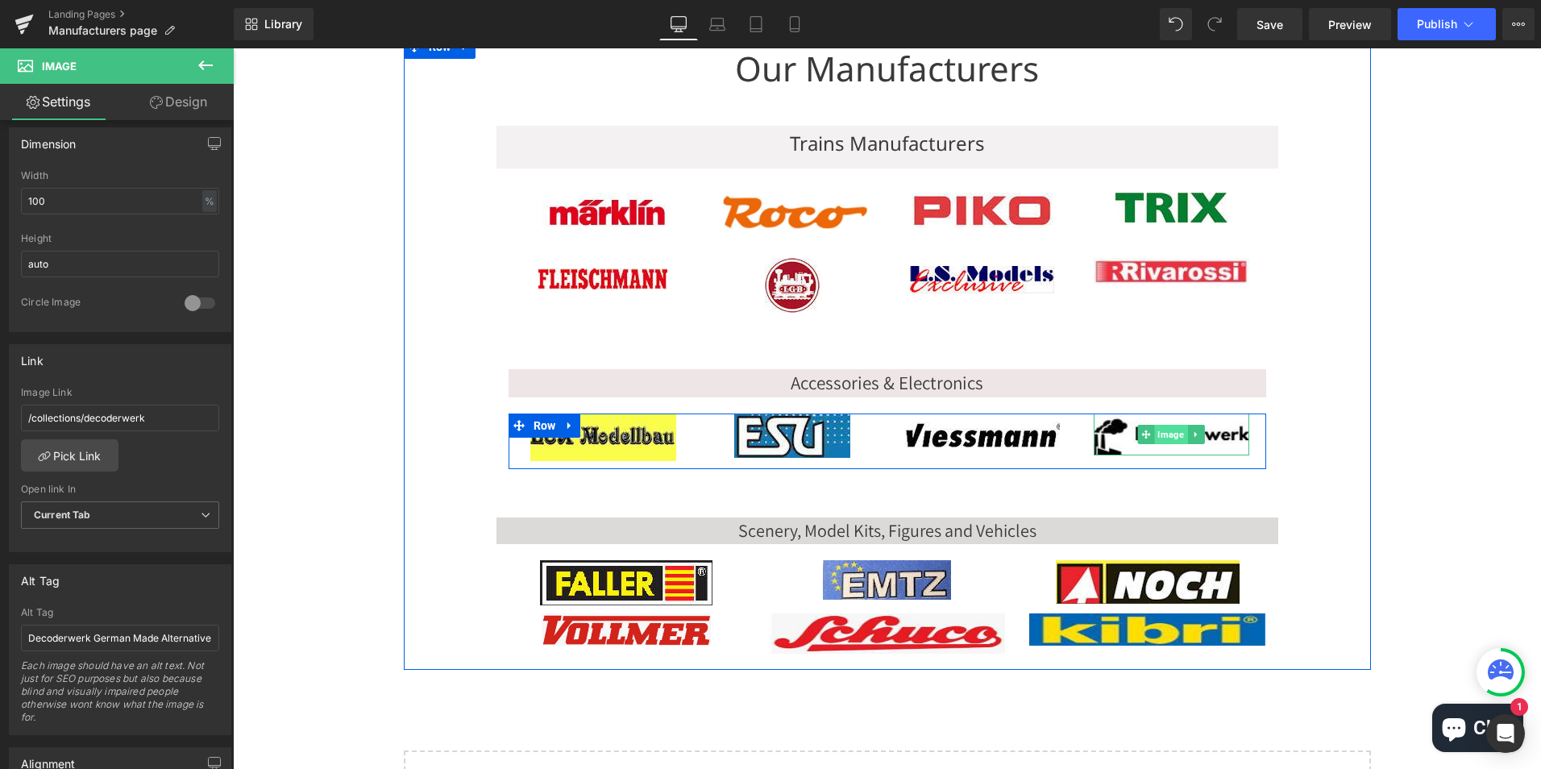
click at [1172, 433] on span "Image" at bounding box center [1170, 434] width 33 height 19
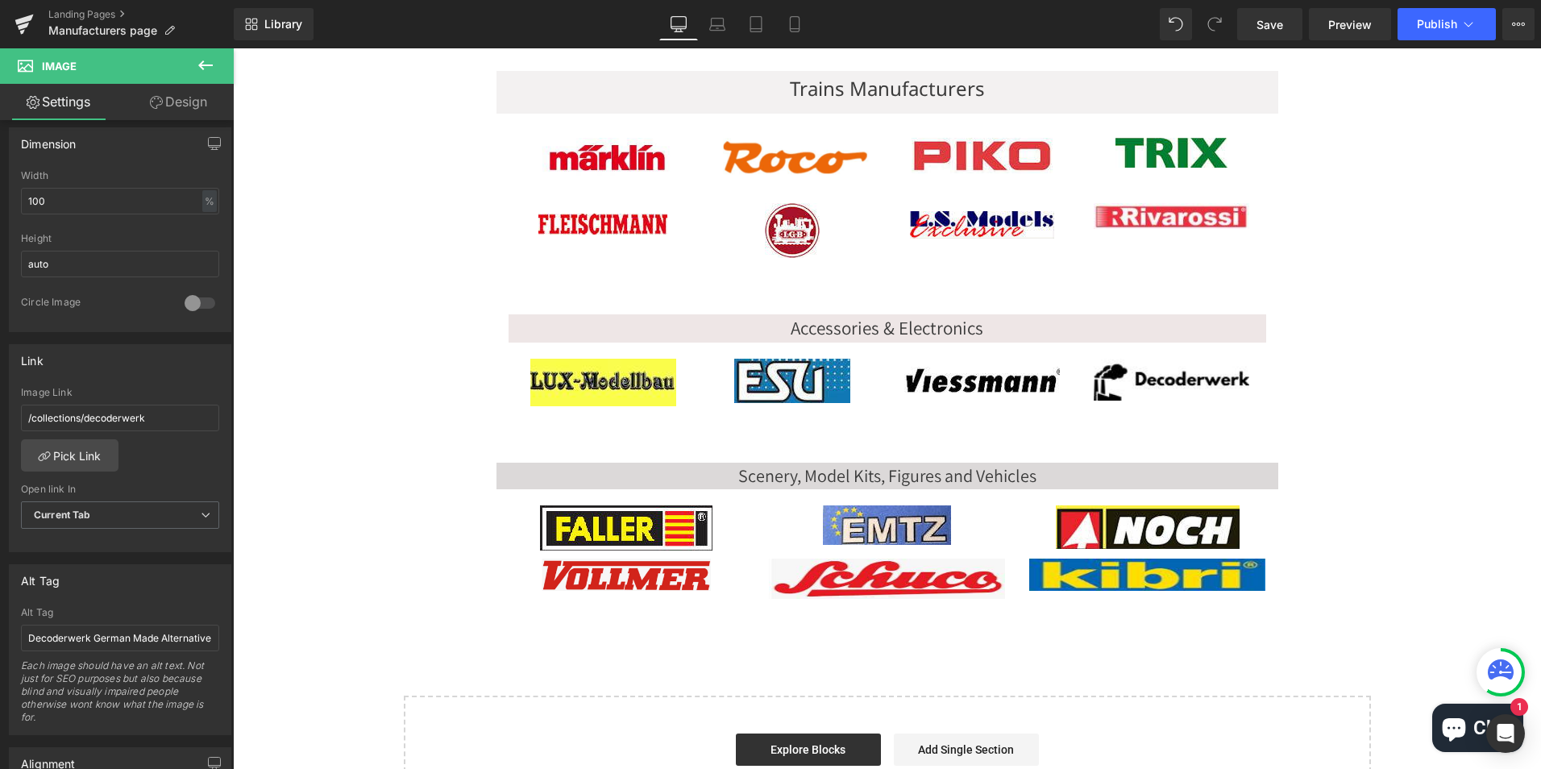
scroll to position [322, 0]
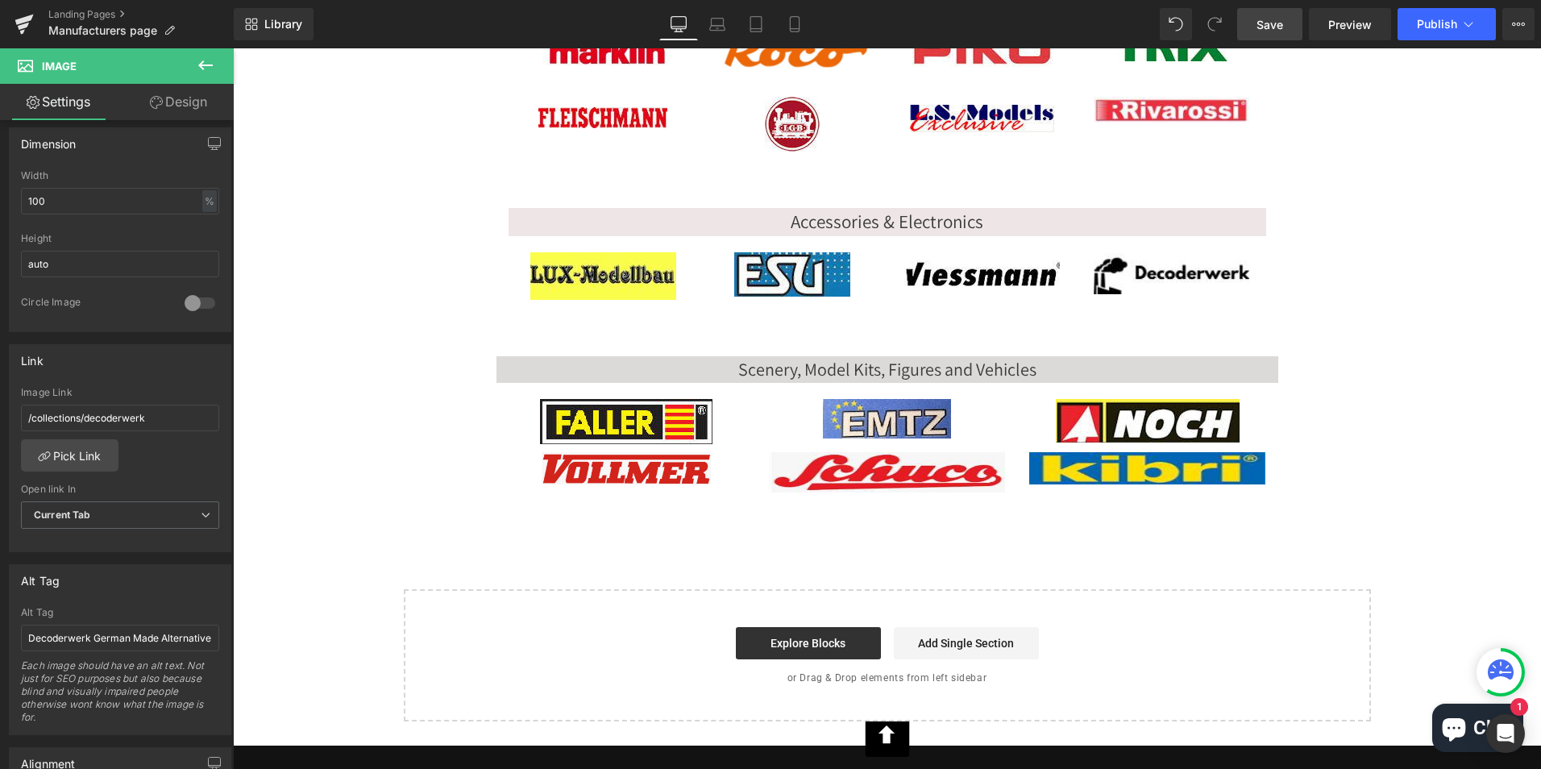
click at [1271, 21] on span "Save" at bounding box center [1270, 24] width 27 height 17
click at [1444, 21] on span "Publish" at bounding box center [1437, 24] width 40 height 13
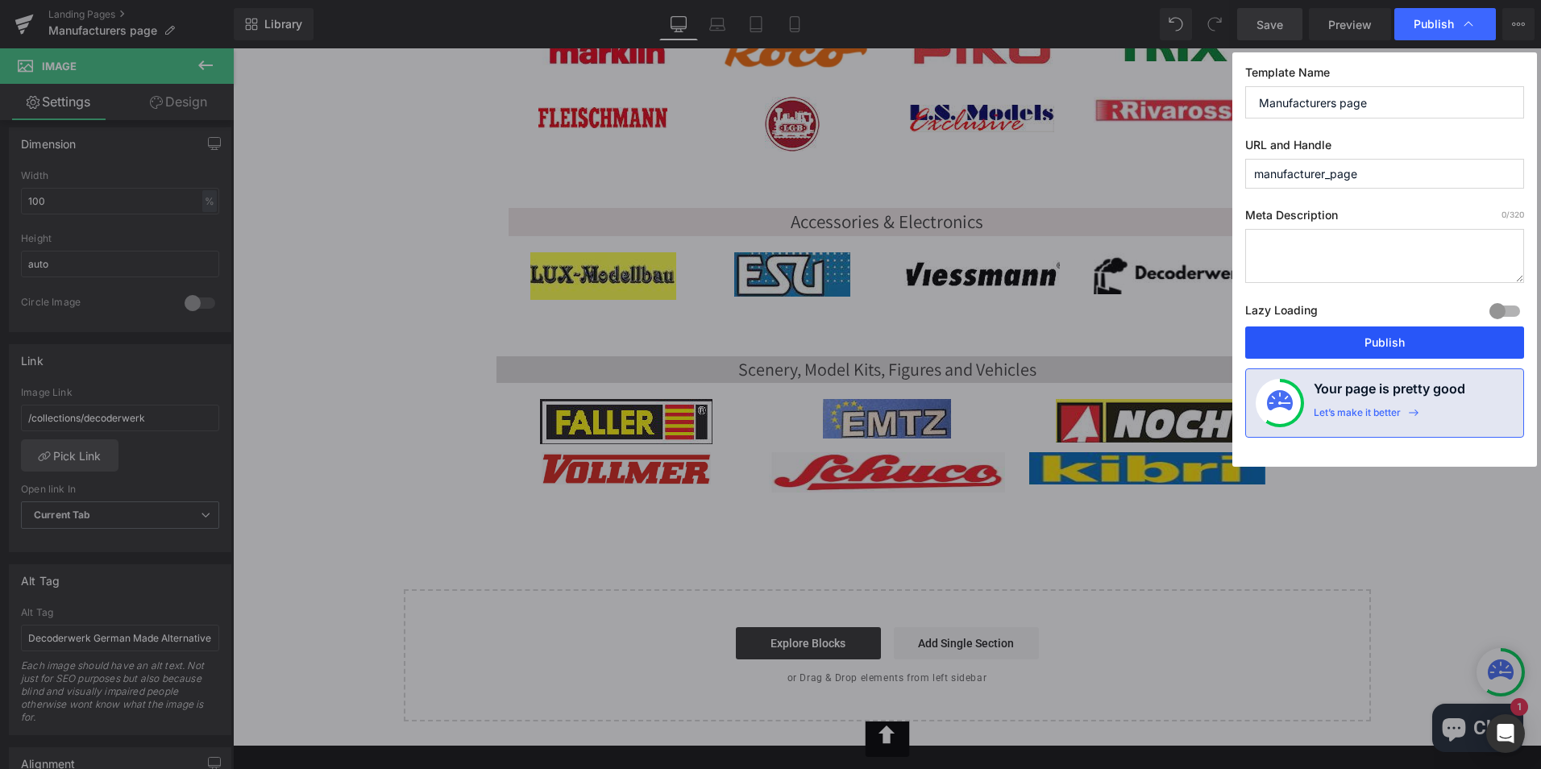
click at [1386, 339] on button "Publish" at bounding box center [1385, 342] width 279 height 32
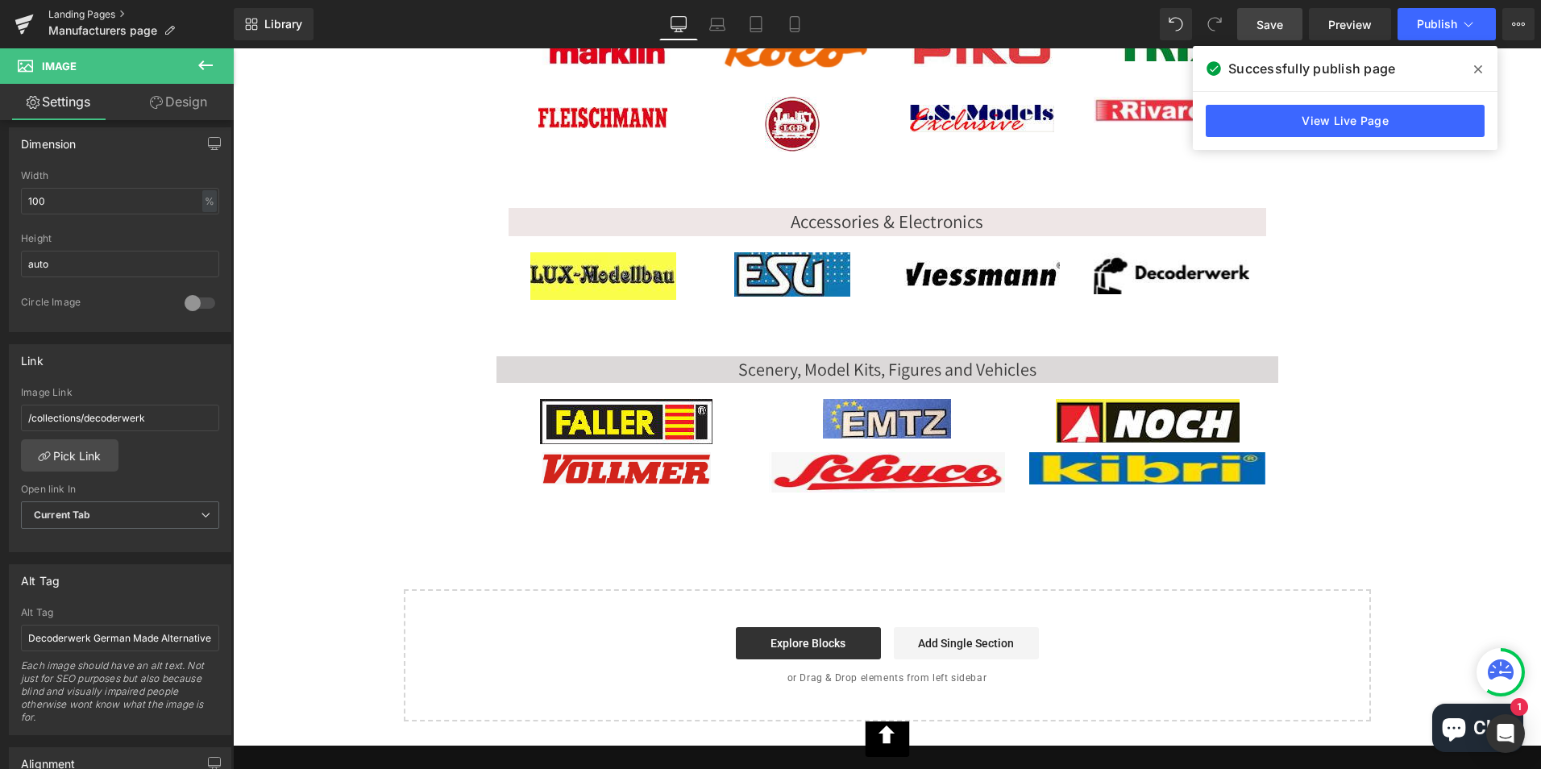
click at [82, 11] on link "Landing Pages" at bounding box center [140, 14] width 185 height 13
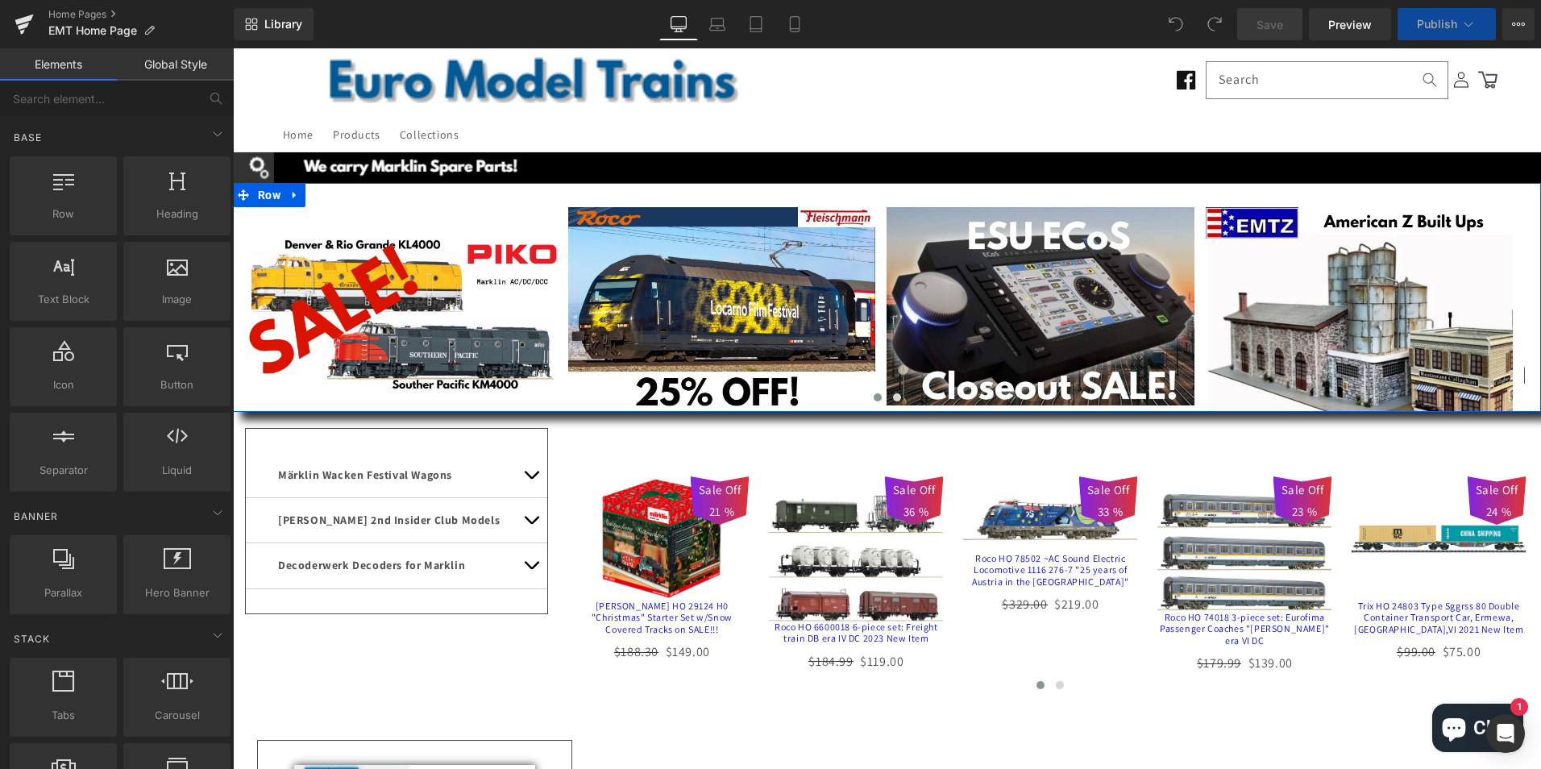
scroll to position [81, 0]
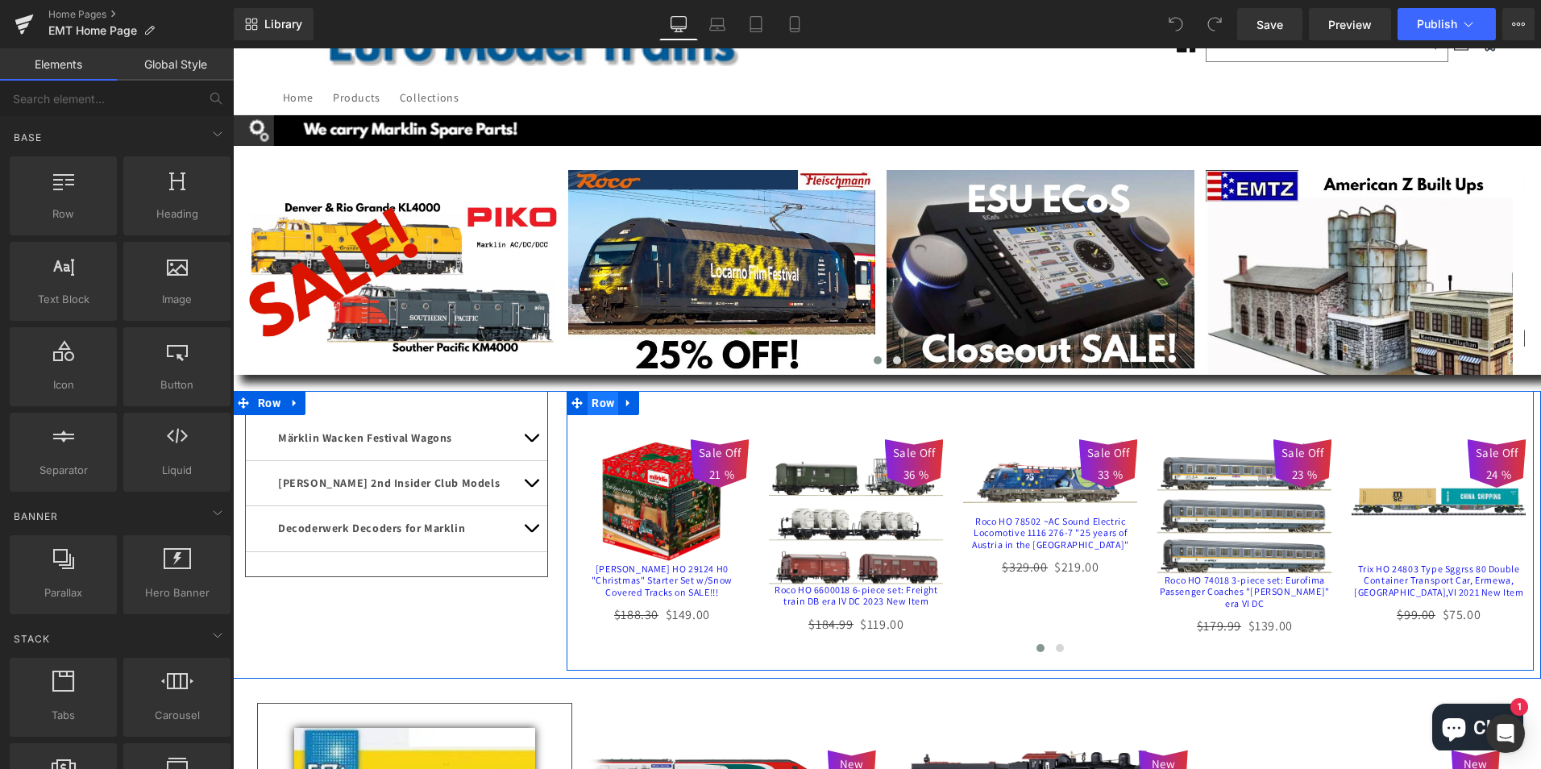
click at [601, 407] on span "Row" at bounding box center [603, 403] width 31 height 24
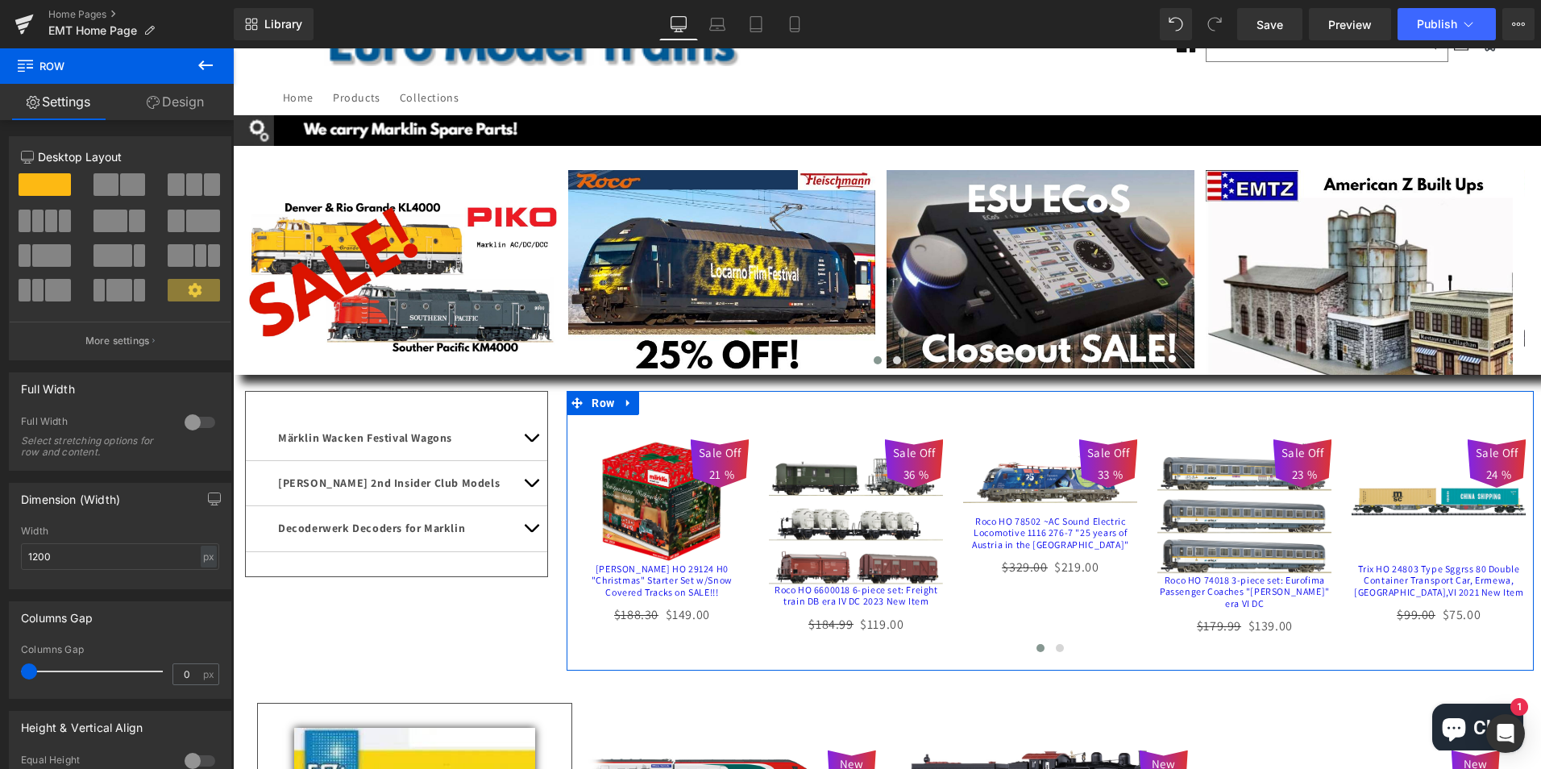
click at [184, 100] on link "Design" at bounding box center [175, 102] width 117 height 36
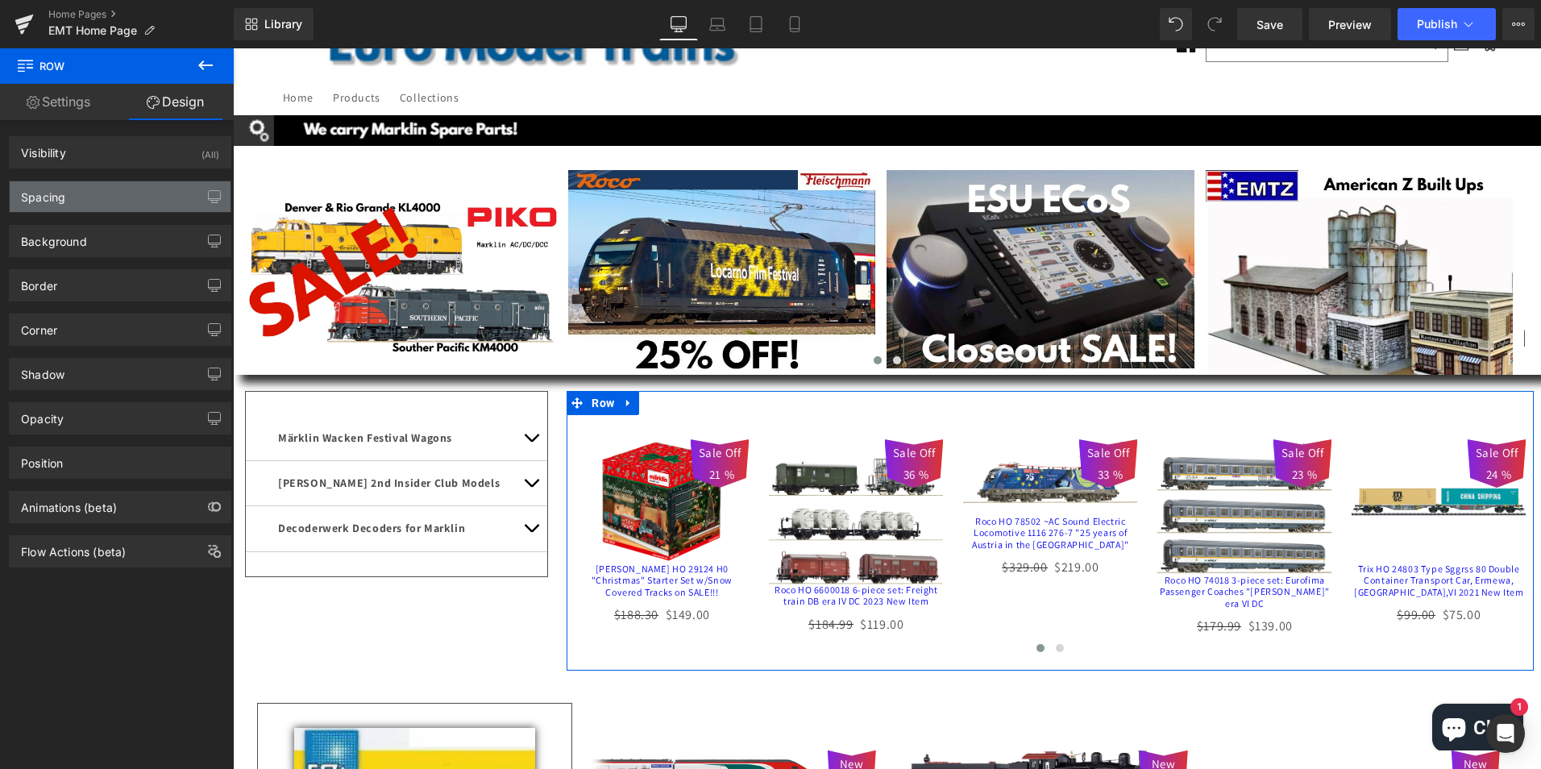
click at [41, 198] on div "Spacing" at bounding box center [43, 192] width 44 height 23
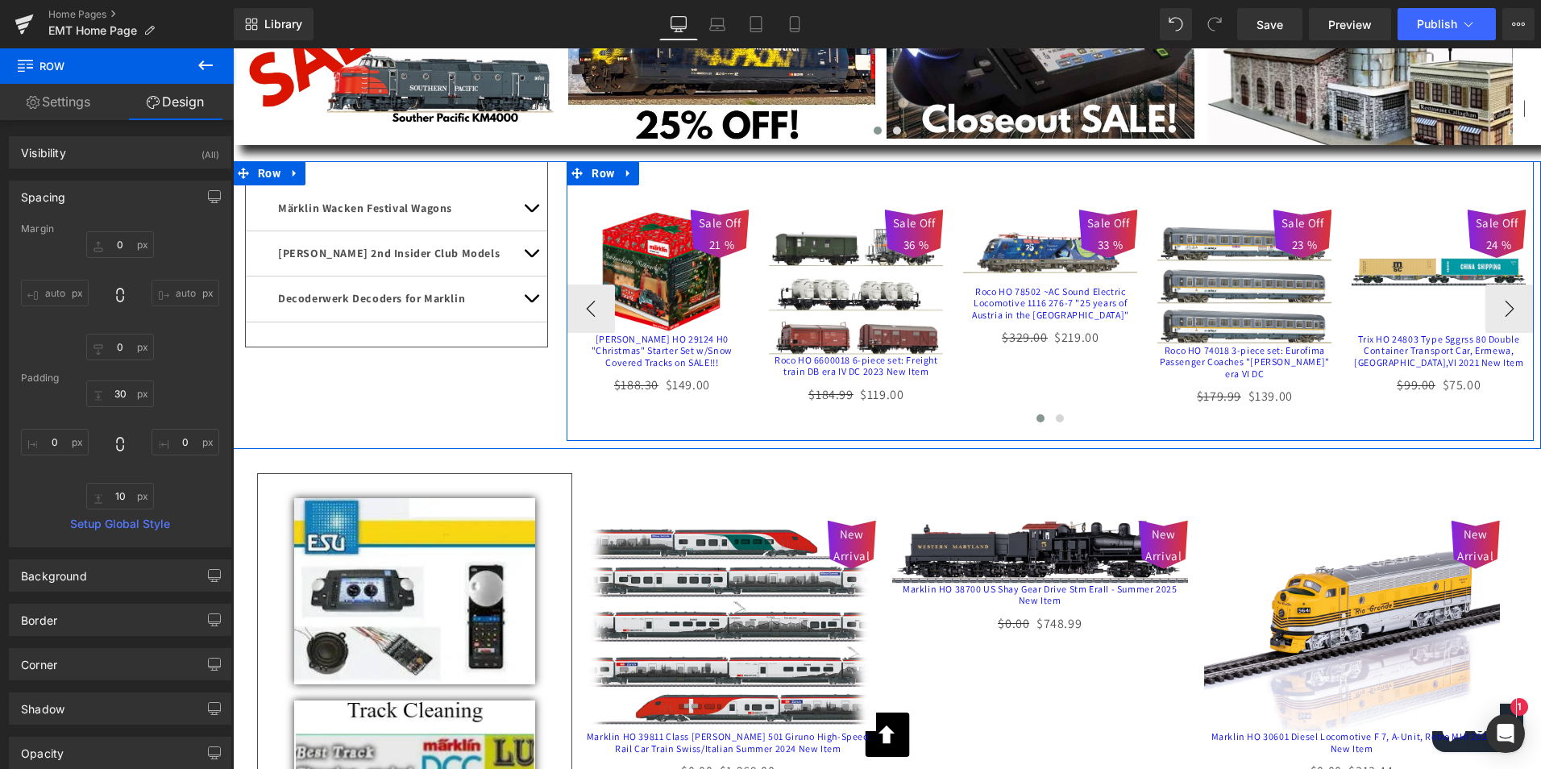
scroll to position [322, 0]
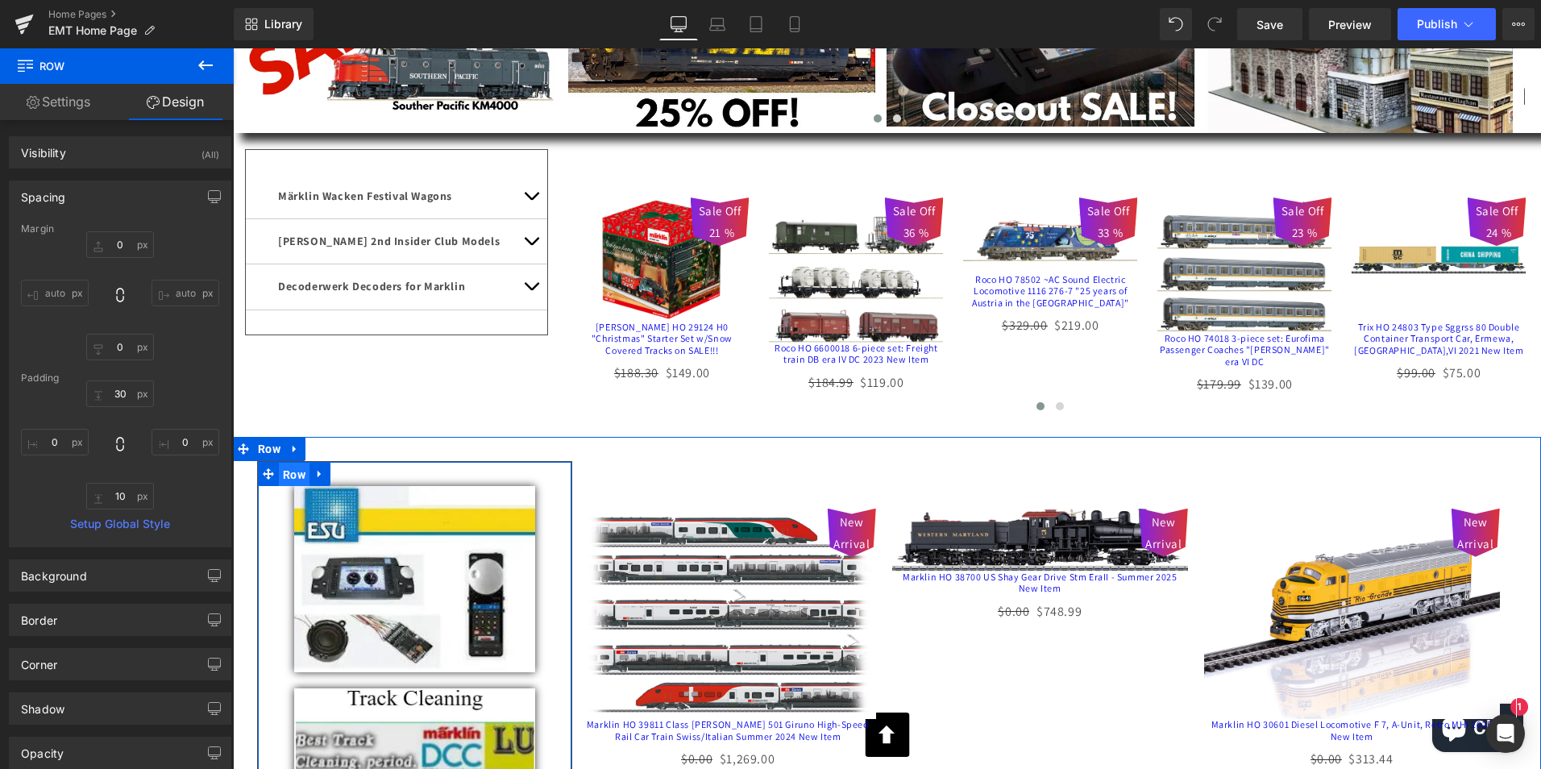
click at [287, 482] on span "Row" at bounding box center [294, 475] width 31 height 24
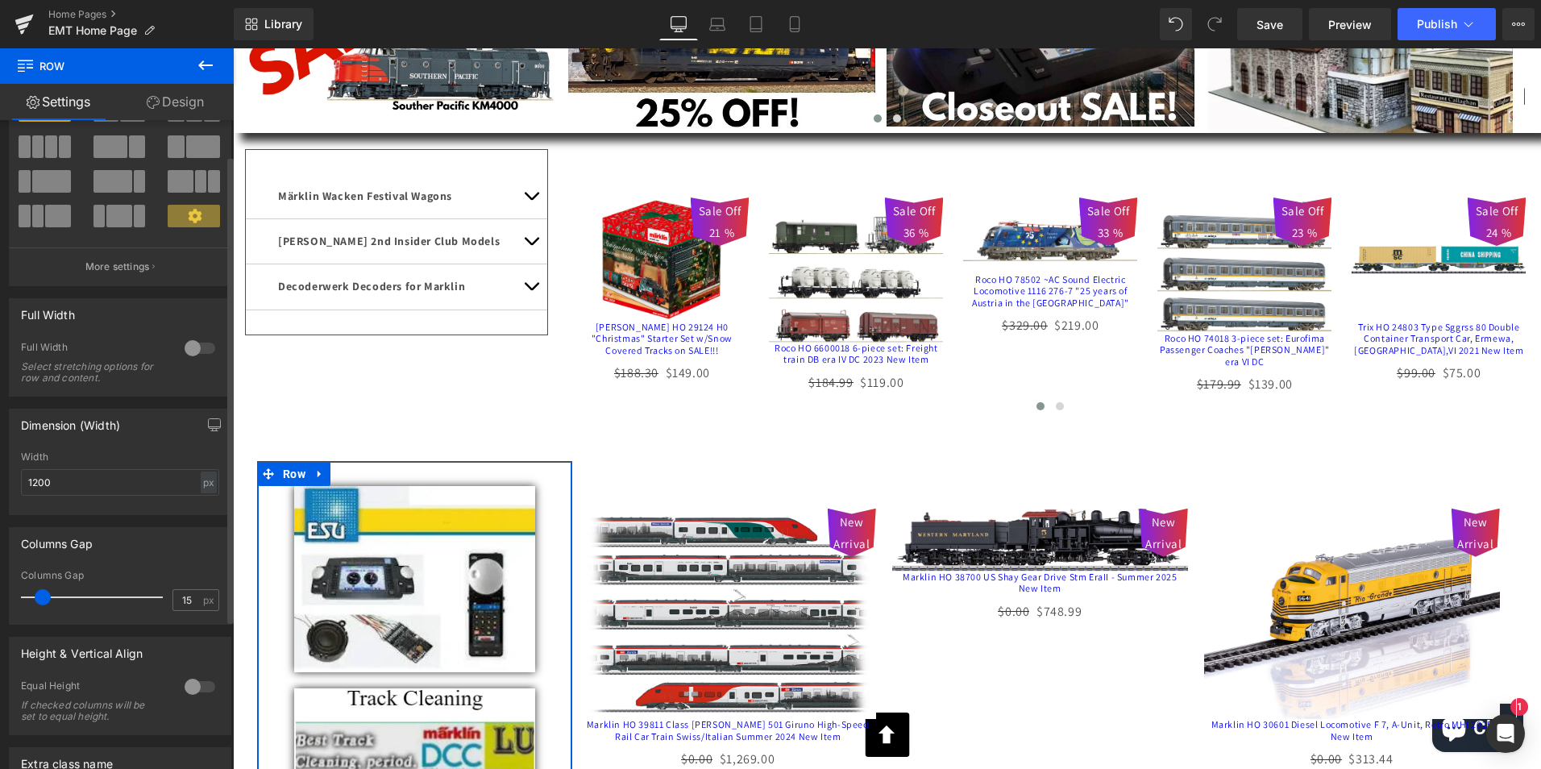
scroll to position [0, 0]
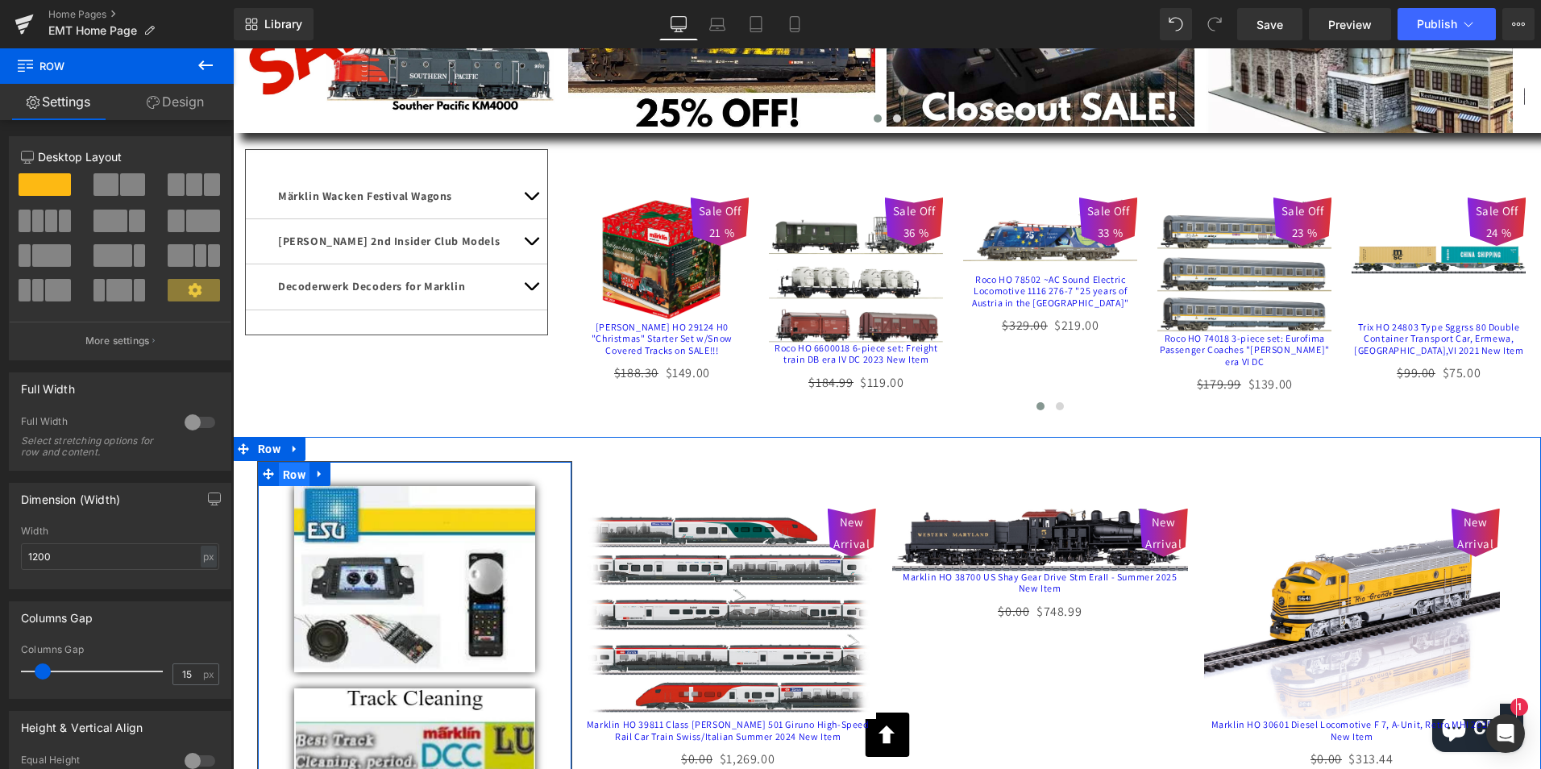
click at [293, 483] on span "Row" at bounding box center [294, 475] width 31 height 24
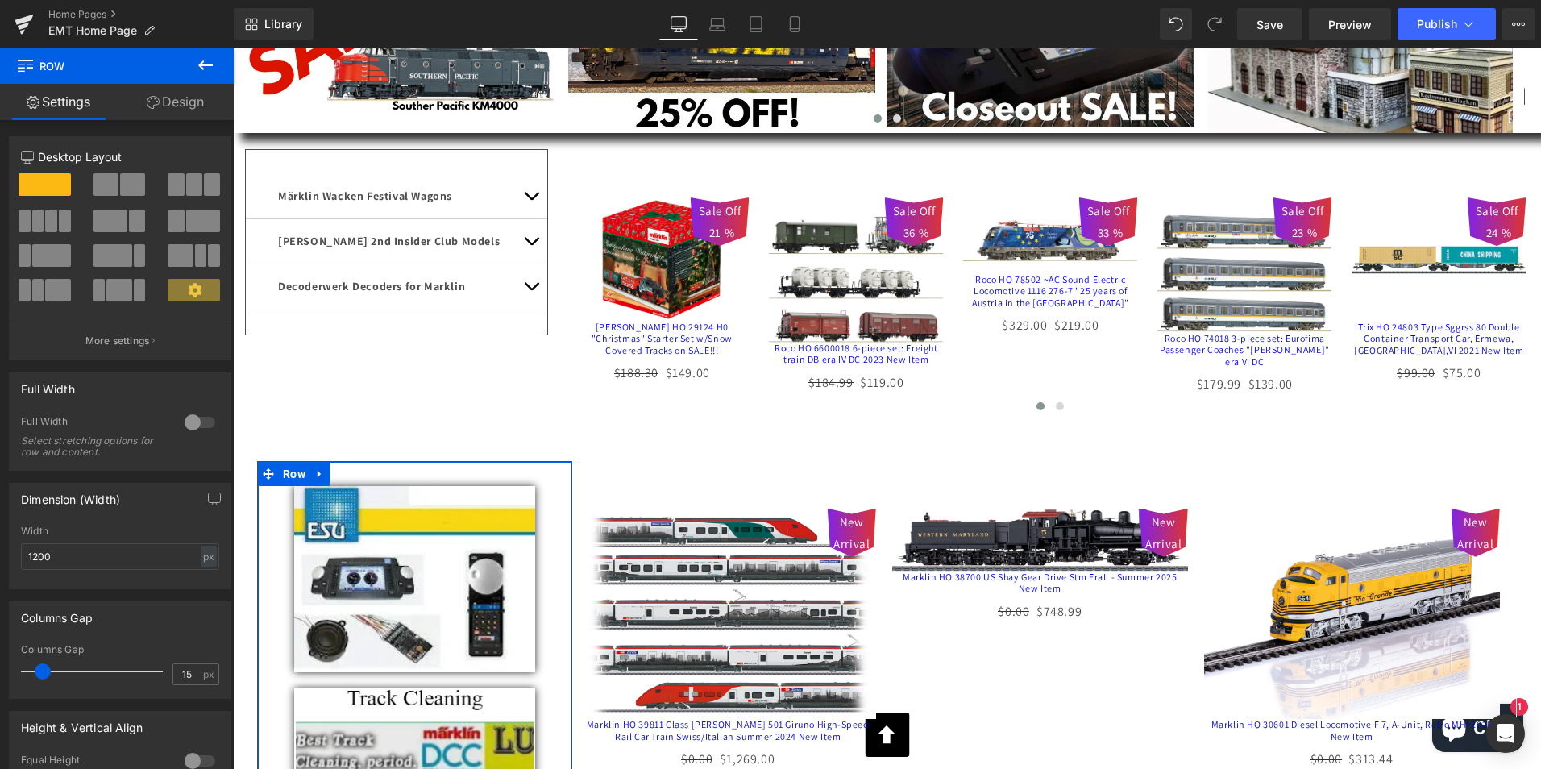
click at [186, 96] on link "Design" at bounding box center [175, 102] width 117 height 36
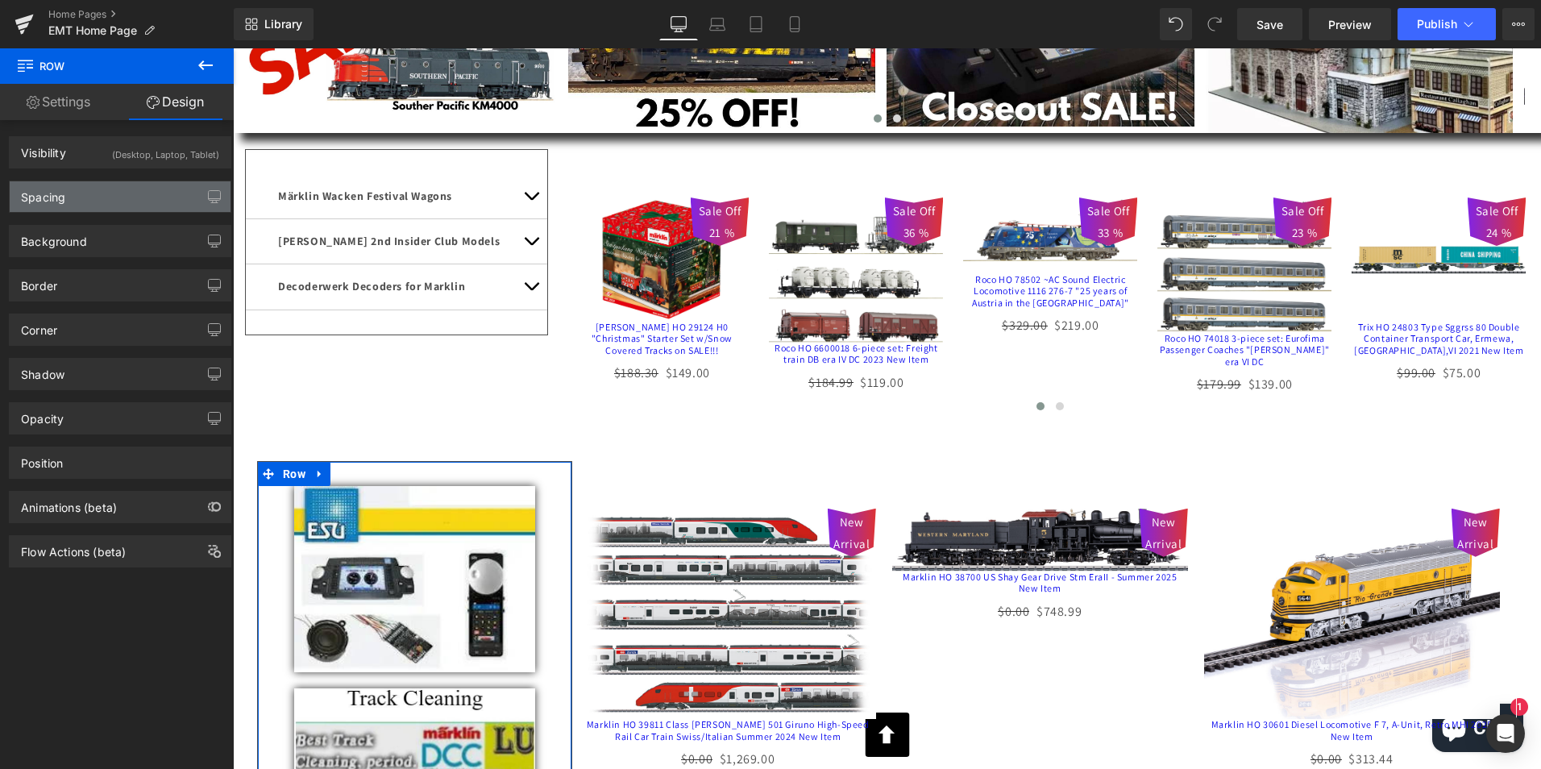
click at [54, 191] on div "Spacing" at bounding box center [43, 192] width 44 height 23
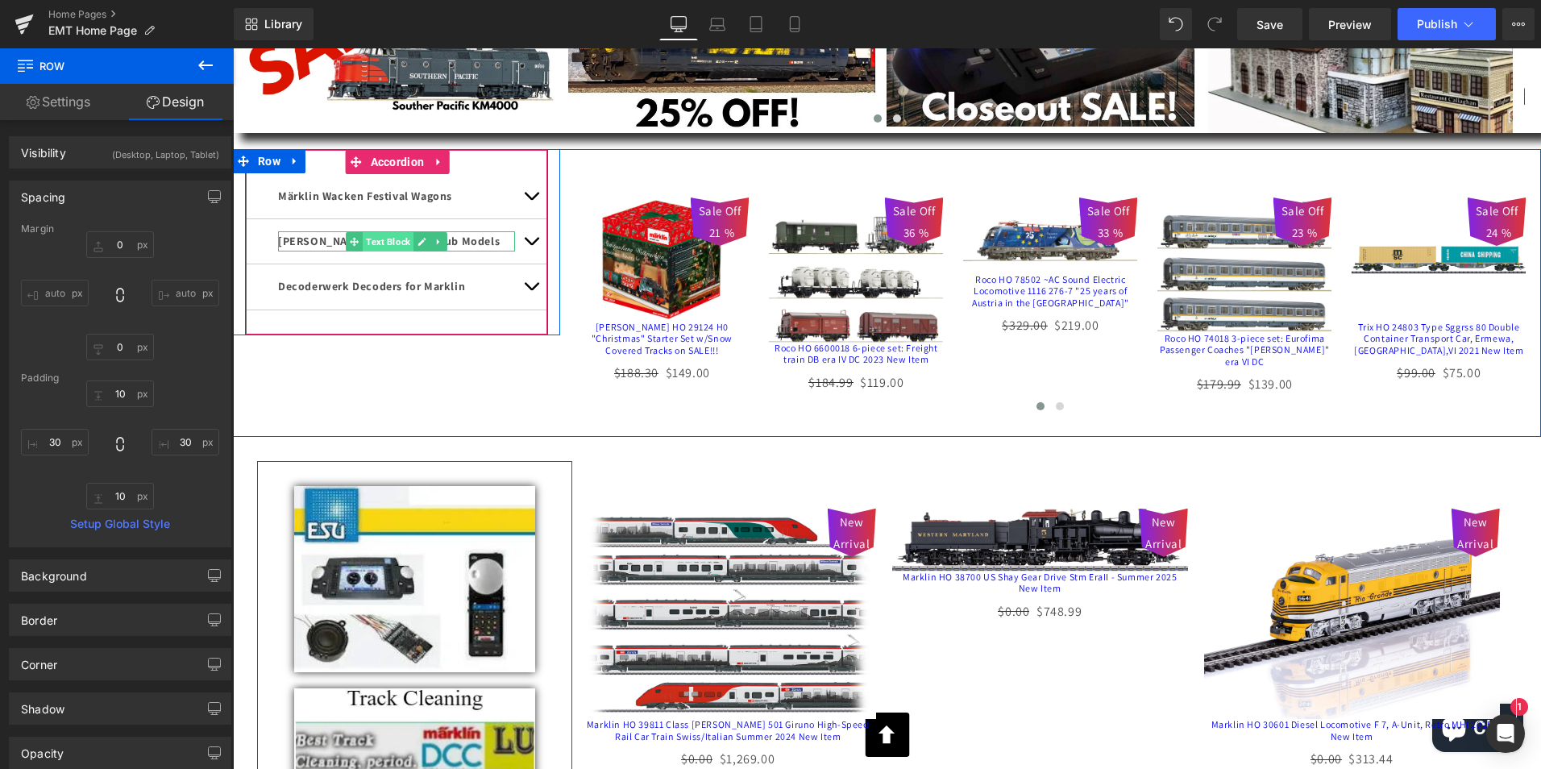
scroll to position [242, 0]
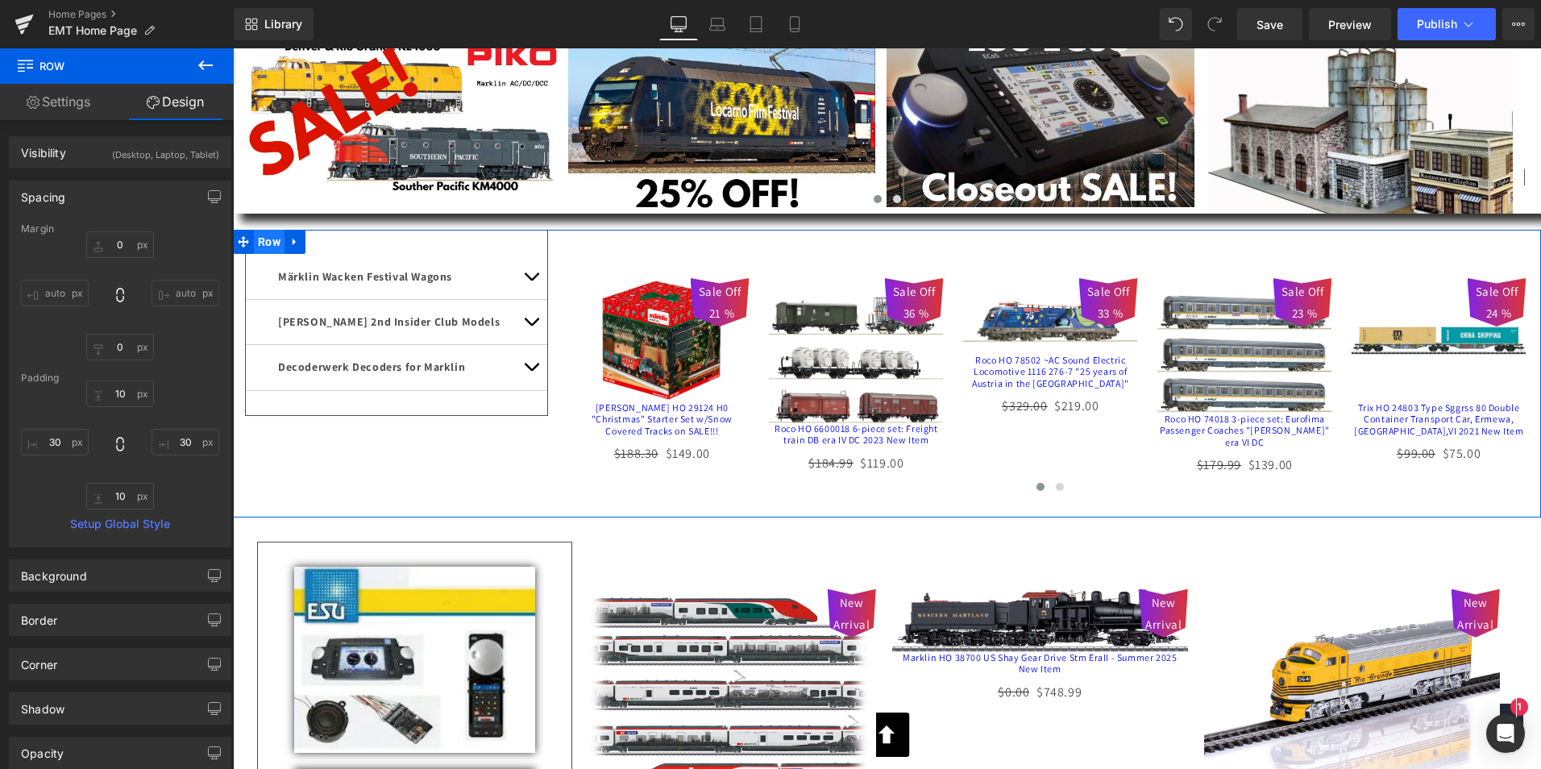
click at [260, 239] on span "Row" at bounding box center [269, 242] width 31 height 24
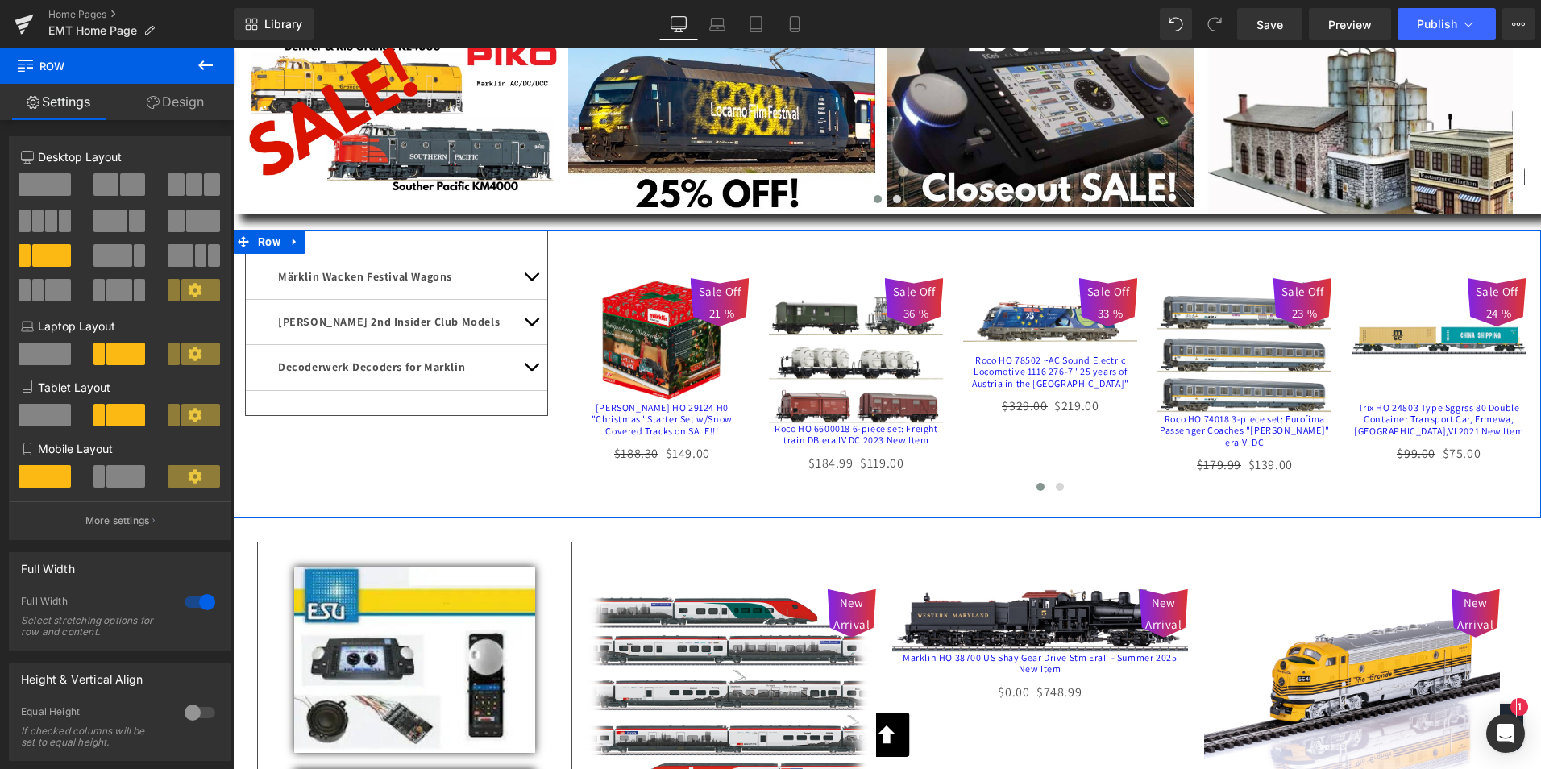
click at [181, 100] on link "Design" at bounding box center [175, 102] width 117 height 36
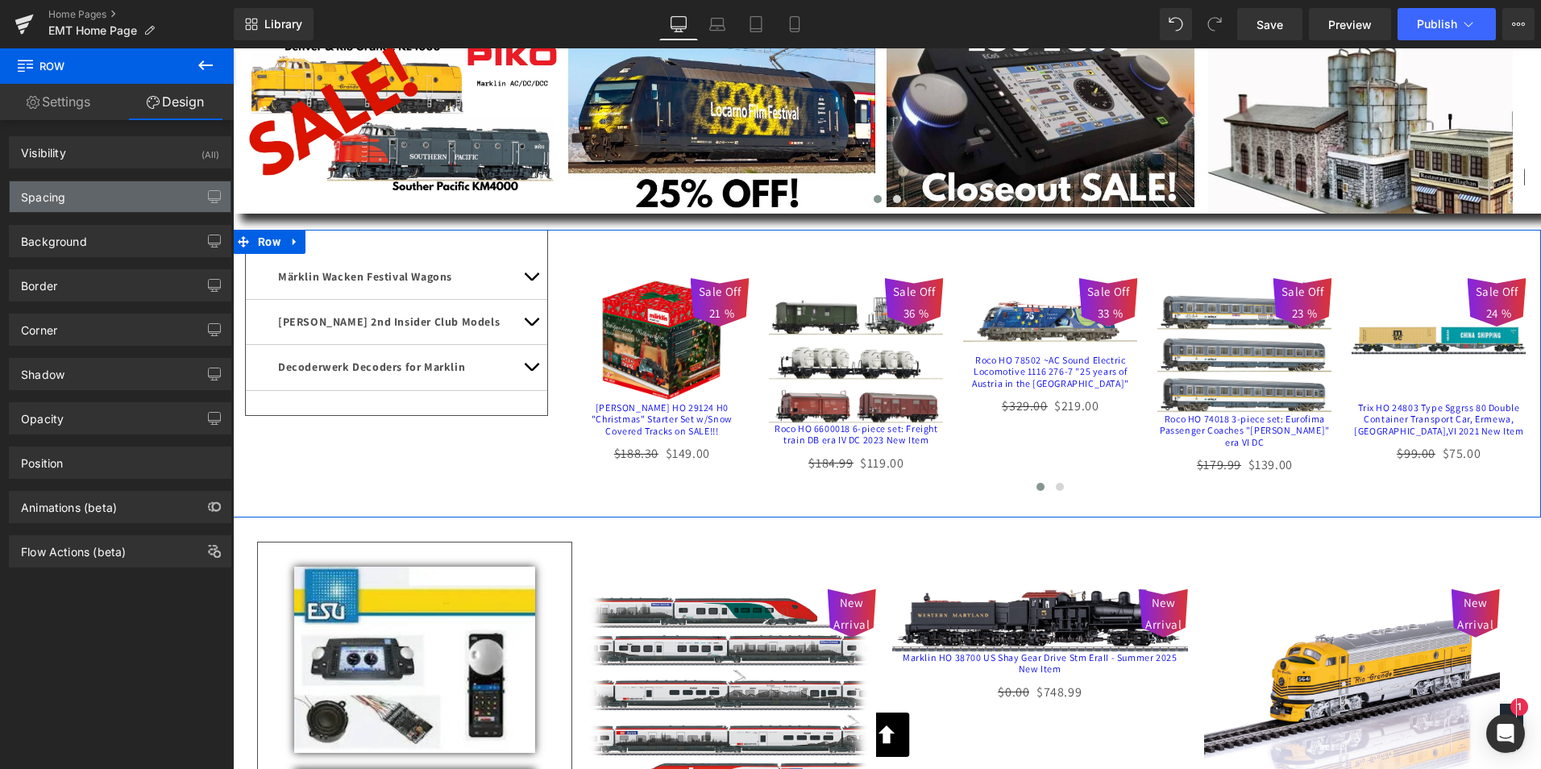
click at [64, 193] on div "Spacing" at bounding box center [43, 192] width 44 height 23
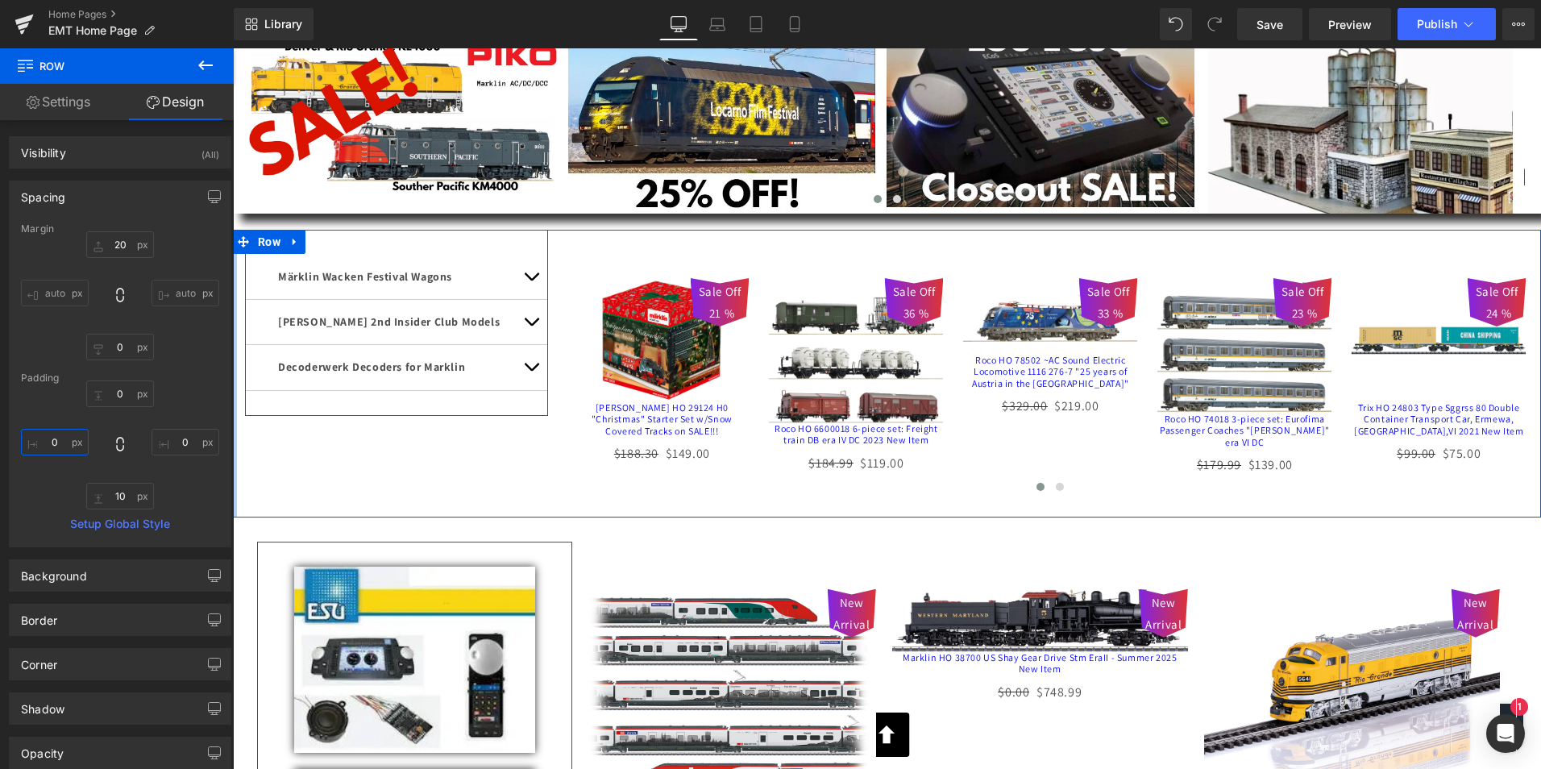
click at [49, 439] on input "0" at bounding box center [55, 442] width 68 height 27
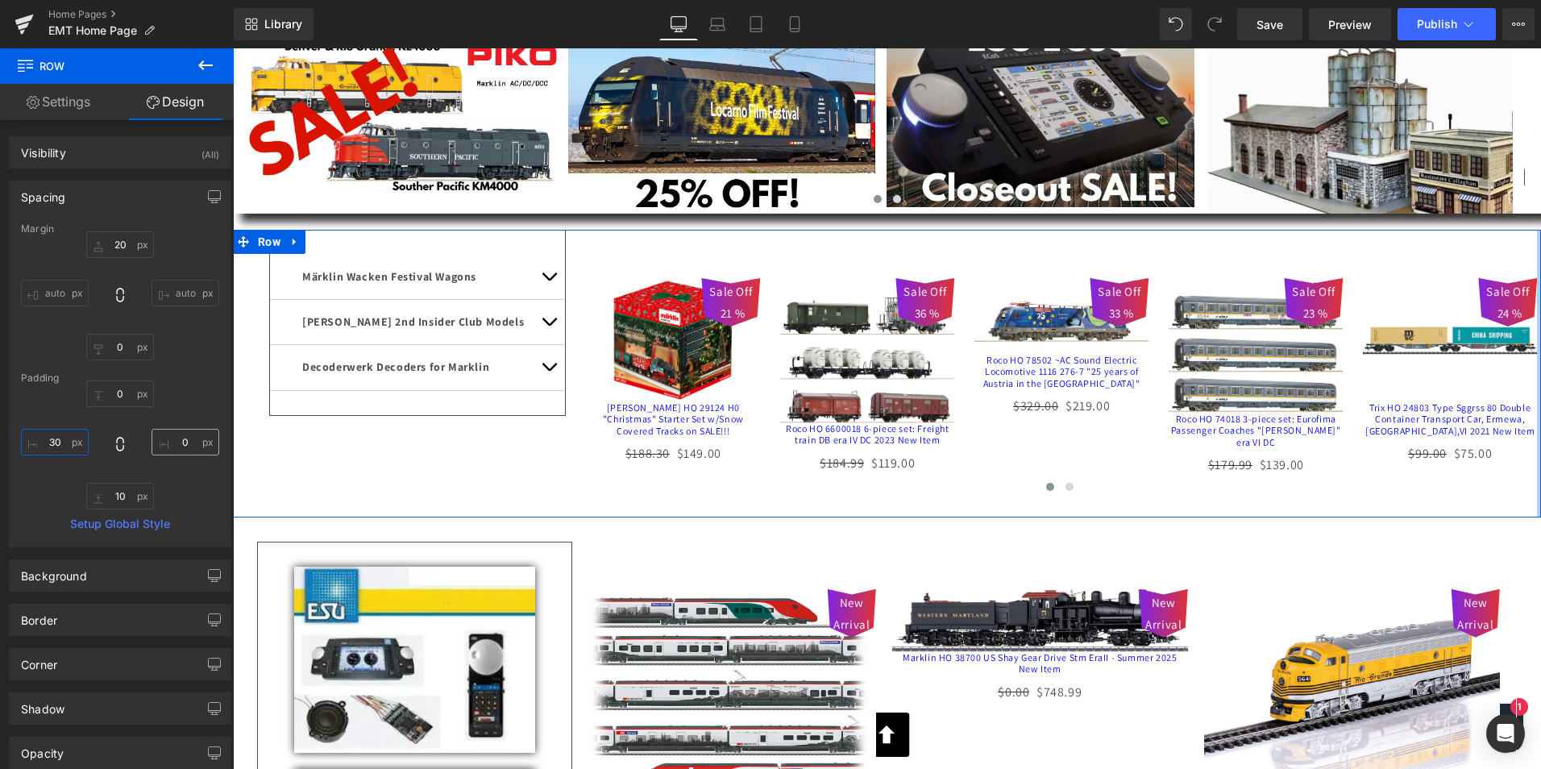
type input "30"
click at [176, 439] on input "0" at bounding box center [186, 442] width 68 height 27
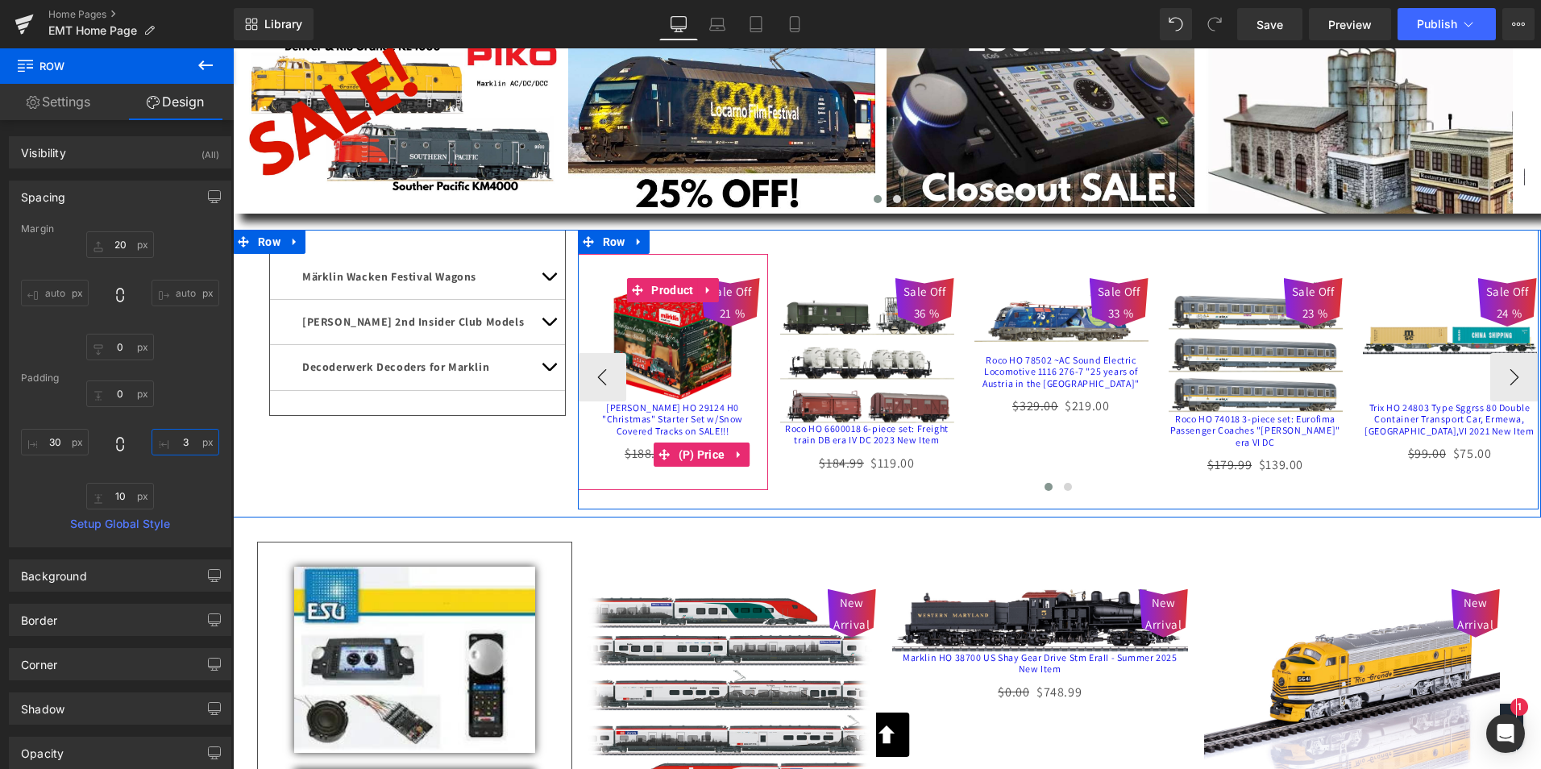
type input "30"
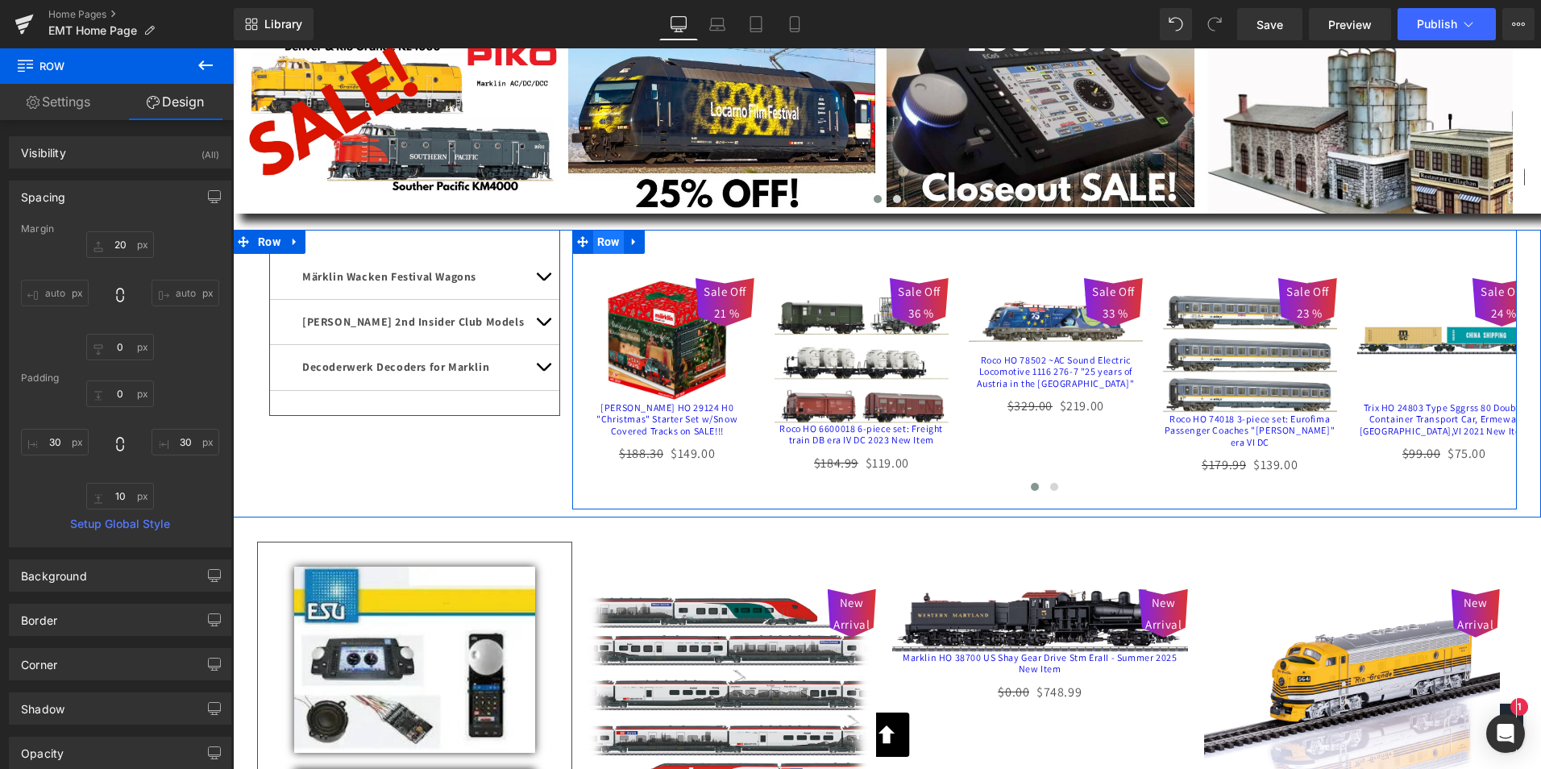
click at [599, 234] on span "Row" at bounding box center [608, 242] width 31 height 24
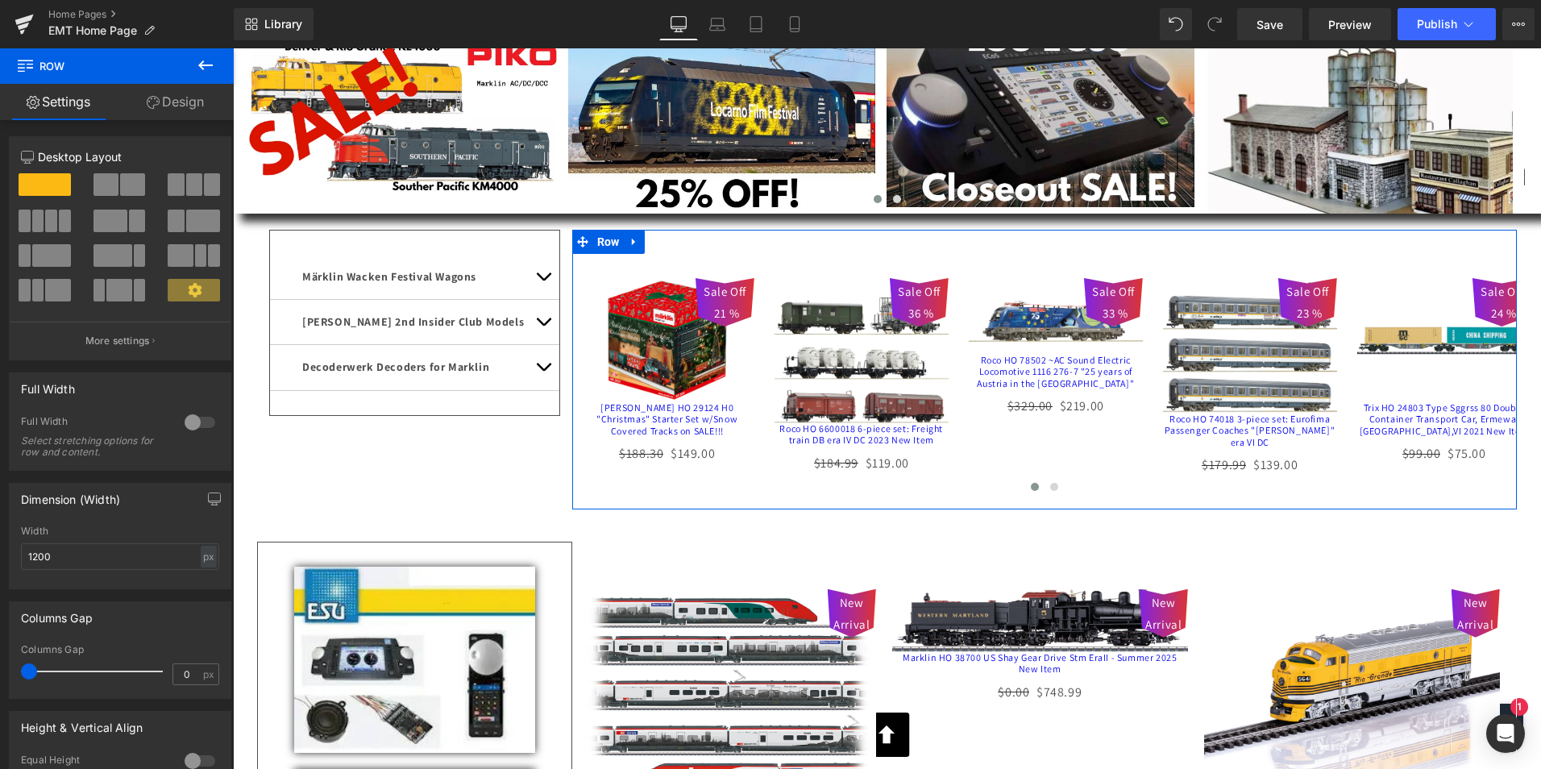
click at [195, 100] on link "Design" at bounding box center [175, 102] width 117 height 36
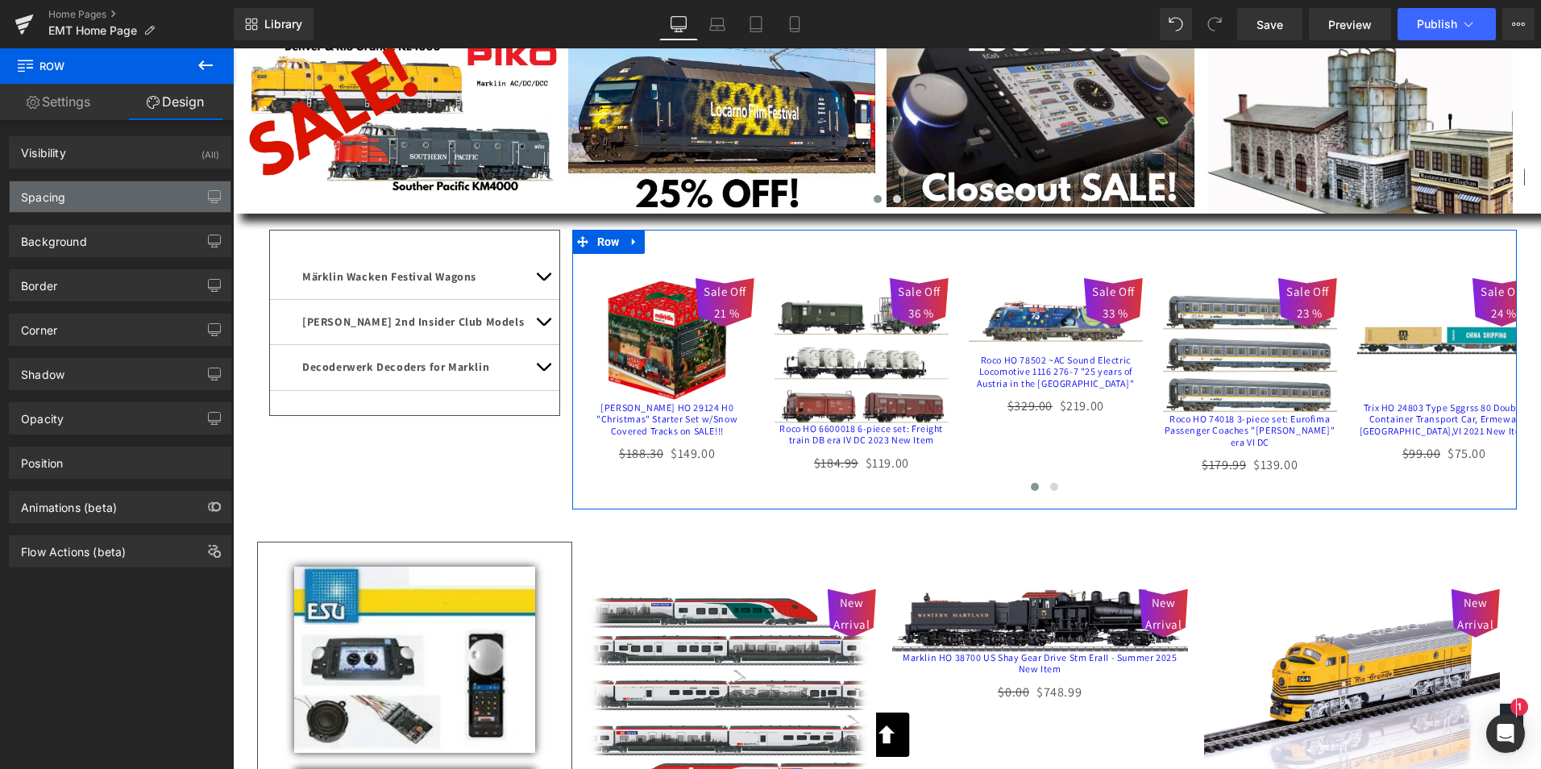
click at [35, 193] on div "Spacing" at bounding box center [43, 192] width 44 height 23
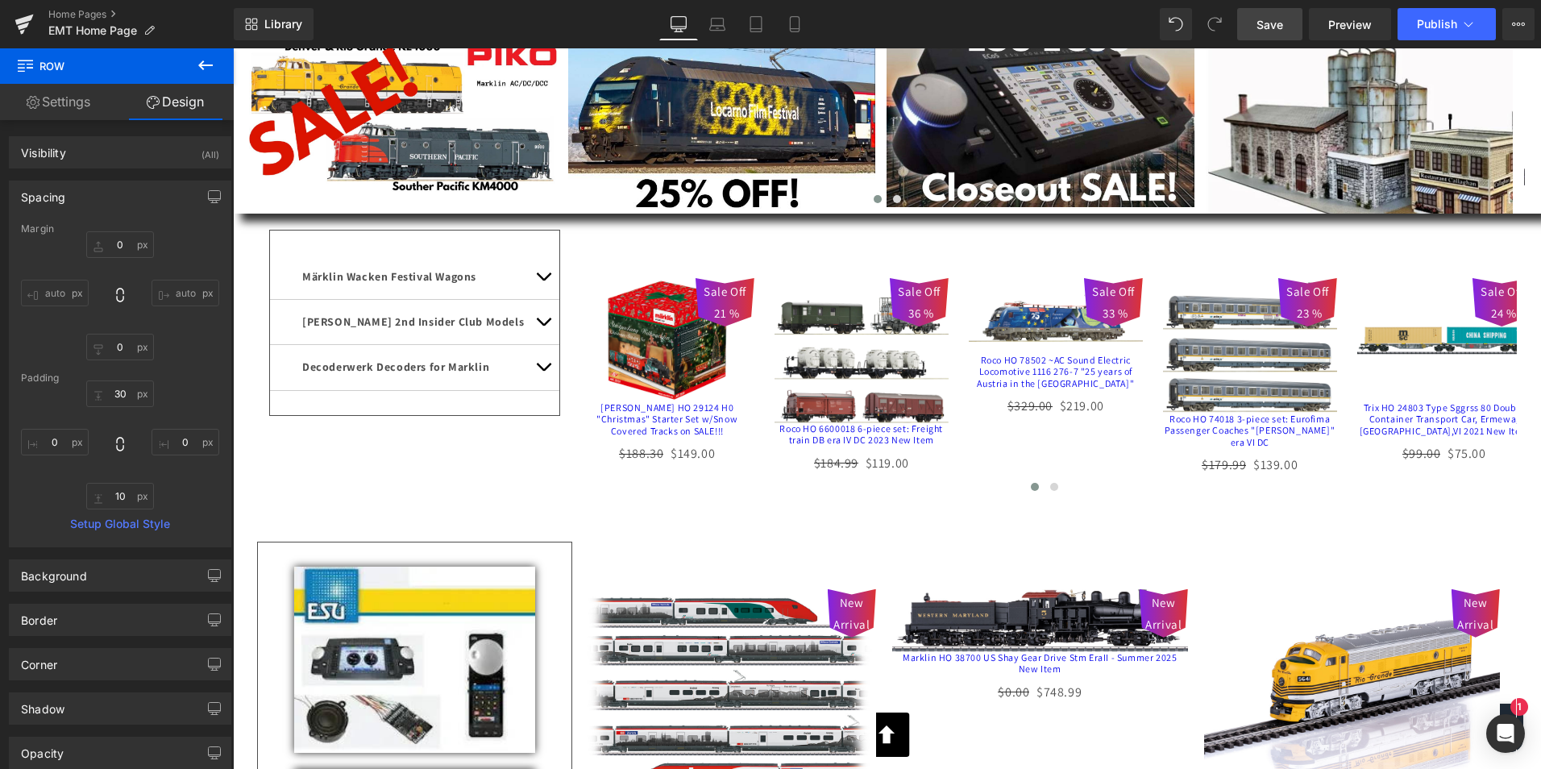
click at [1272, 19] on span "Save" at bounding box center [1270, 24] width 27 height 17
click at [1437, 19] on span "Publish" at bounding box center [1437, 24] width 40 height 13
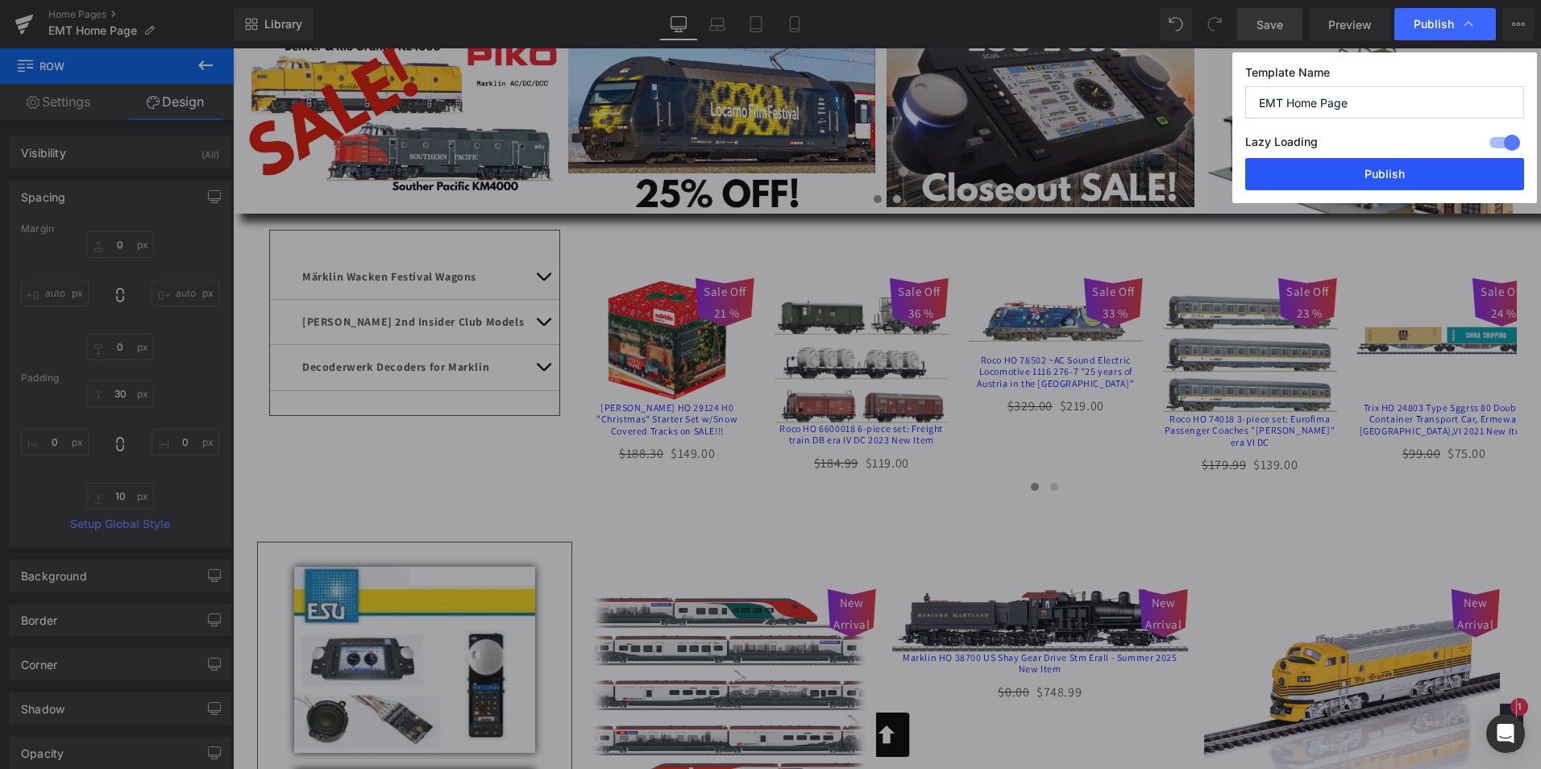
click at [1378, 174] on button "Publish" at bounding box center [1385, 174] width 279 height 32
